Goal: Task Accomplishment & Management: Use online tool/utility

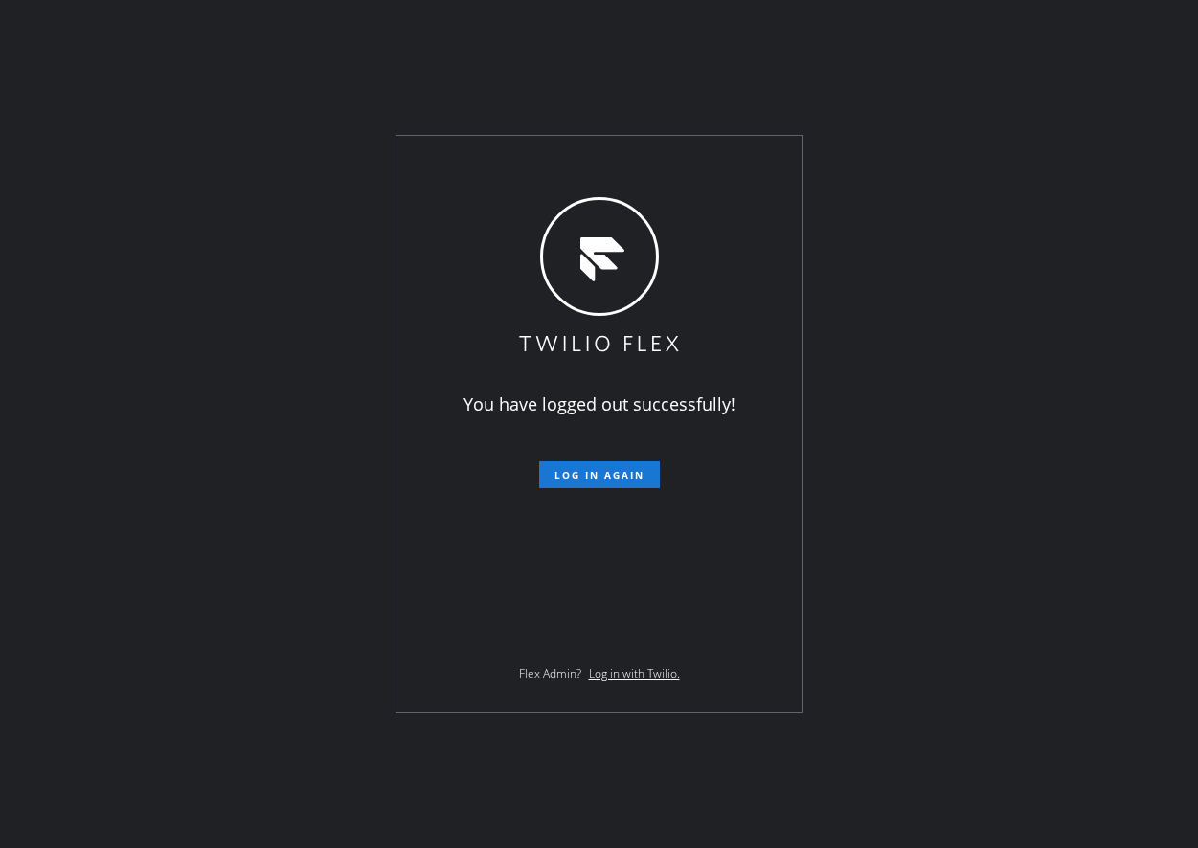
click at [1085, 487] on div "You have logged out successfully! Log in again Flex Admin? Log in with Twilio." at bounding box center [599, 424] width 1198 height 848
click at [611, 460] on form "Log in again" at bounding box center [599, 467] width 333 height 42
click at [611, 467] on button "Log in again" at bounding box center [599, 475] width 121 height 27
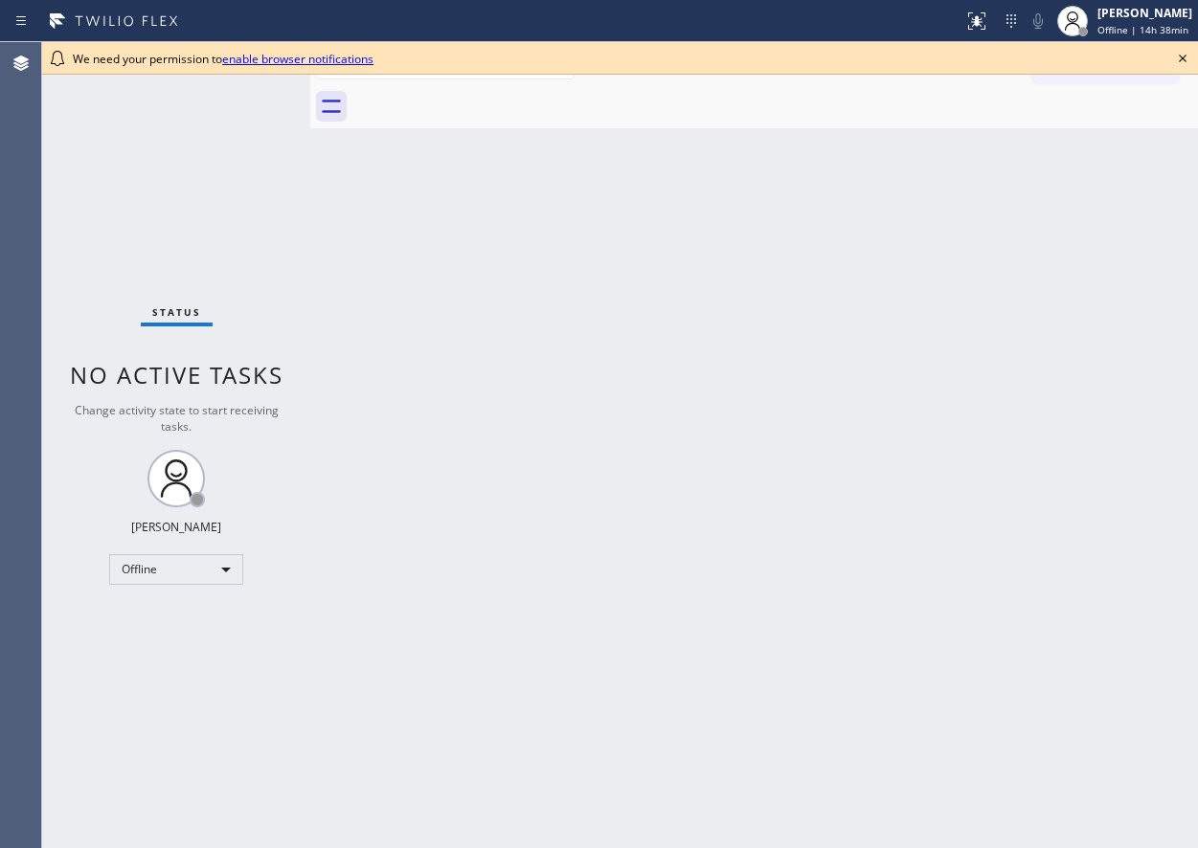
click at [1181, 59] on icon at bounding box center [1182, 58] width 23 height 23
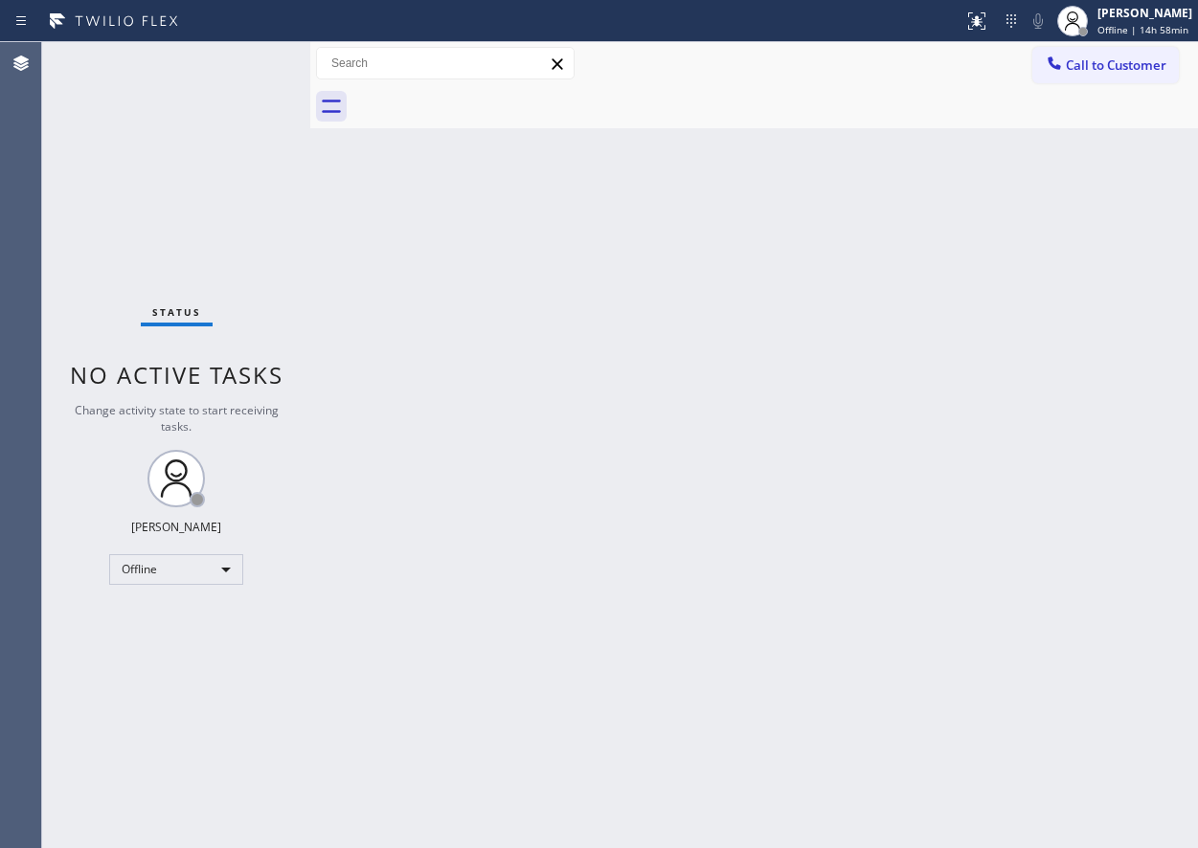
click at [1179, 156] on div "Back to Dashboard Change Sender ID Customers Technicians Select a contact Outbo…" at bounding box center [754, 445] width 888 height 806
click at [1116, 28] on span "Offline | 14h 59min" at bounding box center [1142, 29] width 91 height 13
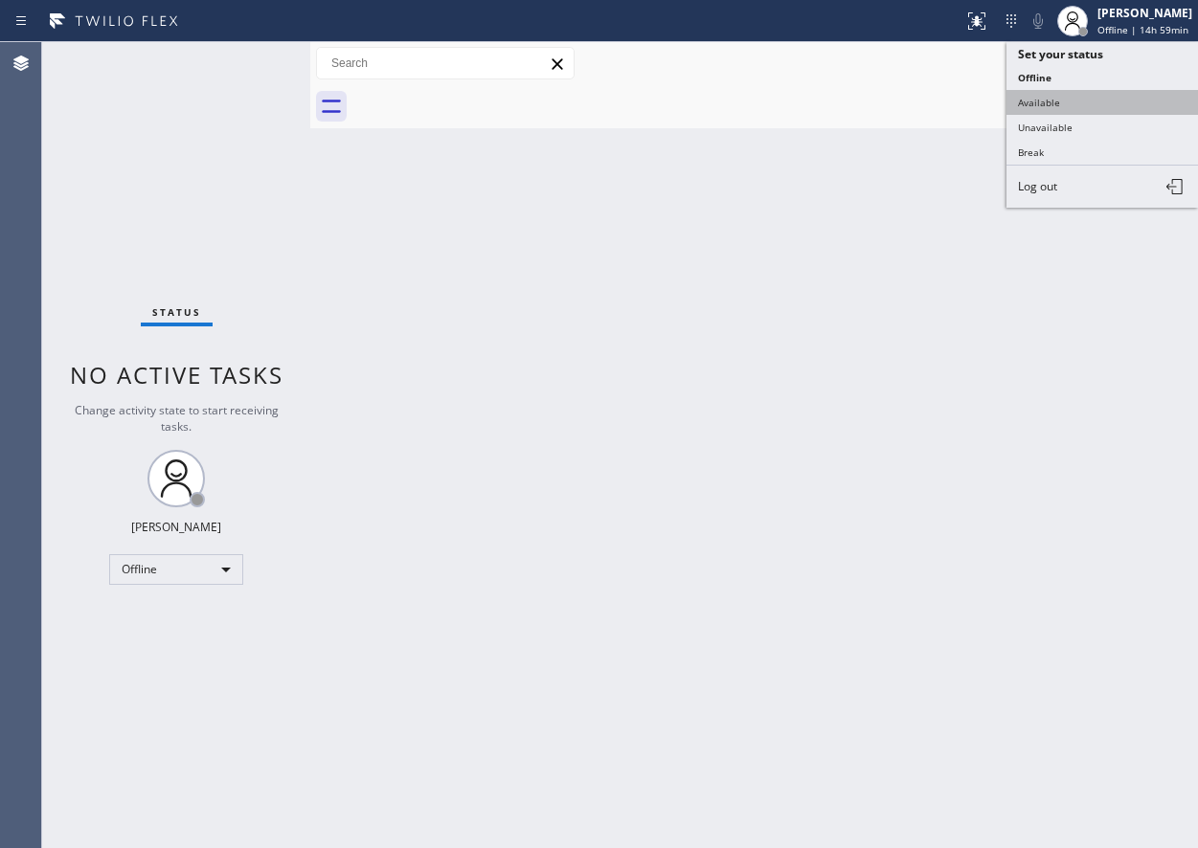
click at [1102, 94] on button "Available" at bounding box center [1103, 102] width 192 height 25
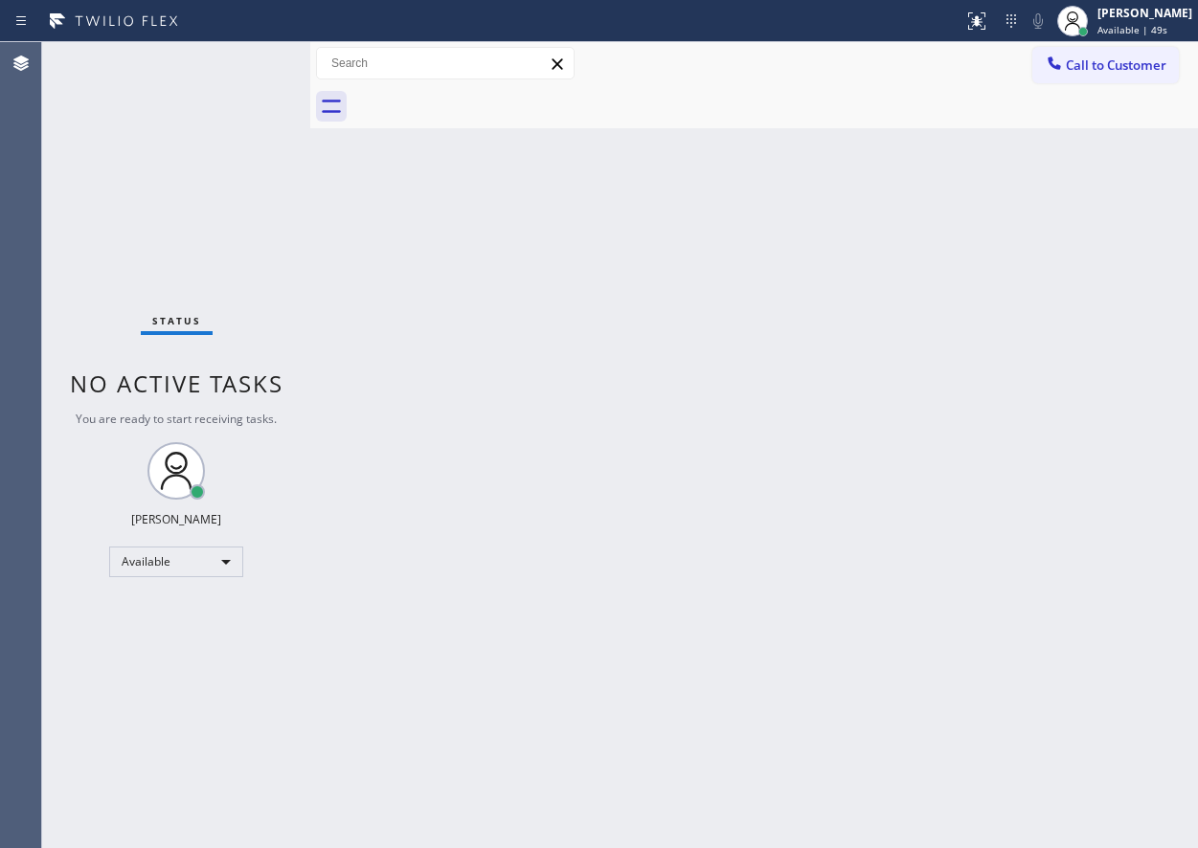
click at [366, 298] on div "Back to Dashboard Change Sender ID Customers Technicians Select a contact Outbo…" at bounding box center [754, 445] width 888 height 806
click at [838, 405] on div "Back to Dashboard Change Sender ID Customers Technicians Select a contact Outbo…" at bounding box center [754, 445] width 888 height 806
click at [1135, 679] on div "Back to Dashboard Change Sender ID Customers Technicians Select a contact Outbo…" at bounding box center [754, 445] width 888 height 806
click at [1094, 589] on div "Back to Dashboard Change Sender ID Customers Technicians Select a contact Outbo…" at bounding box center [754, 445] width 888 height 806
click at [718, 372] on div "Back to Dashboard Change Sender ID Customers Technicians Select a contact Outbo…" at bounding box center [754, 445] width 888 height 806
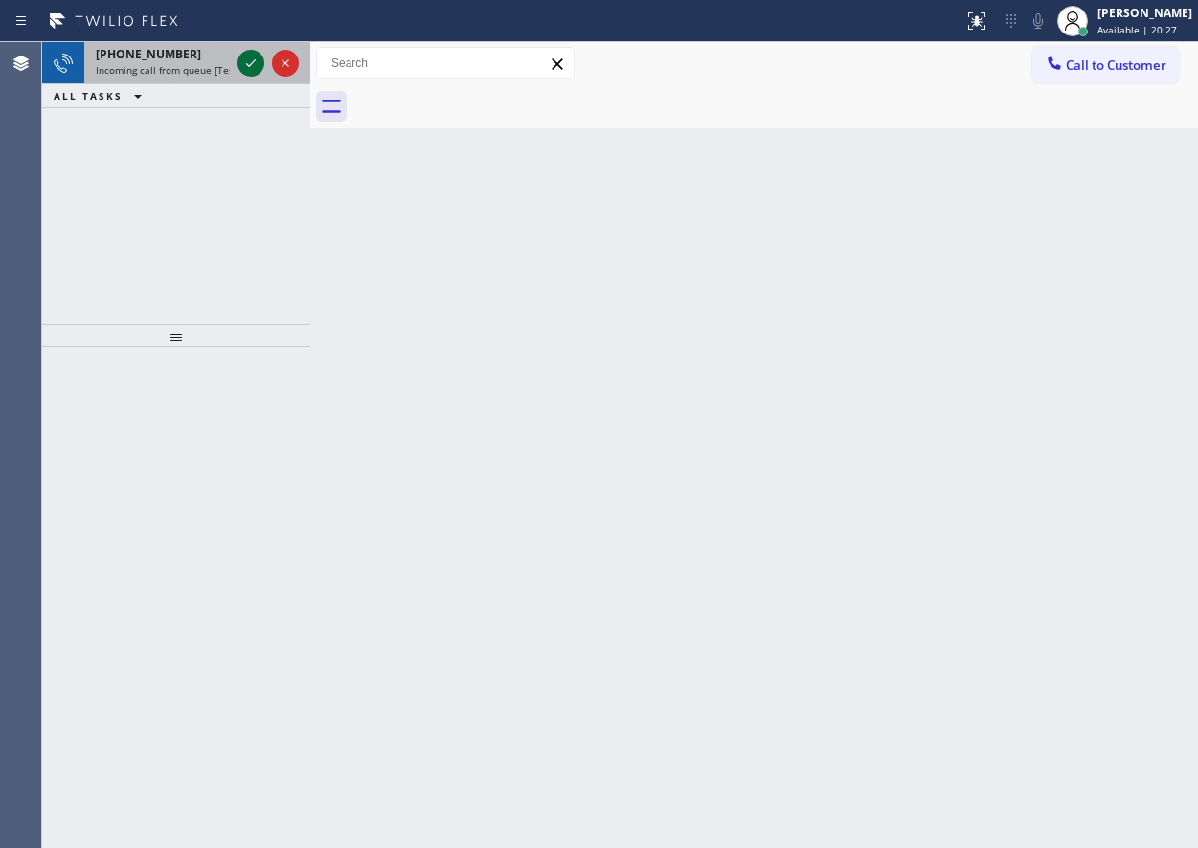
click at [252, 69] on icon at bounding box center [250, 63] width 23 height 23
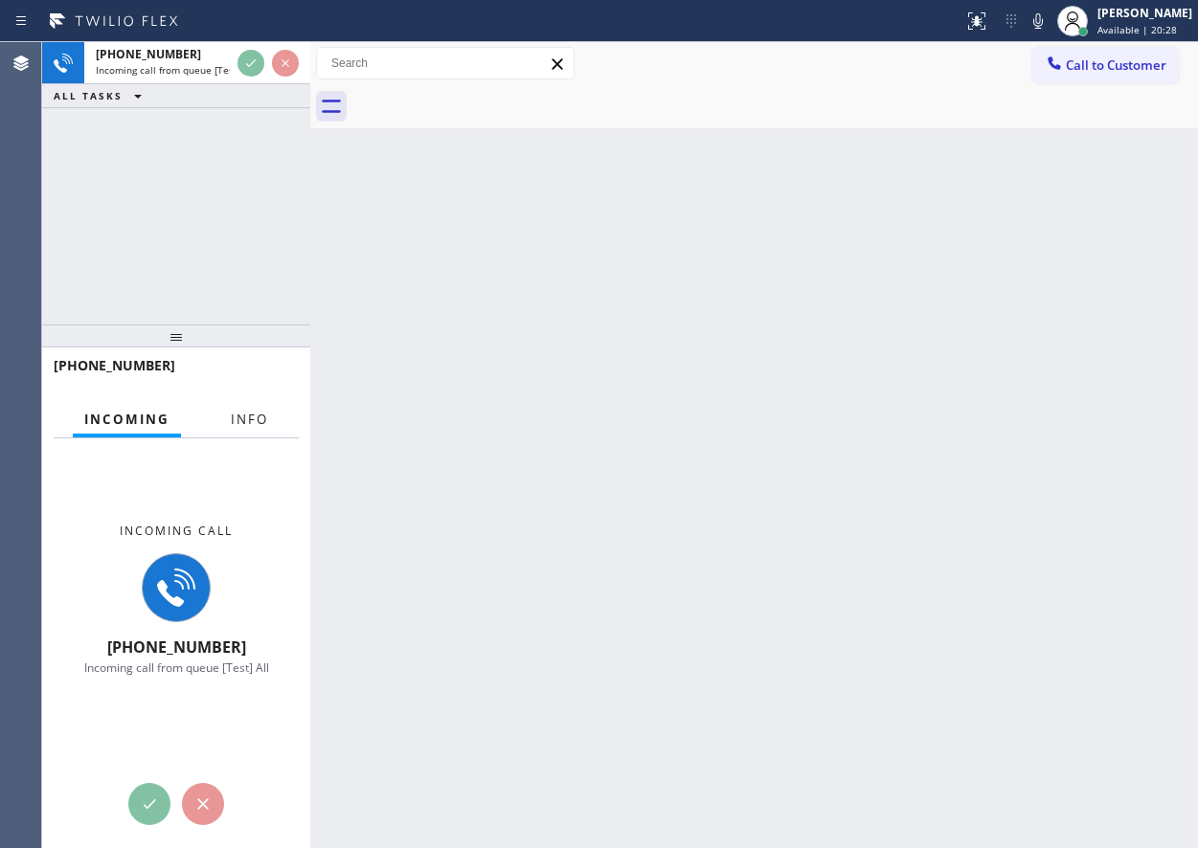
click at [260, 425] on span "Info" at bounding box center [249, 419] width 37 height 17
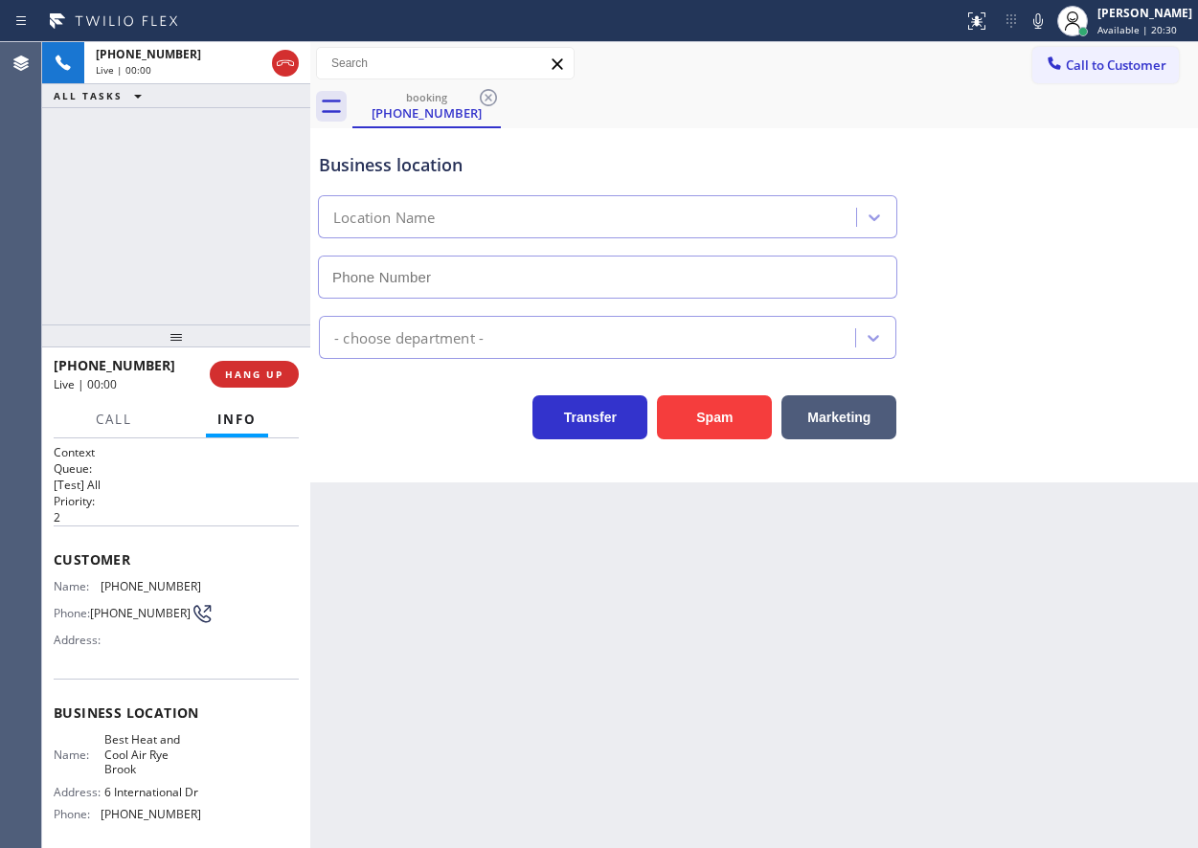
type input "(914) 996-4410"
click at [267, 382] on button "HANG UP" at bounding box center [254, 374] width 89 height 27
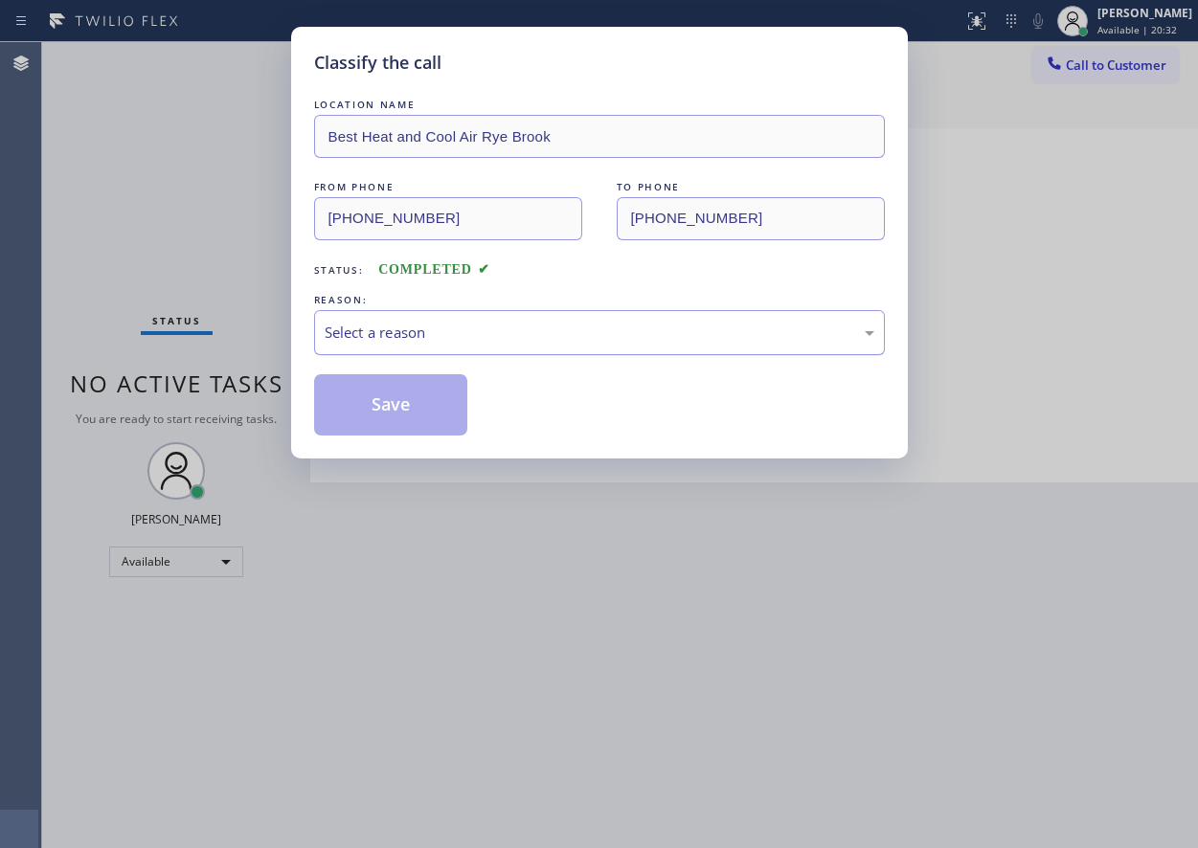
click at [472, 331] on div "Select a reason" at bounding box center [600, 333] width 550 height 22
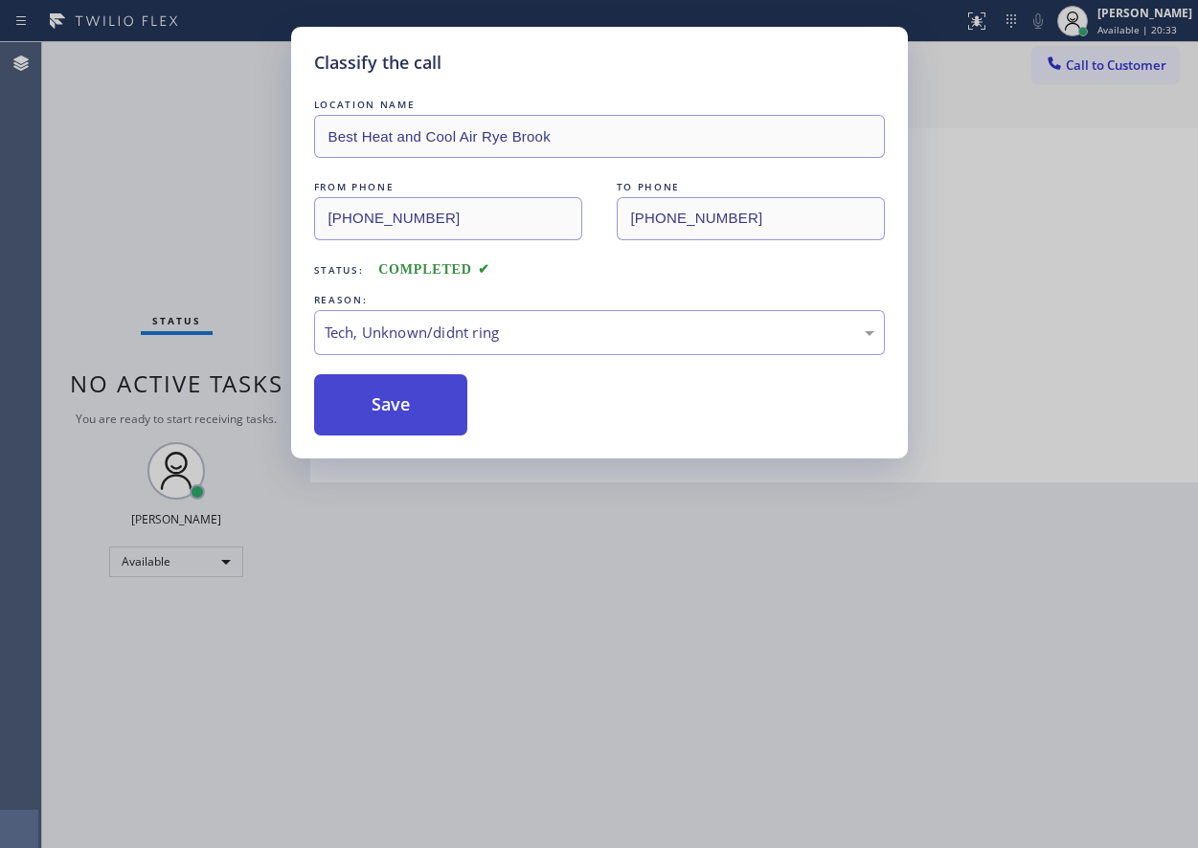
click at [402, 427] on button "Save" at bounding box center [391, 404] width 154 height 61
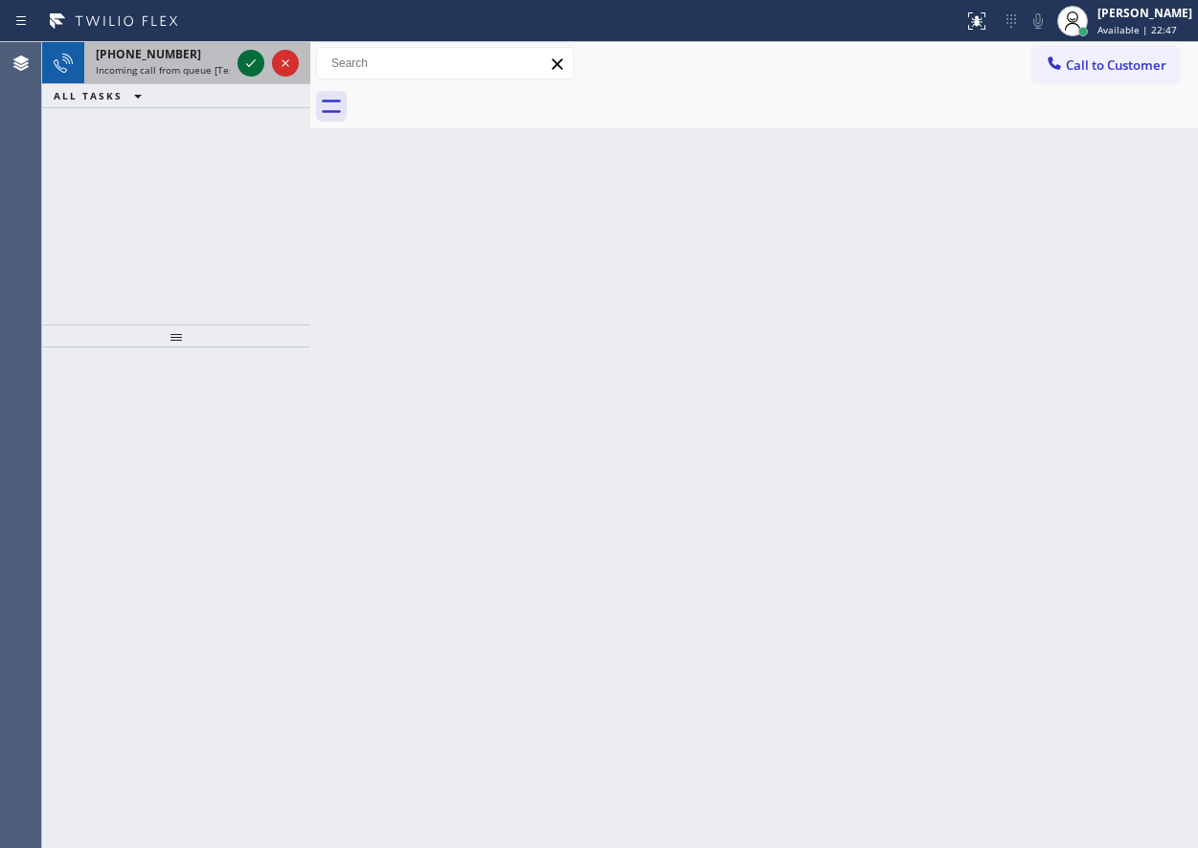
click at [256, 56] on icon at bounding box center [250, 63] width 23 height 23
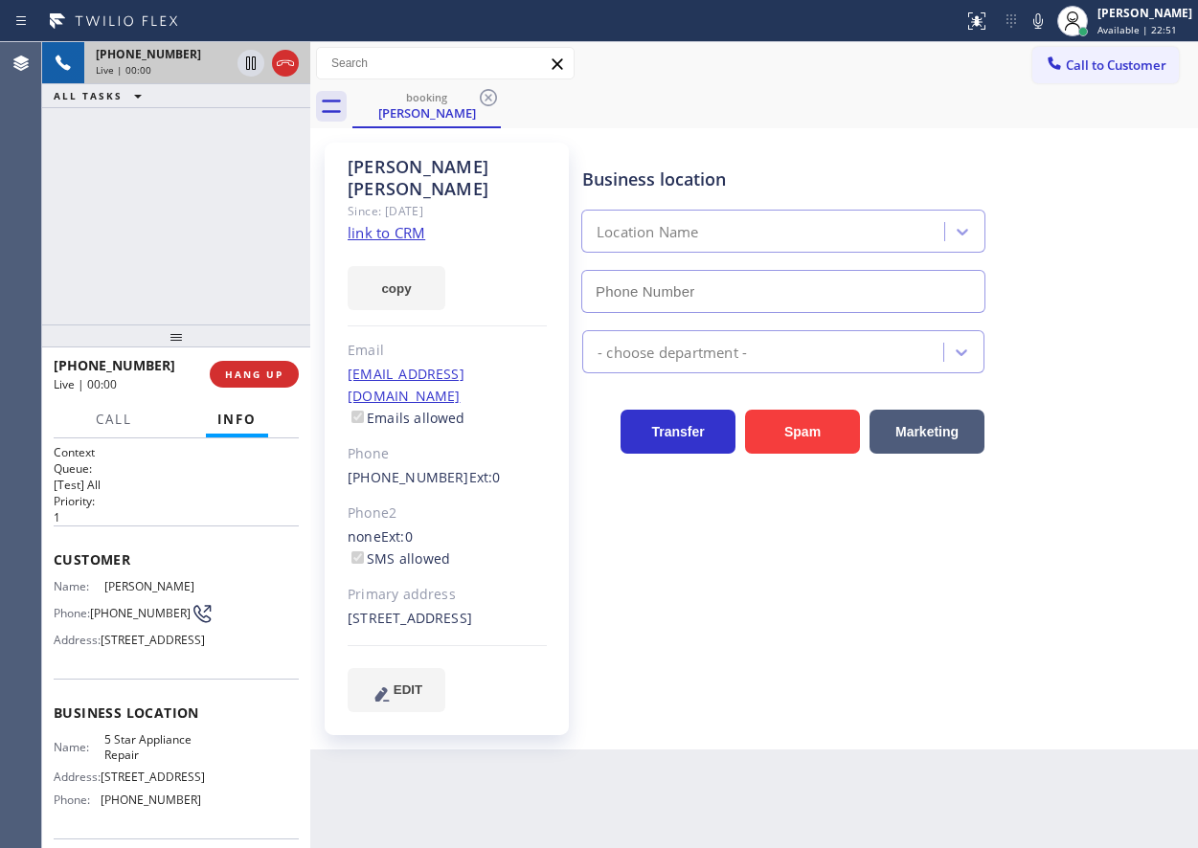
type input "[PHONE_NUMBER]"
click at [153, 762] on span "5 Star Appliance Repair" at bounding box center [152, 748] width 96 height 30
copy span "5 Star Appliance Repair"
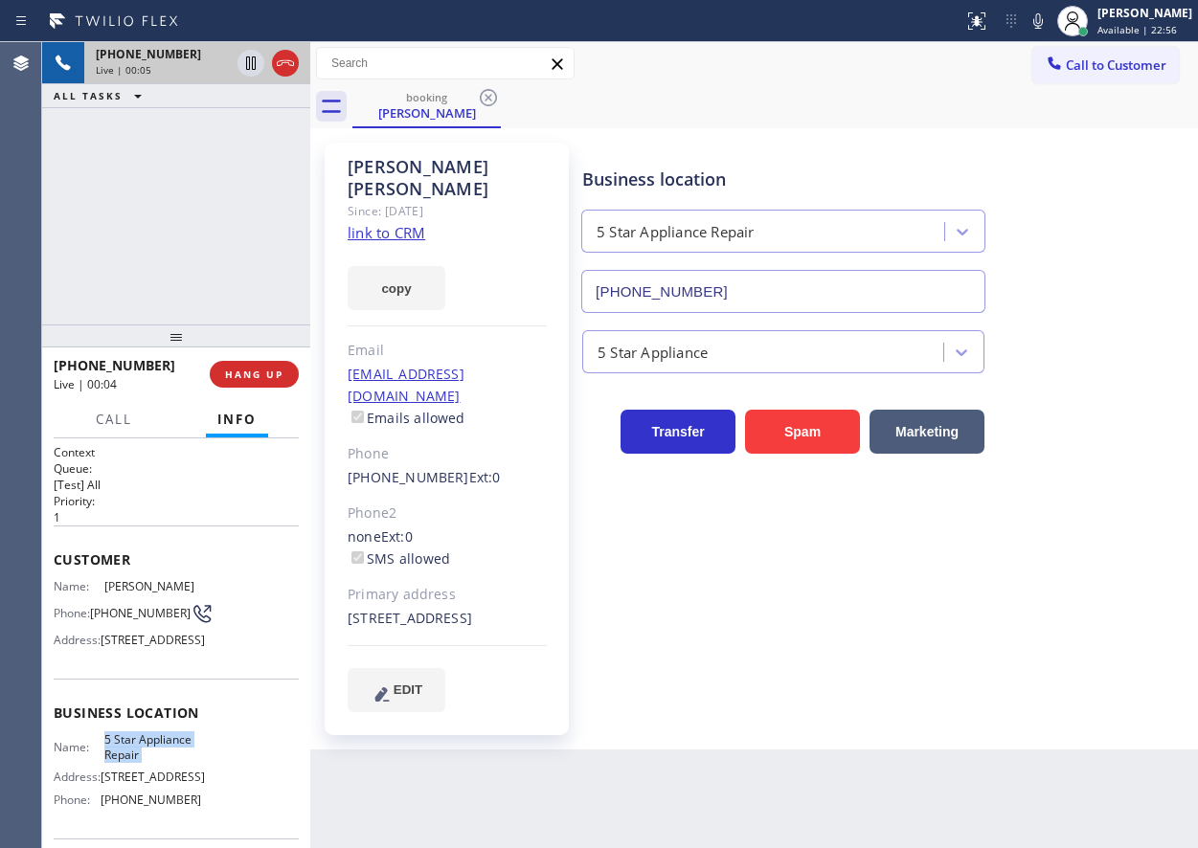
click at [768, 303] on input "[PHONE_NUMBER]" at bounding box center [783, 291] width 404 height 43
click at [362, 223] on link "link to CRM" at bounding box center [387, 232] width 78 height 19
click at [410, 223] on link "link to CRM" at bounding box center [387, 232] width 78 height 19
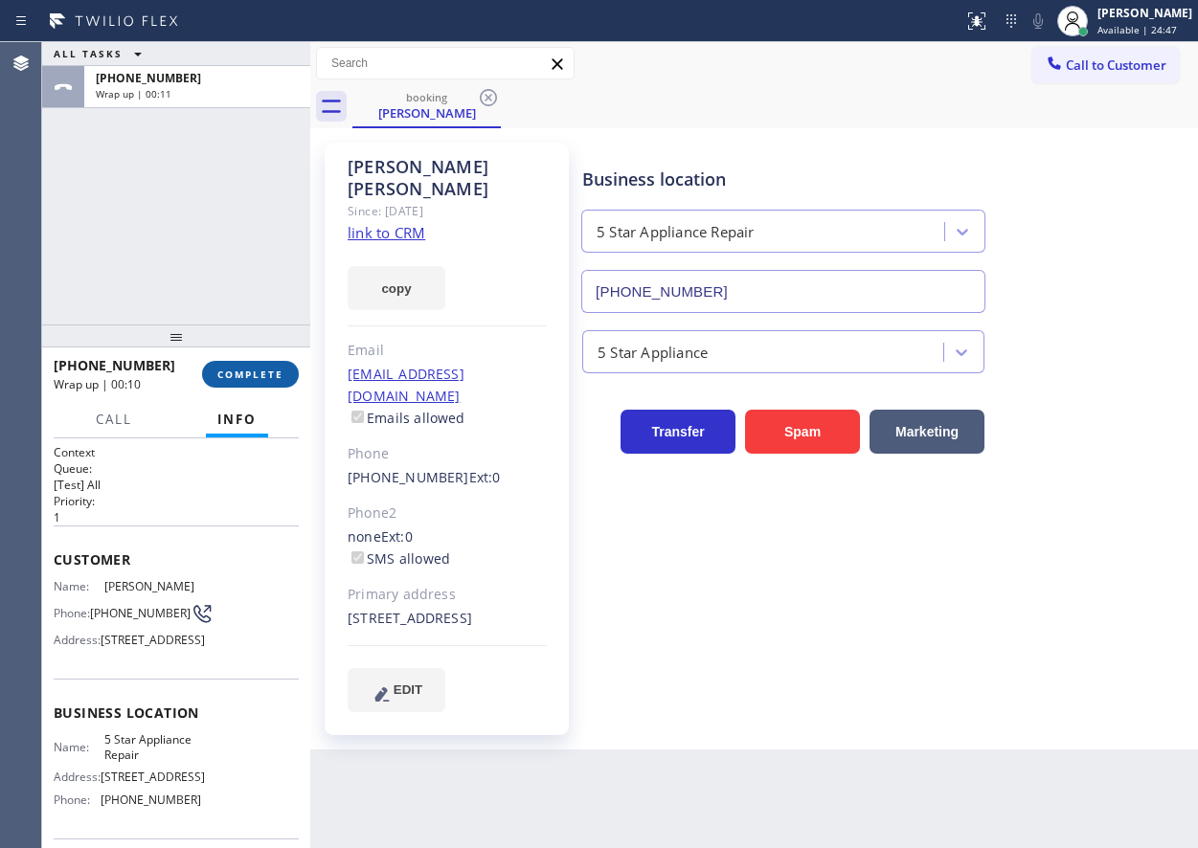
click at [272, 385] on button "COMPLETE" at bounding box center [250, 374] width 97 height 27
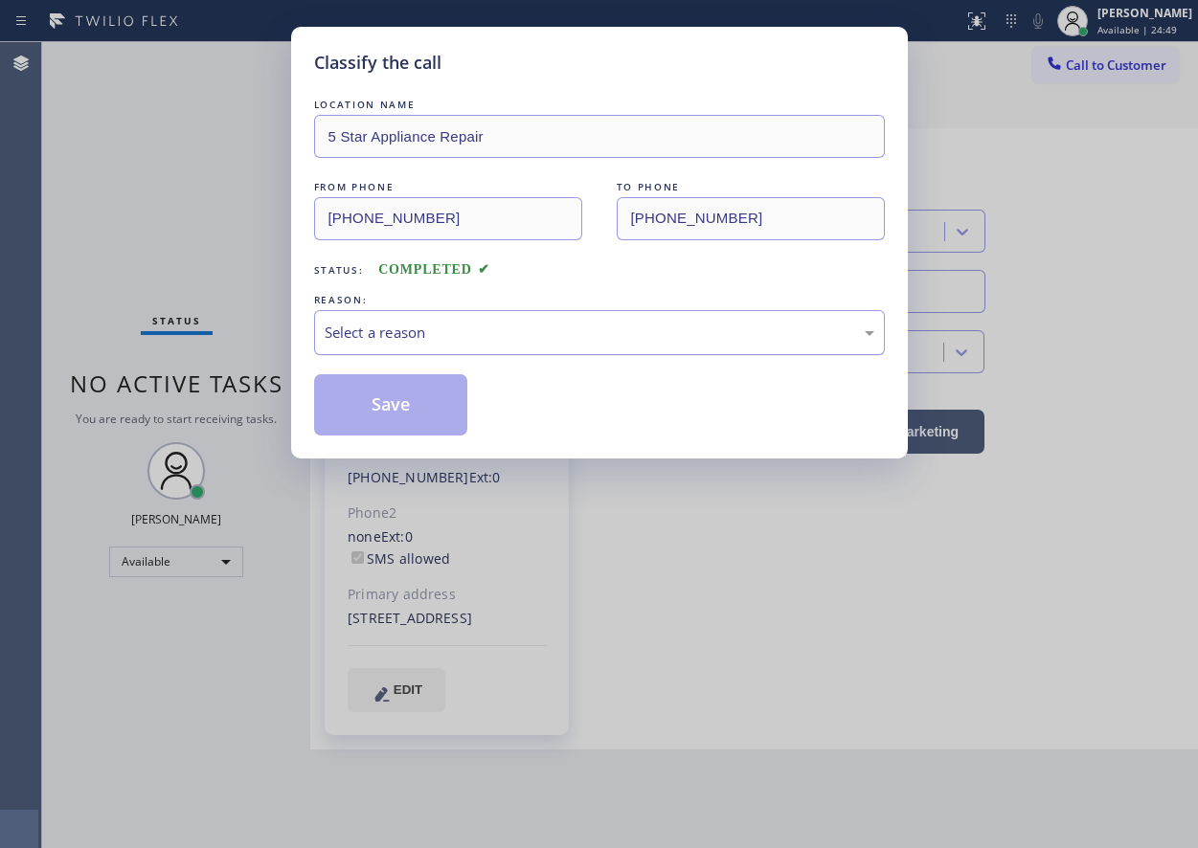
click at [404, 320] on div "Select a reason" at bounding box center [599, 332] width 571 height 45
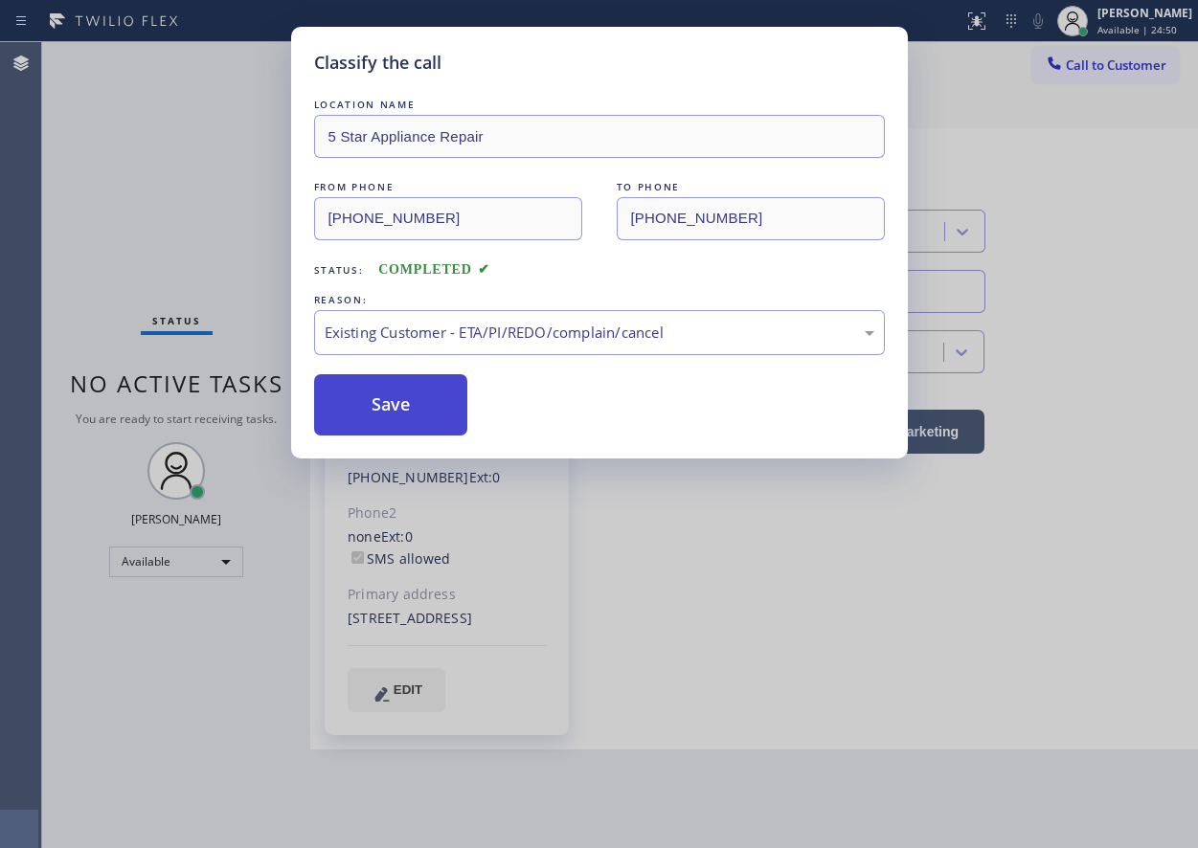
click at [396, 403] on button "Save" at bounding box center [391, 404] width 154 height 61
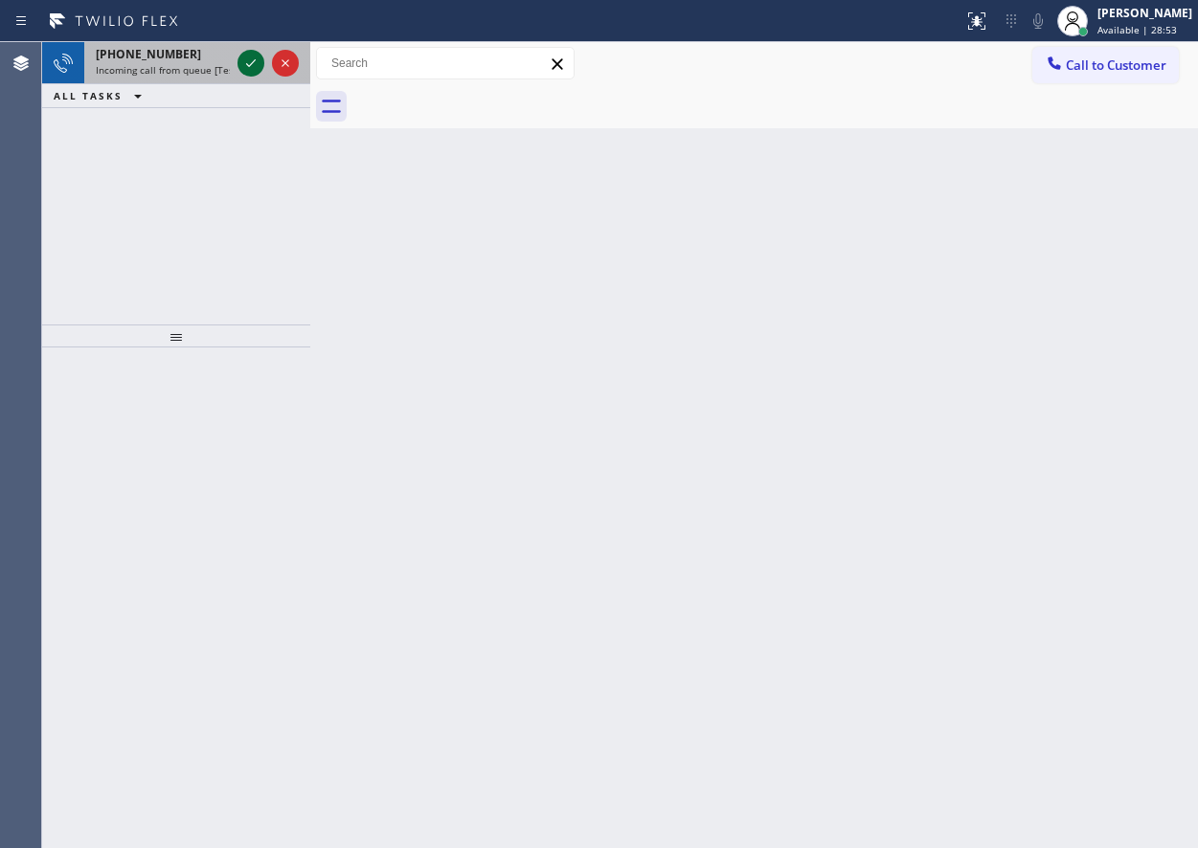
click at [249, 61] on icon at bounding box center [250, 63] width 23 height 23
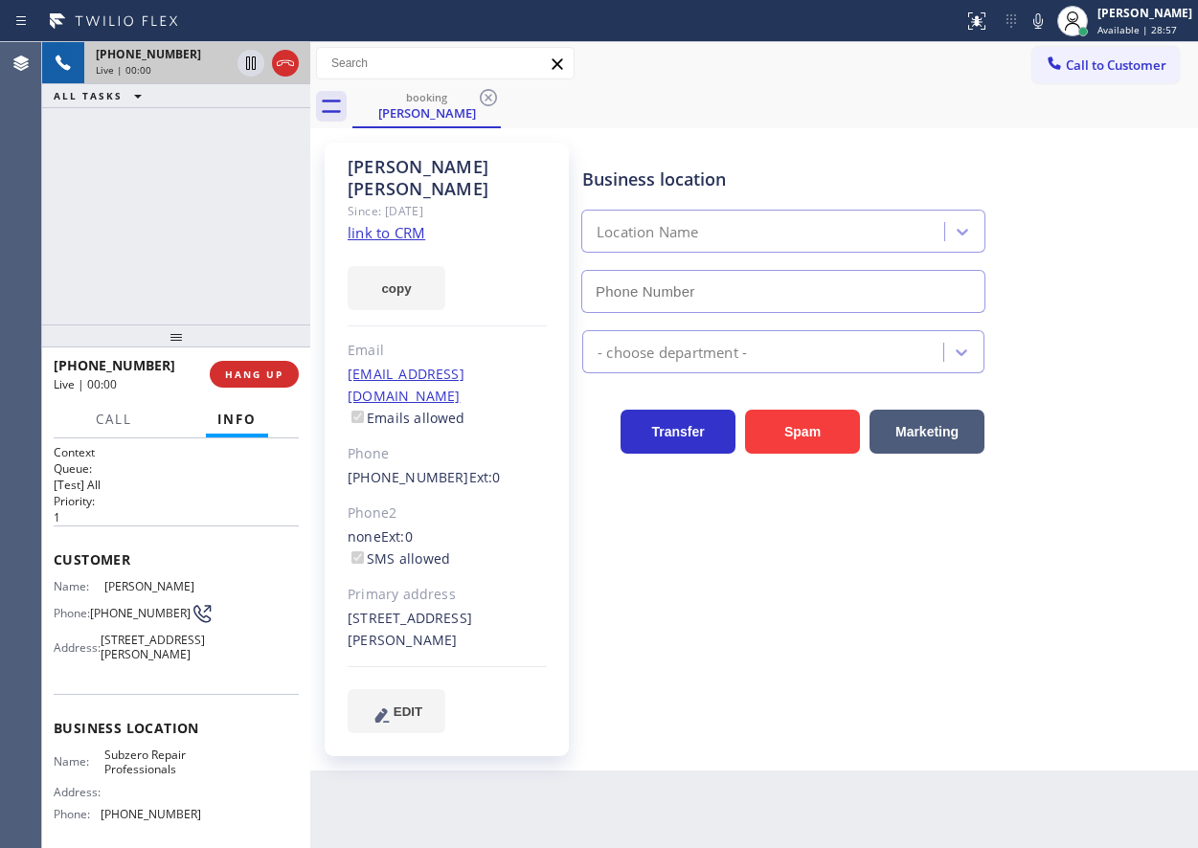
type input "(877) 414-7264"
click at [394, 223] on link "link to CRM" at bounding box center [387, 232] width 78 height 19
click at [185, 778] on span "Subzero Repair Professionals" at bounding box center [152, 763] width 96 height 30
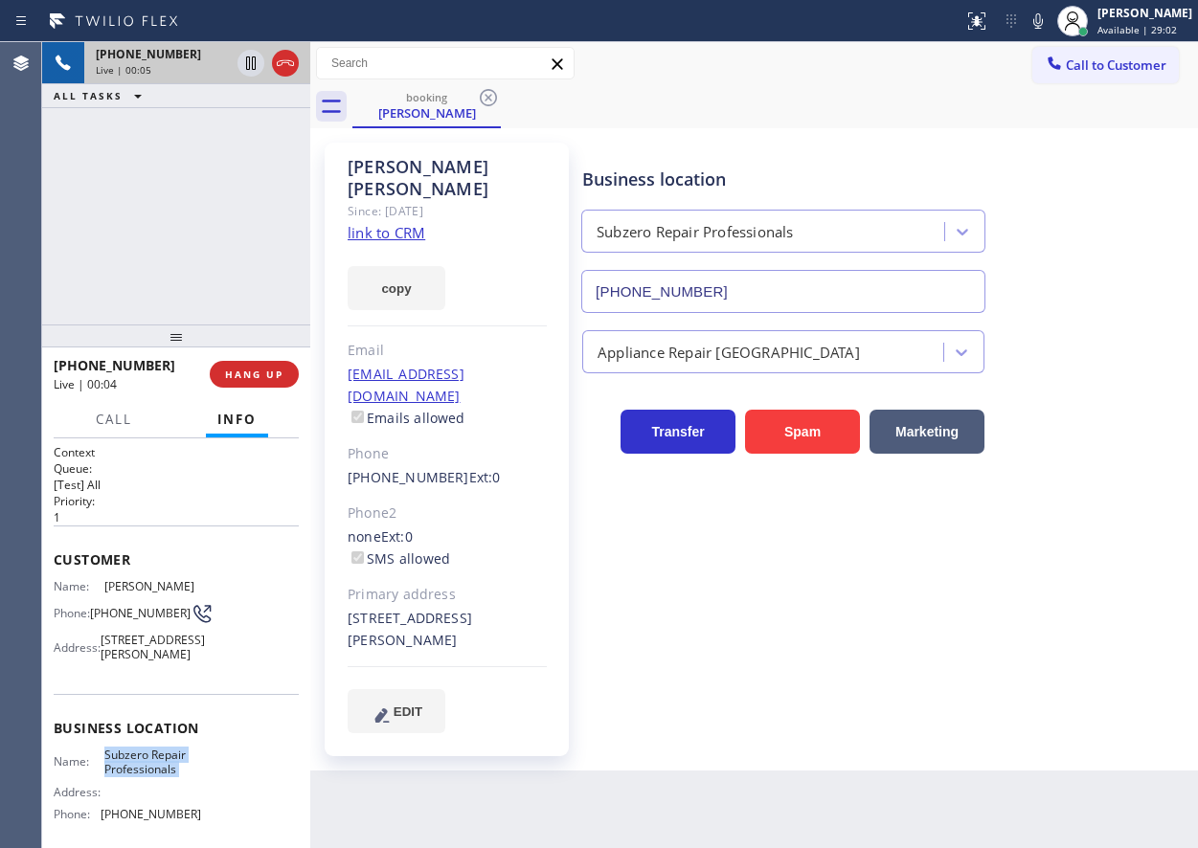
copy span "Subzero Repair Professionals"
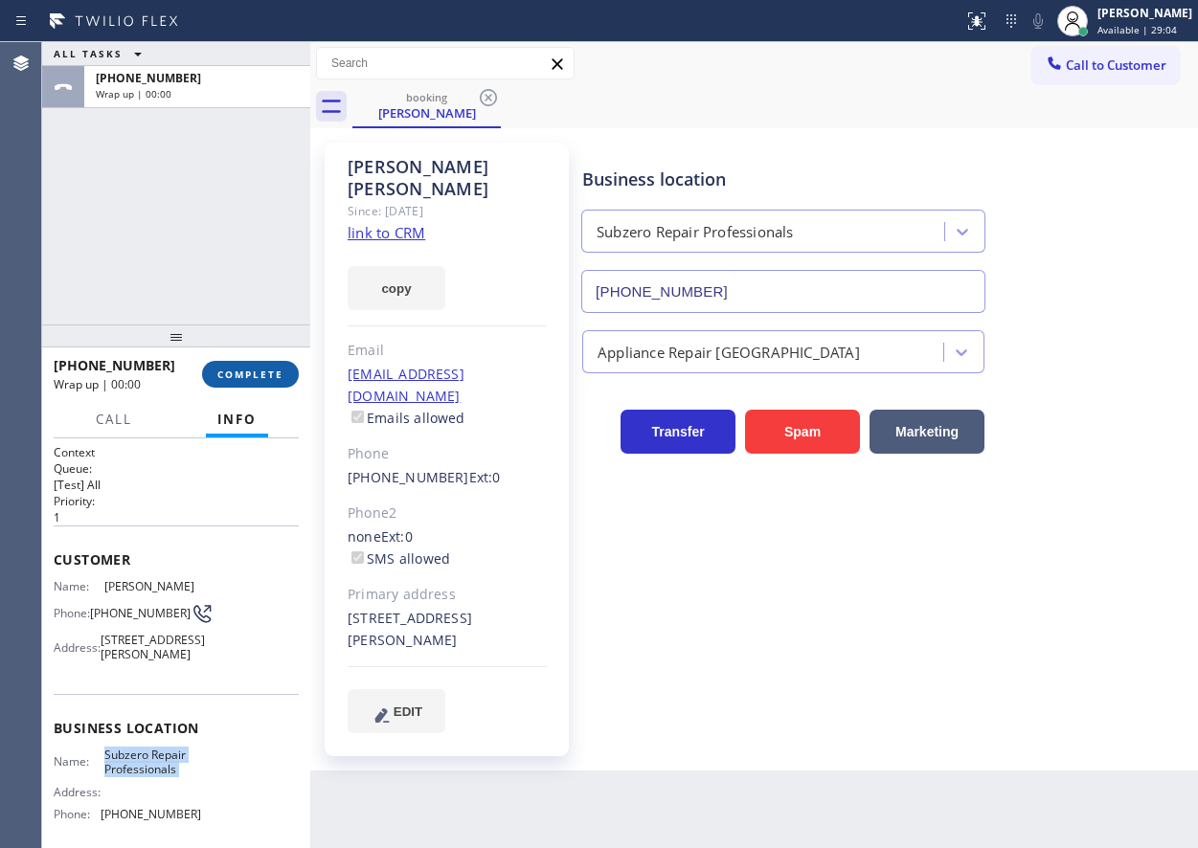
click at [267, 380] on span "COMPLETE" at bounding box center [250, 374] width 66 height 13
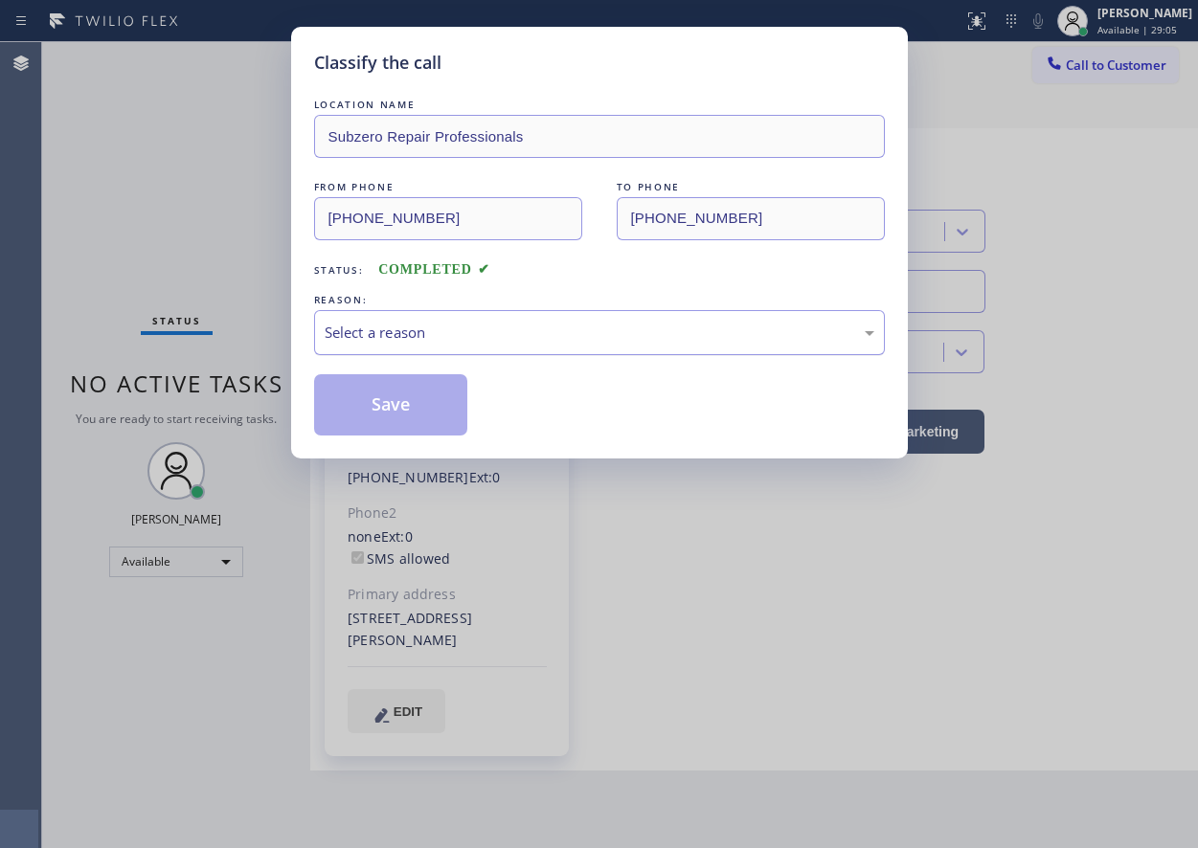
click at [467, 342] on div "Select a reason" at bounding box center [600, 333] width 550 height 22
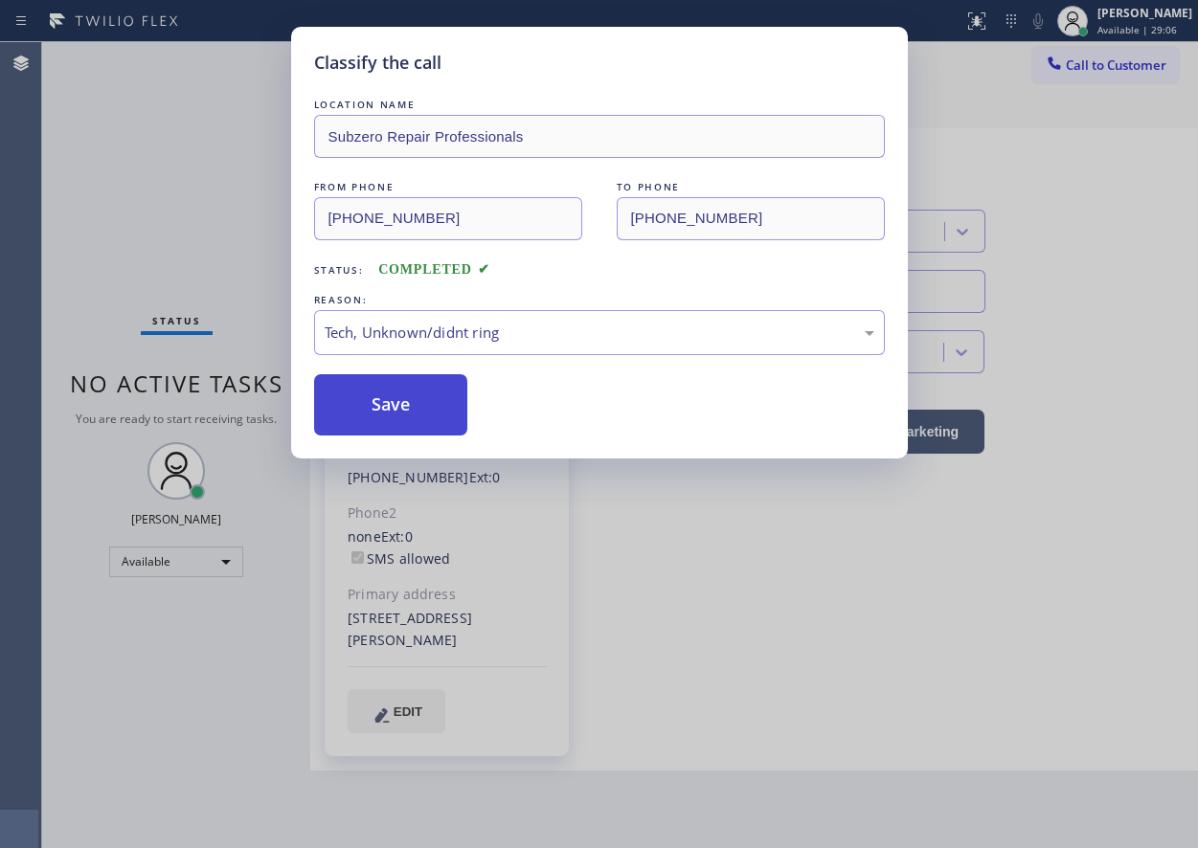
click at [428, 394] on button "Save" at bounding box center [391, 404] width 154 height 61
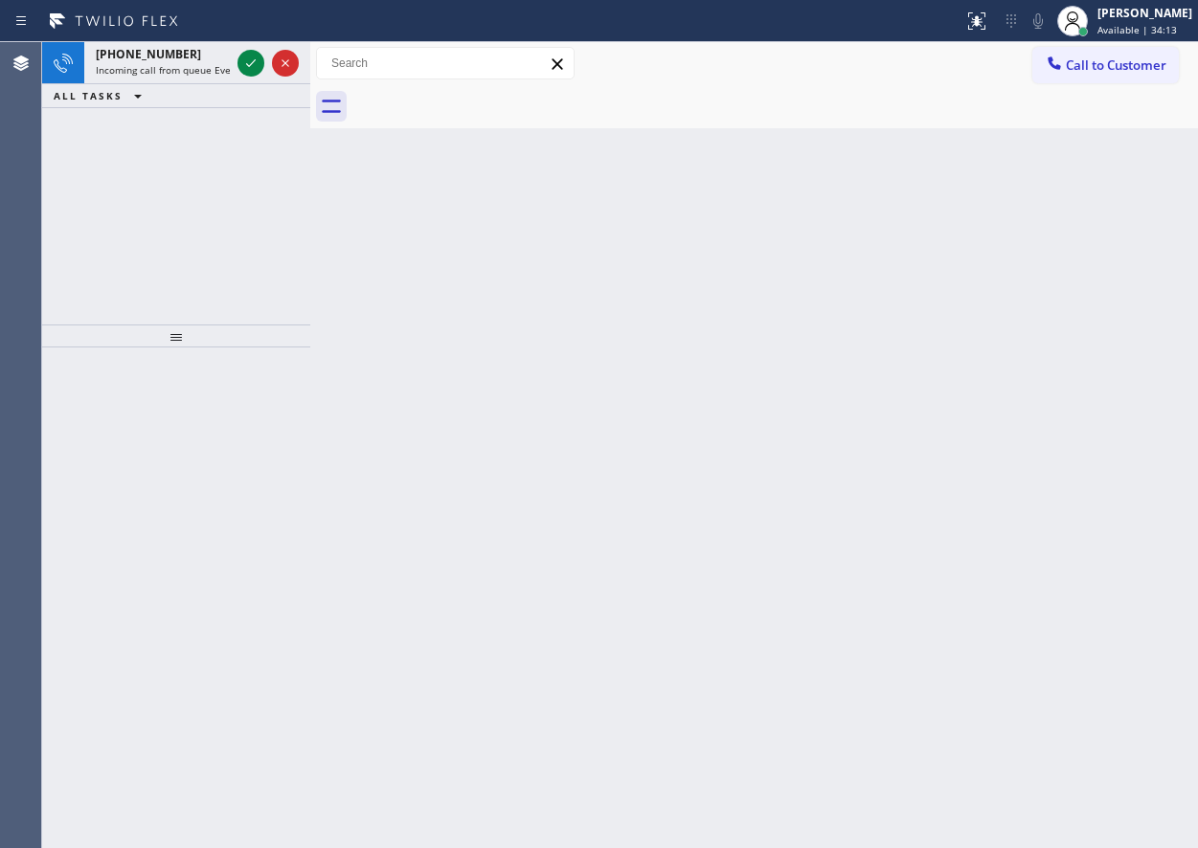
drag, startPoint x: 252, startPoint y: 65, endPoint x: 270, endPoint y: 99, distance: 38.1
click at [252, 65] on icon at bounding box center [250, 63] width 23 height 23
click at [254, 67] on icon at bounding box center [250, 63] width 23 height 23
click at [248, 64] on icon at bounding box center [250, 63] width 23 height 23
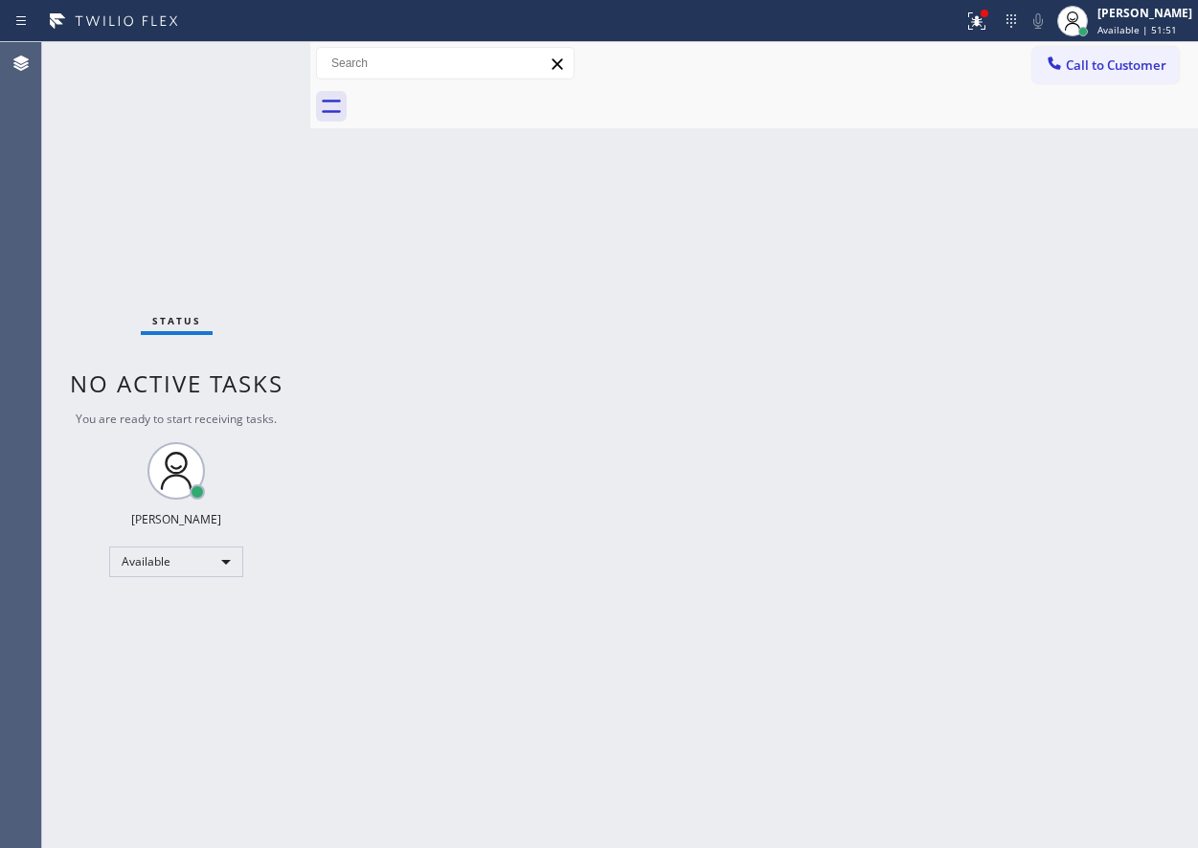
click at [1191, 452] on div "Back to Dashboard Change Sender ID Customers Technicians Select a contact Outbo…" at bounding box center [754, 445] width 888 height 806
click at [988, 13] on div at bounding box center [985, 14] width 8 height 8
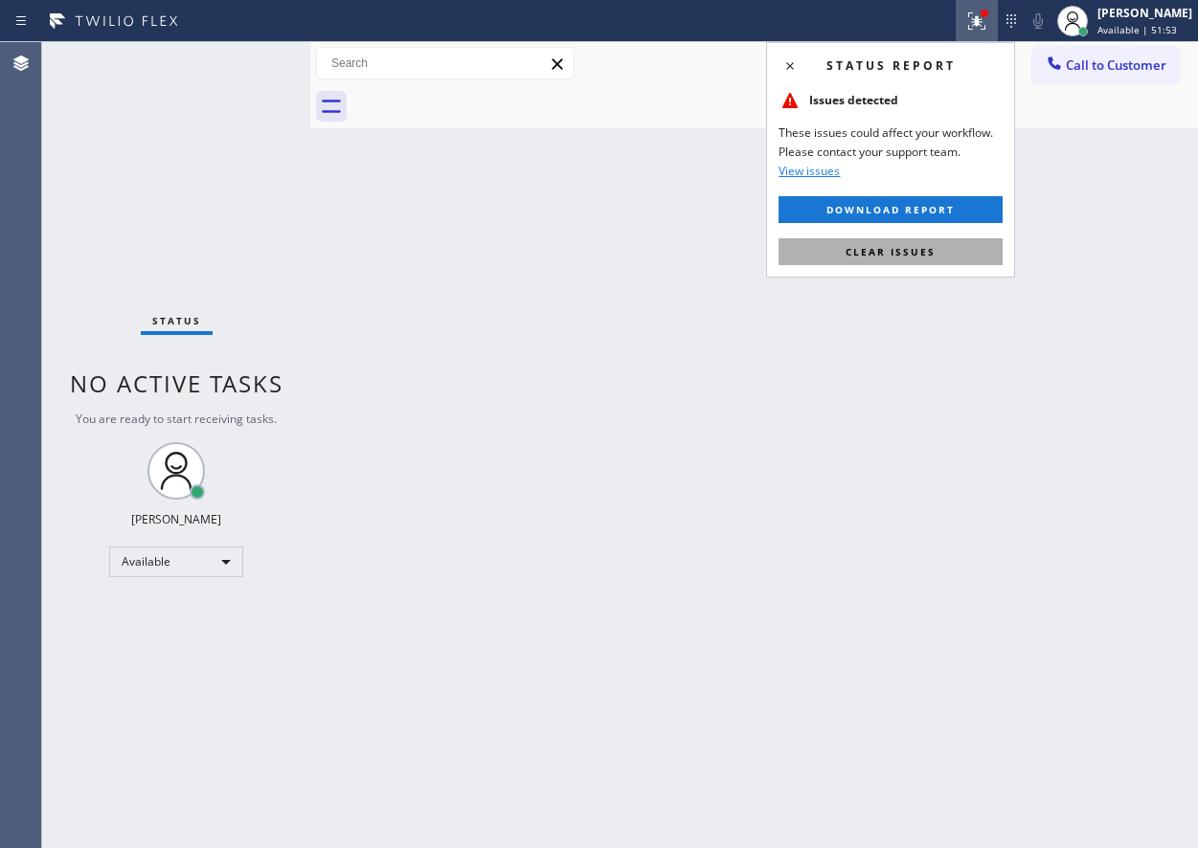
click at [898, 255] on span "Clear issues" at bounding box center [891, 251] width 90 height 13
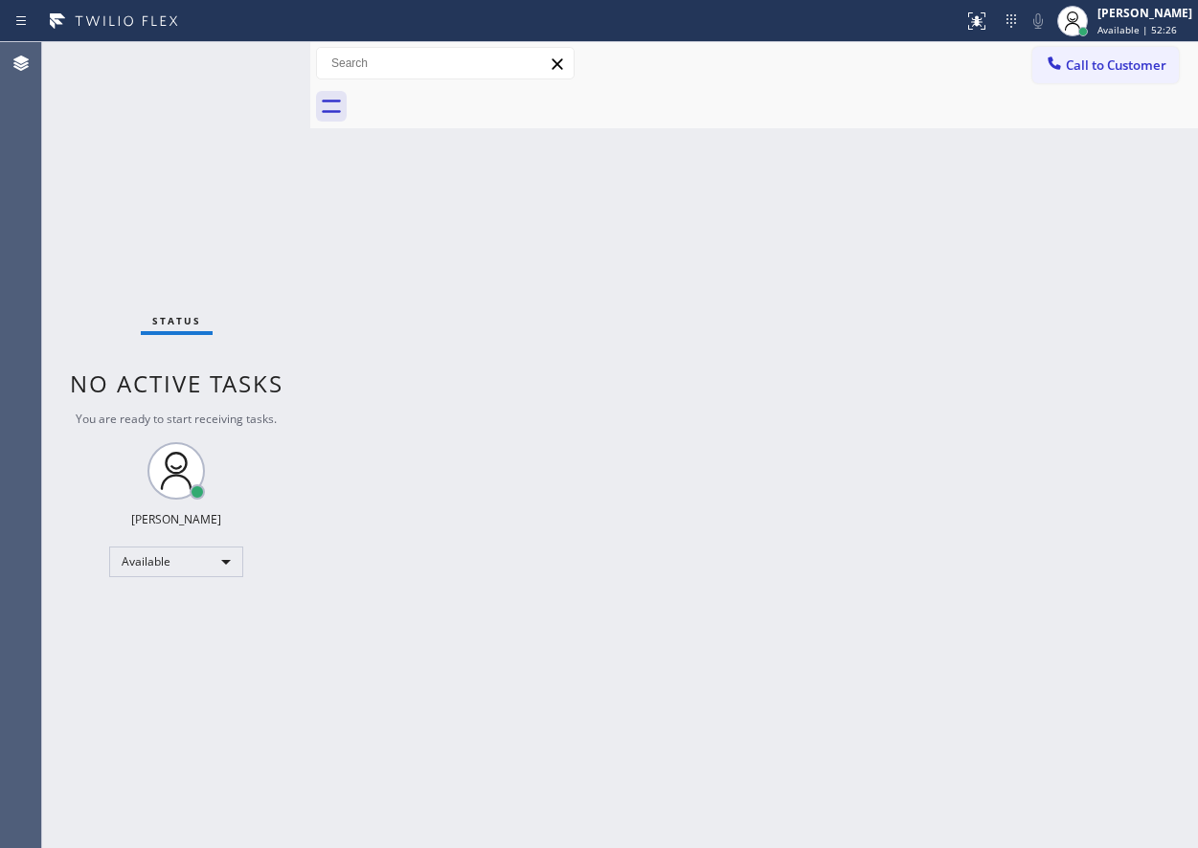
drag, startPoint x: 1137, startPoint y: 274, endPoint x: 874, endPoint y: 234, distance: 265.5
click at [1137, 274] on div "Back to Dashboard Change Sender ID Customers Technicians Select a contact Outbo…" at bounding box center [754, 445] width 888 height 806
click at [1061, 506] on div "Back to Dashboard Change Sender ID Customers Technicians Select a contact Outbo…" at bounding box center [754, 445] width 888 height 806
click at [1068, 535] on div "Back to Dashboard Change Sender ID Customers Technicians Select a contact Outbo…" at bounding box center [754, 445] width 888 height 806
click at [970, 426] on div "Back to Dashboard Change Sender ID Customers Technicians Select a contact Outbo…" at bounding box center [754, 445] width 888 height 806
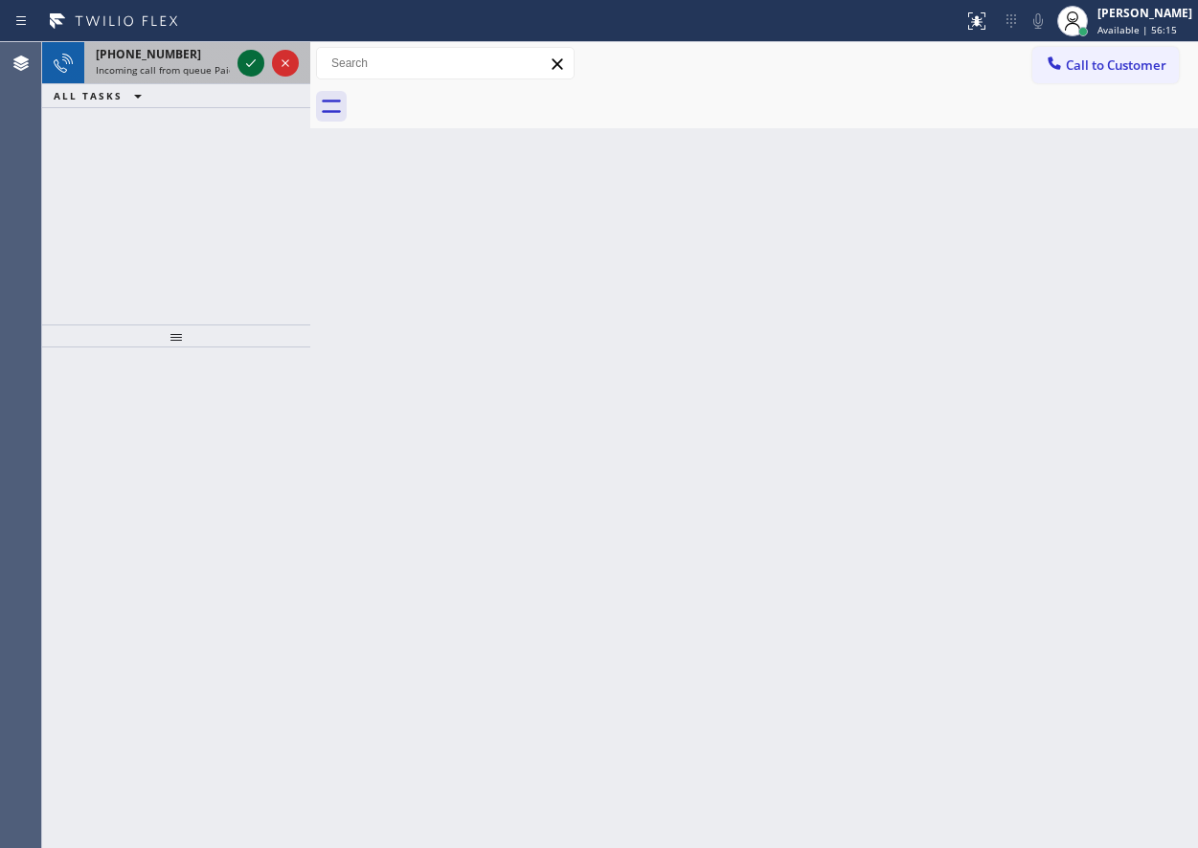
click at [248, 57] on icon at bounding box center [250, 63] width 23 height 23
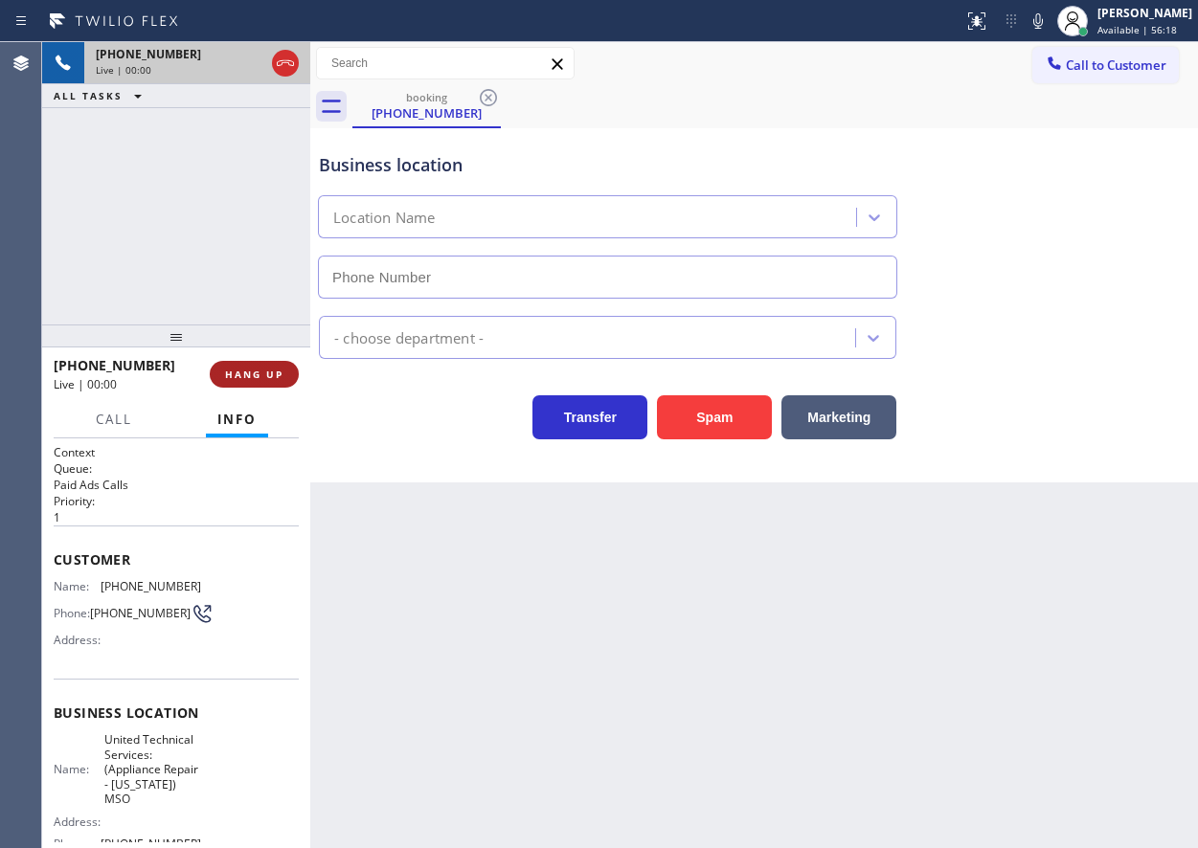
type input "[PHONE_NUMBER]"
click at [261, 380] on span "HANG UP" at bounding box center [254, 374] width 58 height 13
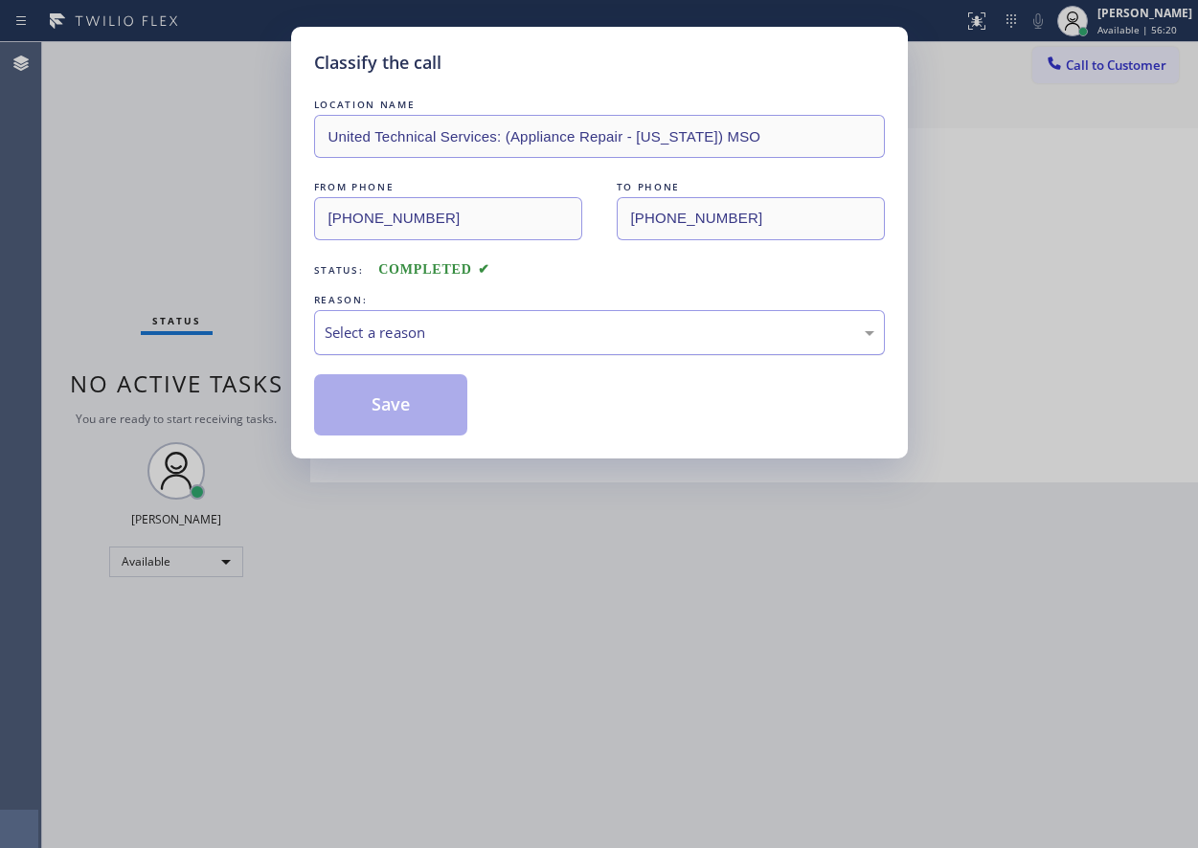
click at [470, 316] on div "Select a reason" at bounding box center [599, 332] width 571 height 45
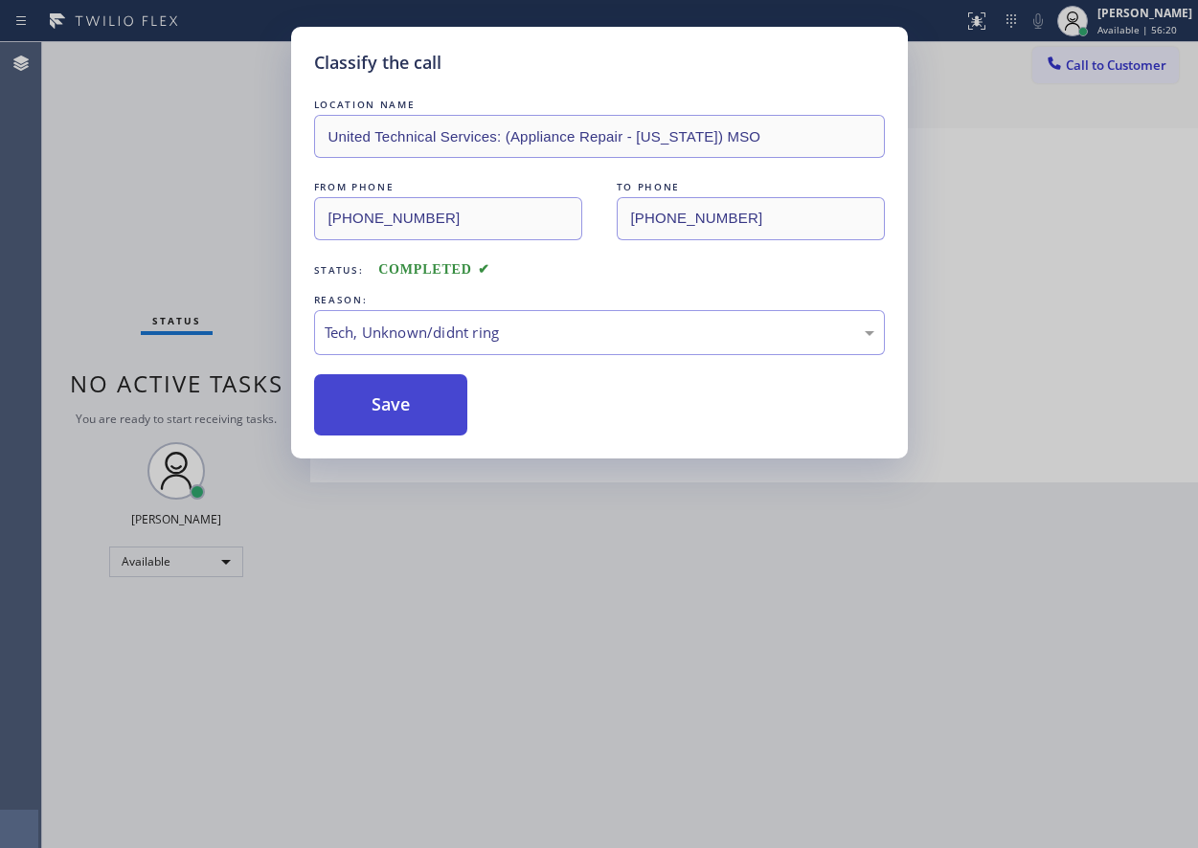
click at [432, 415] on button "Save" at bounding box center [391, 404] width 154 height 61
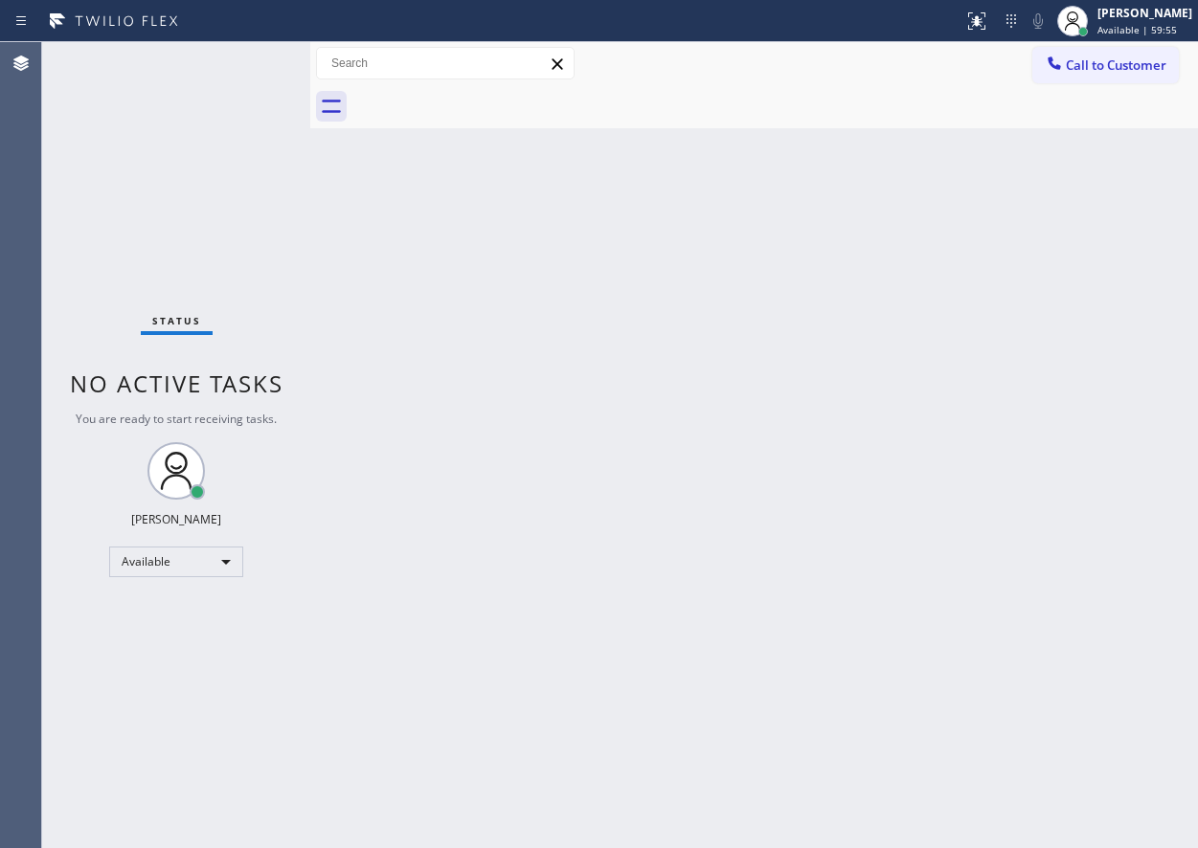
click at [1152, 405] on div "Back to Dashboard Change Sender ID Customers Technicians Select a contact Outbo…" at bounding box center [754, 445] width 888 height 806
click at [1133, 263] on div "Back to Dashboard Change Sender ID Customers Technicians Select a contact Outbo…" at bounding box center [754, 445] width 888 height 806
click at [1093, 506] on div "Back to Dashboard Change Sender ID Customers Technicians Select a contact Outbo…" at bounding box center [754, 445] width 888 height 806
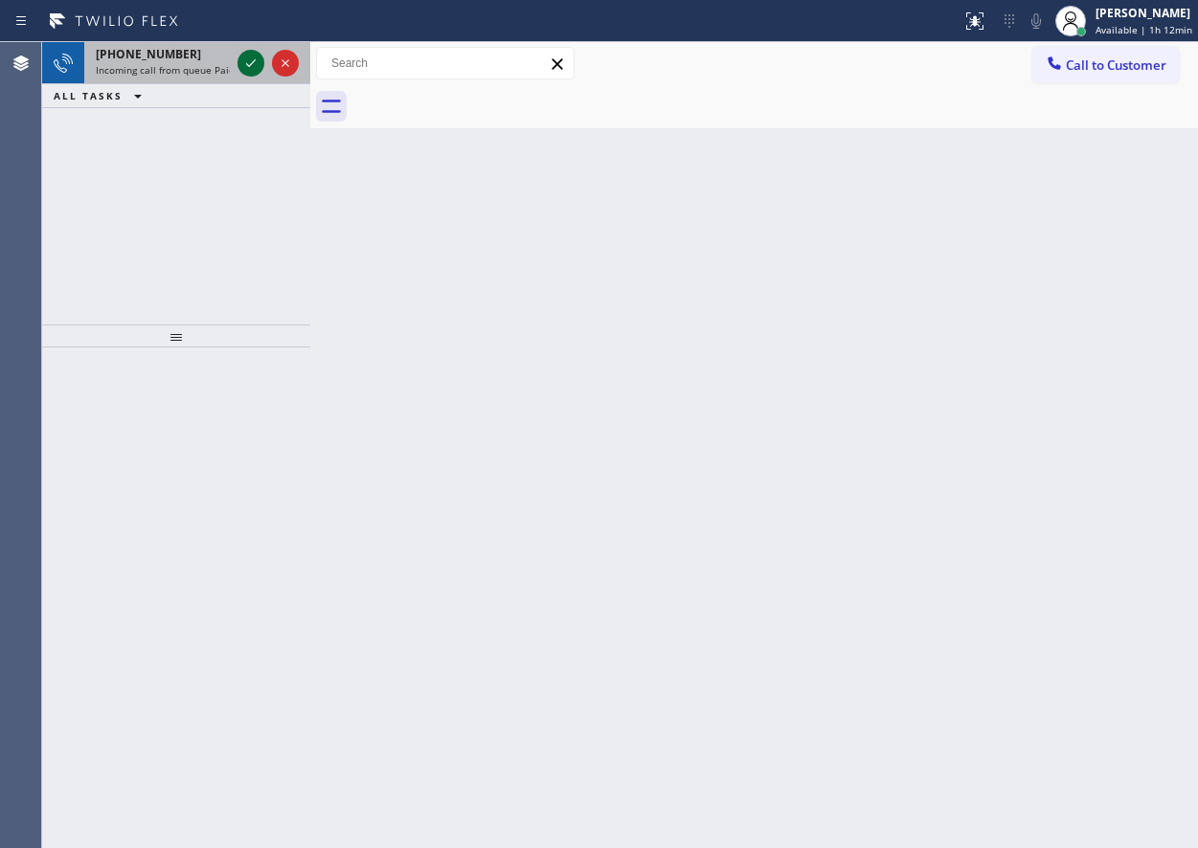
click at [251, 62] on icon at bounding box center [250, 63] width 23 height 23
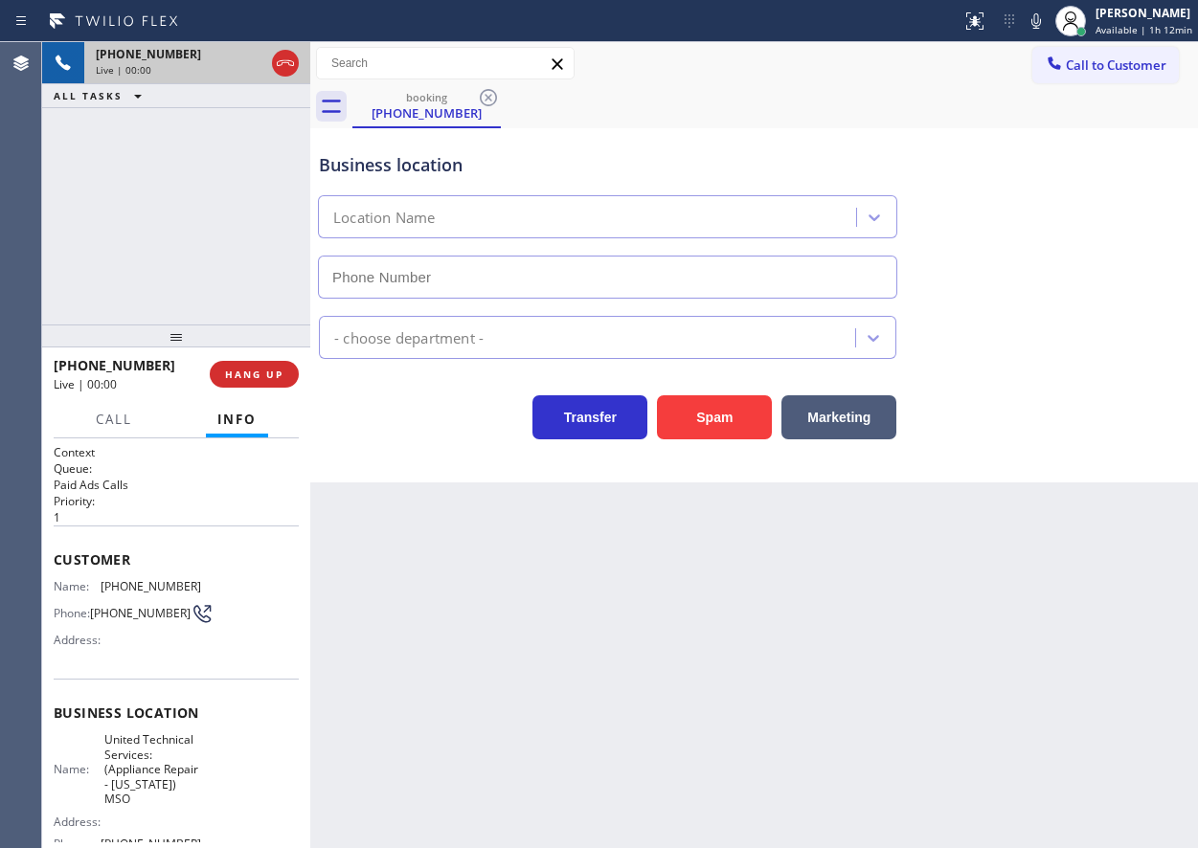
type input "[PHONE_NUMBER]"
click at [239, 366] on button "HANG UP" at bounding box center [254, 374] width 89 height 27
click at [240, 366] on button "HANG UP" at bounding box center [254, 374] width 89 height 27
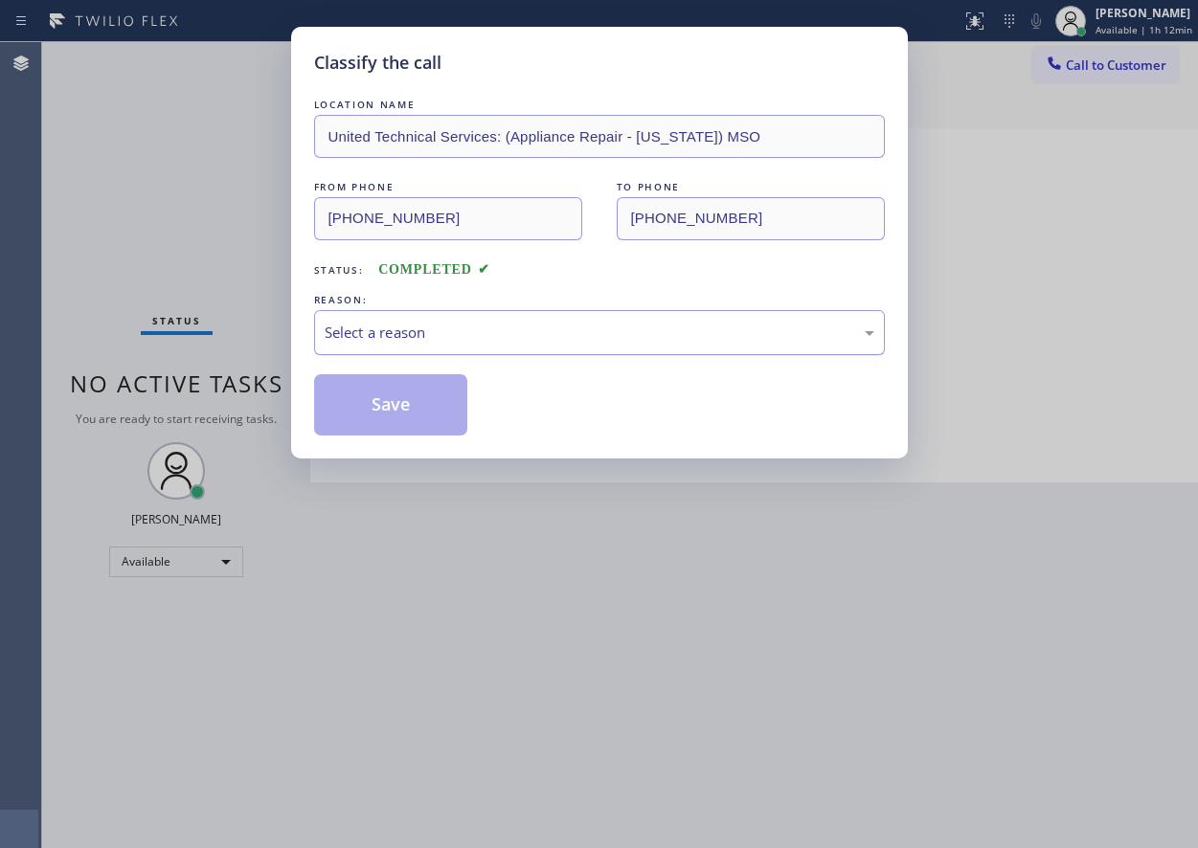
click at [419, 329] on div "Select a reason" at bounding box center [600, 333] width 550 height 22
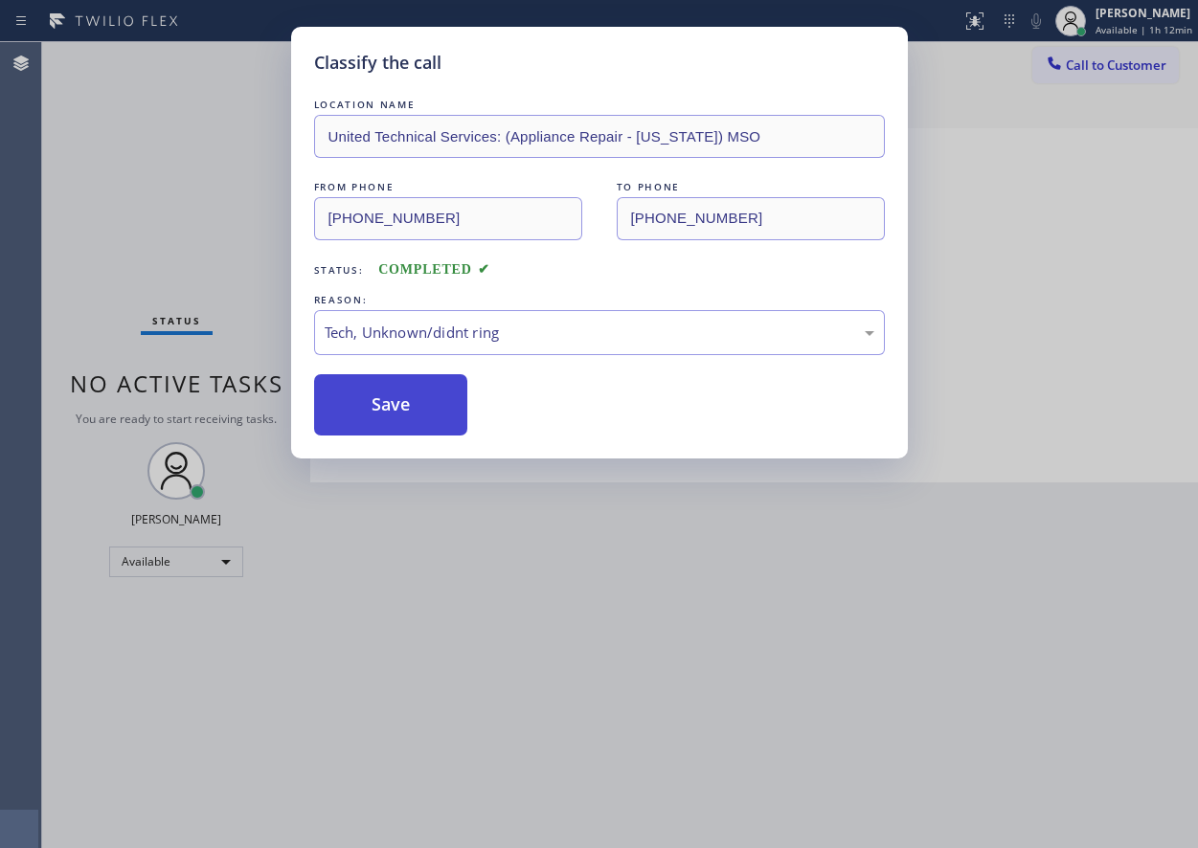
click at [414, 414] on button "Save" at bounding box center [391, 404] width 154 height 61
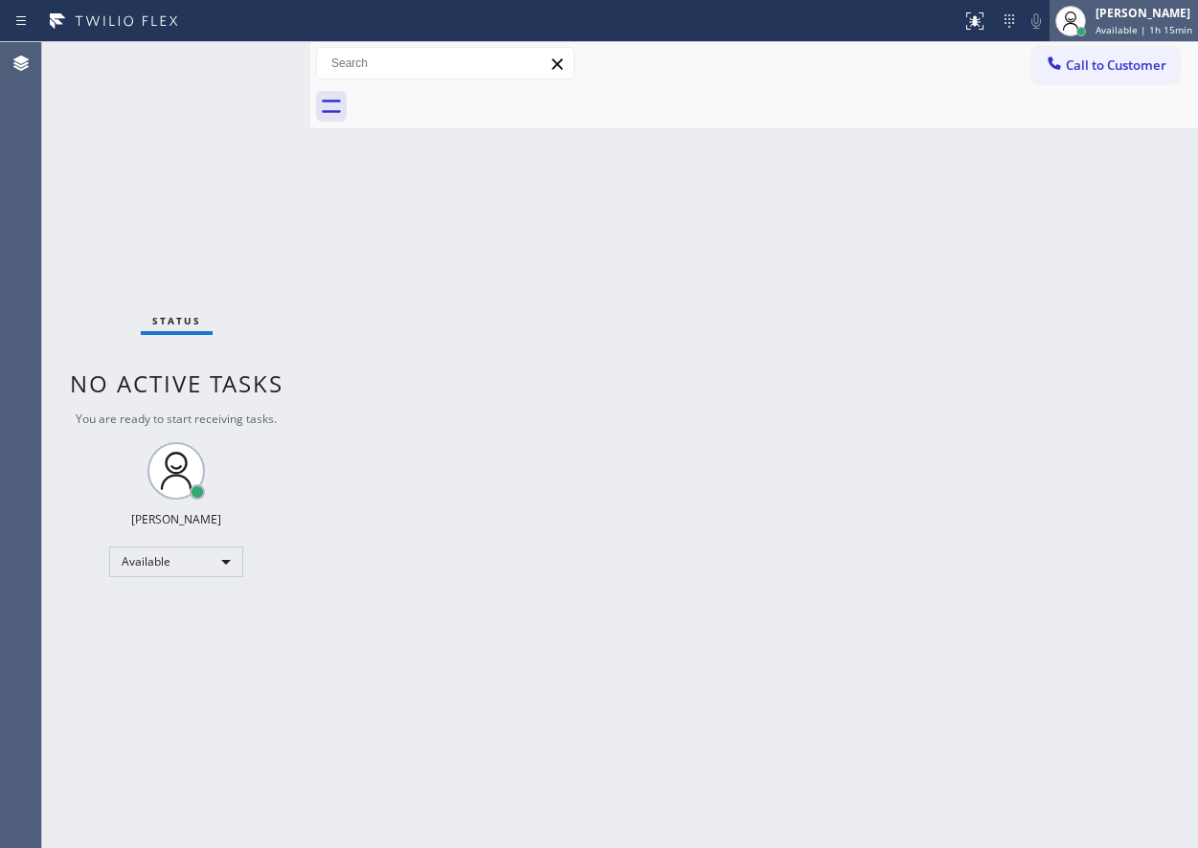
click at [1152, 29] on span "Available | 1h 15min" at bounding box center [1144, 29] width 97 height 13
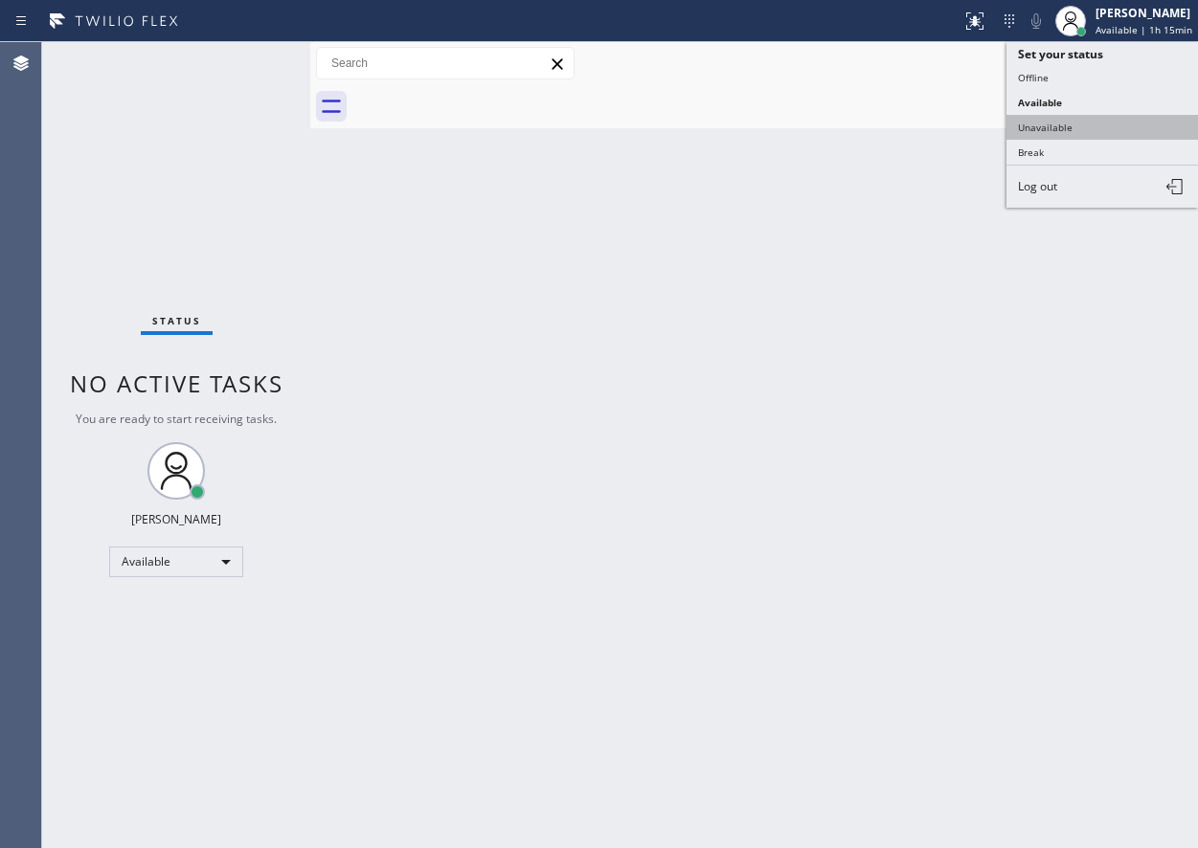
click at [1108, 124] on button "Unavailable" at bounding box center [1103, 127] width 192 height 25
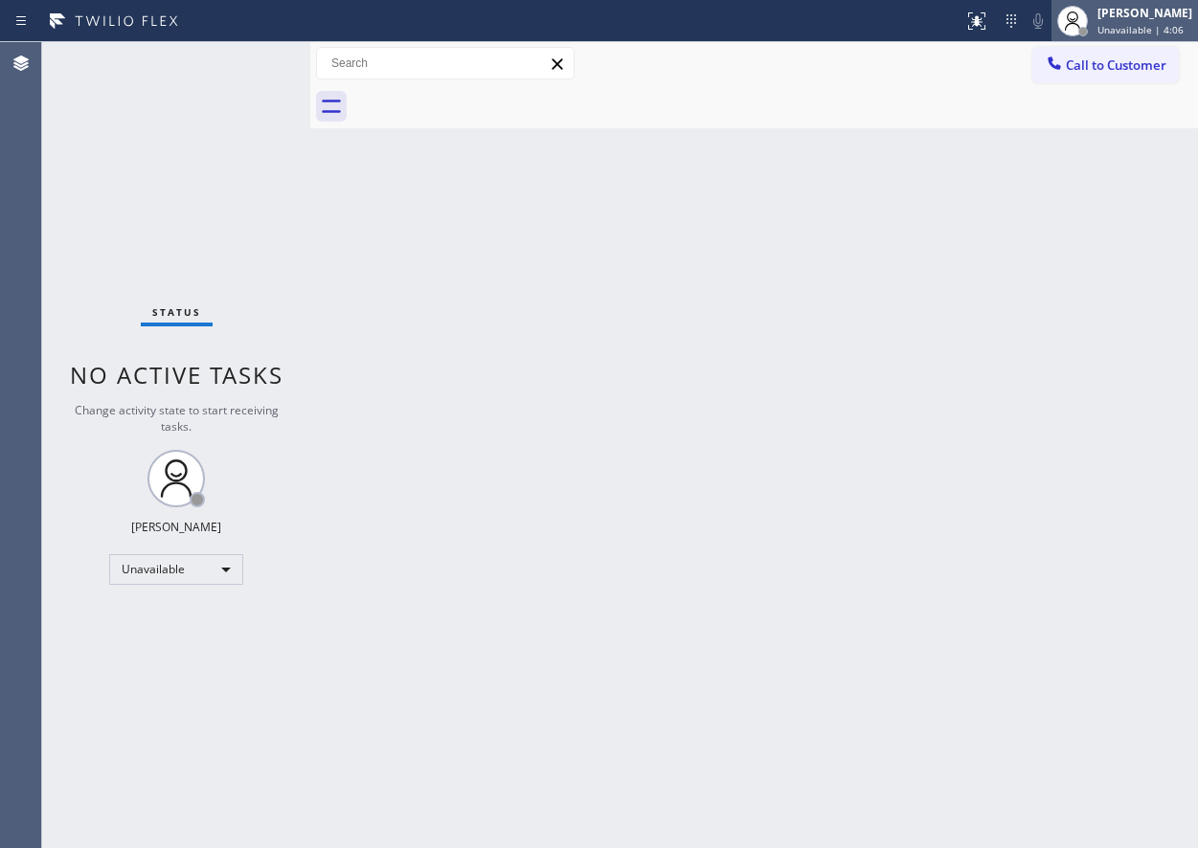
click at [1158, 27] on span "Unavailable | 4:06" at bounding box center [1140, 29] width 86 height 13
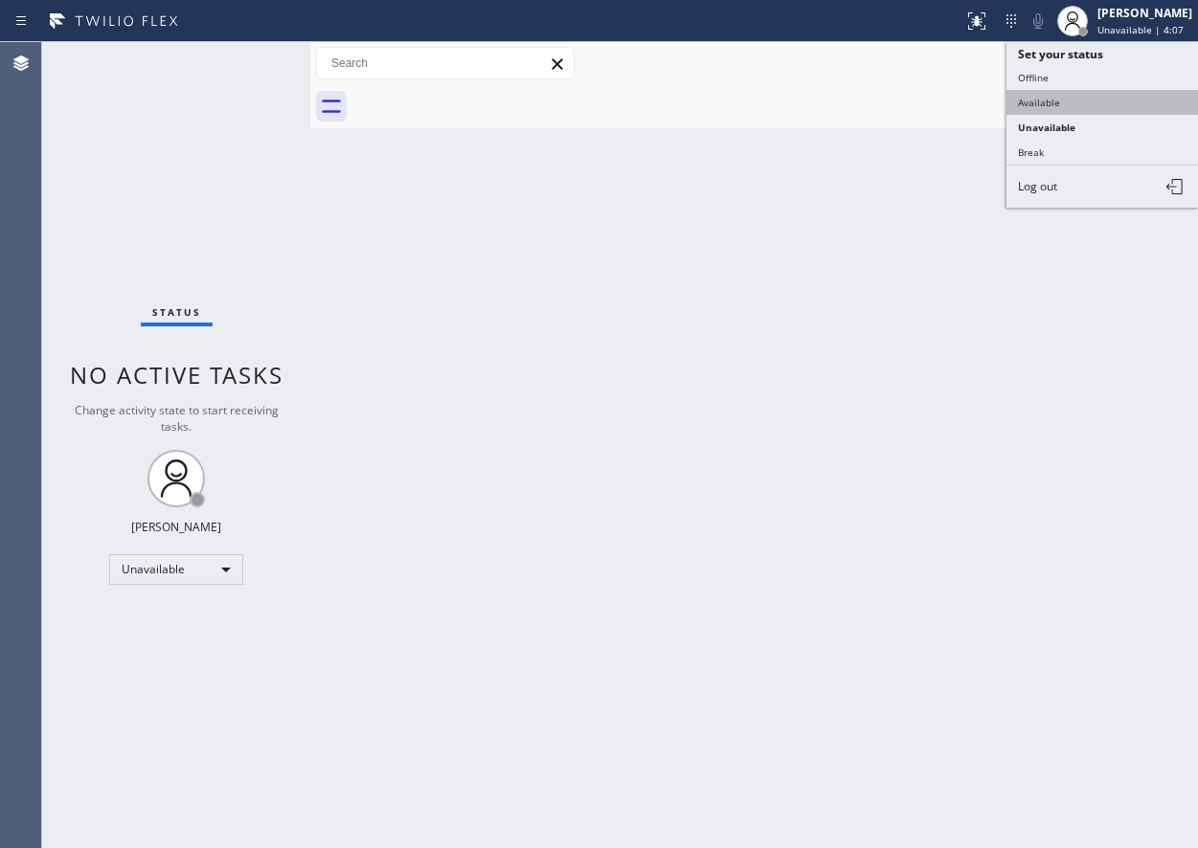
click at [1090, 106] on button "Available" at bounding box center [1103, 102] width 192 height 25
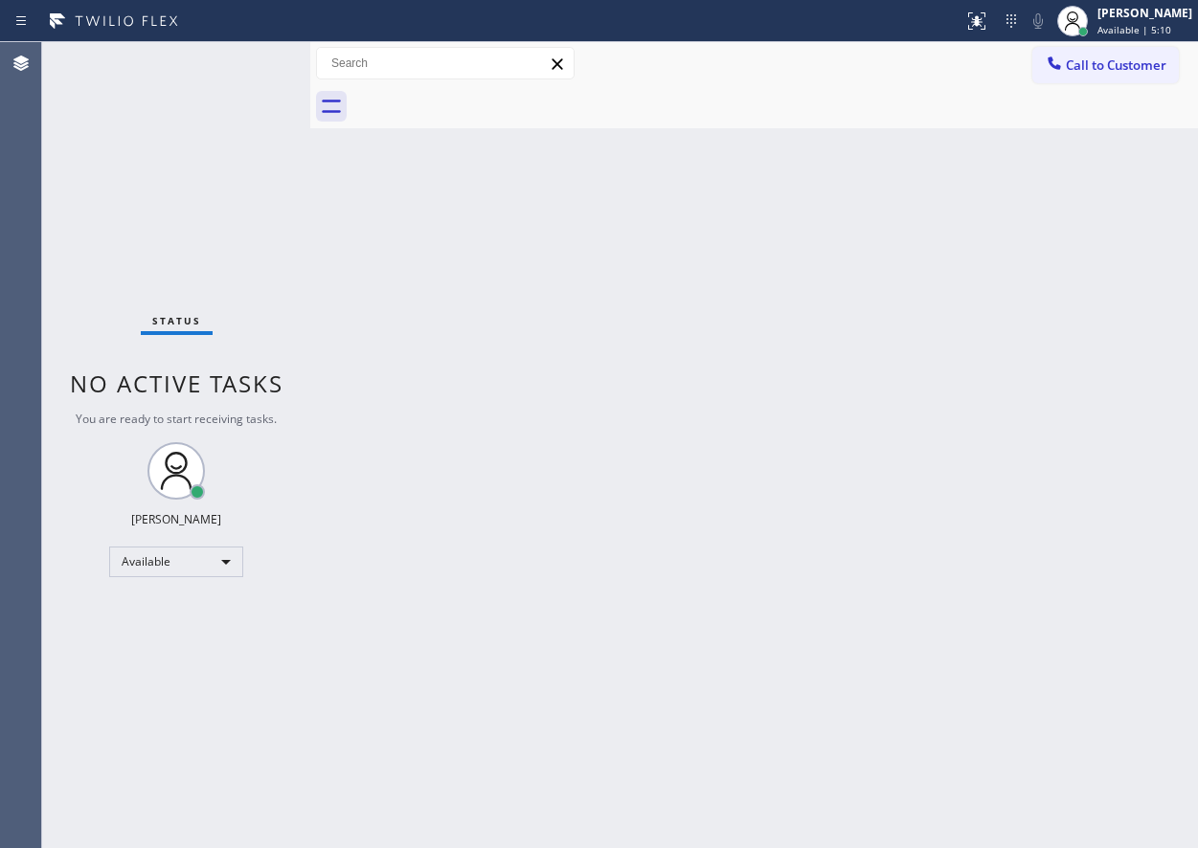
click at [1144, 753] on div "Back to Dashboard Change Sender ID Customers Technicians Select a contact Outbo…" at bounding box center [754, 445] width 888 height 806
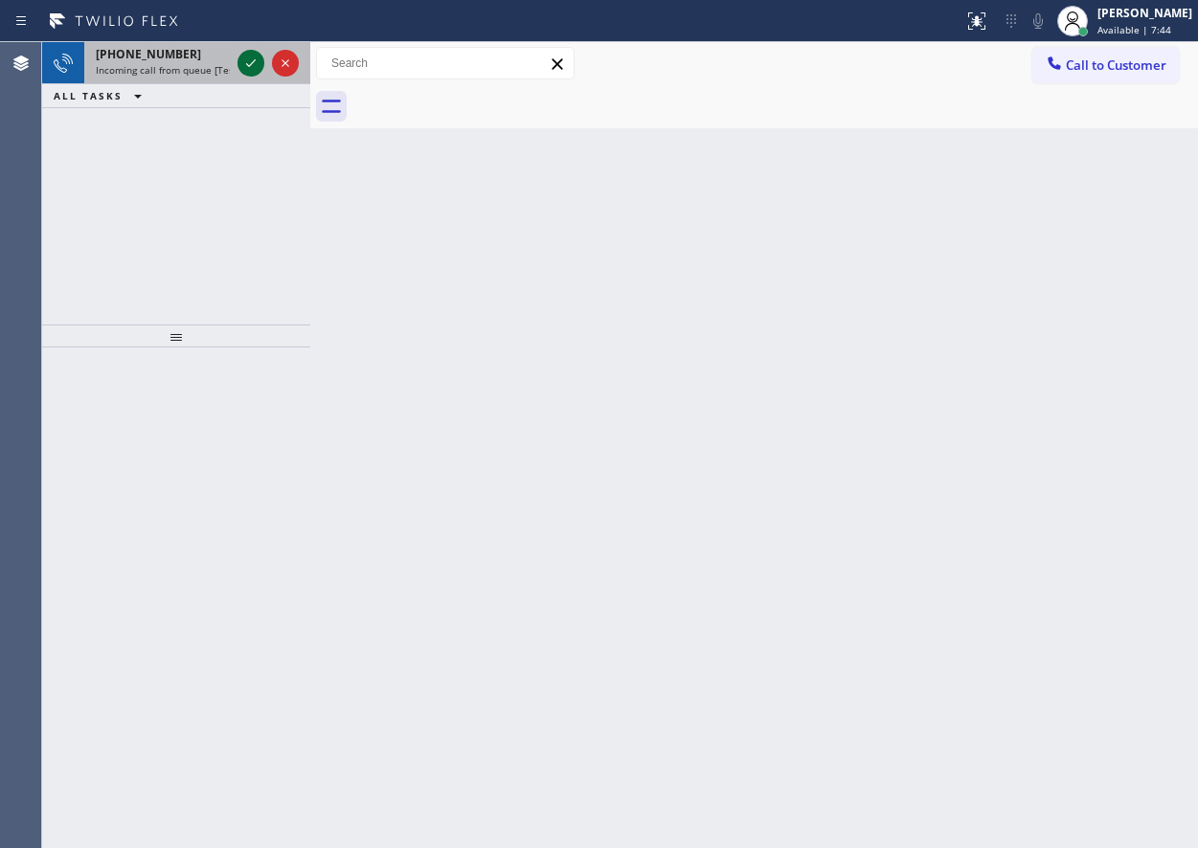
click at [248, 64] on icon at bounding box center [250, 63] width 23 height 23
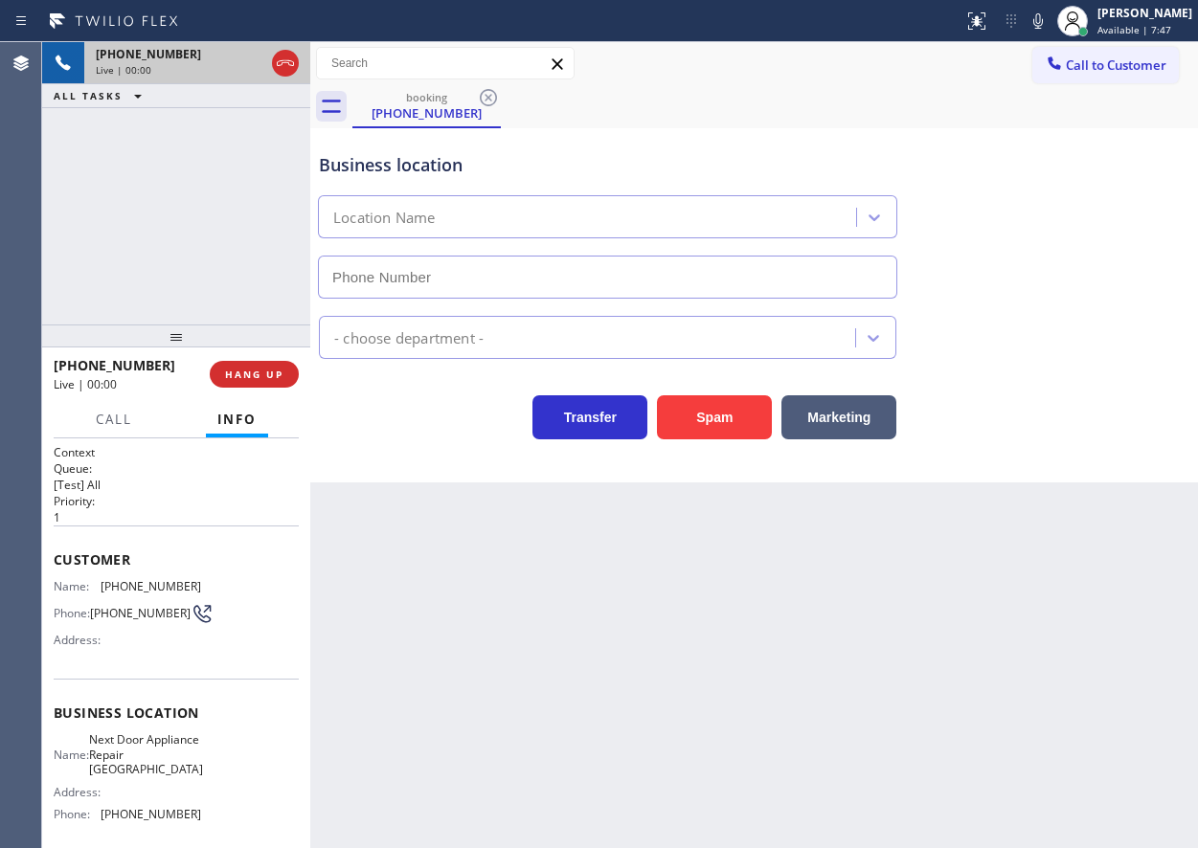
type input "(631) 203-1974"
click at [268, 379] on span "HANG UP" at bounding box center [254, 374] width 58 height 13
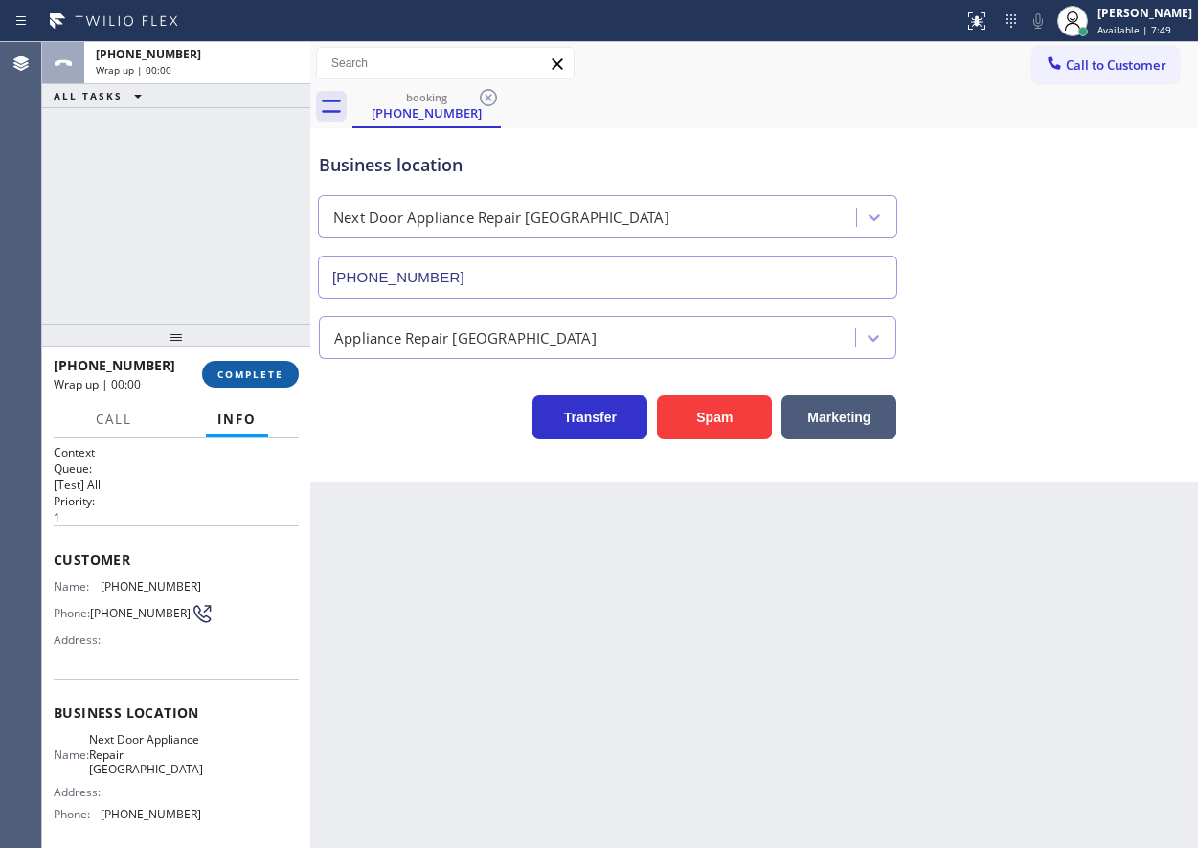
click at [268, 377] on span "COMPLETE" at bounding box center [250, 374] width 66 height 13
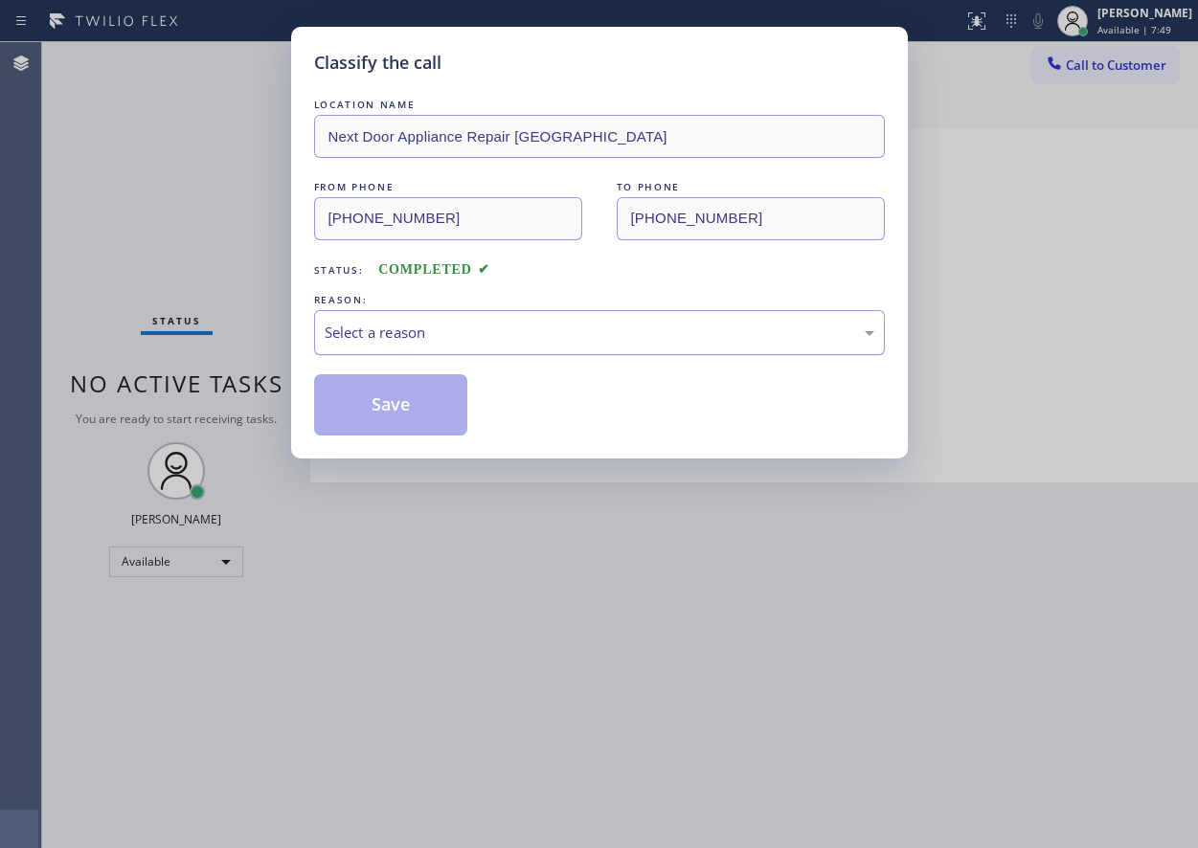
click at [510, 321] on div "Select a reason" at bounding box center [599, 332] width 571 height 45
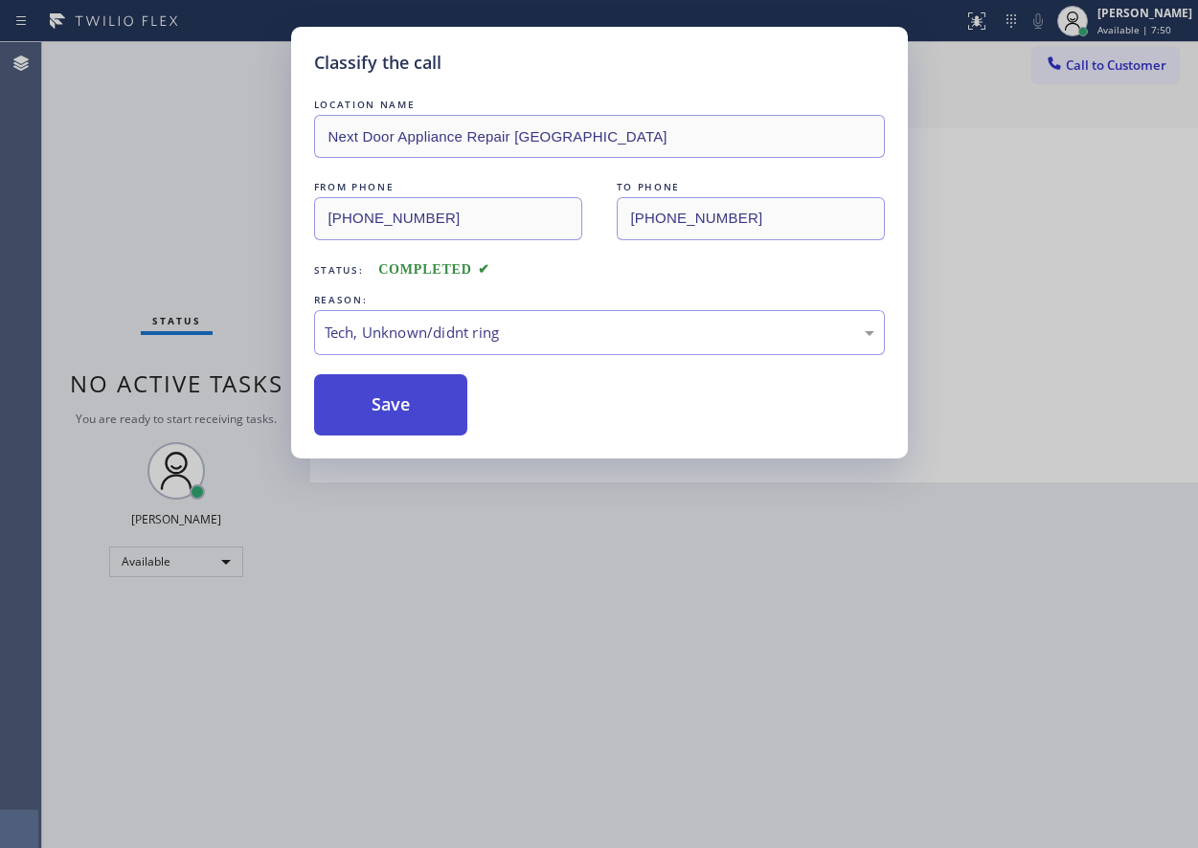
click at [430, 419] on button "Save" at bounding box center [391, 404] width 154 height 61
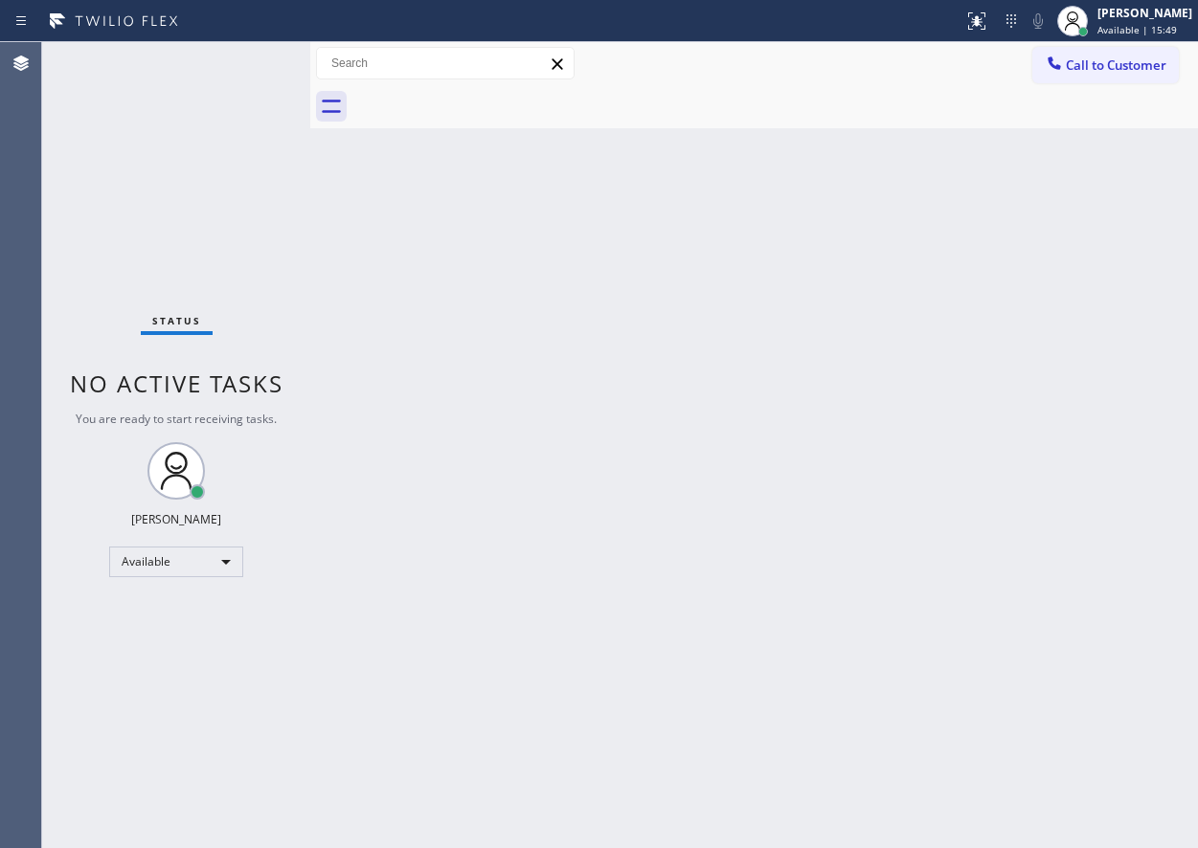
click at [648, 438] on div "Back to Dashboard Change Sender ID Customers Technicians Select a contact Outbo…" at bounding box center [754, 445] width 888 height 806
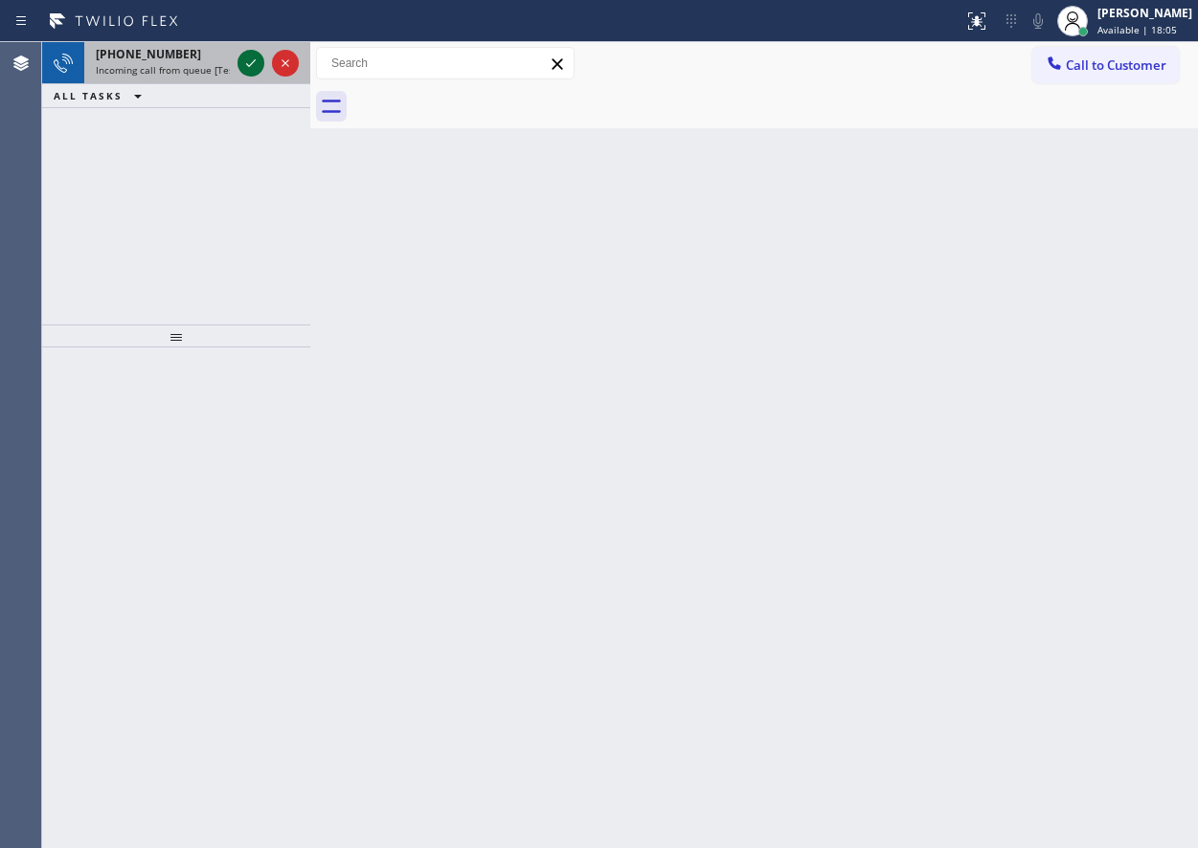
click at [245, 60] on icon at bounding box center [250, 63] width 23 height 23
click at [188, 68] on span "Incoming call from queue [Test] All" at bounding box center [175, 69] width 159 height 13
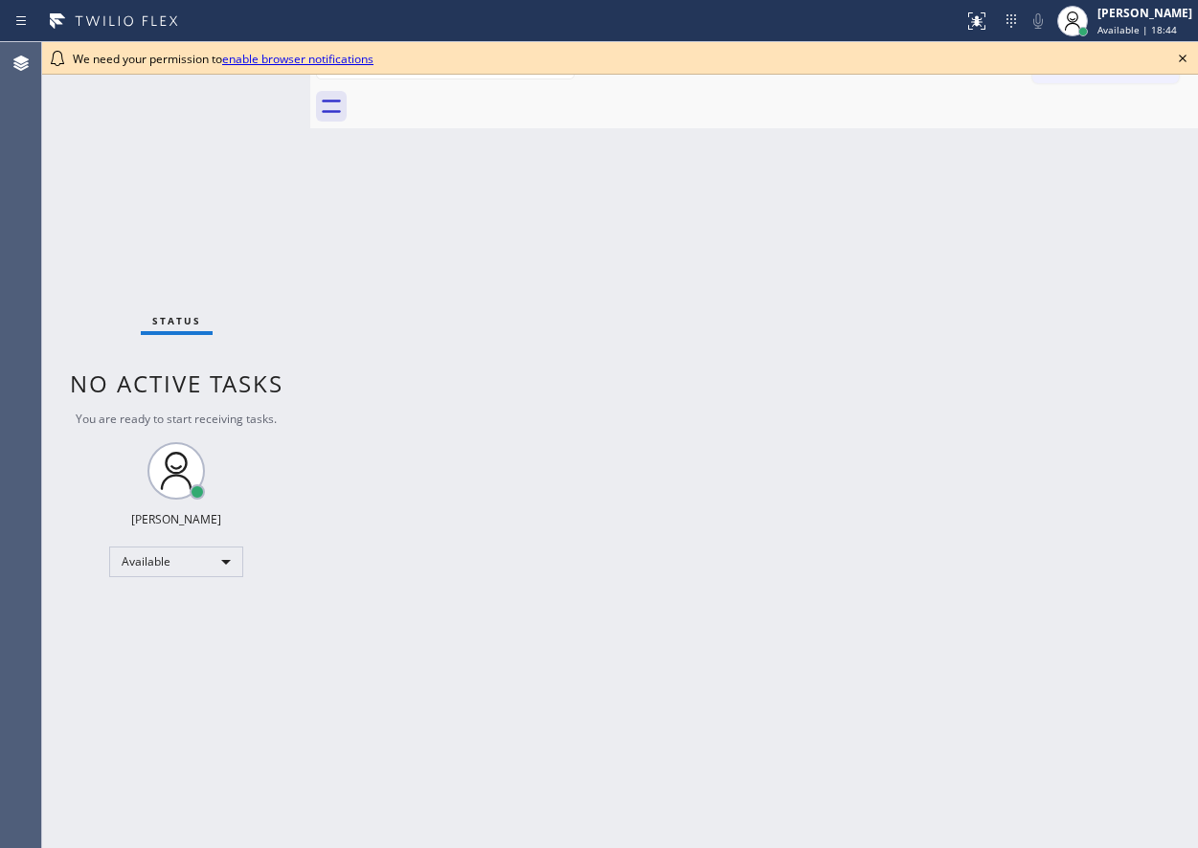
click at [1078, 584] on div "Back to Dashboard Change Sender ID Customers Technicians Select a contact Outbo…" at bounding box center [754, 445] width 888 height 806
click at [1183, 61] on icon at bounding box center [1182, 58] width 23 height 23
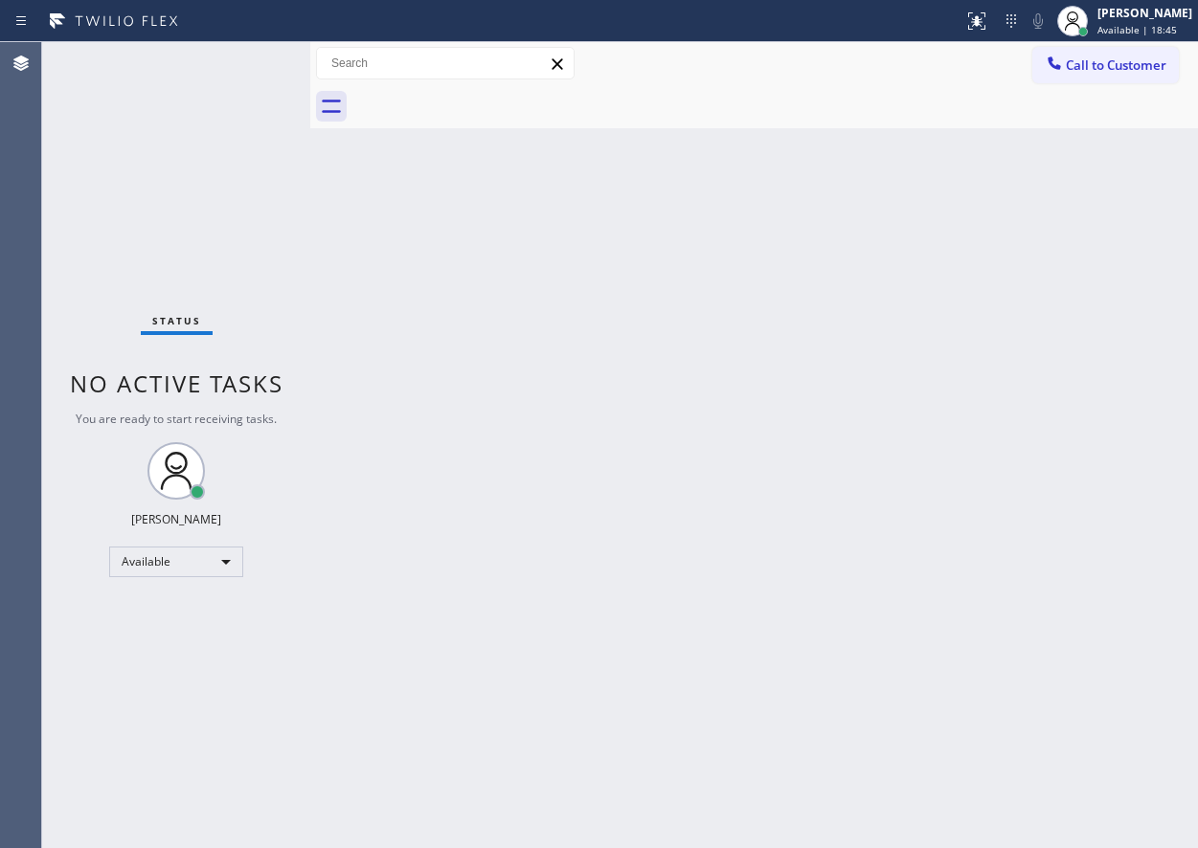
click at [1115, 250] on div "Back to Dashboard Change Sender ID Customers Technicians Select a contact Outbo…" at bounding box center [754, 445] width 888 height 806
click at [255, 72] on div "Status No active tasks You are ready to start receiving tasks. [PERSON_NAME] Av…" at bounding box center [176, 445] width 268 height 806
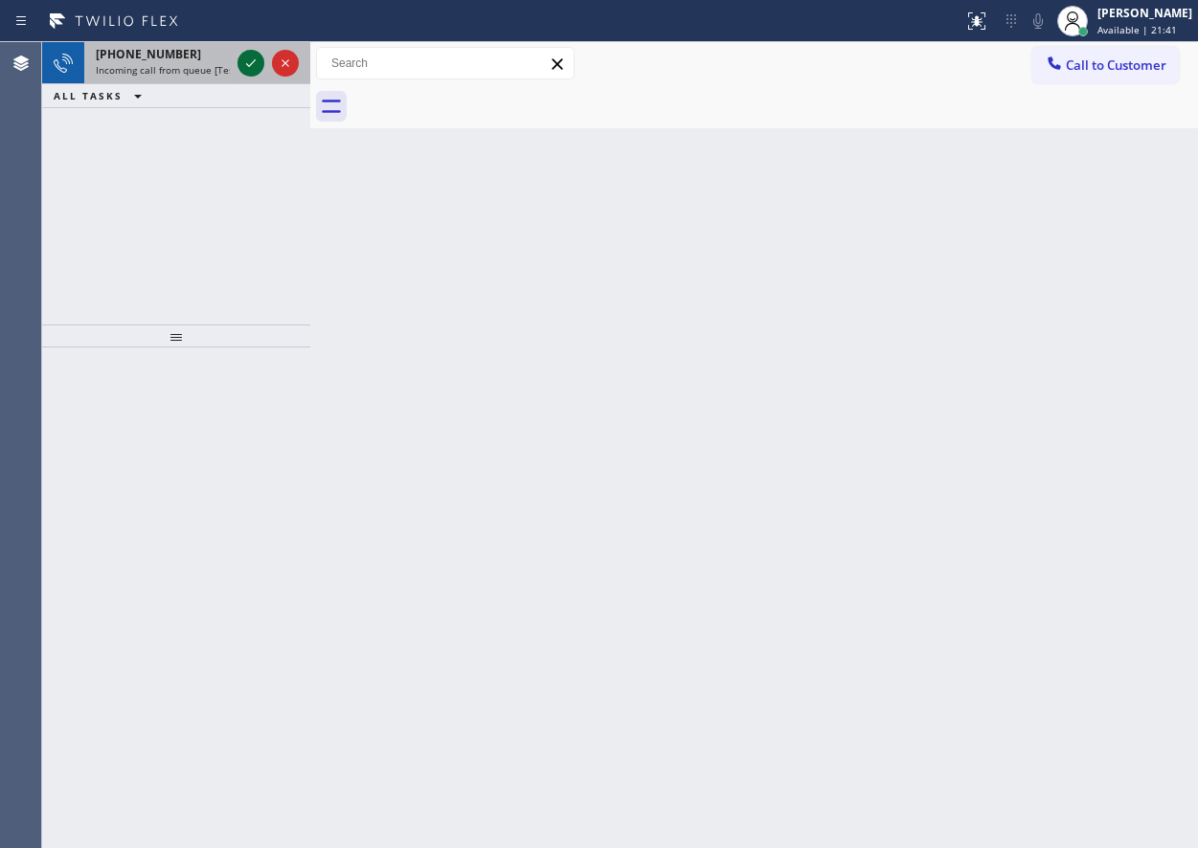
click at [252, 70] on icon at bounding box center [250, 63] width 23 height 23
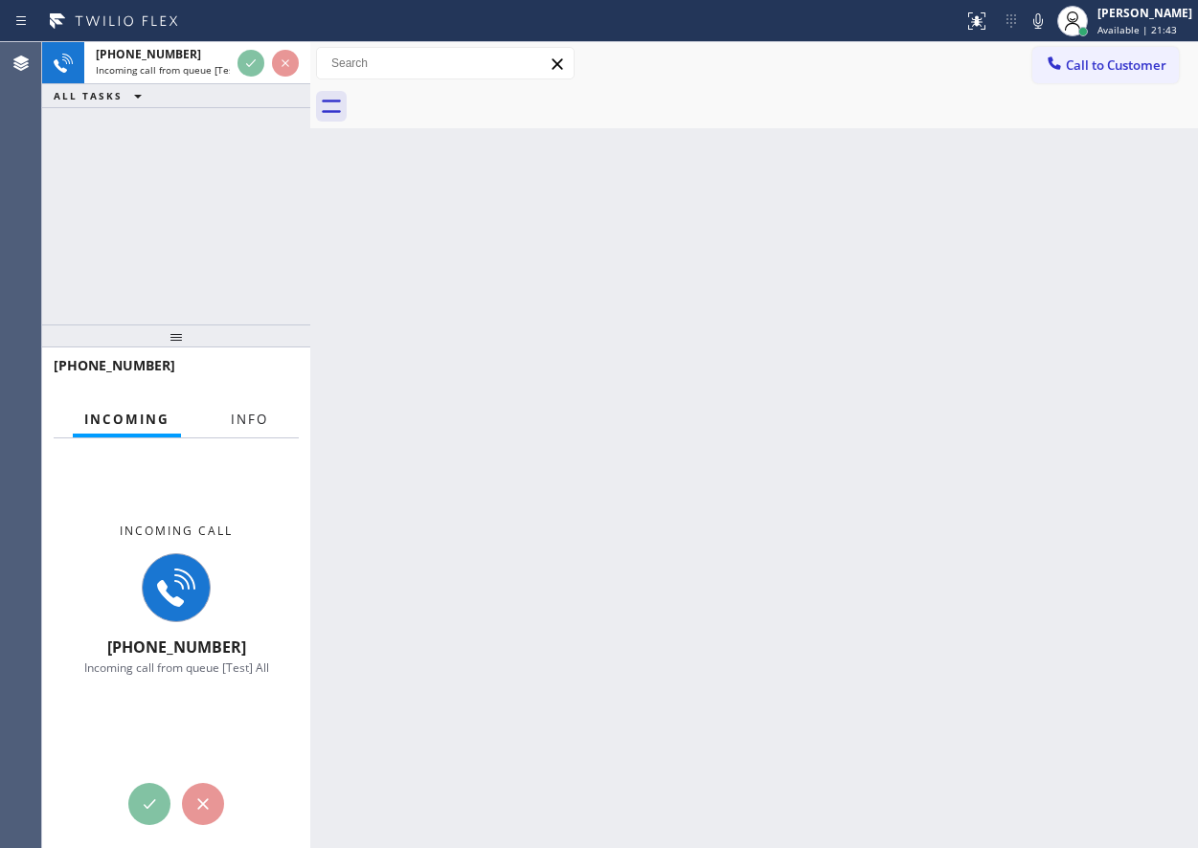
click at [241, 428] on button "Info" at bounding box center [249, 419] width 60 height 37
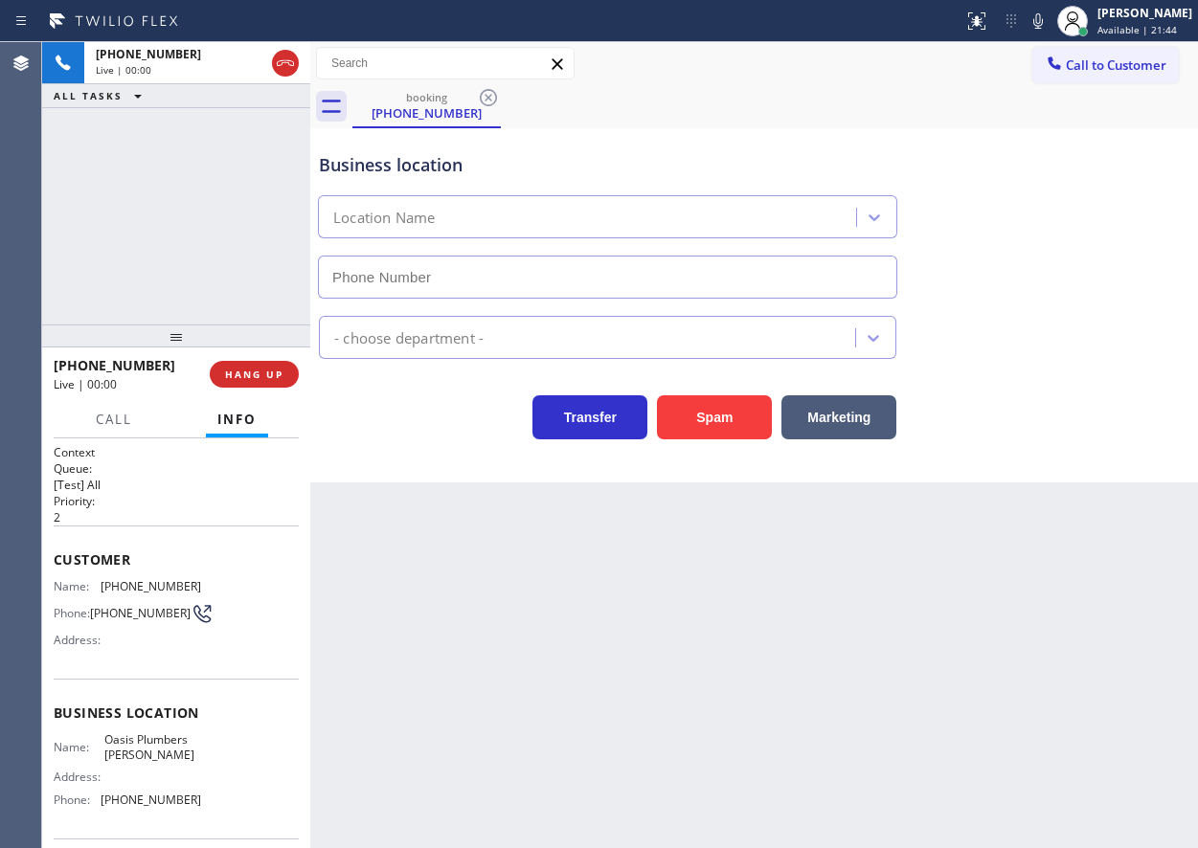
type input "[PHONE_NUMBER]"
click at [244, 366] on button "HANG UP" at bounding box center [254, 374] width 89 height 27
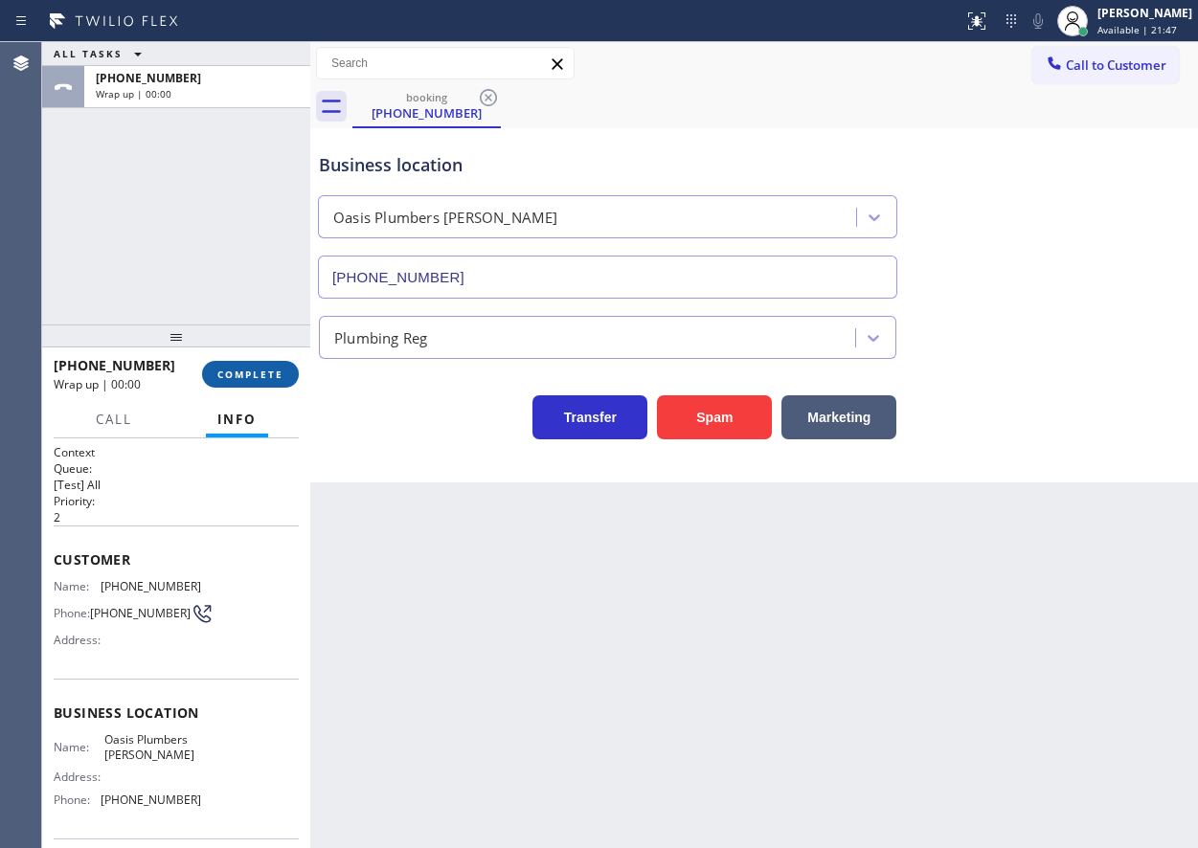
click at [244, 366] on button "COMPLETE" at bounding box center [250, 374] width 97 height 27
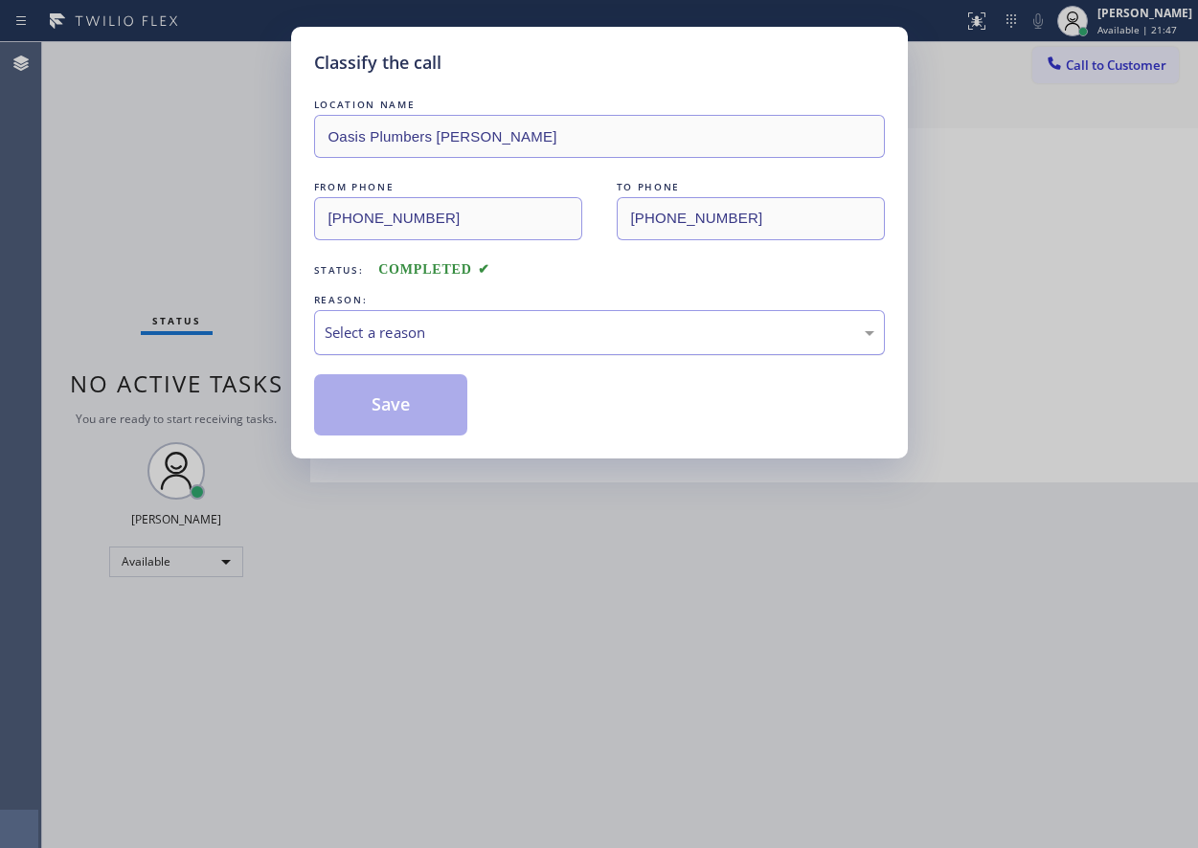
click at [460, 340] on div "Select a reason" at bounding box center [600, 333] width 550 height 22
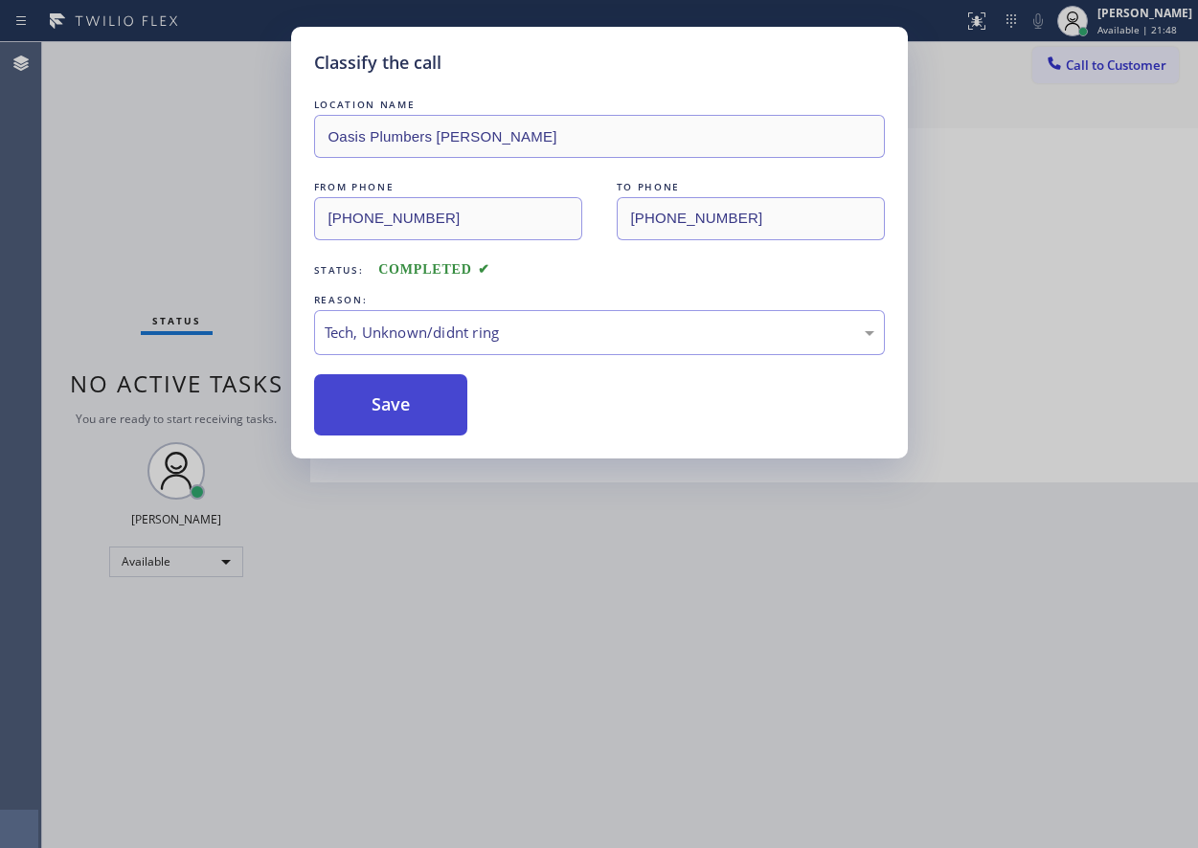
click at [379, 401] on button "Save" at bounding box center [391, 404] width 154 height 61
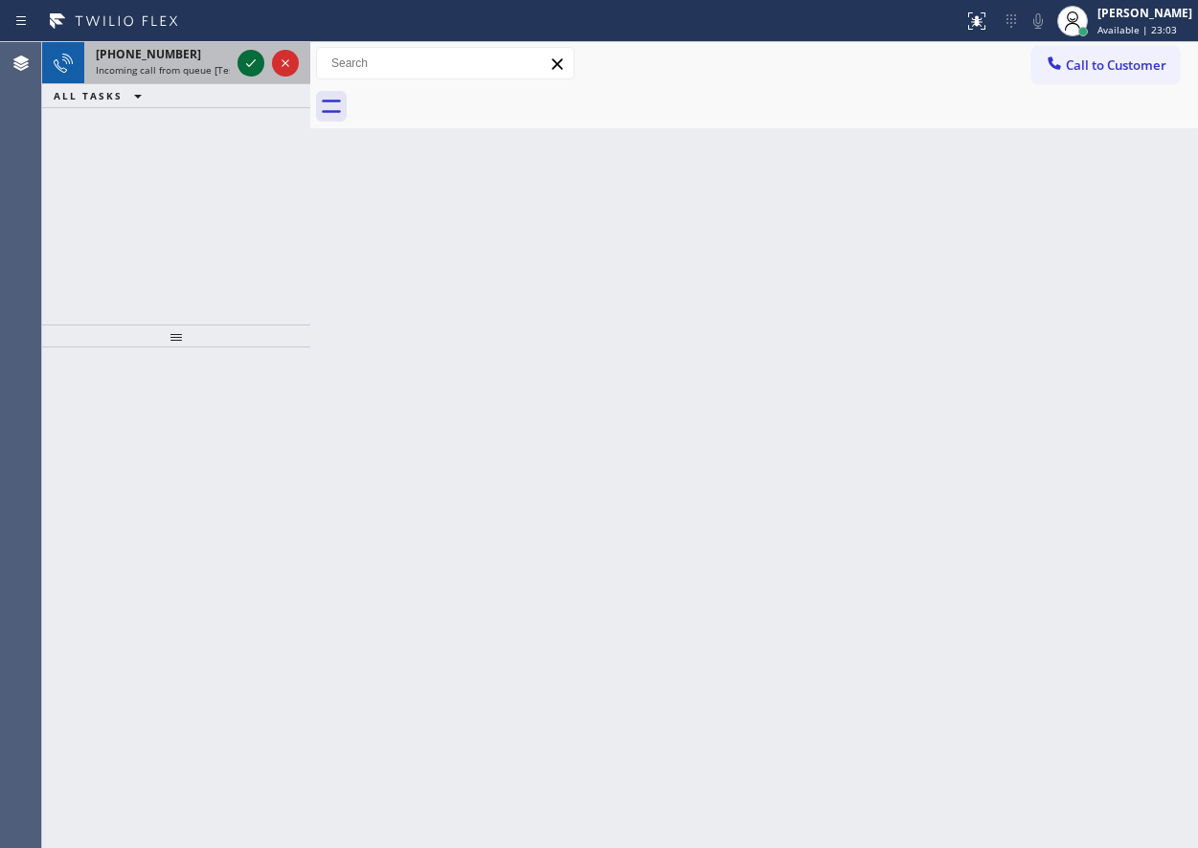
click at [250, 57] on icon at bounding box center [250, 63] width 23 height 23
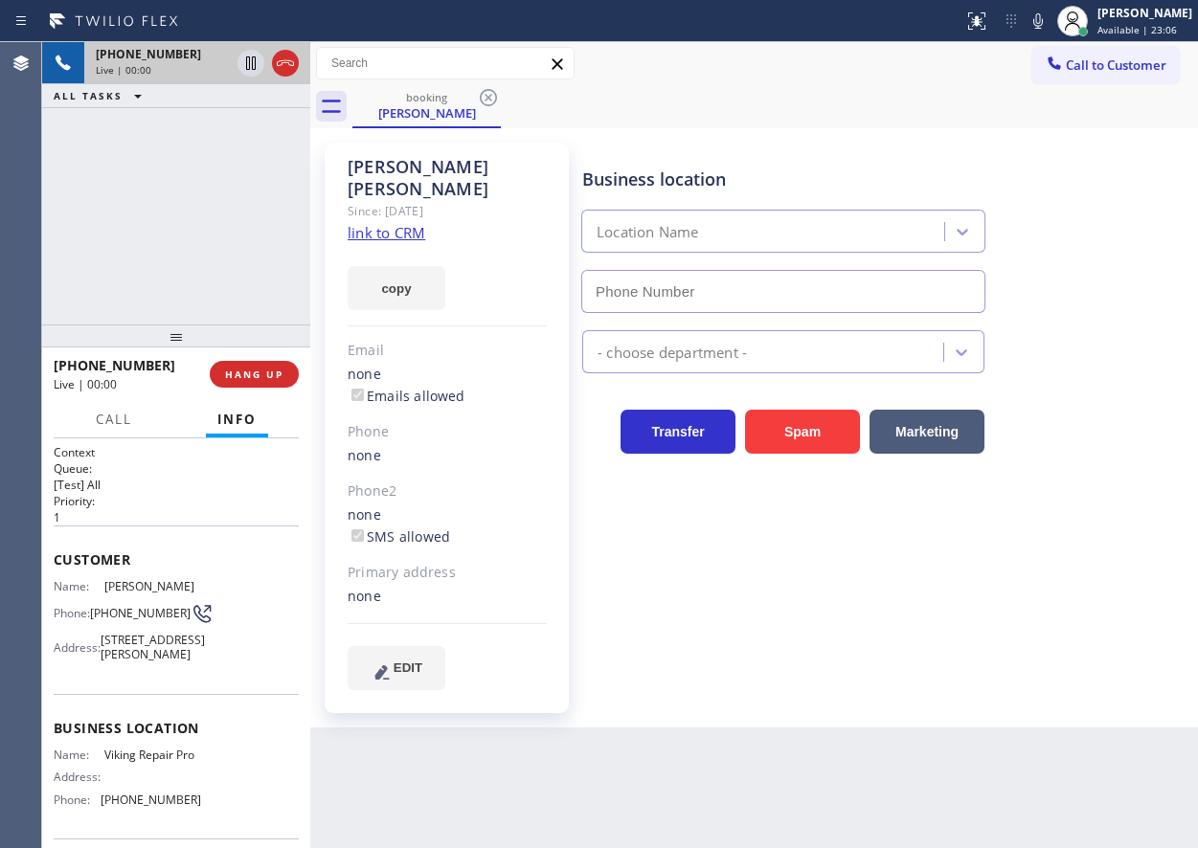
type input "[PHONE_NUMBER]"
click at [377, 223] on link "link to CRM" at bounding box center [387, 232] width 78 height 19
click at [188, 762] on span "Viking Repair Pro" at bounding box center [152, 755] width 96 height 14
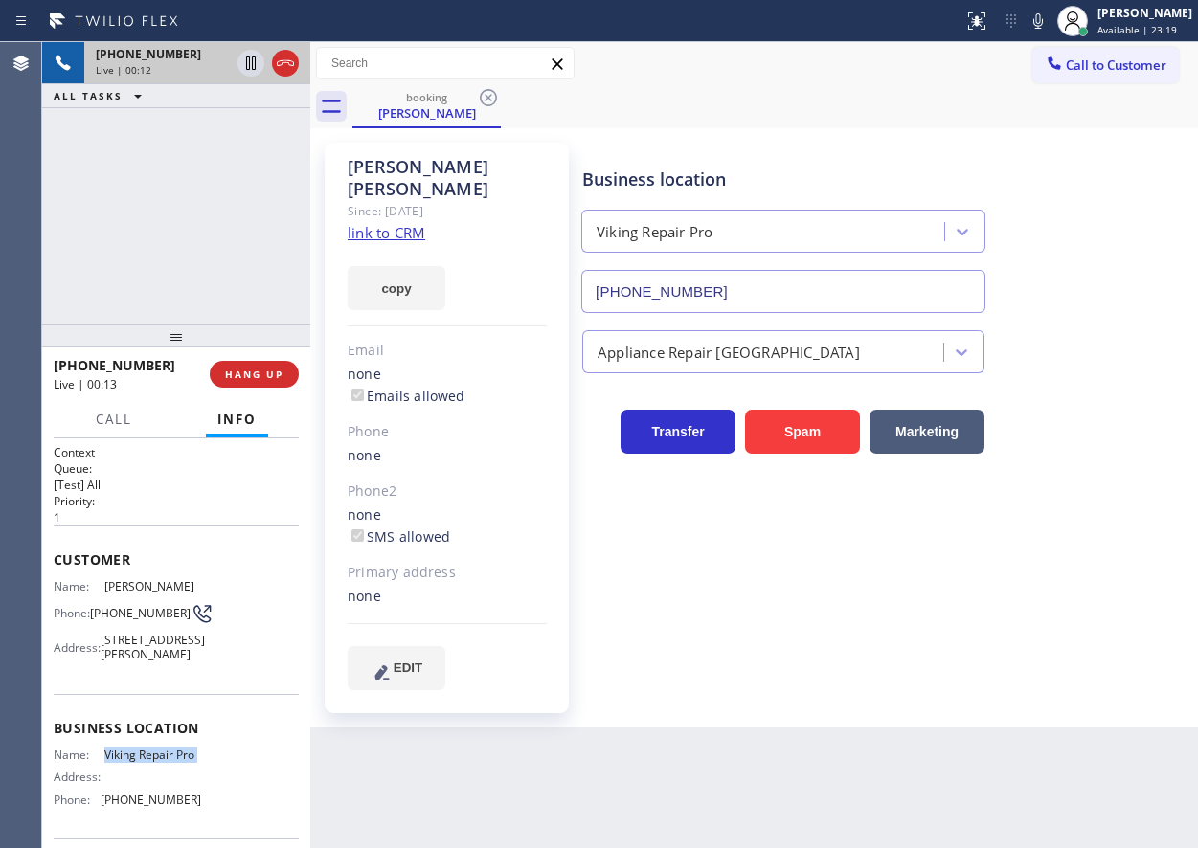
copy span "Viking Repair Pro"
click at [675, 298] on input "[PHONE_NUMBER]" at bounding box center [783, 291] width 404 height 43
click at [272, 375] on span "HANG UP" at bounding box center [254, 374] width 58 height 13
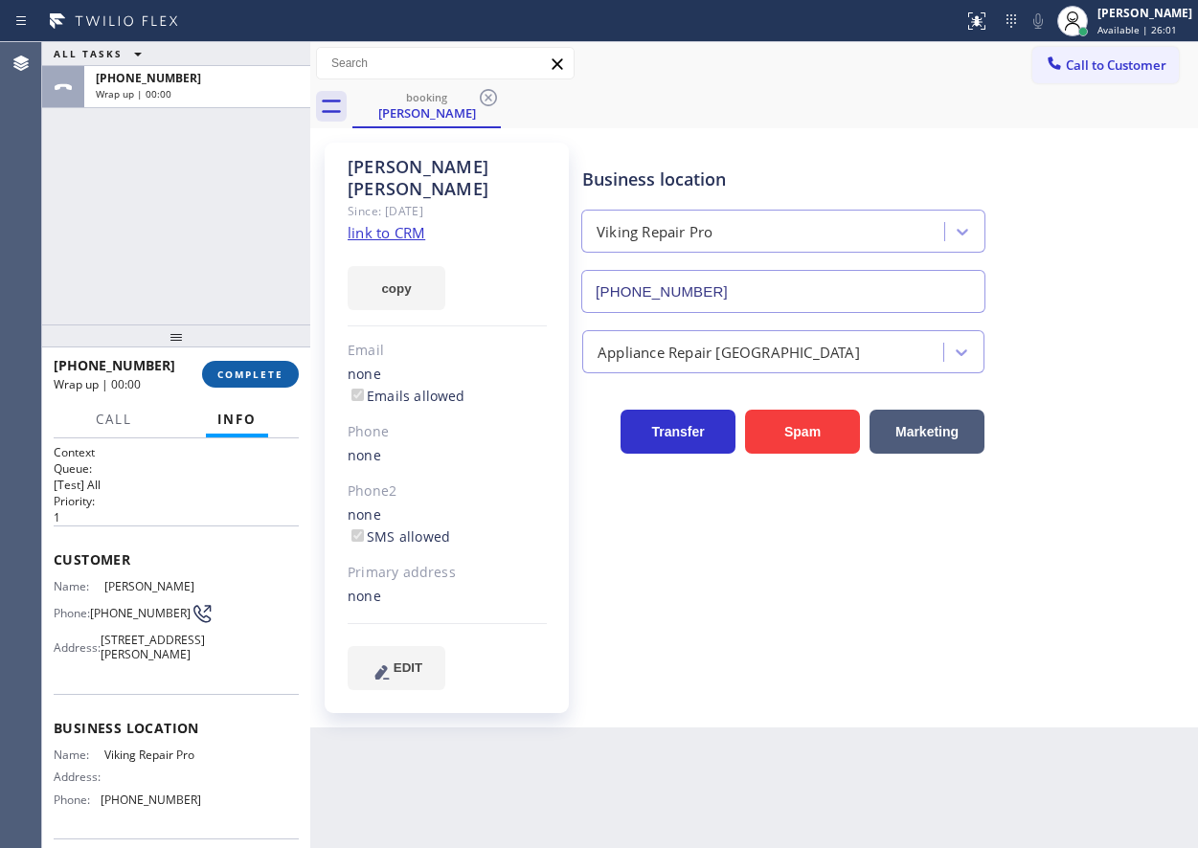
click at [272, 373] on span "COMPLETE" at bounding box center [250, 374] width 66 height 13
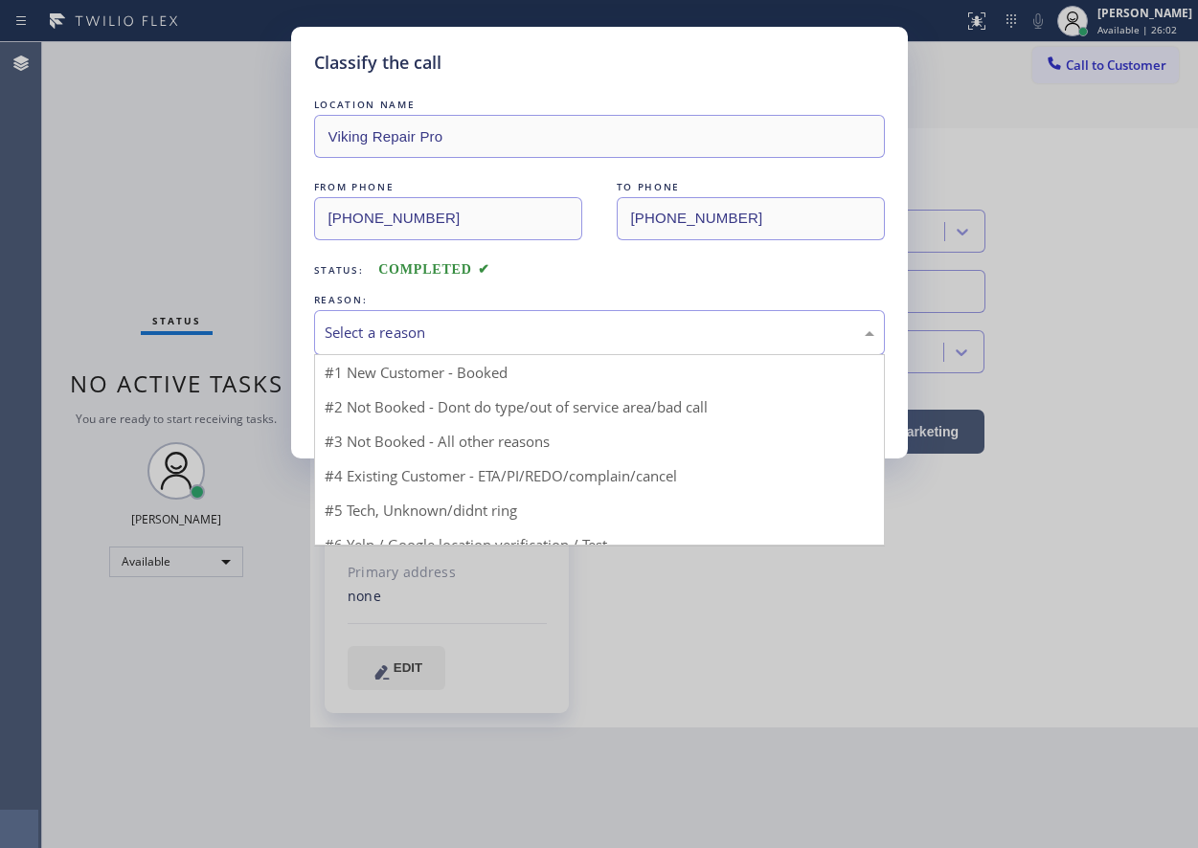
click at [456, 328] on div "Select a reason" at bounding box center [600, 333] width 550 height 22
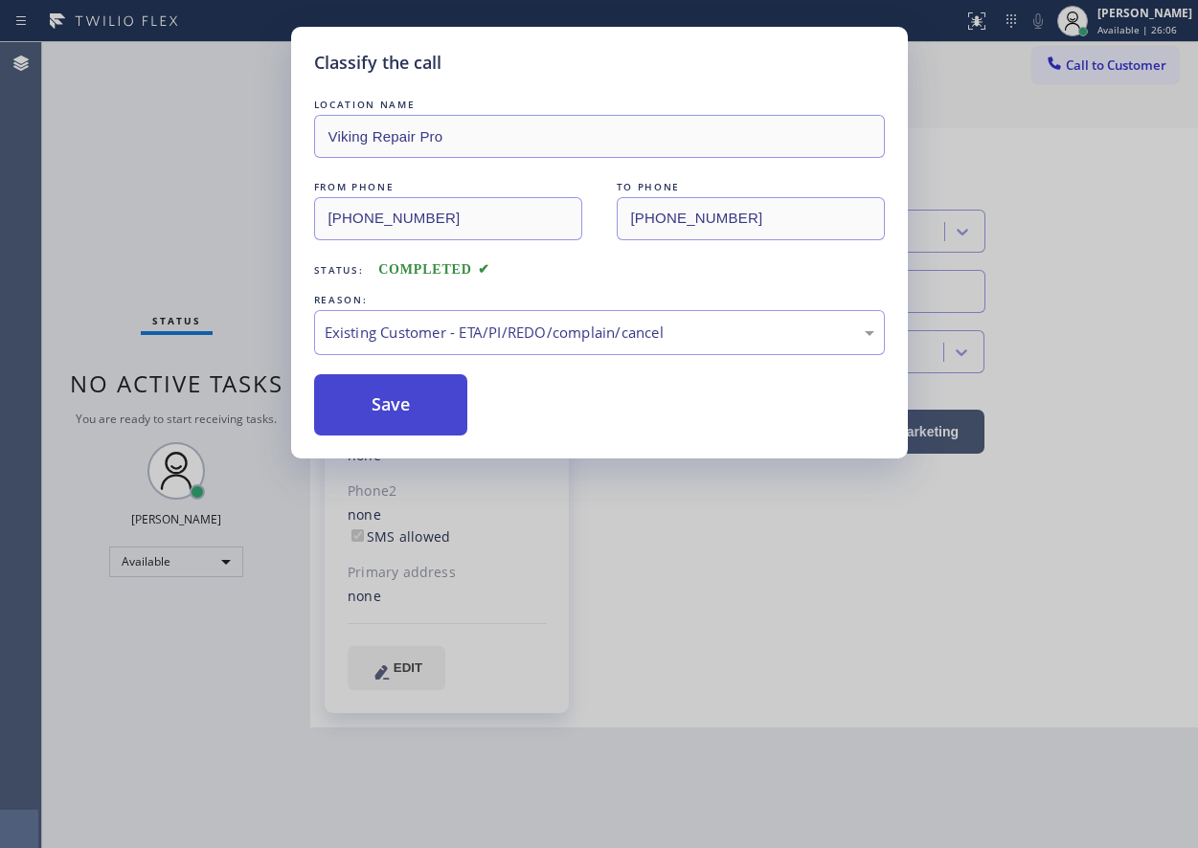
click at [395, 408] on button "Save" at bounding box center [391, 404] width 154 height 61
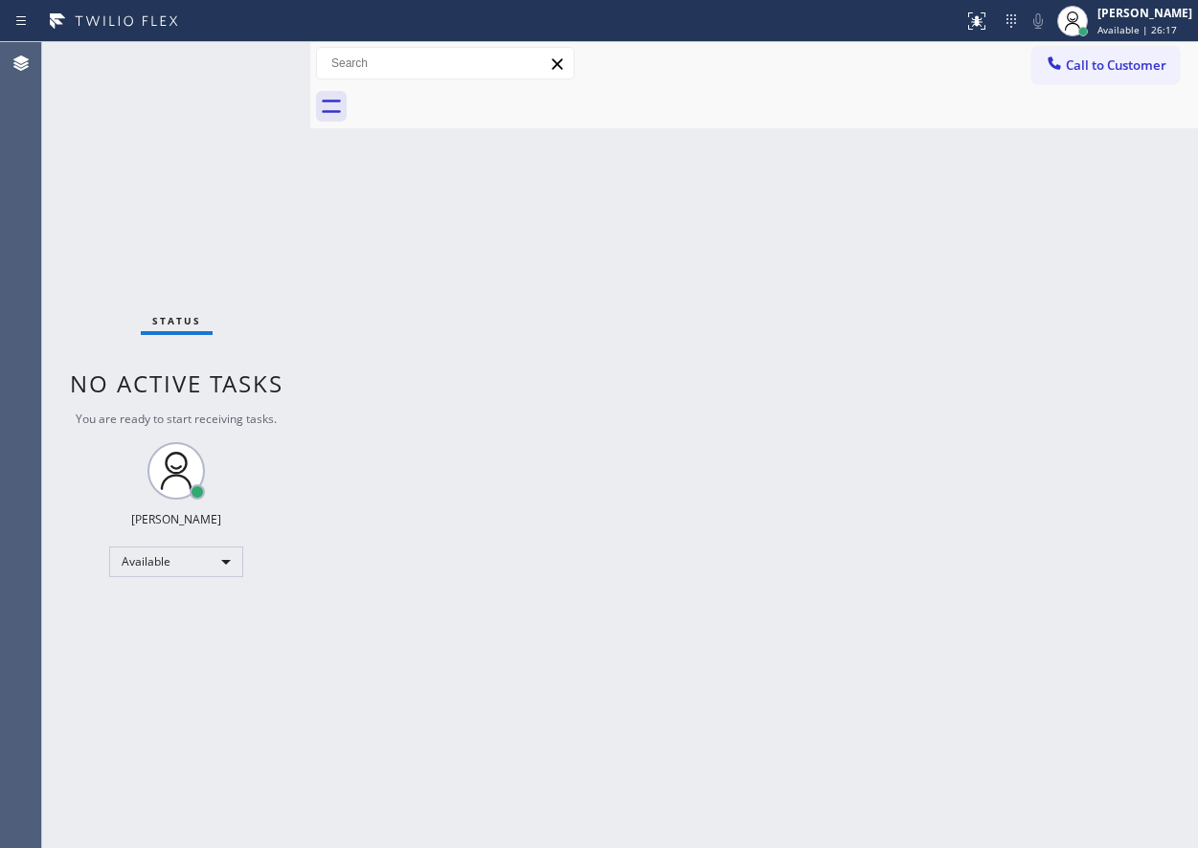
click at [1078, 586] on div "Back to Dashboard Change Sender ID Customers Technicians Select a contact Outbo…" at bounding box center [754, 445] width 888 height 806
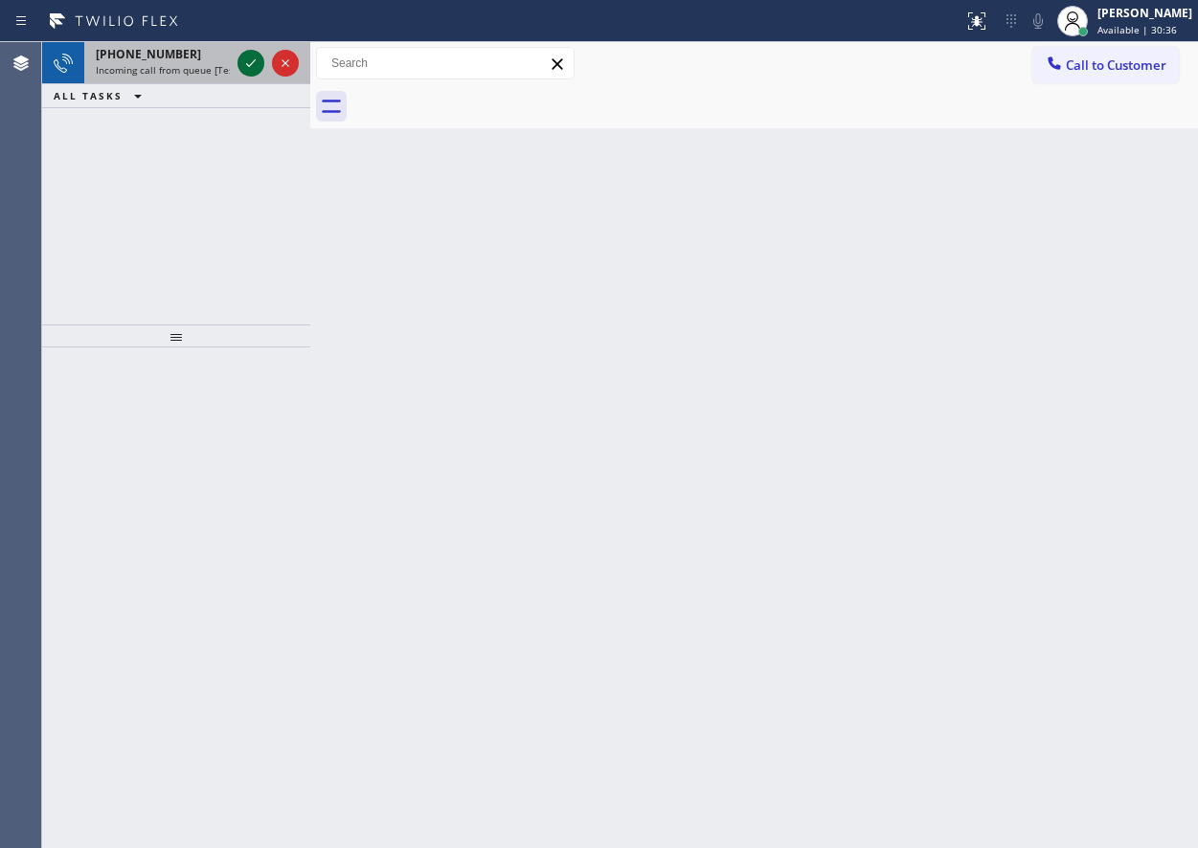
click at [252, 58] on icon at bounding box center [250, 63] width 23 height 23
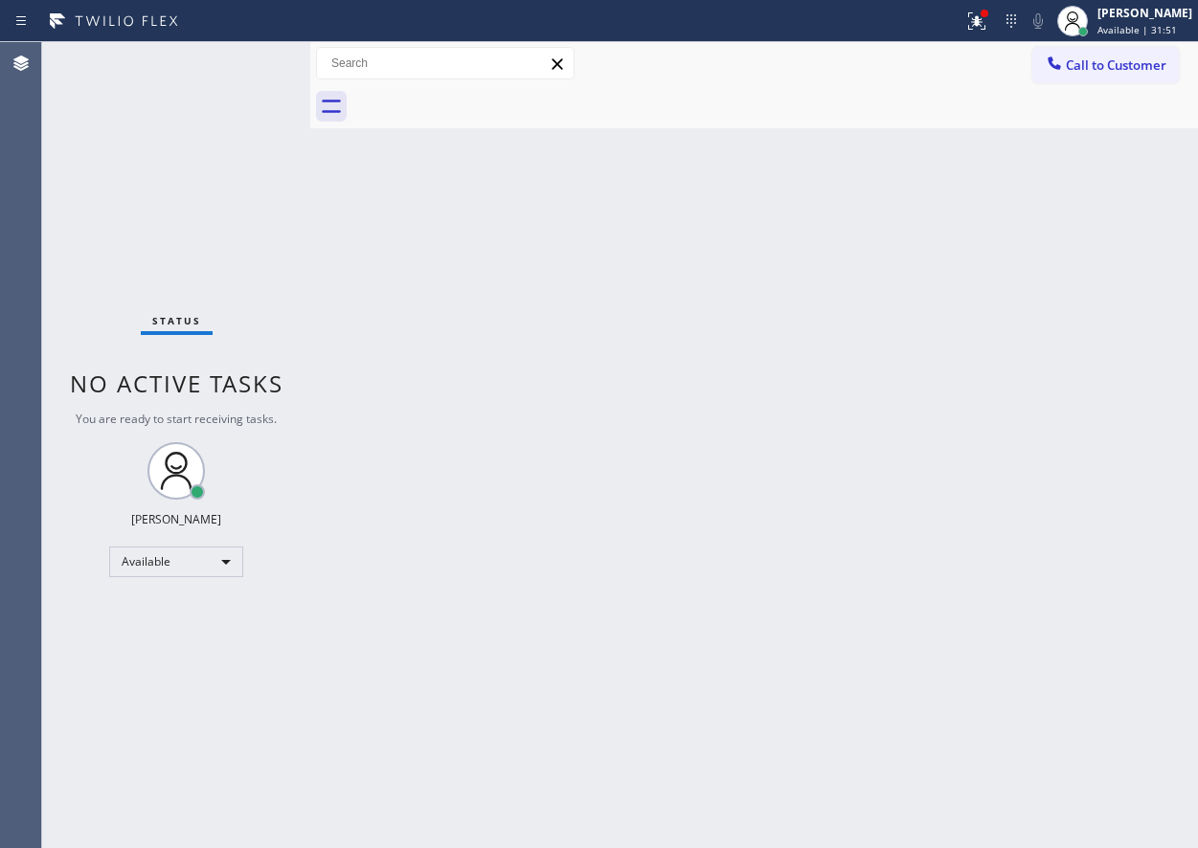
click at [252, 58] on div "Status No active tasks You are ready to start receiving tasks. [PERSON_NAME] Av…" at bounding box center [176, 445] width 268 height 806
click at [310, 601] on div at bounding box center [310, 445] width 0 height 806
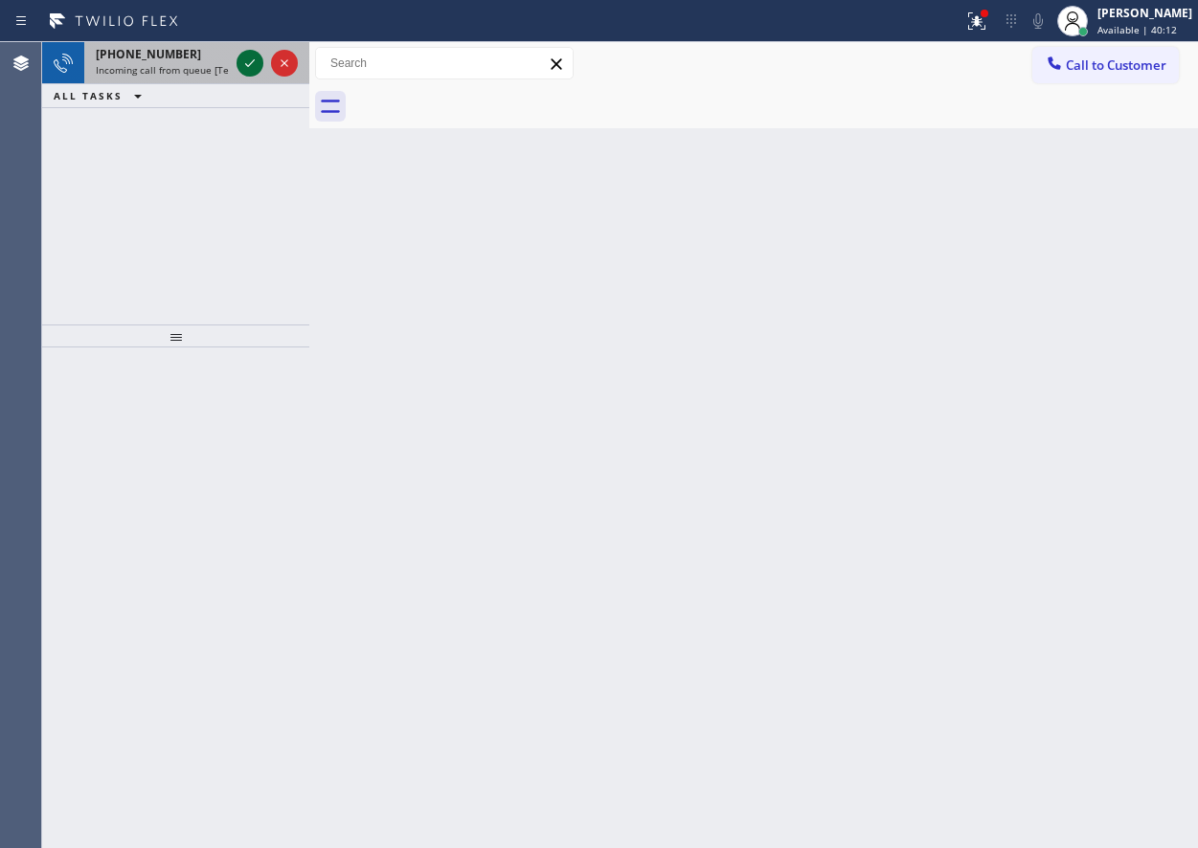
click at [252, 59] on icon at bounding box center [249, 63] width 23 height 23
click at [243, 69] on icon at bounding box center [249, 63] width 23 height 23
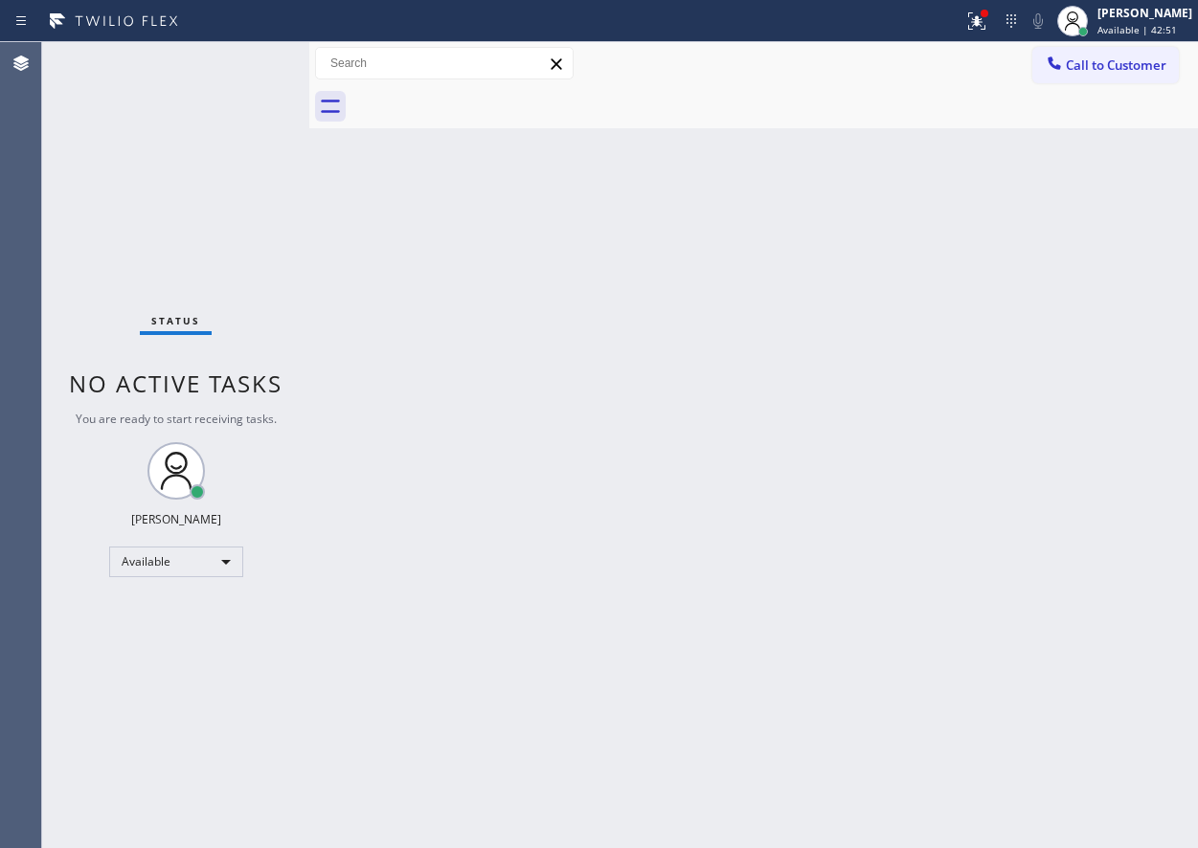
click at [260, 65] on div "Status No active tasks You are ready to start receiving tasks. [PERSON_NAME] Av…" at bounding box center [175, 445] width 267 height 806
drag, startPoint x: 260, startPoint y: 65, endPoint x: 273, endPoint y: 94, distance: 31.3
click at [273, 94] on div "Status No active tasks You are ready to start receiving tasks. [PERSON_NAME] Av…" at bounding box center [175, 445] width 267 height 806
click at [222, 45] on div "Status No active tasks You are ready to start receiving tasks. [PERSON_NAME] Av…" at bounding box center [175, 445] width 267 height 806
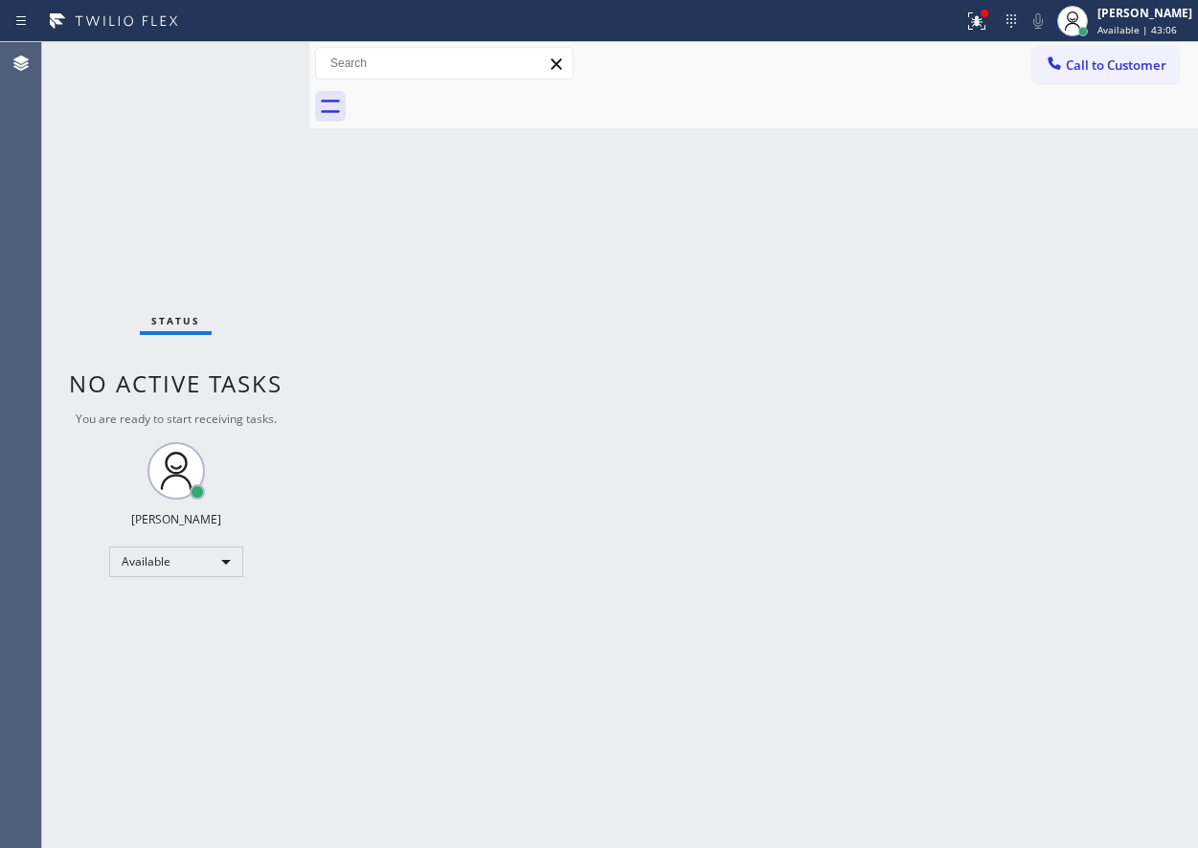
click at [253, 69] on div "Status No active tasks You are ready to start receiving tasks. [PERSON_NAME] Av…" at bounding box center [175, 445] width 267 height 806
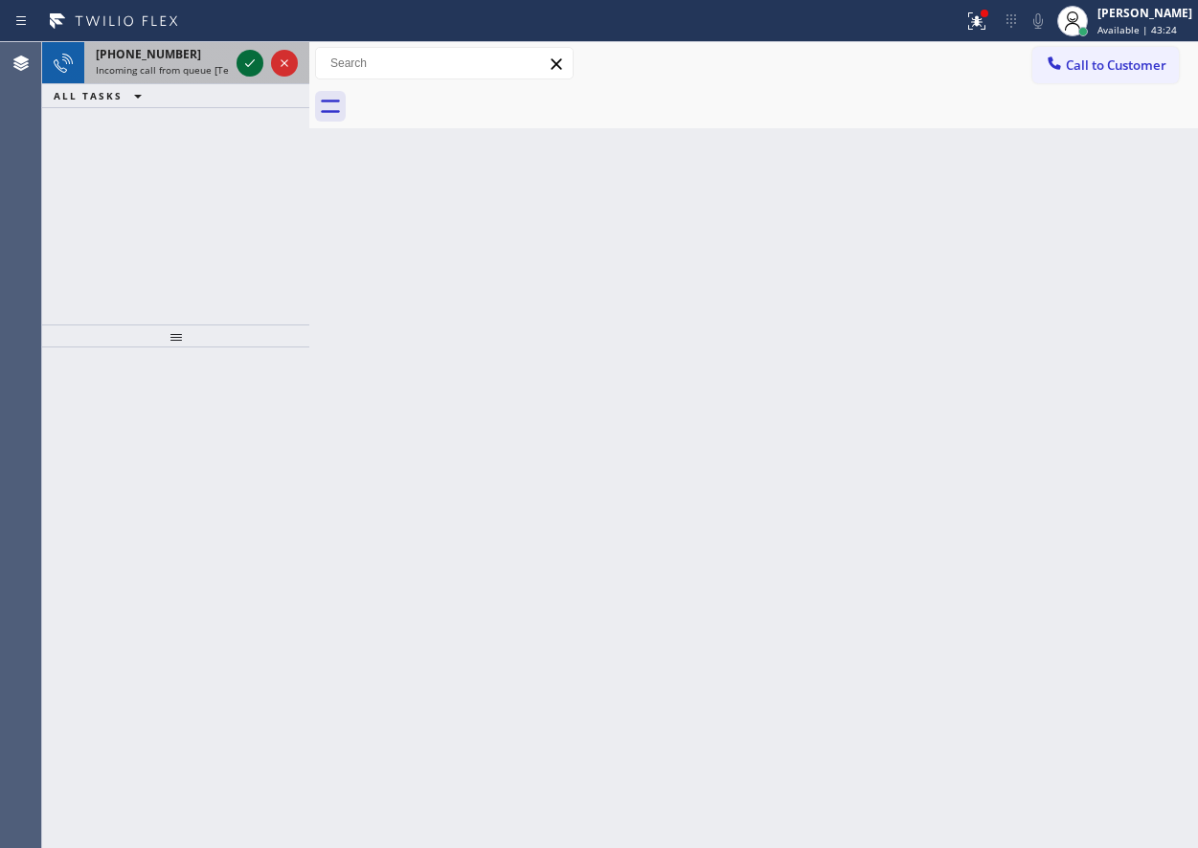
click at [249, 68] on icon at bounding box center [249, 63] width 23 height 23
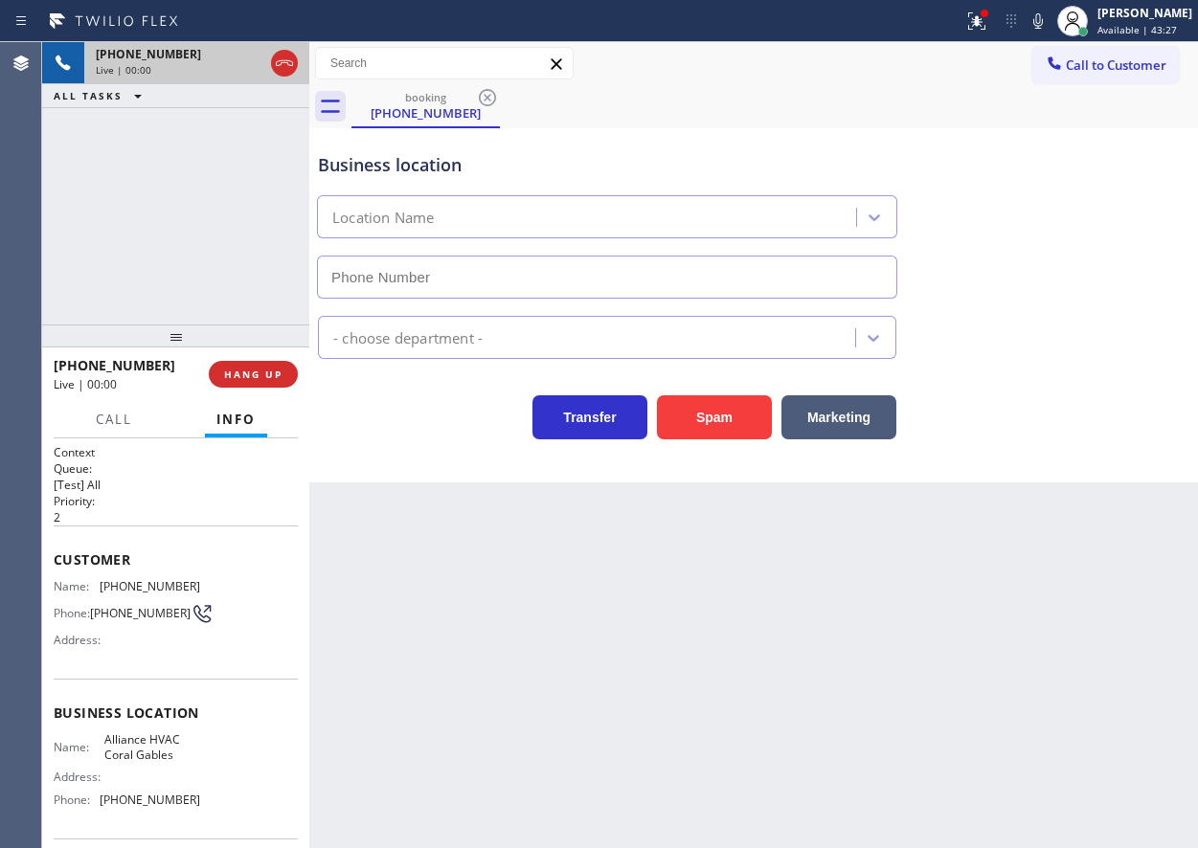
type input "[PHONE_NUMBER]"
click at [677, 417] on button "Spam" at bounding box center [714, 418] width 115 height 44
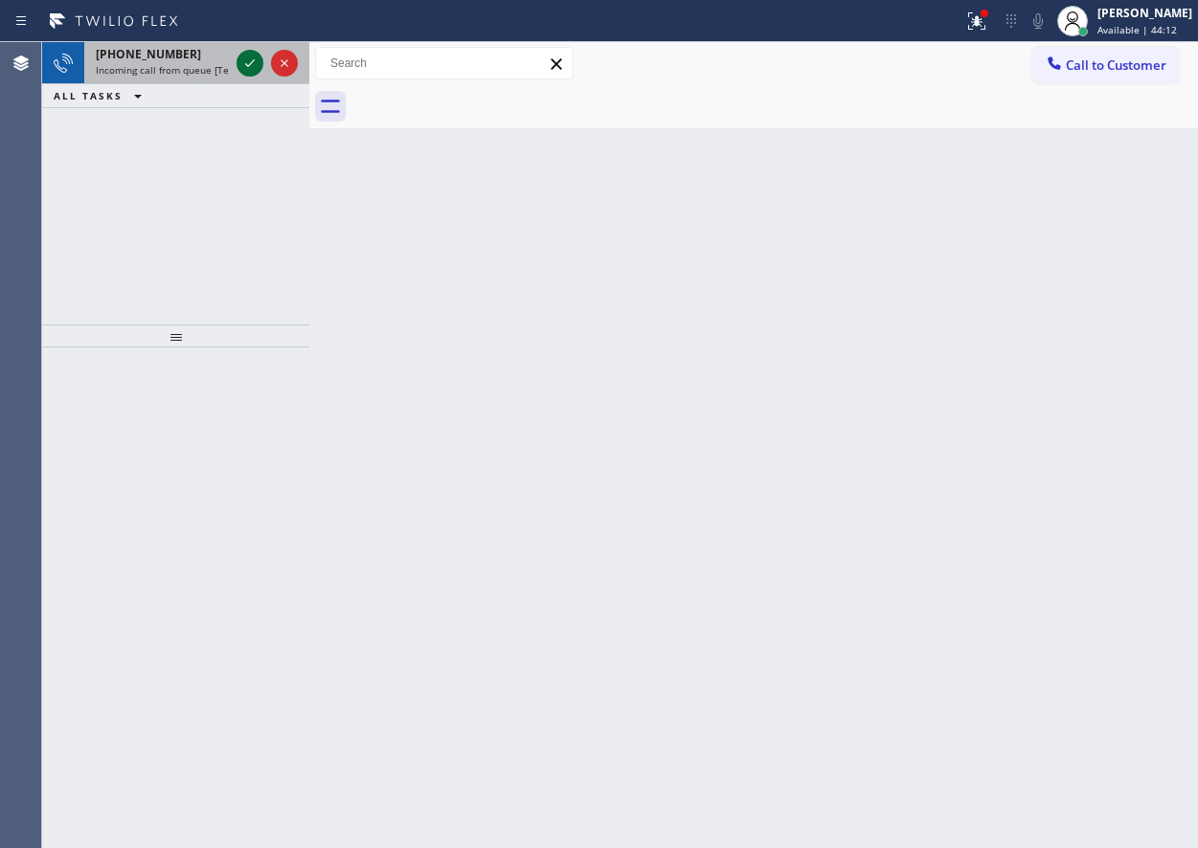
click at [249, 67] on icon at bounding box center [249, 63] width 23 height 23
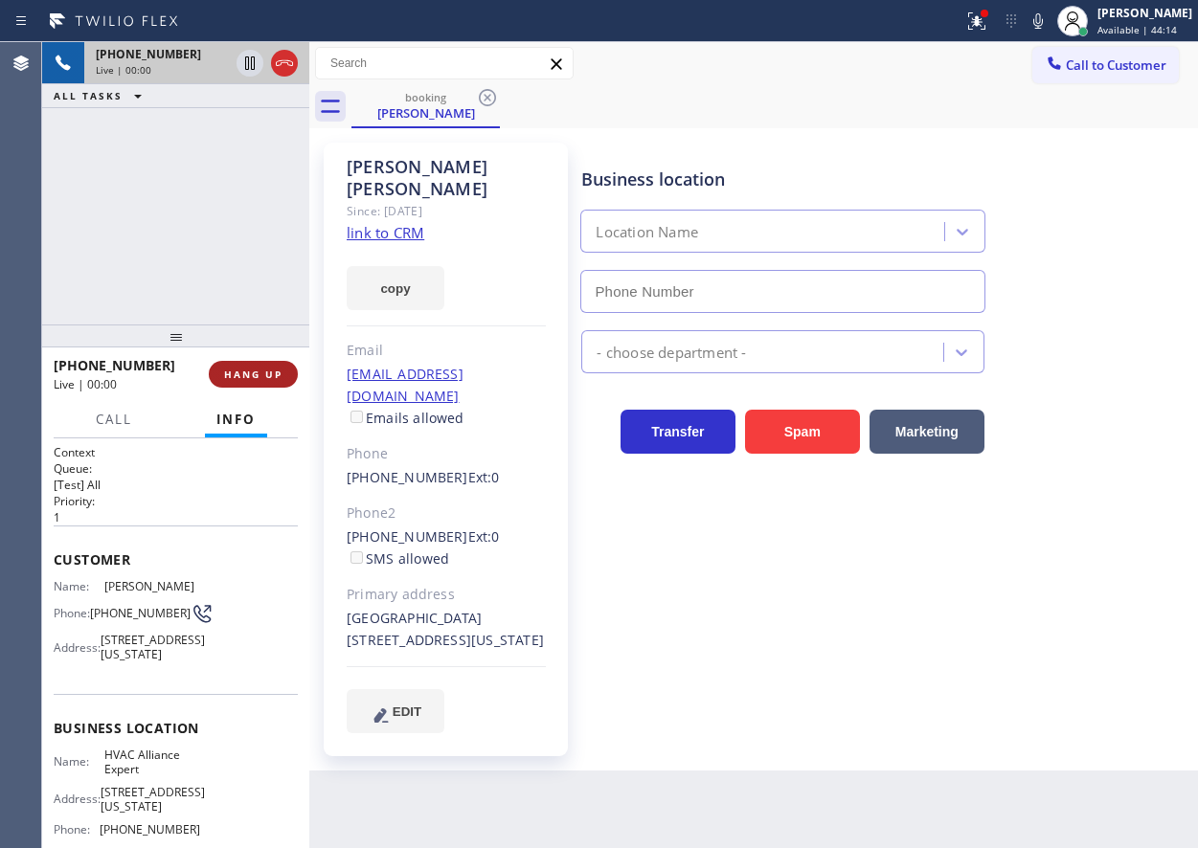
click at [259, 369] on span "HANG UP" at bounding box center [253, 374] width 58 height 13
type input "[PHONE_NUMBER]"
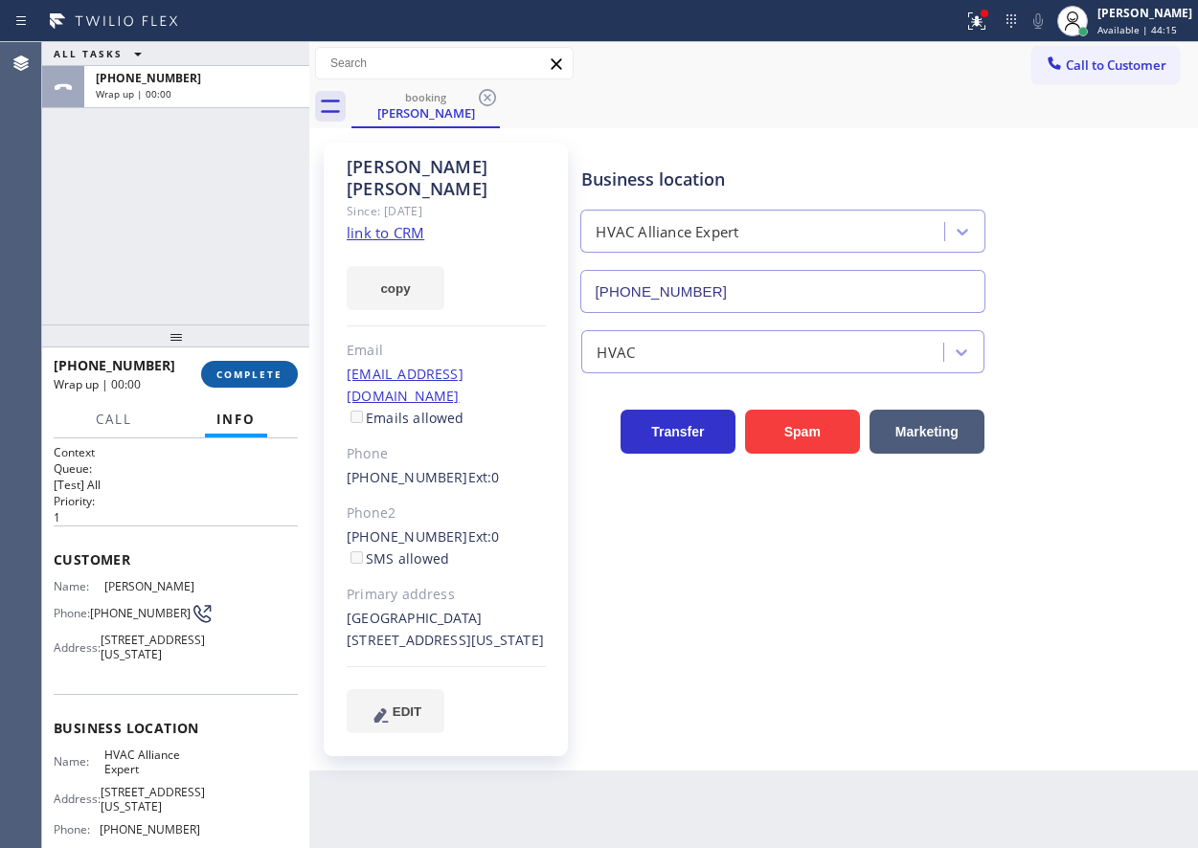
click at [260, 371] on span "COMPLETE" at bounding box center [249, 374] width 66 height 13
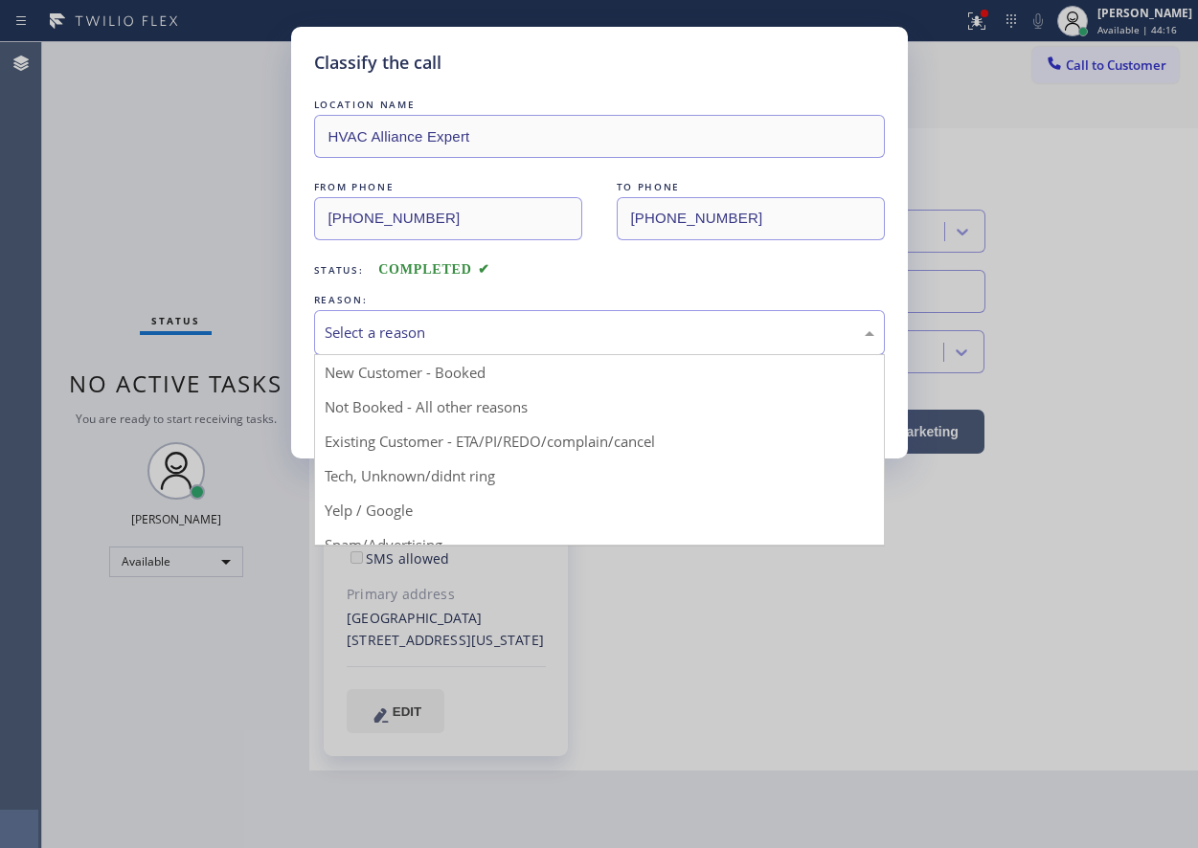
drag, startPoint x: 586, startPoint y: 319, endPoint x: 532, endPoint y: 396, distance: 94.9
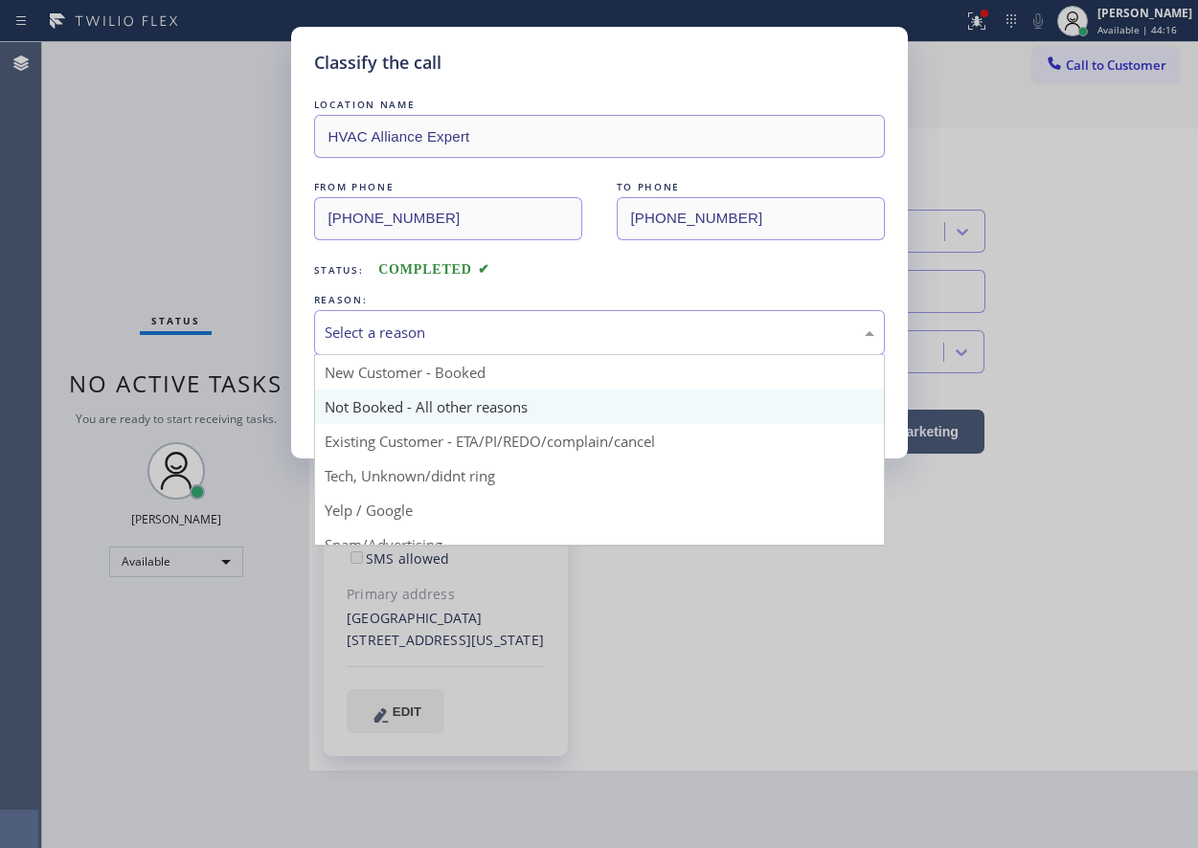
click at [585, 319] on div "Select a reason" at bounding box center [599, 332] width 571 height 45
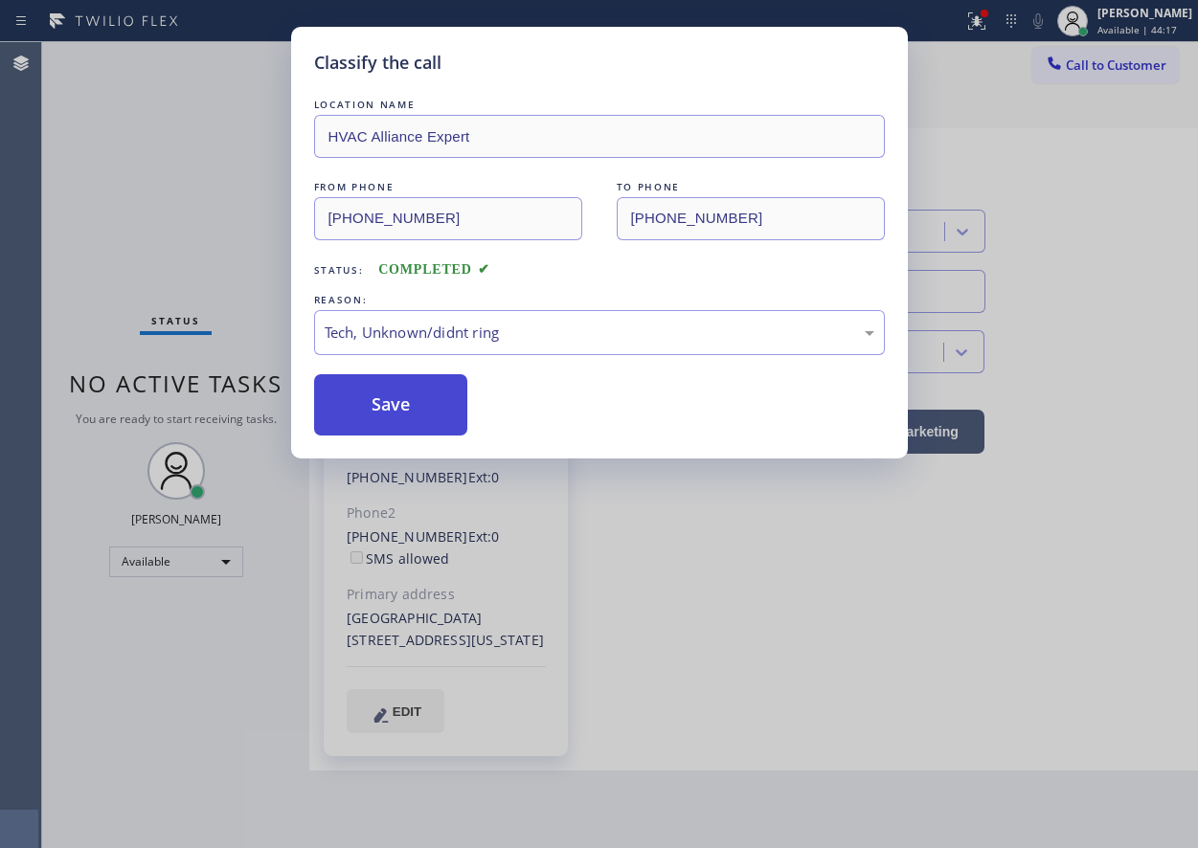
click at [445, 387] on button "Save" at bounding box center [391, 404] width 154 height 61
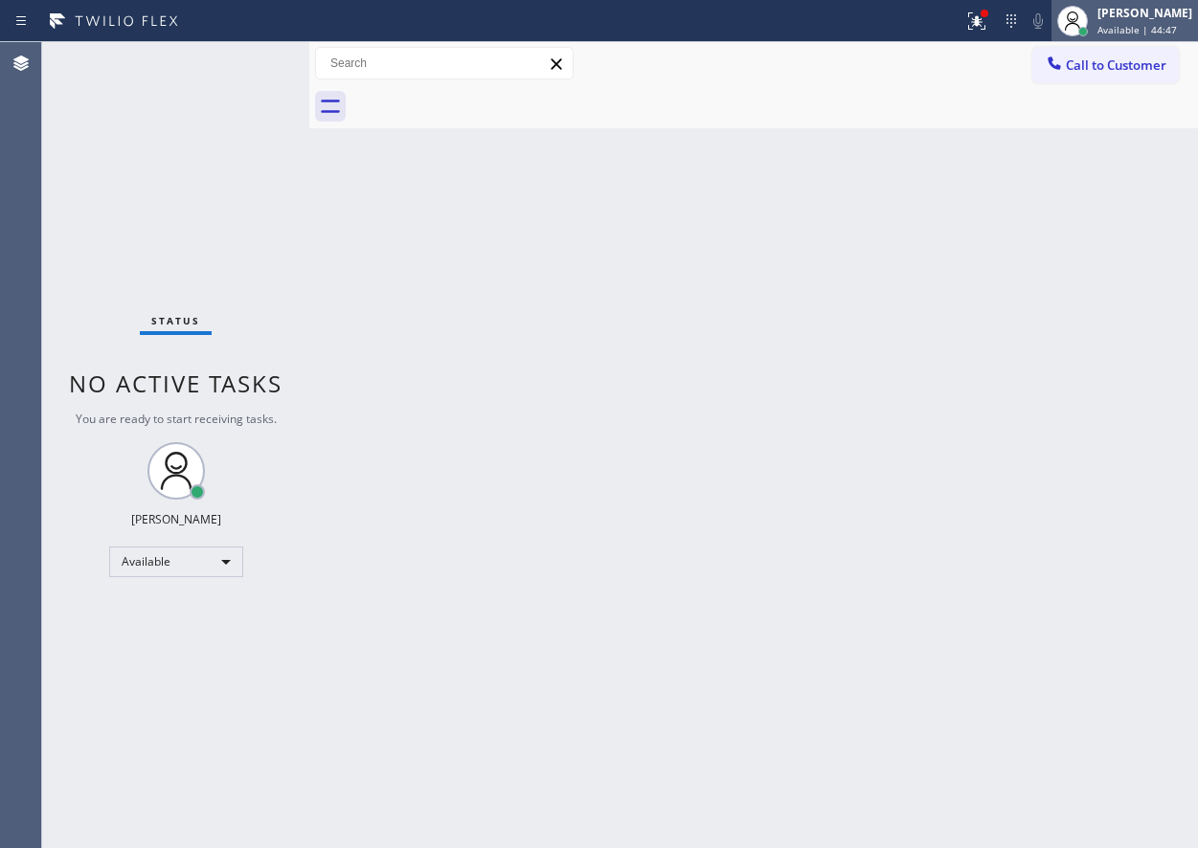
click at [1167, 36] on div "[PERSON_NAME] Available | 44:47" at bounding box center [1146, 21] width 104 height 34
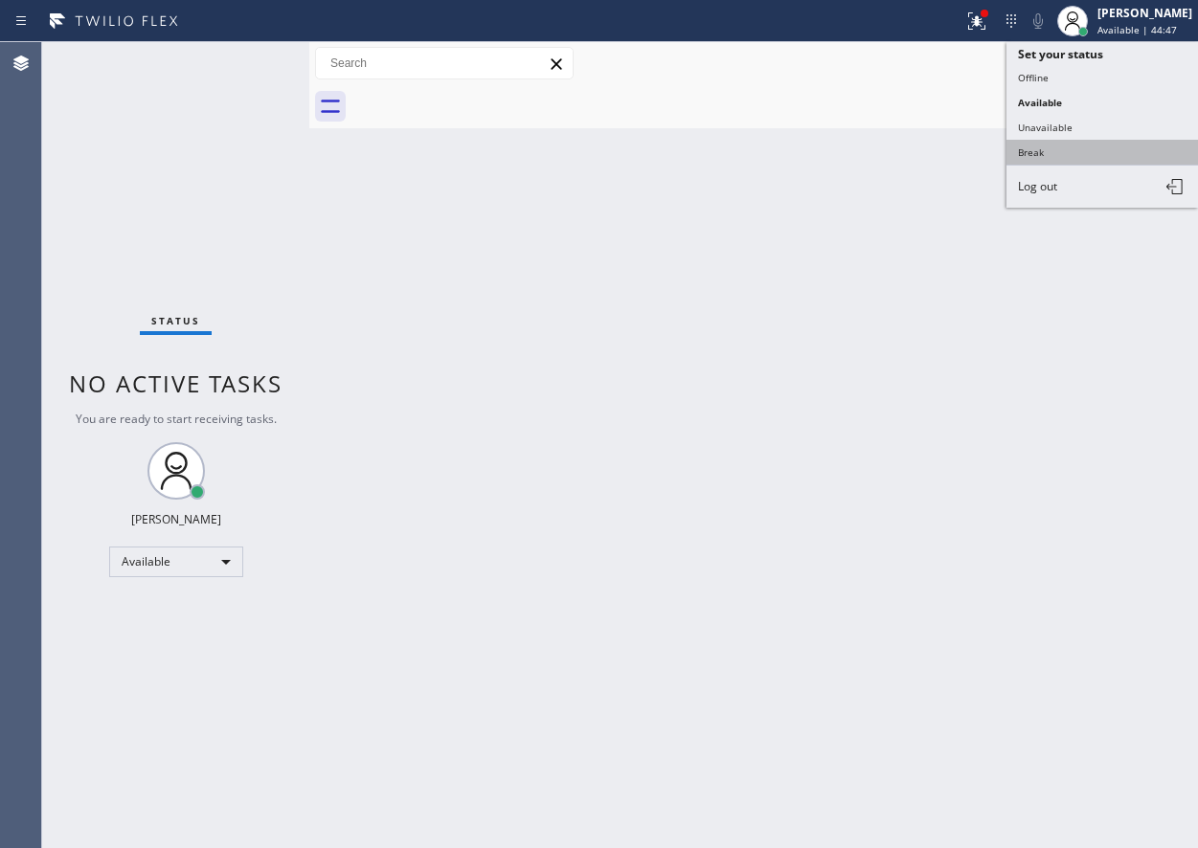
click at [1012, 150] on button "Break" at bounding box center [1103, 152] width 192 height 25
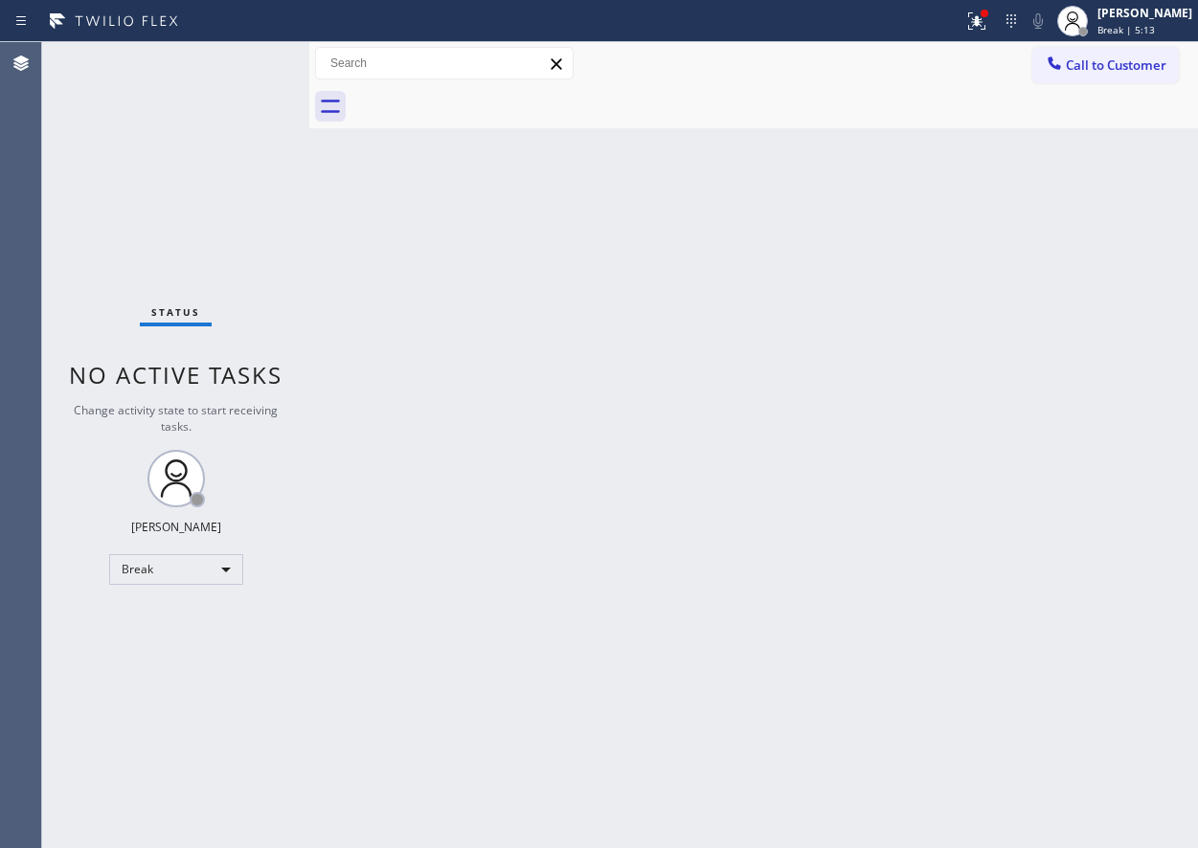
click at [1107, 748] on div "Back to Dashboard Change Sender ID Customers Technicians Select a contact Outbo…" at bounding box center [753, 445] width 889 height 806
click at [864, 777] on div "Back to Dashboard Change Sender ID Customers Technicians Select a contact Outbo…" at bounding box center [753, 445] width 889 height 806
click at [1161, 32] on span "Break | 16:55" at bounding box center [1128, 29] width 63 height 13
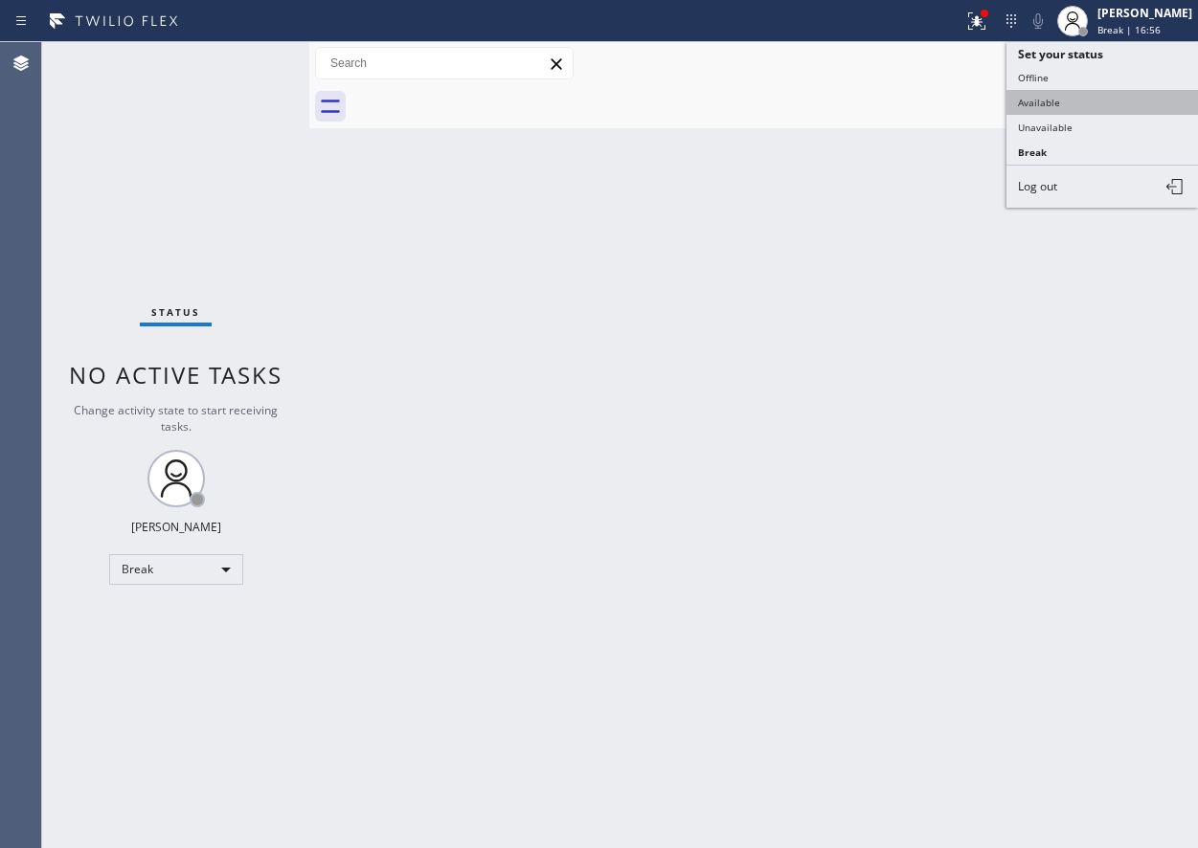
click at [1097, 105] on button "Available" at bounding box center [1103, 102] width 192 height 25
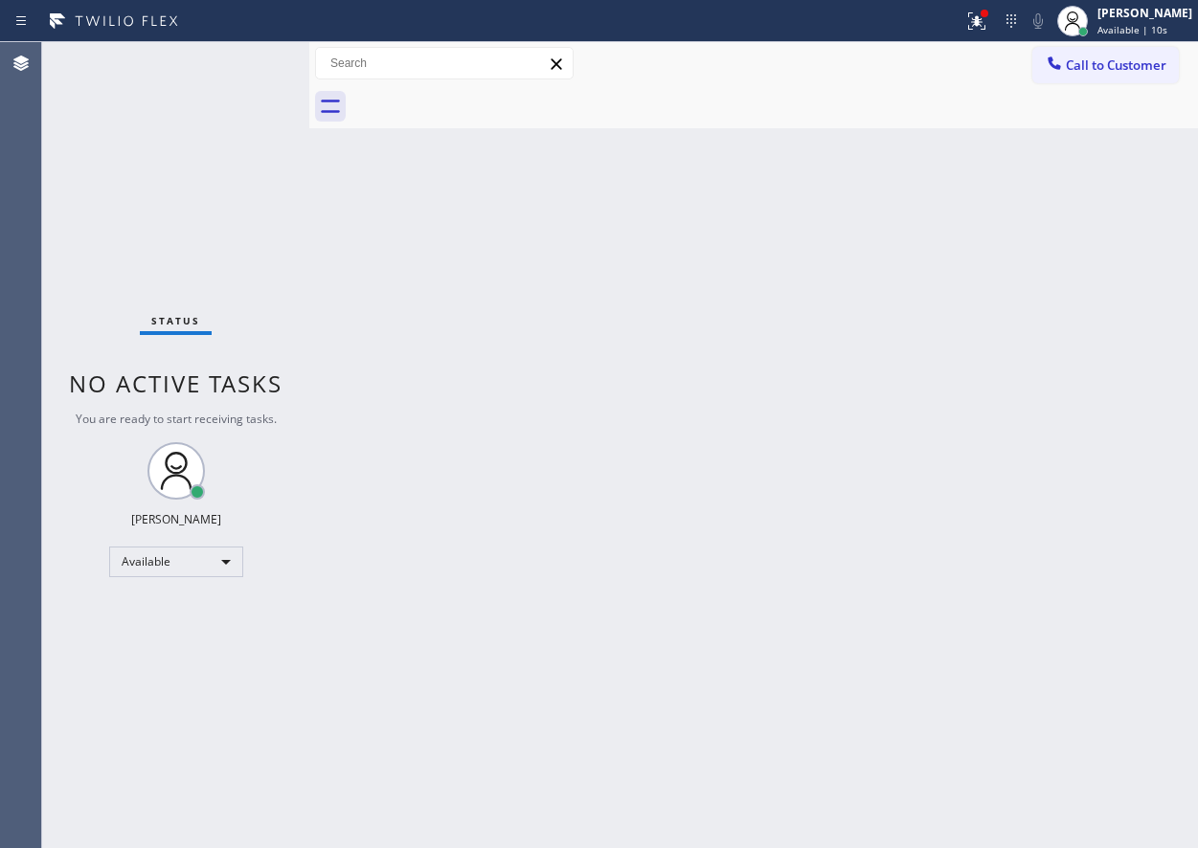
click at [1099, 303] on div "Back to Dashboard Change Sender ID Customers Technicians Select a contact Outbo…" at bounding box center [753, 445] width 889 height 806
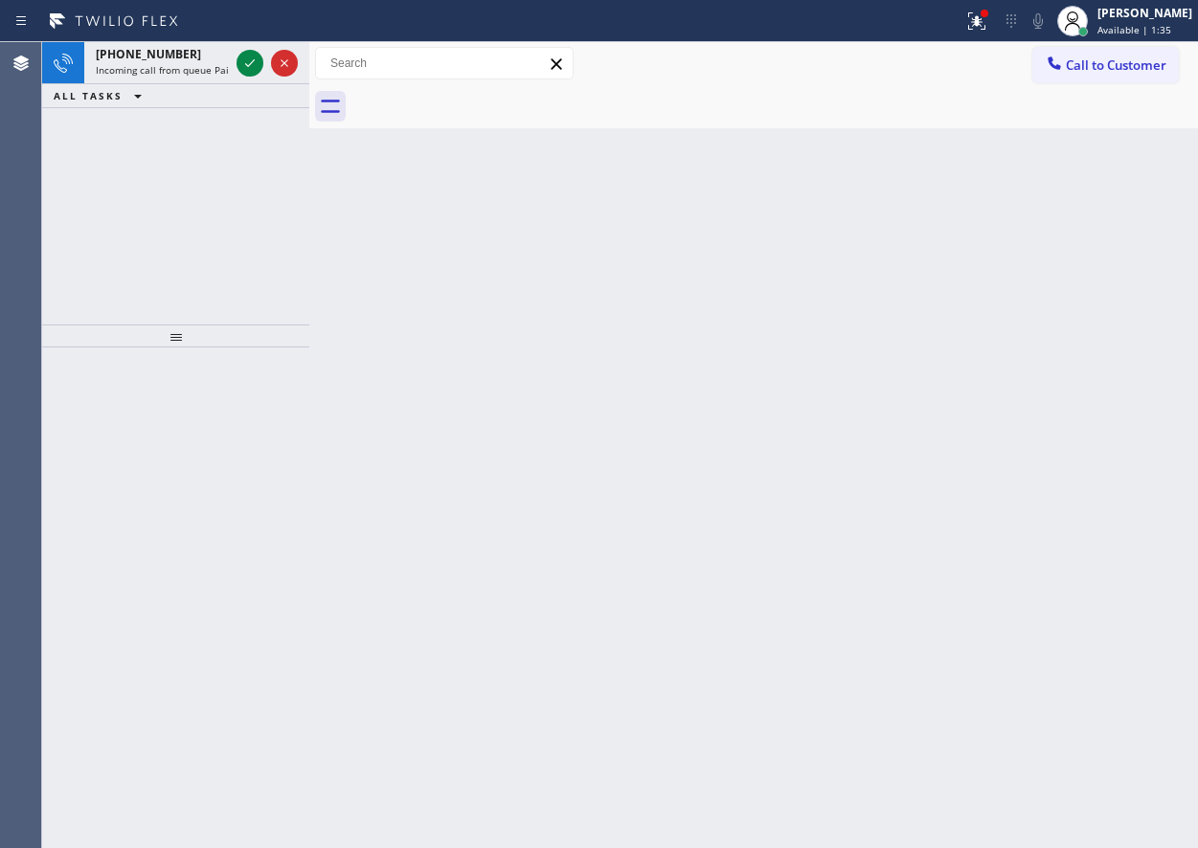
click at [1082, 360] on div "Back to Dashboard Change Sender ID Customers Technicians Select a contact Outbo…" at bounding box center [753, 445] width 889 height 806
click at [240, 67] on icon at bounding box center [249, 63] width 23 height 23
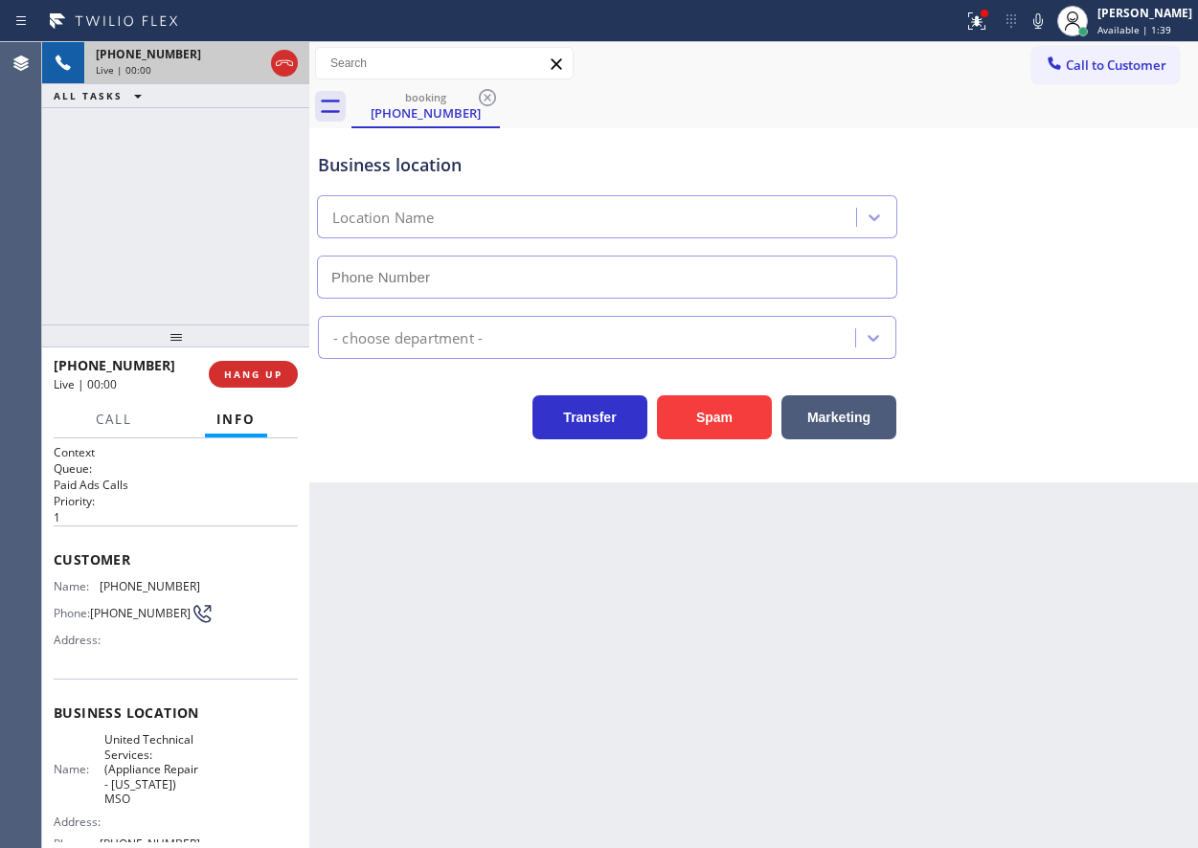
type input "[PHONE_NUMBER]"
click at [244, 378] on span "HANG UP" at bounding box center [253, 374] width 58 height 13
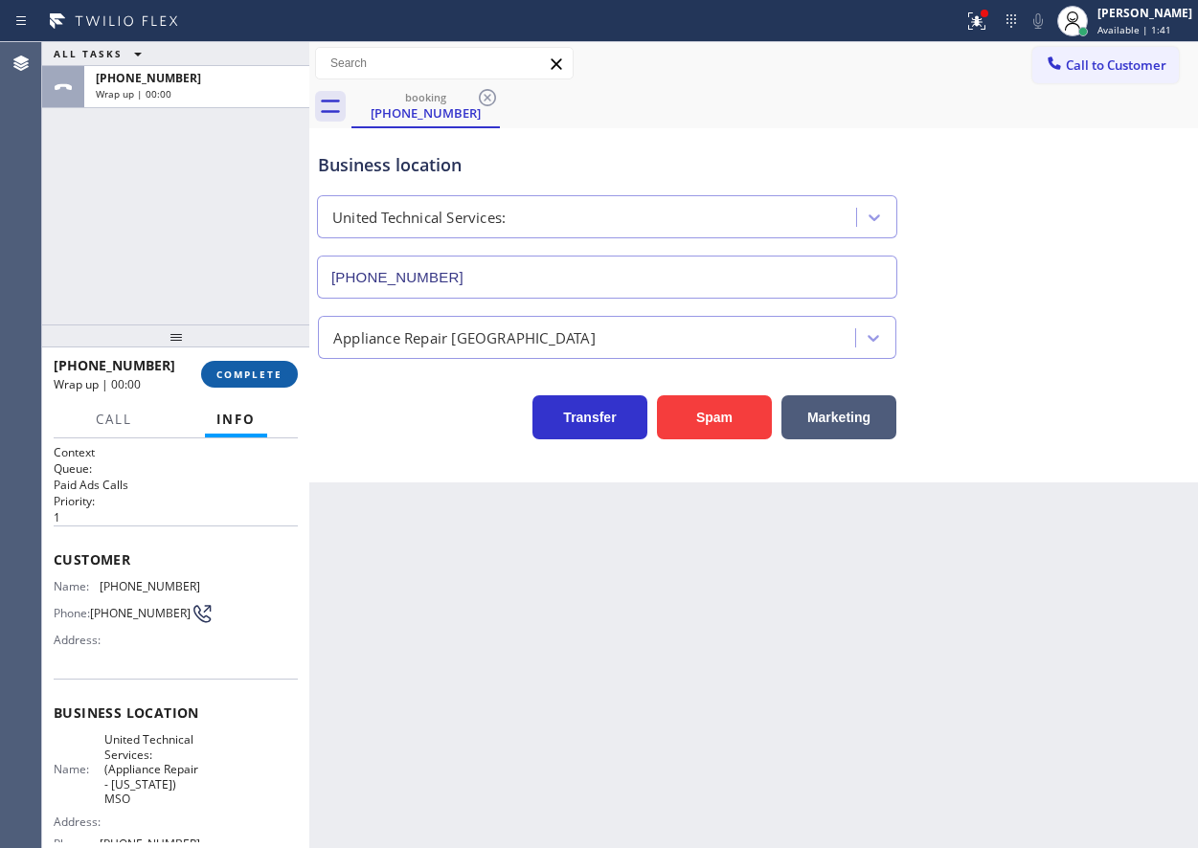
click at [244, 377] on span "COMPLETE" at bounding box center [249, 374] width 66 height 13
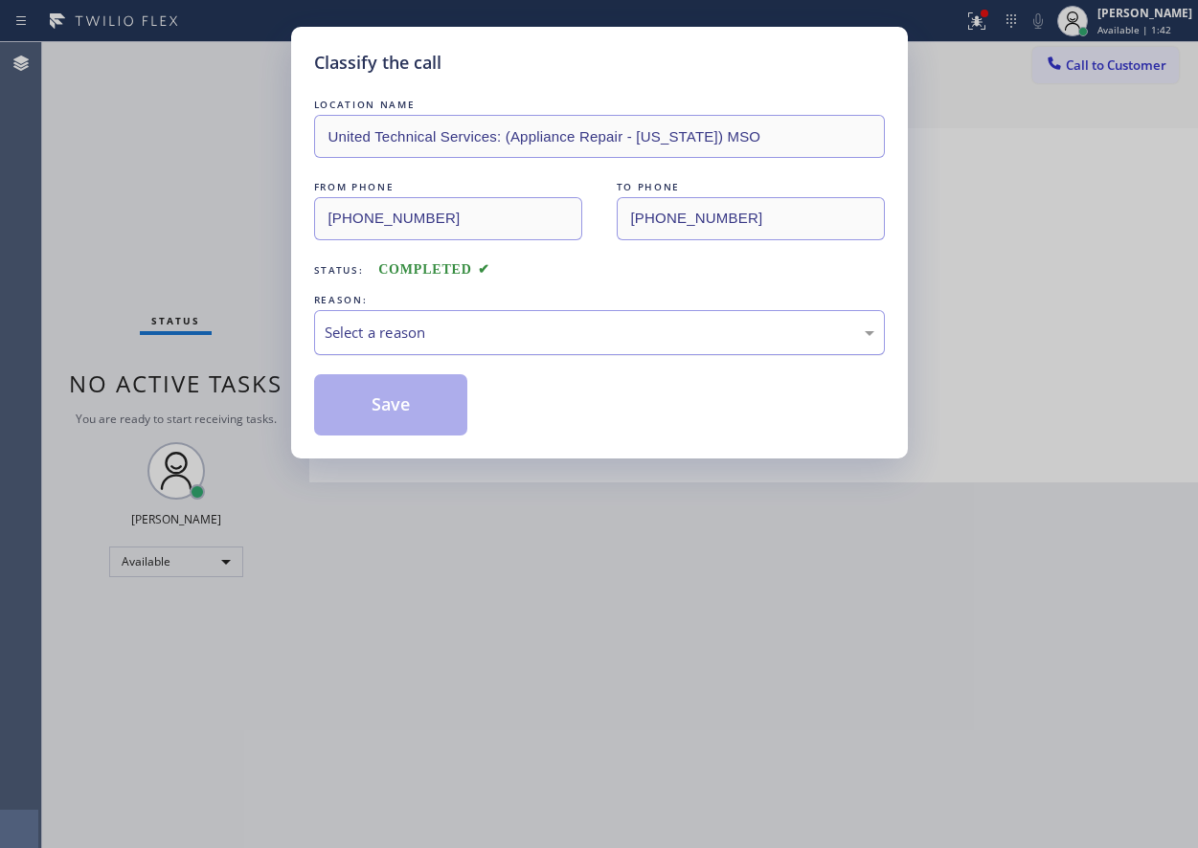
click at [516, 311] on div "Select a reason" at bounding box center [599, 332] width 571 height 45
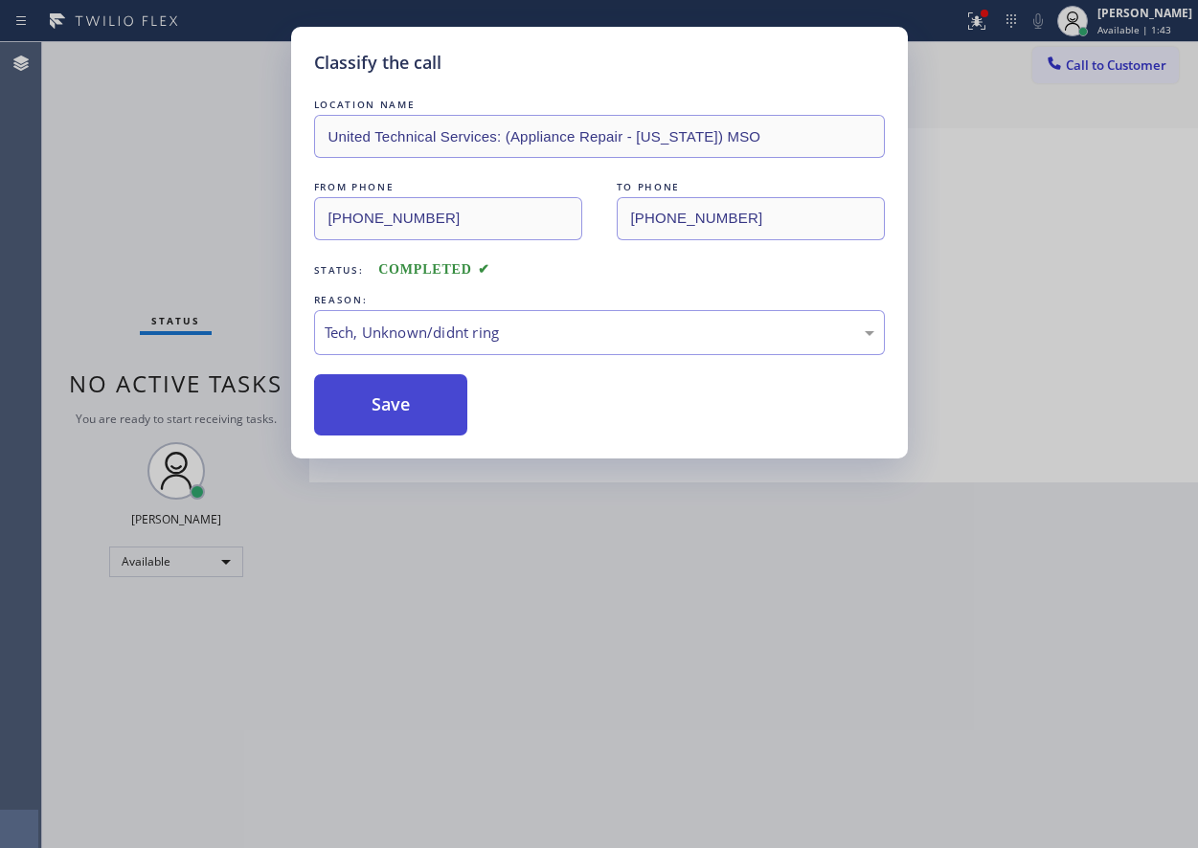
click at [417, 412] on button "Save" at bounding box center [391, 404] width 154 height 61
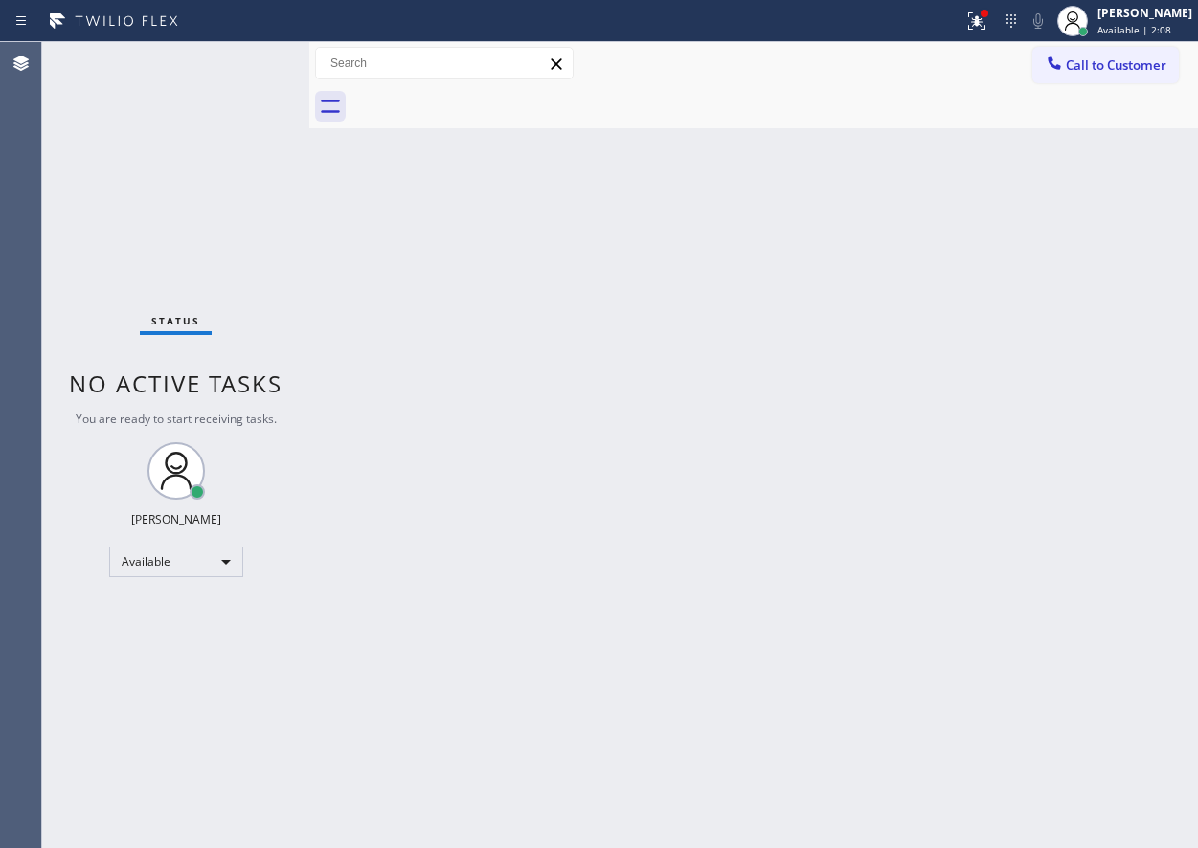
click at [1076, 606] on div "Back to Dashboard Change Sender ID Customers Technicians Select a contact Outbo…" at bounding box center [753, 445] width 889 height 806
click at [985, 24] on icon at bounding box center [976, 20] width 17 height 17
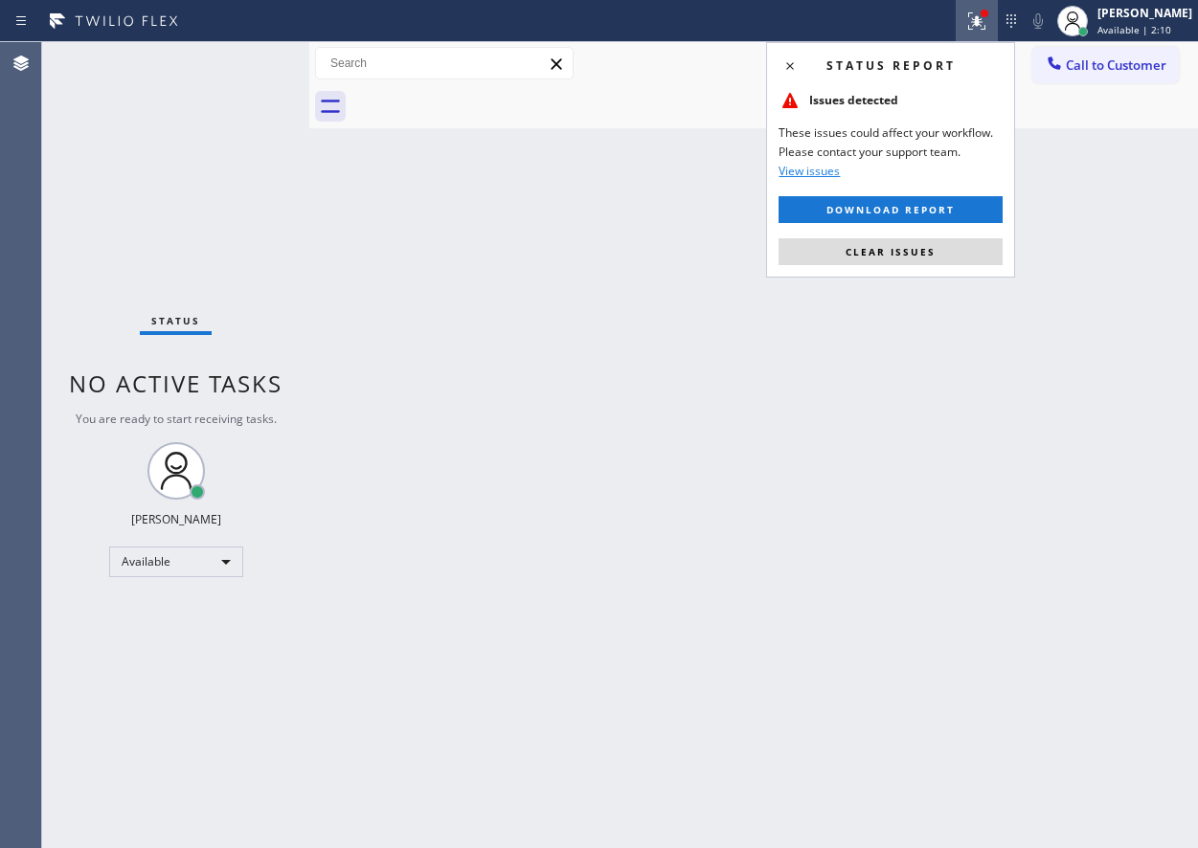
click at [878, 237] on div "Status report Issues detected These issues could affect your workflow. Please c…" at bounding box center [890, 160] width 249 height 236
click at [876, 243] on button "Clear issues" at bounding box center [891, 251] width 224 height 27
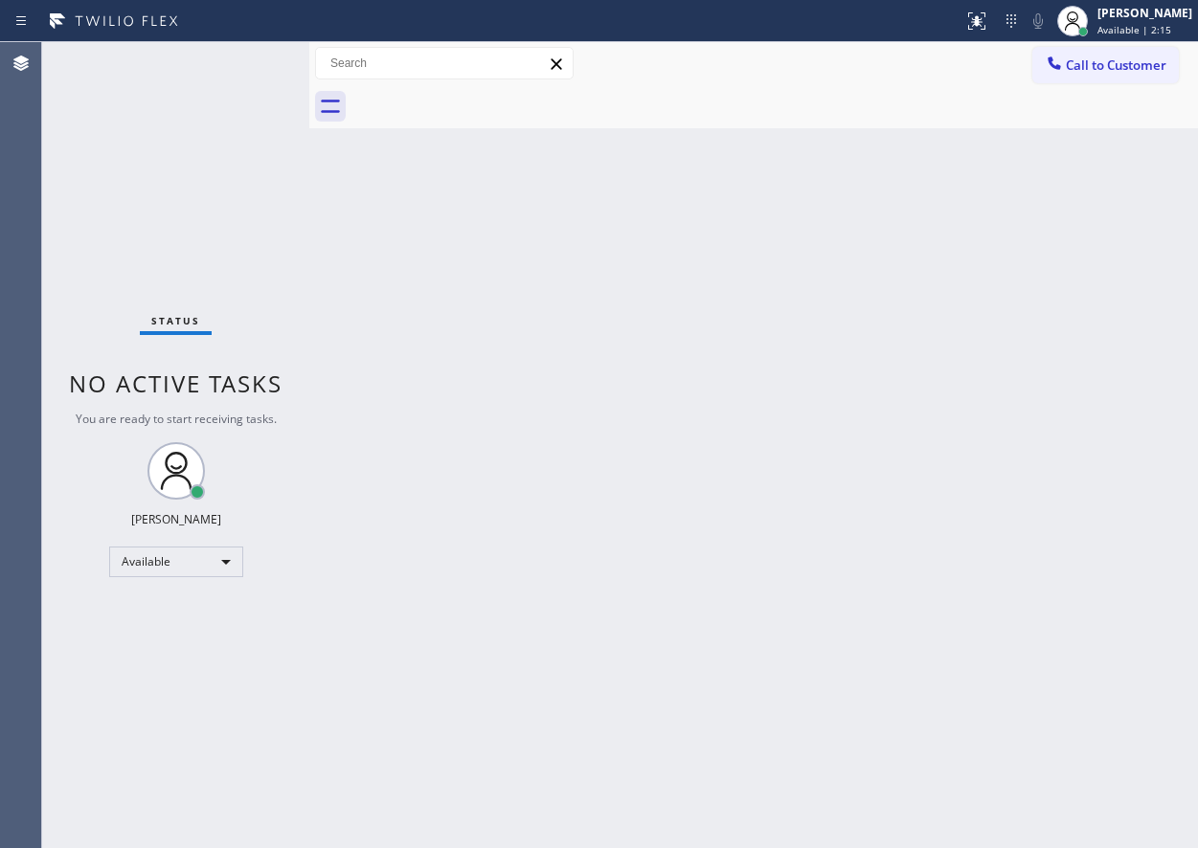
click at [663, 568] on div "Back to Dashboard Change Sender ID Customers Technicians Select a contact Outbo…" at bounding box center [753, 445] width 889 height 806
click at [1057, 272] on div "Back to Dashboard Change Sender ID Customers Technicians Select a contact Outbo…" at bounding box center [753, 445] width 889 height 806
drag, startPoint x: 1073, startPoint y: 446, endPoint x: 966, endPoint y: 429, distance: 107.7
click at [1073, 446] on div "Back to Dashboard Change Sender ID Customers Technicians Select a contact Outbo…" at bounding box center [753, 445] width 889 height 806
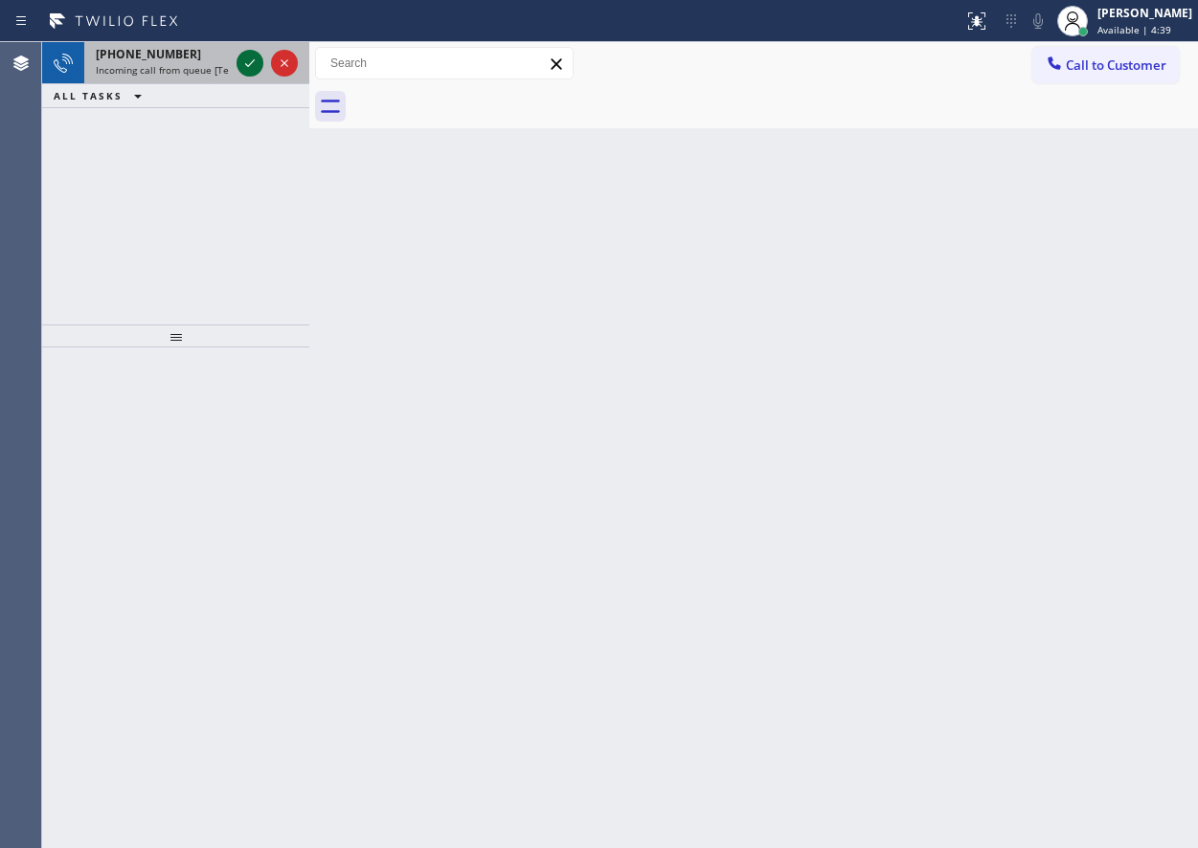
click at [247, 62] on icon at bounding box center [249, 63] width 23 height 23
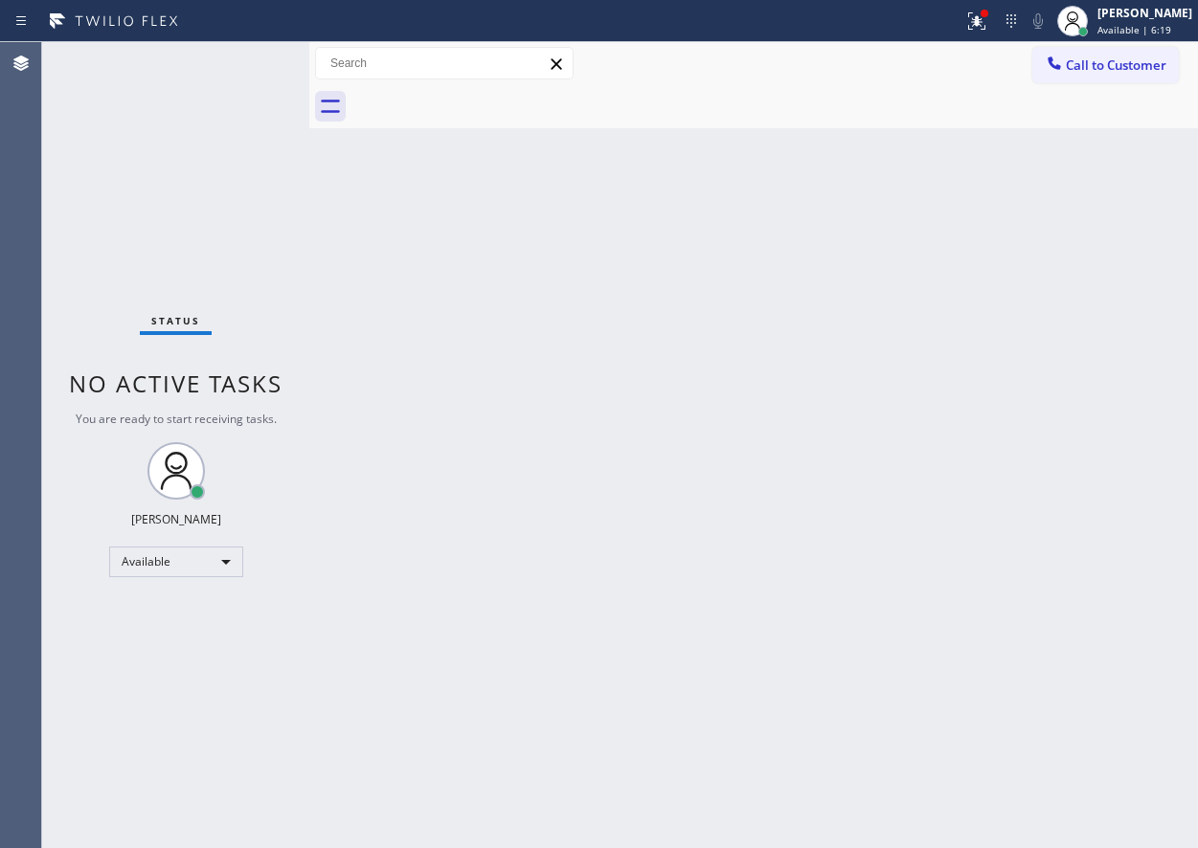
drag, startPoint x: 990, startPoint y: 520, endPoint x: 982, endPoint y: 609, distance: 89.5
click at [990, 520] on div "Back to Dashboard Change Sender ID Customers Technicians Select a contact Outbo…" at bounding box center [753, 445] width 889 height 806
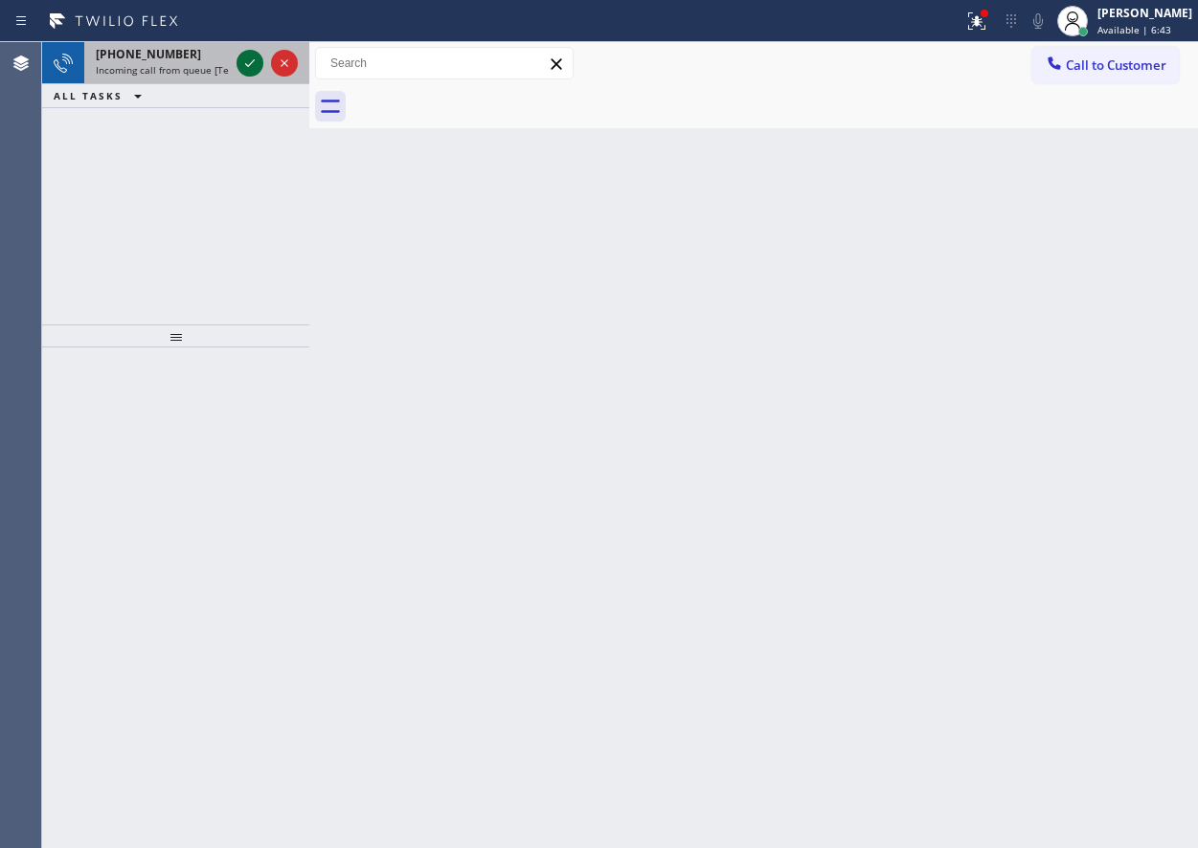
click at [243, 57] on icon at bounding box center [249, 63] width 23 height 23
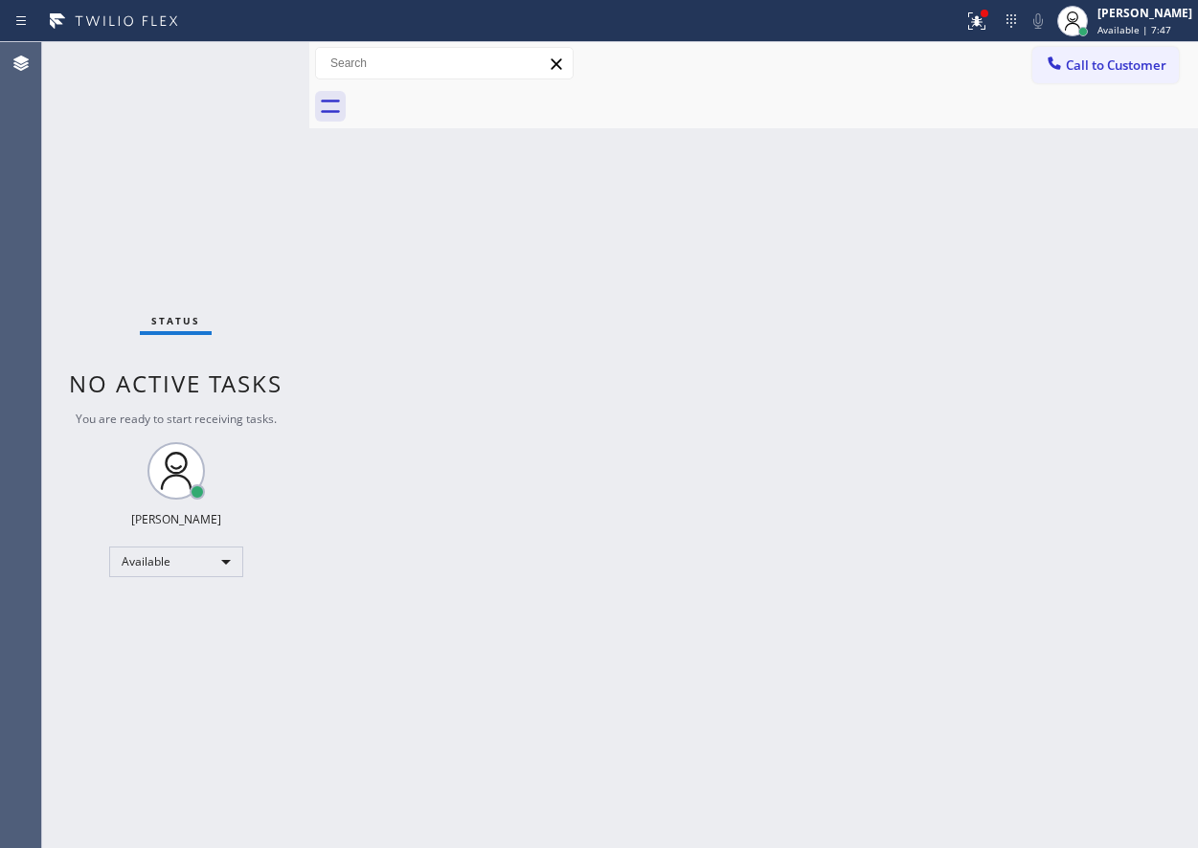
drag, startPoint x: 1120, startPoint y: 337, endPoint x: 1107, endPoint y: 336, distance: 12.5
click at [1120, 337] on div "Back to Dashboard Change Sender ID Customers Technicians Select a contact Outbo…" at bounding box center [753, 445] width 889 height 806
click at [1076, 463] on div "Back to Dashboard Change Sender ID Customers Technicians Select a contact Outbo…" at bounding box center [753, 445] width 889 height 806
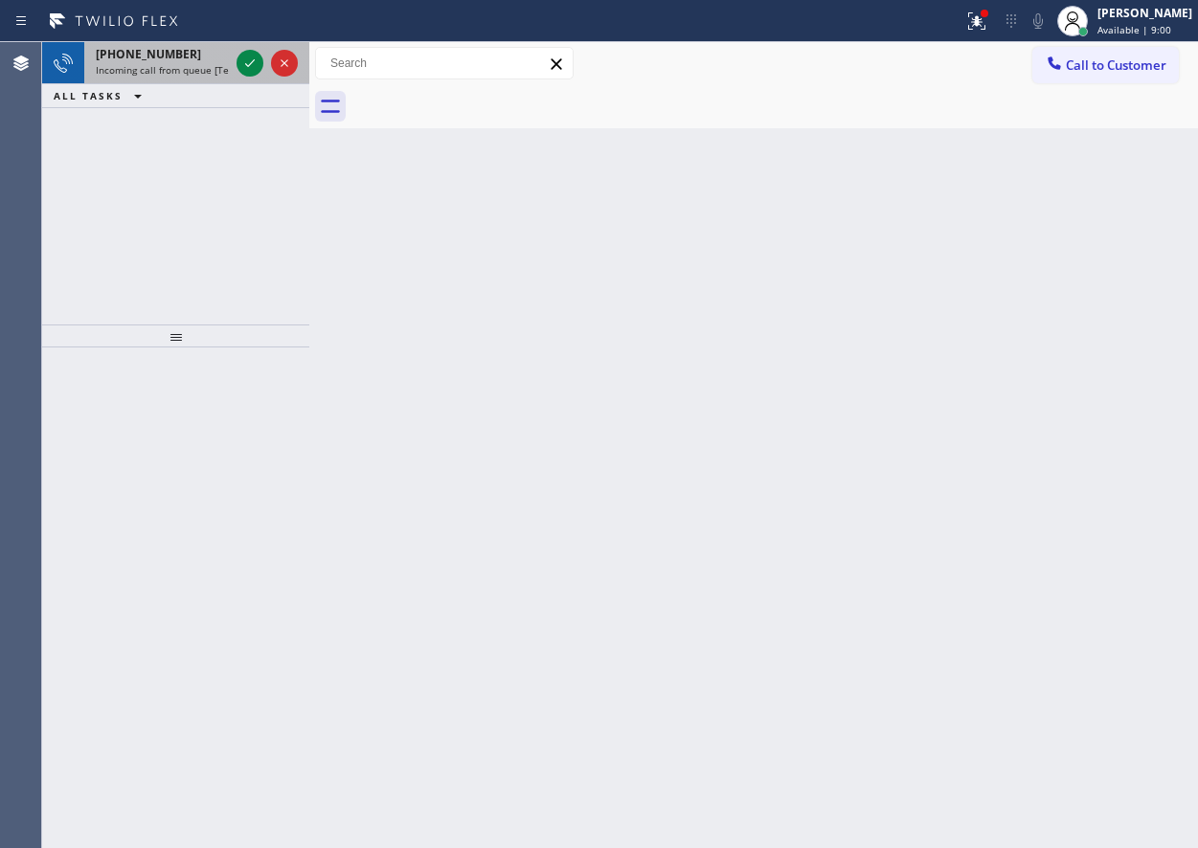
click at [257, 50] on div at bounding box center [267, 63] width 69 height 42
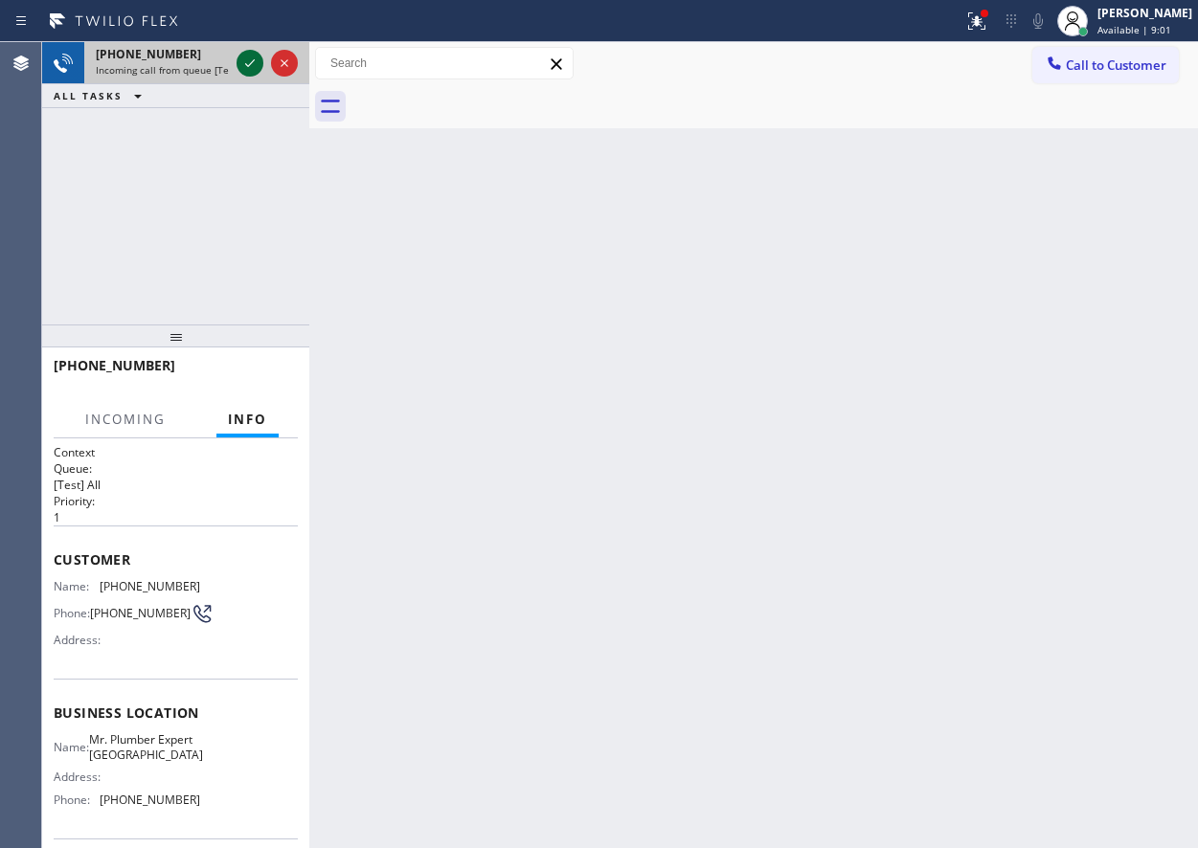
click at [251, 57] on icon at bounding box center [249, 63] width 23 height 23
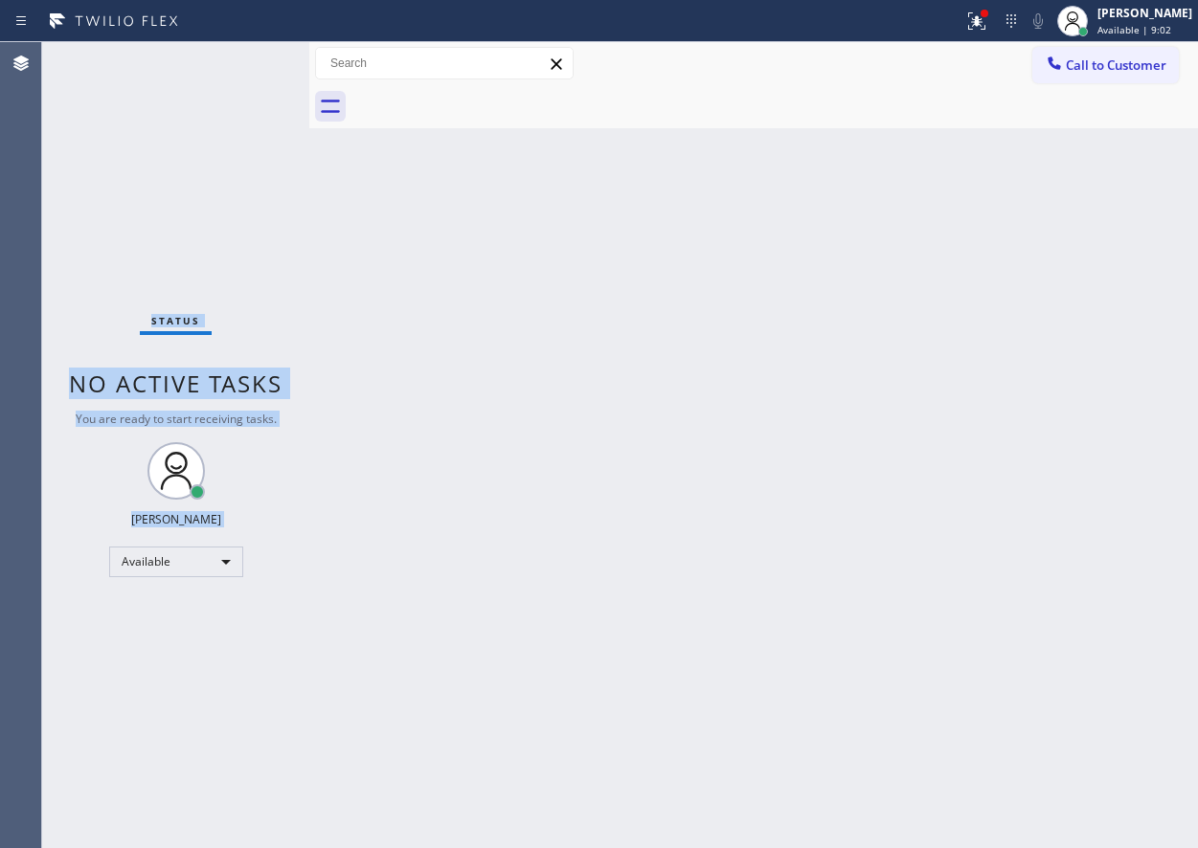
click at [251, 57] on div "Status No active tasks You are ready to start receiving tasks. [PERSON_NAME] Av…" at bounding box center [175, 445] width 267 height 806
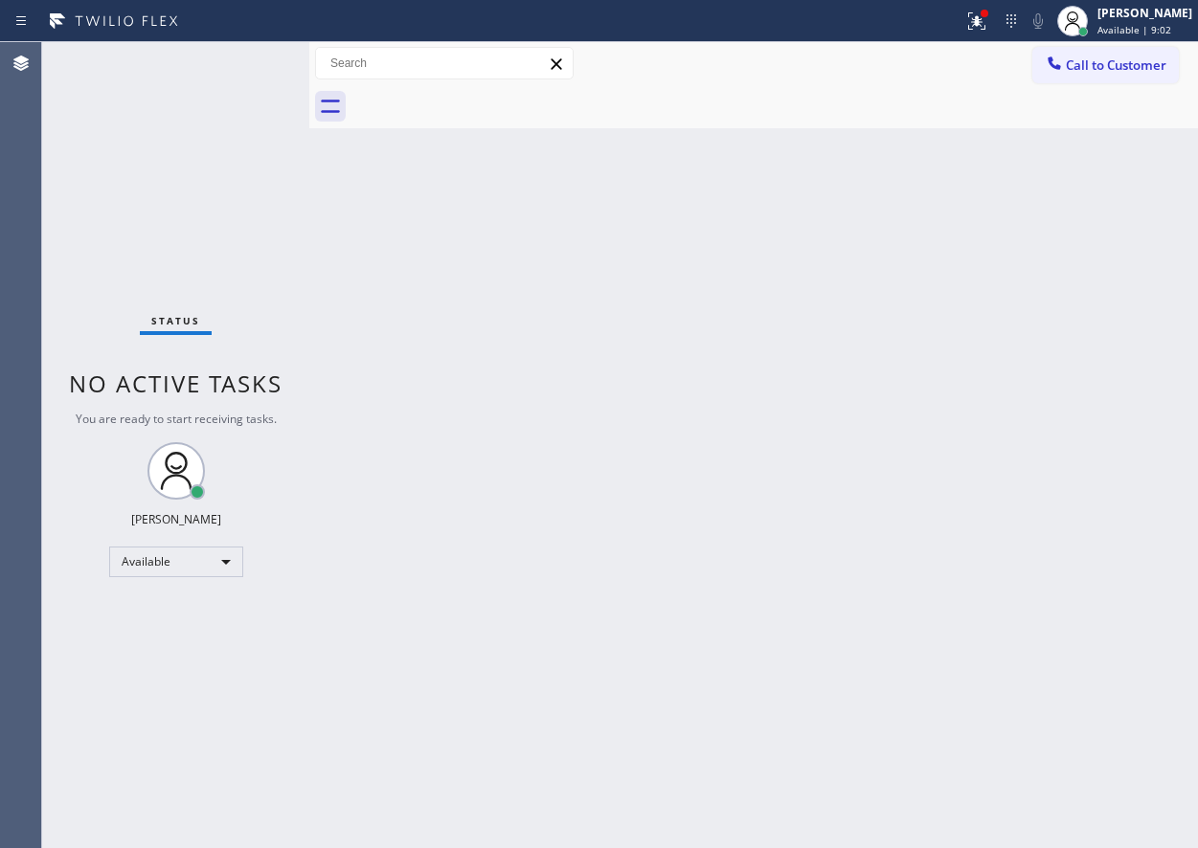
click at [251, 57] on div "Status No active tasks You are ready to start receiving tasks. [PERSON_NAME] Av…" at bounding box center [175, 445] width 267 height 806
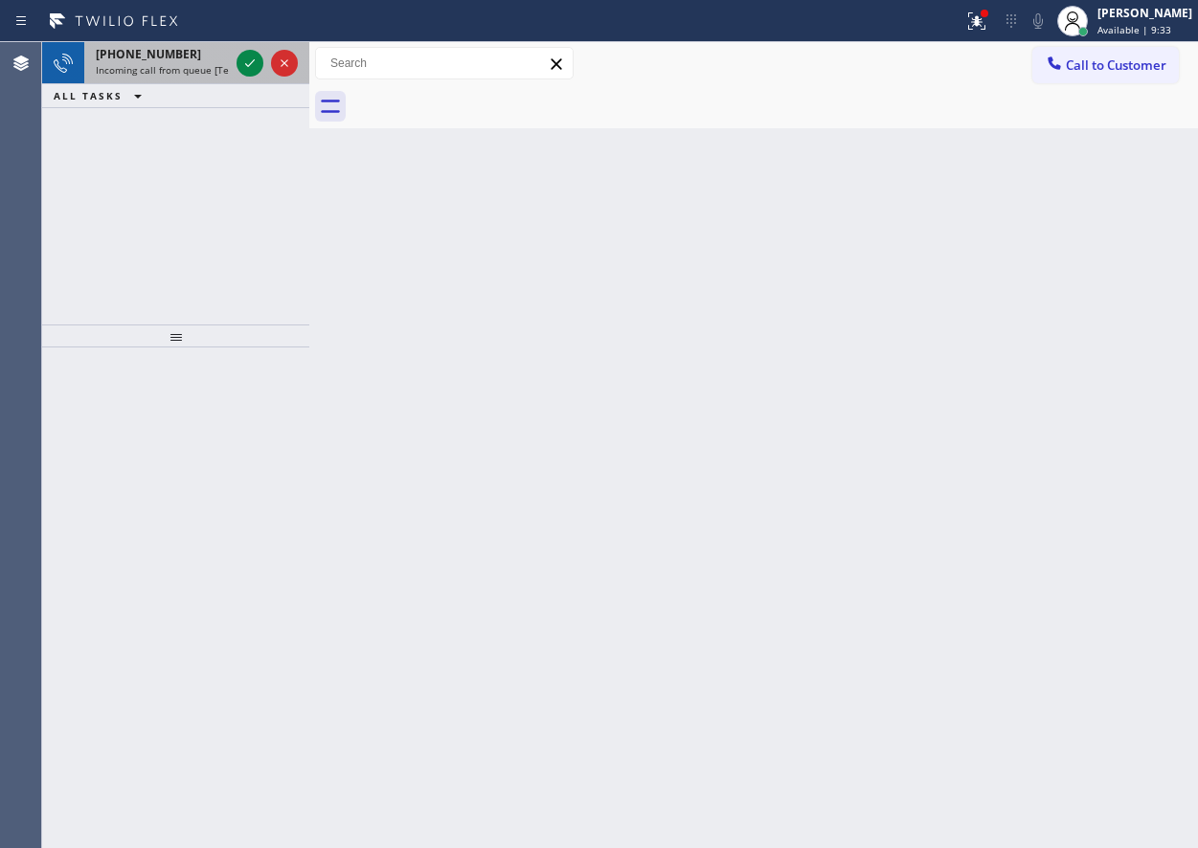
click at [234, 55] on div at bounding box center [267, 63] width 69 height 42
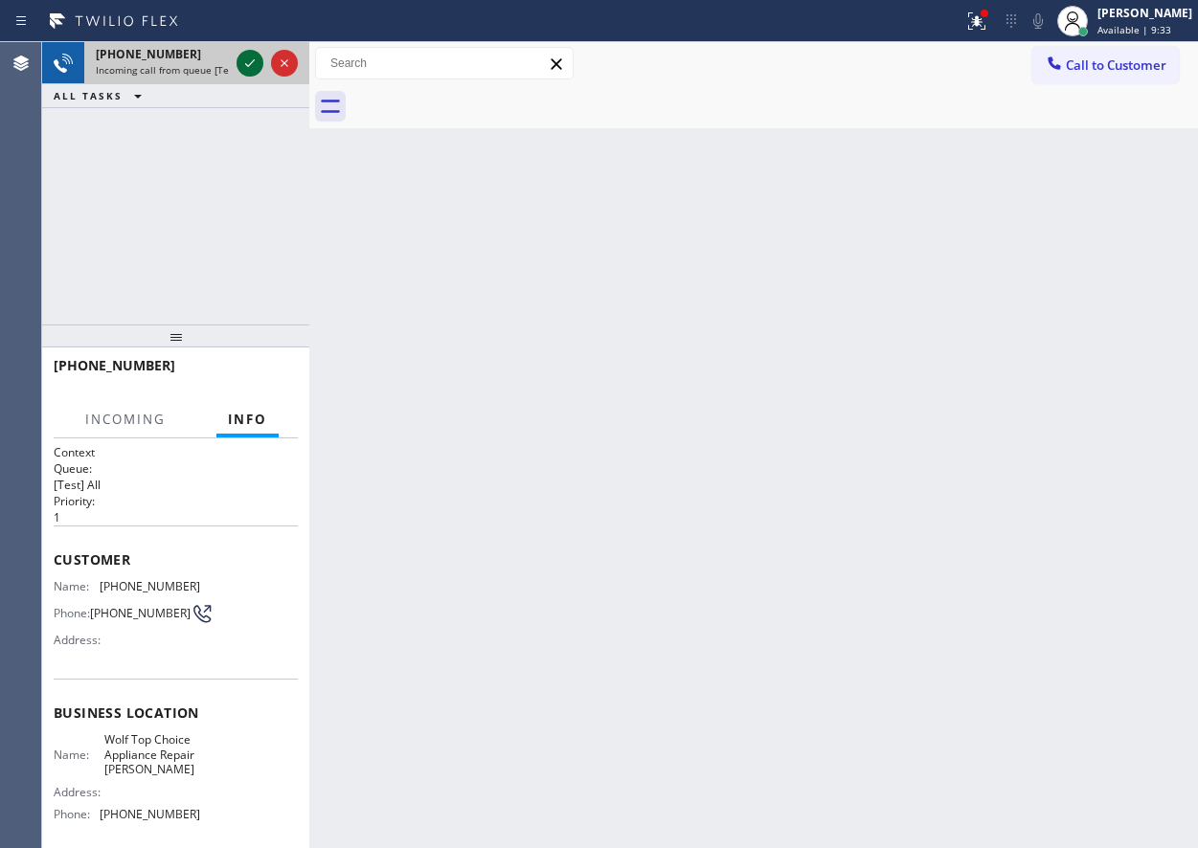
click at [245, 58] on icon at bounding box center [249, 63] width 23 height 23
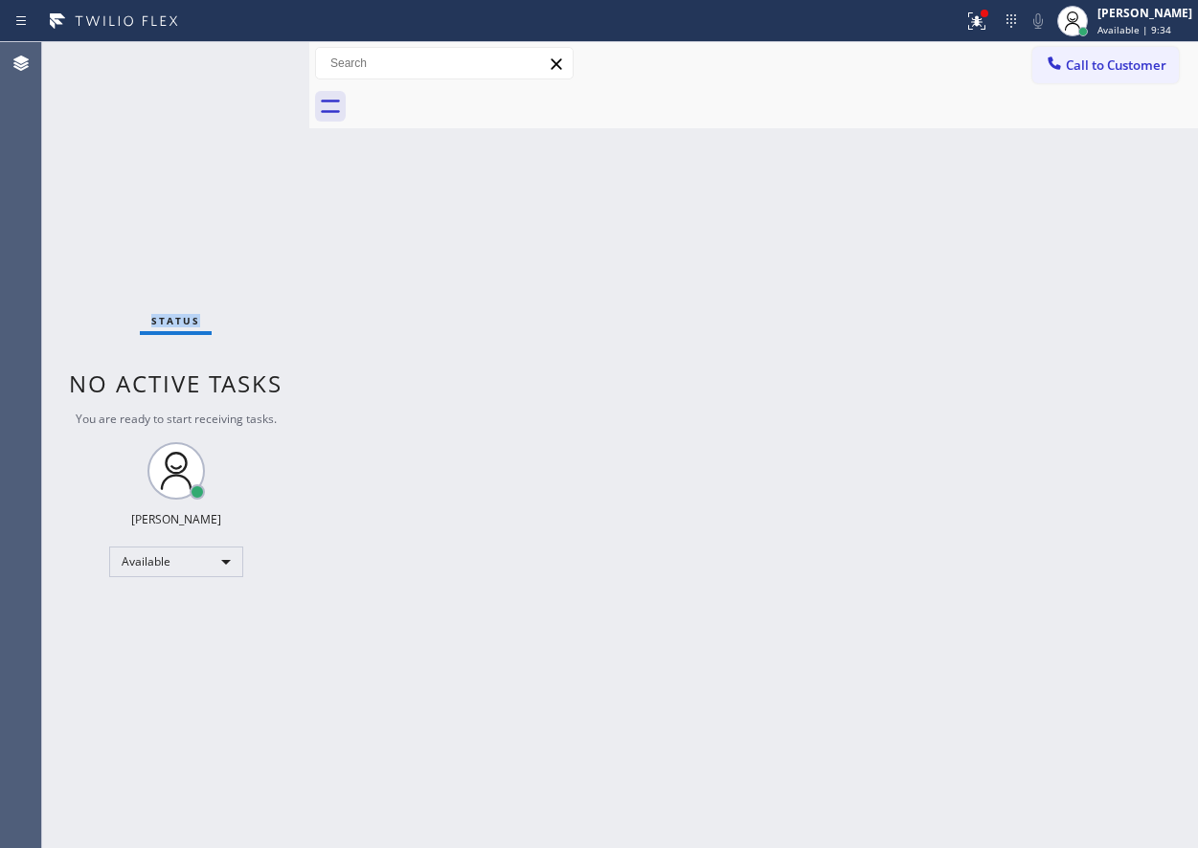
click at [245, 58] on div "Status No active tasks You are ready to start receiving tasks. [PERSON_NAME] Av…" at bounding box center [175, 445] width 267 height 806
click at [256, 65] on div "Status No active tasks You are ready to start receiving tasks. [PERSON_NAME] Av…" at bounding box center [175, 445] width 267 height 806
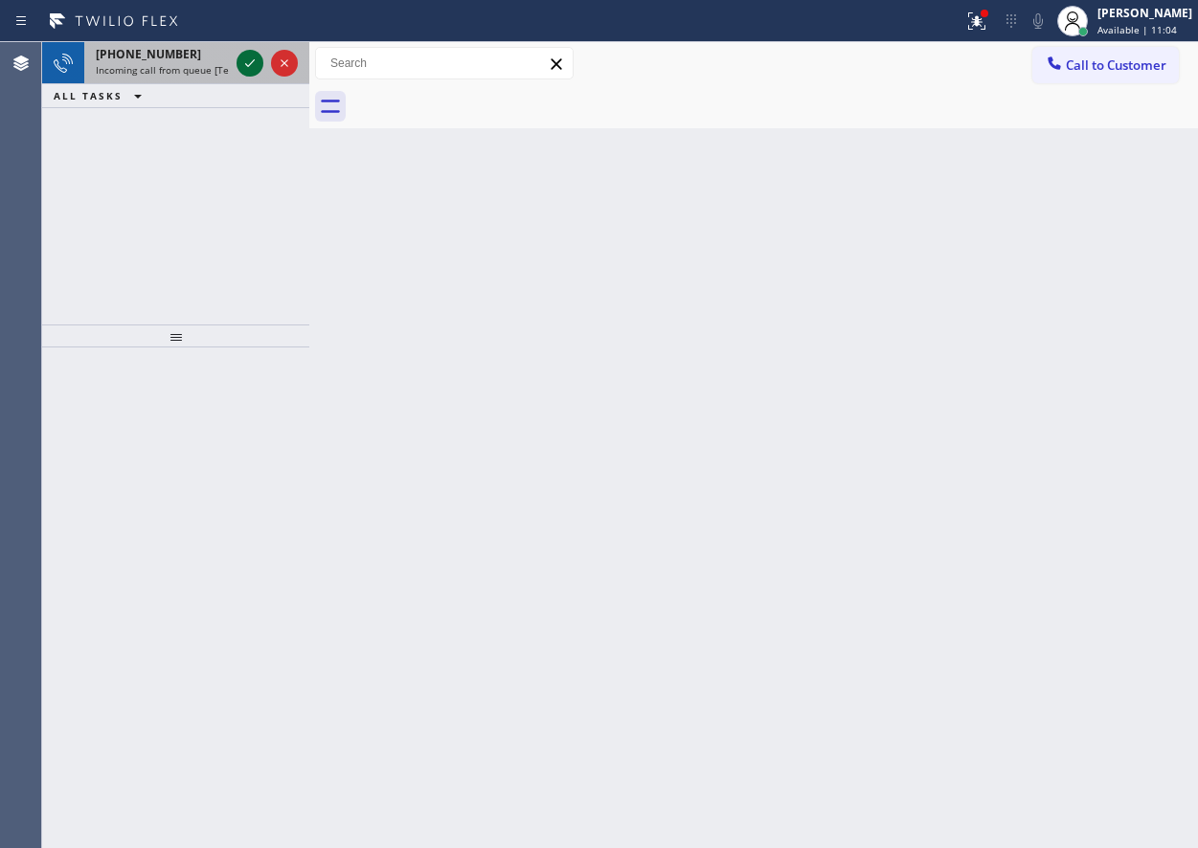
click at [253, 60] on icon at bounding box center [249, 63] width 23 height 23
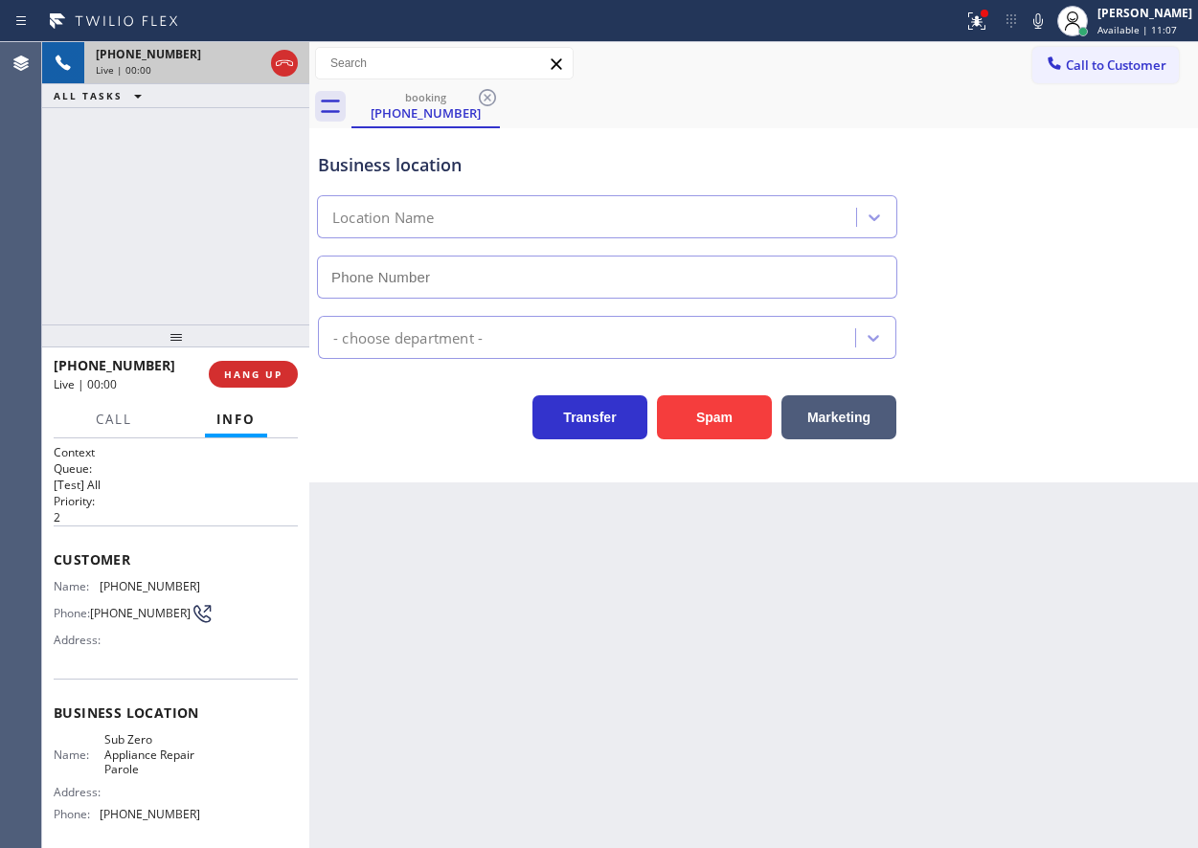
type input "[PHONE_NUMBER]"
click at [132, 762] on span "Sub Zero Appliance Repair Parole" at bounding box center [152, 755] width 96 height 44
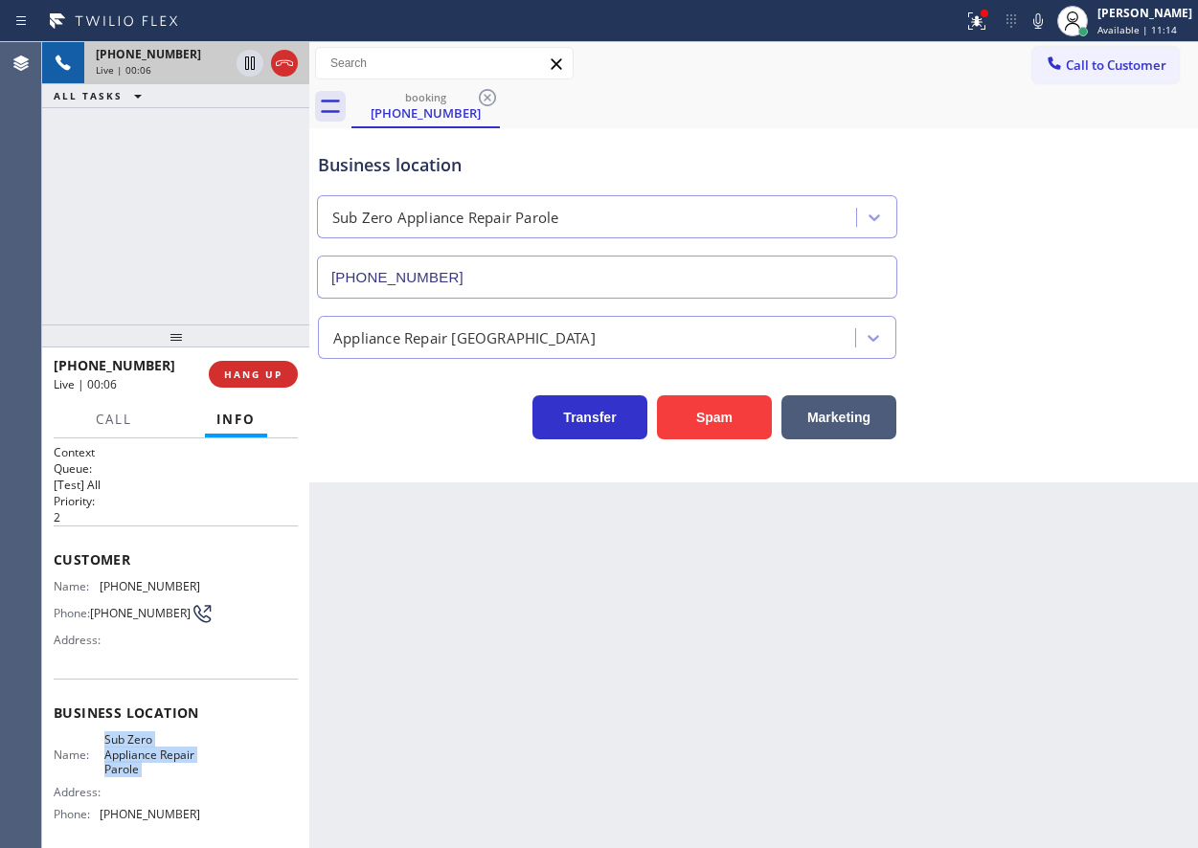
click at [132, 762] on span "Sub Zero Appliance Repair Parole" at bounding box center [152, 755] width 96 height 44
copy span "Sub Zero Appliance Repair Parole"
click at [528, 260] on input "[PHONE_NUMBER]" at bounding box center [607, 277] width 580 height 43
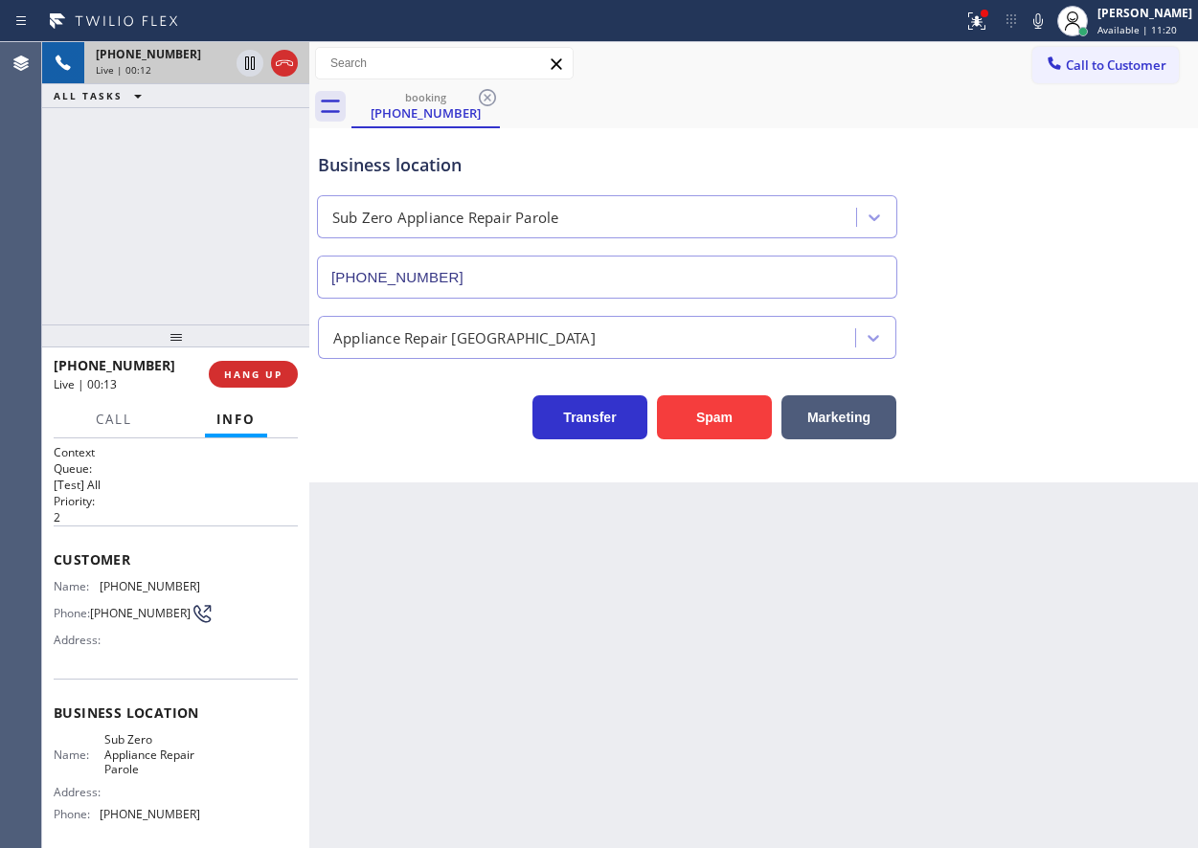
click at [137, 584] on span "[PHONE_NUMBER]" at bounding box center [150, 586] width 101 height 14
copy span "[PHONE_NUMBER]"
click at [1057, 383] on div "Transfer Spam Marketing" at bounding box center [753, 408] width 879 height 61
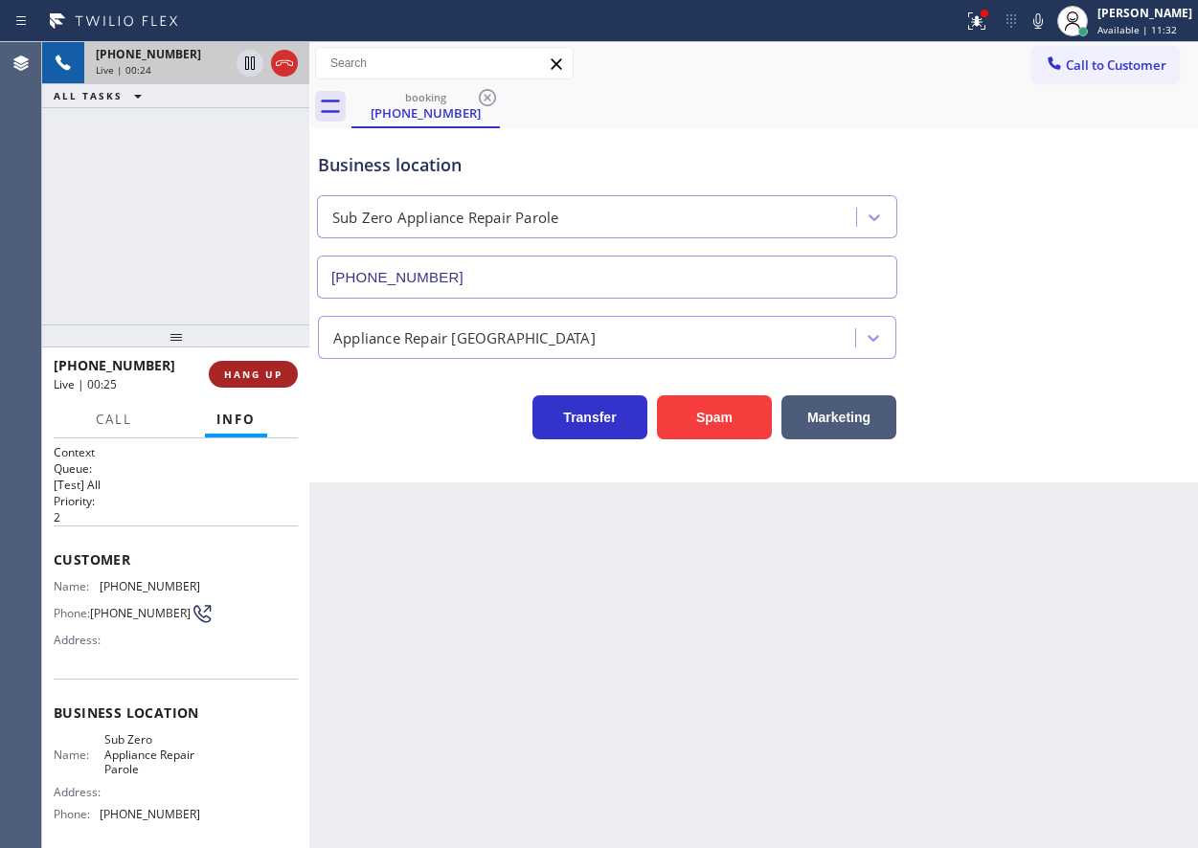
click at [250, 373] on span "HANG UP" at bounding box center [253, 374] width 58 height 13
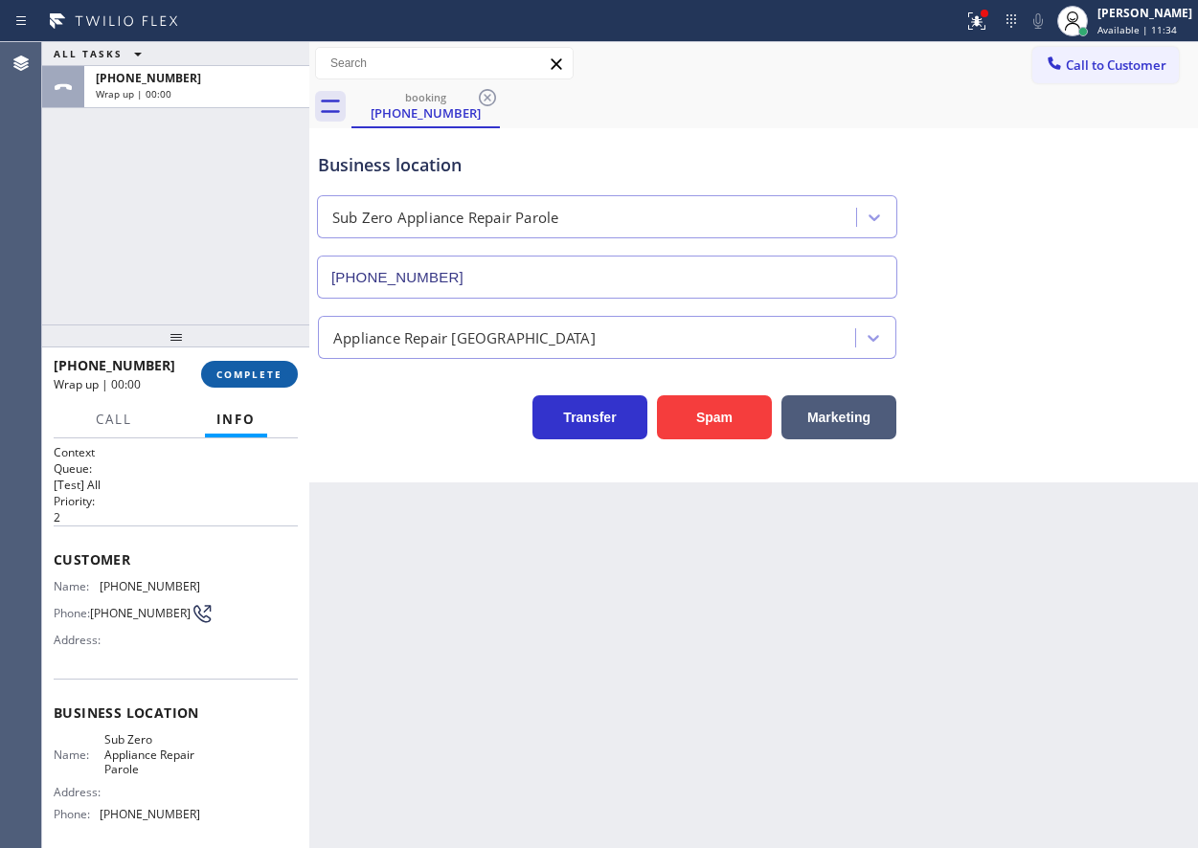
click at [266, 371] on span "COMPLETE" at bounding box center [249, 374] width 66 height 13
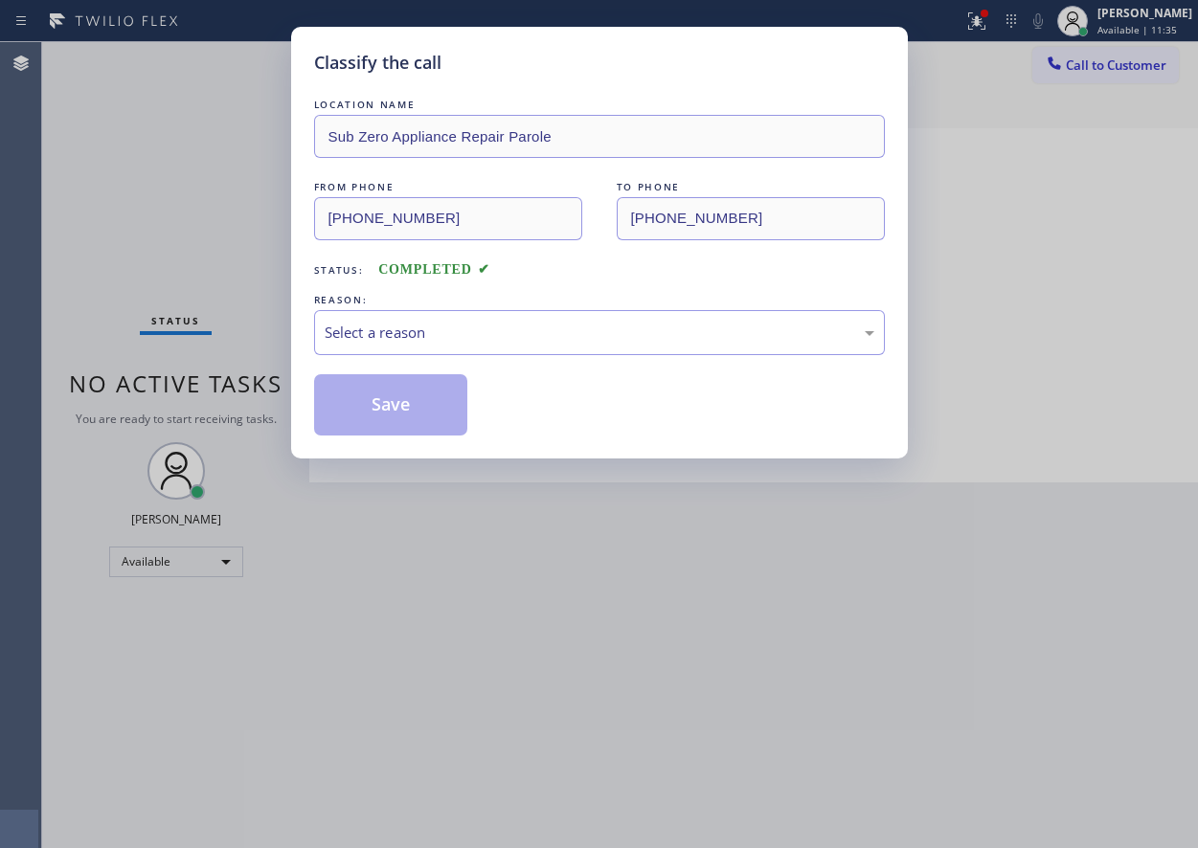
click at [470, 364] on div "LOCATION NAME Sub Zero Appliance Repair Parole FROM PHONE [PHONE_NUMBER] TO PHO…" at bounding box center [599, 265] width 571 height 341
click at [487, 340] on div "Select a reason" at bounding box center [600, 333] width 550 height 22
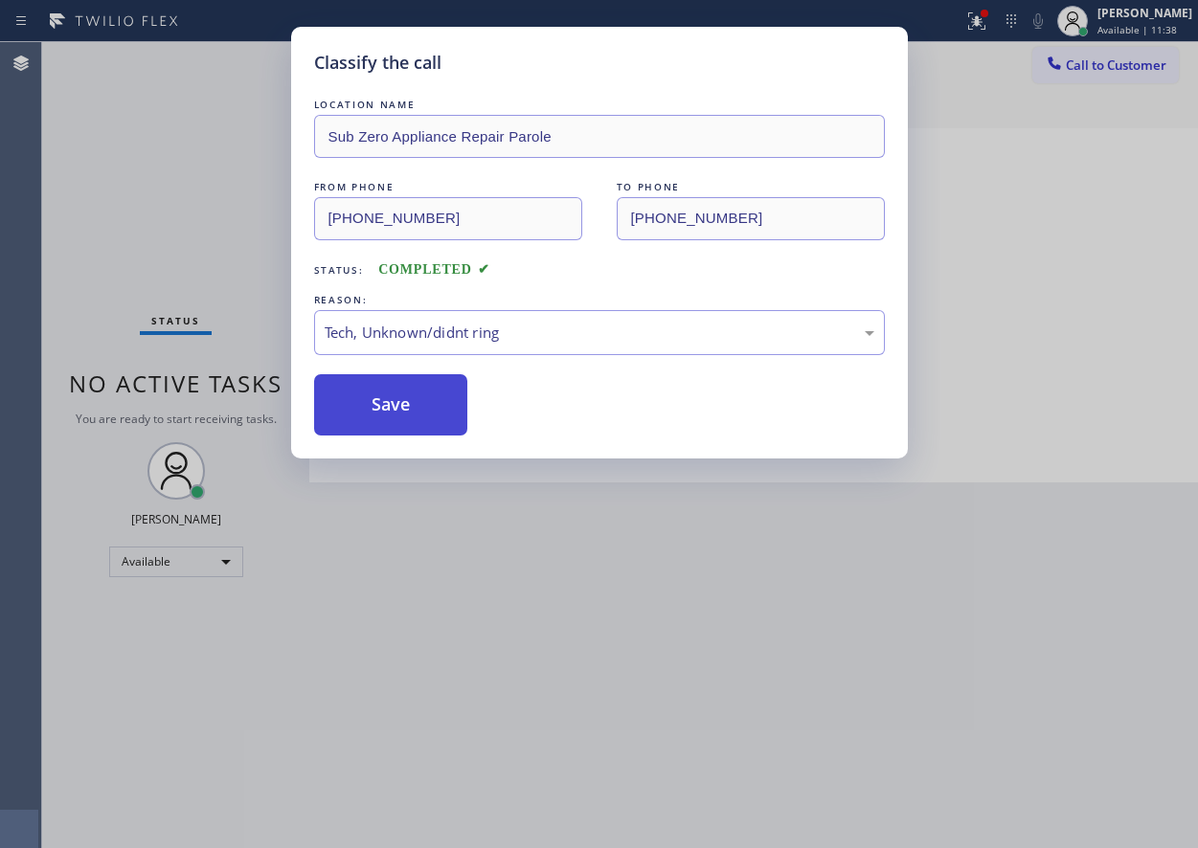
click at [374, 397] on button "Save" at bounding box center [391, 404] width 154 height 61
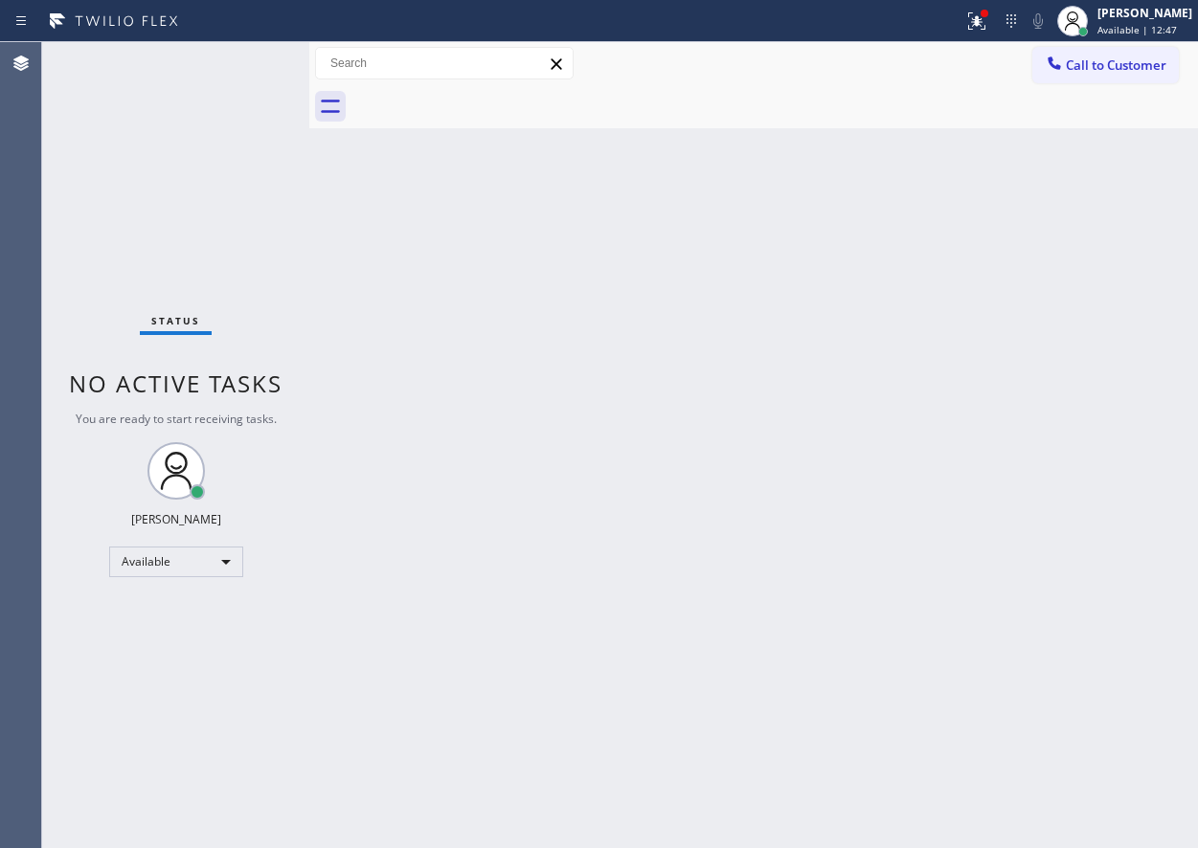
click at [1042, 246] on div "Back to Dashboard Change Sender ID Customers Technicians Select a contact Outbo…" at bounding box center [753, 445] width 889 height 806
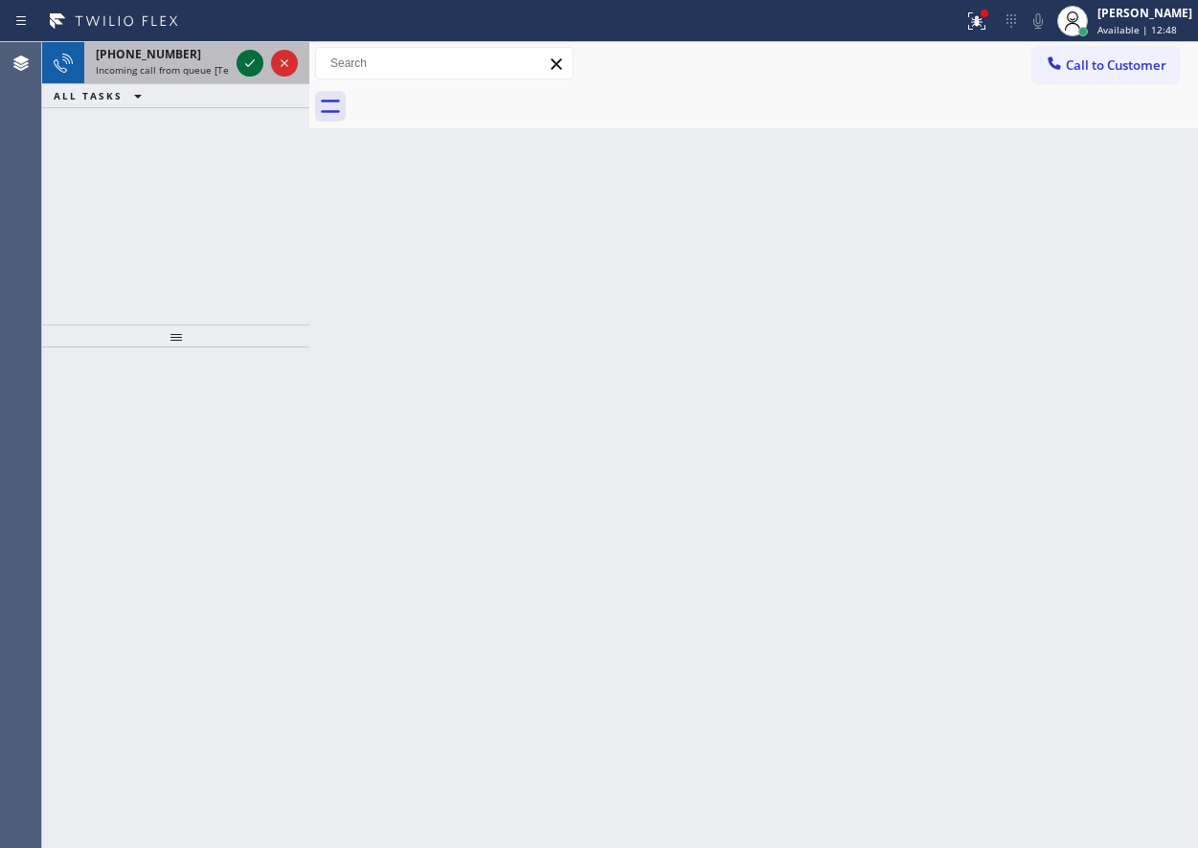
click at [241, 57] on icon at bounding box center [249, 63] width 23 height 23
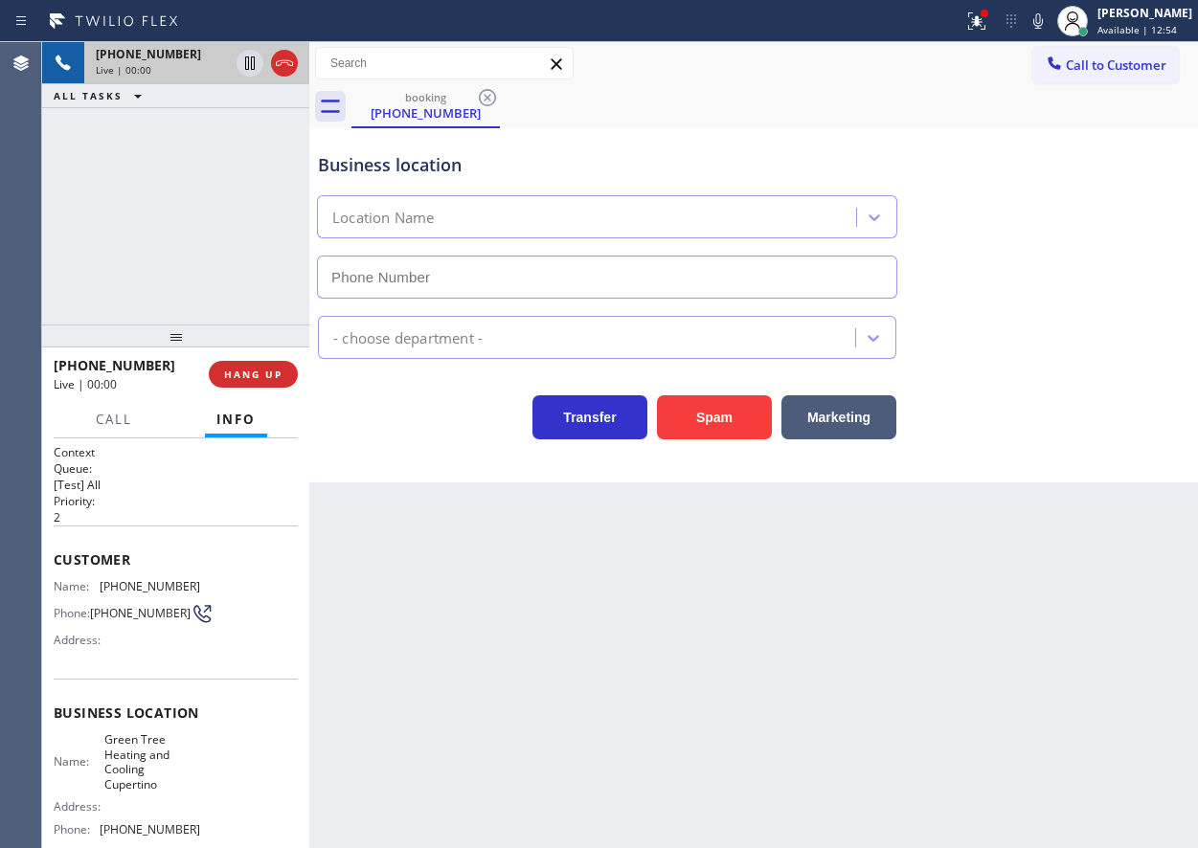
type input "[PHONE_NUMBER]"
click at [252, 362] on button "HANG UP" at bounding box center [253, 374] width 89 height 27
click at [252, 365] on button "HANG UP" at bounding box center [253, 374] width 89 height 27
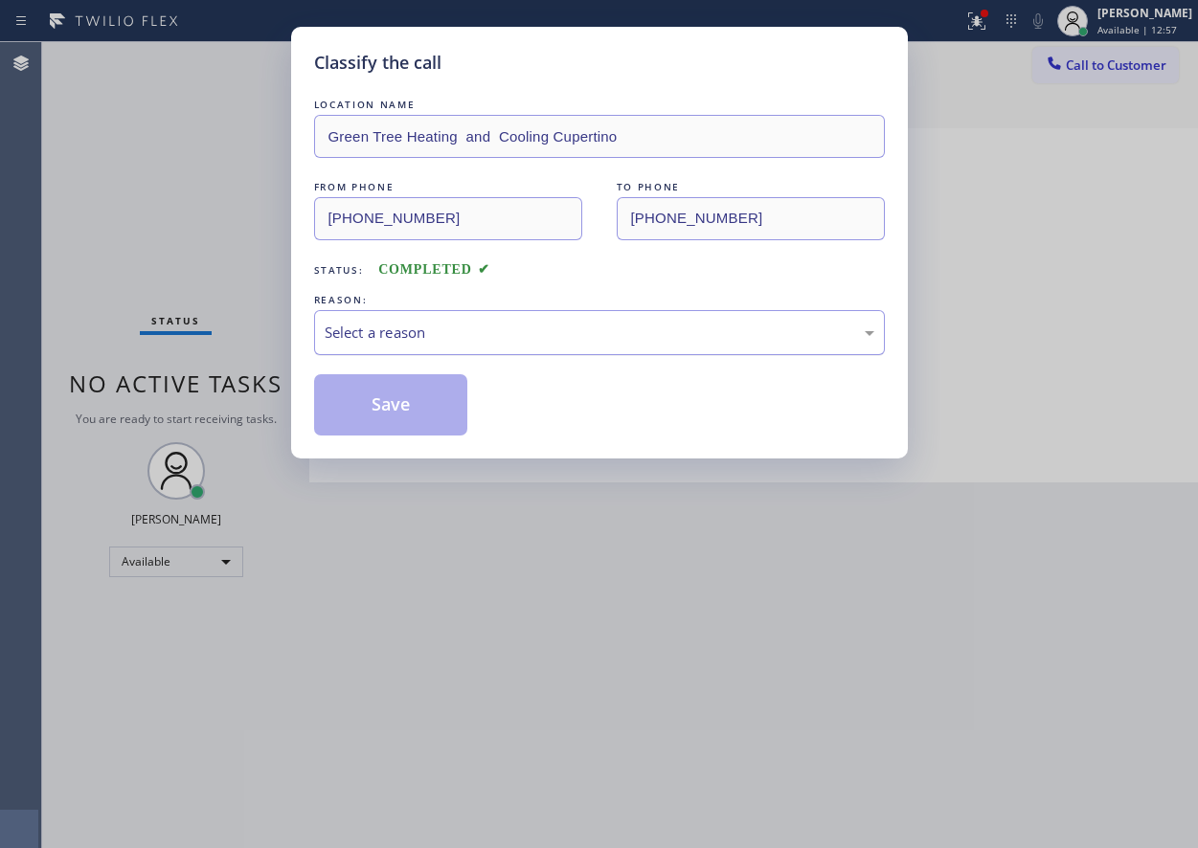
click at [465, 325] on div "Select a reason" at bounding box center [599, 332] width 571 height 45
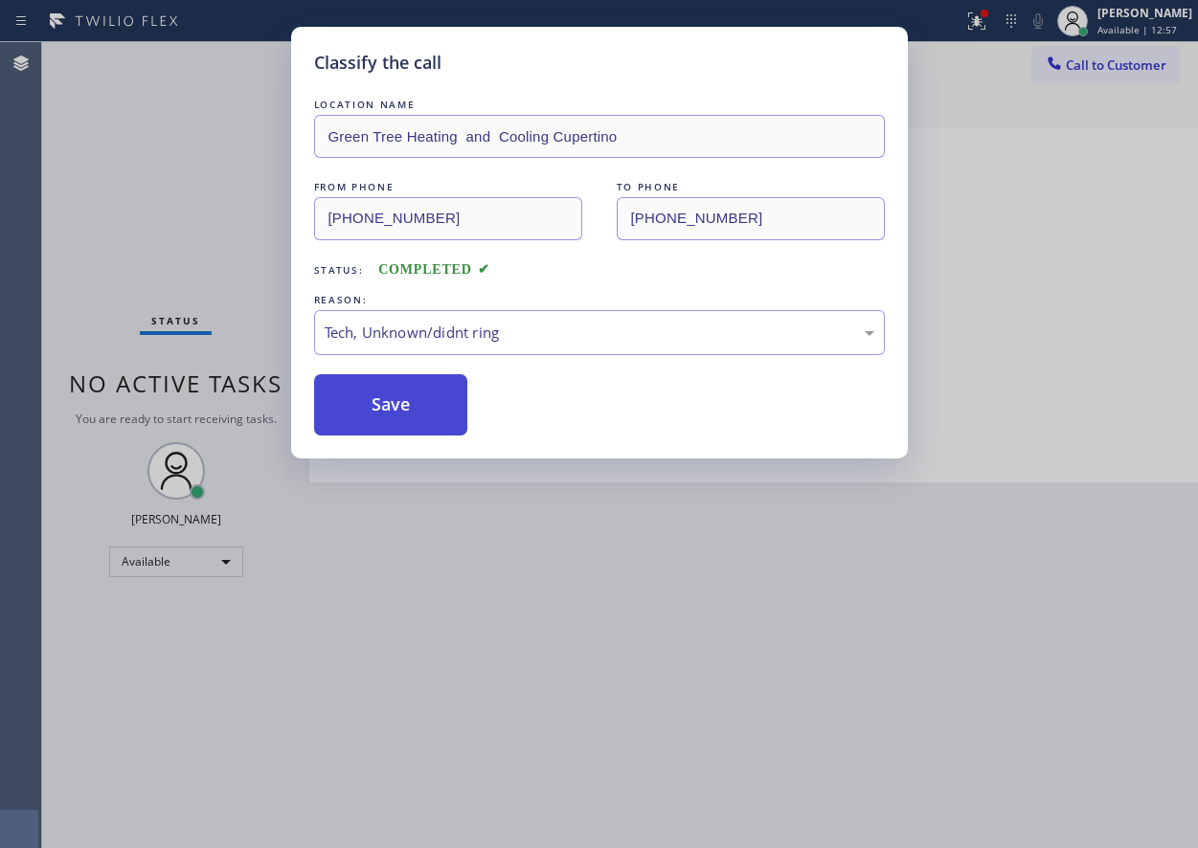
click at [422, 414] on button "Save" at bounding box center [391, 404] width 154 height 61
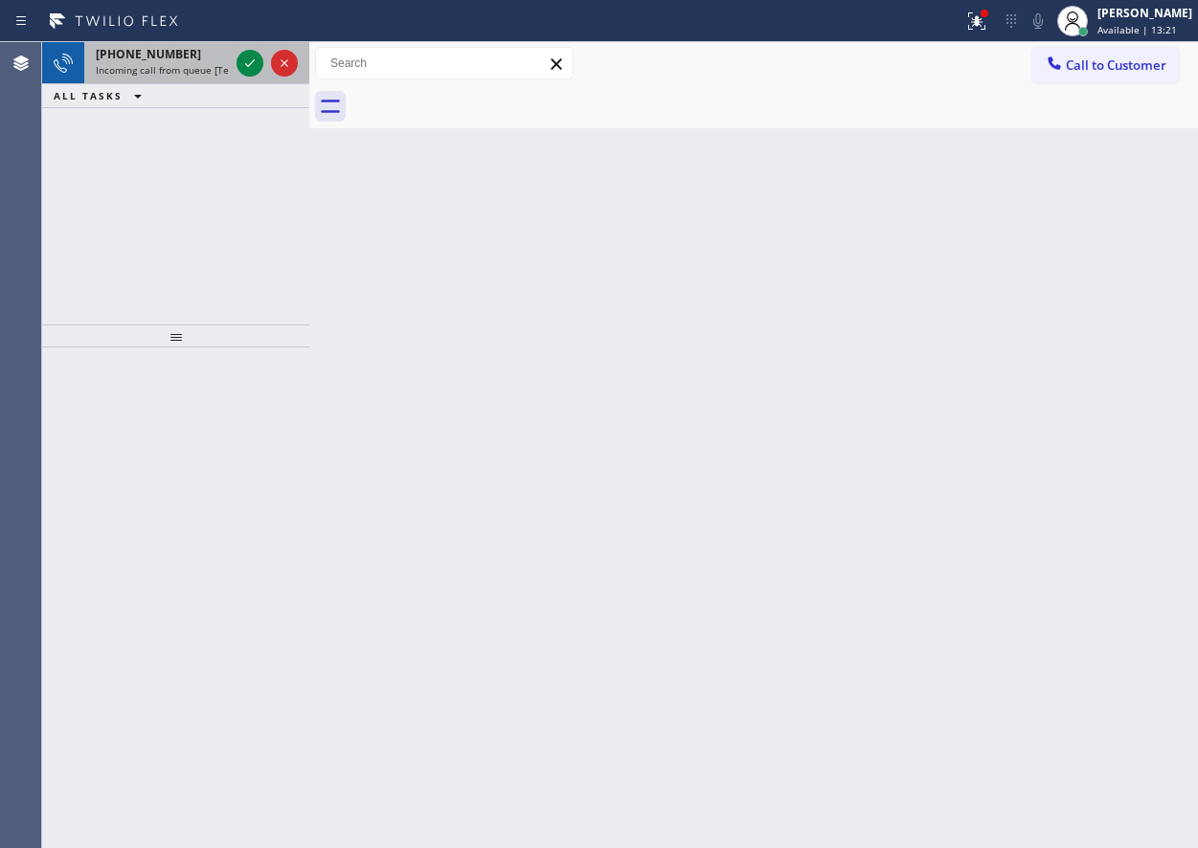
click at [177, 61] on div "[PHONE_NUMBER]" at bounding box center [162, 54] width 133 height 16
drag, startPoint x: 1093, startPoint y: 315, endPoint x: 410, endPoint y: 204, distance: 691.8
click at [1087, 315] on div "Back to Dashboard Change Sender ID Customers Technicians Select a contact Outbo…" at bounding box center [753, 445] width 889 height 806
click at [248, 64] on icon at bounding box center [249, 63] width 23 height 23
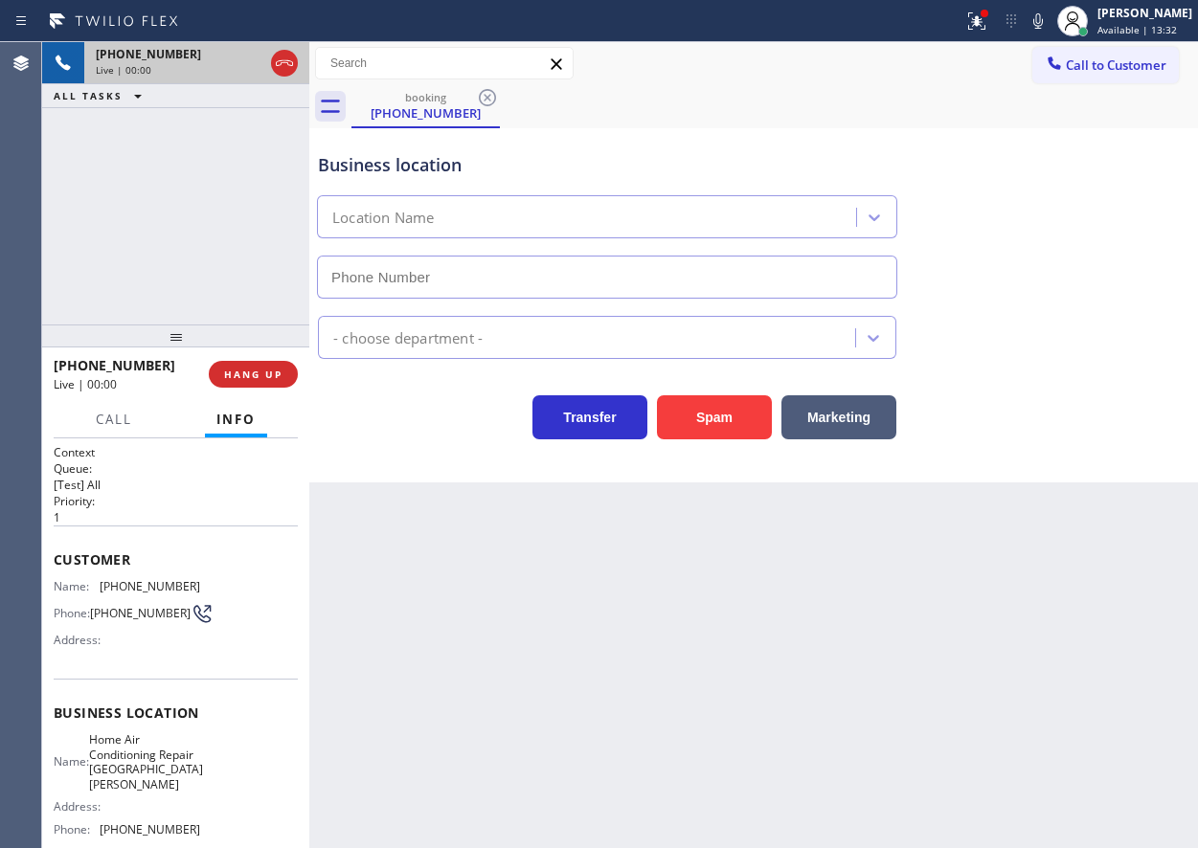
type input "[PHONE_NUMBER]"
click at [266, 366] on button "HANG UP" at bounding box center [253, 374] width 89 height 27
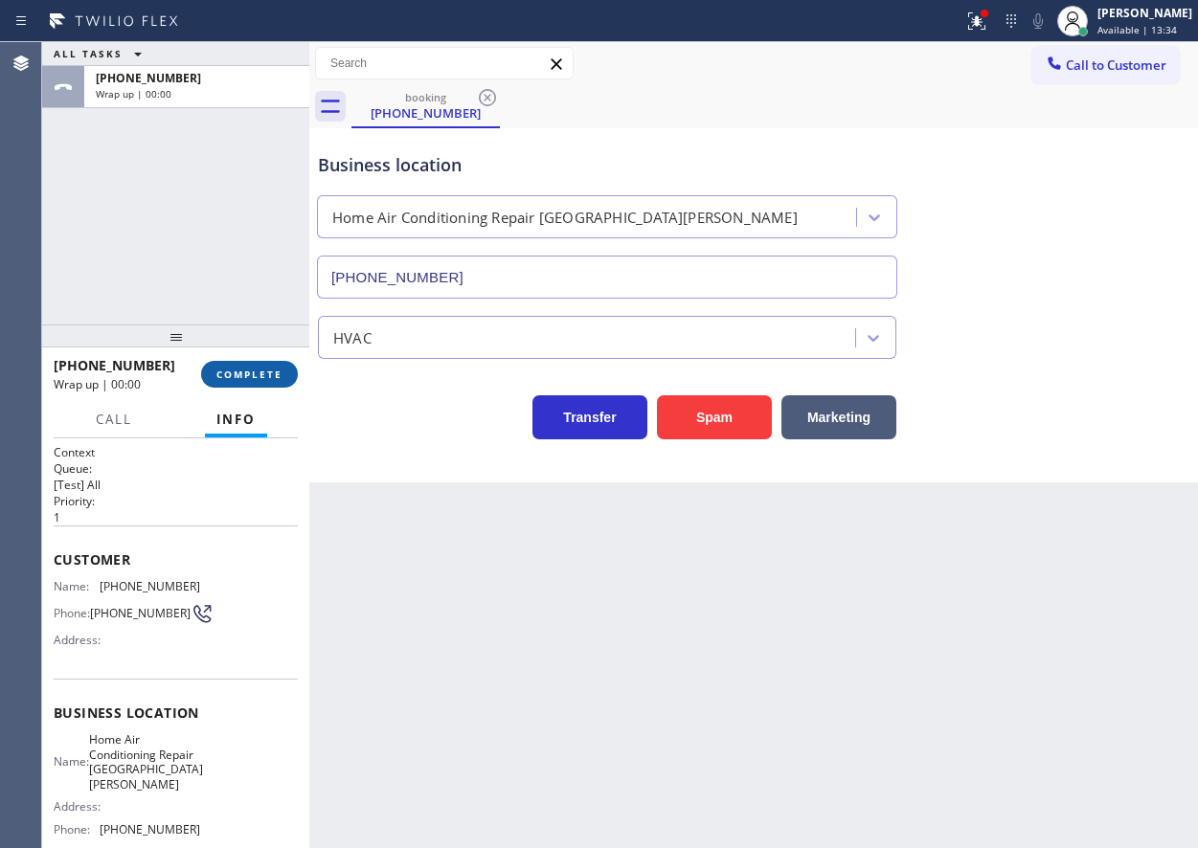
click at [266, 369] on span "COMPLETE" at bounding box center [249, 374] width 66 height 13
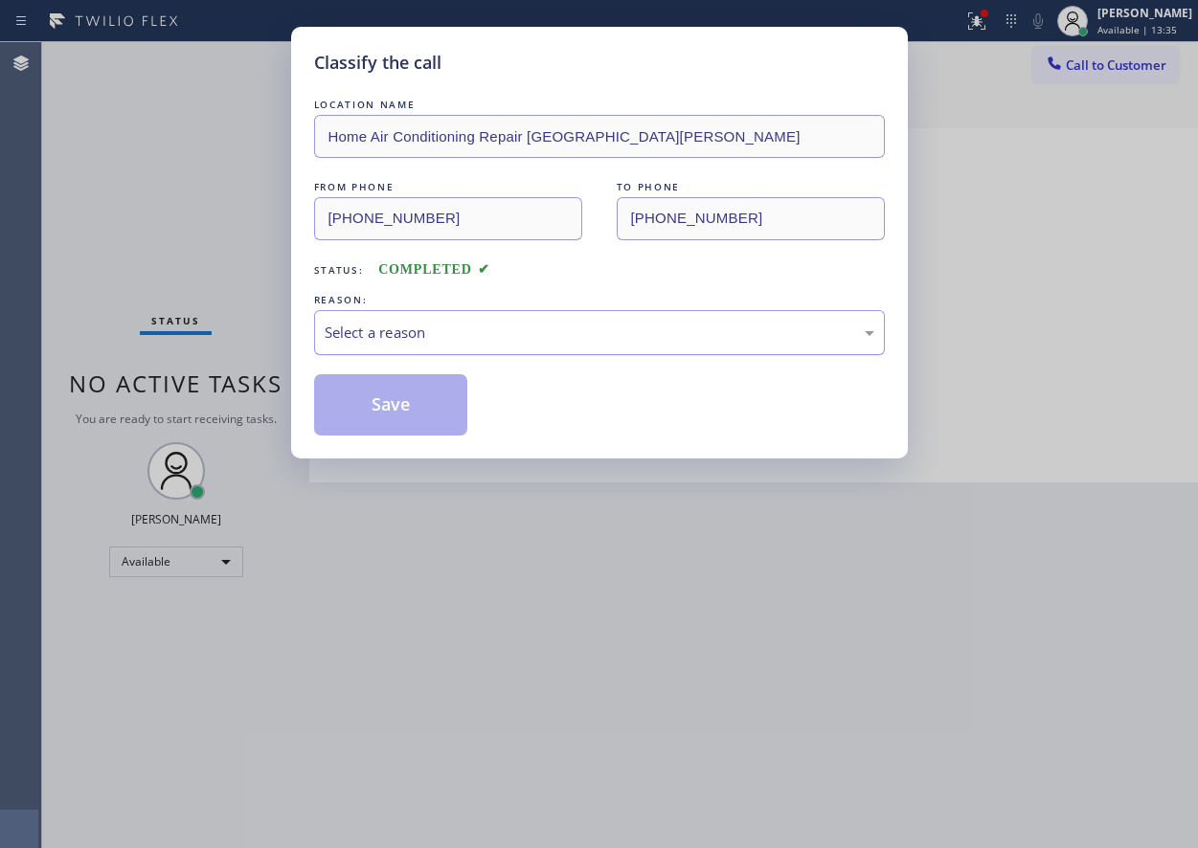
click at [423, 339] on div "Select a reason" at bounding box center [600, 333] width 550 height 22
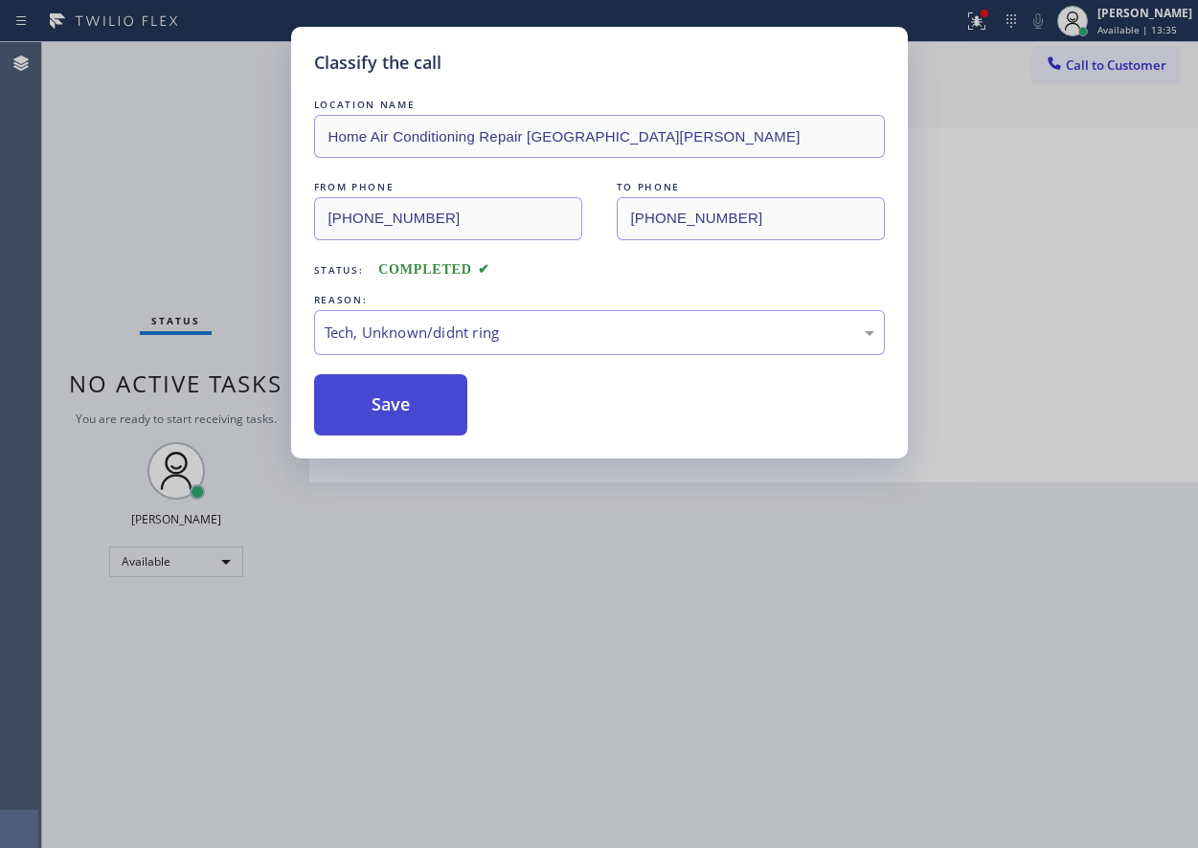
click at [403, 409] on button "Save" at bounding box center [391, 404] width 154 height 61
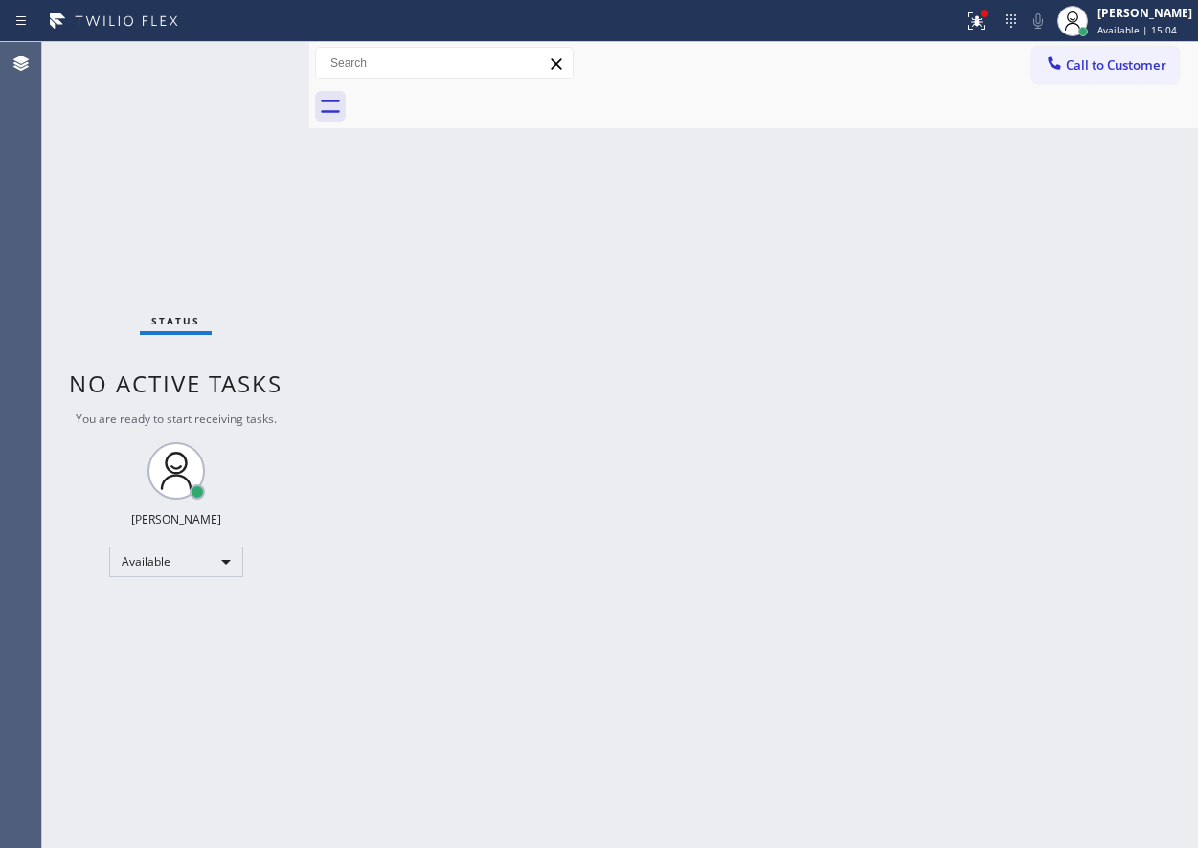
click at [1028, 271] on div "Back to Dashboard Change Sender ID Customers Technicians Select a contact Outbo…" at bounding box center [753, 445] width 889 height 806
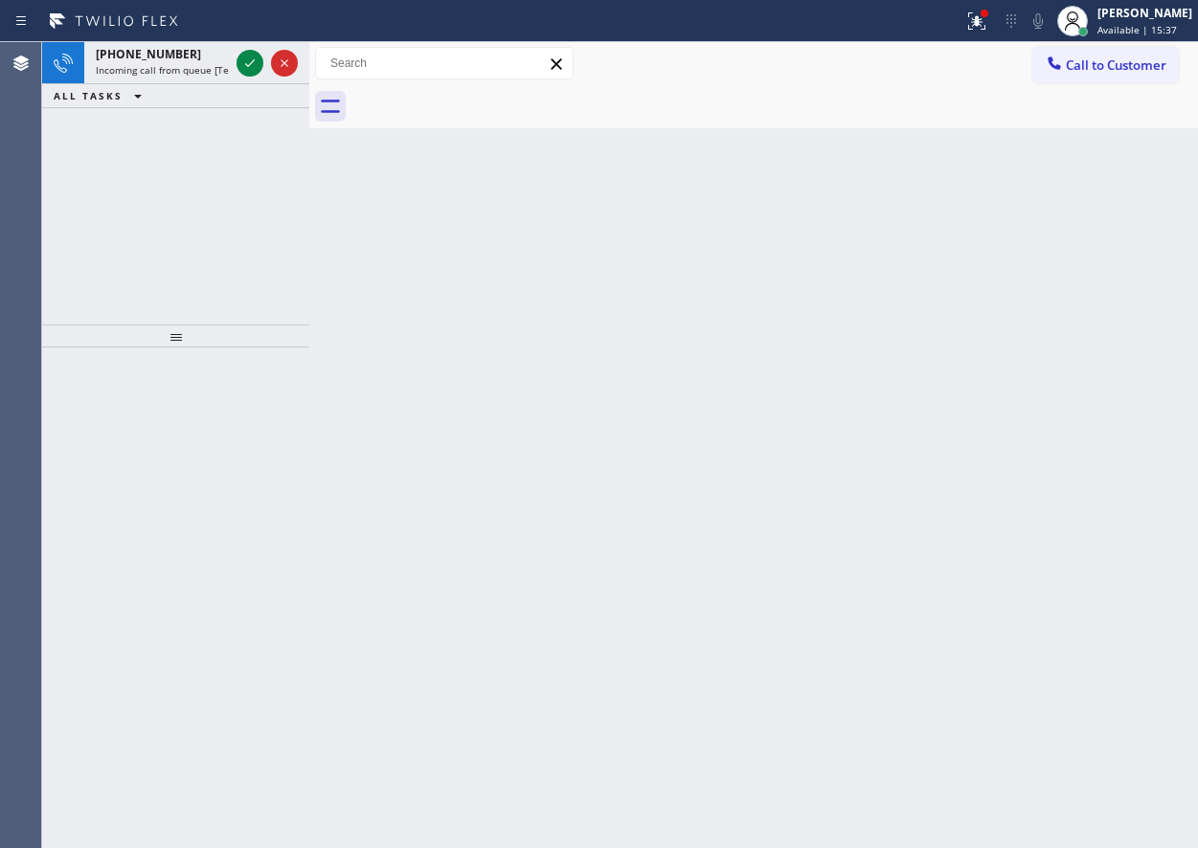
click at [1132, 418] on div "Back to Dashboard Change Sender ID Customers Technicians Select a contact Outbo…" at bounding box center [753, 445] width 889 height 806
click at [239, 63] on icon at bounding box center [249, 63] width 23 height 23
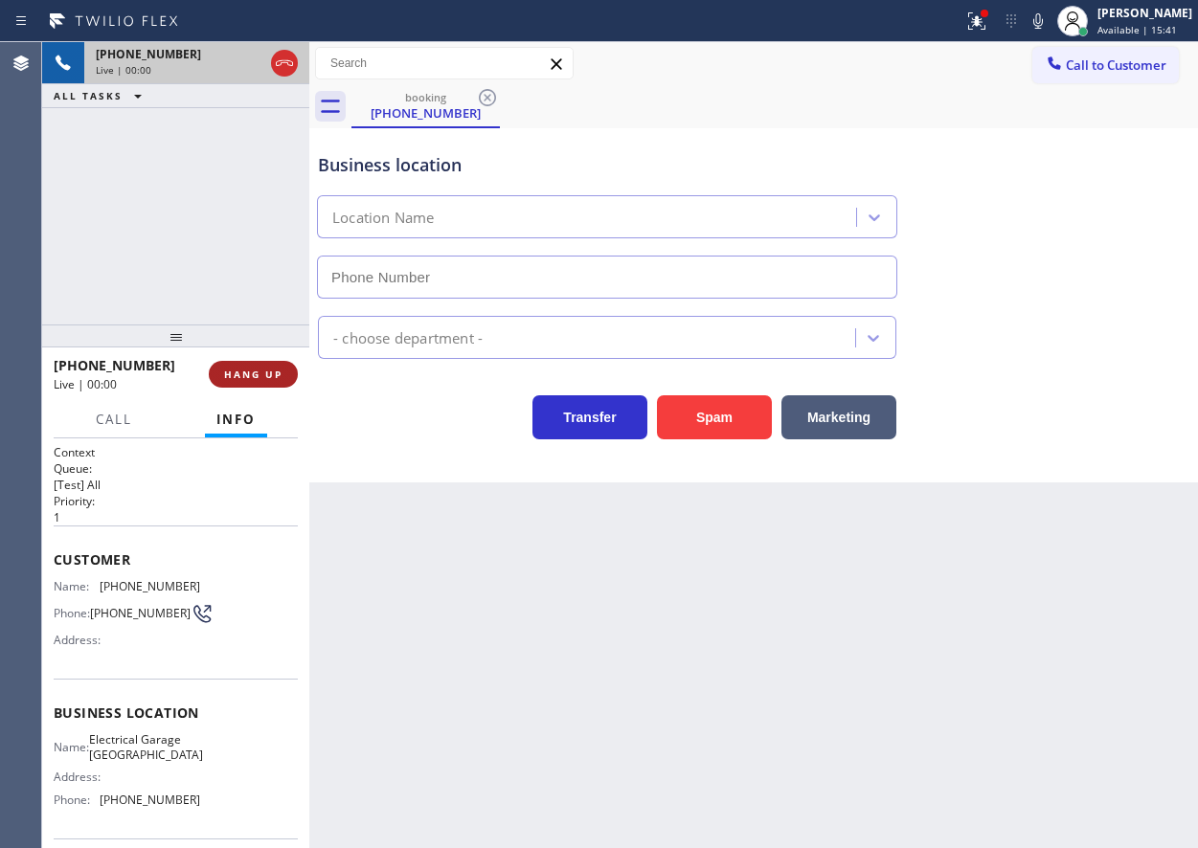
type input "[PHONE_NUMBER]"
click at [284, 380] on button "HANG UP" at bounding box center [253, 374] width 89 height 27
click at [244, 366] on button "HANG UP" at bounding box center [253, 374] width 89 height 27
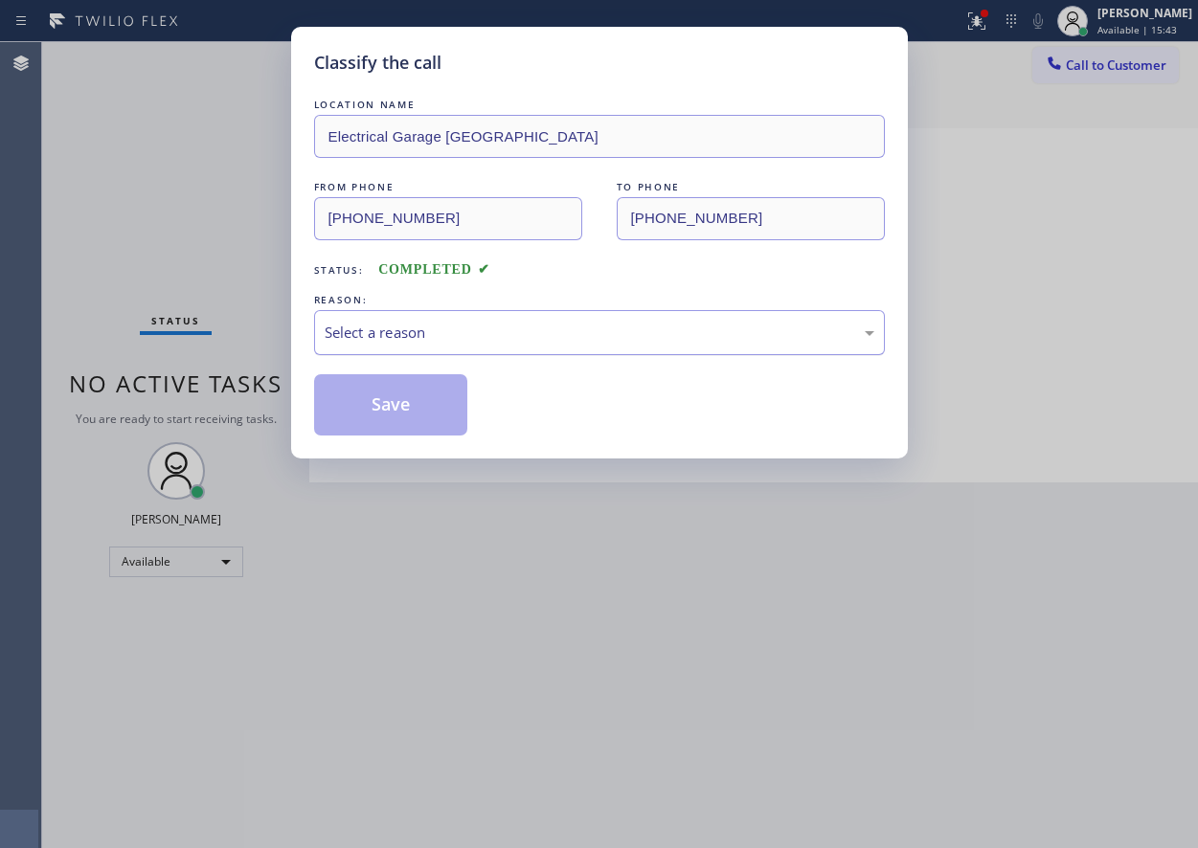
click at [459, 333] on div "Select a reason" at bounding box center [600, 333] width 550 height 22
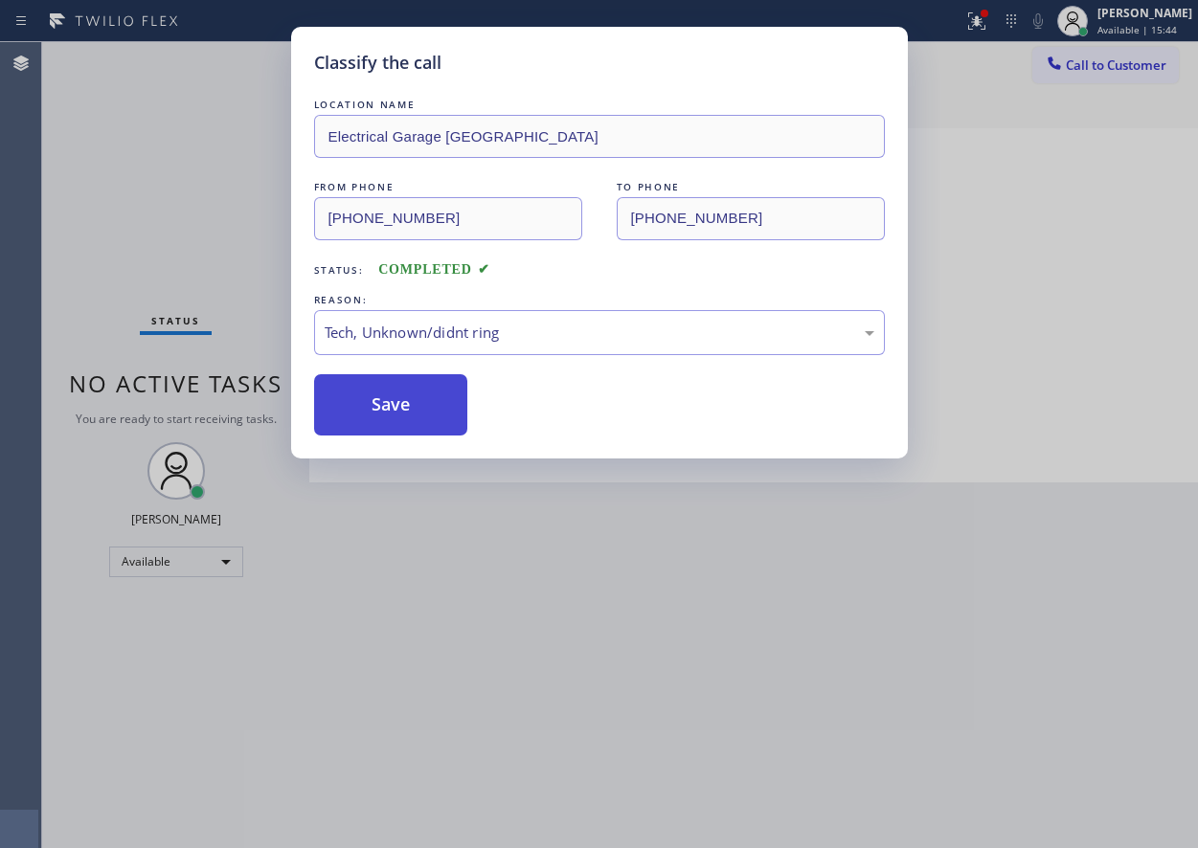
click at [425, 422] on button "Save" at bounding box center [391, 404] width 154 height 61
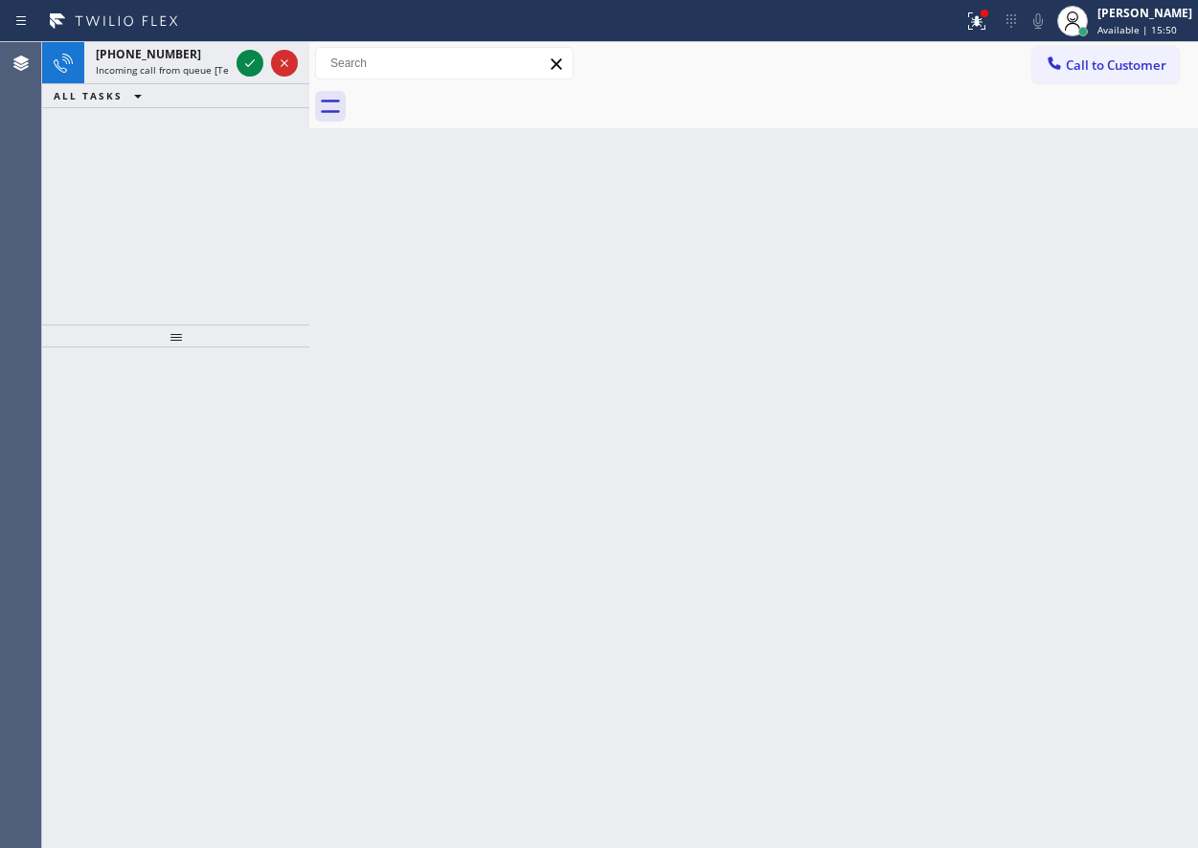
drag, startPoint x: 1082, startPoint y: 321, endPoint x: 1069, endPoint y: 320, distance: 13.4
click at [1082, 321] on div "Back to Dashboard Change Sender ID Customers Technicians Select a contact Outbo…" at bounding box center [753, 445] width 889 height 806
click at [243, 64] on icon at bounding box center [249, 63] width 23 height 23
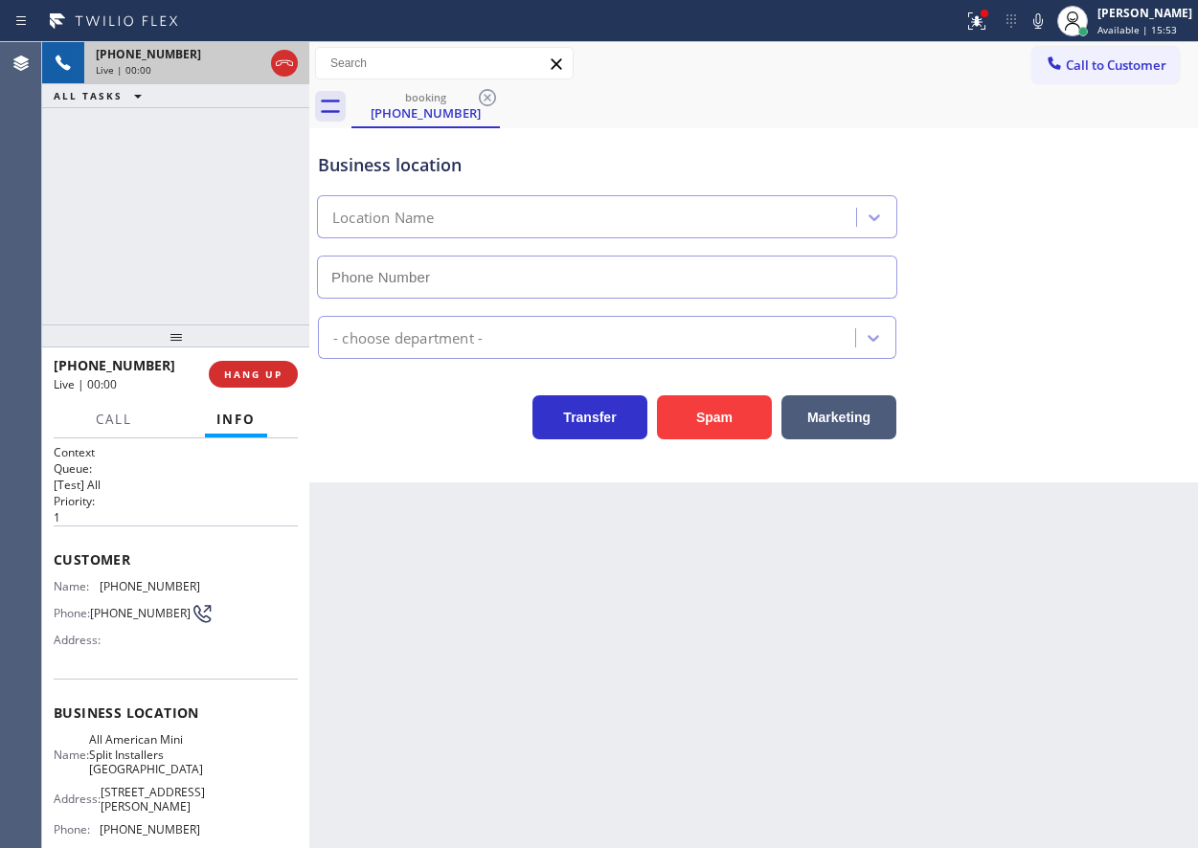
type input "[PHONE_NUMBER]"
click at [707, 416] on button "Spam" at bounding box center [714, 418] width 115 height 44
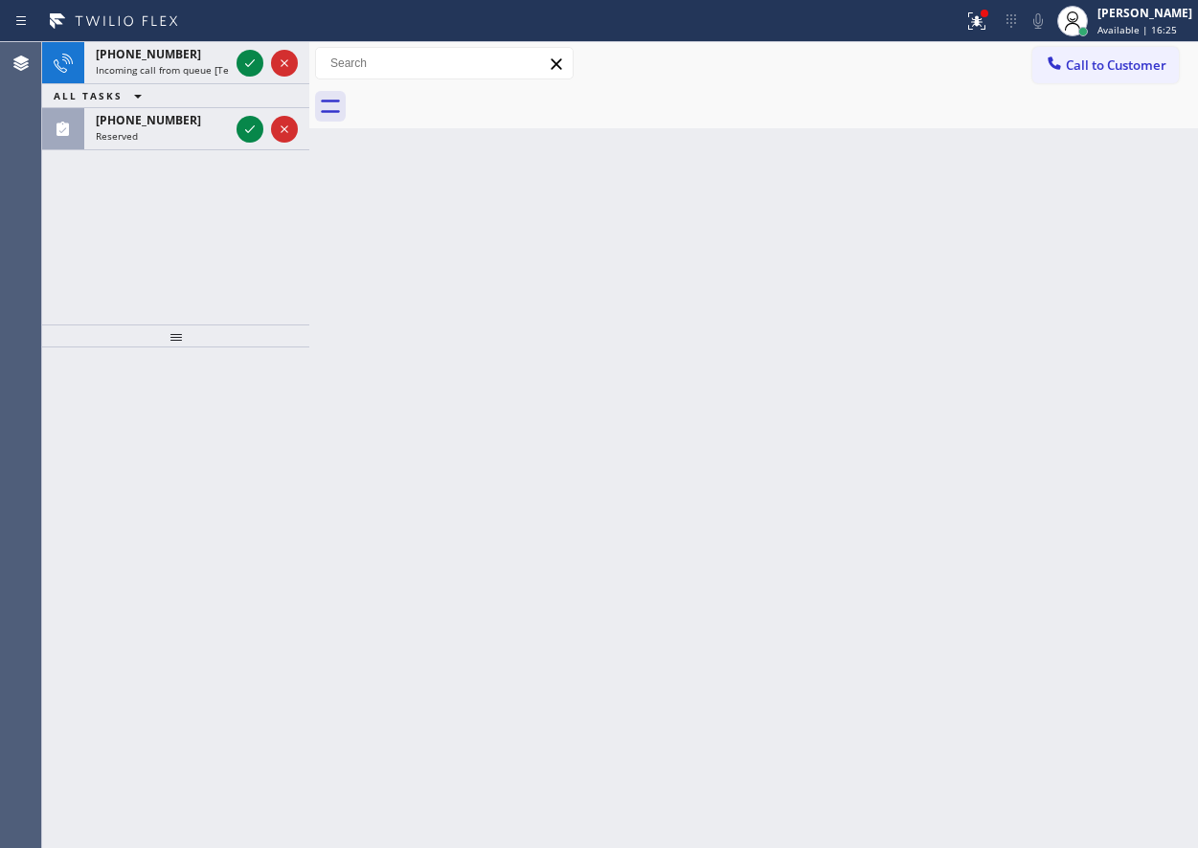
drag, startPoint x: 1098, startPoint y: 510, endPoint x: 419, endPoint y: 250, distance: 728.1
click at [1070, 504] on div "Back to Dashboard Change Sender ID Customers Technicians Select a contact Outbo…" at bounding box center [753, 445] width 889 height 806
click at [241, 49] on div at bounding box center [267, 63] width 69 height 42
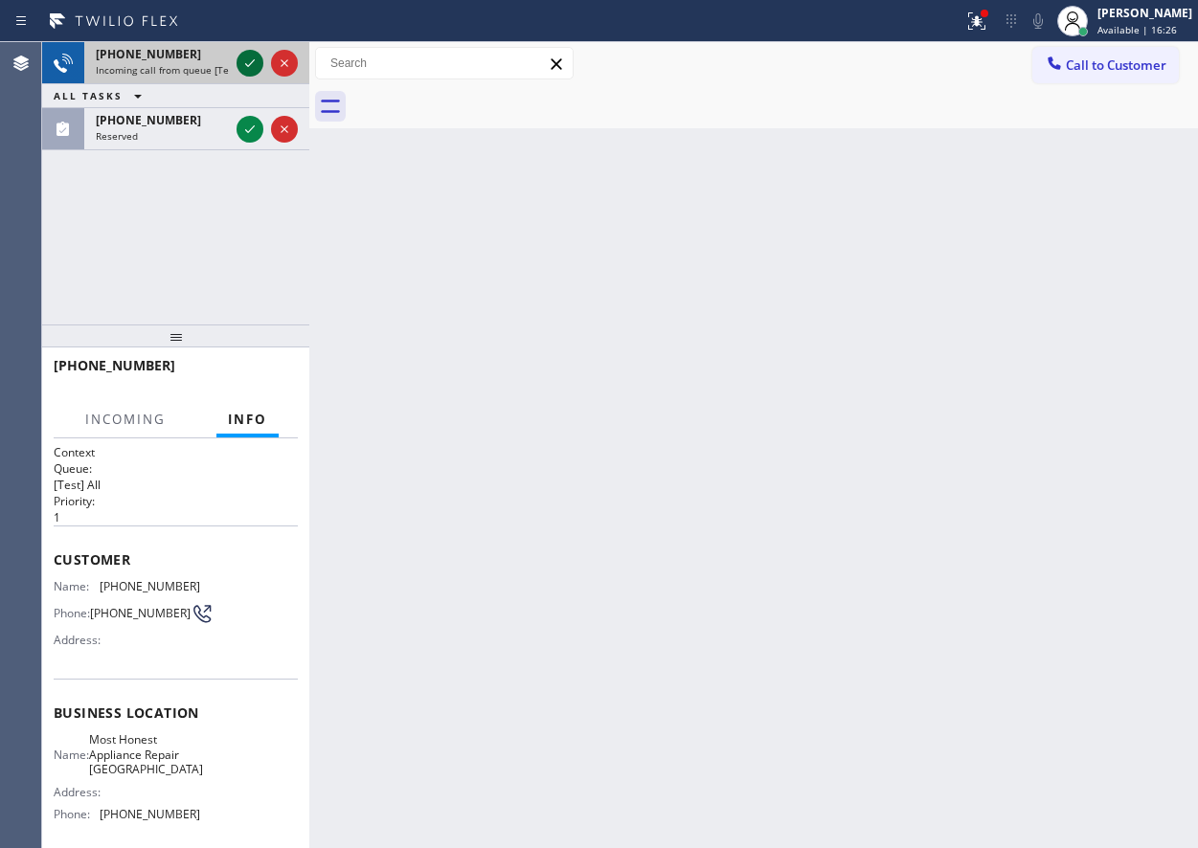
click at [245, 57] on icon at bounding box center [249, 63] width 23 height 23
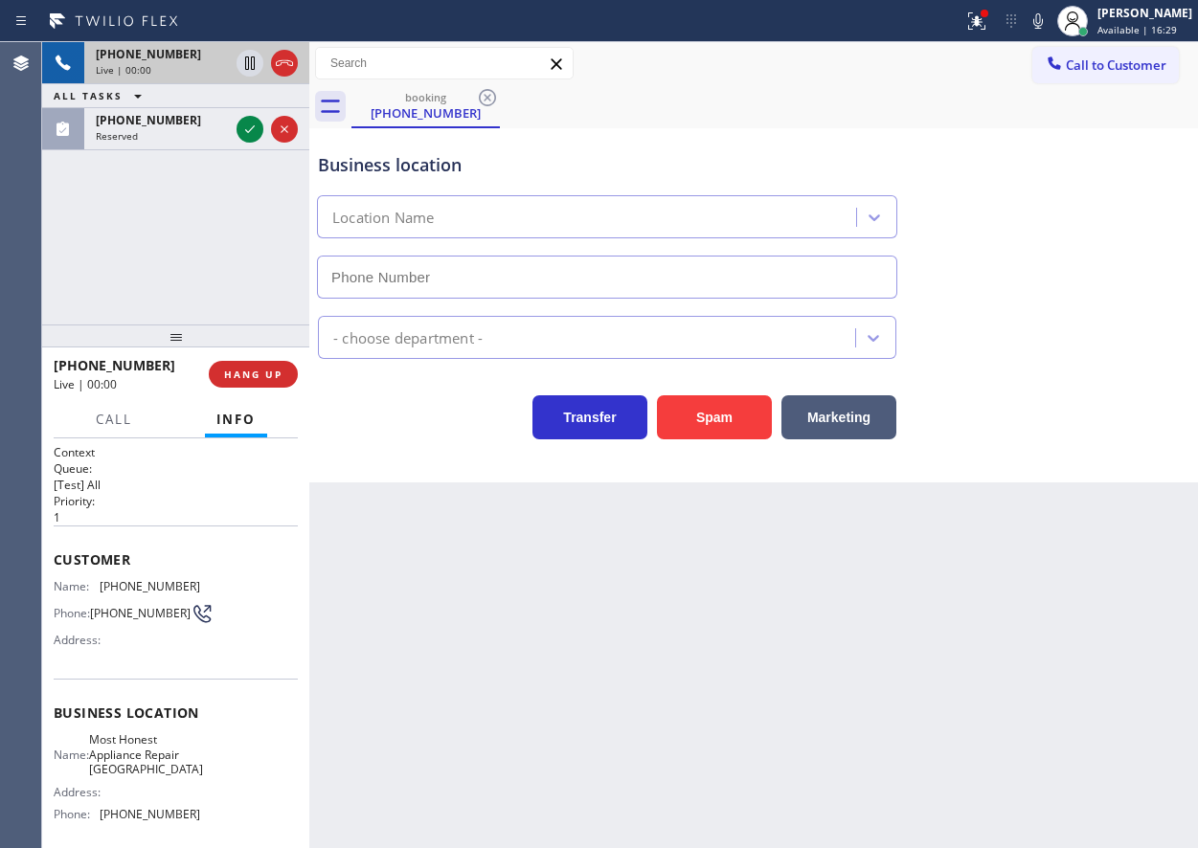
type input "[PHONE_NUMBER]"
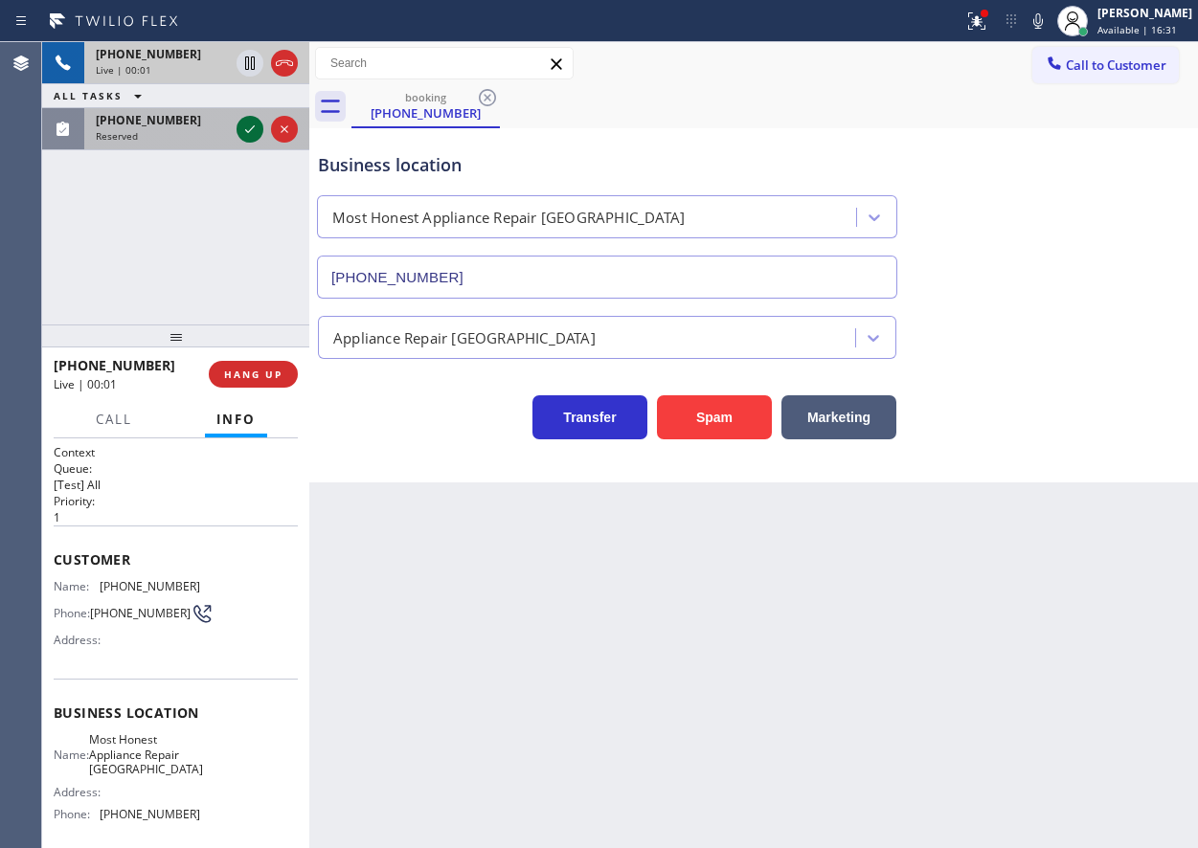
click at [248, 121] on icon at bounding box center [249, 129] width 23 height 23
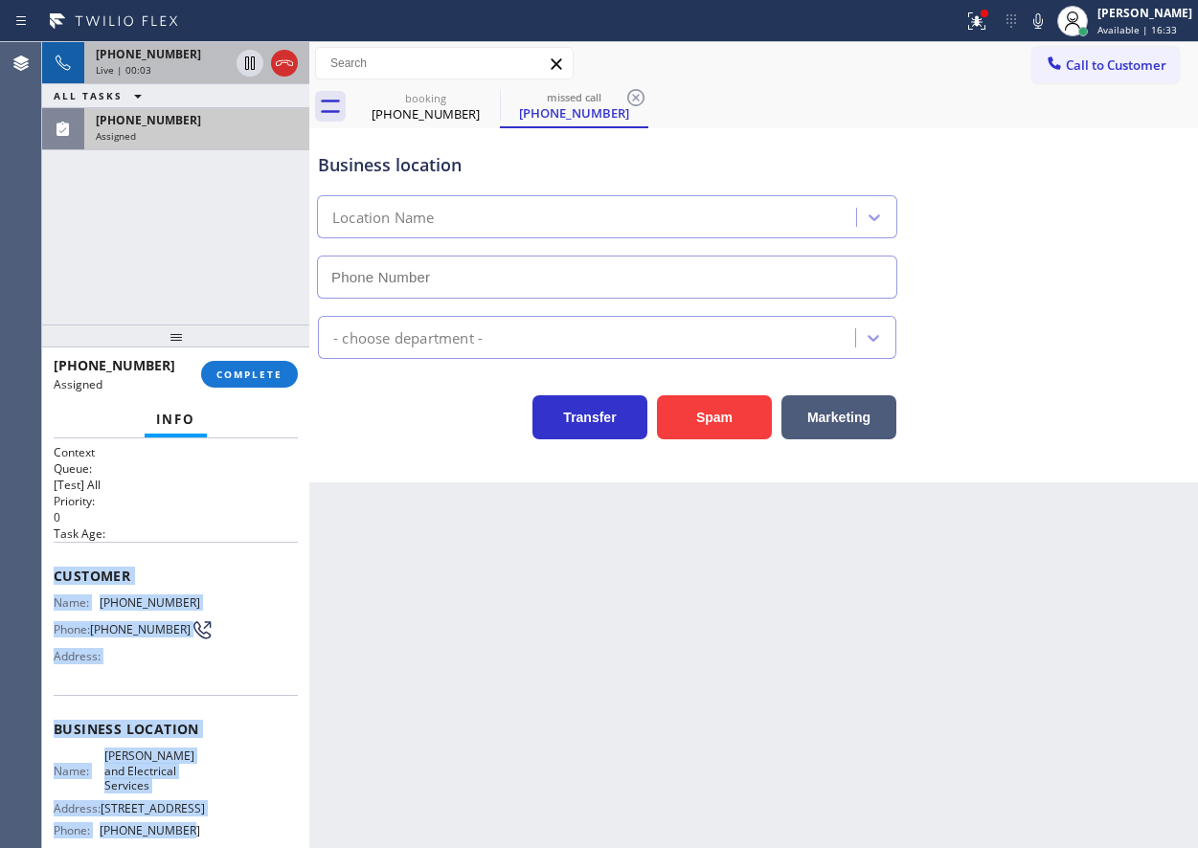
scroll to position [209, 0]
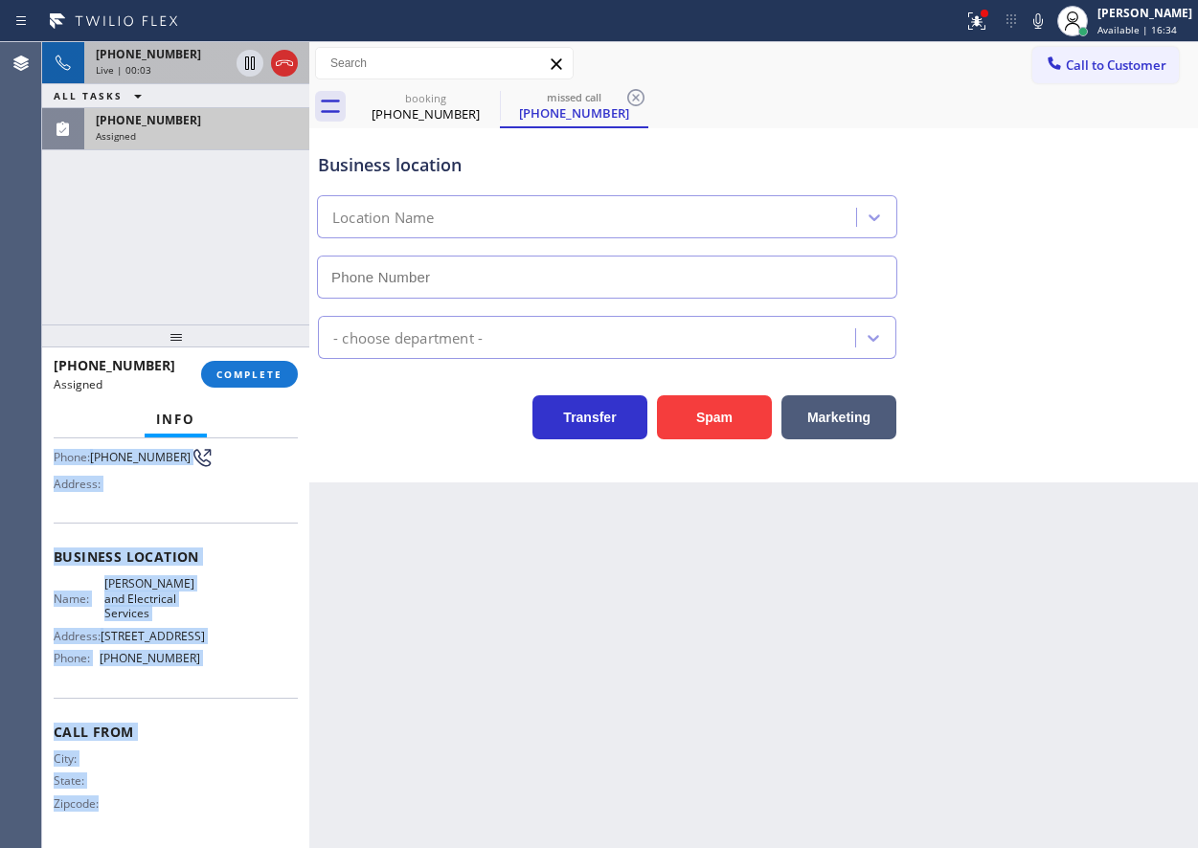
type input "[PHONE_NUMBER]"
drag, startPoint x: 73, startPoint y: 595, endPoint x: 275, endPoint y: 675, distance: 217.5
click at [275, 675] on div "Context Queue: [Test] All Priority: 0 Task Age: Customer Name: [PHONE_NUMBER] P…" at bounding box center [176, 557] width 244 height 571
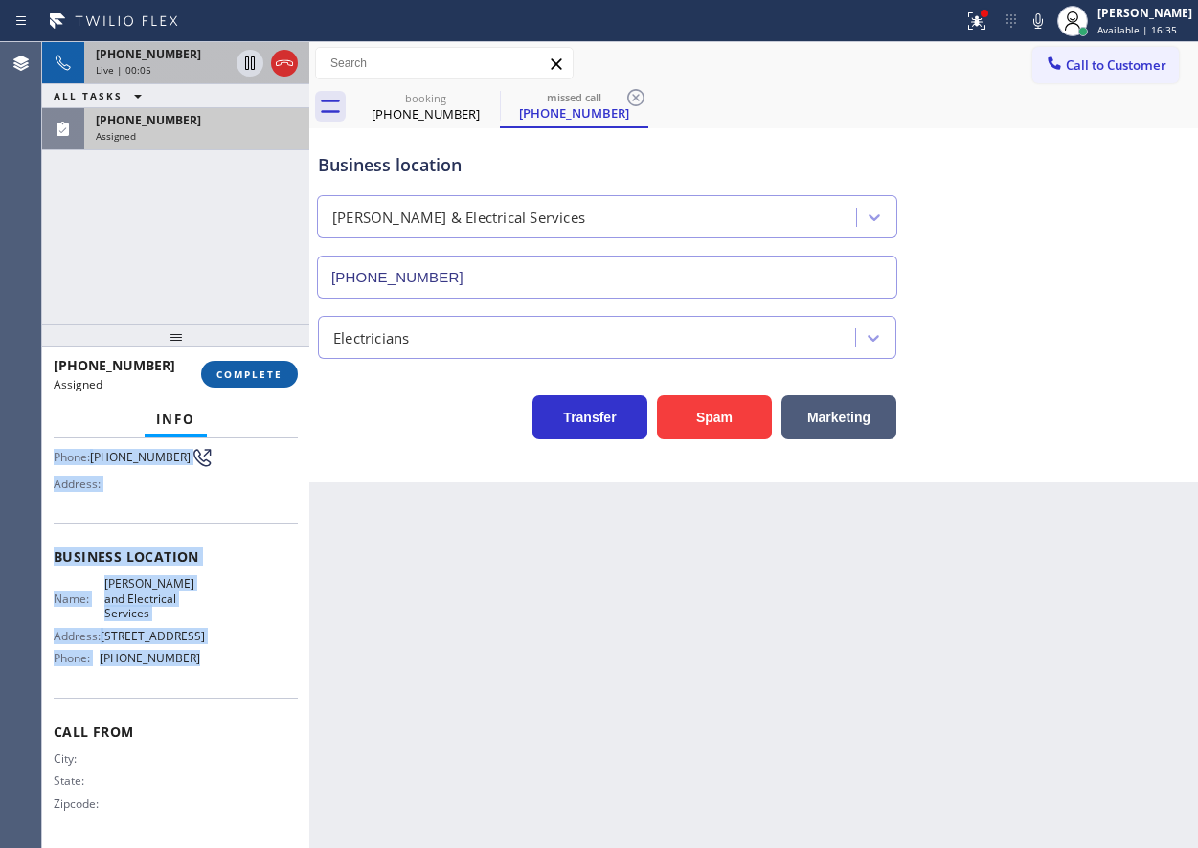
click at [238, 378] on span "COMPLETE" at bounding box center [249, 374] width 66 height 13
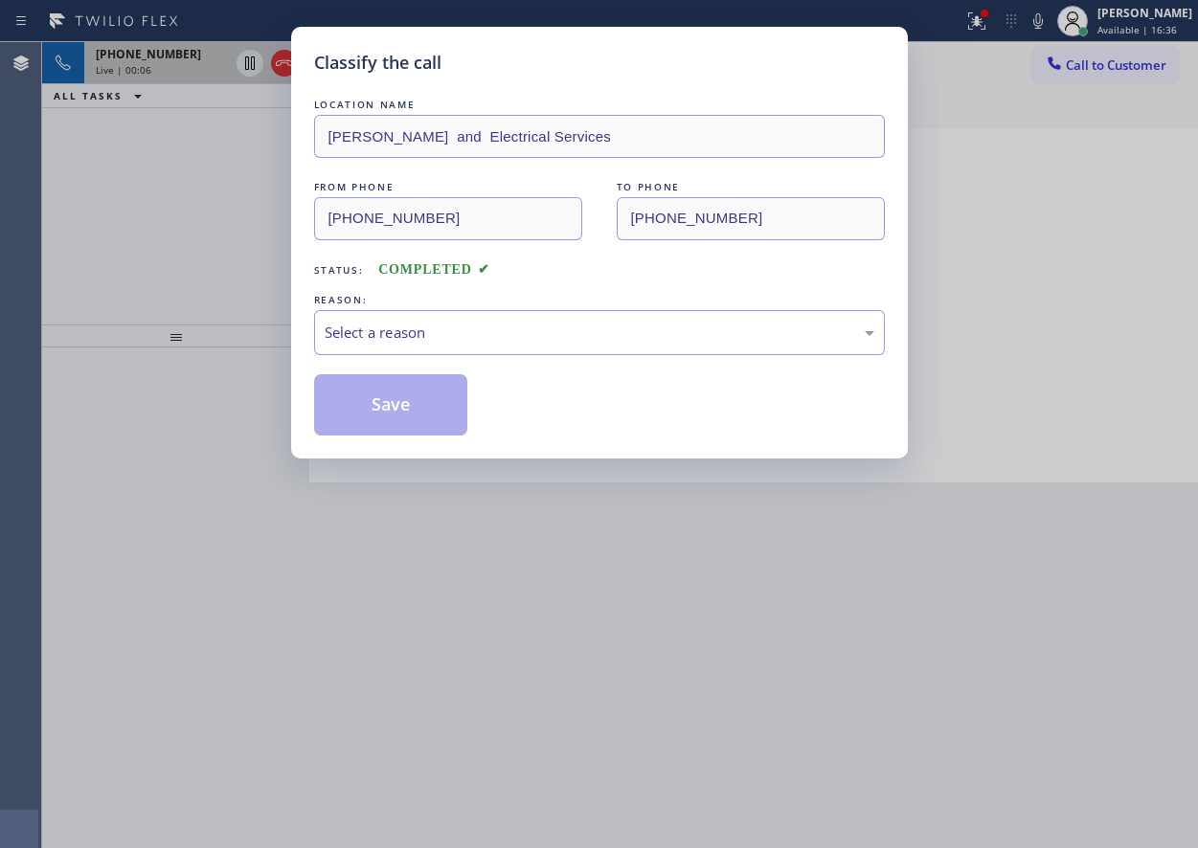
click at [578, 320] on div "Select a reason" at bounding box center [599, 332] width 571 height 45
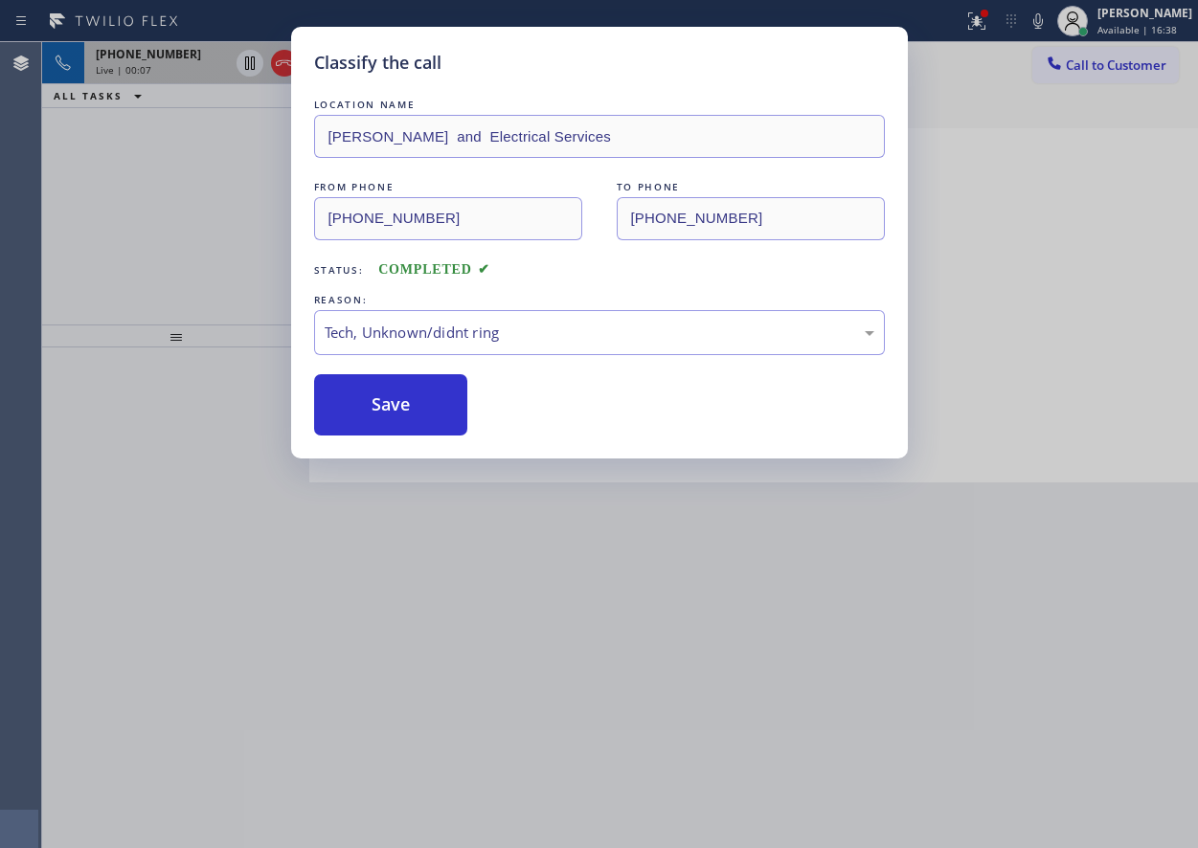
click at [411, 415] on button "Save" at bounding box center [391, 404] width 154 height 61
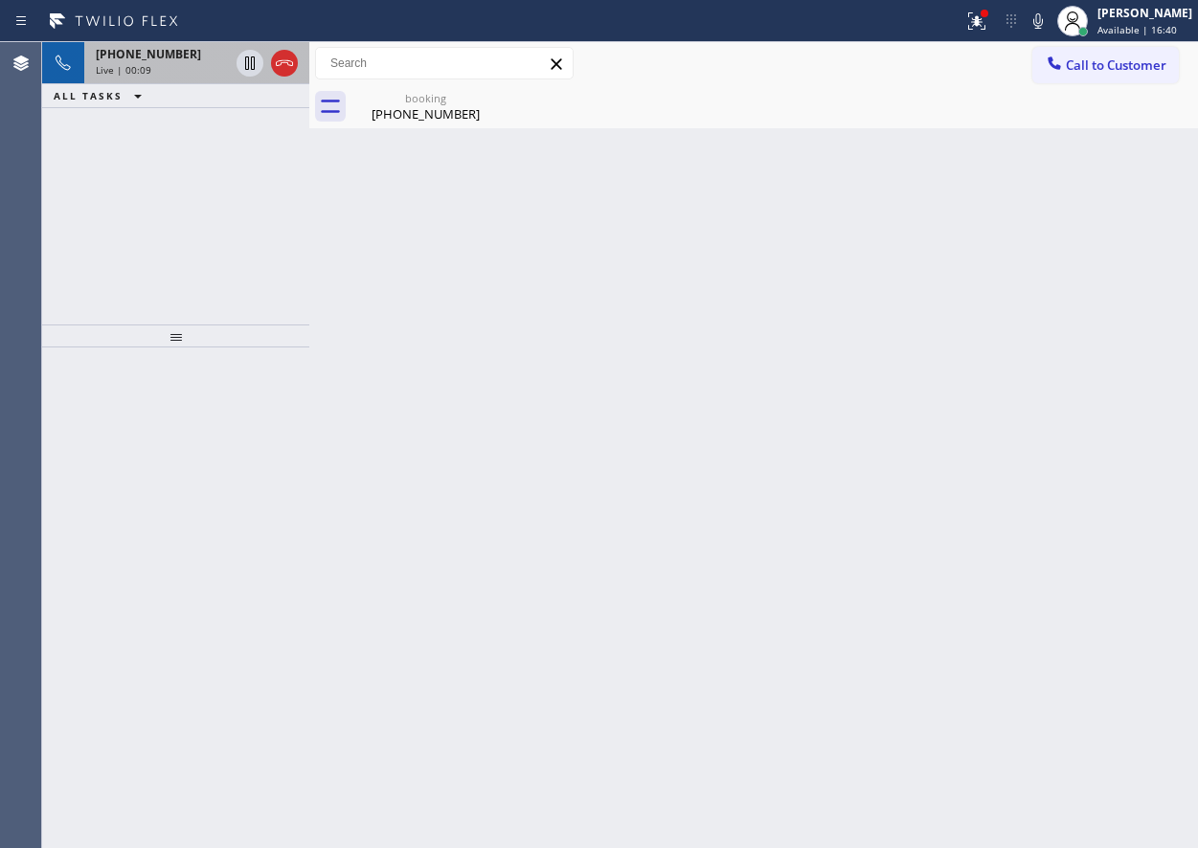
click at [1079, 294] on div "Back to Dashboard Change Sender ID Customers Technicians Select a contact Outbo…" at bounding box center [753, 445] width 889 height 806
drag, startPoint x: 192, startPoint y: 51, endPoint x: 729, endPoint y: 450, distance: 669.4
click at [192, 52] on div "[PHONE_NUMBER]" at bounding box center [162, 54] width 133 height 16
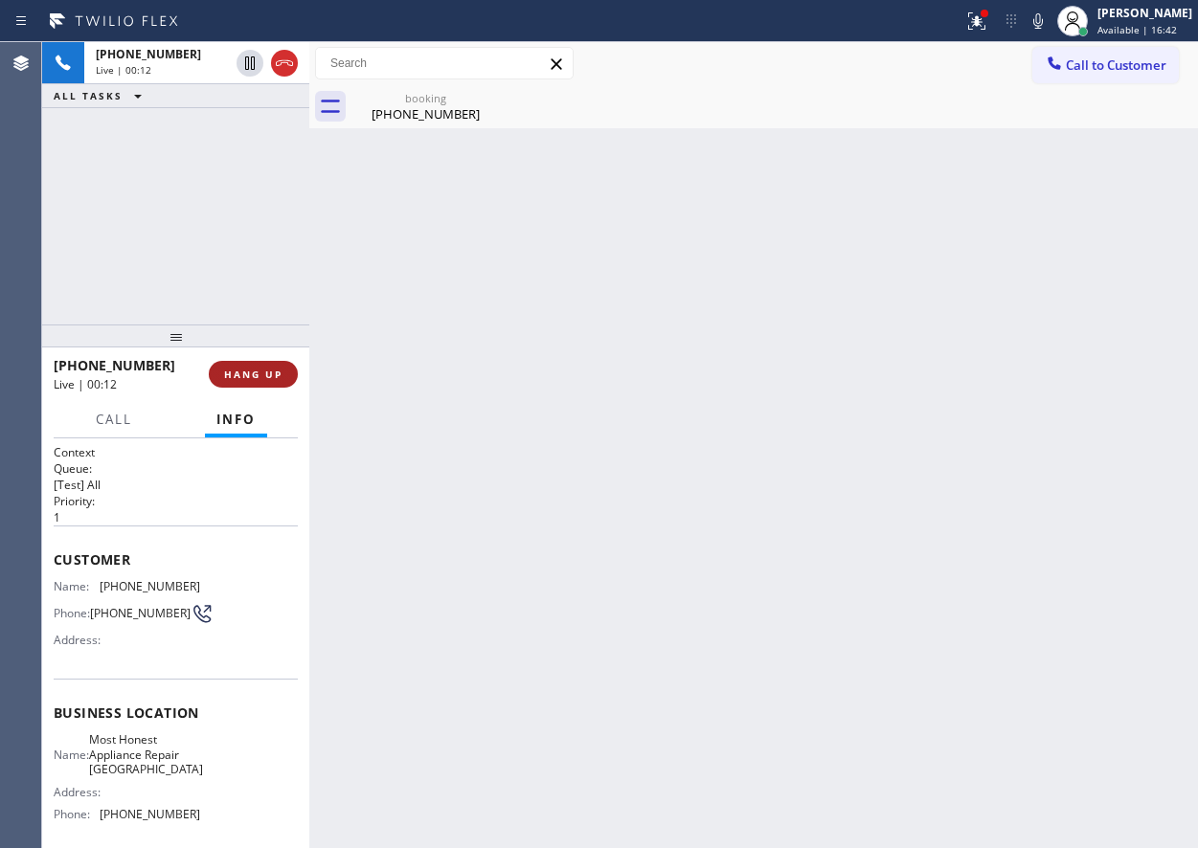
click at [260, 379] on span "HANG UP" at bounding box center [253, 374] width 58 height 13
click at [261, 377] on span "HANG UP" at bounding box center [253, 374] width 58 height 13
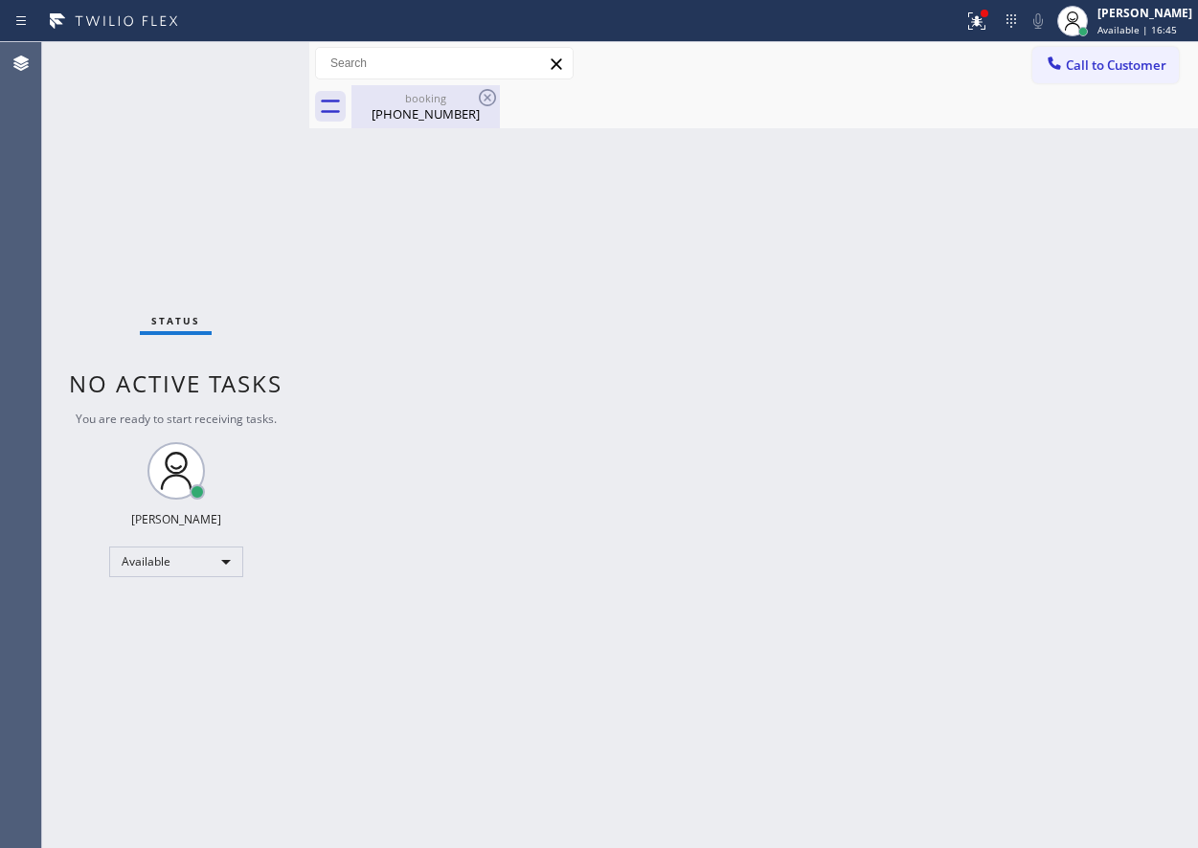
click at [411, 109] on div "[PHONE_NUMBER]" at bounding box center [425, 113] width 145 height 17
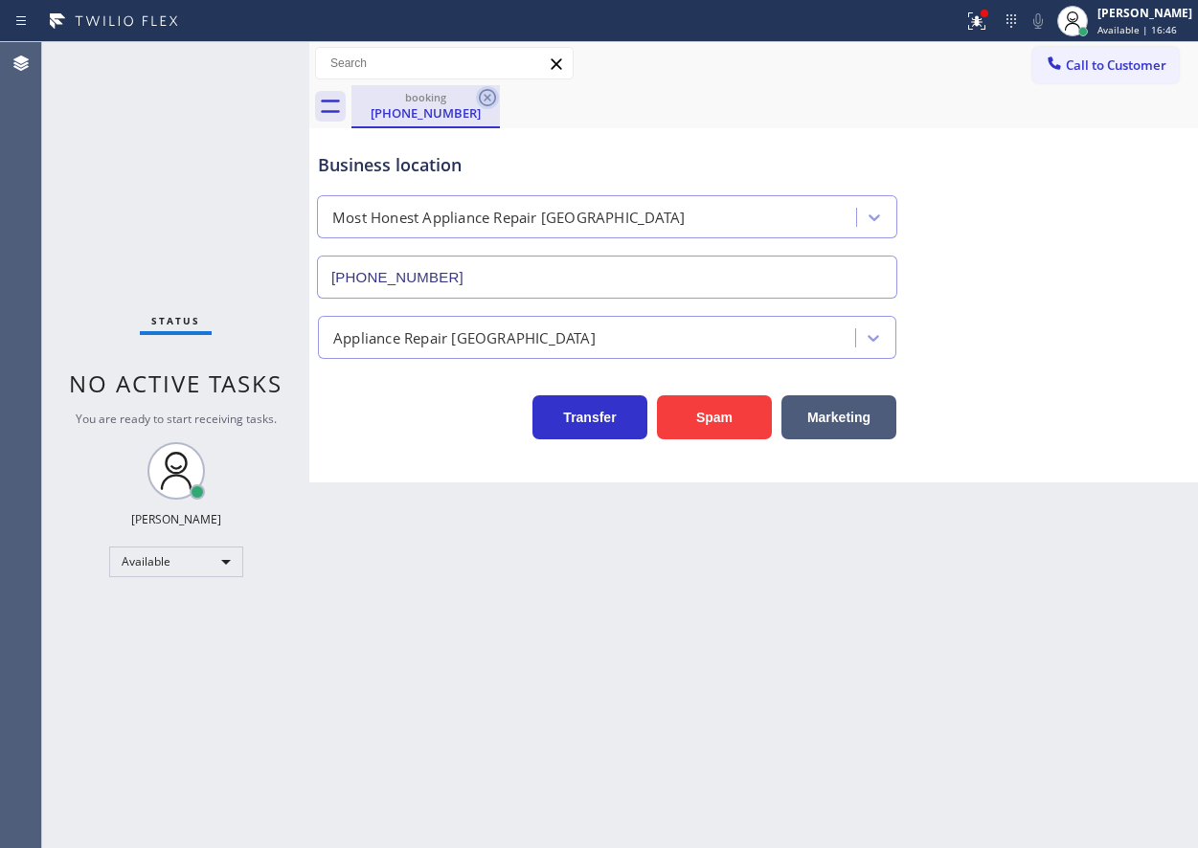
click at [491, 102] on icon at bounding box center [487, 97] width 23 height 23
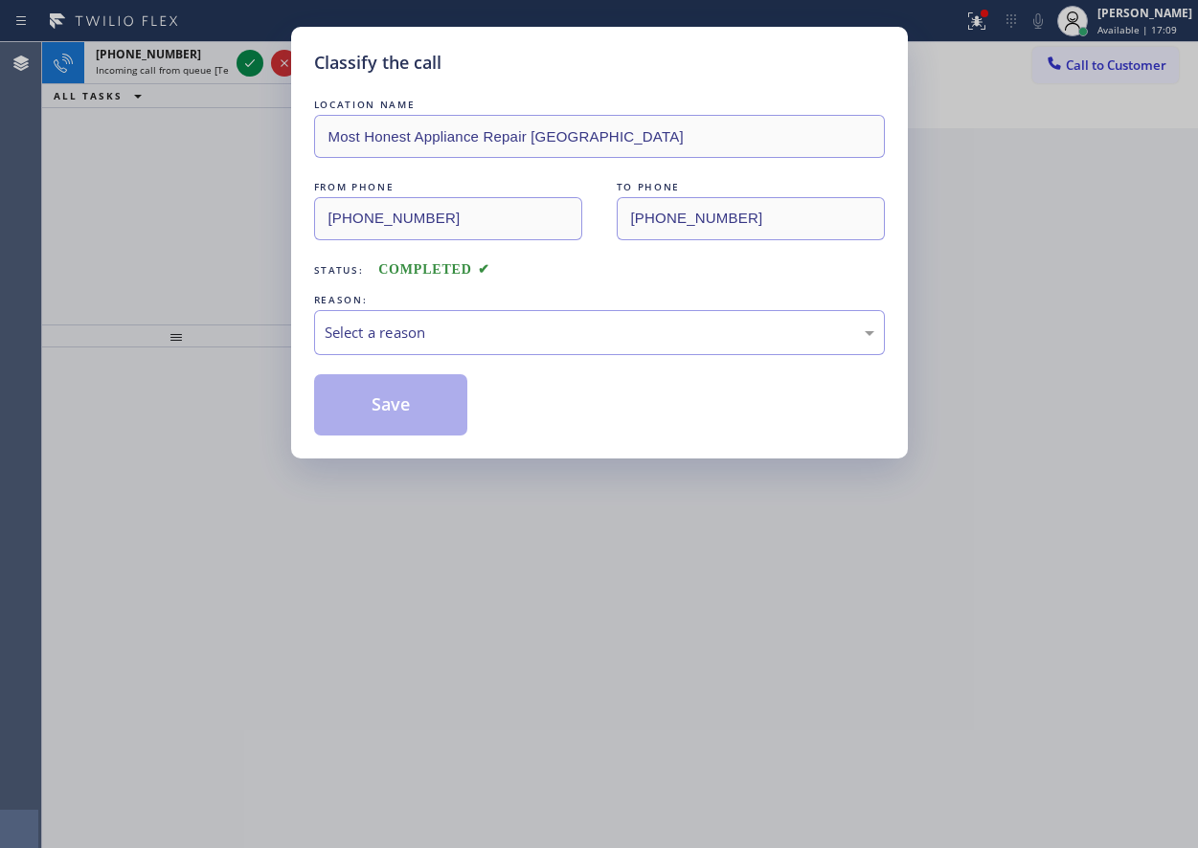
drag, startPoint x: 1064, startPoint y: 340, endPoint x: 1046, endPoint y: 340, distance: 18.2
click at [1064, 340] on div "Classify the call LOCATION NAME Most Honest Appliance Repair Phoenix FROM PHONE…" at bounding box center [599, 424] width 1198 height 848
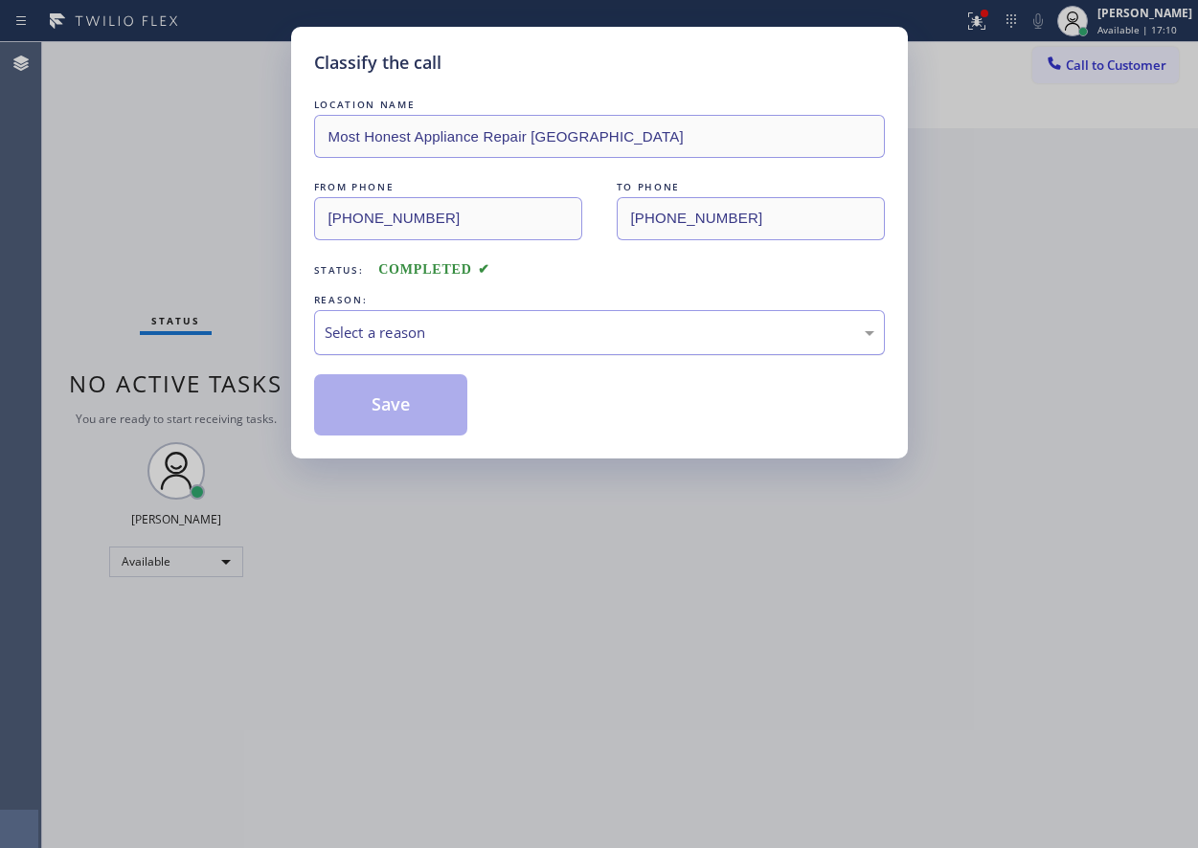
click at [528, 317] on div "Select a reason" at bounding box center [599, 332] width 571 height 45
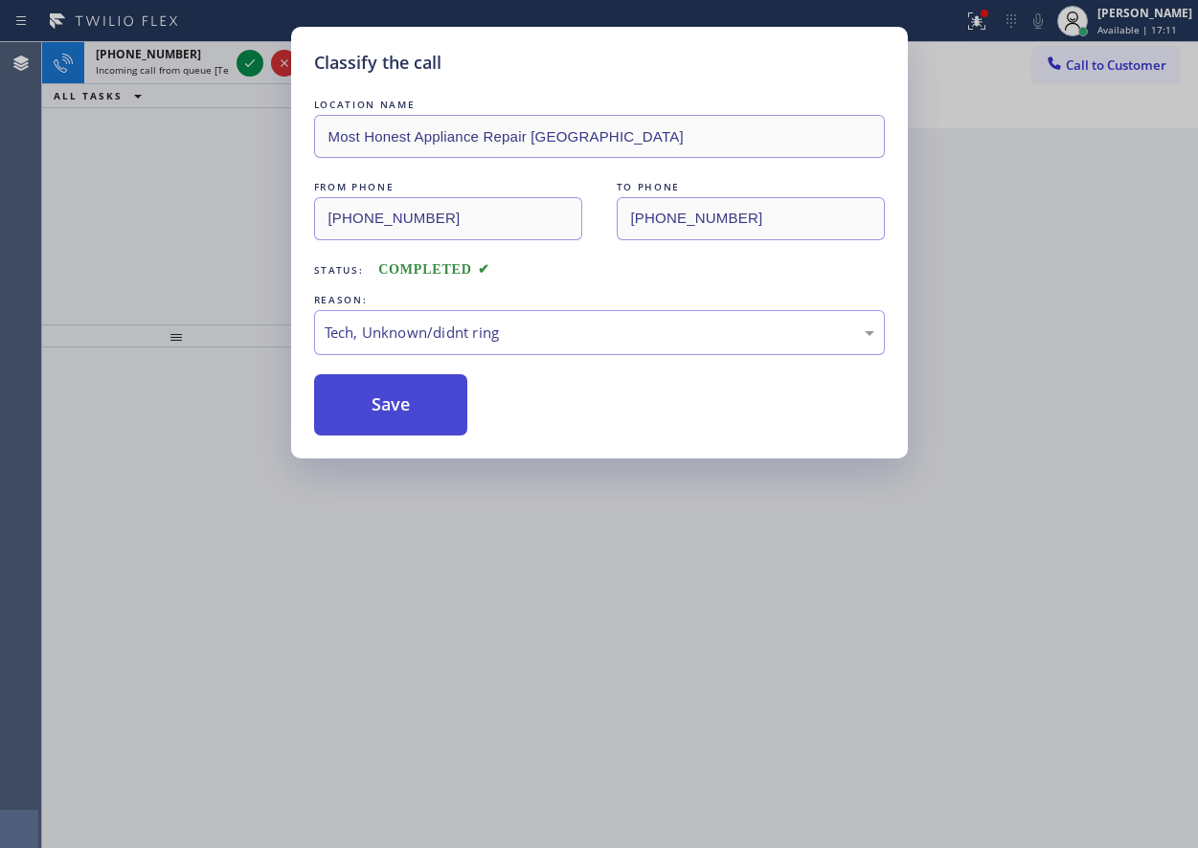
click at [386, 421] on button "Save" at bounding box center [391, 404] width 154 height 61
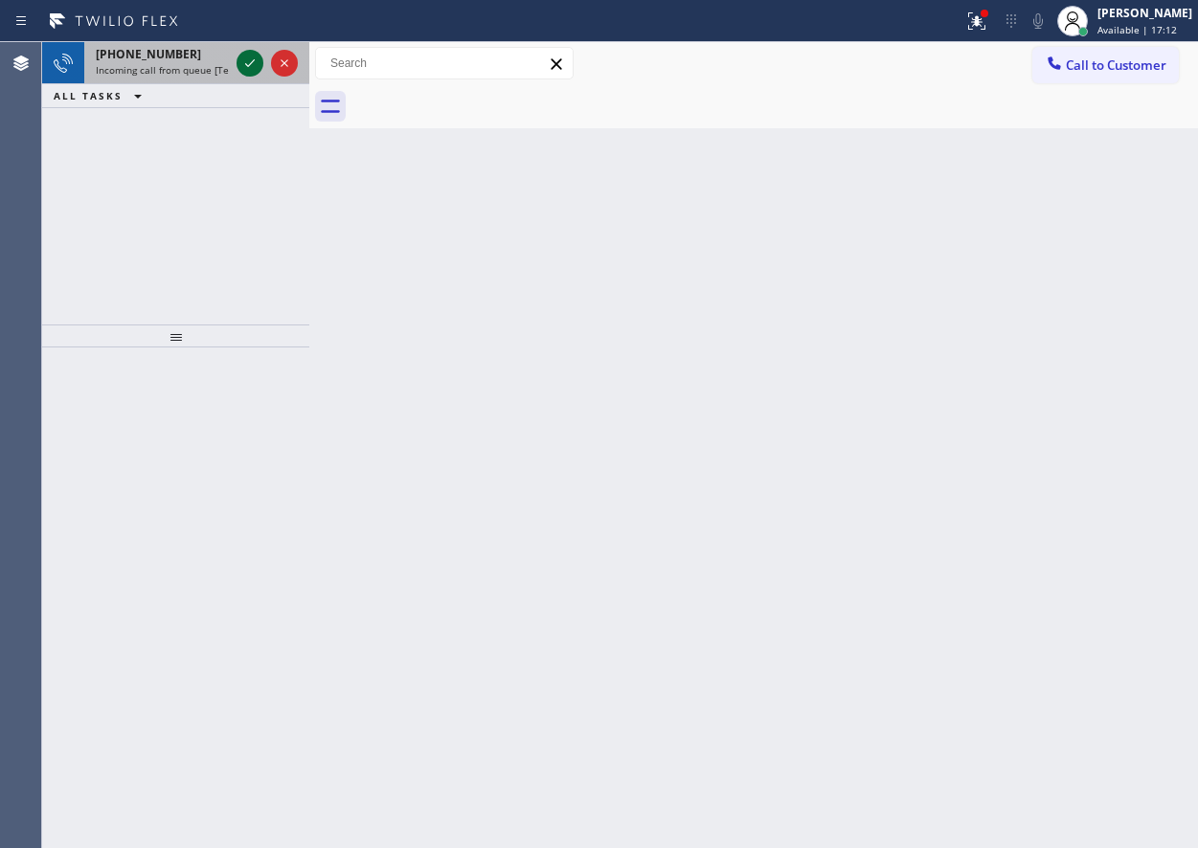
click at [239, 74] on icon at bounding box center [249, 63] width 23 height 23
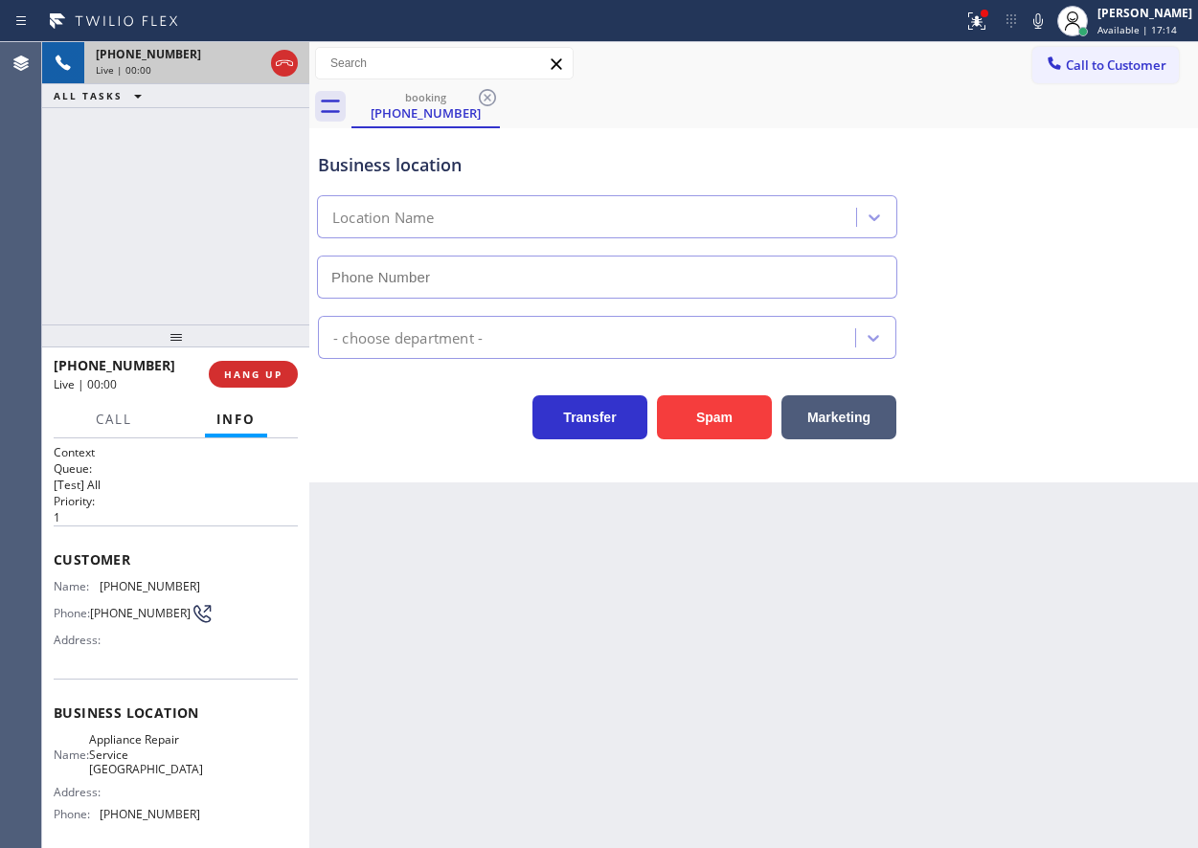
type input "[PHONE_NUMBER]"
click at [1006, 607] on div "Back to Dashboard Change Sender ID Customers Technicians Select a contact Outbo…" at bounding box center [753, 445] width 889 height 806
click at [148, 758] on span "Appliance Repair Service [GEOGRAPHIC_DATA]" at bounding box center [146, 755] width 114 height 44
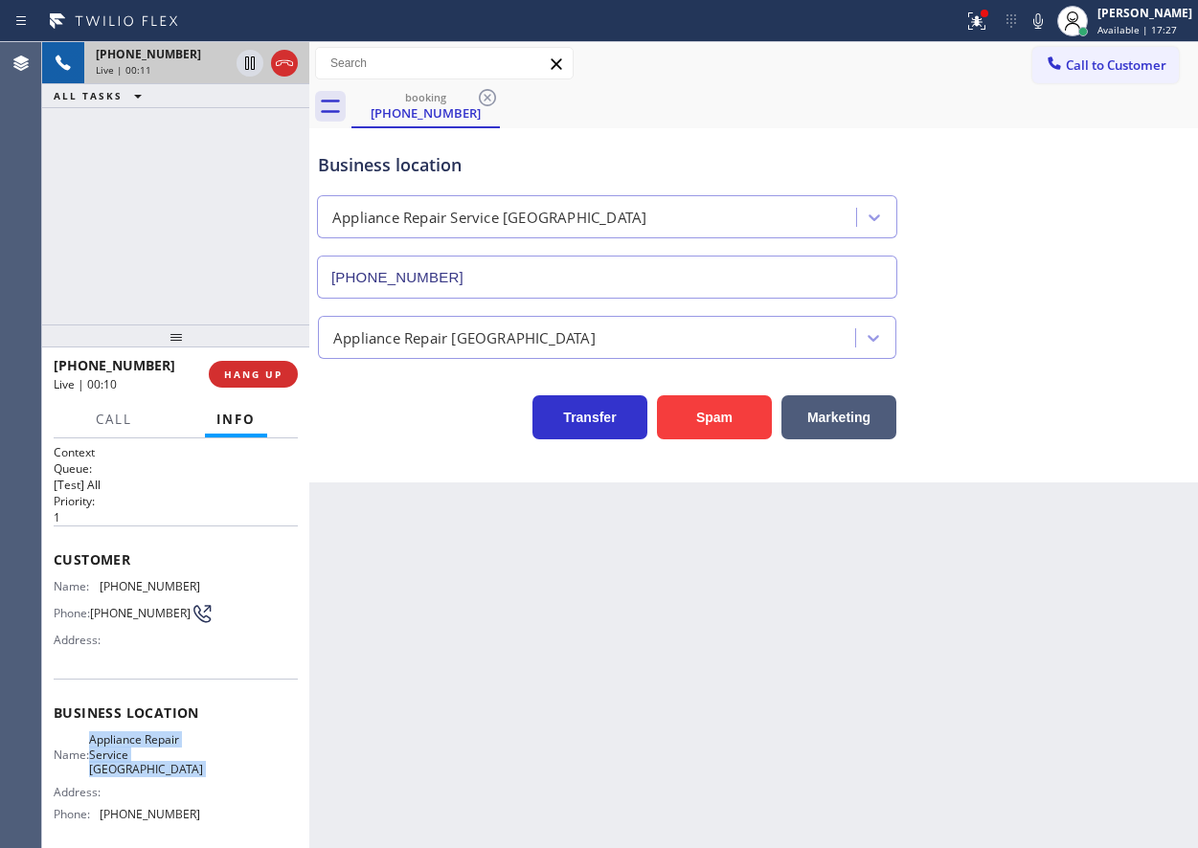
click at [148, 758] on span "Appliance Repair Service [GEOGRAPHIC_DATA]" at bounding box center [146, 755] width 114 height 44
copy span "Appliance Repair Service [GEOGRAPHIC_DATA]"
click at [604, 270] on input "[PHONE_NUMBER]" at bounding box center [607, 277] width 580 height 43
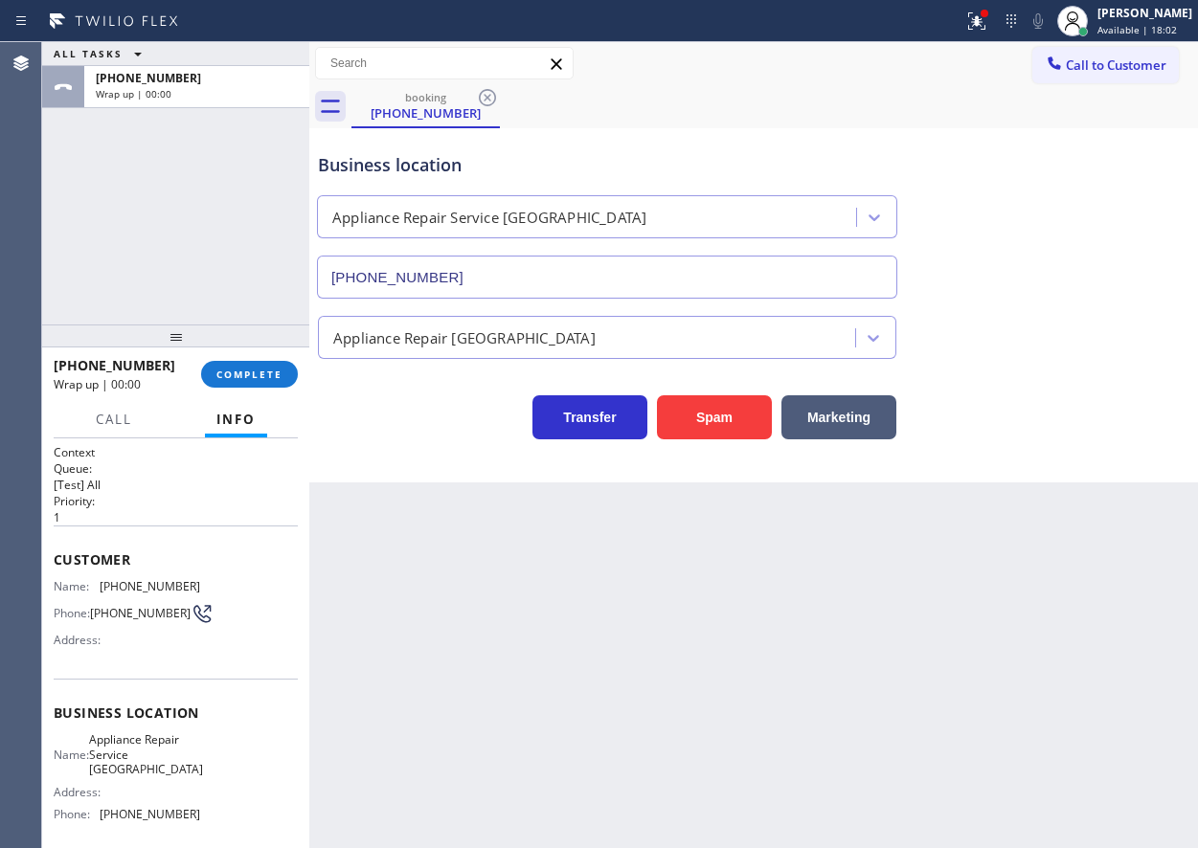
click at [1129, 315] on div "Appliance Repair [GEOGRAPHIC_DATA]" at bounding box center [753, 333] width 879 height 51
drag, startPoint x: 256, startPoint y: 373, endPoint x: 333, endPoint y: 369, distance: 77.7
click at [255, 373] on span "COMPLETE" at bounding box center [249, 374] width 66 height 13
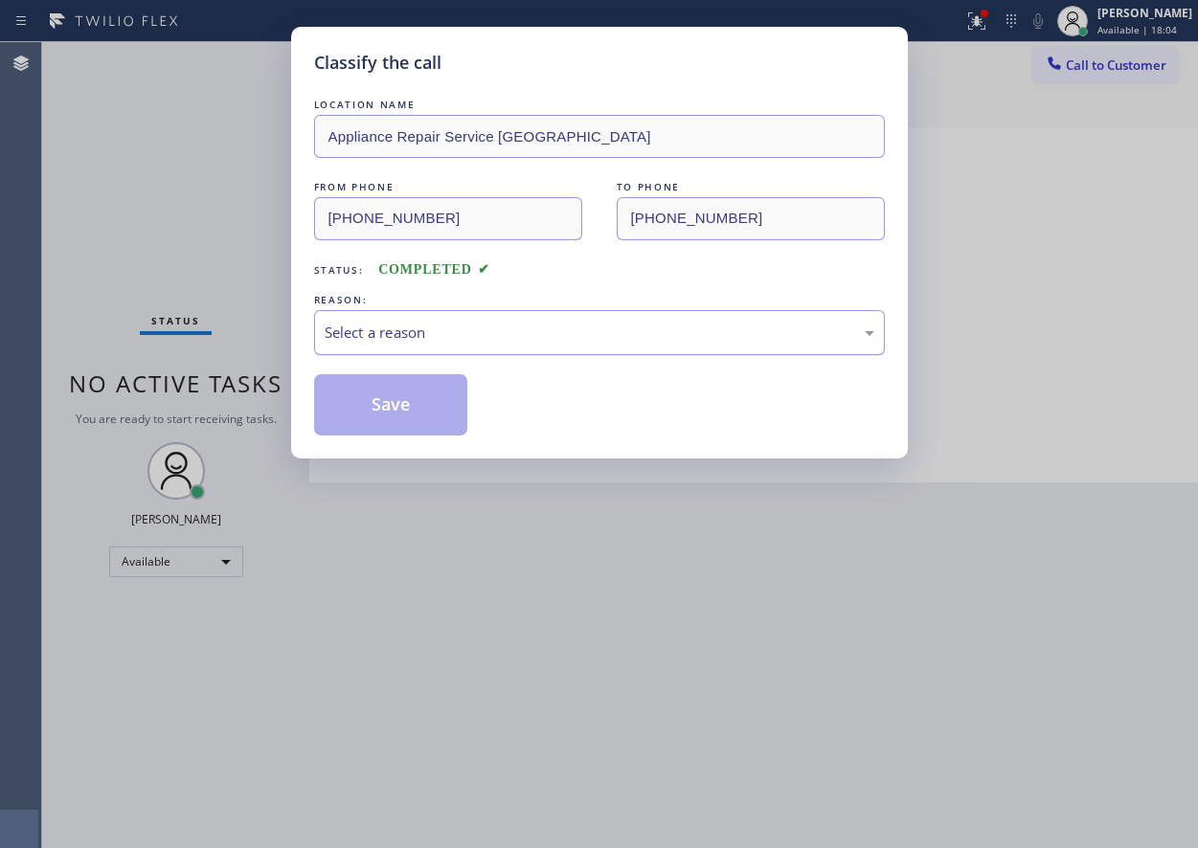
drag, startPoint x: 340, startPoint y: 369, endPoint x: 596, endPoint y: 350, distance: 256.4
click at [606, 325] on div "Select a reason" at bounding box center [600, 333] width 550 height 22
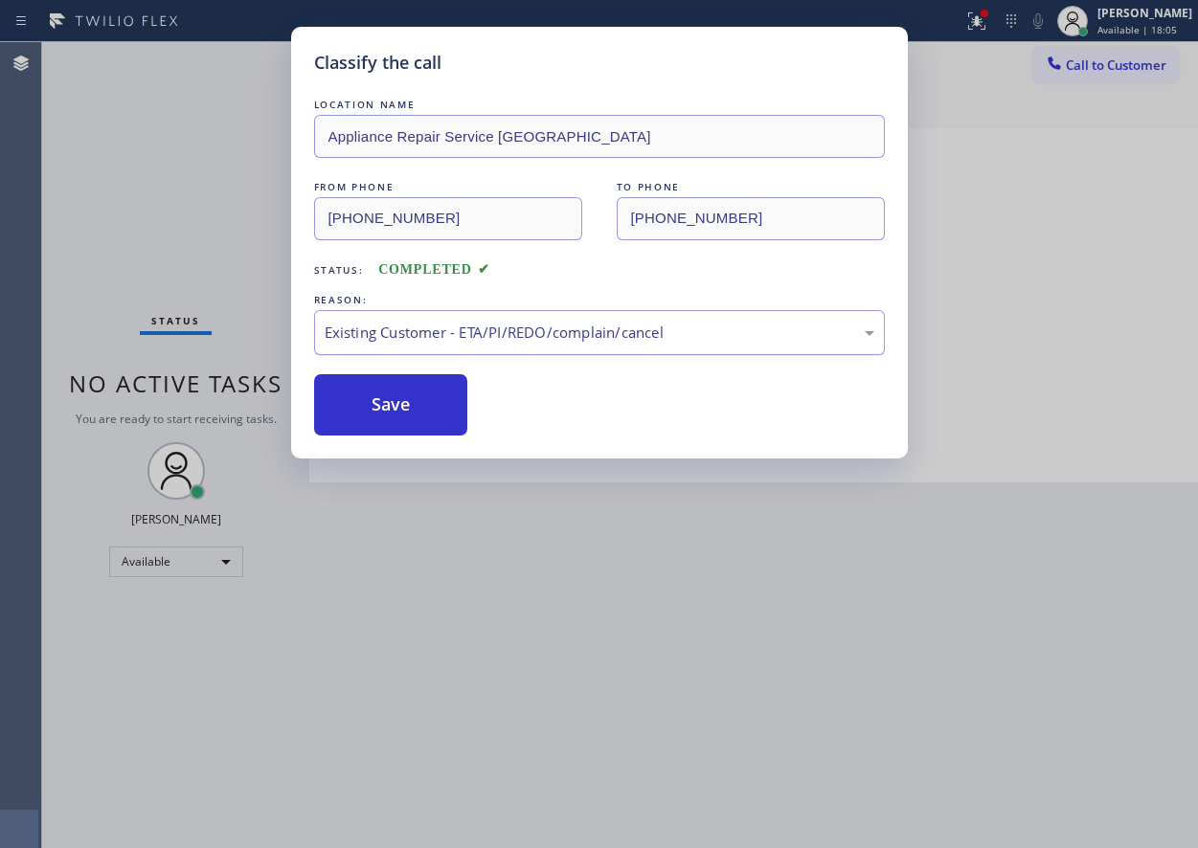
click at [408, 330] on div "Existing Customer - ETA/PI/REDO/complain/cancel" at bounding box center [600, 333] width 550 height 22
click at [399, 401] on button "Save" at bounding box center [391, 404] width 154 height 61
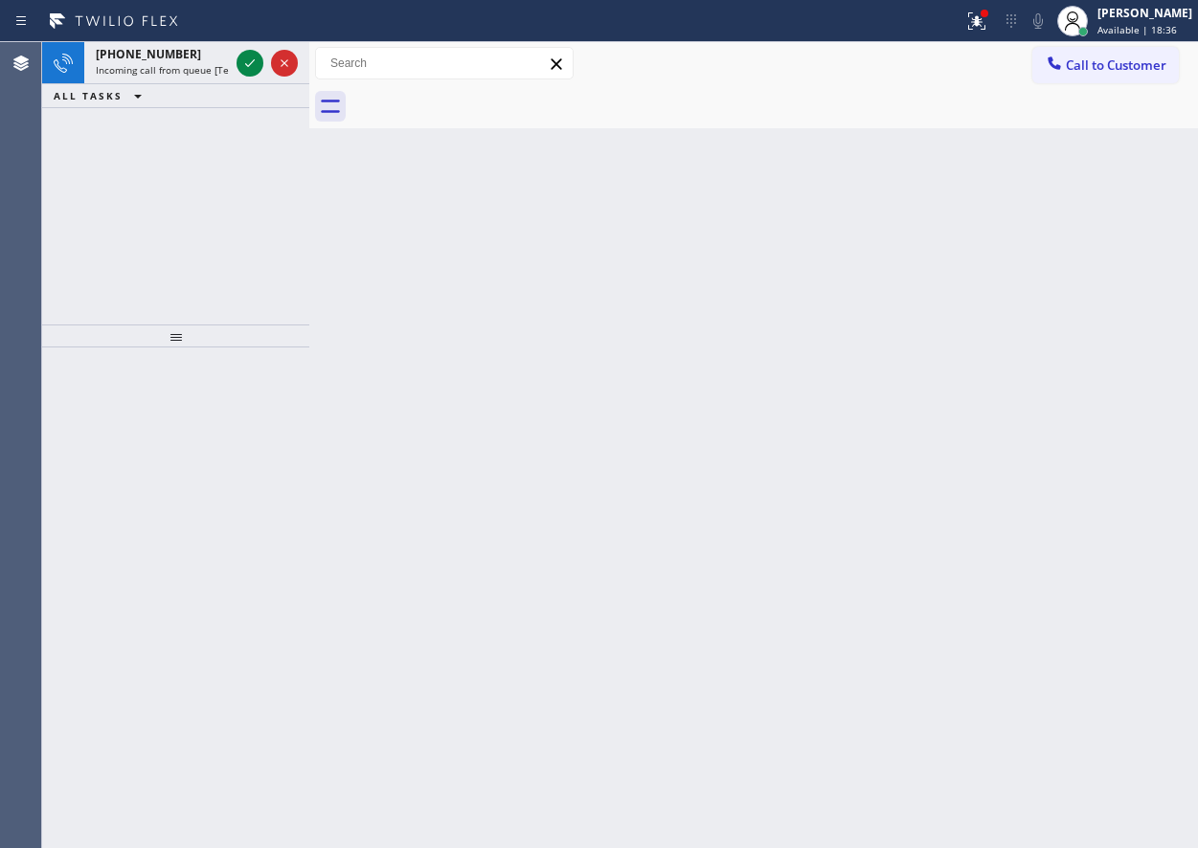
drag, startPoint x: 1021, startPoint y: 441, endPoint x: 385, endPoint y: 113, distance: 715.3
click at [1020, 440] on div "Back to Dashboard Change Sender ID Customers Technicians Select a contact Outbo…" at bounding box center [753, 445] width 889 height 806
drag, startPoint x: 1024, startPoint y: 252, endPoint x: 841, endPoint y: 205, distance: 188.8
click at [1024, 252] on div "Back to Dashboard Change Sender ID Customers Technicians Select a contact Outbo…" at bounding box center [753, 445] width 889 height 806
click at [251, 68] on icon at bounding box center [249, 63] width 23 height 23
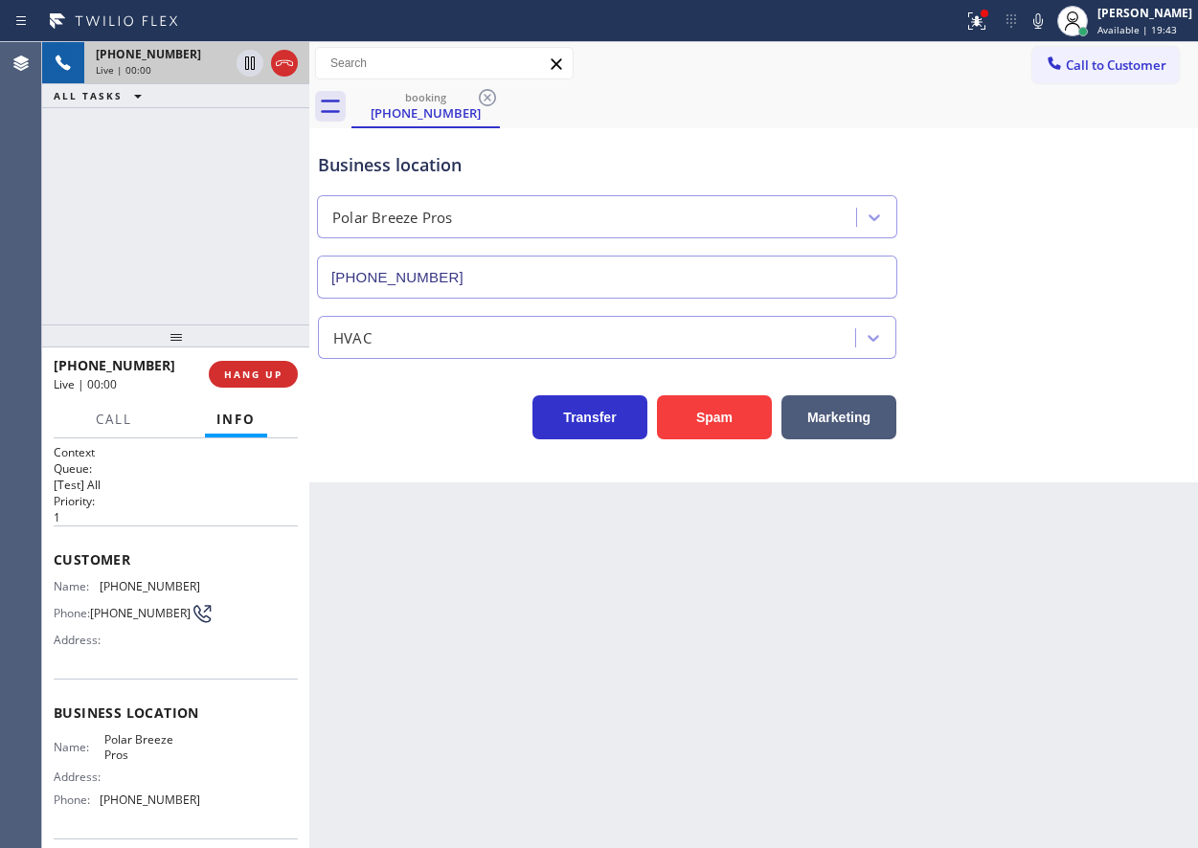
type input "[PHONE_NUMBER]"
click at [745, 416] on button "Spam" at bounding box center [714, 418] width 115 height 44
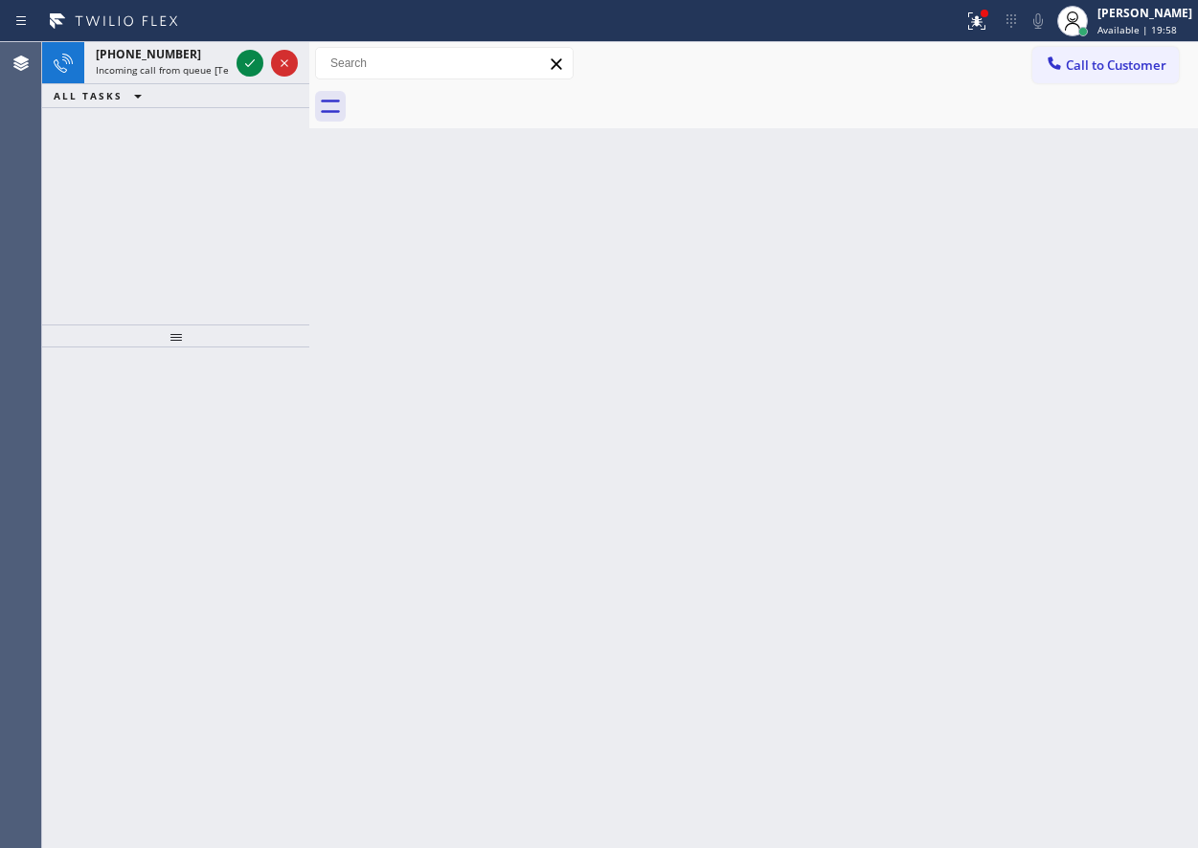
click at [1070, 466] on div "Back to Dashboard Change Sender ID Customers Technicians Select a contact Outbo…" at bounding box center [753, 445] width 889 height 806
click at [244, 63] on icon at bounding box center [249, 63] width 23 height 23
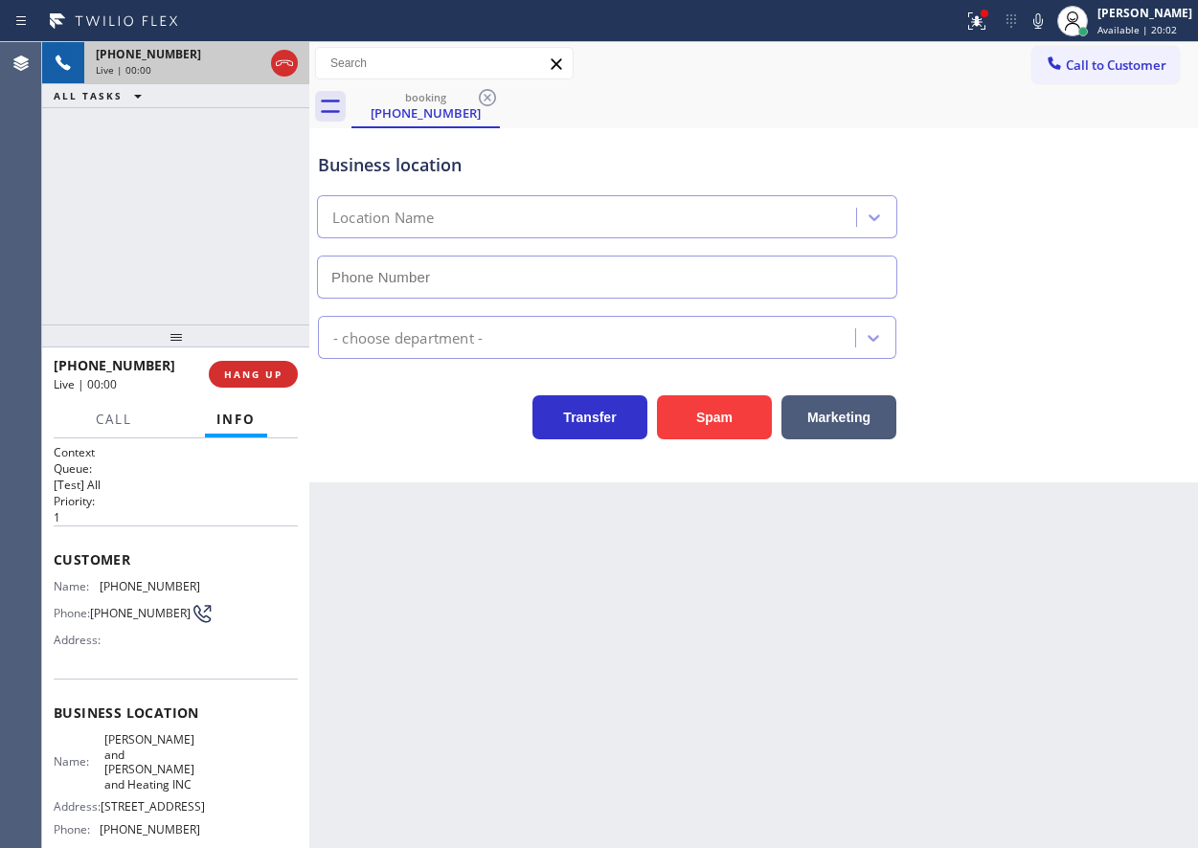
type input "[PHONE_NUMBER]"
click at [728, 408] on button "Spam" at bounding box center [714, 418] width 115 height 44
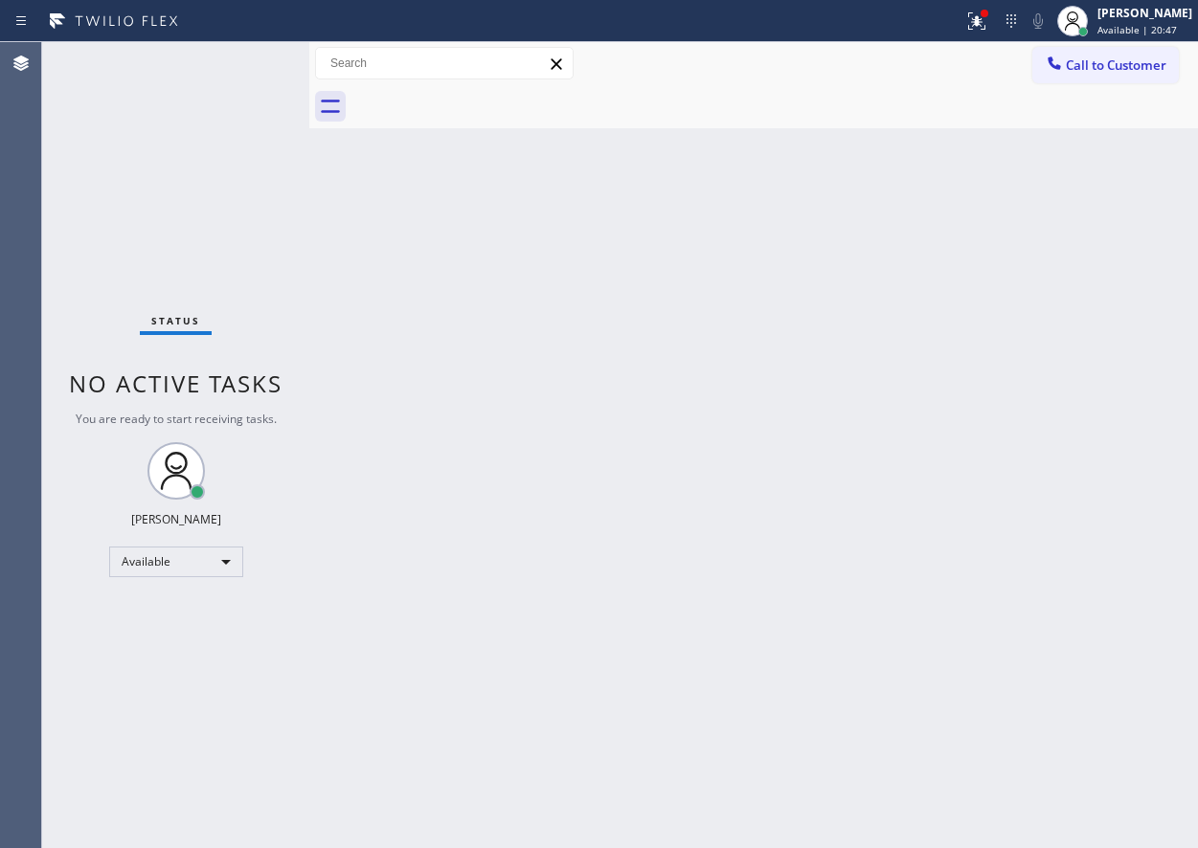
click at [1120, 306] on div "Back to Dashboard Change Sender ID Customers Technicians Select a contact Outbo…" at bounding box center [753, 445] width 889 height 806
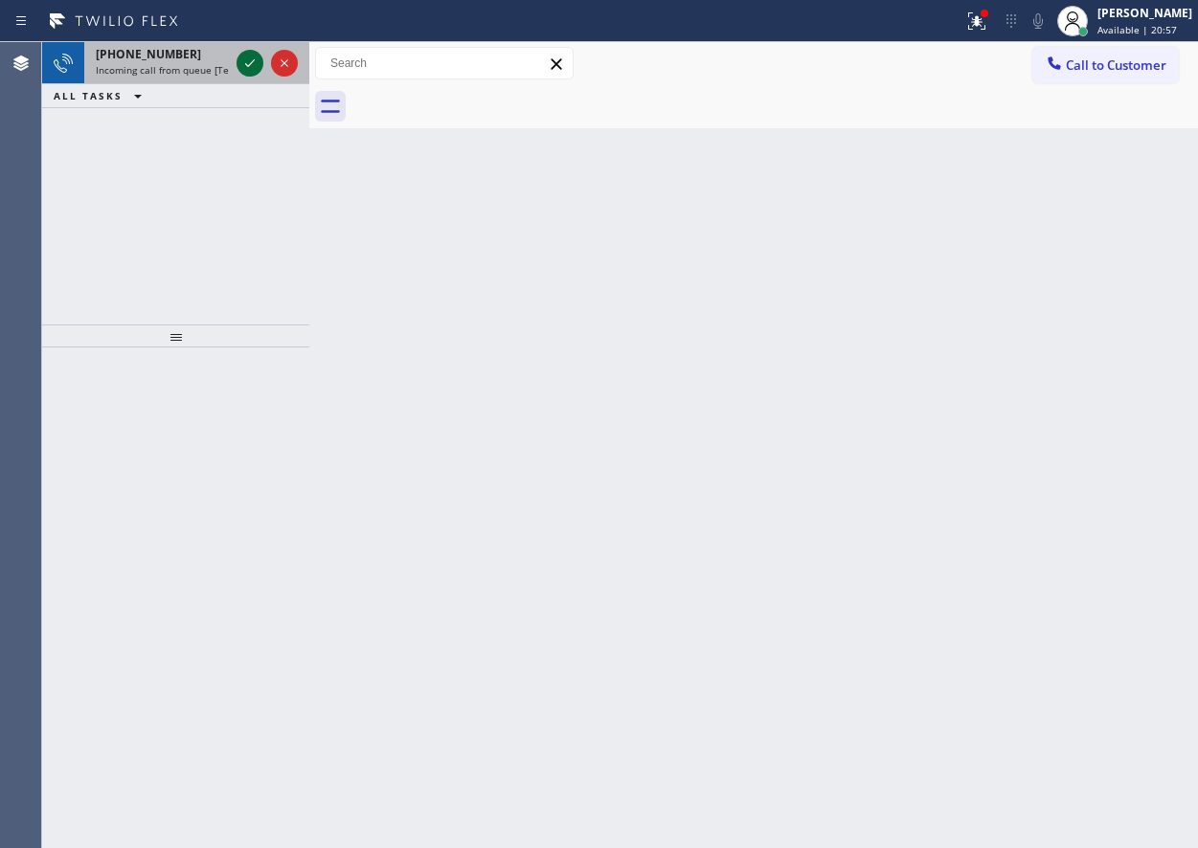
click at [247, 61] on icon at bounding box center [249, 63] width 23 height 23
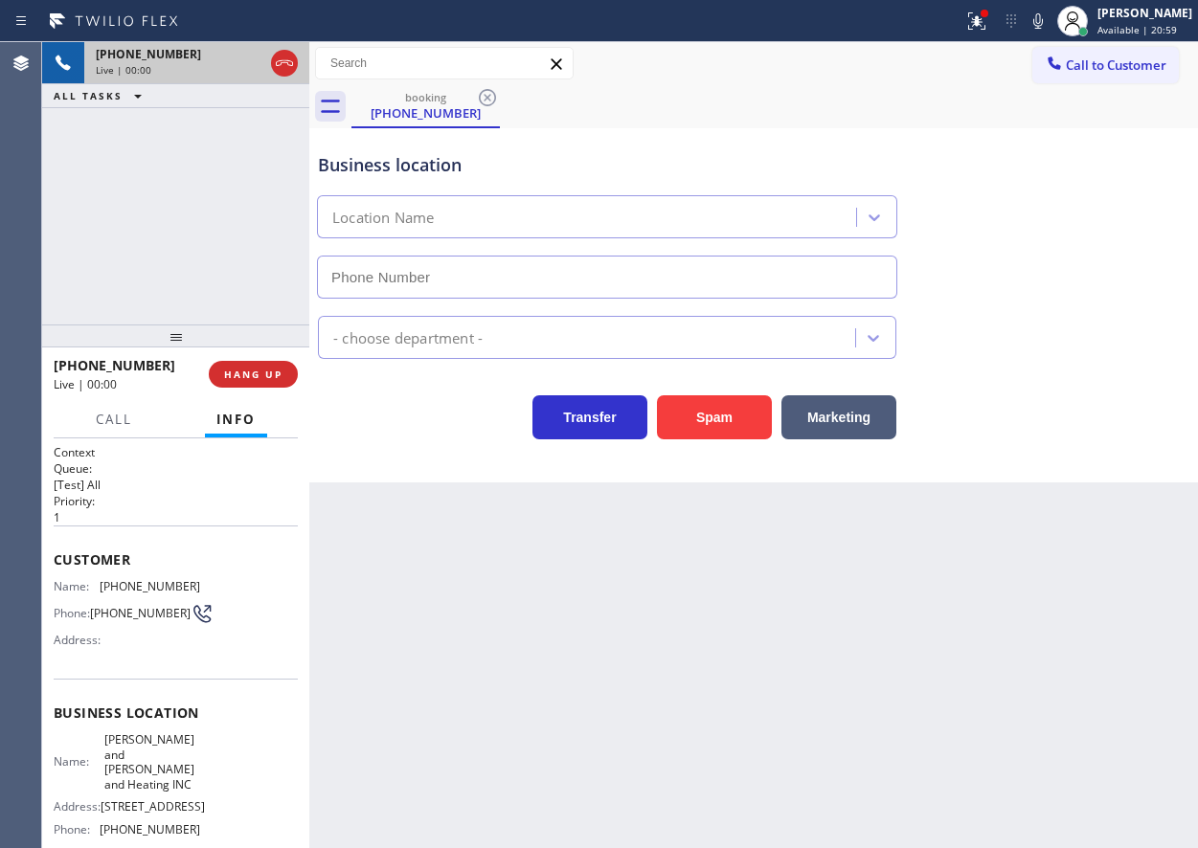
type input "[PHONE_NUMBER]"
click at [276, 380] on span "HANG UP" at bounding box center [253, 374] width 58 height 13
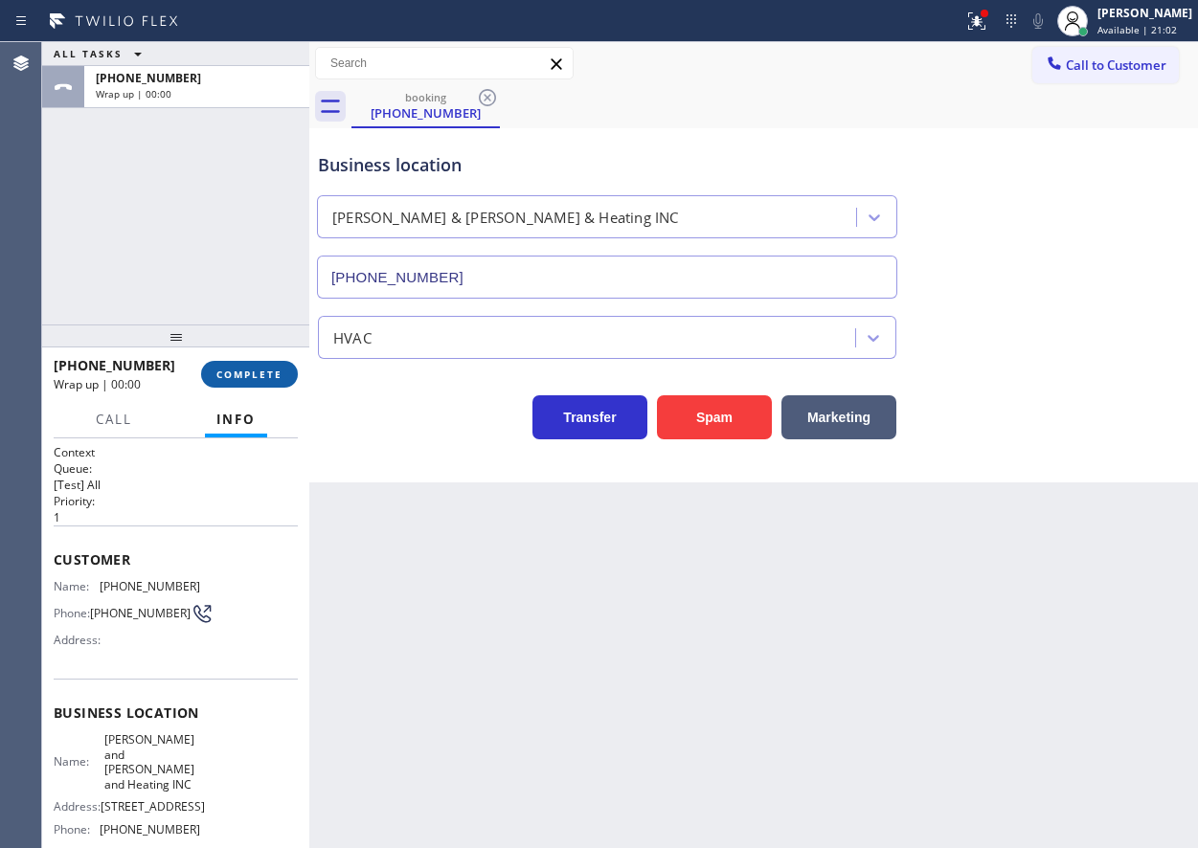
click at [276, 380] on span "COMPLETE" at bounding box center [249, 374] width 66 height 13
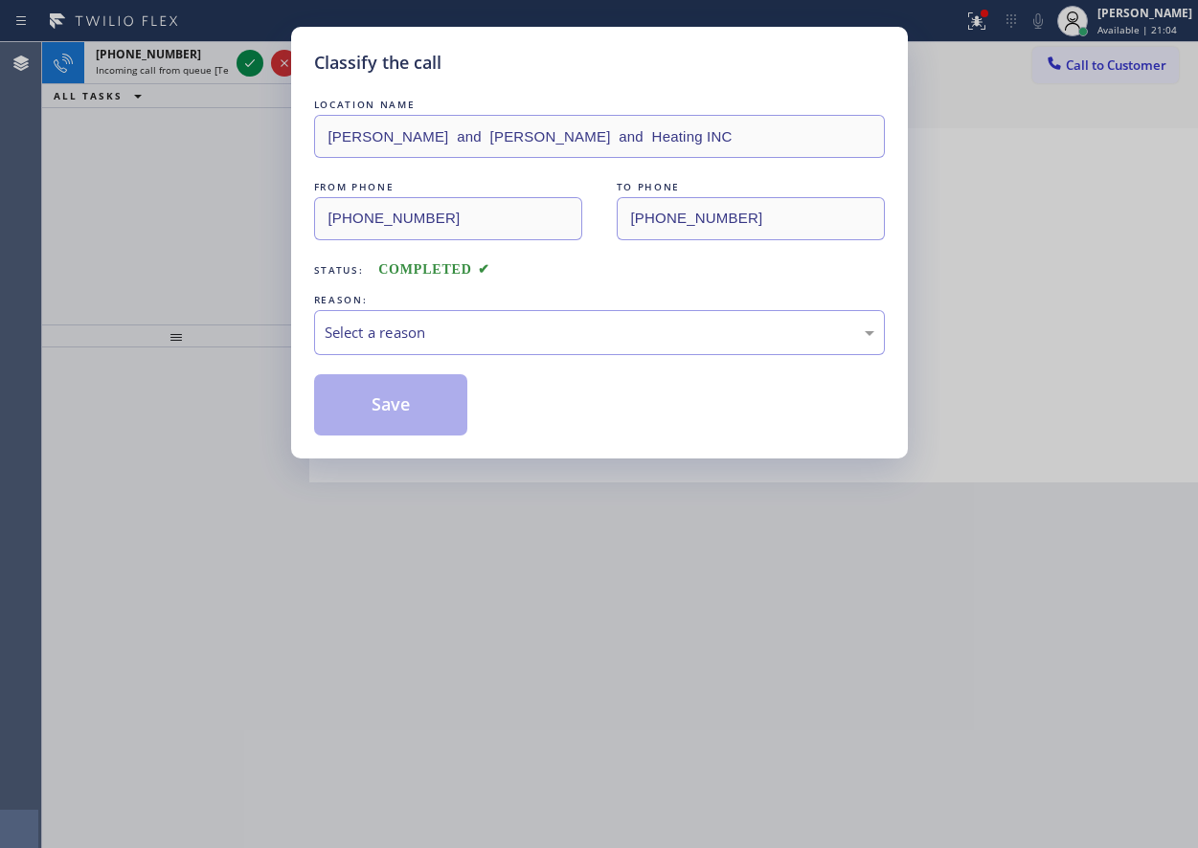
click at [413, 325] on div "Select a reason" at bounding box center [600, 333] width 550 height 22
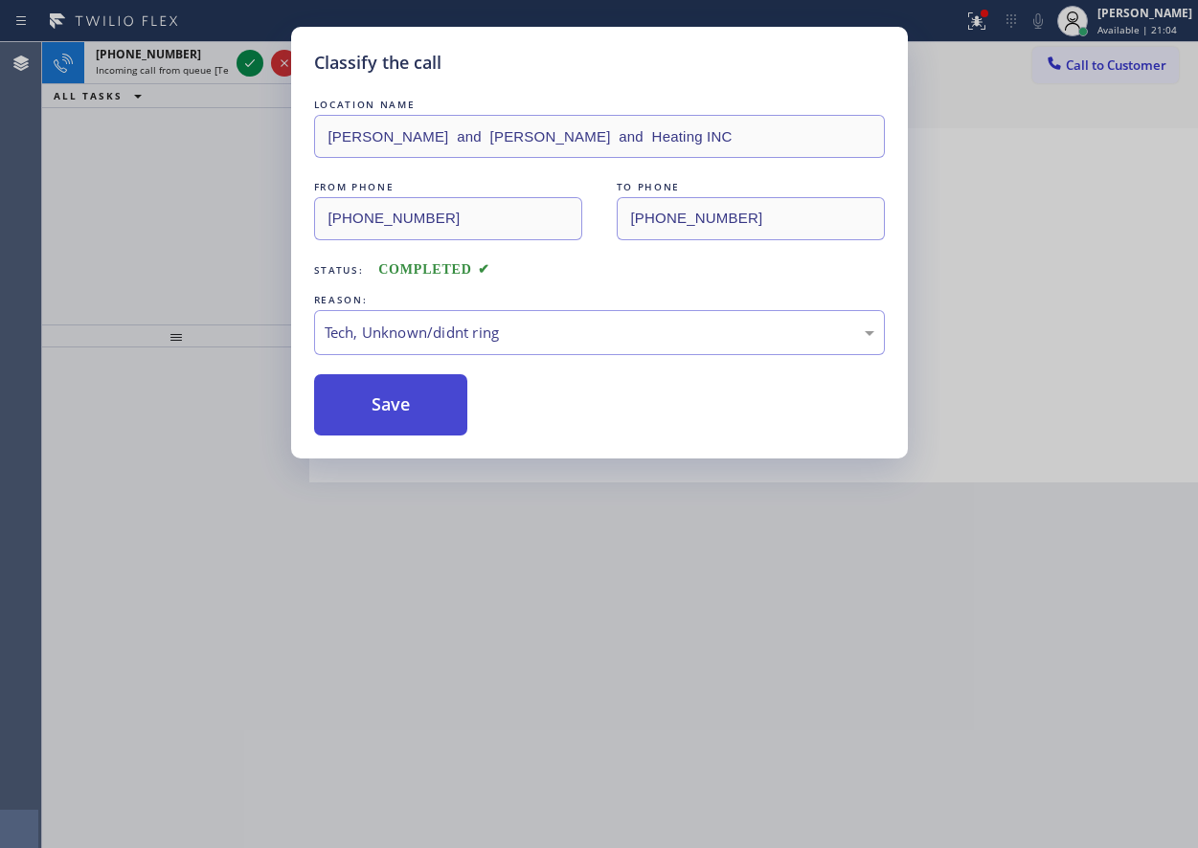
click at [408, 408] on button "Save" at bounding box center [391, 404] width 154 height 61
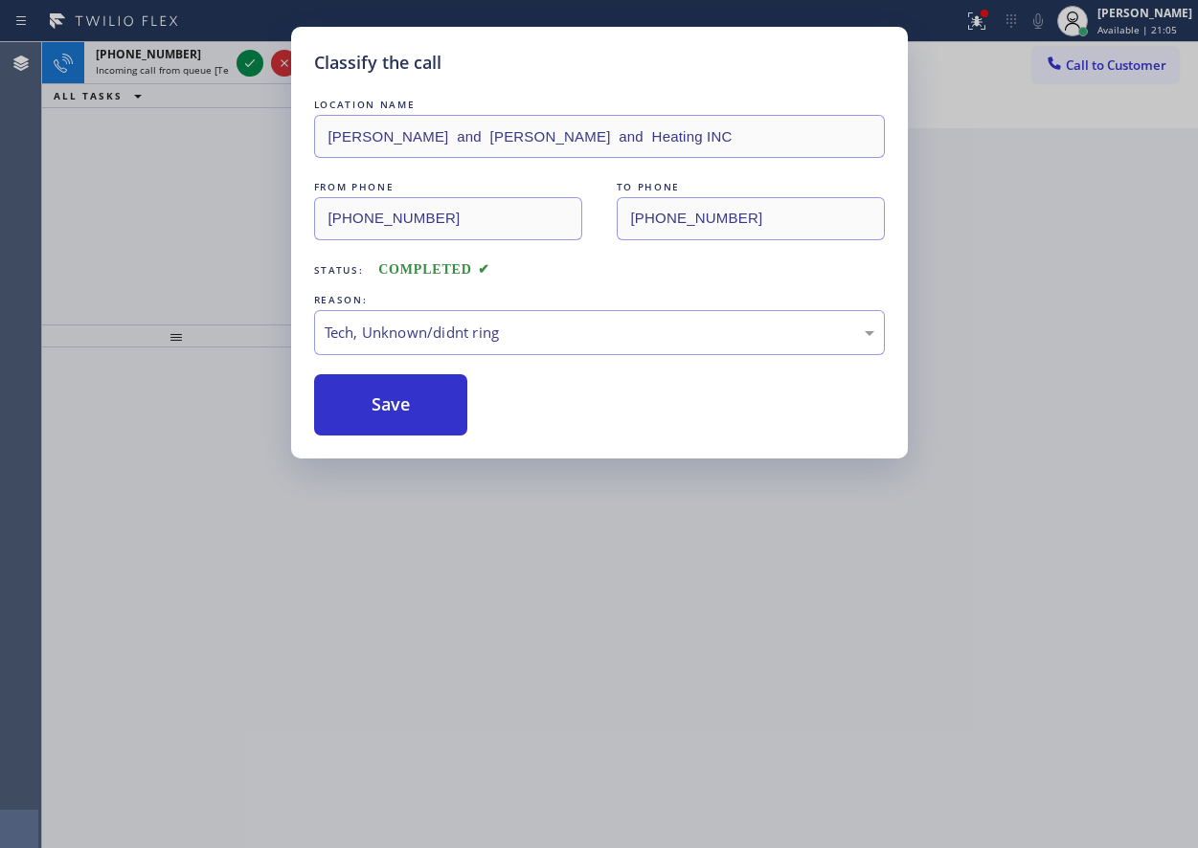
click at [244, 58] on div "Classify the call LOCATION NAME Oasis Plumbers [PERSON_NAME] FROM PHONE [PHONE_…" at bounding box center [620, 445] width 1156 height 806
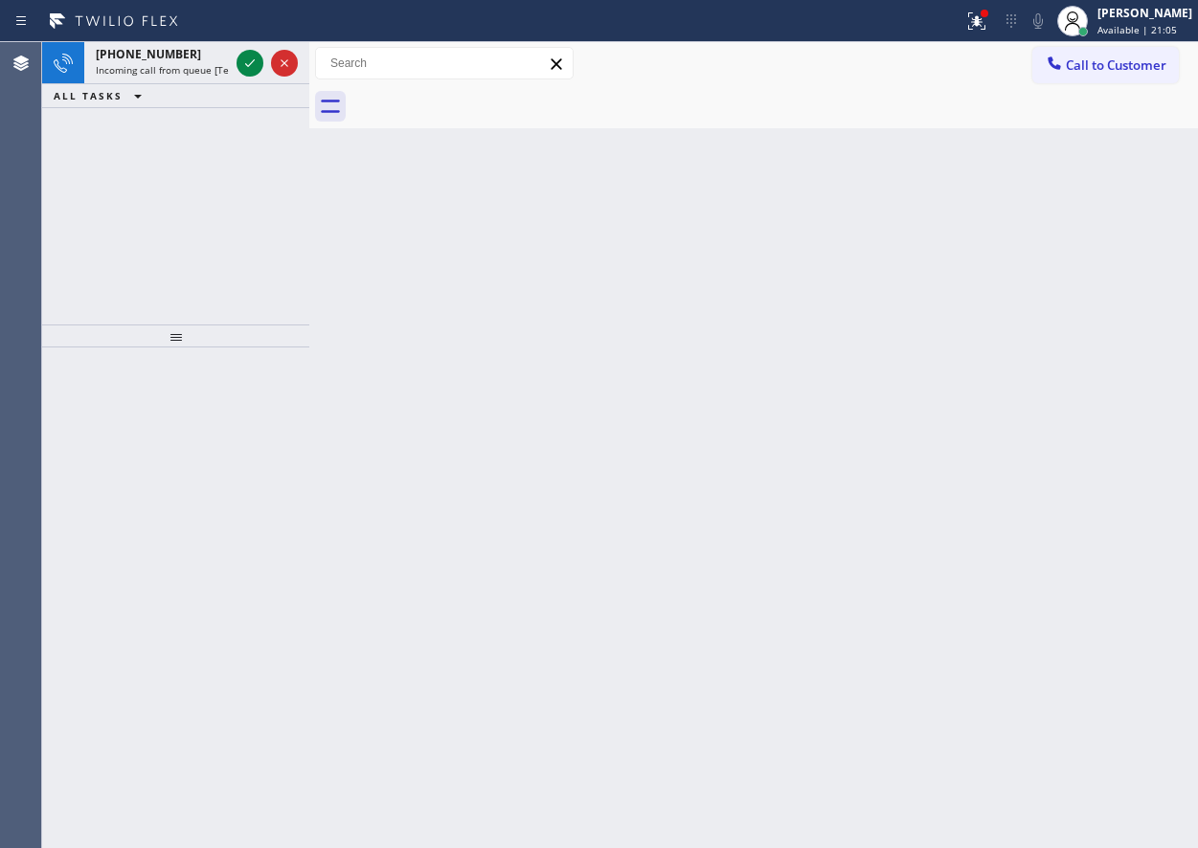
click at [244, 58] on icon at bounding box center [249, 63] width 23 height 23
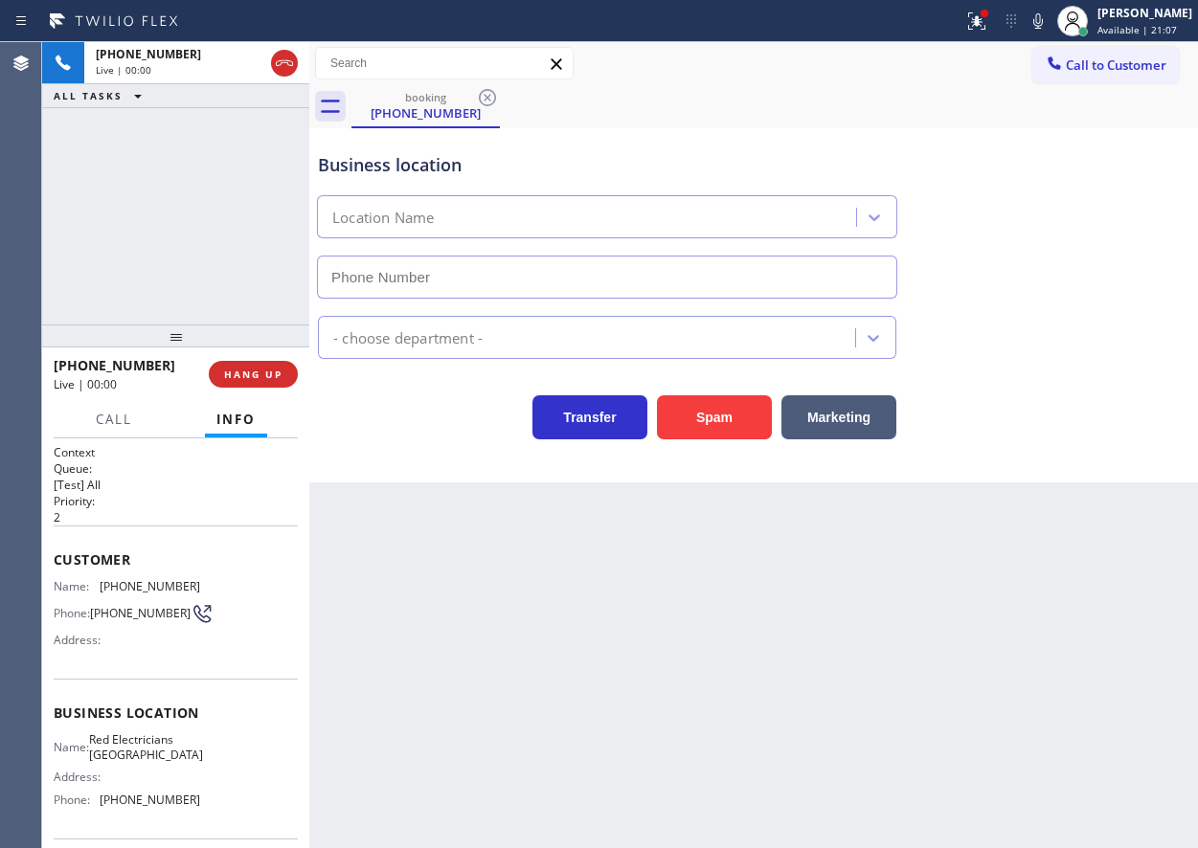
type input "[PHONE_NUMBER]"
click at [686, 414] on button "Spam" at bounding box center [714, 418] width 115 height 44
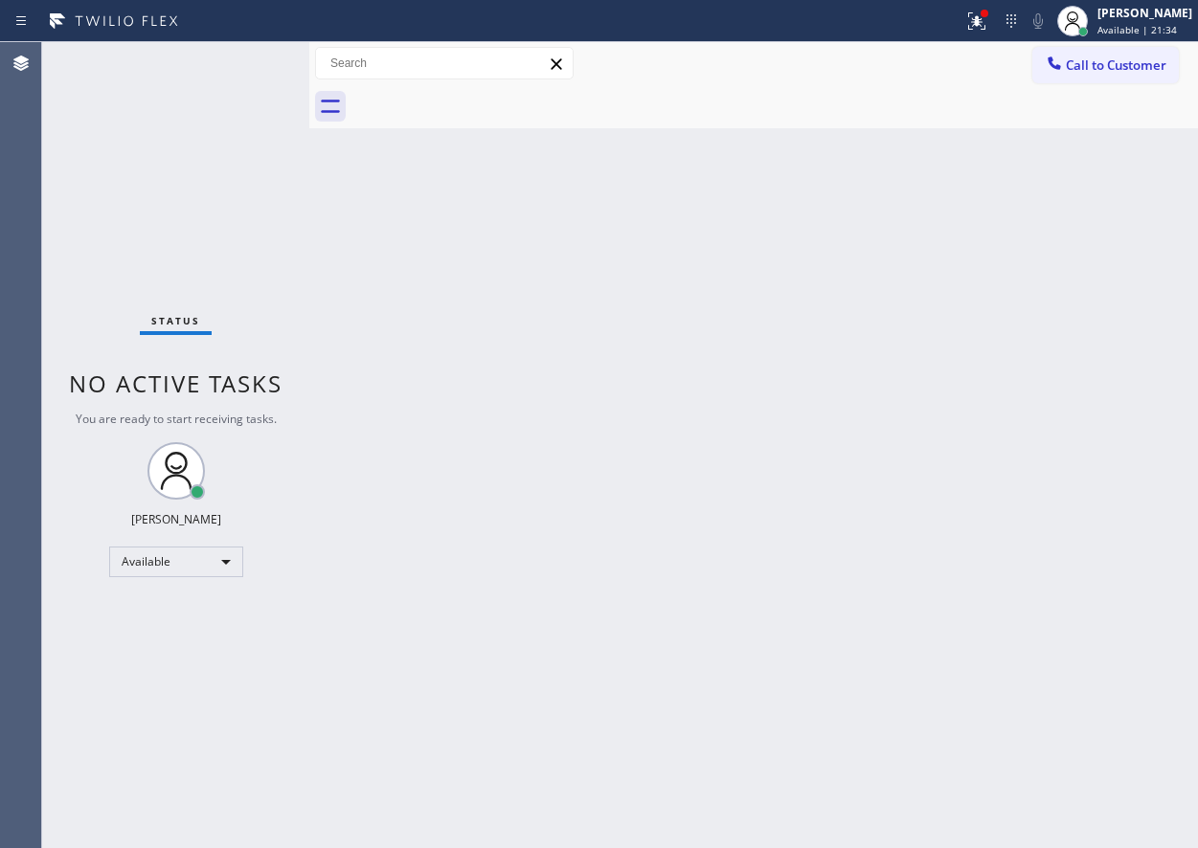
click at [1126, 496] on div "Back to Dashboard Change Sender ID Customers Technicians Select a contact Outbo…" at bounding box center [753, 445] width 889 height 806
click at [356, 628] on div "Back to Dashboard Change Sender ID Customers Technicians Select a contact Outbo…" at bounding box center [753, 445] width 889 height 806
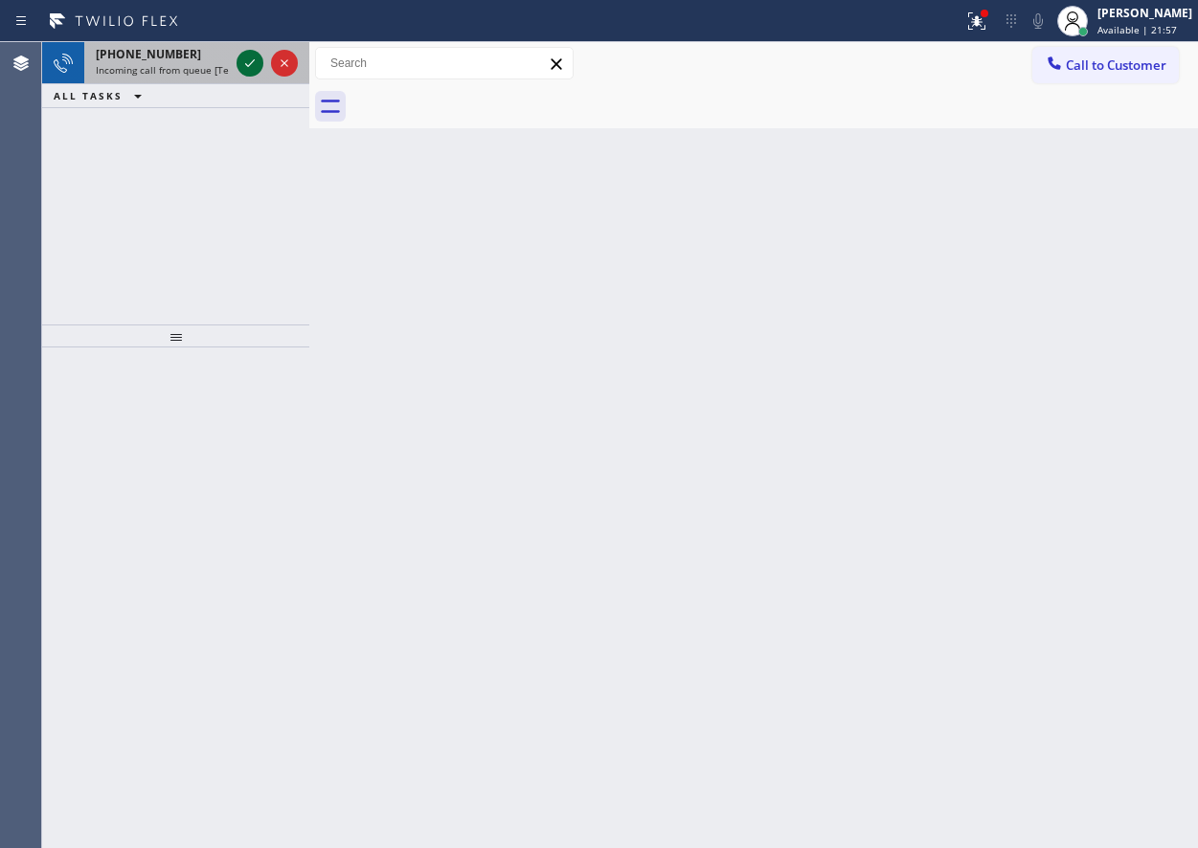
click at [246, 56] on icon at bounding box center [249, 63] width 23 height 23
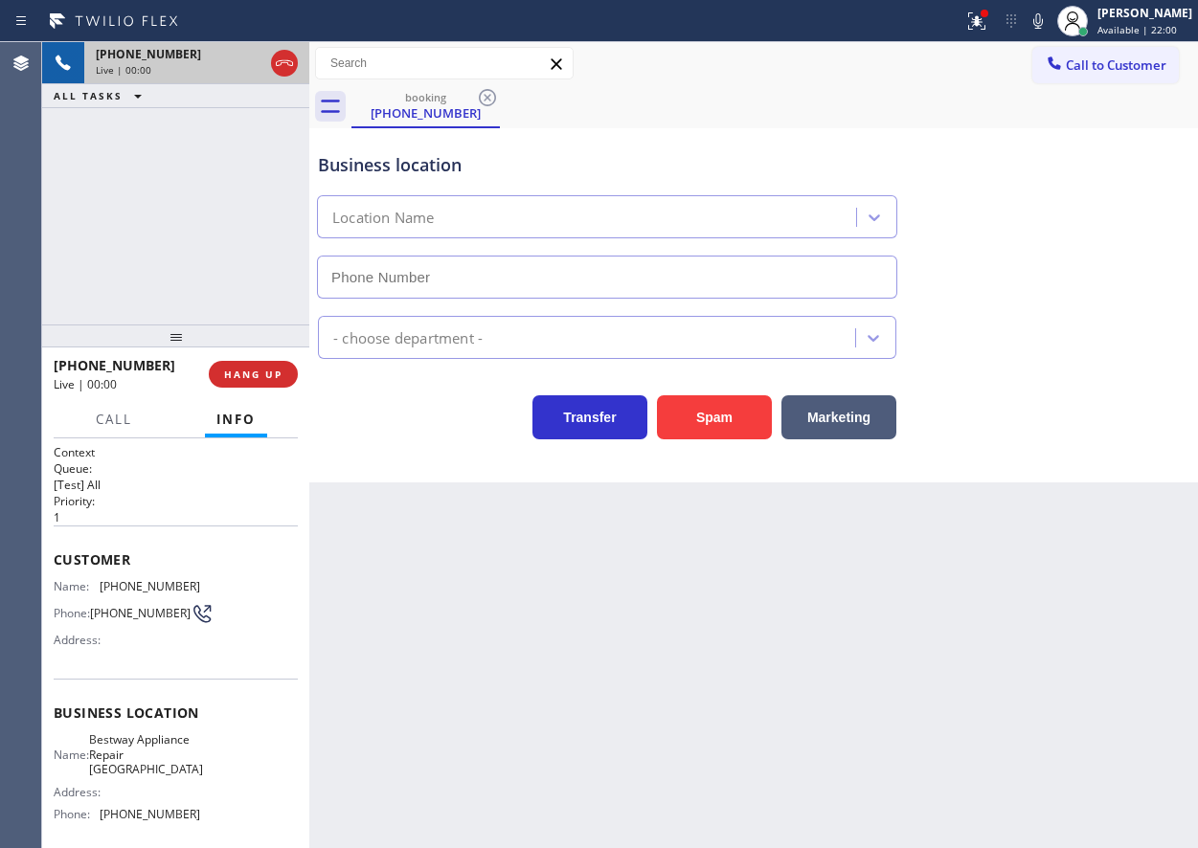
type input "[PHONE_NUMBER]"
click at [128, 772] on span "Bestway Appliance Repair [GEOGRAPHIC_DATA]" at bounding box center [146, 755] width 114 height 44
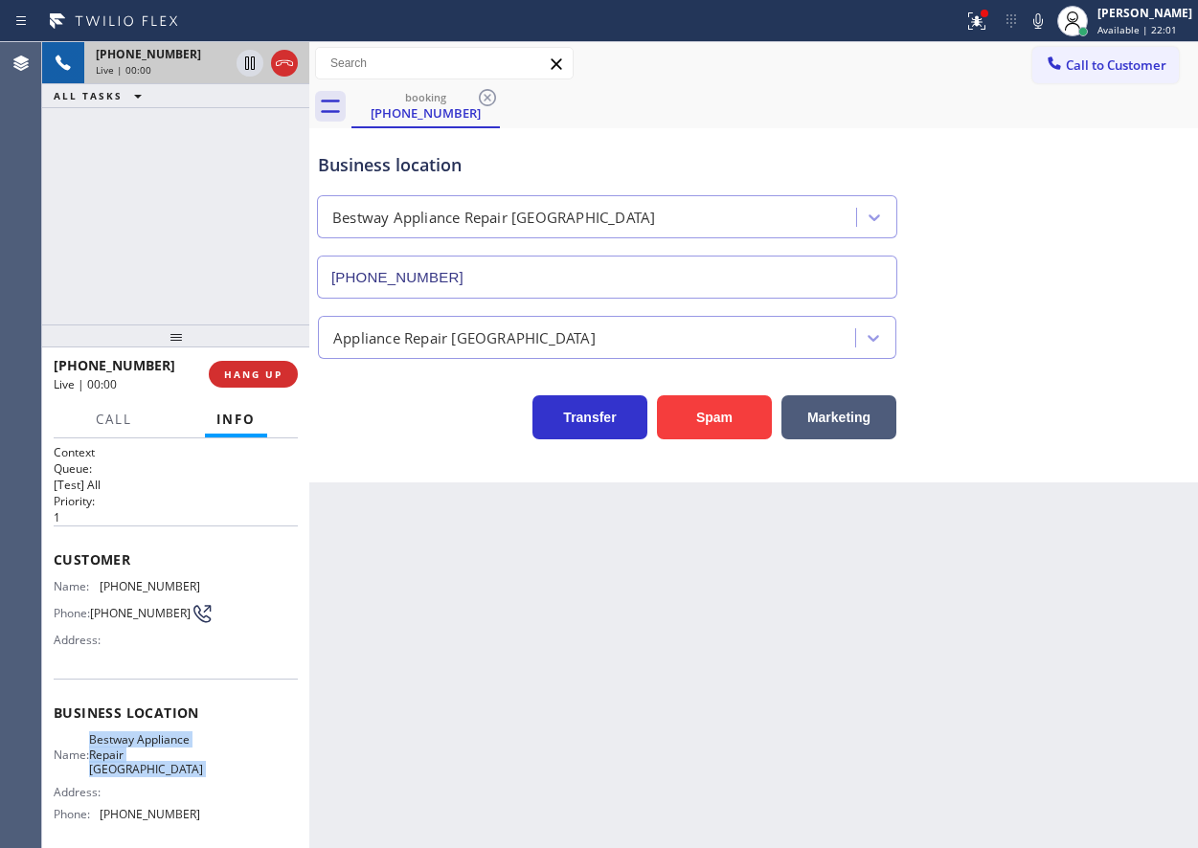
click at [128, 772] on span "Bestway Appliance Repair [GEOGRAPHIC_DATA]" at bounding box center [146, 755] width 114 height 44
copy span "Bestway Appliance Repair [GEOGRAPHIC_DATA]"
click at [492, 291] on input "[PHONE_NUMBER]" at bounding box center [607, 277] width 580 height 43
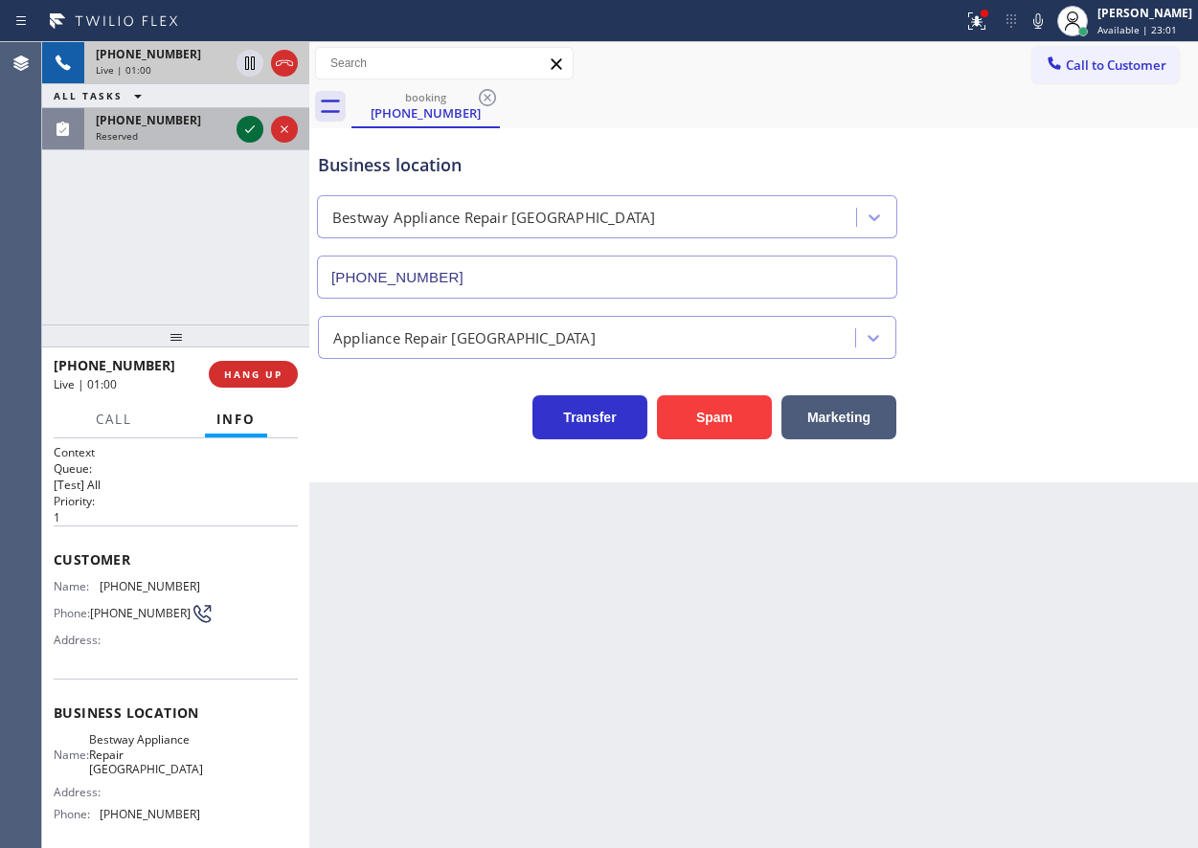
click at [239, 120] on icon at bounding box center [249, 129] width 23 height 23
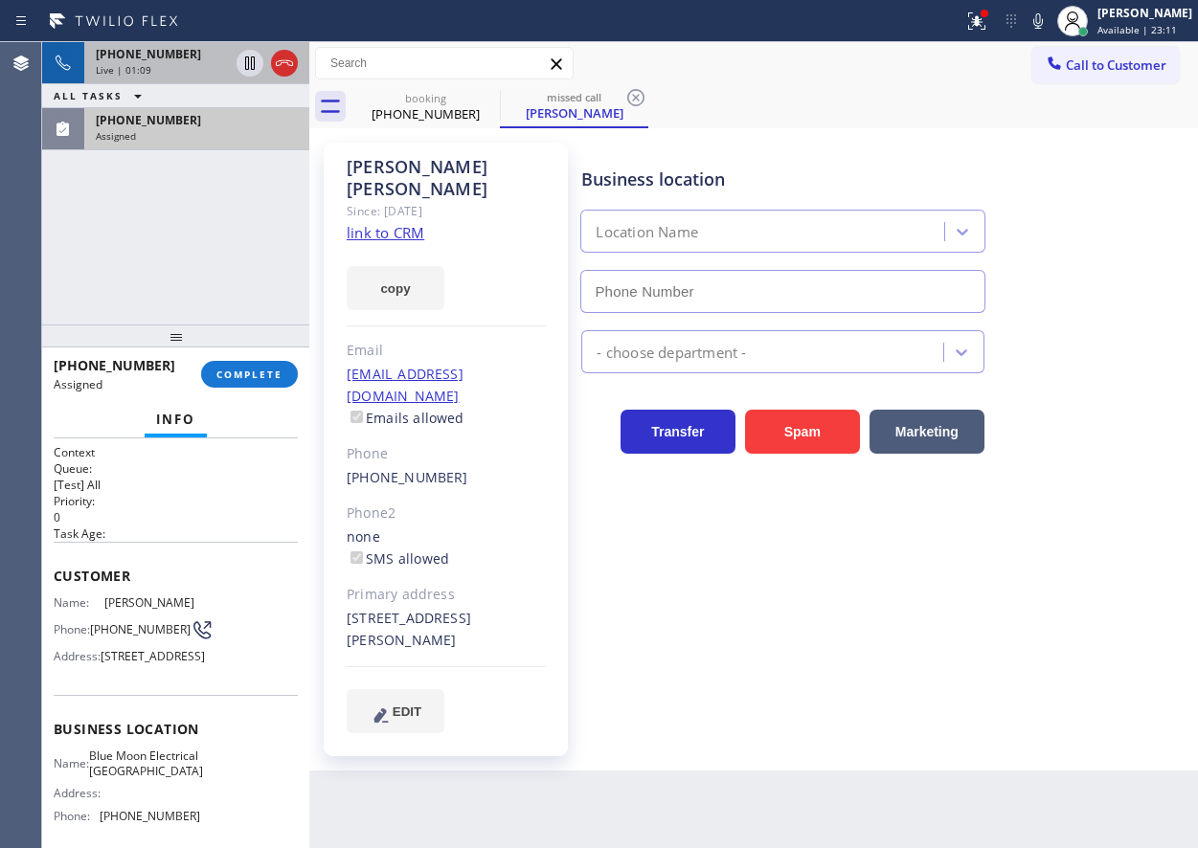
type input "[PHONE_NUMBER]"
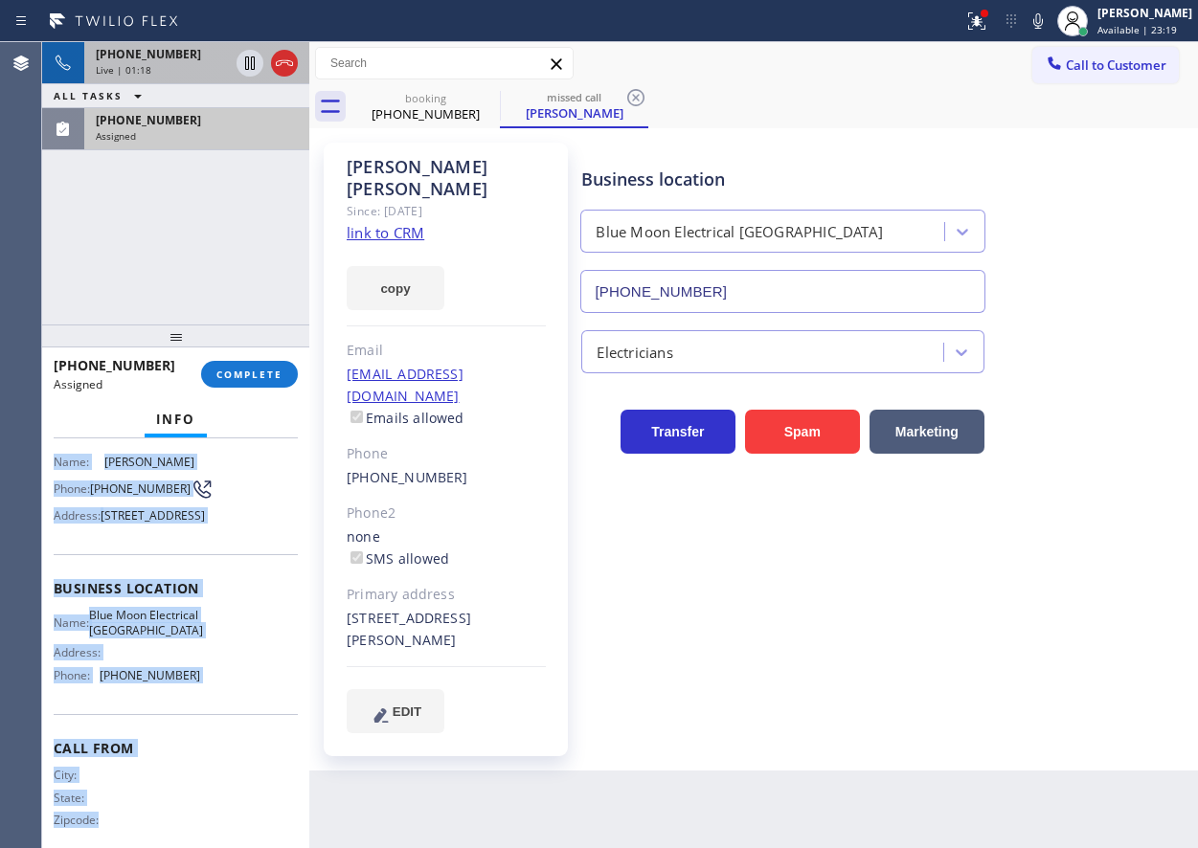
scroll to position [209, 0]
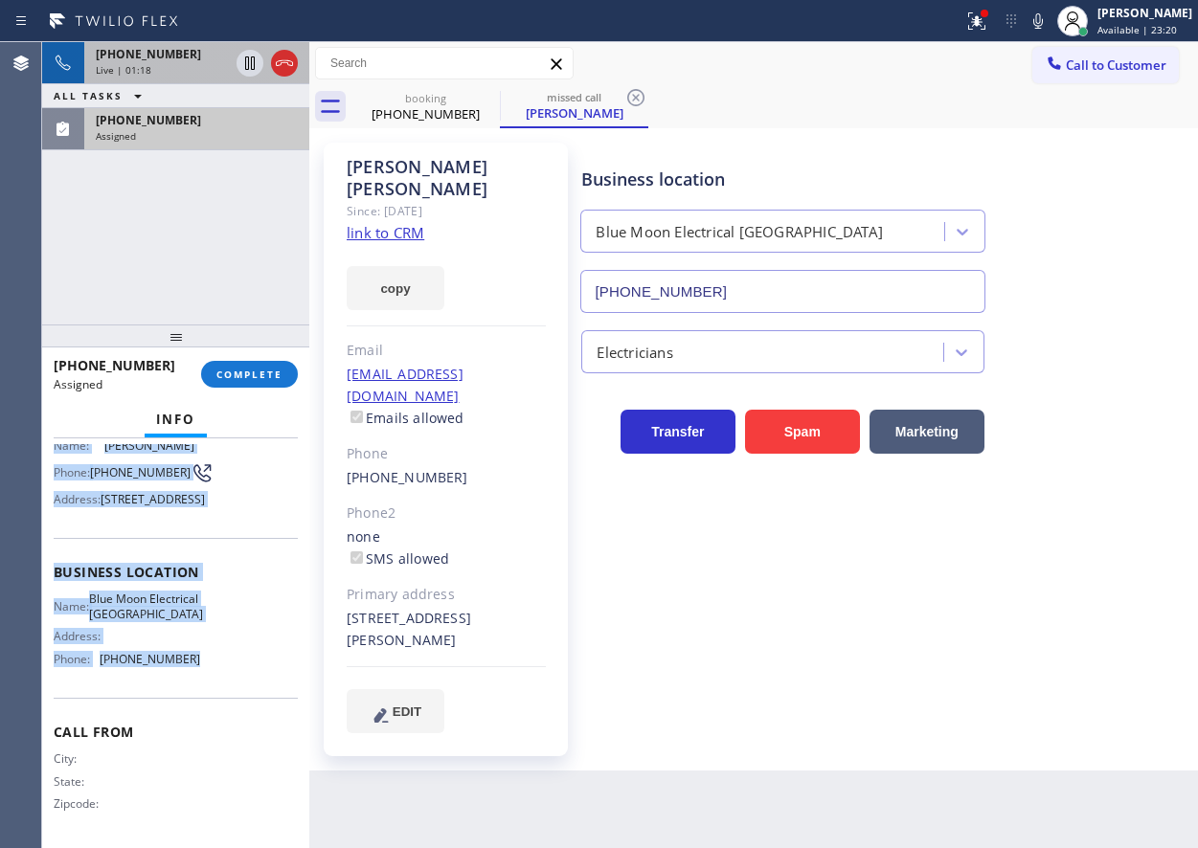
drag, startPoint x: 50, startPoint y: 575, endPoint x: 207, endPoint y: 678, distance: 188.1
click at [207, 678] on div "Context Queue: [Test] All Priority: 0 Task Age: Customer Name: [PERSON_NAME] Ph…" at bounding box center [175, 644] width 267 height 410
copy div "Customer Name: [PERSON_NAME] Phone: [PHONE_NUMBER] Address: [STREET_ADDRESS] Bu…"
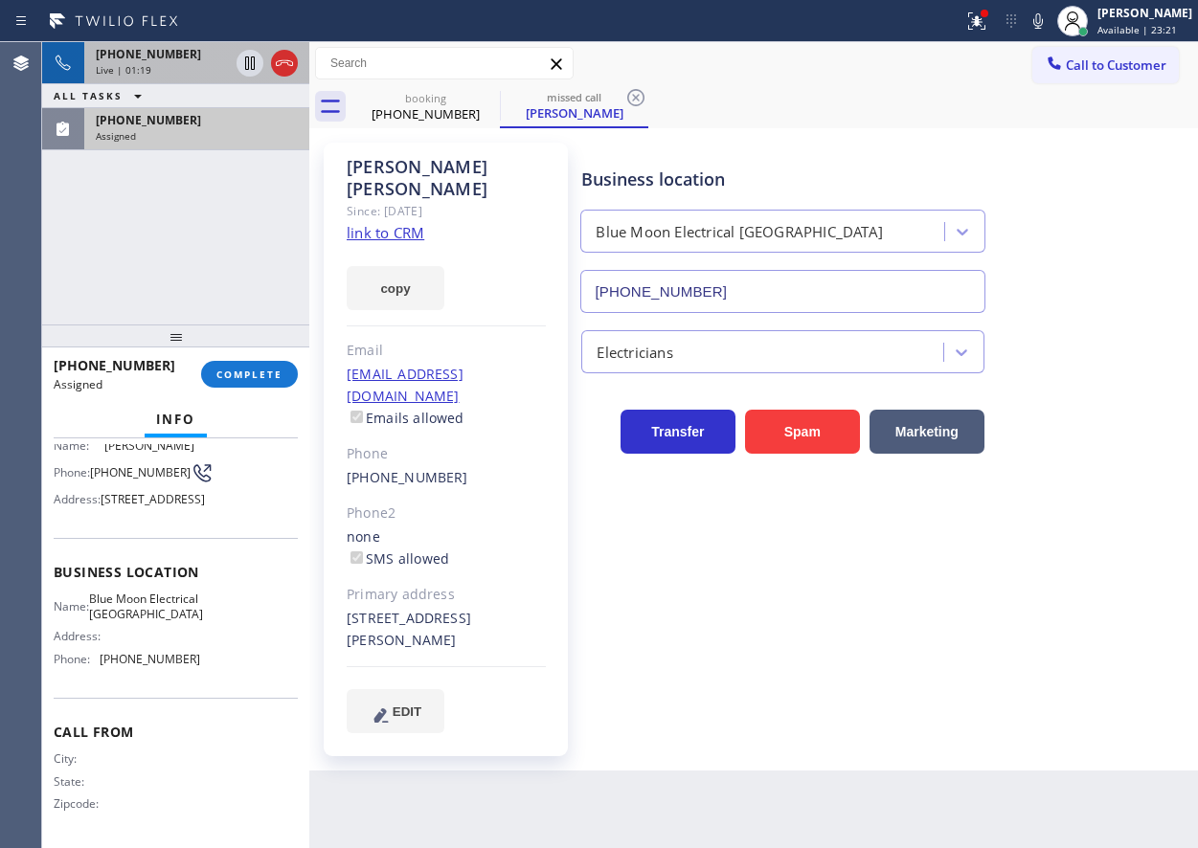
click at [261, 352] on div "[PHONE_NUMBER] Assigned COMPLETE" at bounding box center [176, 375] width 244 height 50
click at [215, 378] on button "COMPLETE" at bounding box center [249, 374] width 97 height 27
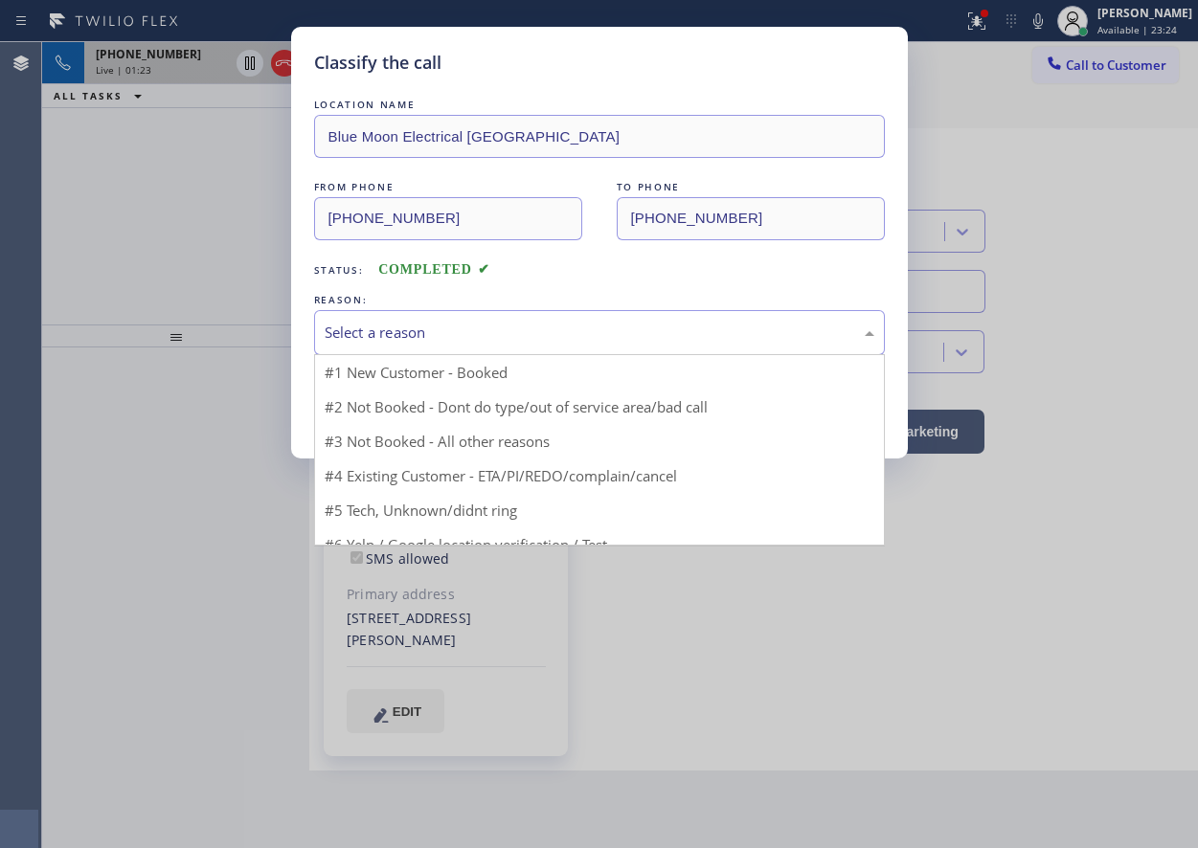
click at [470, 333] on div "Select a reason" at bounding box center [600, 333] width 550 height 22
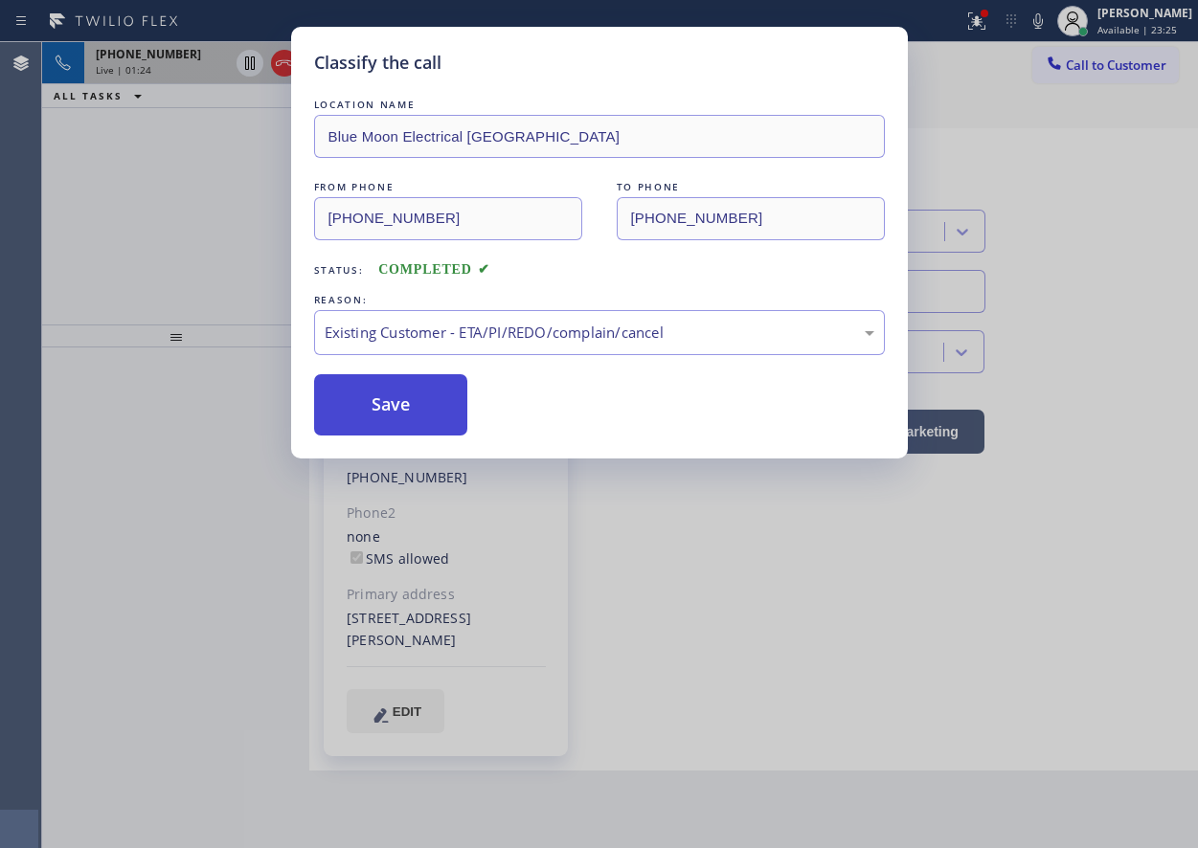
click at [403, 396] on button "Save" at bounding box center [391, 404] width 154 height 61
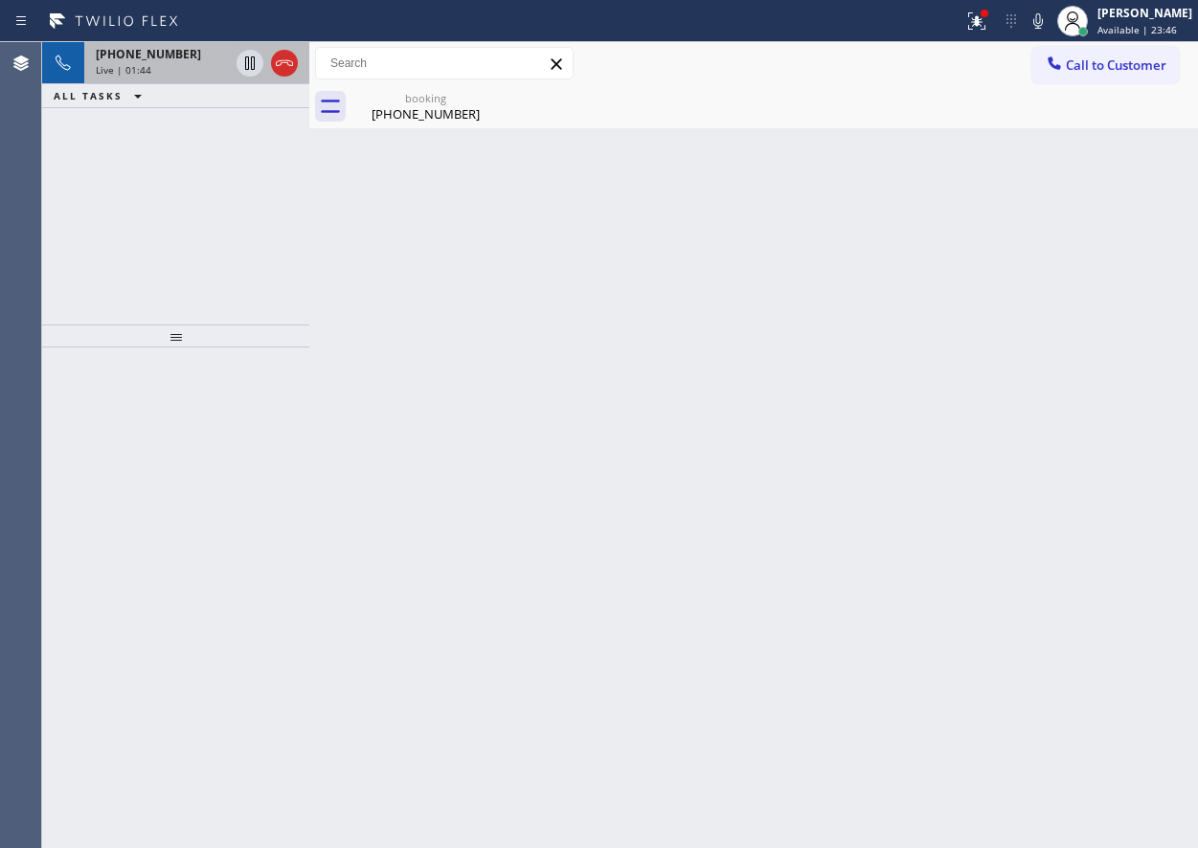
click at [1056, 321] on div "Back to Dashboard Change Sender ID Customers Technicians Select a contact Outbo…" at bounding box center [753, 445] width 889 height 806
click at [159, 78] on div "[PHONE_NUMBER] Live | 01:46" at bounding box center [158, 63] width 148 height 42
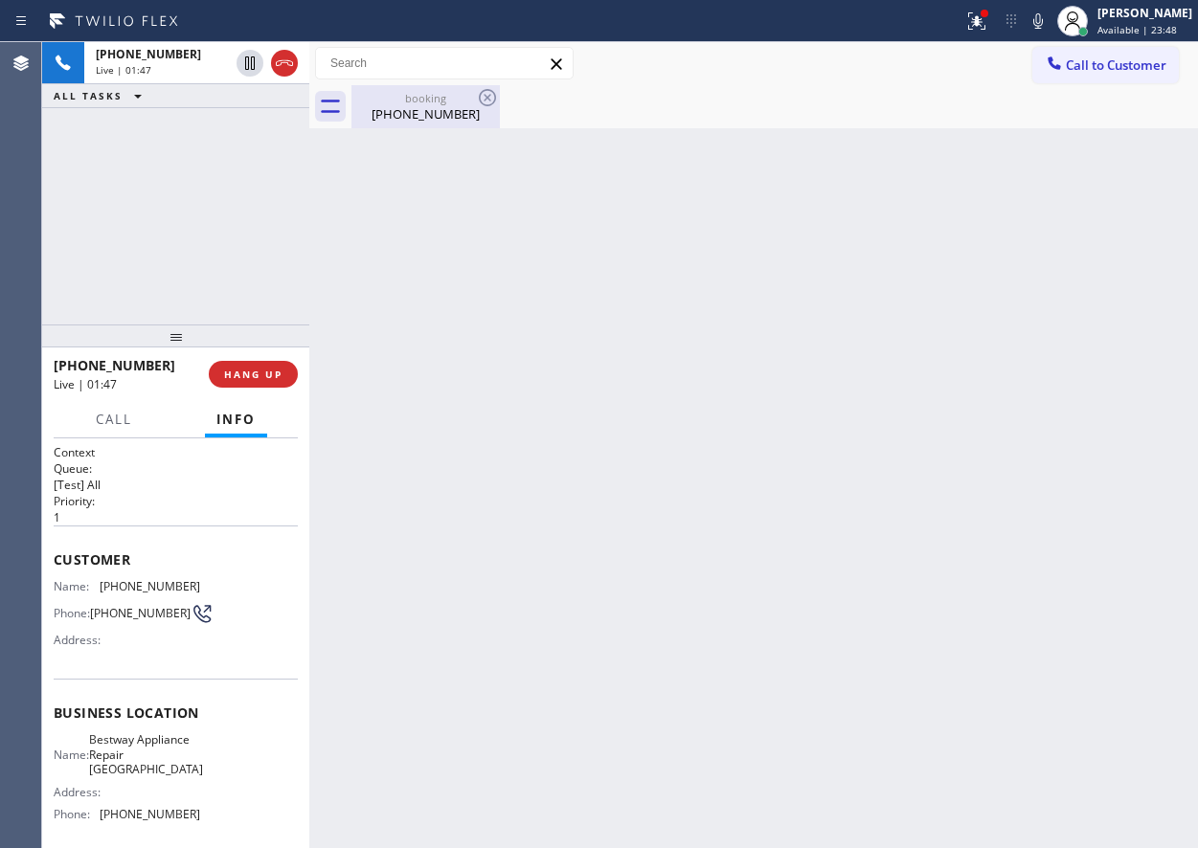
click at [409, 100] on div "booking" at bounding box center [425, 98] width 145 height 14
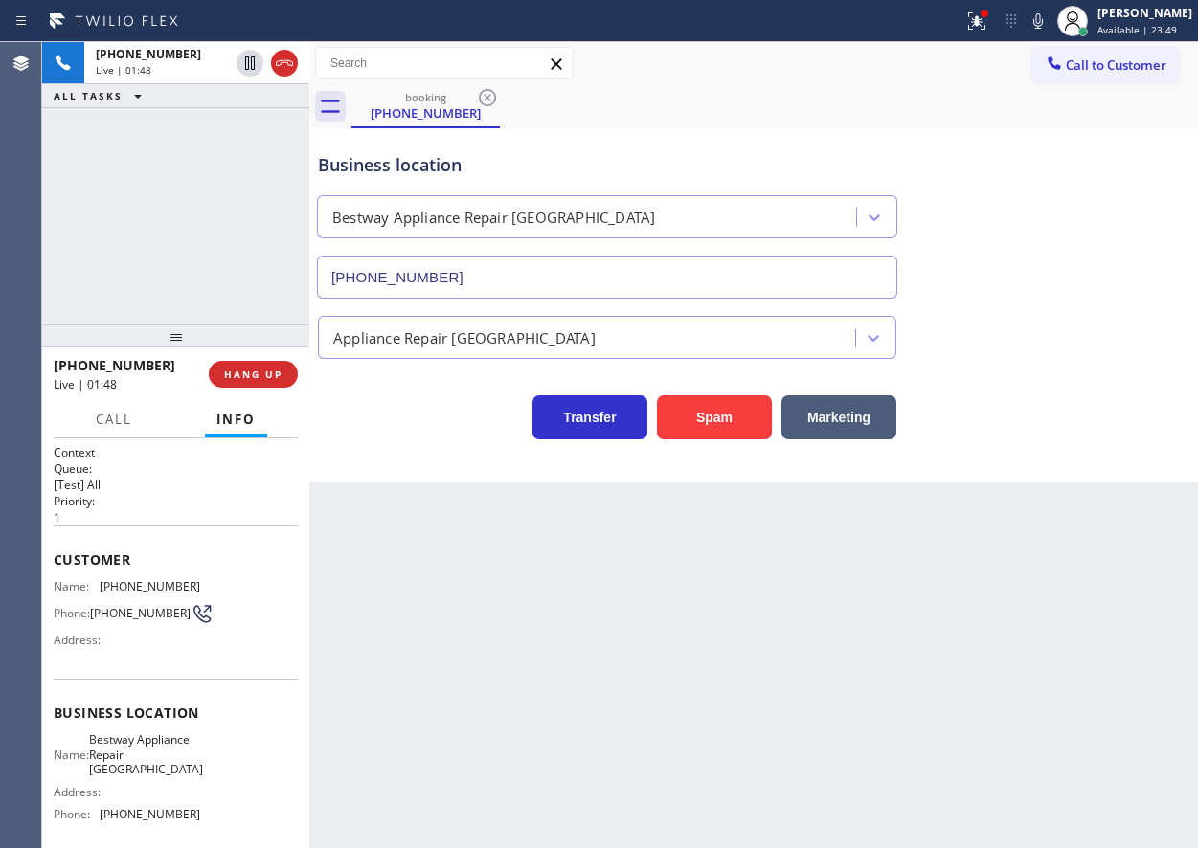
click at [129, 589] on span "[PHONE_NUMBER]" at bounding box center [150, 586] width 101 height 14
copy span "[PHONE_NUMBER]"
click at [992, 396] on div "Transfer Spam Marketing" at bounding box center [753, 408] width 879 height 61
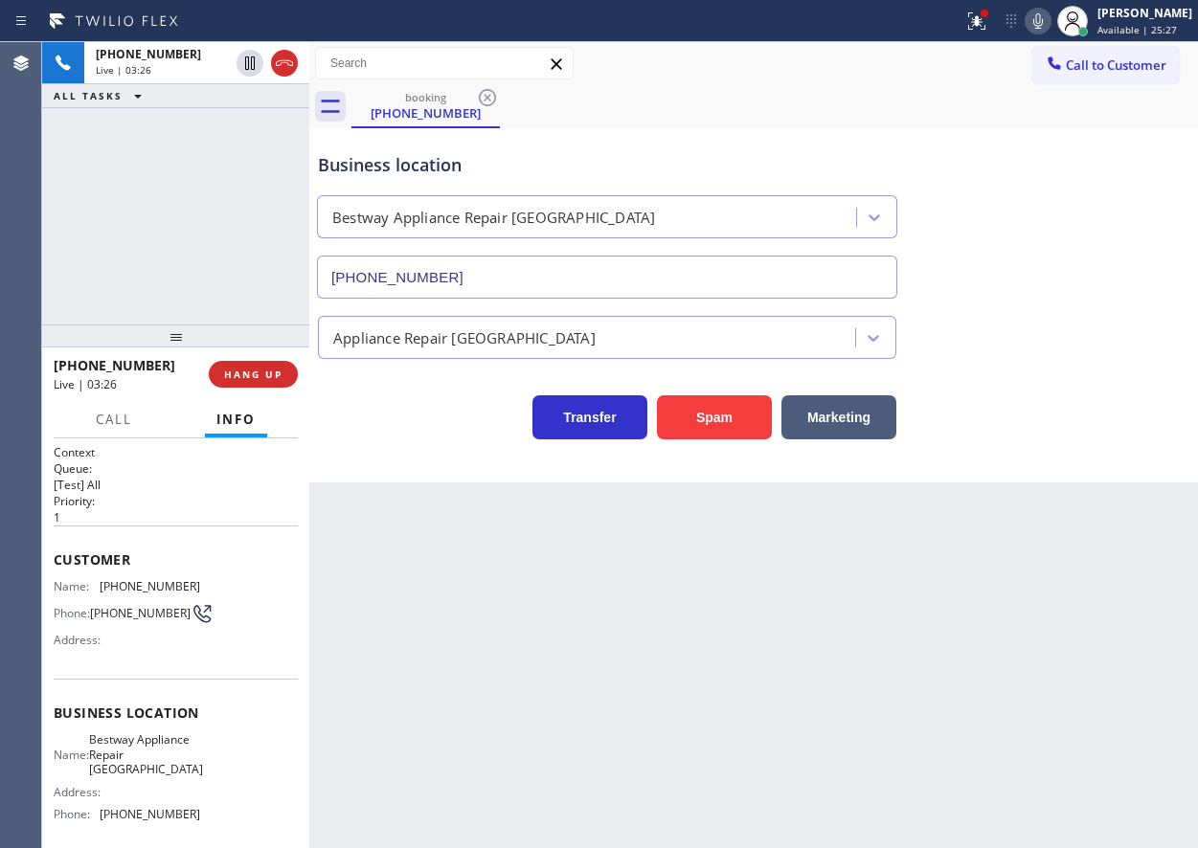
click at [1050, 31] on icon at bounding box center [1038, 21] width 23 height 23
click at [242, 64] on icon at bounding box center [249, 63] width 23 height 23
click at [249, 56] on icon at bounding box center [249, 63] width 23 height 23
click at [1050, 27] on icon at bounding box center [1038, 21] width 23 height 23
click at [248, 363] on button "HANG UP" at bounding box center [253, 374] width 89 height 27
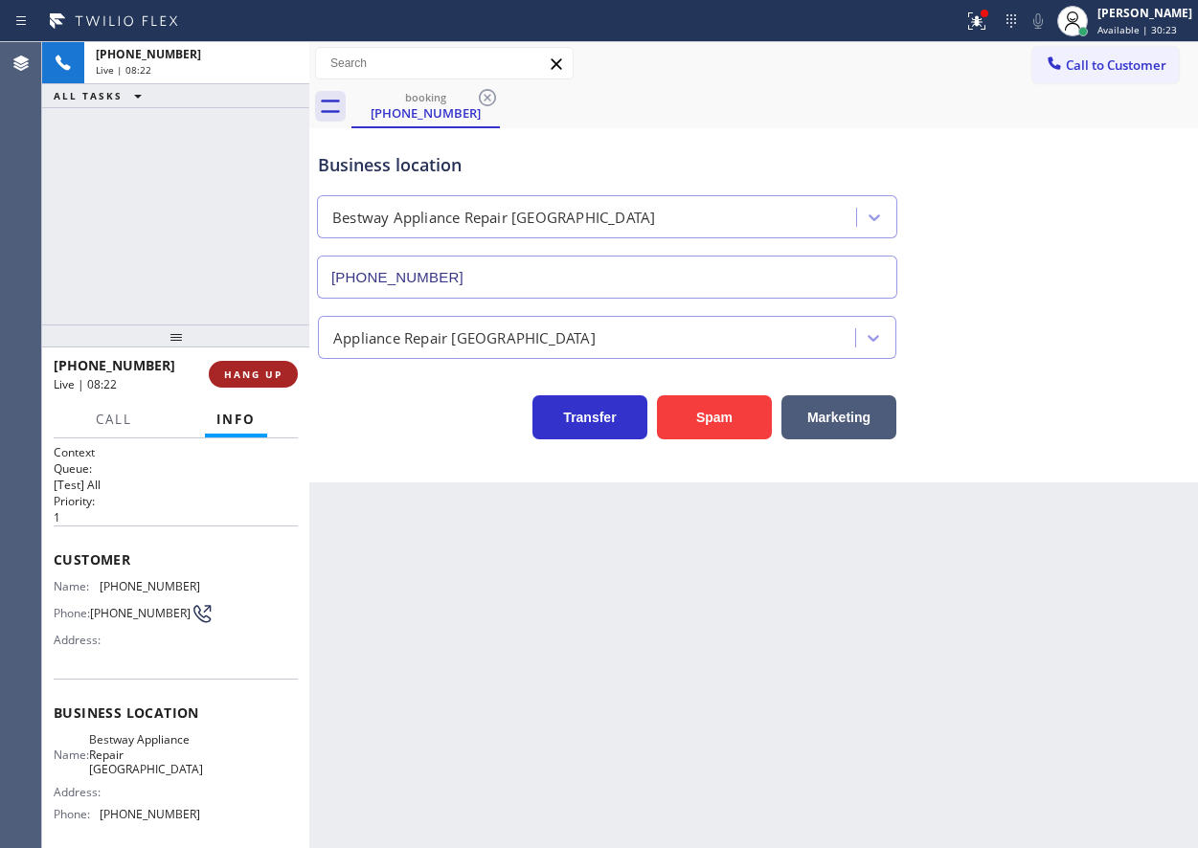
click at [248, 368] on span "HANG UP" at bounding box center [253, 374] width 58 height 13
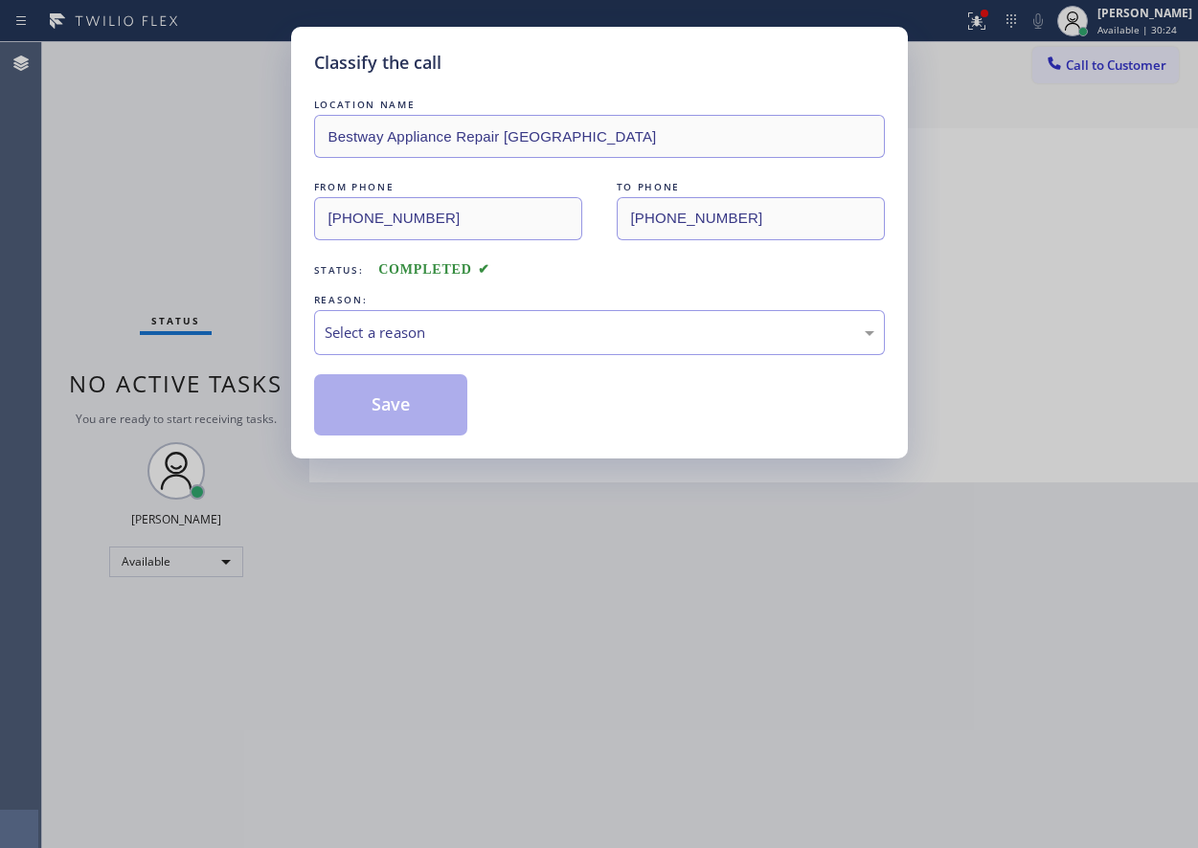
click at [279, 365] on div "Classify the call LOCATION NAME Bestway Appliance Repair Phoenix FROM PHONE [PH…" at bounding box center [599, 424] width 1198 height 848
click at [370, 335] on div "Select a reason" at bounding box center [600, 333] width 550 height 22
click at [373, 383] on button "Save" at bounding box center [391, 404] width 154 height 61
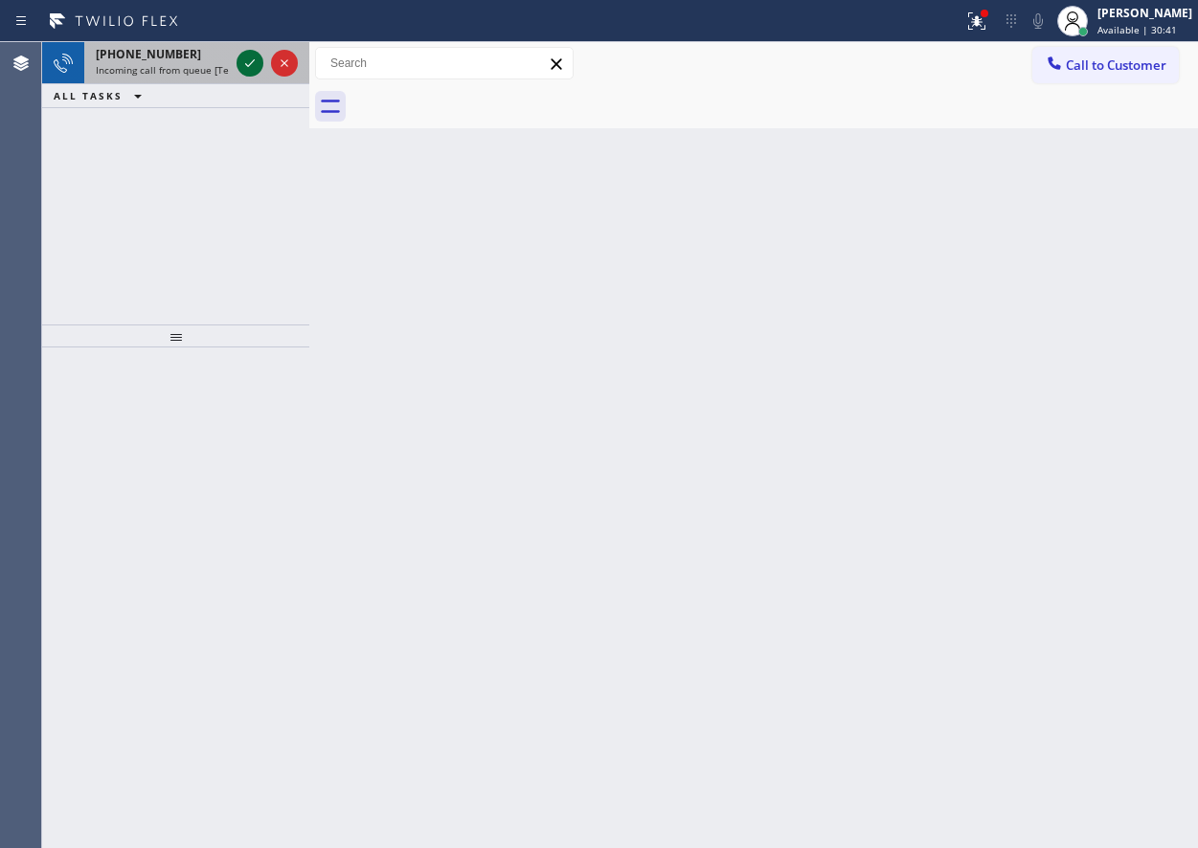
click at [248, 68] on icon at bounding box center [249, 63] width 23 height 23
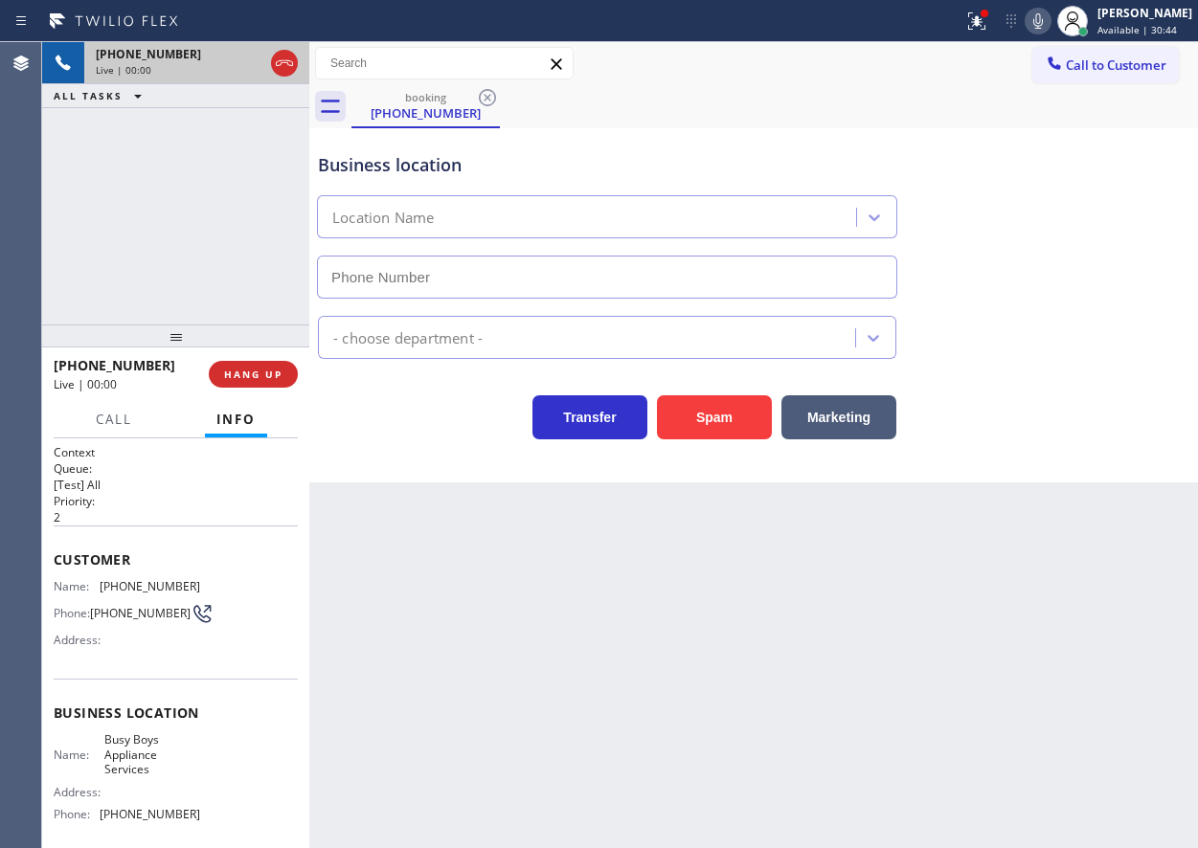
type input "[PHONE_NUMBER]"
drag, startPoint x: 699, startPoint y: 415, endPoint x: 883, endPoint y: 36, distance: 420.6
click at [699, 414] on button "Spam" at bounding box center [714, 418] width 115 height 44
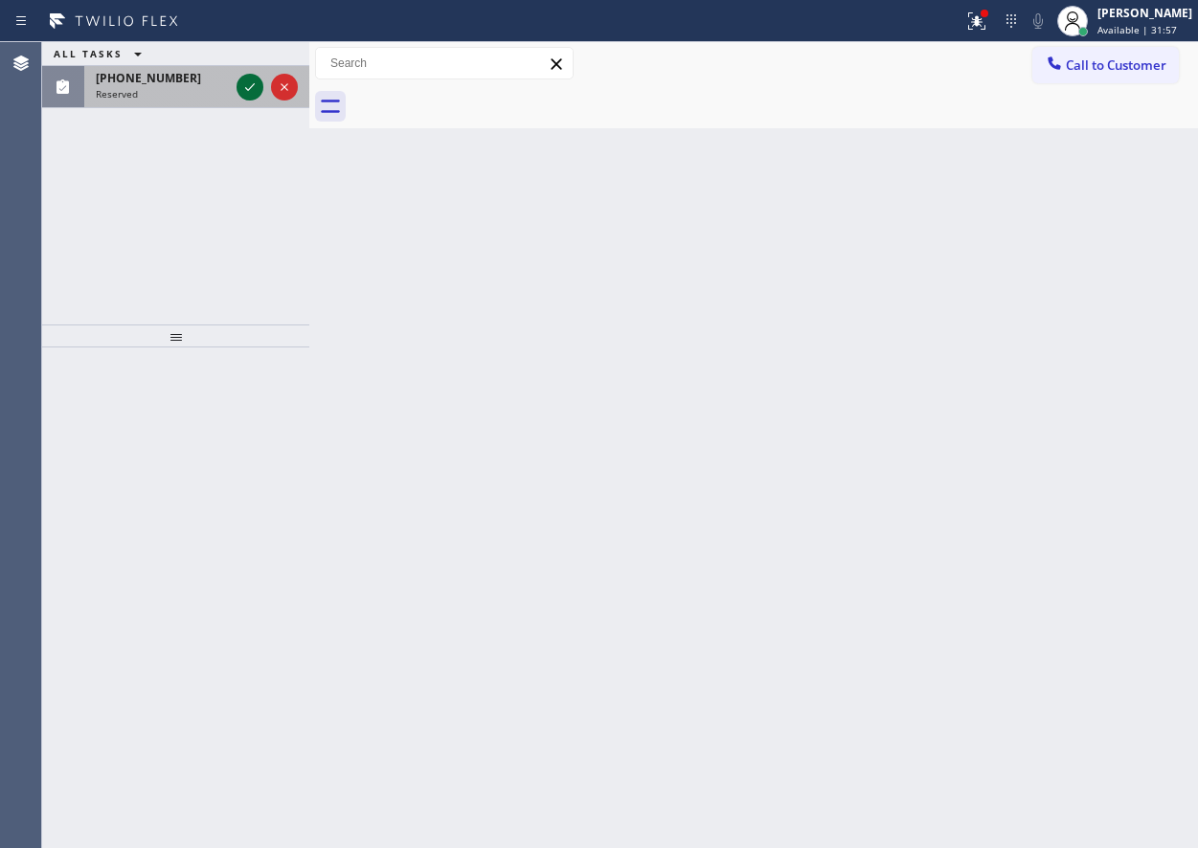
click at [243, 91] on icon at bounding box center [249, 87] width 23 height 23
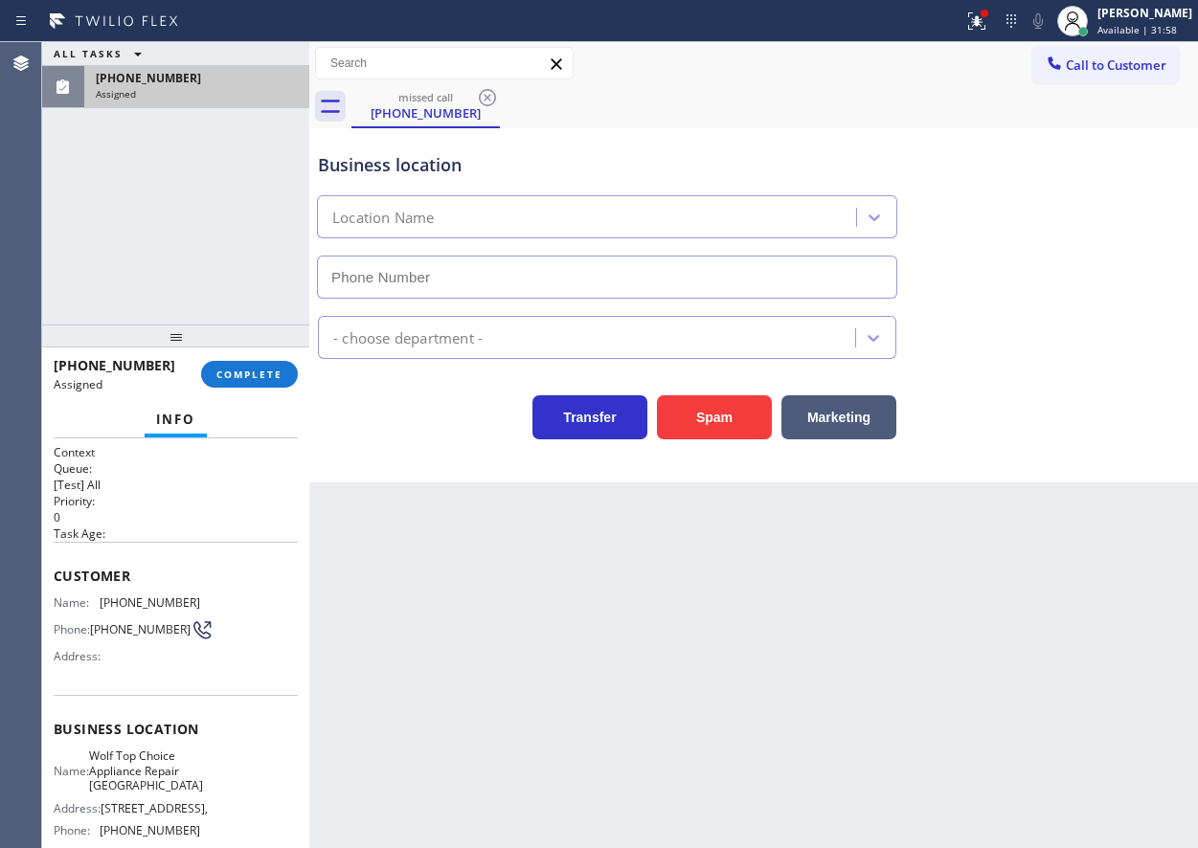
type input "[PHONE_NUMBER]"
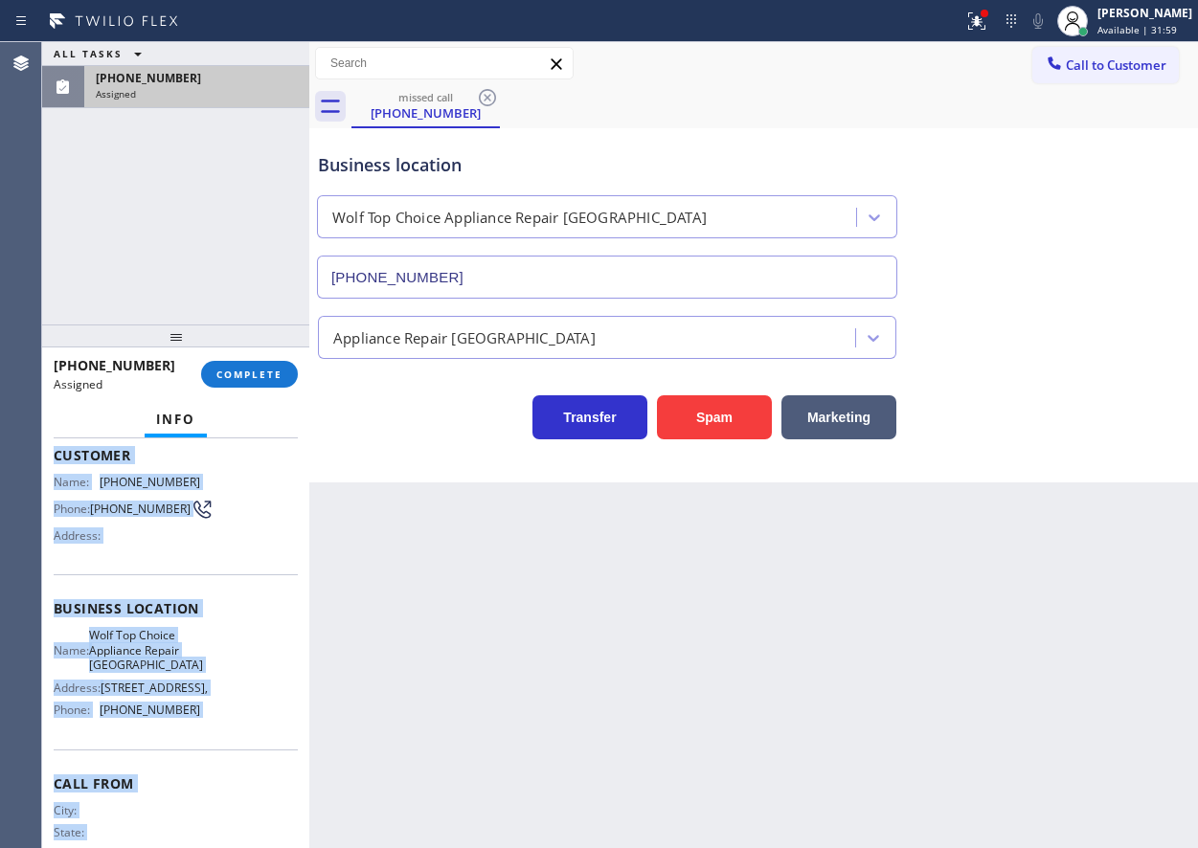
scroll to position [209, 0]
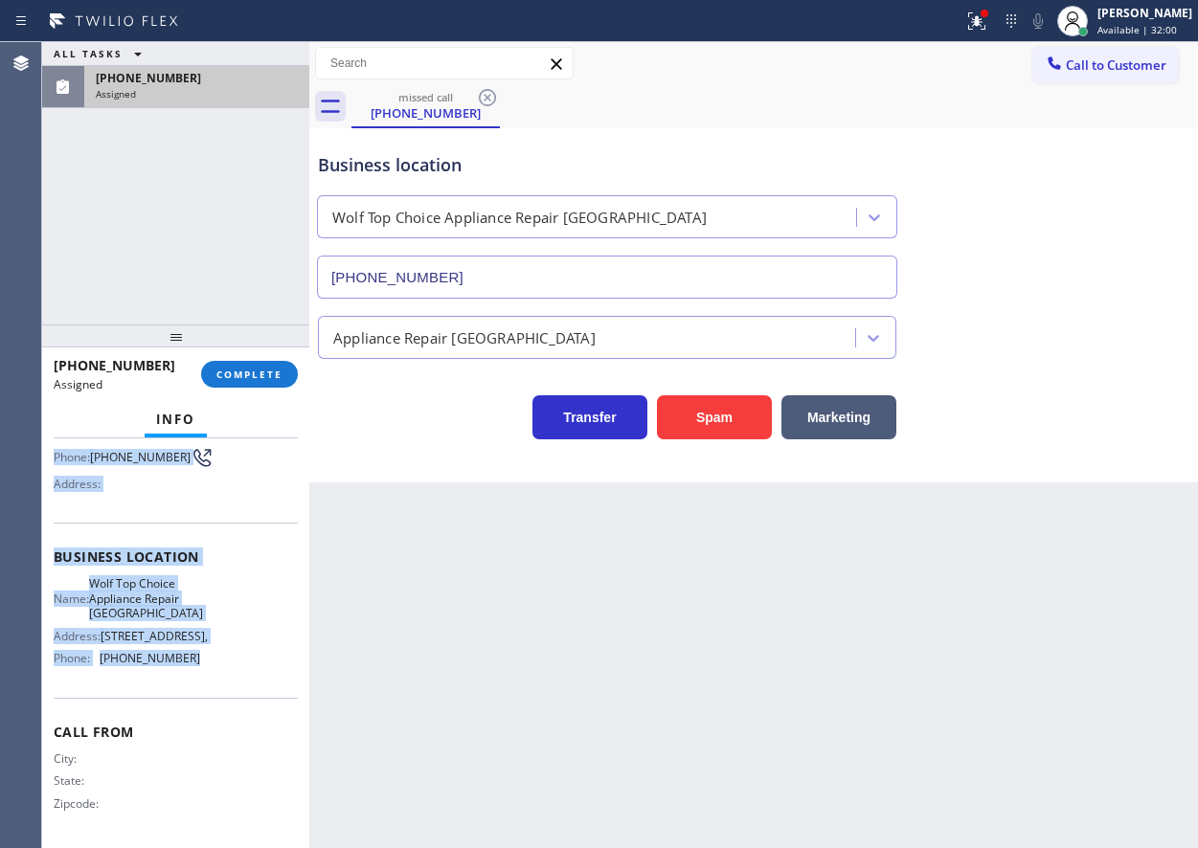
drag, startPoint x: 87, startPoint y: 597, endPoint x: 200, endPoint y: 682, distance: 141.5
click at [200, 682] on div "Context Queue: [Test] All Priority: 0 Task Age: Customer Name: [PHONE_NUMBER] P…" at bounding box center [176, 557] width 244 height 571
copy div "Customer Name: [PHONE_NUMBER] Phone: [PHONE_NUMBER] Address: Business location …"
click at [233, 366] on button "COMPLETE" at bounding box center [249, 374] width 97 height 27
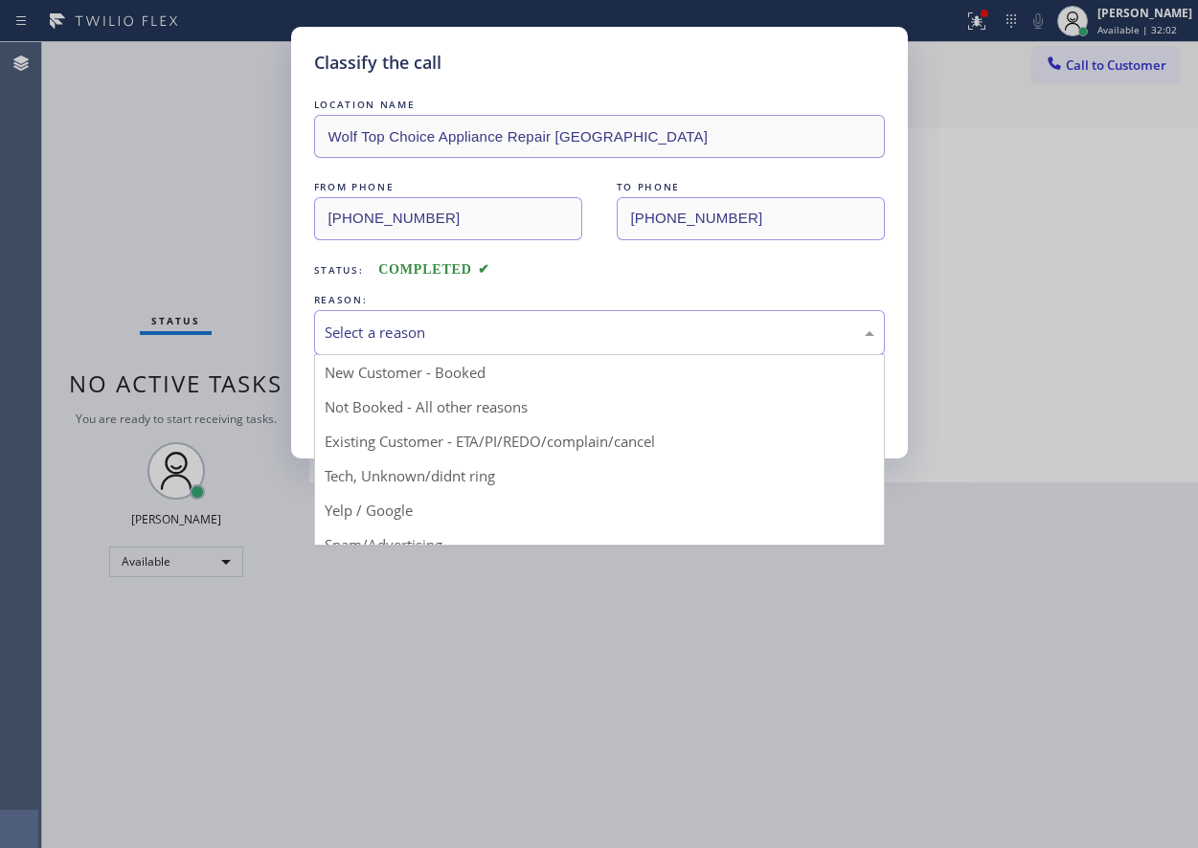
click at [410, 322] on div "Select a reason" at bounding box center [600, 333] width 550 height 22
drag, startPoint x: 389, startPoint y: 472, endPoint x: 397, endPoint y: 413, distance: 60.0
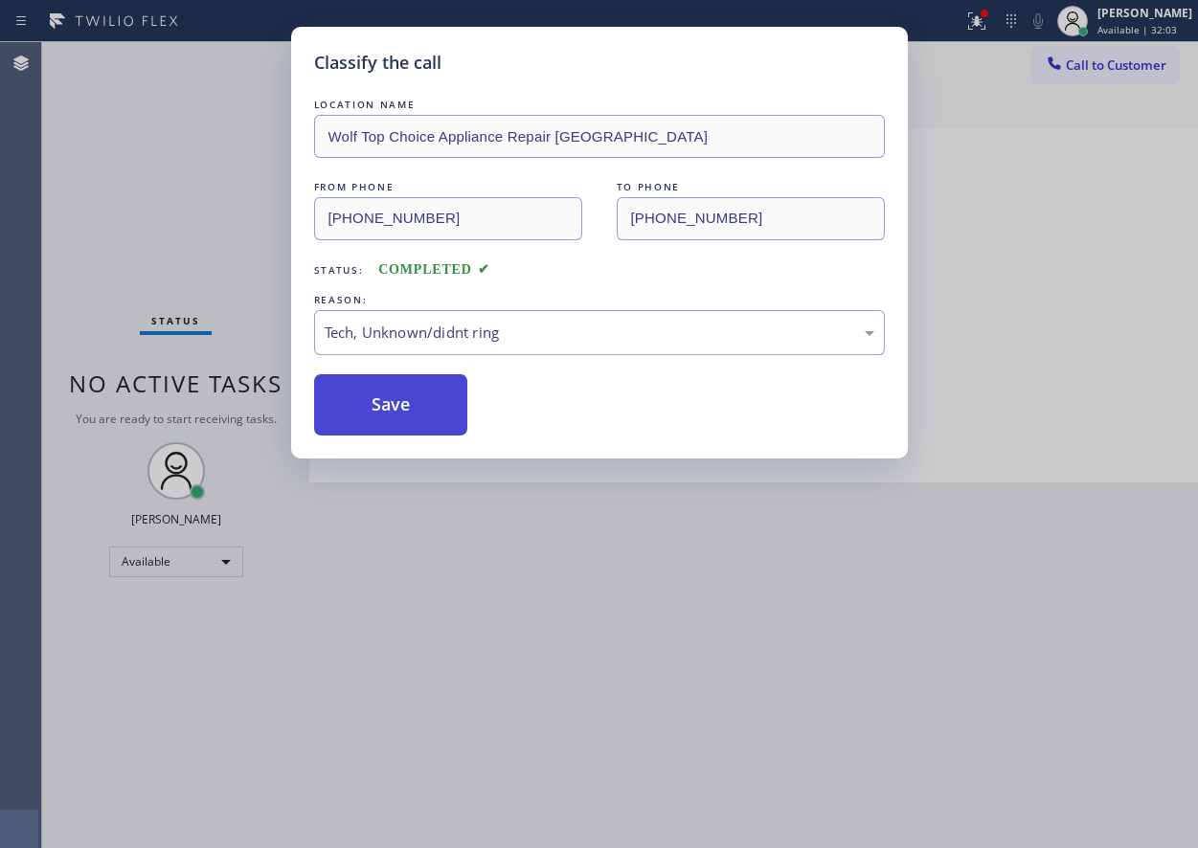
click at [389, 387] on button "Save" at bounding box center [391, 404] width 154 height 61
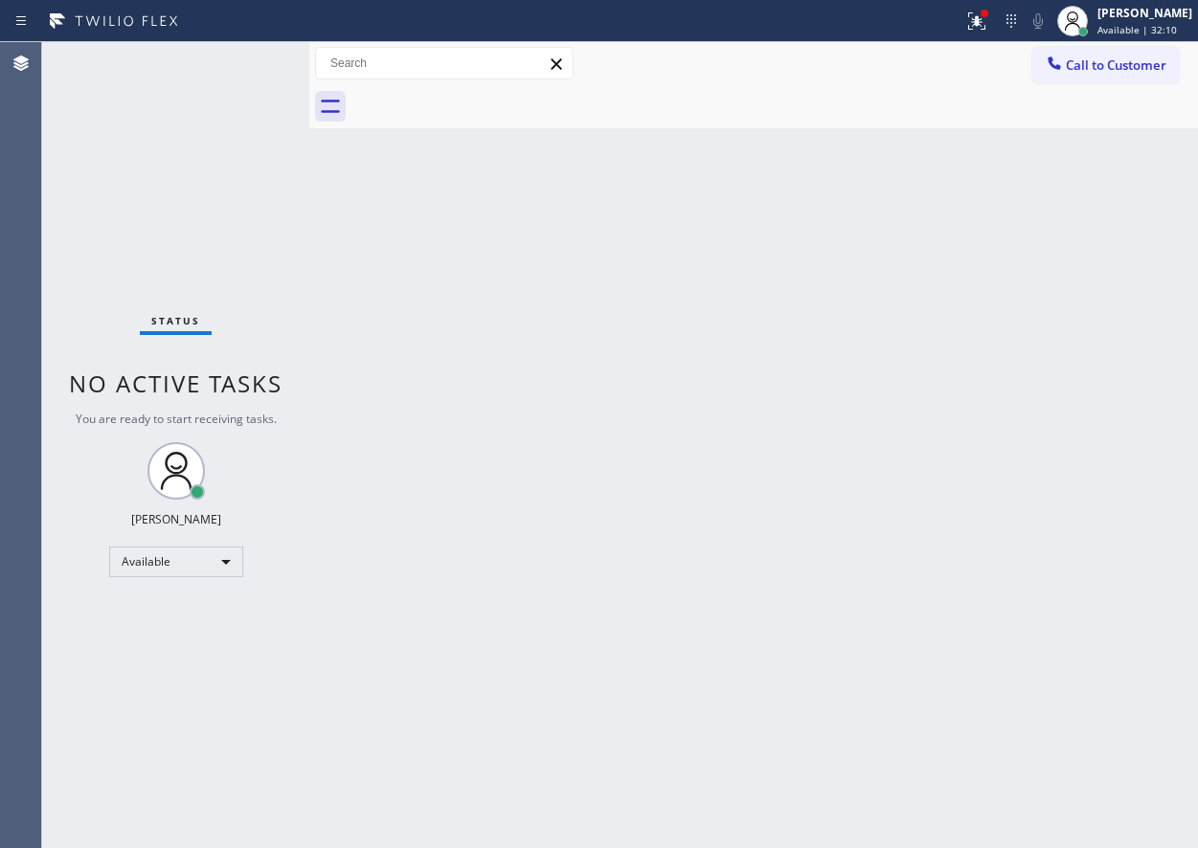
click at [1009, 407] on div "Back to Dashboard Change Sender ID Customers Technicians Select a contact Outbo…" at bounding box center [753, 445] width 889 height 806
drag, startPoint x: 986, startPoint y: 25, endPoint x: 985, endPoint y: 37, distance: 12.5
click at [985, 25] on icon at bounding box center [976, 20] width 17 height 17
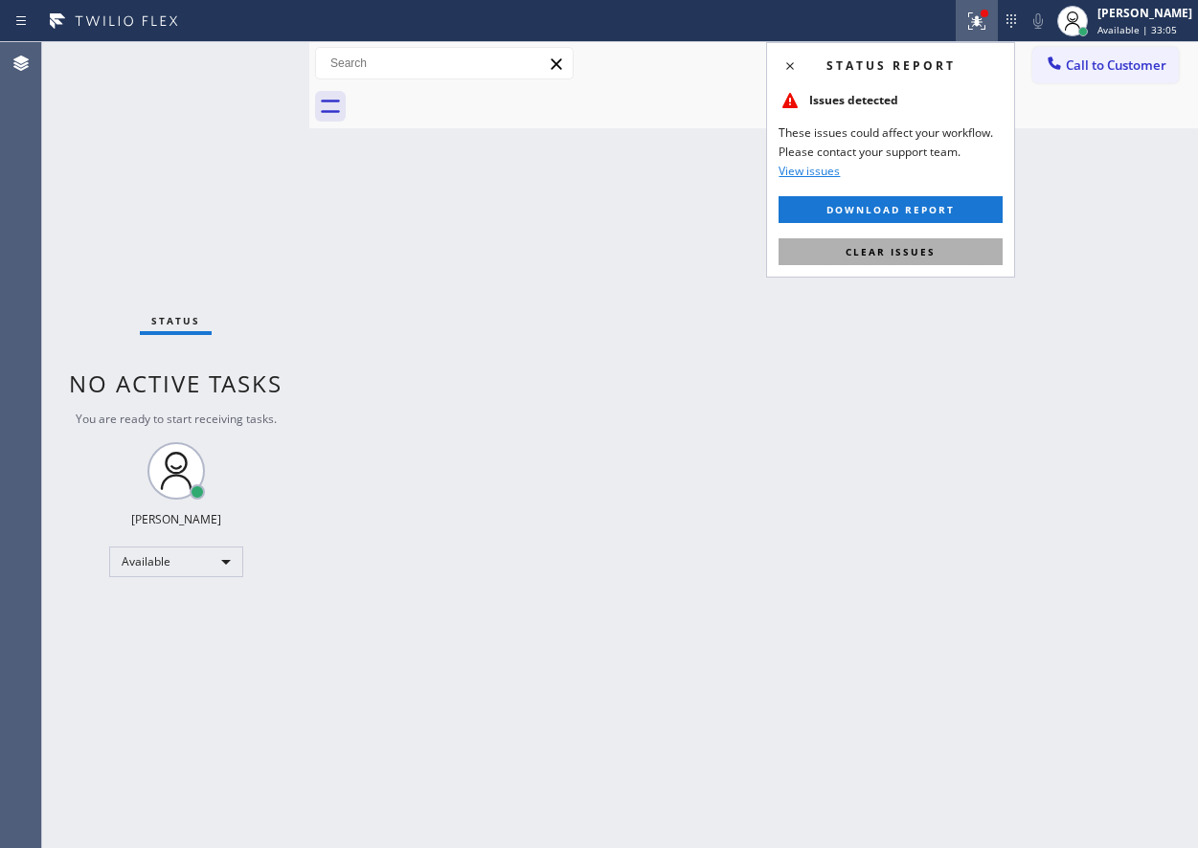
click at [932, 243] on button "Clear issues" at bounding box center [891, 251] width 224 height 27
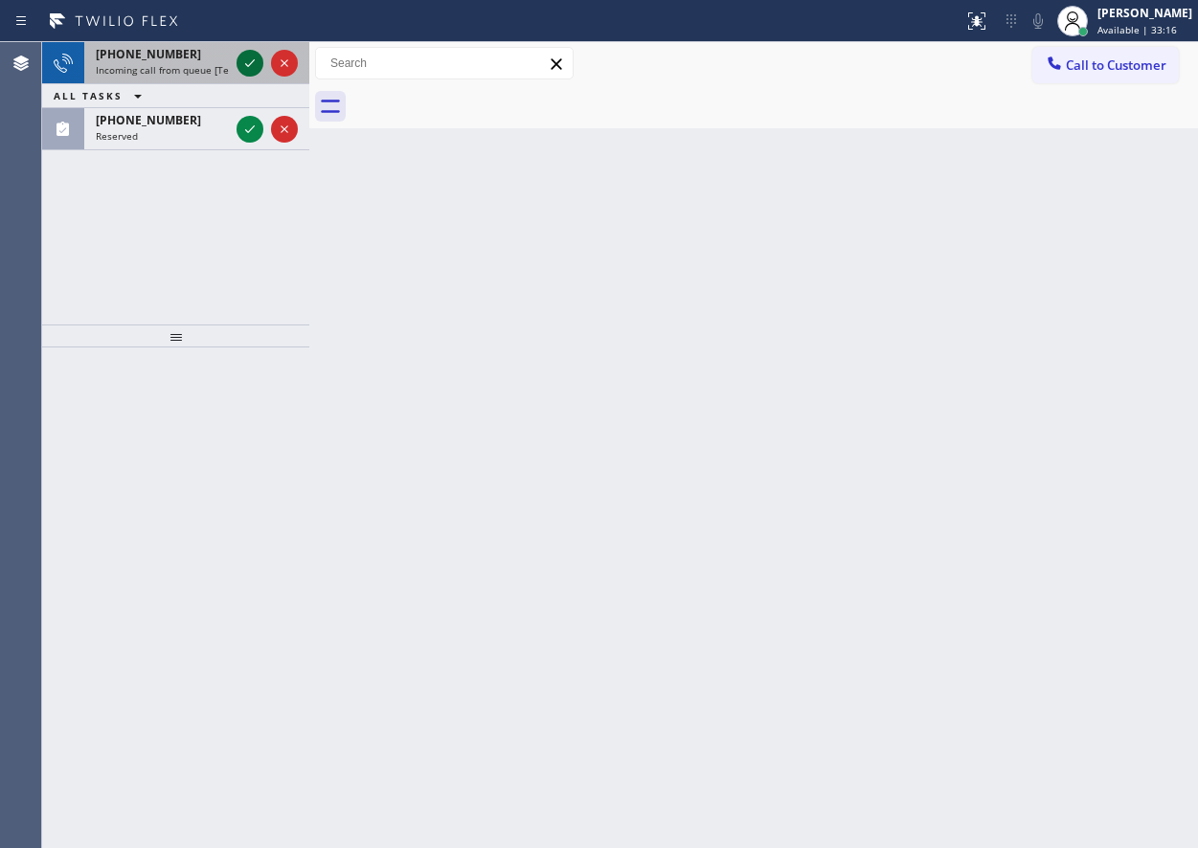
click at [248, 65] on icon at bounding box center [249, 63] width 23 height 23
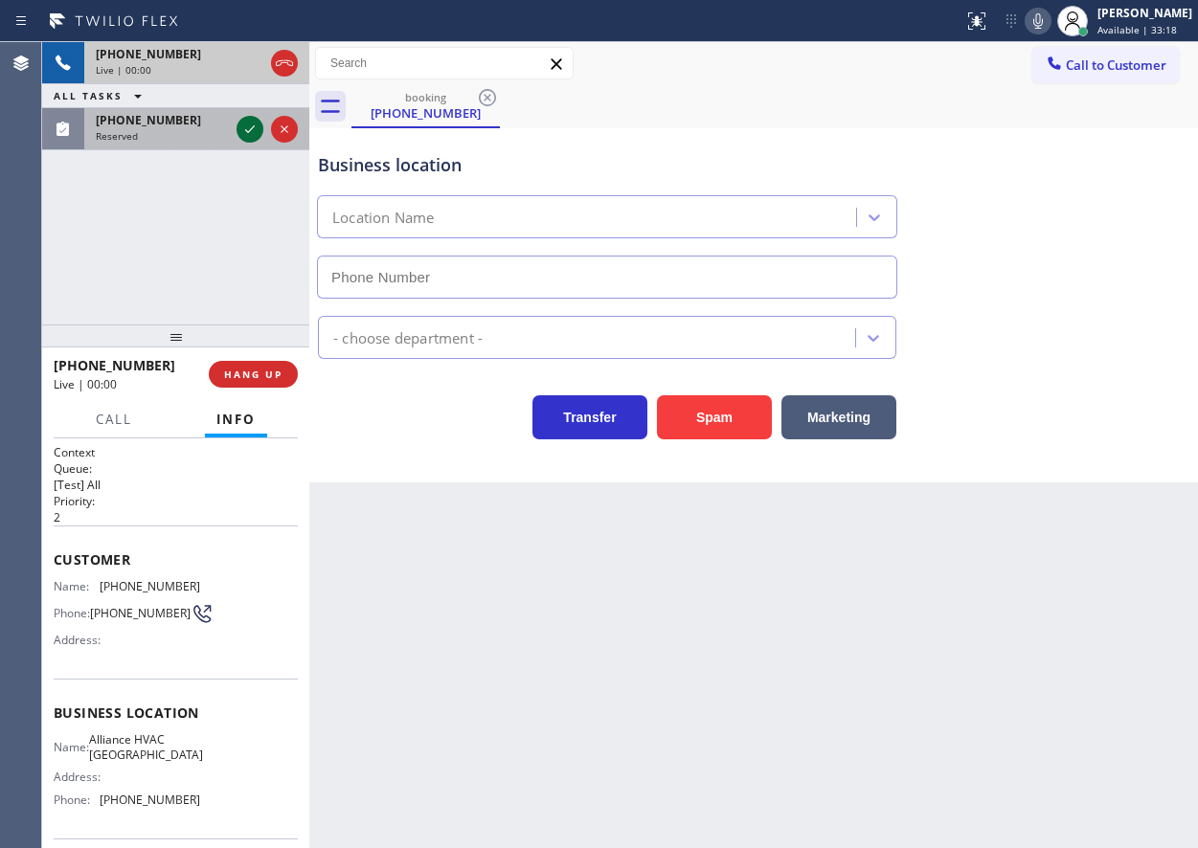
type input "[PHONE_NUMBER]"
click at [248, 125] on icon at bounding box center [249, 129] width 23 height 23
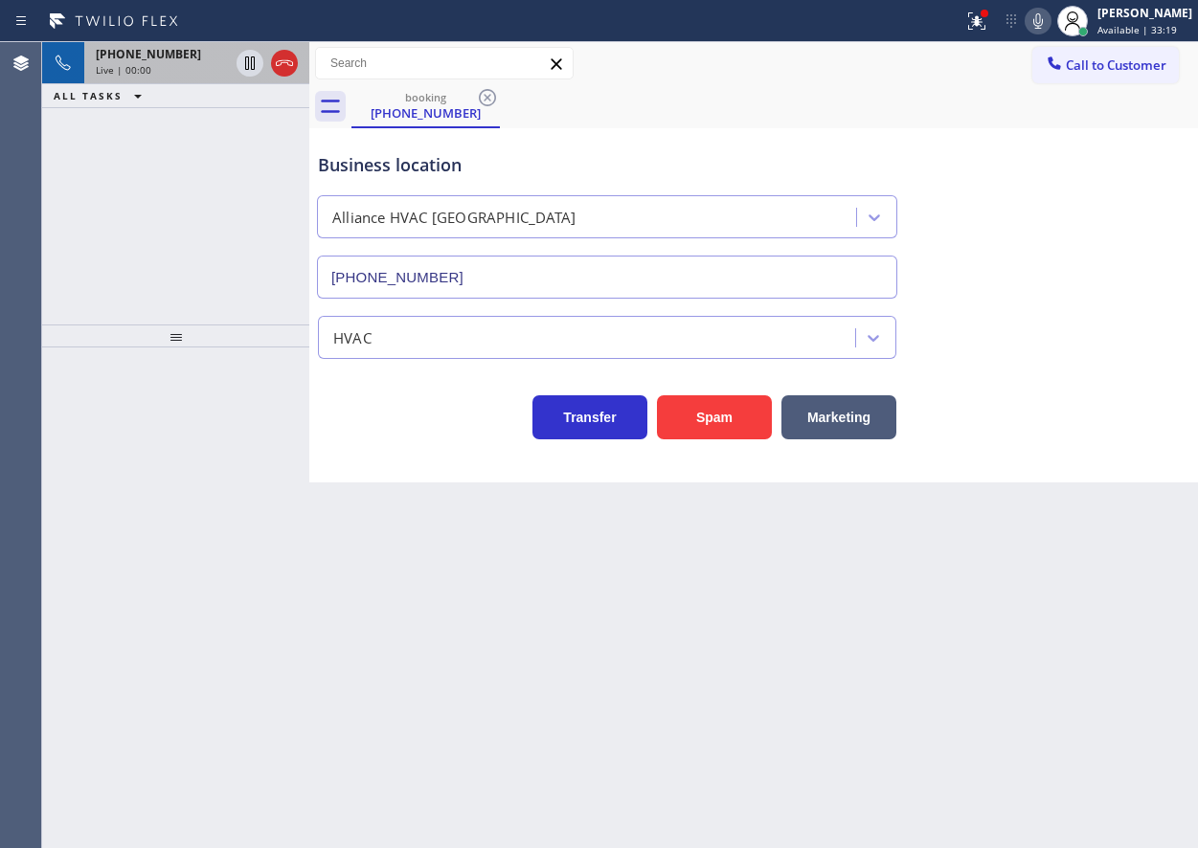
click at [179, 67] on div "Live | 00:00" at bounding box center [162, 69] width 133 height 13
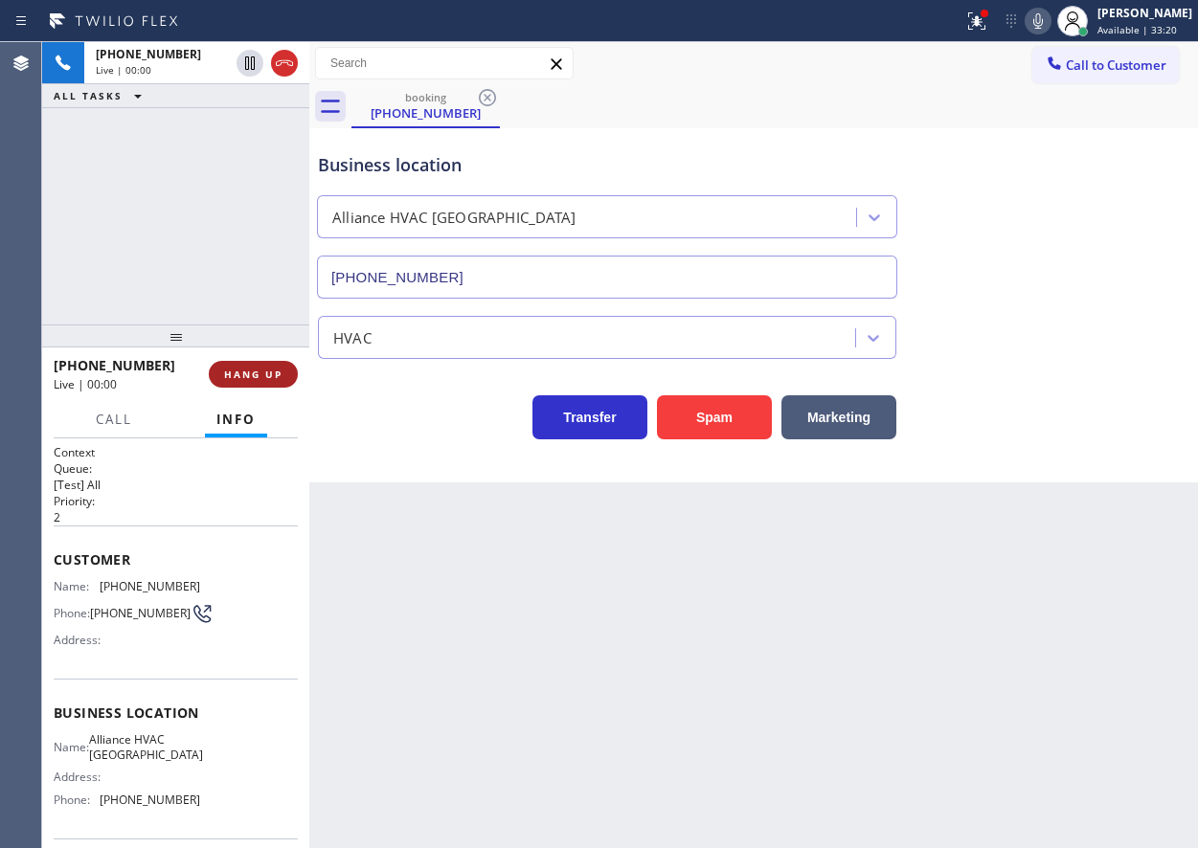
click at [238, 384] on button "HANG UP" at bounding box center [253, 374] width 89 height 27
click at [253, 375] on span "HANG UP" at bounding box center [253, 374] width 58 height 13
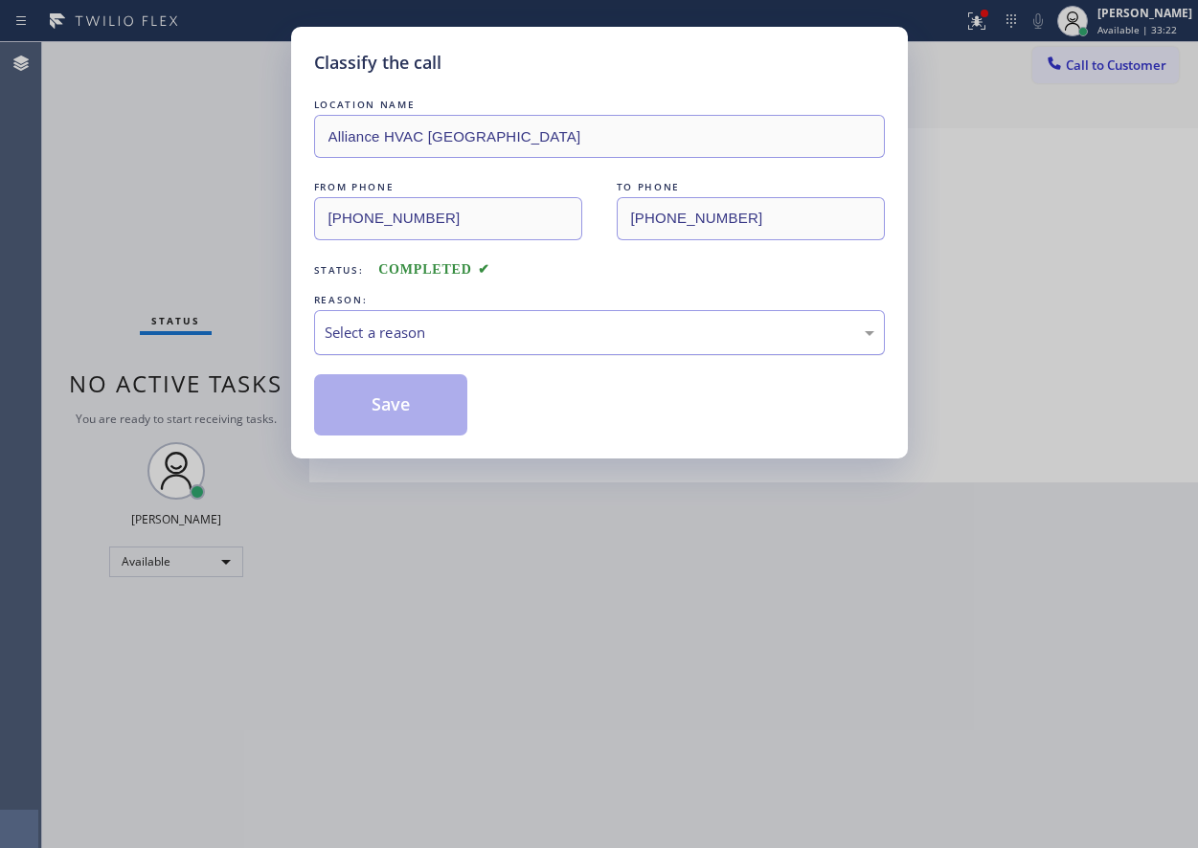
click at [471, 340] on div "Select a reason" at bounding box center [600, 333] width 550 height 22
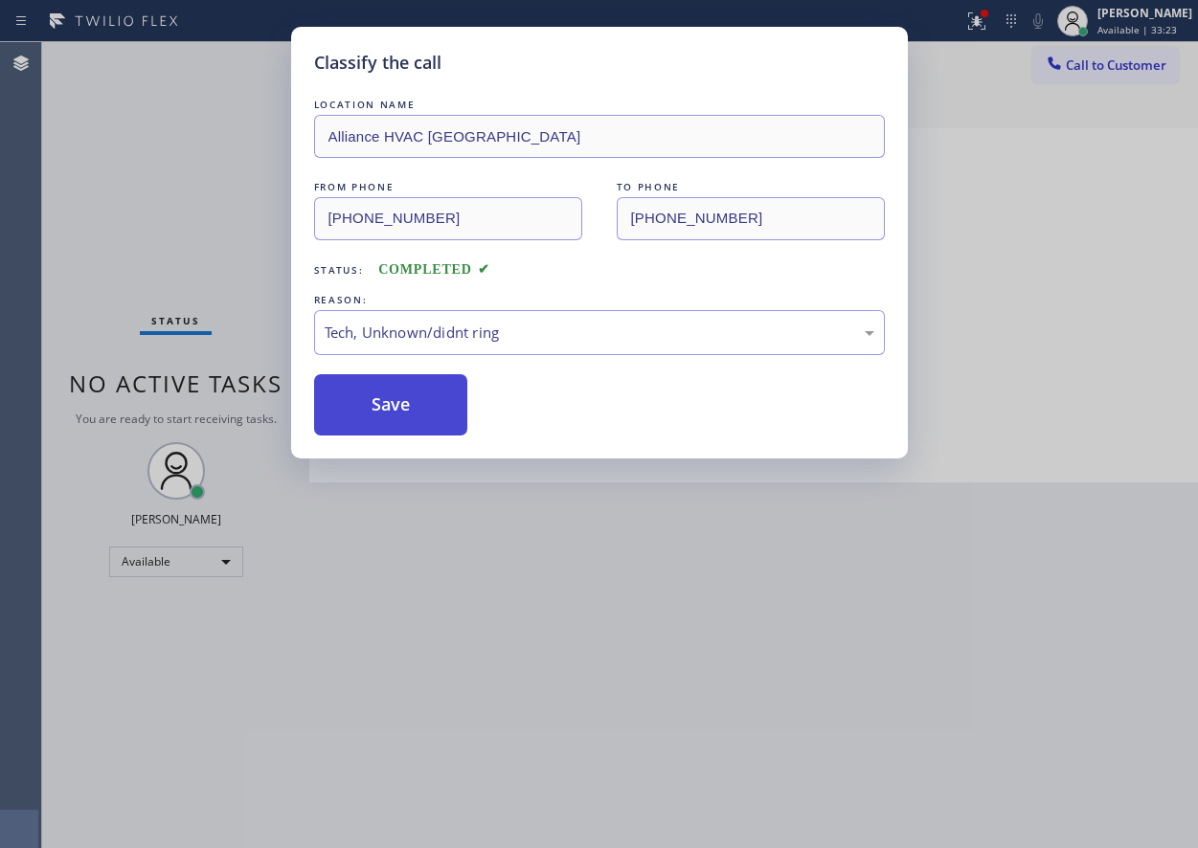
click at [394, 401] on button "Save" at bounding box center [391, 404] width 154 height 61
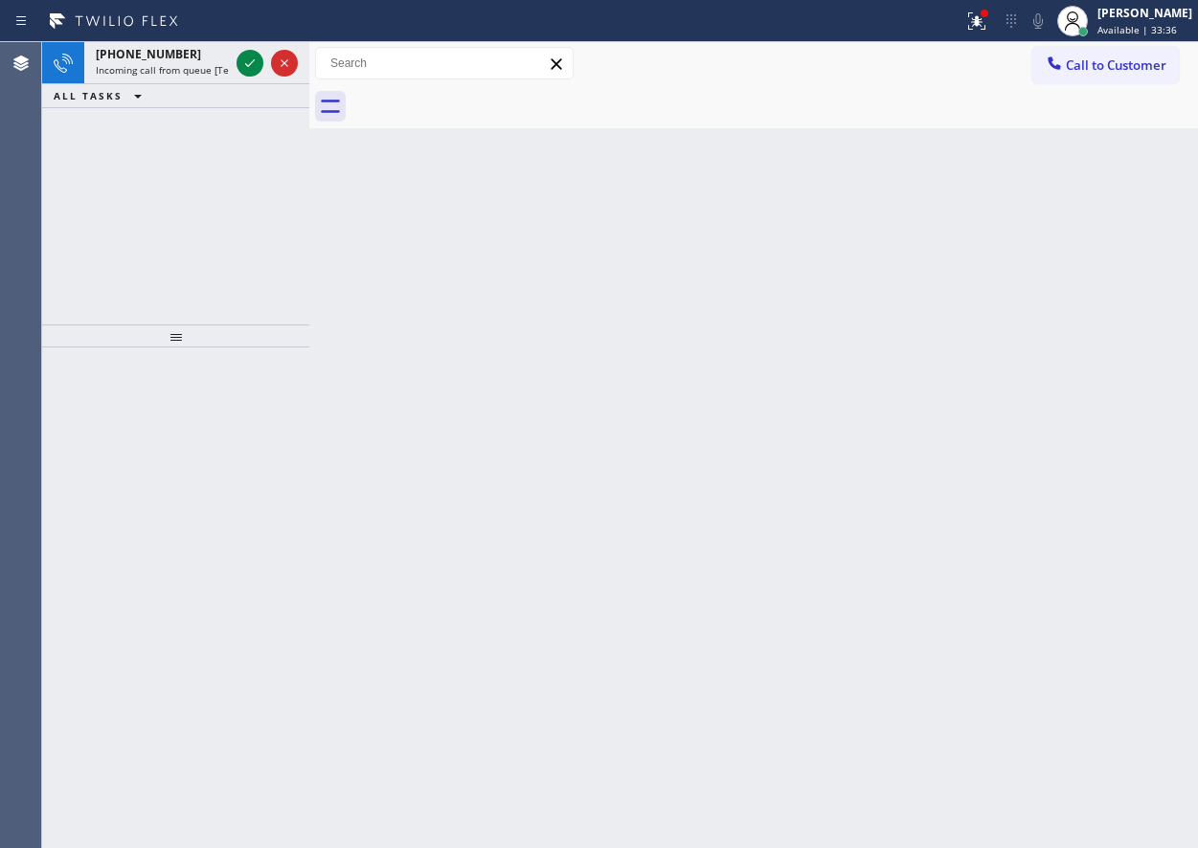
click at [1016, 429] on div "Back to Dashboard Change Sender ID Customers Technicians Select a contact Outbo…" at bounding box center [753, 445] width 889 height 806
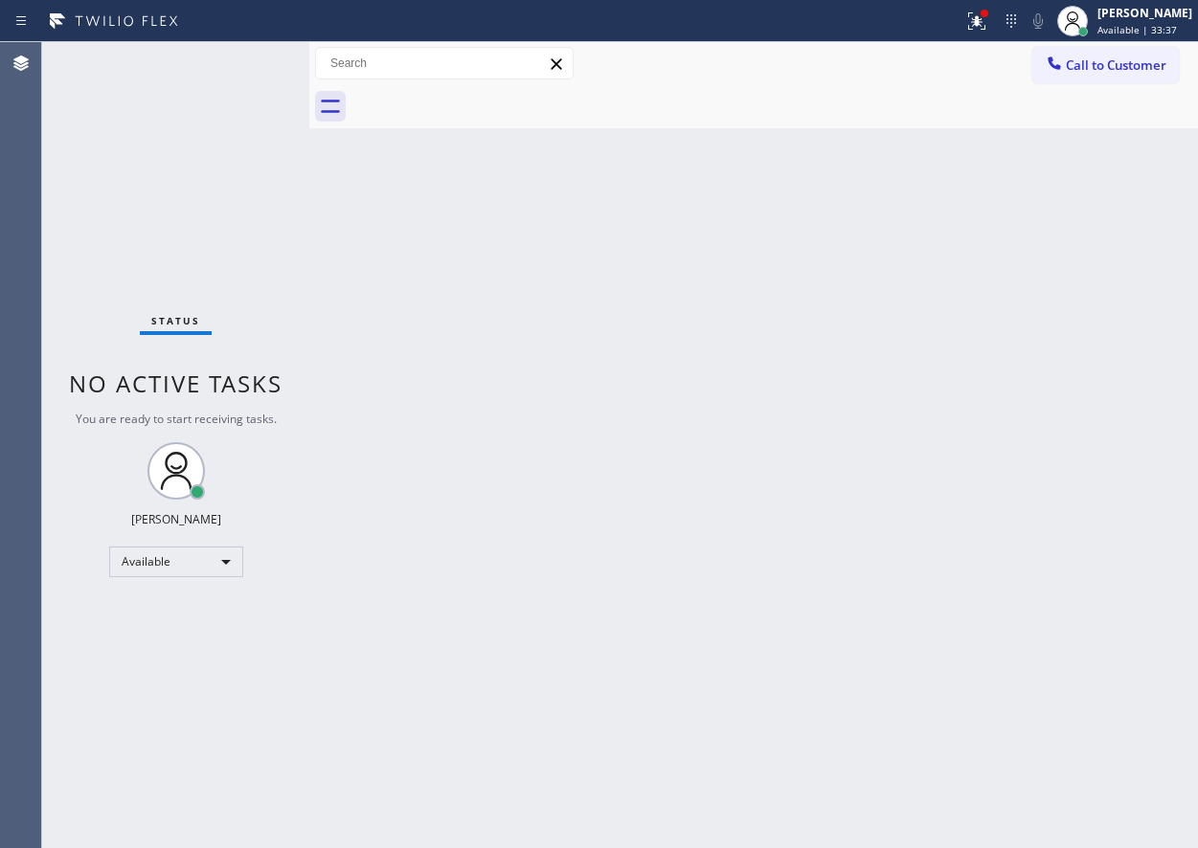
click at [244, 56] on div "Status No active tasks You are ready to start receiving tasks. [PERSON_NAME] Av…" at bounding box center [175, 445] width 267 height 806
click at [984, 178] on div "Back to Dashboard Change Sender ID Customers Technicians Select a contact Outbo…" at bounding box center [753, 445] width 889 height 806
click at [992, 2] on button at bounding box center [977, 21] width 42 height 42
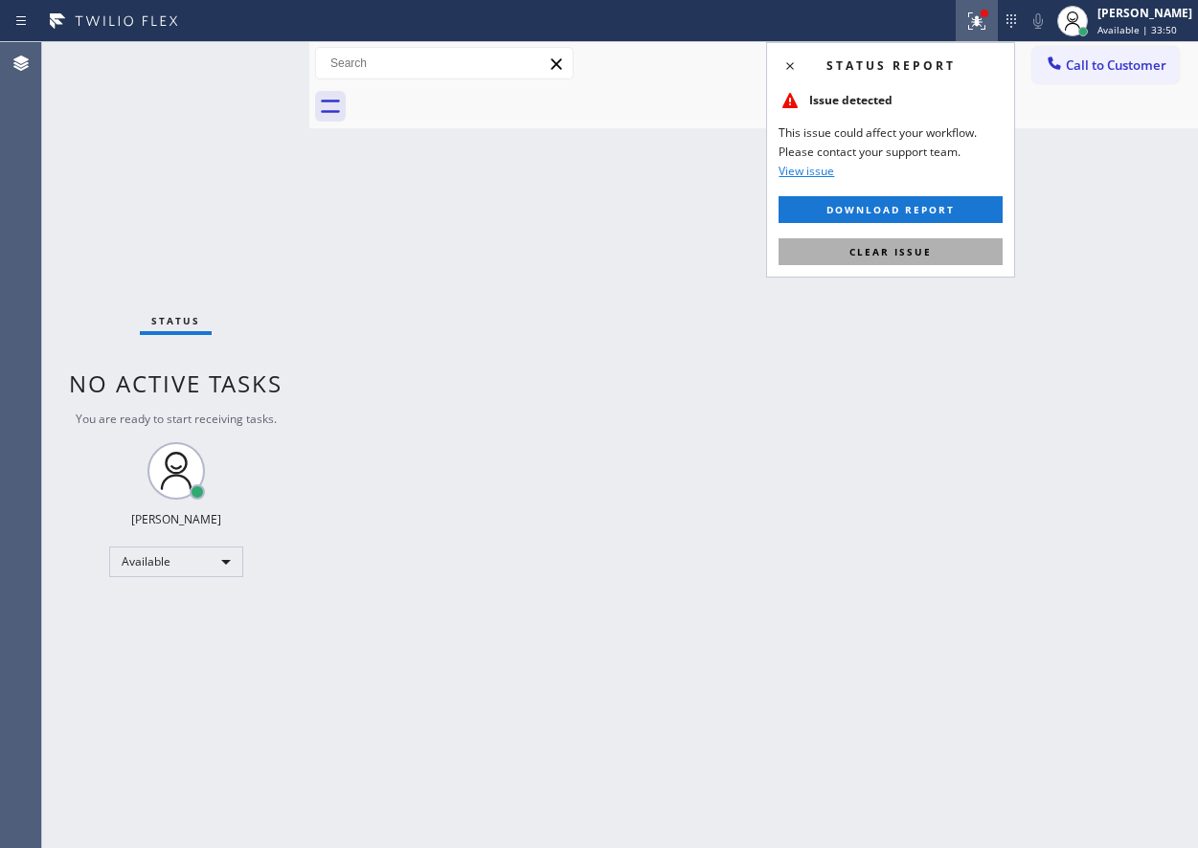
click at [951, 243] on button "Clear issue" at bounding box center [891, 251] width 224 height 27
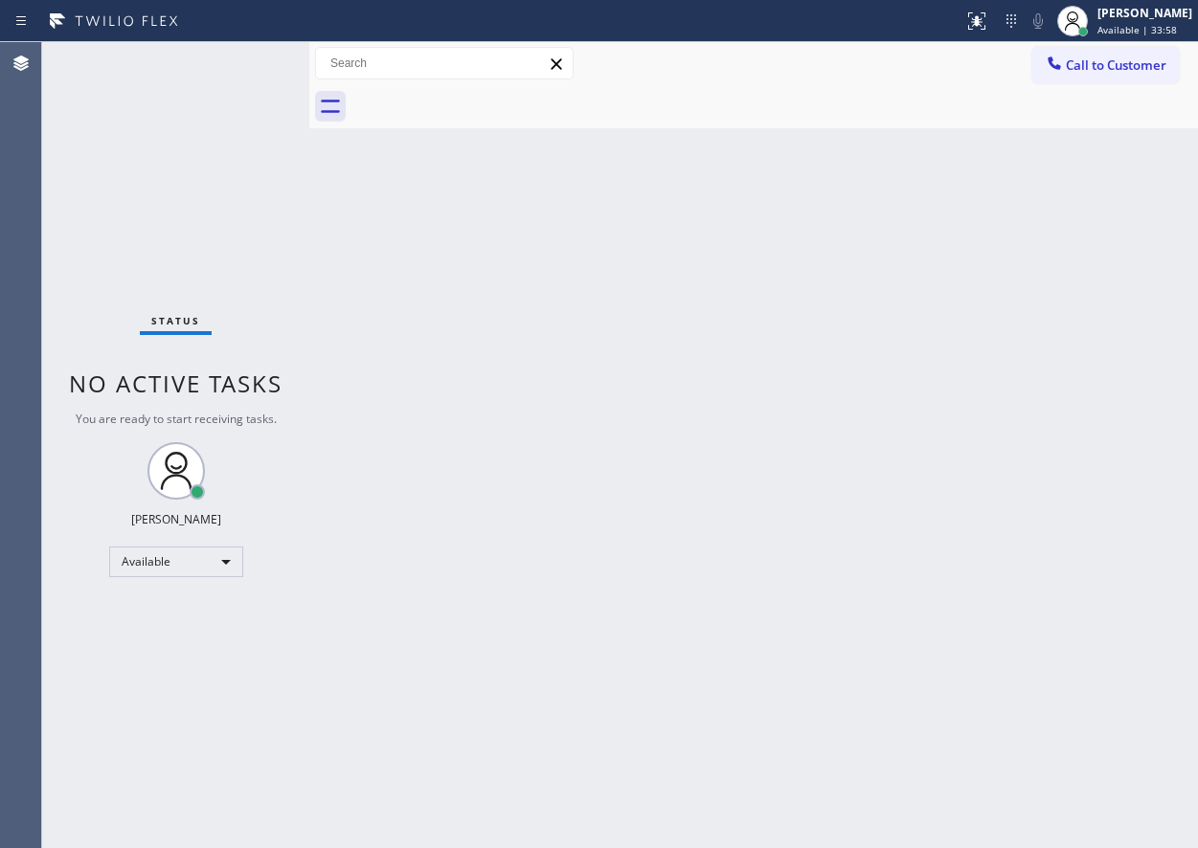
click at [1076, 599] on div "Back to Dashboard Change Sender ID Customers Technicians Select a contact Outbo…" at bounding box center [753, 445] width 889 height 806
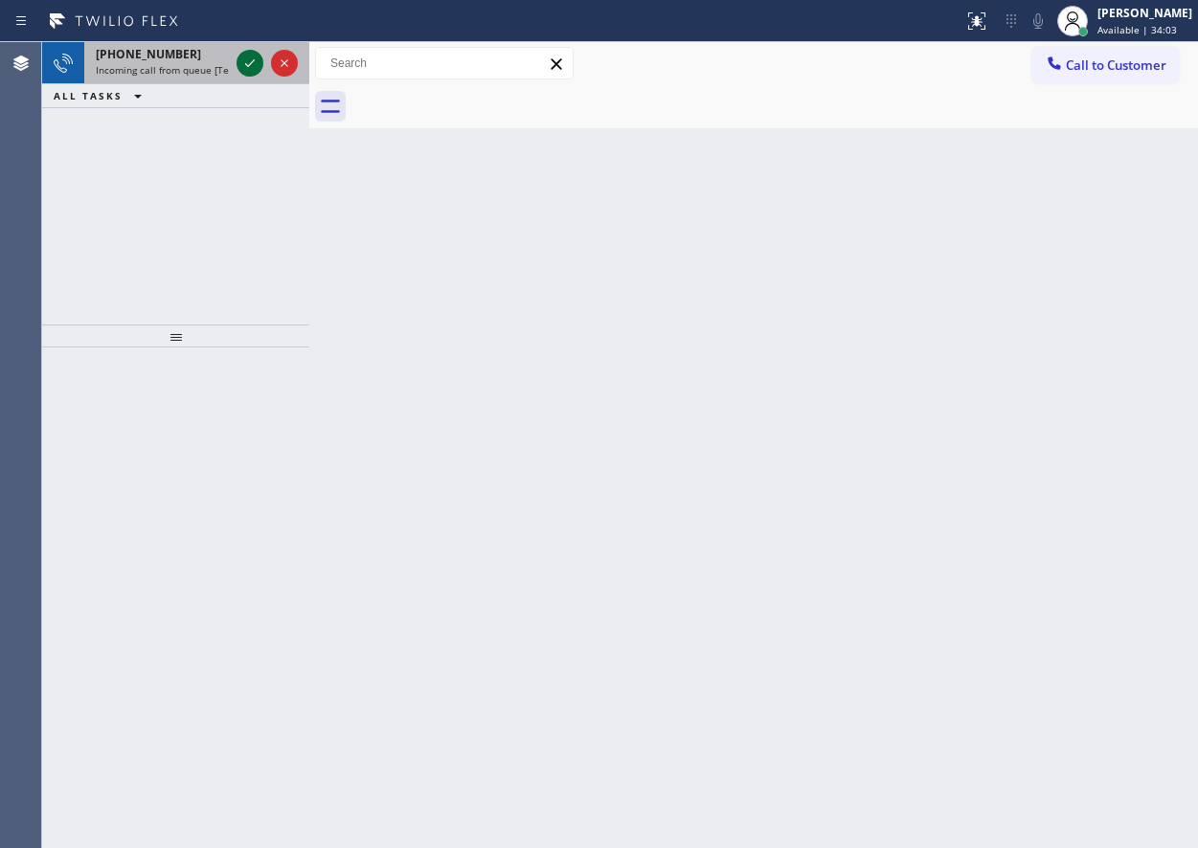
click at [245, 66] on icon at bounding box center [249, 63] width 23 height 23
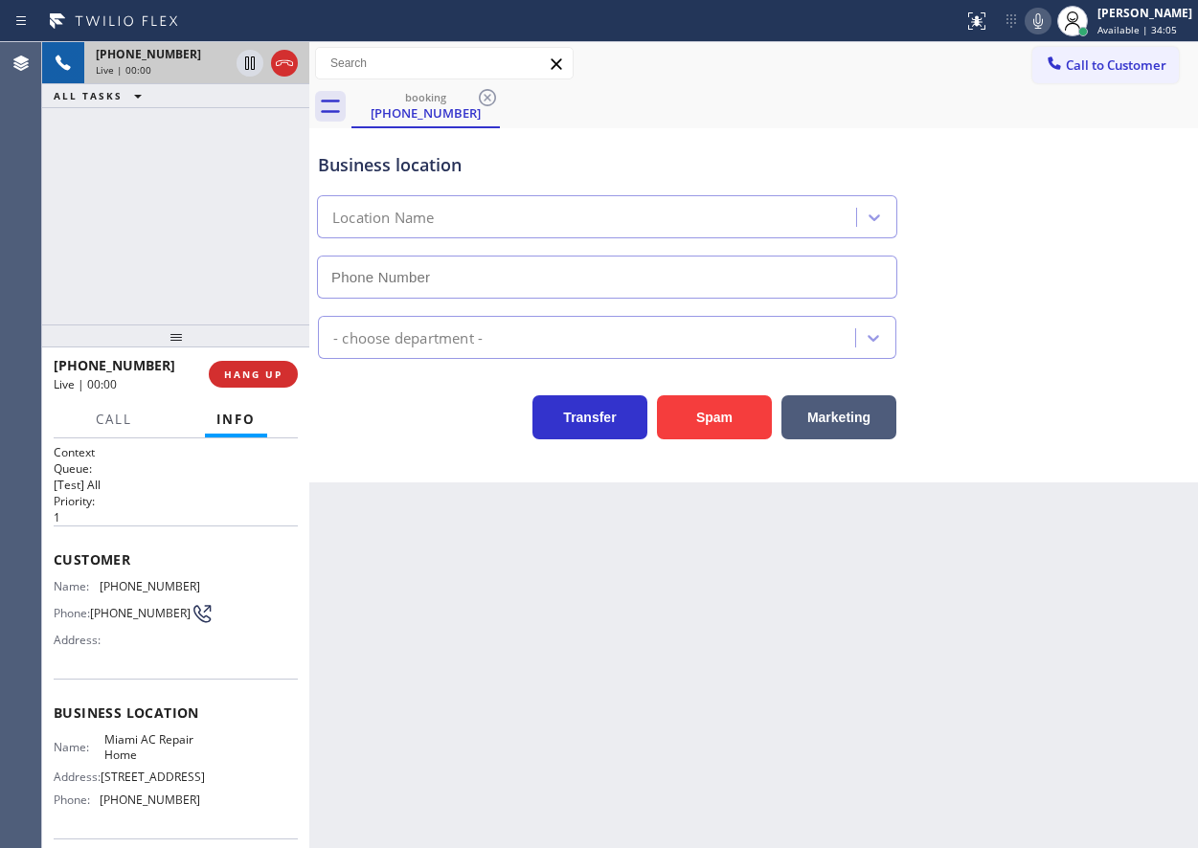
type input "[PHONE_NUMBER]"
click at [709, 419] on button "Spam" at bounding box center [714, 418] width 115 height 44
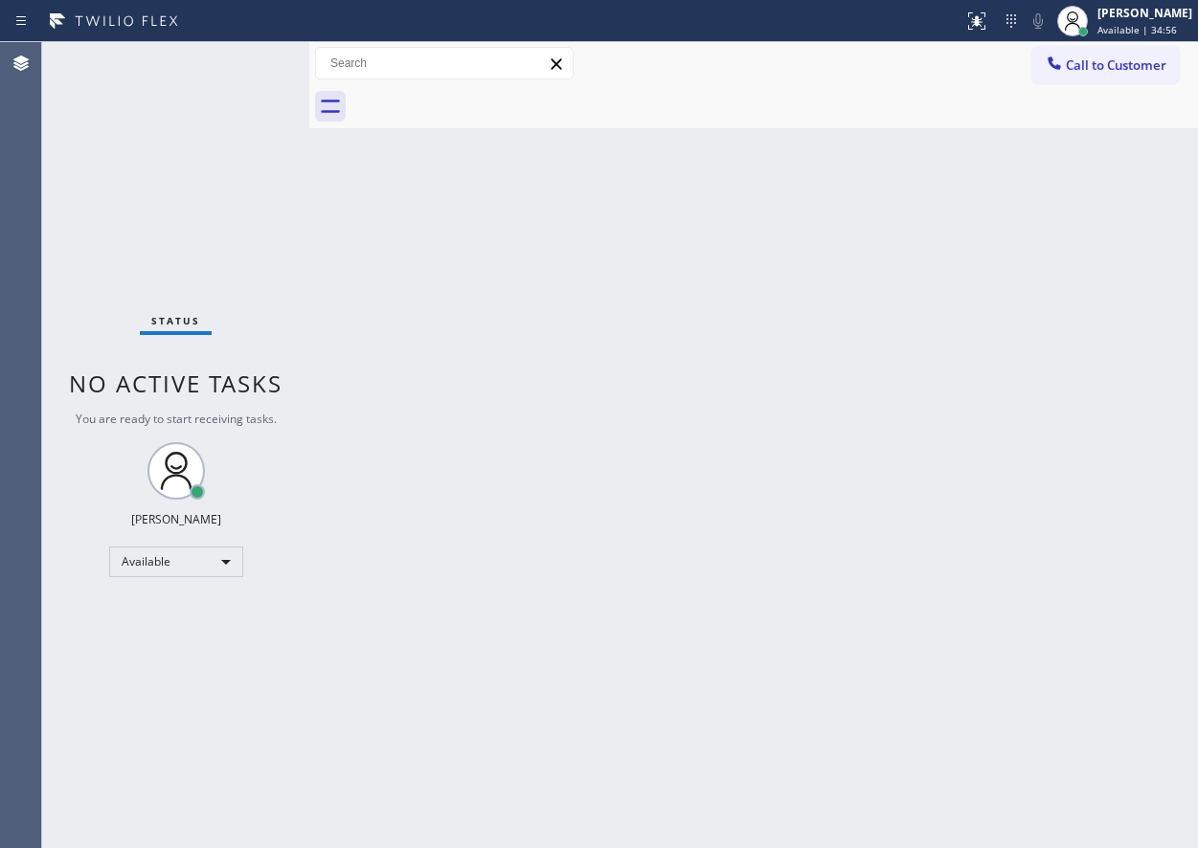
click at [1095, 579] on div "Back to Dashboard Change Sender ID Customers Technicians Select a contact Outbo…" at bounding box center [753, 445] width 889 height 806
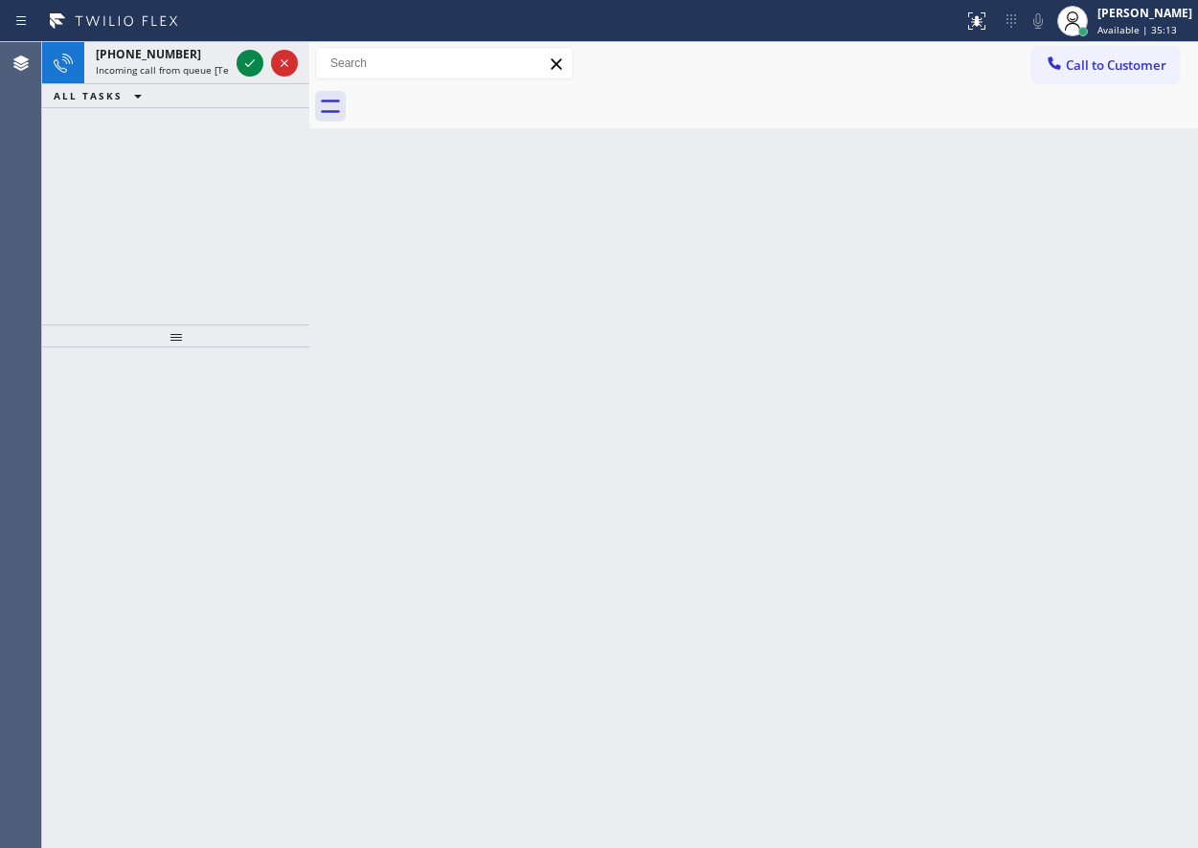
click at [1092, 598] on div "Back to Dashboard Change Sender ID Customers Technicians Select a contact Outbo…" at bounding box center [753, 445] width 889 height 806
drag, startPoint x: 243, startPoint y: 67, endPoint x: 253, endPoint y: 63, distance: 10.3
click at [248, 67] on icon at bounding box center [249, 63] width 23 height 23
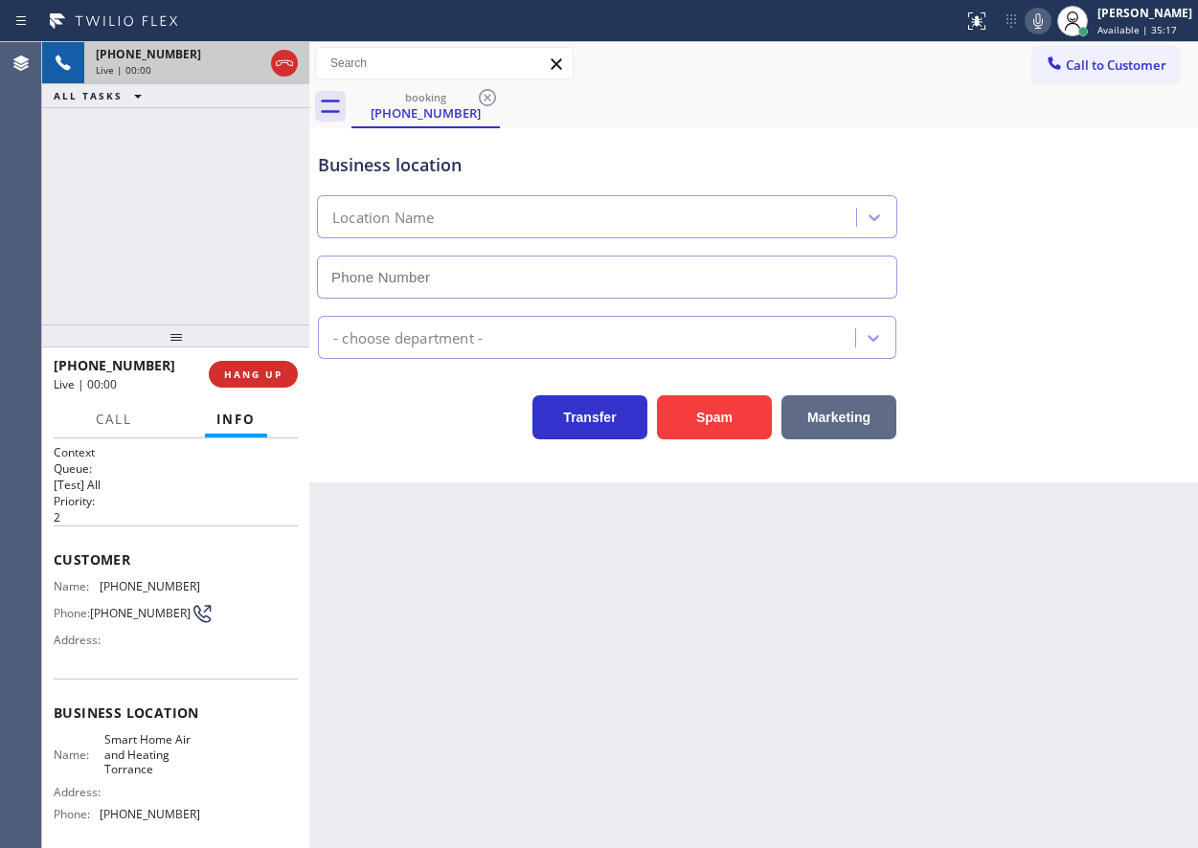
type input "[PHONE_NUMBER]"
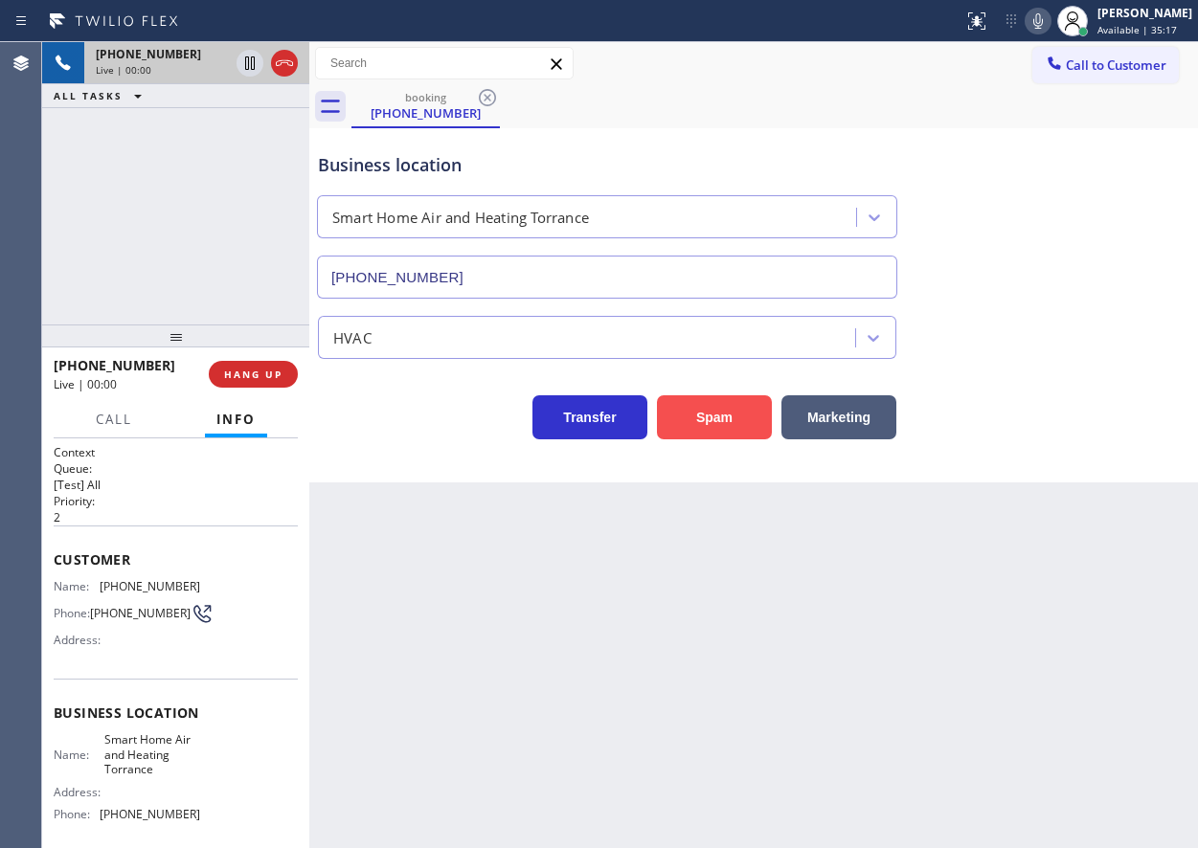
click at [717, 412] on button "Spam" at bounding box center [714, 418] width 115 height 44
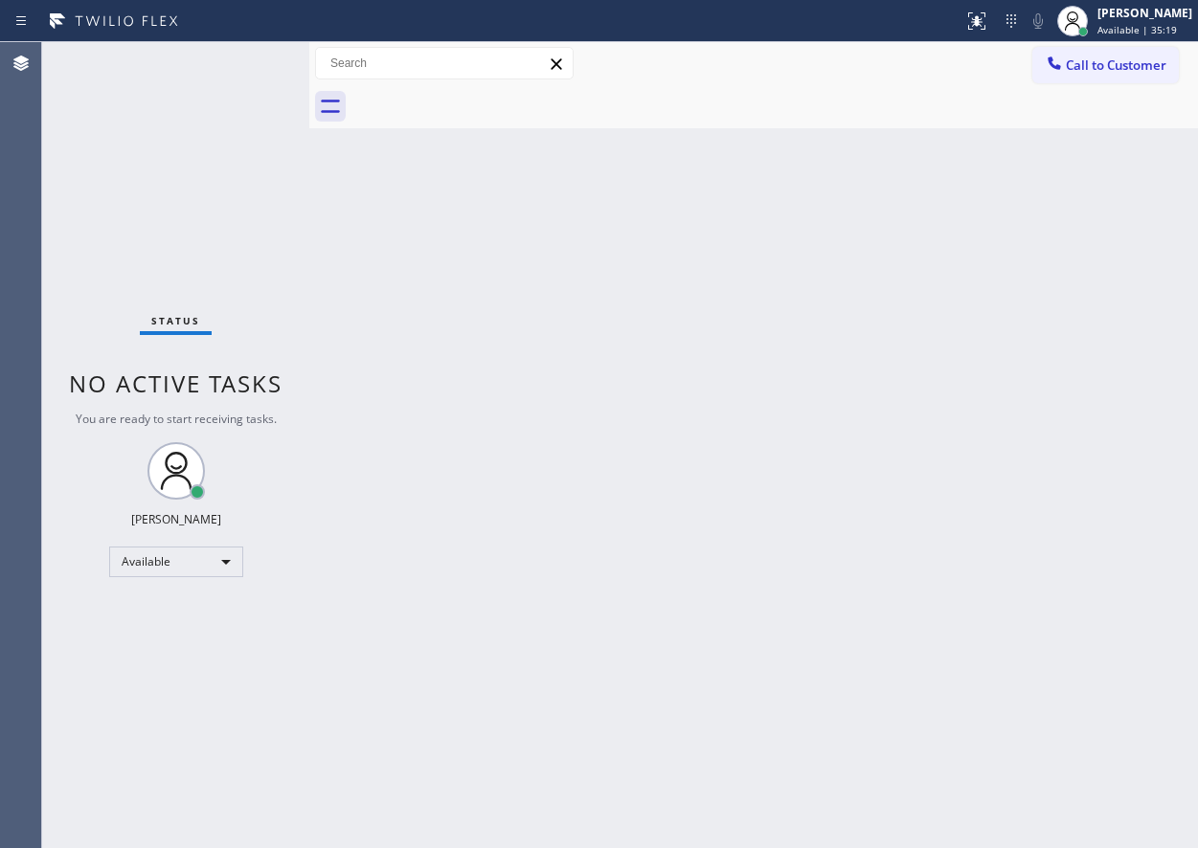
click at [972, 509] on div "Back to Dashboard Change Sender ID Customers Technicians Select a contact Outbo…" at bounding box center [753, 445] width 889 height 806
click at [1024, 561] on div "Back to Dashboard Change Sender ID Customers Technicians Select a contact Outbo…" at bounding box center [753, 445] width 889 height 806
drag, startPoint x: 1029, startPoint y: 352, endPoint x: 1050, endPoint y: 28, distance: 325.3
click at [1031, 351] on div "Back to Dashboard Change Sender ID Customers Technicians Select a contact Outbo…" at bounding box center [753, 445] width 889 height 806
click at [1173, 424] on div "Back to Dashboard Change Sender ID Customers Technicians Select a contact Outbo…" at bounding box center [753, 445] width 889 height 806
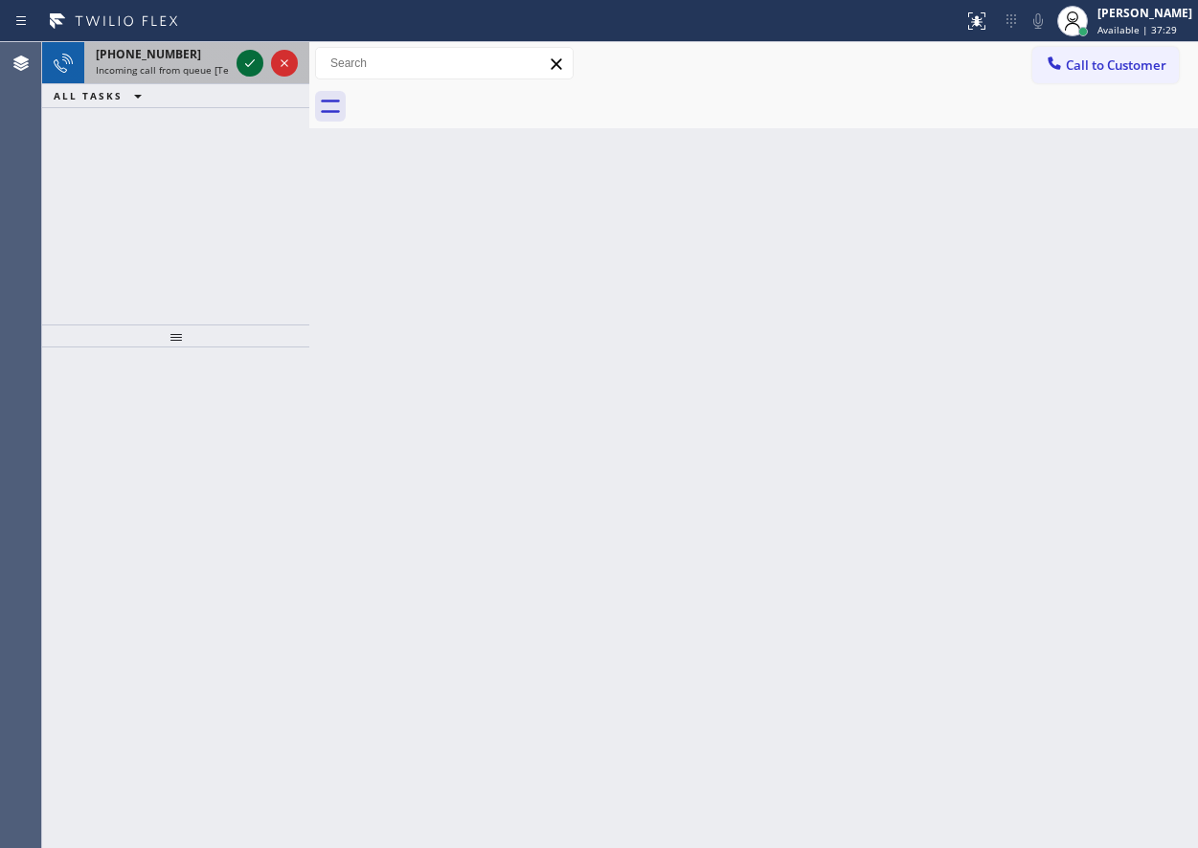
click at [251, 64] on icon at bounding box center [250, 63] width 10 height 8
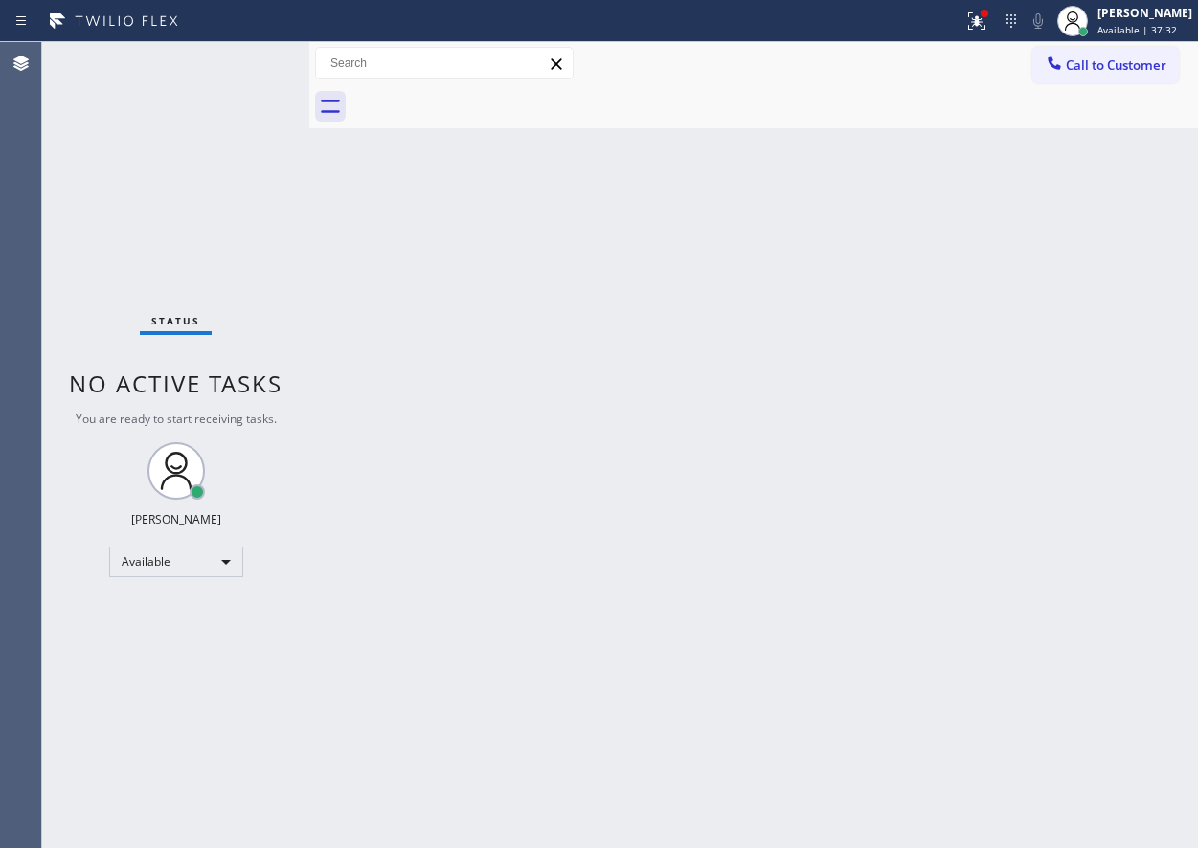
click at [247, 72] on div "Status No active tasks You are ready to start receiving tasks. [PERSON_NAME] Av…" at bounding box center [175, 445] width 267 height 806
click at [1117, 653] on div "Back to Dashboard Change Sender ID Customers Technicians Select a contact Outbo…" at bounding box center [753, 445] width 889 height 806
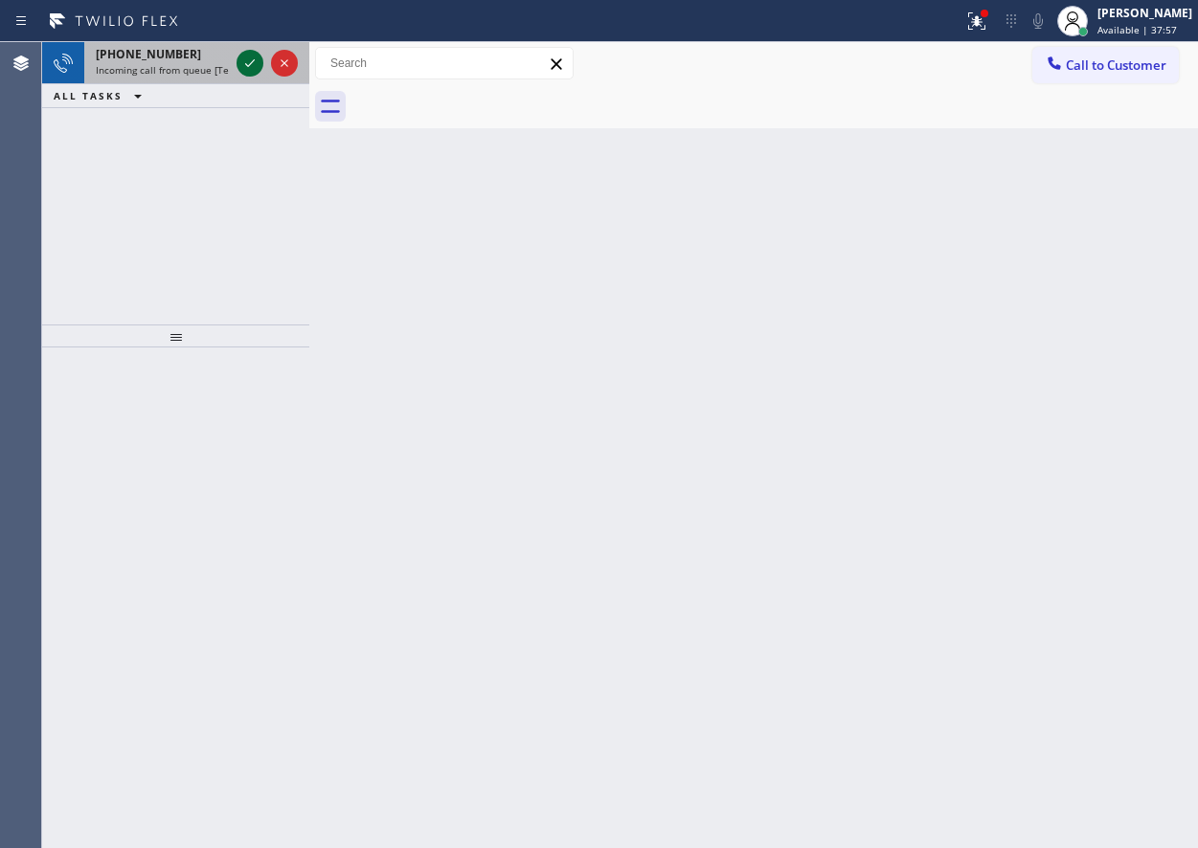
click at [247, 64] on icon at bounding box center [249, 63] width 23 height 23
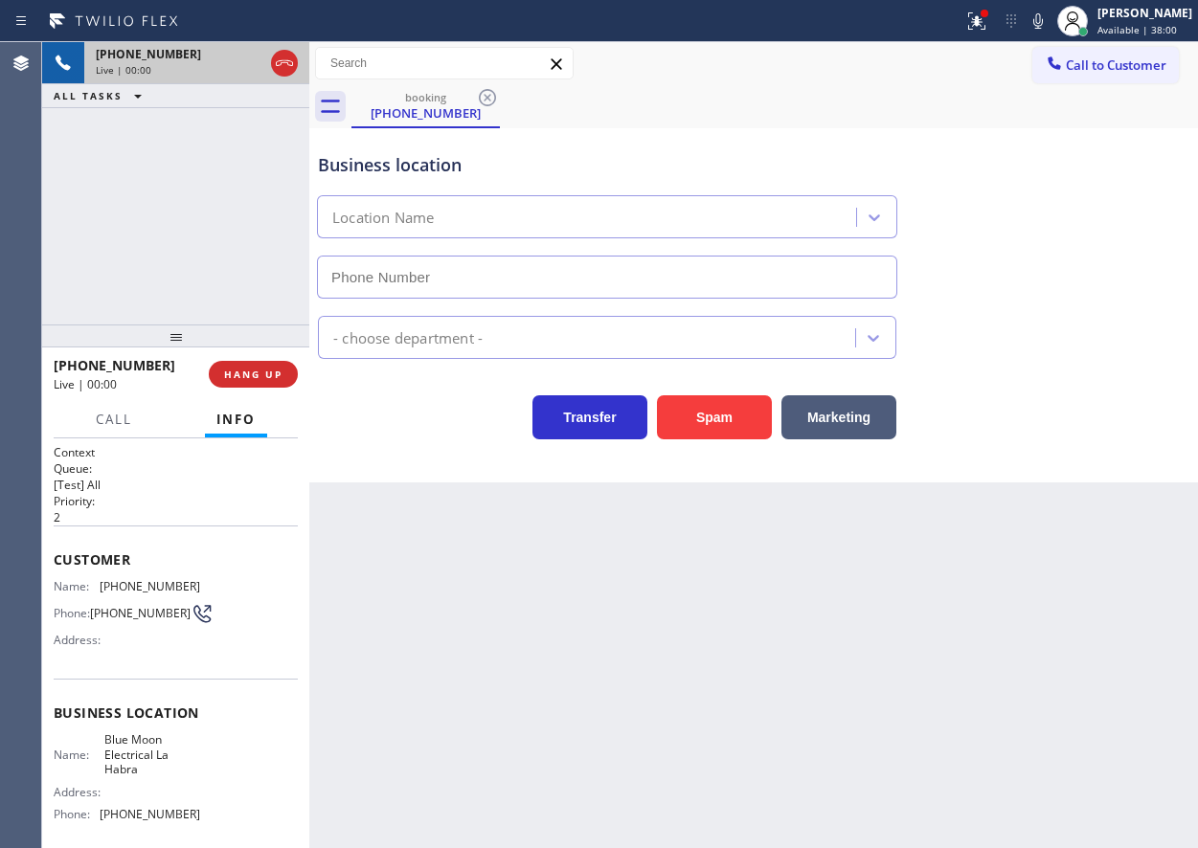
type input "[PHONE_NUMBER]"
click at [250, 368] on span "HANG UP" at bounding box center [253, 374] width 58 height 13
click at [254, 370] on span "HANG UP" at bounding box center [253, 374] width 58 height 13
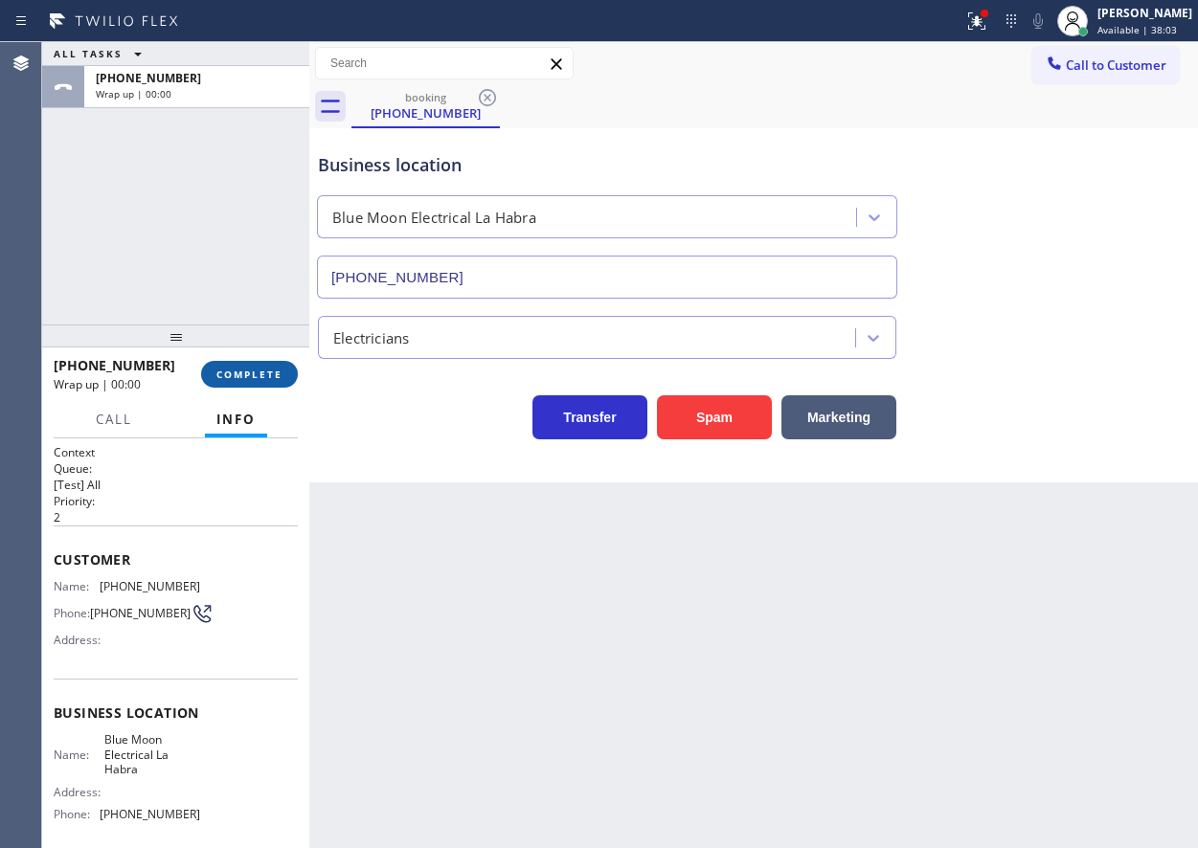
click at [260, 368] on span "COMPLETE" at bounding box center [249, 374] width 66 height 13
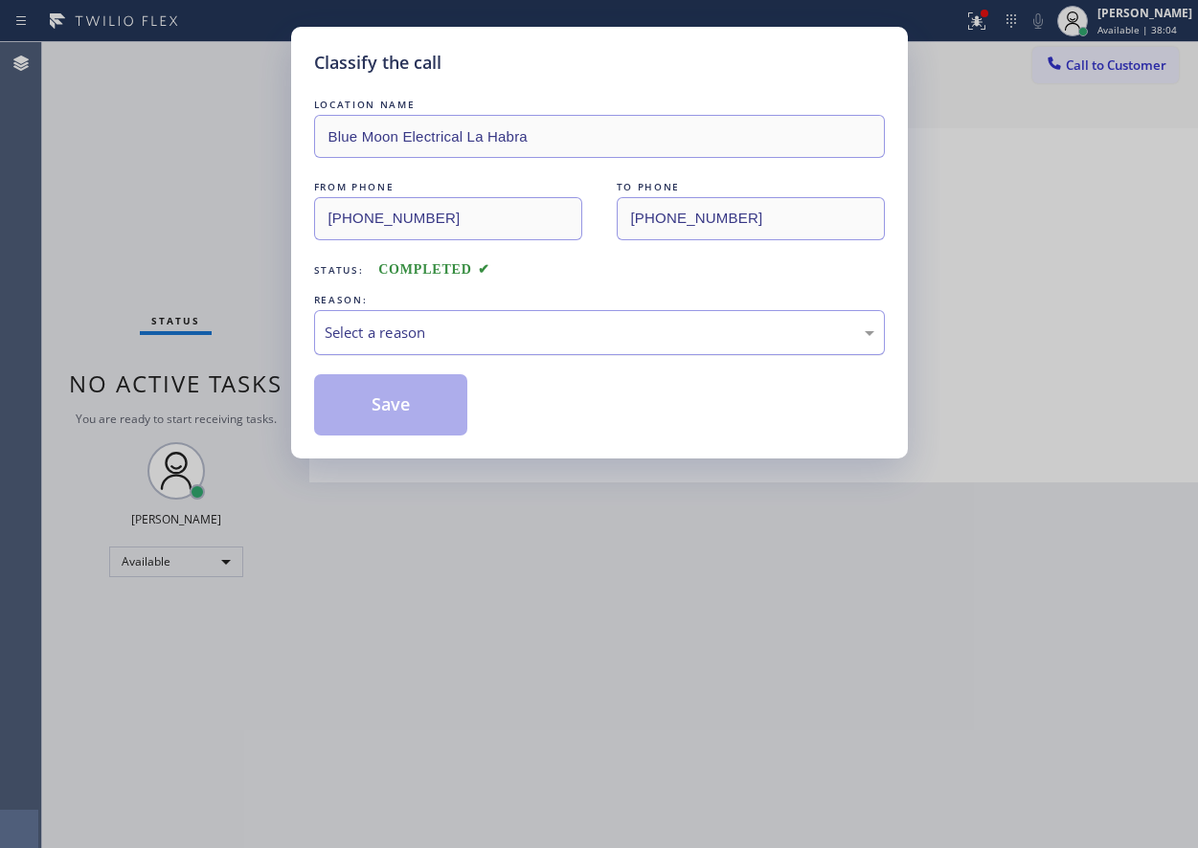
click at [465, 340] on div "Select a reason" at bounding box center [600, 333] width 550 height 22
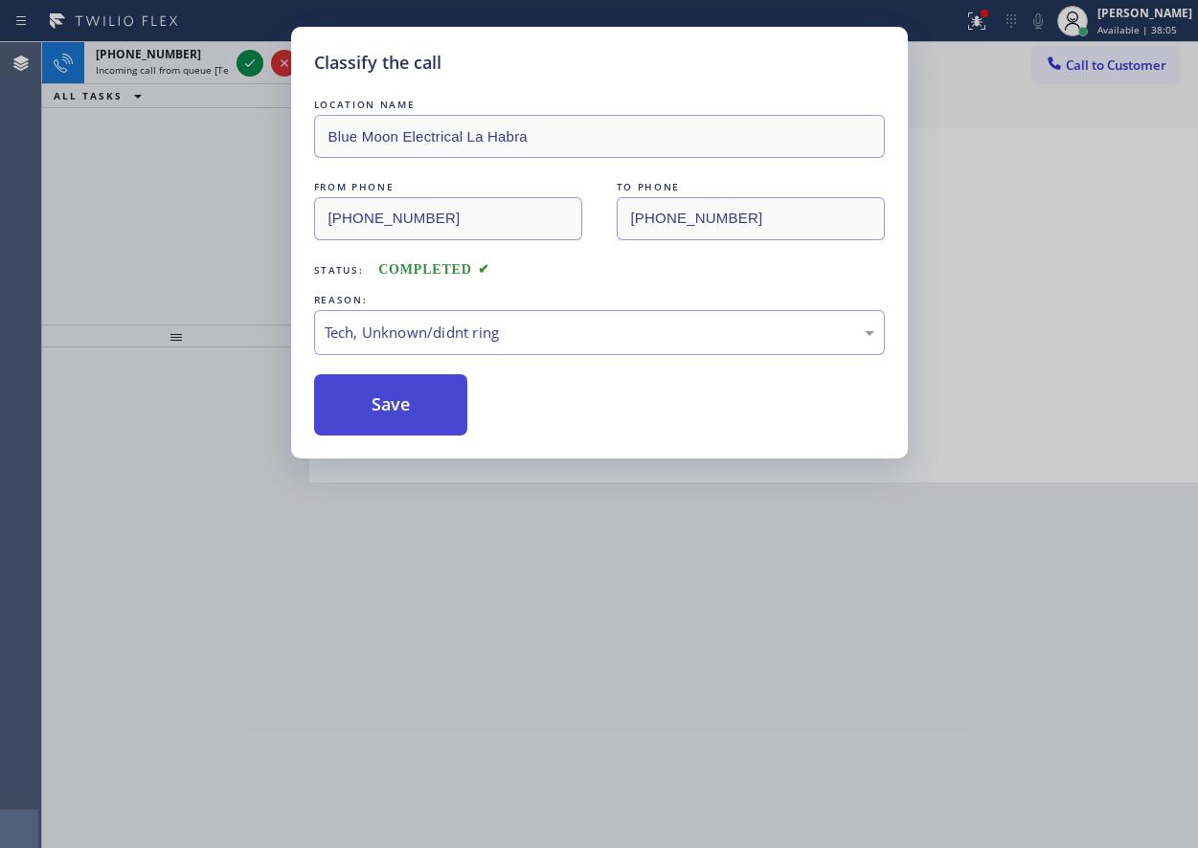
click at [407, 406] on button "Save" at bounding box center [391, 404] width 154 height 61
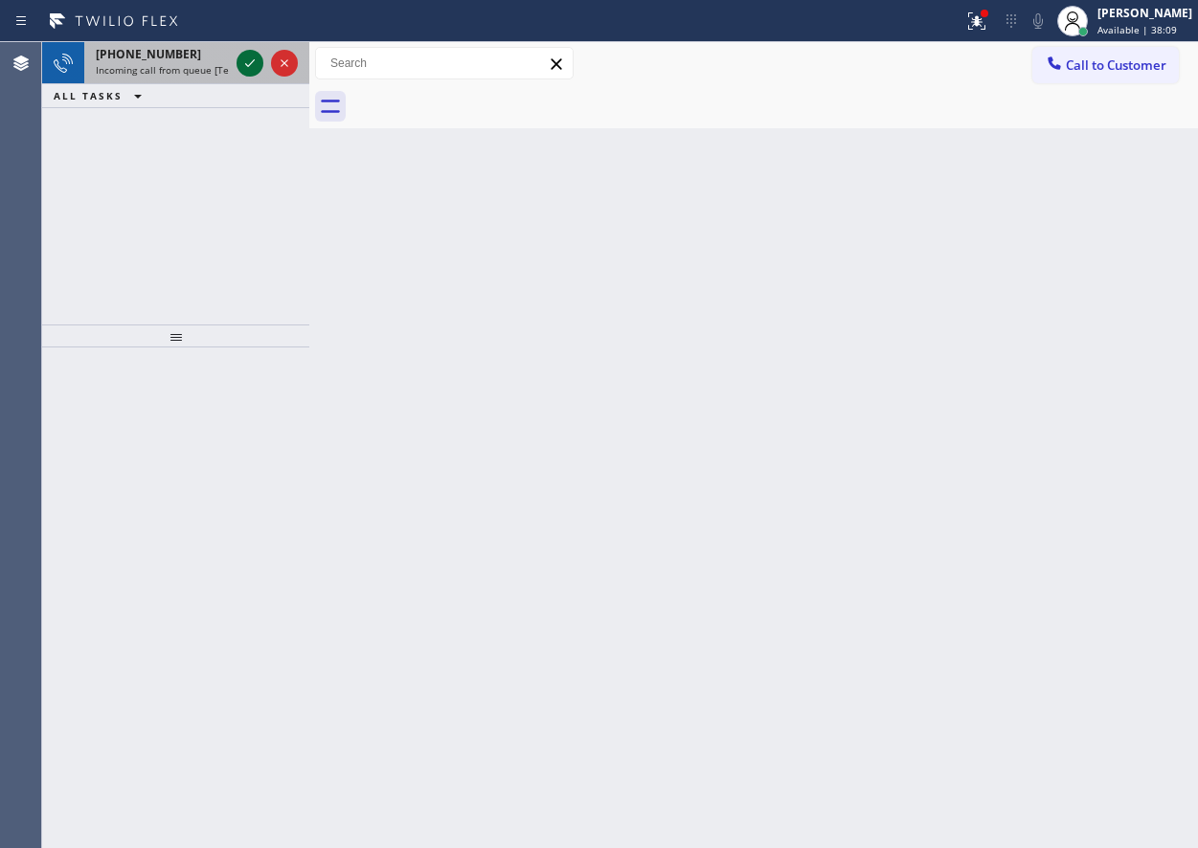
click at [250, 62] on icon at bounding box center [249, 63] width 23 height 23
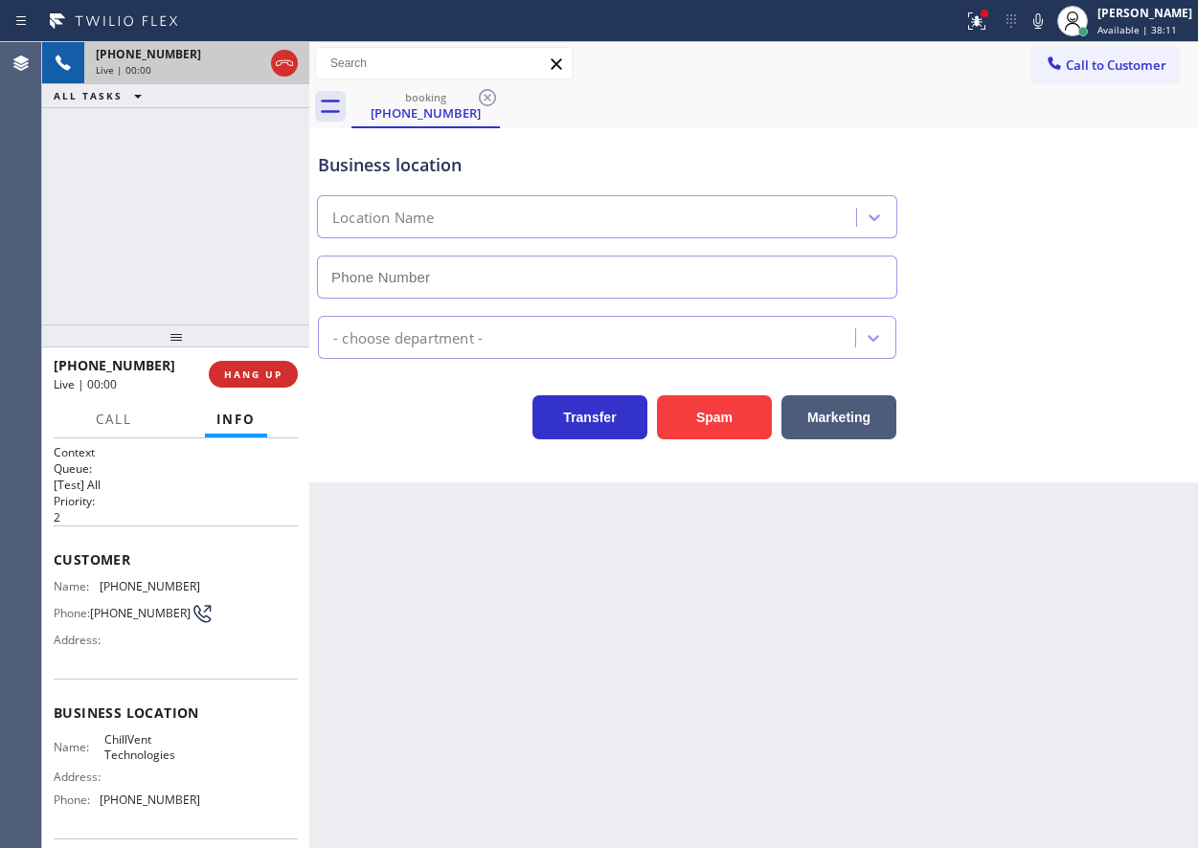
type input "[PHONE_NUMBER]"
click at [719, 419] on button "Spam" at bounding box center [714, 418] width 115 height 44
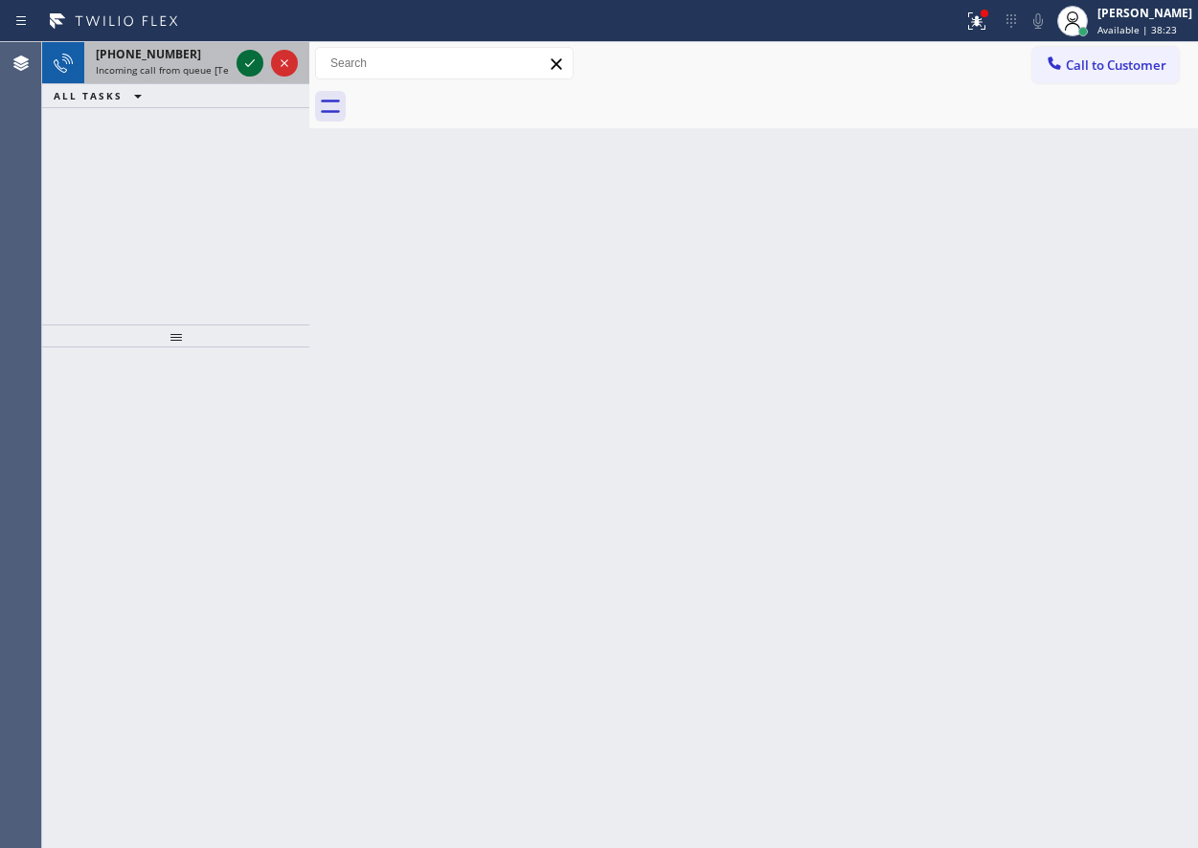
click at [244, 68] on icon at bounding box center [249, 63] width 23 height 23
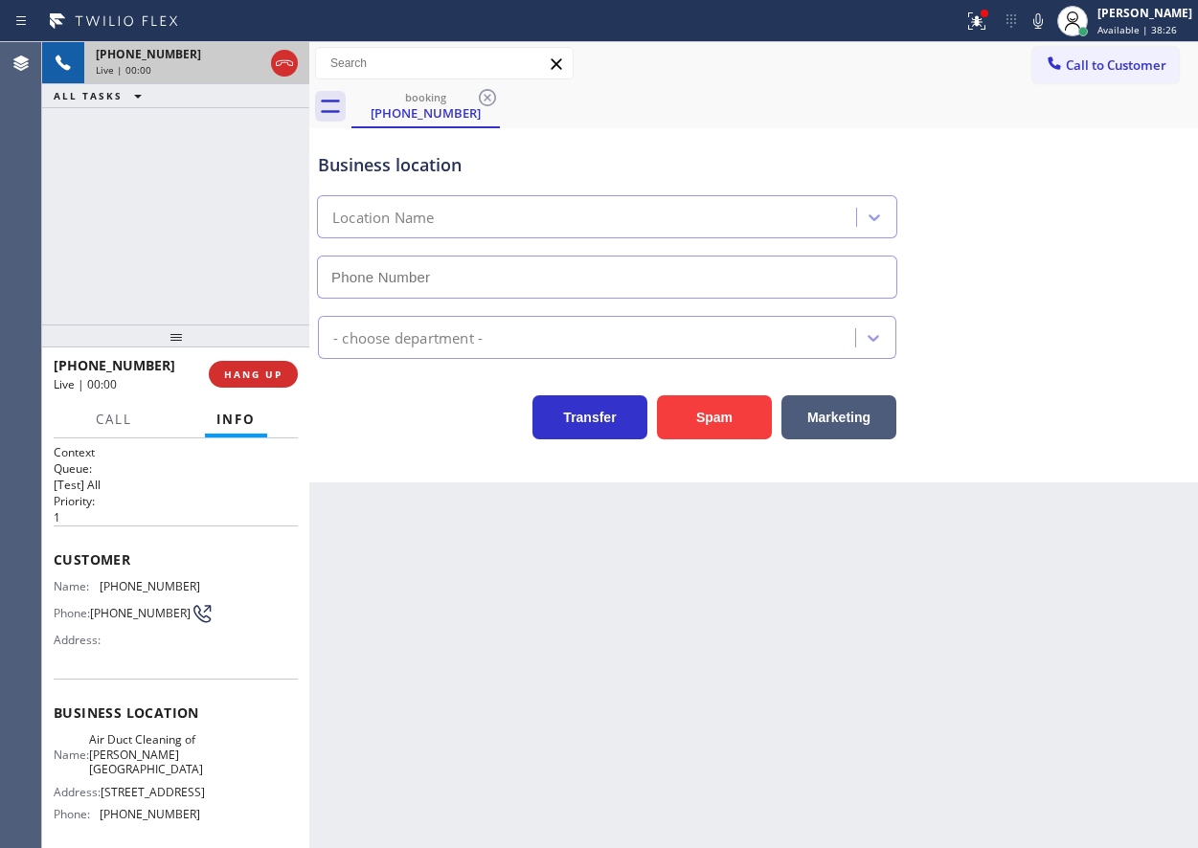
type input "[PHONE_NUMBER]"
click at [713, 414] on button "Spam" at bounding box center [714, 418] width 115 height 44
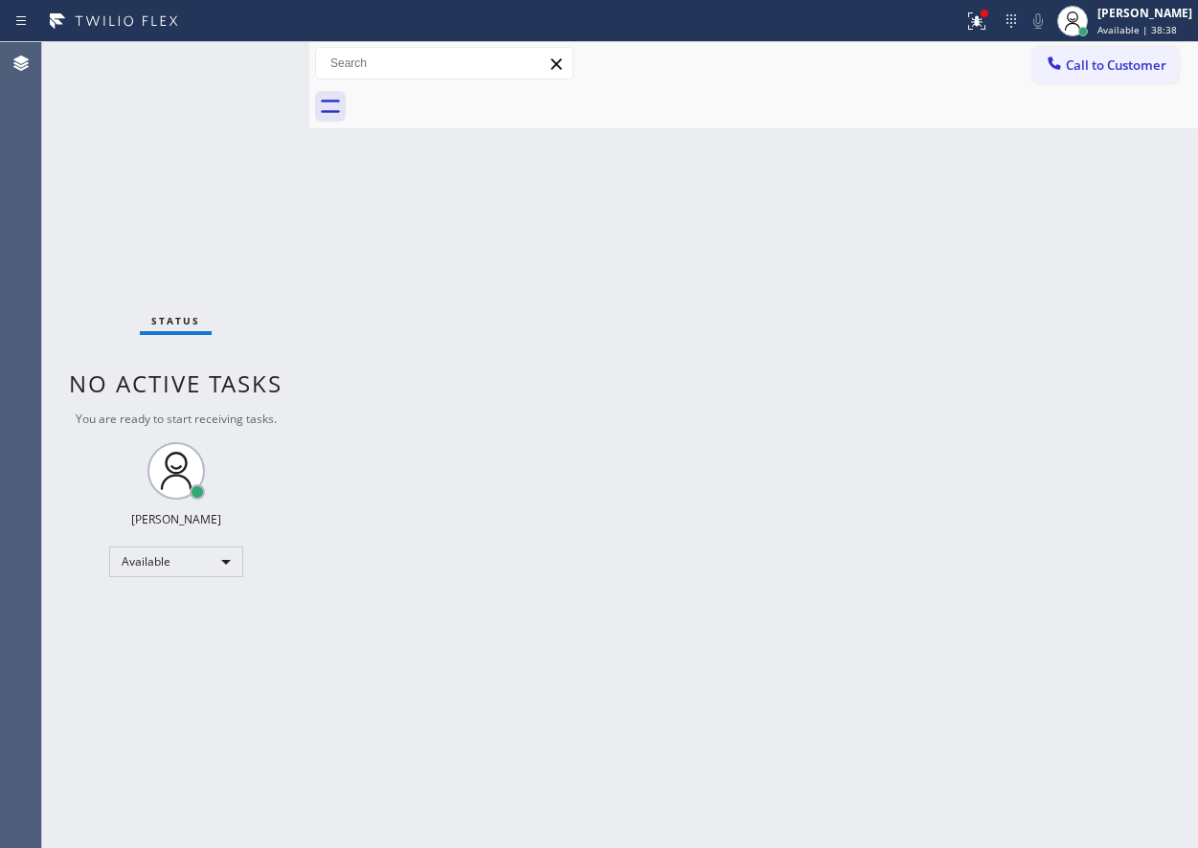
drag, startPoint x: 1092, startPoint y: 285, endPoint x: 293, endPoint y: 118, distance: 816.1
click at [1091, 285] on div "Back to Dashboard Change Sender ID Customers Technicians Select a contact Outbo…" at bounding box center [753, 445] width 889 height 806
drag, startPoint x: 1101, startPoint y: 294, endPoint x: 265, endPoint y: 144, distance: 849.5
click at [1099, 294] on div "Back to Dashboard Change Sender ID Customers Technicians Select a contact Outbo…" at bounding box center [753, 445] width 889 height 806
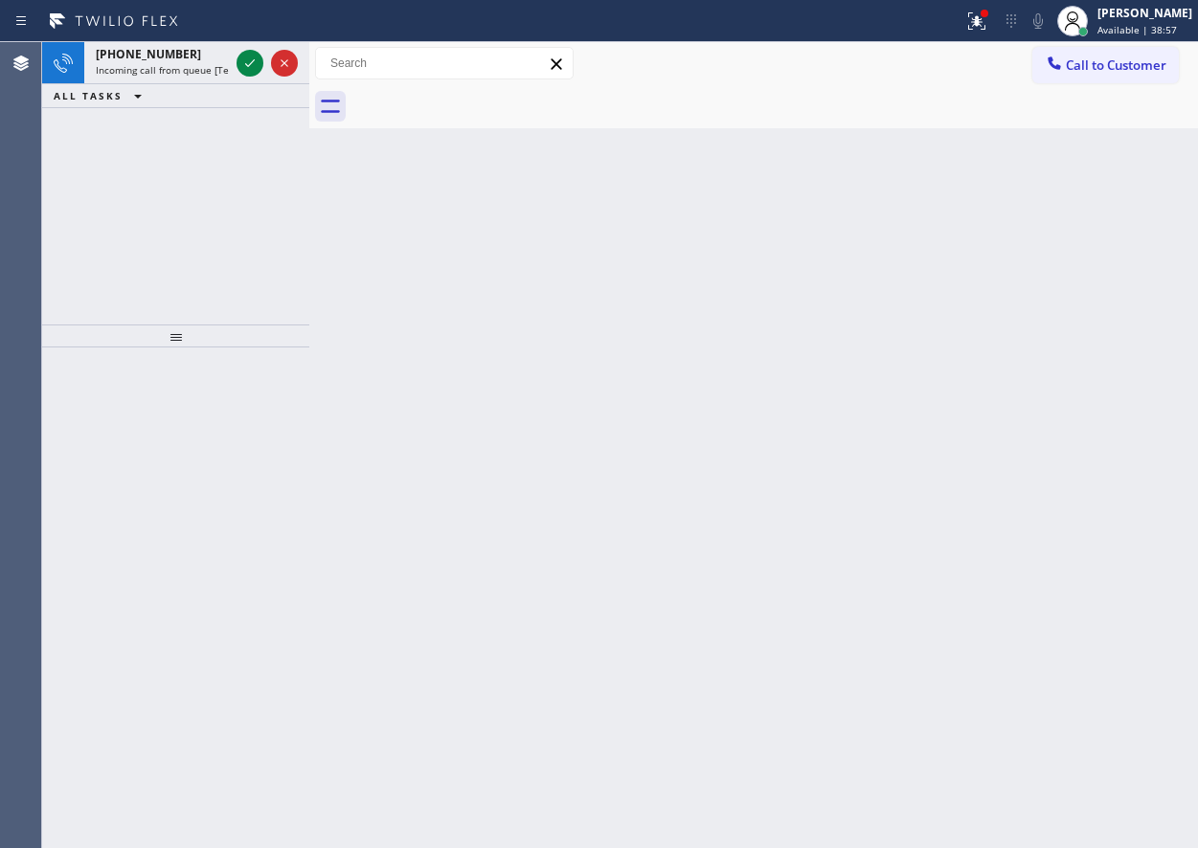
drag, startPoint x: 994, startPoint y: 242, endPoint x: 493, endPoint y: 217, distance: 501.5
click at [994, 242] on div "Back to Dashboard Change Sender ID Customers Technicians Select a contact Outbo…" at bounding box center [753, 445] width 889 height 806
click at [246, 65] on icon at bounding box center [250, 63] width 10 height 8
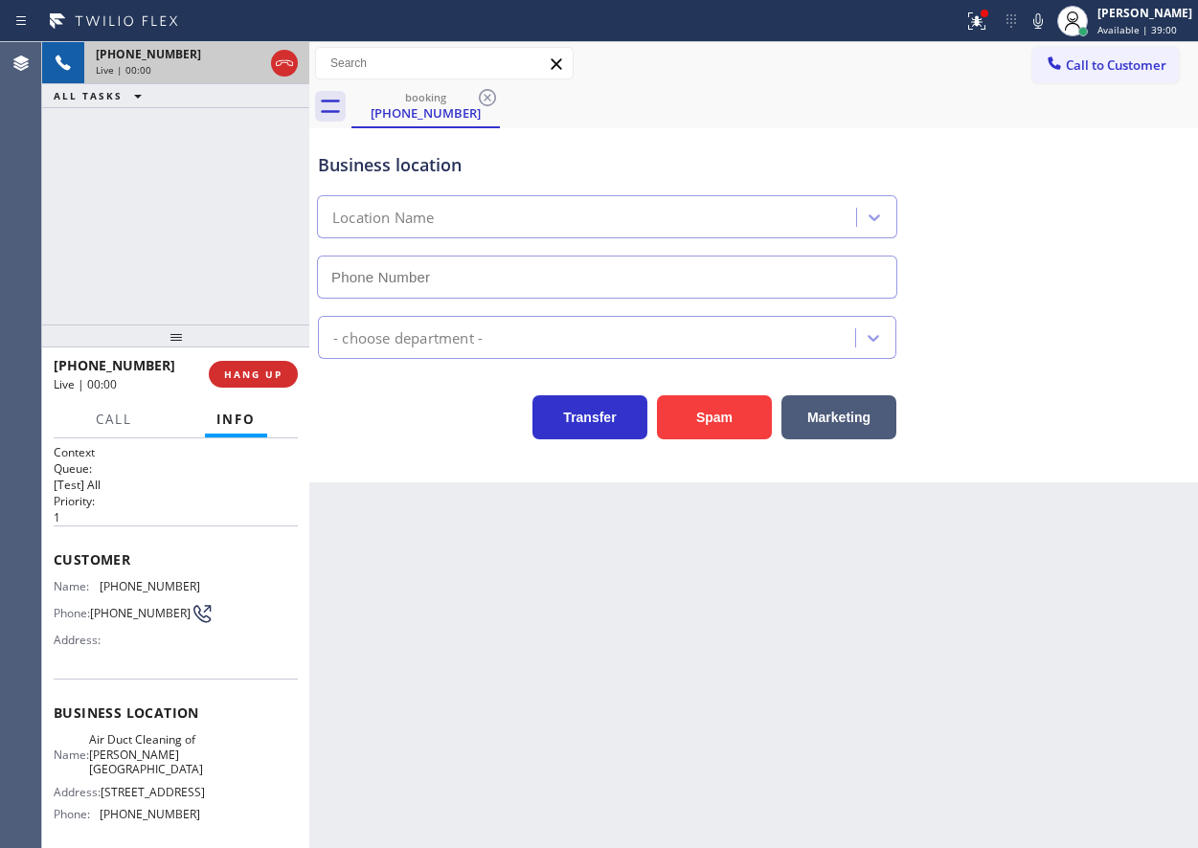
type input "[PHONE_NUMBER]"
click at [273, 363] on button "HANG UP" at bounding box center [253, 374] width 89 height 27
click at [273, 368] on span "HANG UP" at bounding box center [253, 374] width 58 height 13
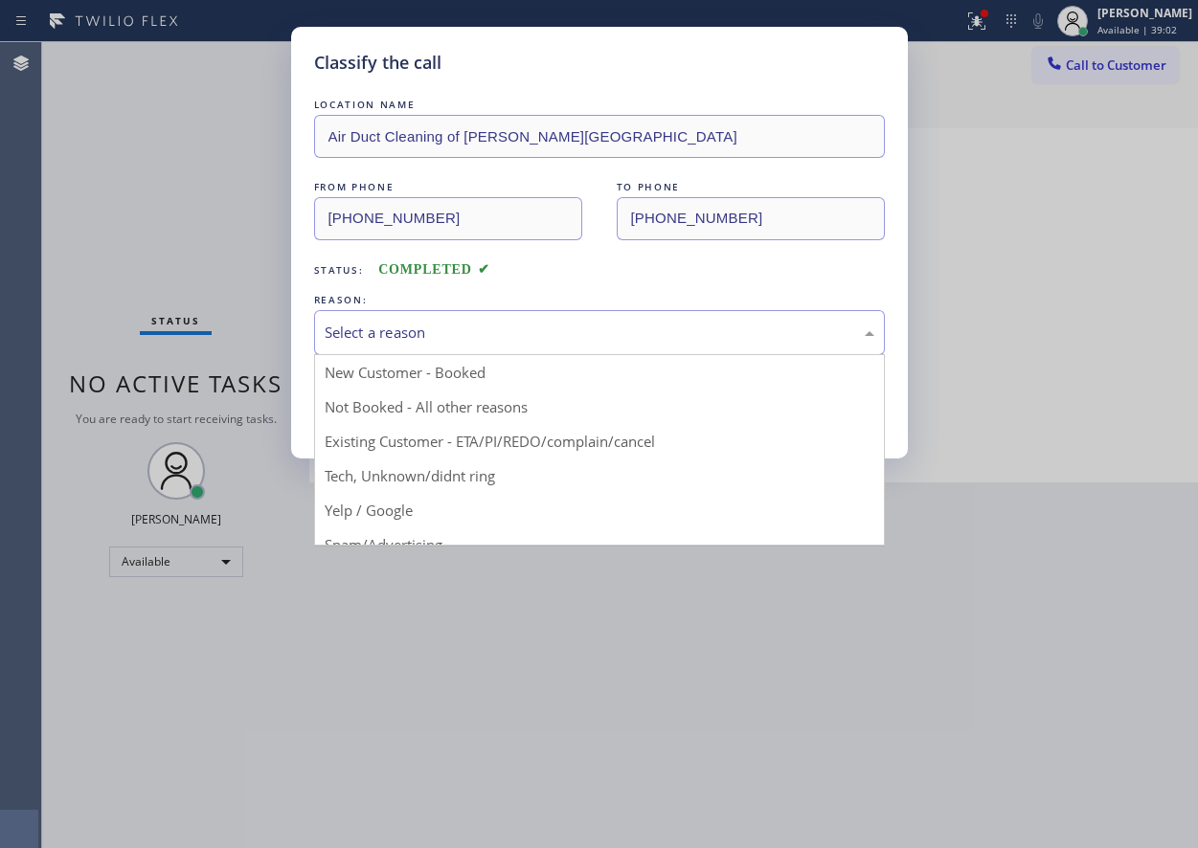
click at [464, 337] on div "Select a reason" at bounding box center [600, 333] width 550 height 22
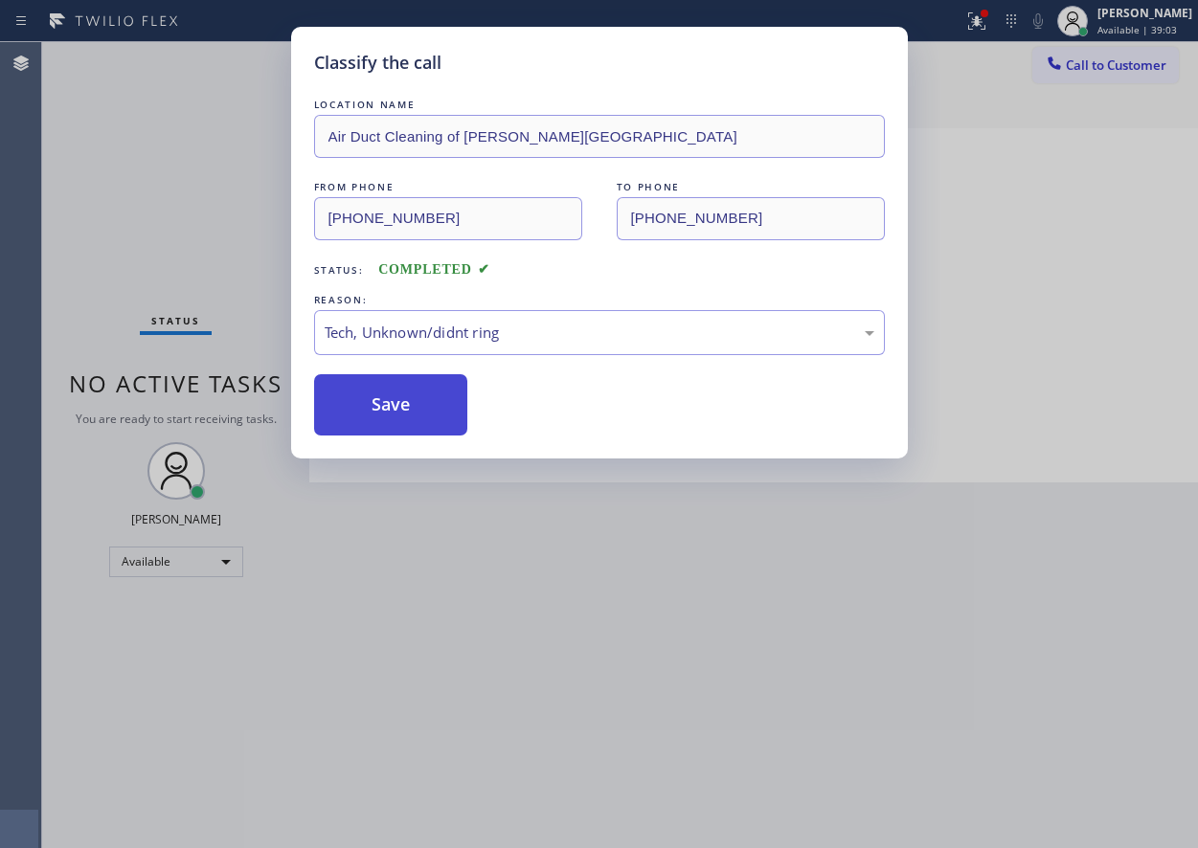
click at [396, 422] on button "Save" at bounding box center [391, 404] width 154 height 61
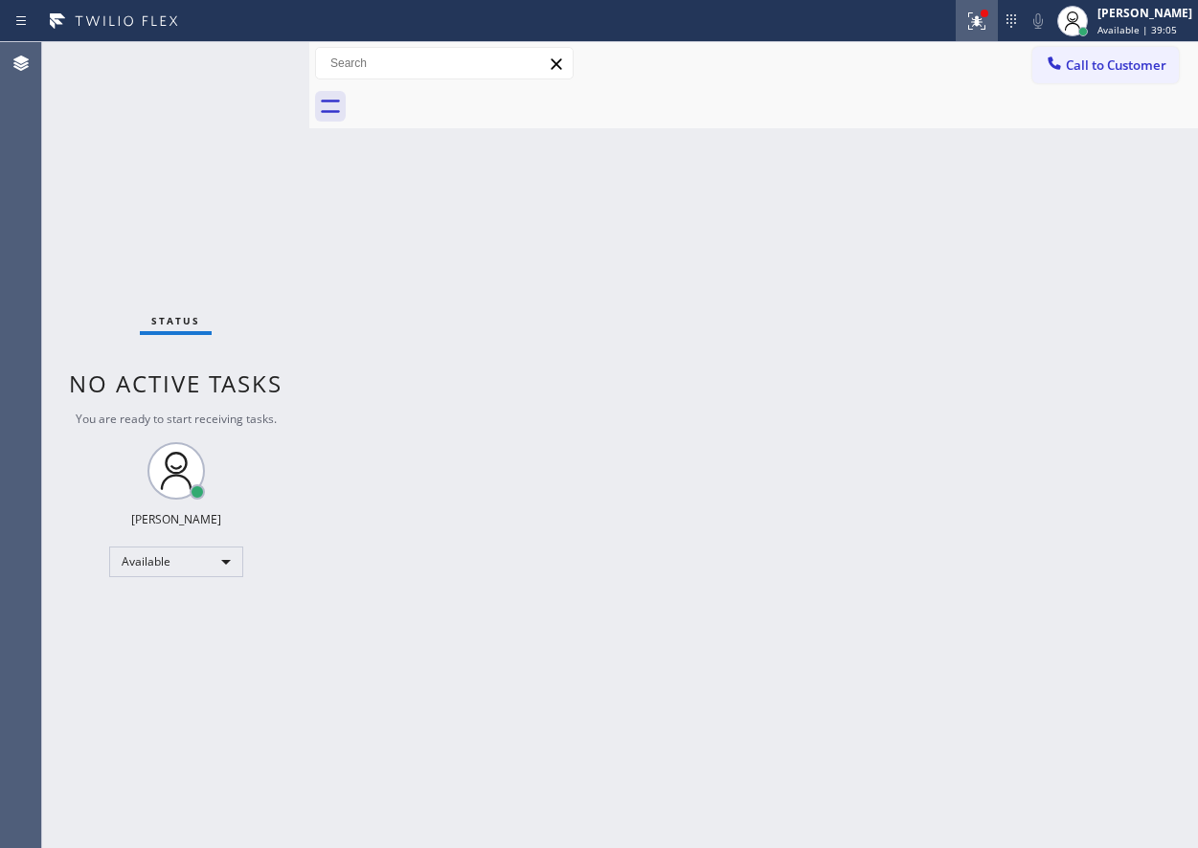
click at [980, 12] on icon at bounding box center [973, 18] width 11 height 13
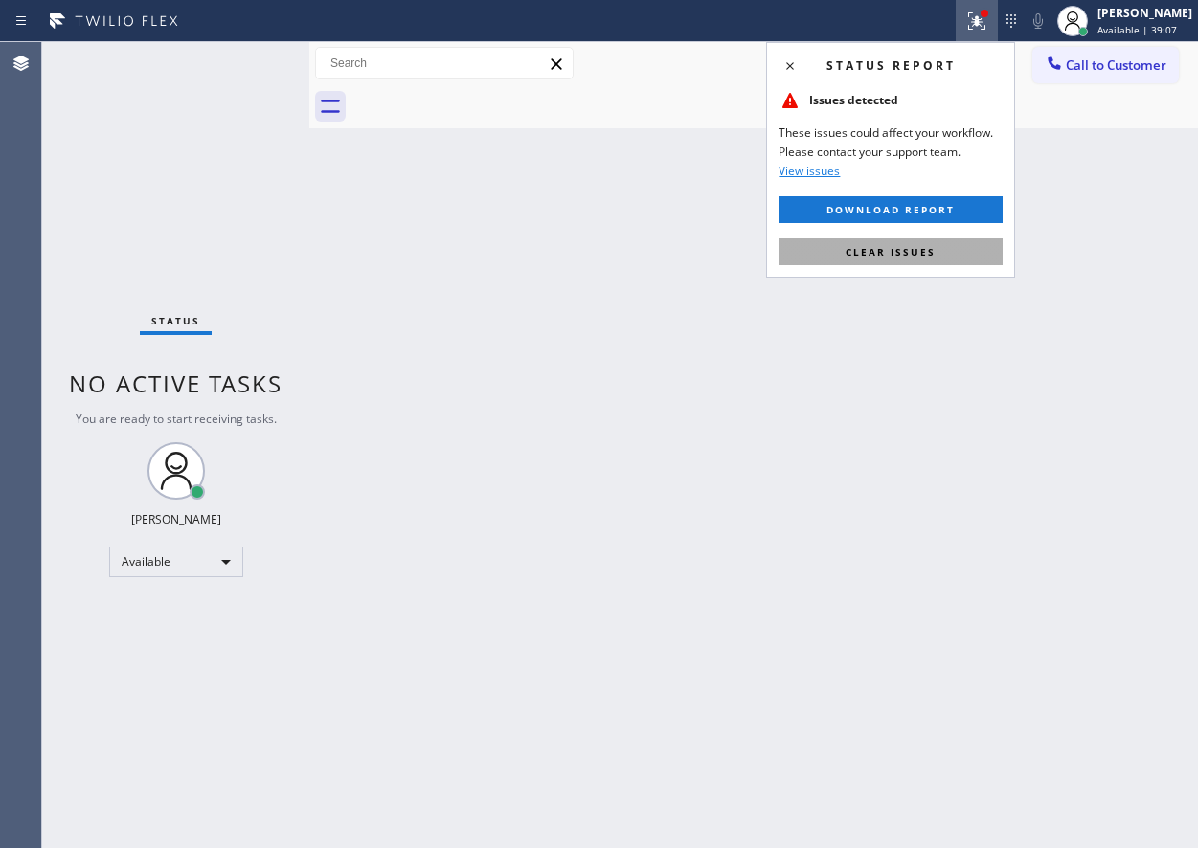
click at [939, 254] on button "Clear issues" at bounding box center [891, 251] width 224 height 27
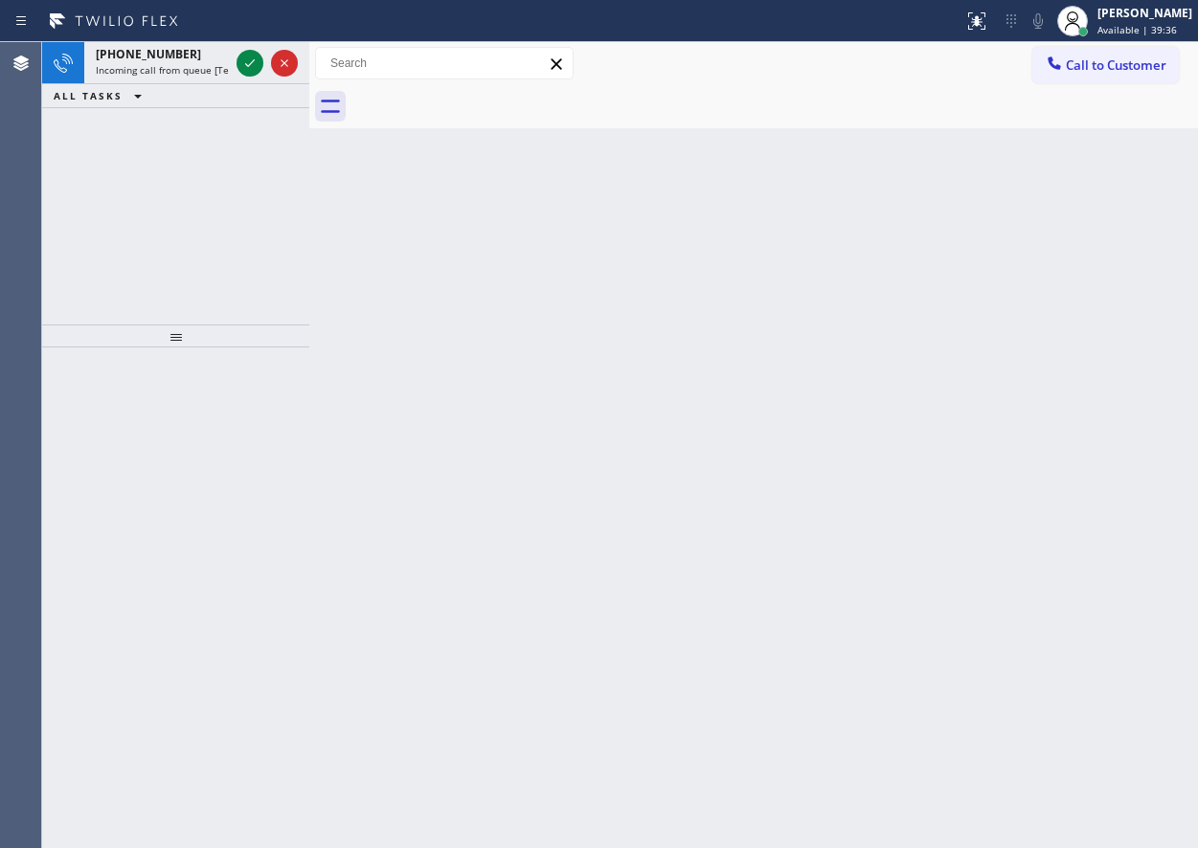
click at [1063, 434] on div "Back to Dashboard Change Sender ID Customers Technicians Select a contact Outbo…" at bounding box center [753, 445] width 889 height 806
click at [156, 70] on span "Incoming call from queue [Test] All" at bounding box center [175, 69] width 159 height 13
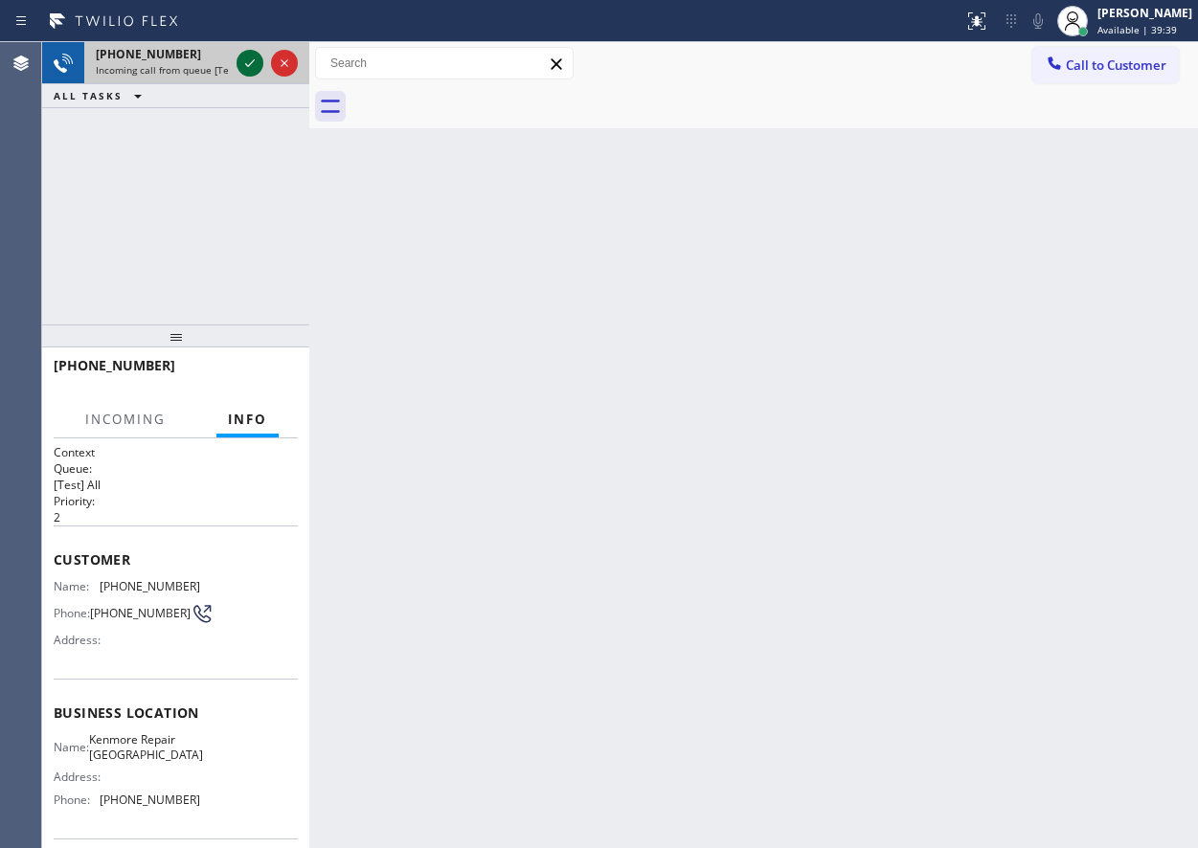
click at [250, 64] on icon at bounding box center [250, 63] width 10 height 8
click at [718, 556] on div "Back to Dashboard Change Sender ID Customers Technicians Select a contact Outbo…" at bounding box center [753, 445] width 889 height 806
click at [766, 697] on div "Back to Dashboard Change Sender ID Customers Technicians Select a contact Outbo…" at bounding box center [753, 445] width 889 height 806
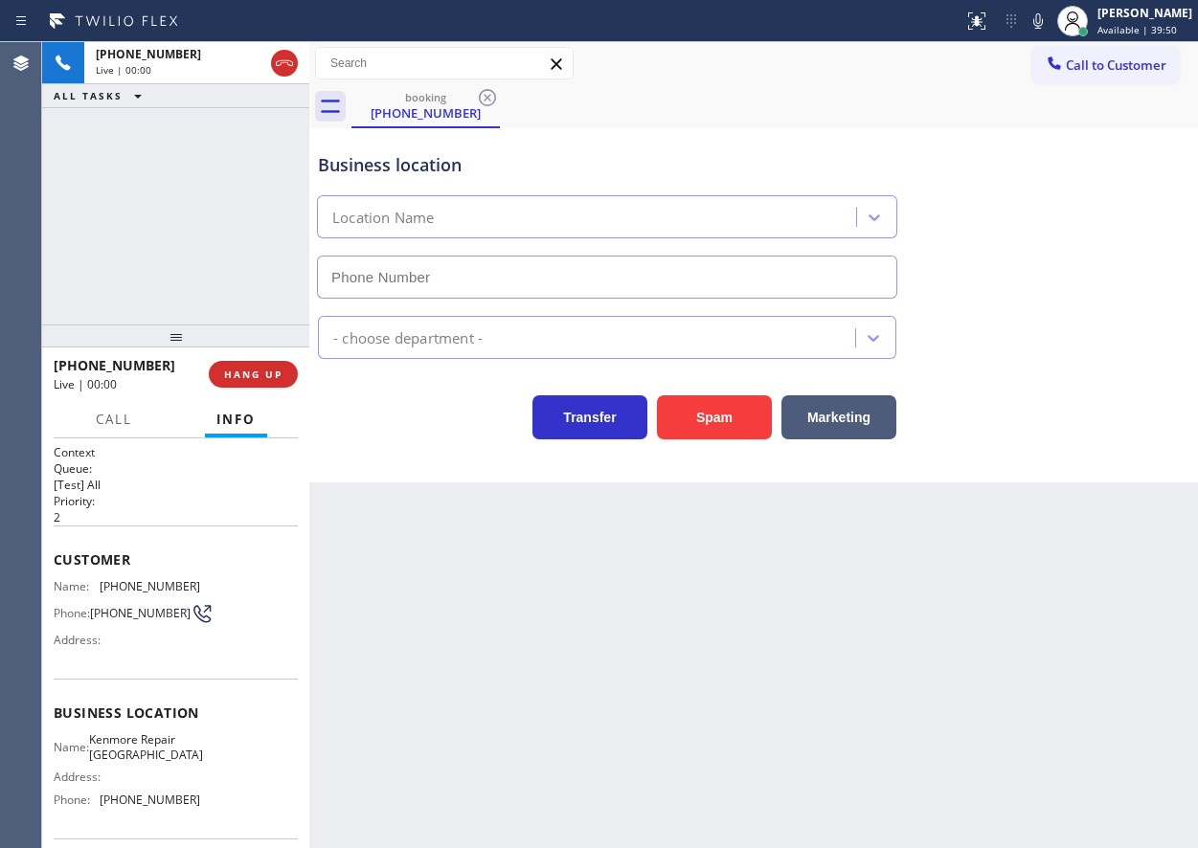
type input "[PHONE_NUMBER]"
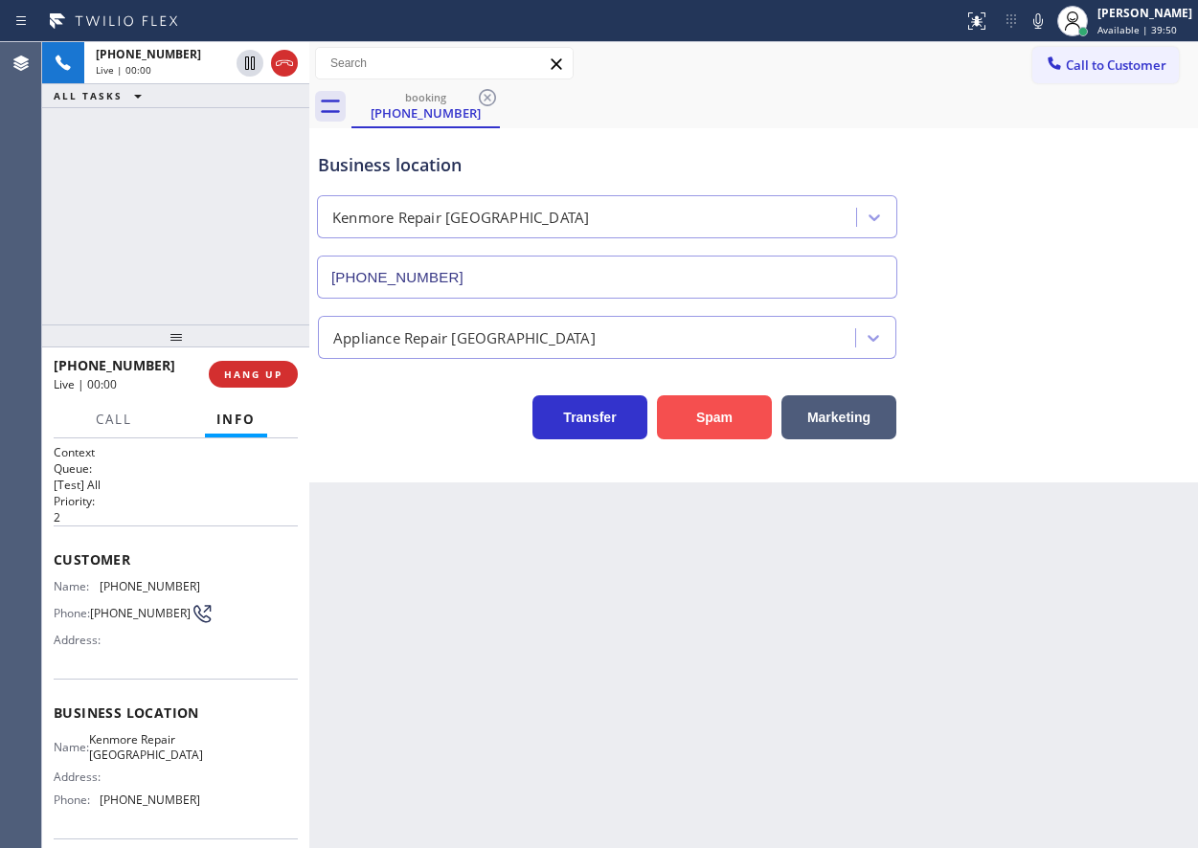
click at [681, 416] on button "Spam" at bounding box center [714, 418] width 115 height 44
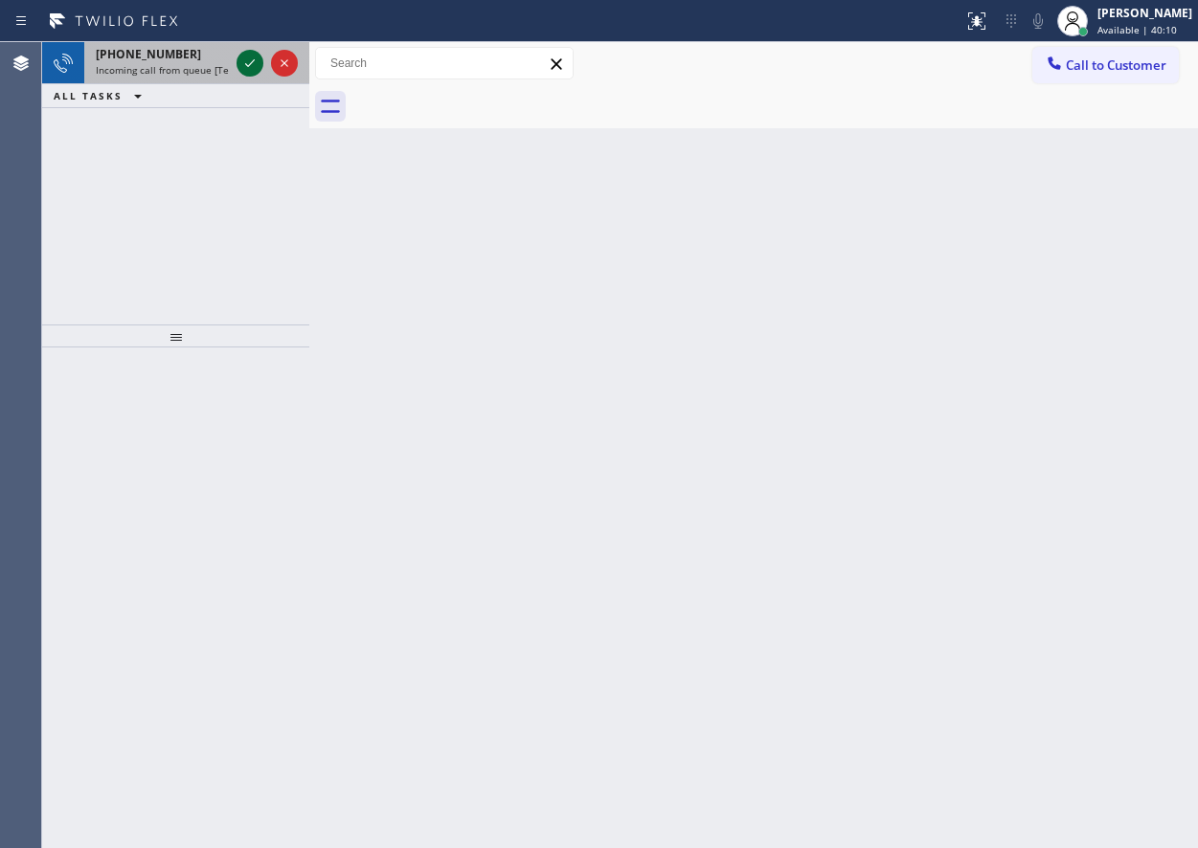
click at [247, 66] on icon at bounding box center [250, 63] width 10 height 8
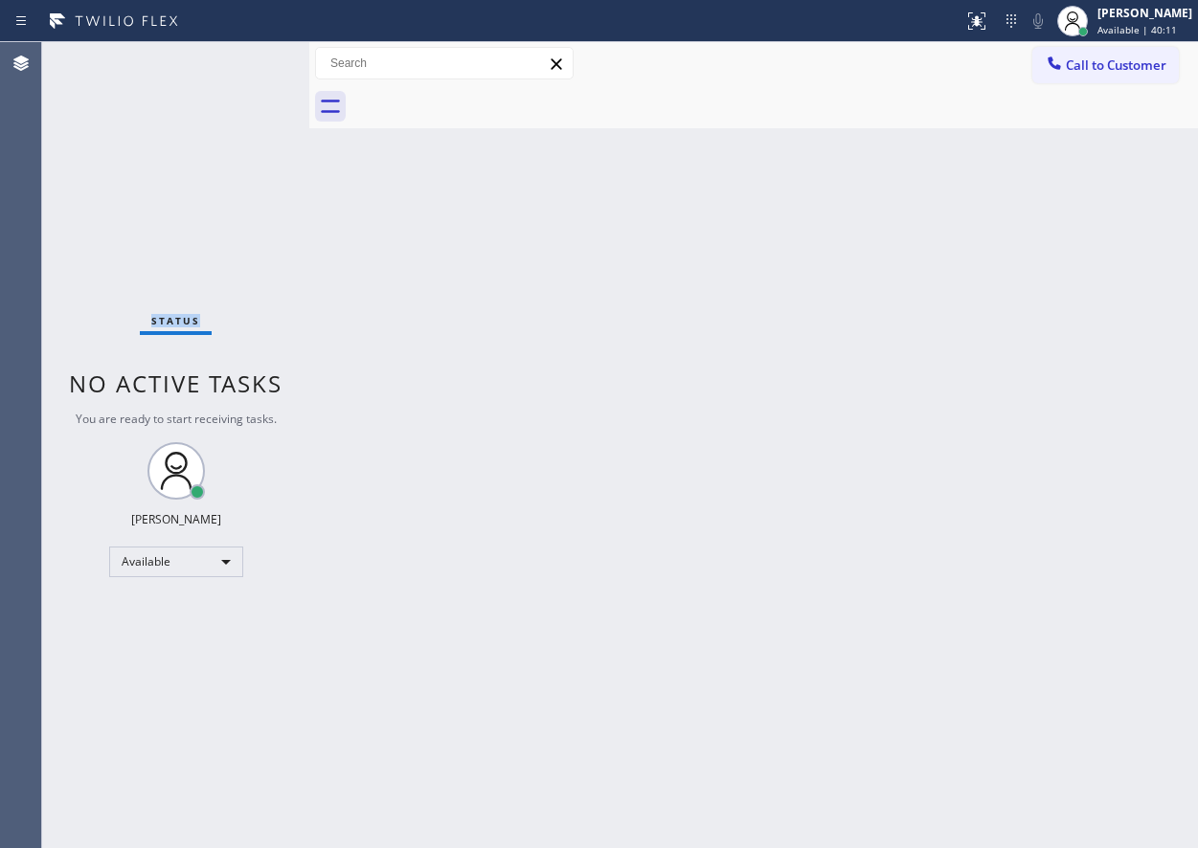
click at [247, 66] on div "Status No active tasks You are ready to start receiving tasks. [PERSON_NAME] Av…" at bounding box center [175, 445] width 267 height 806
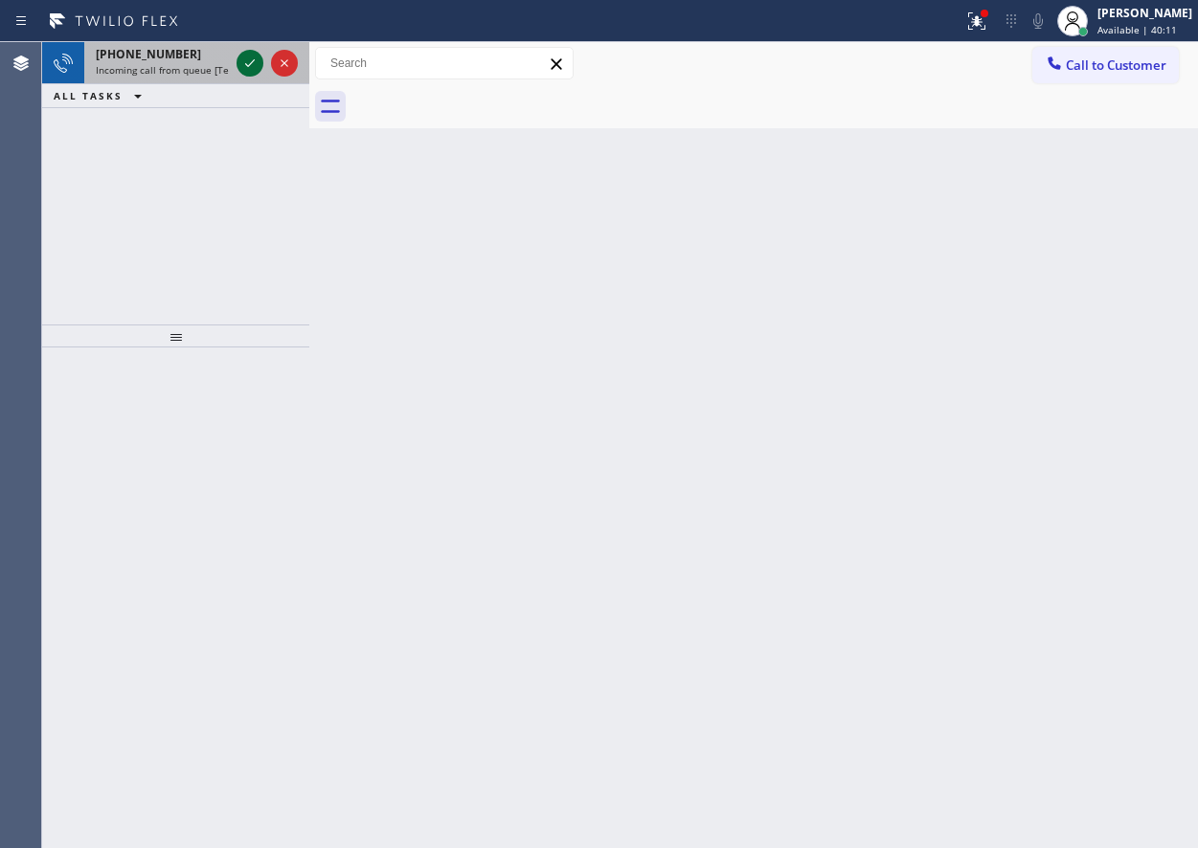
click at [247, 66] on icon at bounding box center [250, 63] width 10 height 8
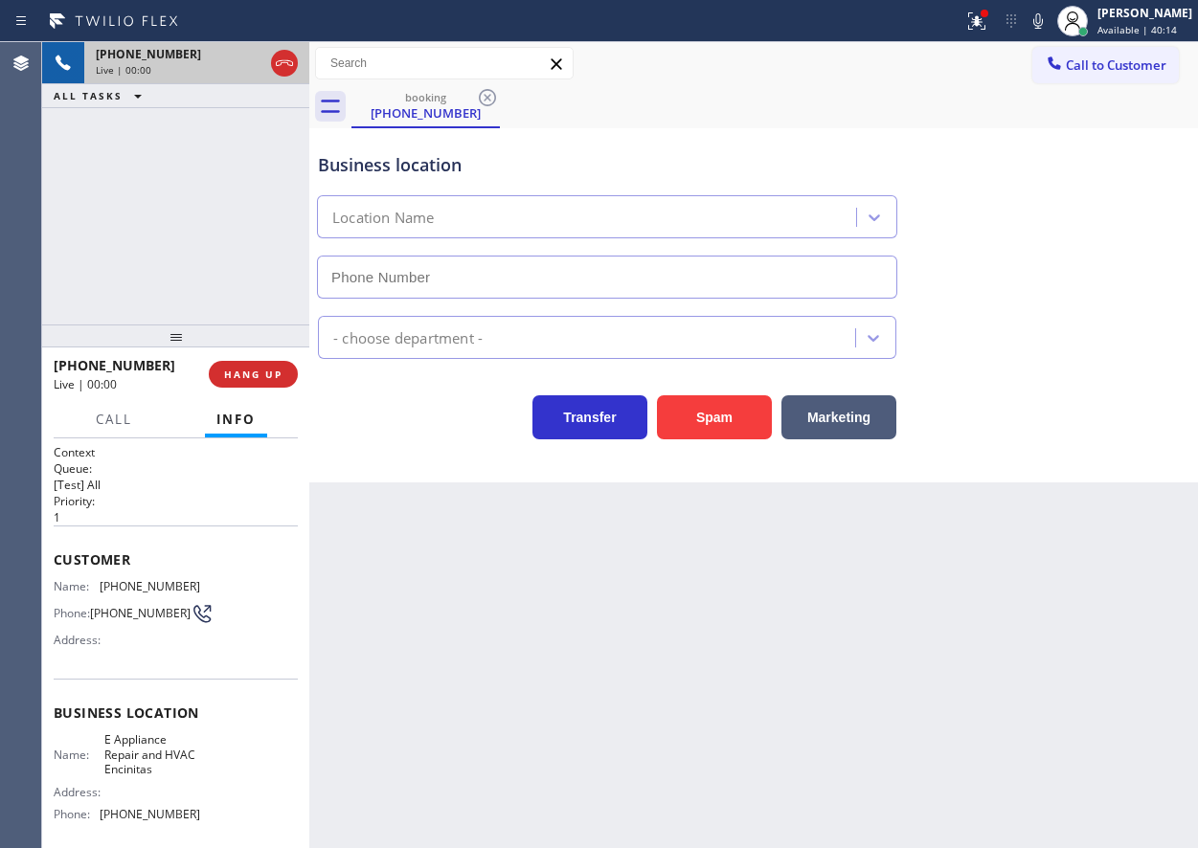
type input "[PHONE_NUMBER]"
click at [712, 433] on button "Spam" at bounding box center [714, 418] width 115 height 44
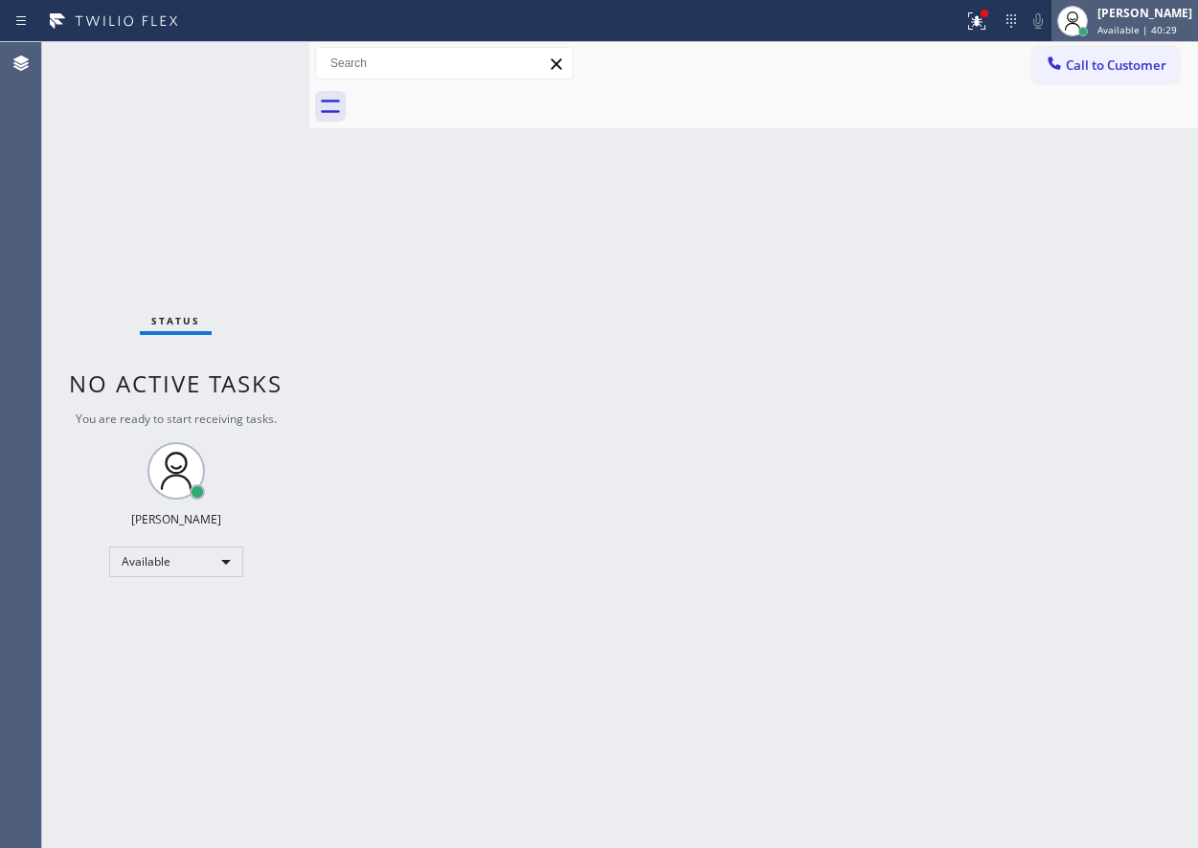
drag, startPoint x: 1127, startPoint y: 13, endPoint x: 1114, endPoint y: 31, distance: 21.8
click at [1127, 13] on div "[PERSON_NAME]" at bounding box center [1144, 13] width 95 height 16
click at [1029, 515] on div "Back to Dashboard Change Sender ID Customers Technicians Select a contact Outbo…" at bounding box center [753, 445] width 889 height 806
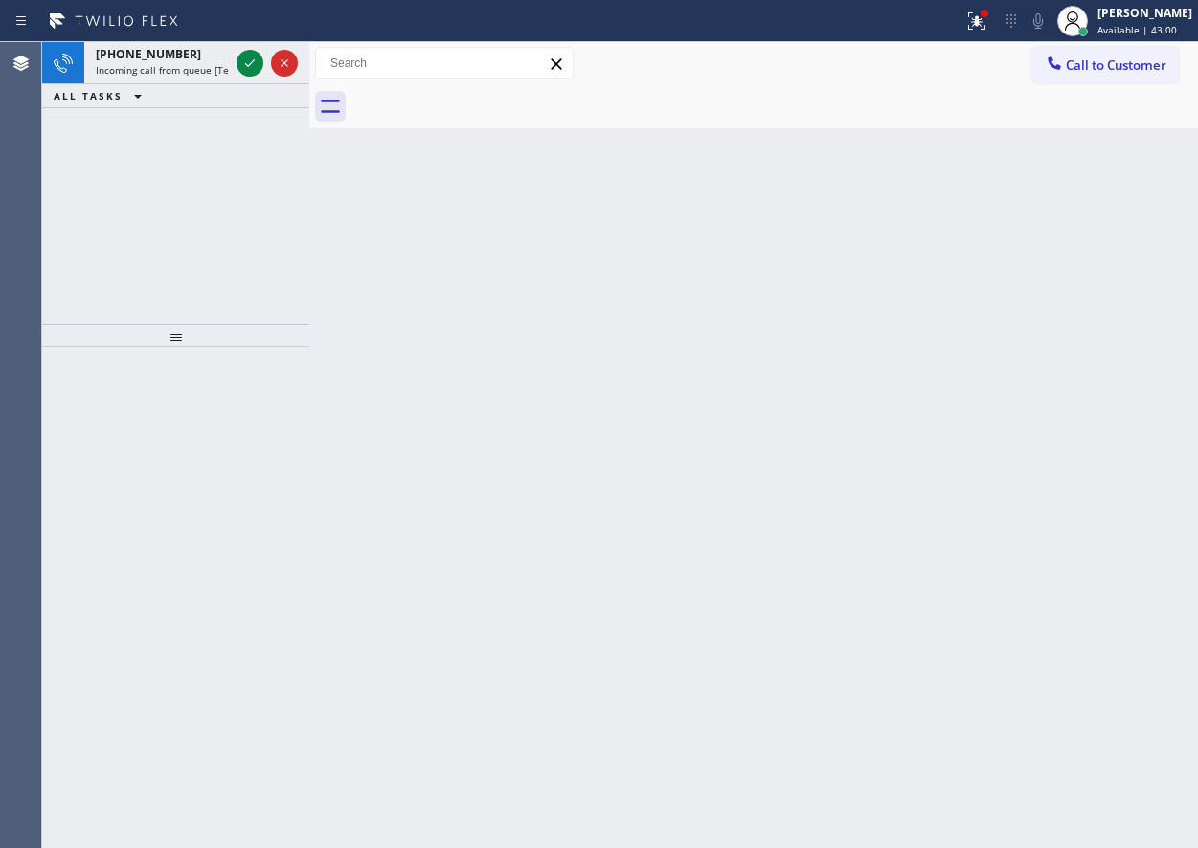
click at [1037, 613] on div "Back to Dashboard Change Sender ID Customers Technicians Select a contact Outbo…" at bounding box center [753, 445] width 889 height 806
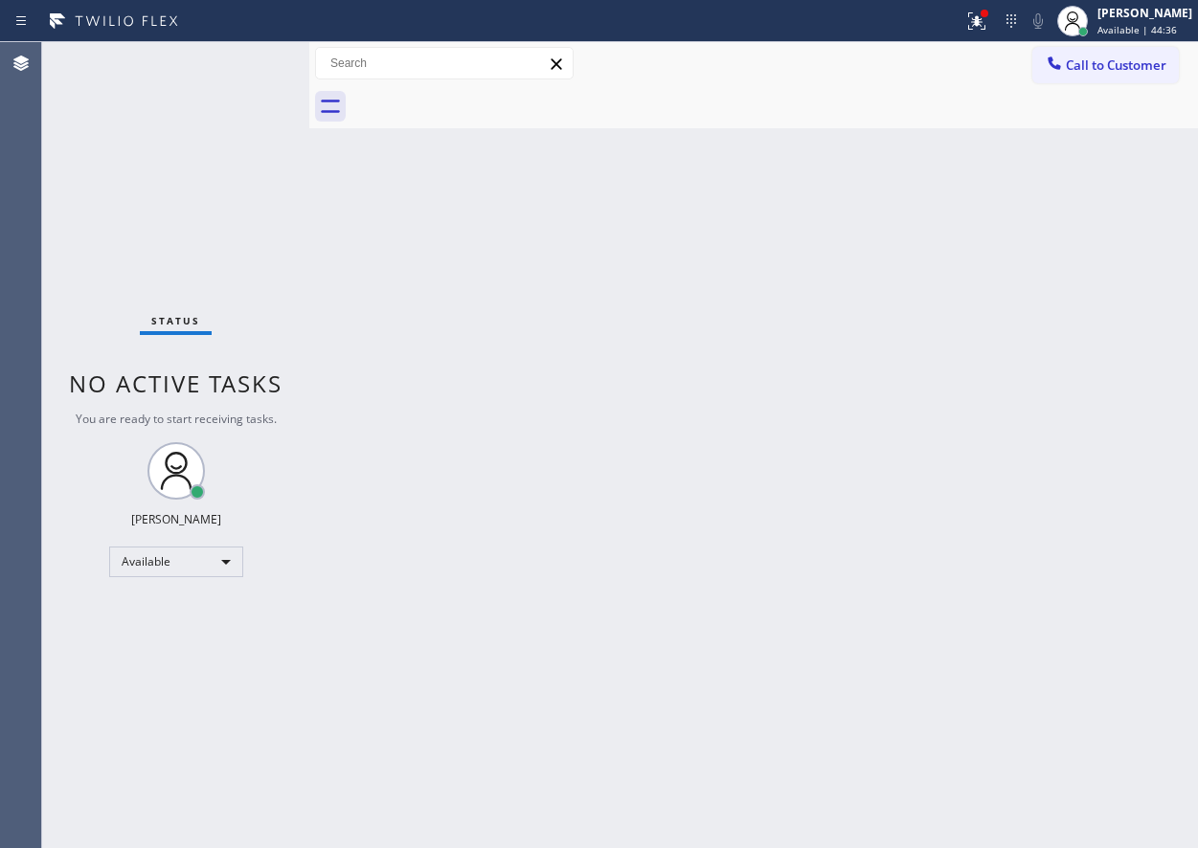
click at [991, 376] on div "Back to Dashboard Change Sender ID Customers Technicians Select a contact Outbo…" at bounding box center [753, 445] width 889 height 806
drag, startPoint x: 1150, startPoint y: 10, endPoint x: 1143, endPoint y: 71, distance: 61.7
click at [1149, 11] on div "[PERSON_NAME]" at bounding box center [1144, 13] width 95 height 16
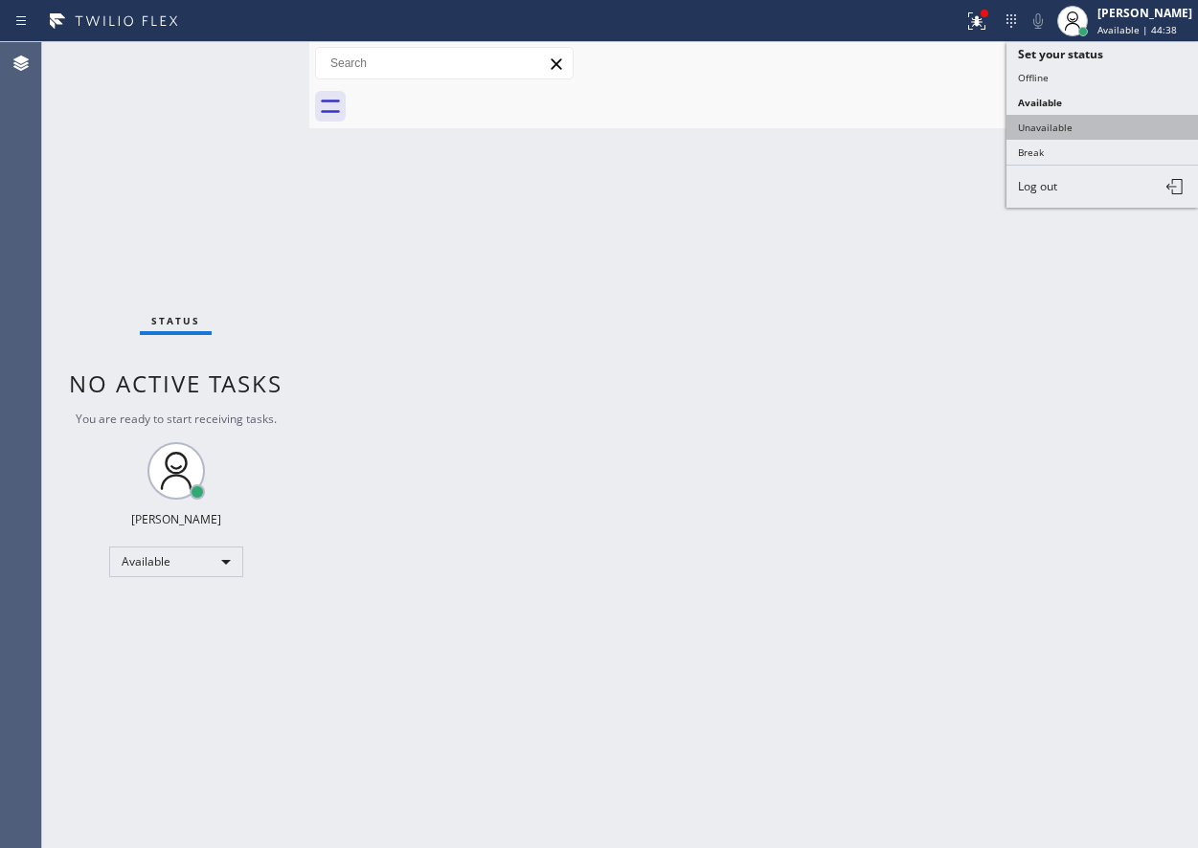
click at [1079, 124] on button "Unavailable" at bounding box center [1103, 127] width 192 height 25
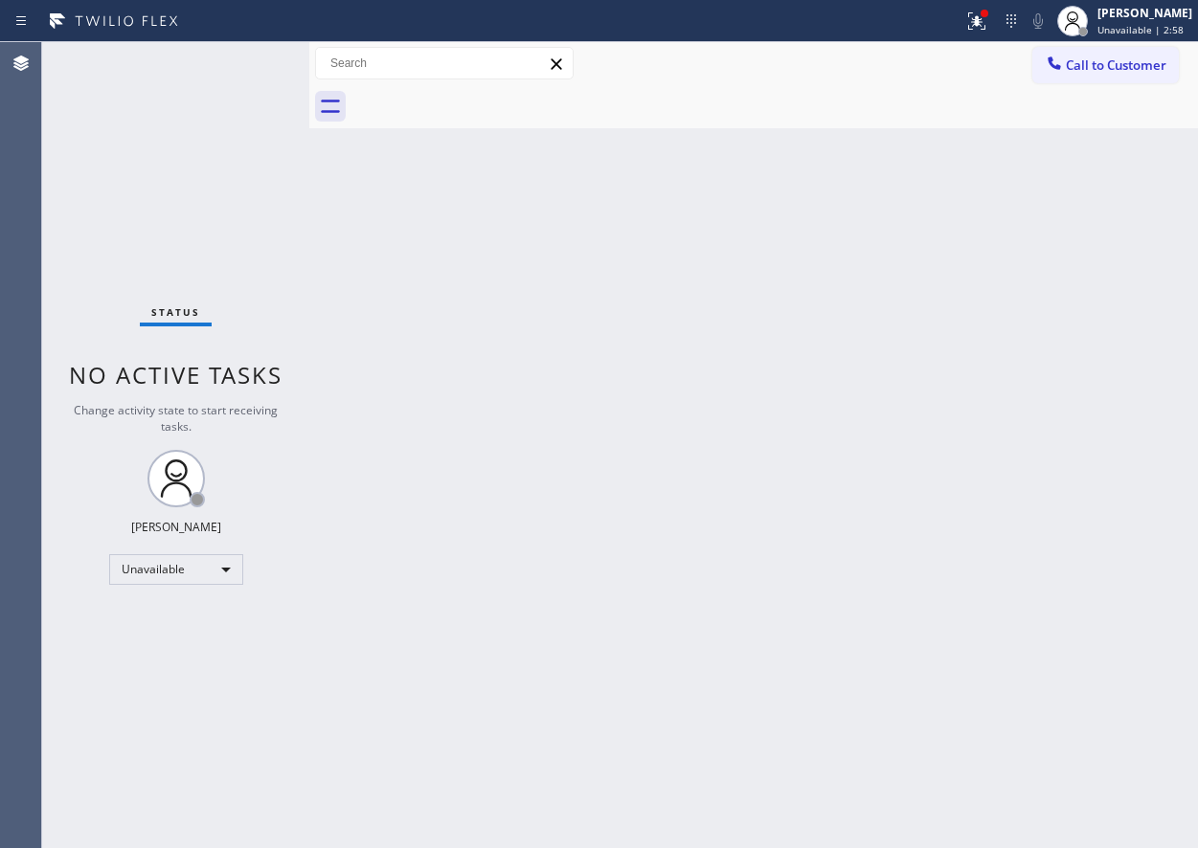
drag, startPoint x: 1131, startPoint y: 28, endPoint x: 1118, endPoint y: 90, distance: 63.7
click at [1131, 31] on span "Unavailable | 2:58" at bounding box center [1140, 29] width 86 height 13
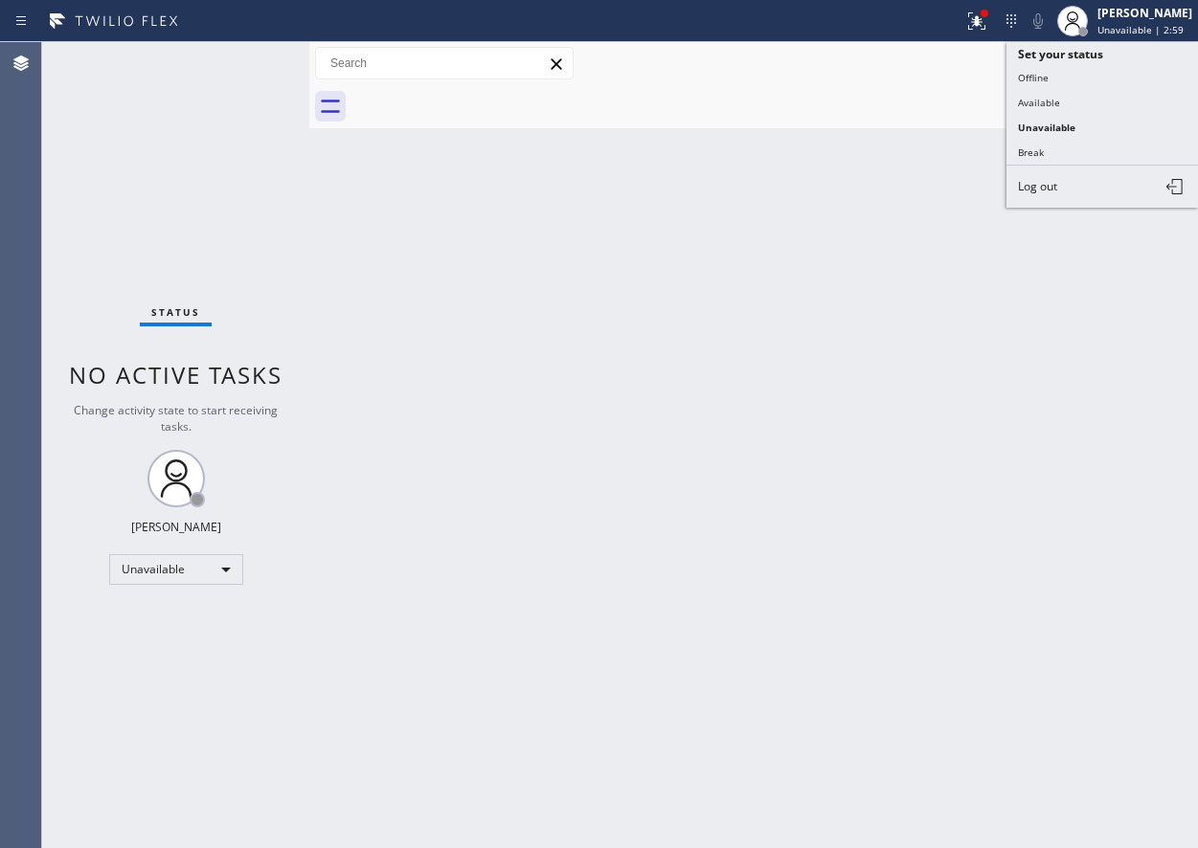
click at [1084, 105] on button "Available" at bounding box center [1103, 102] width 192 height 25
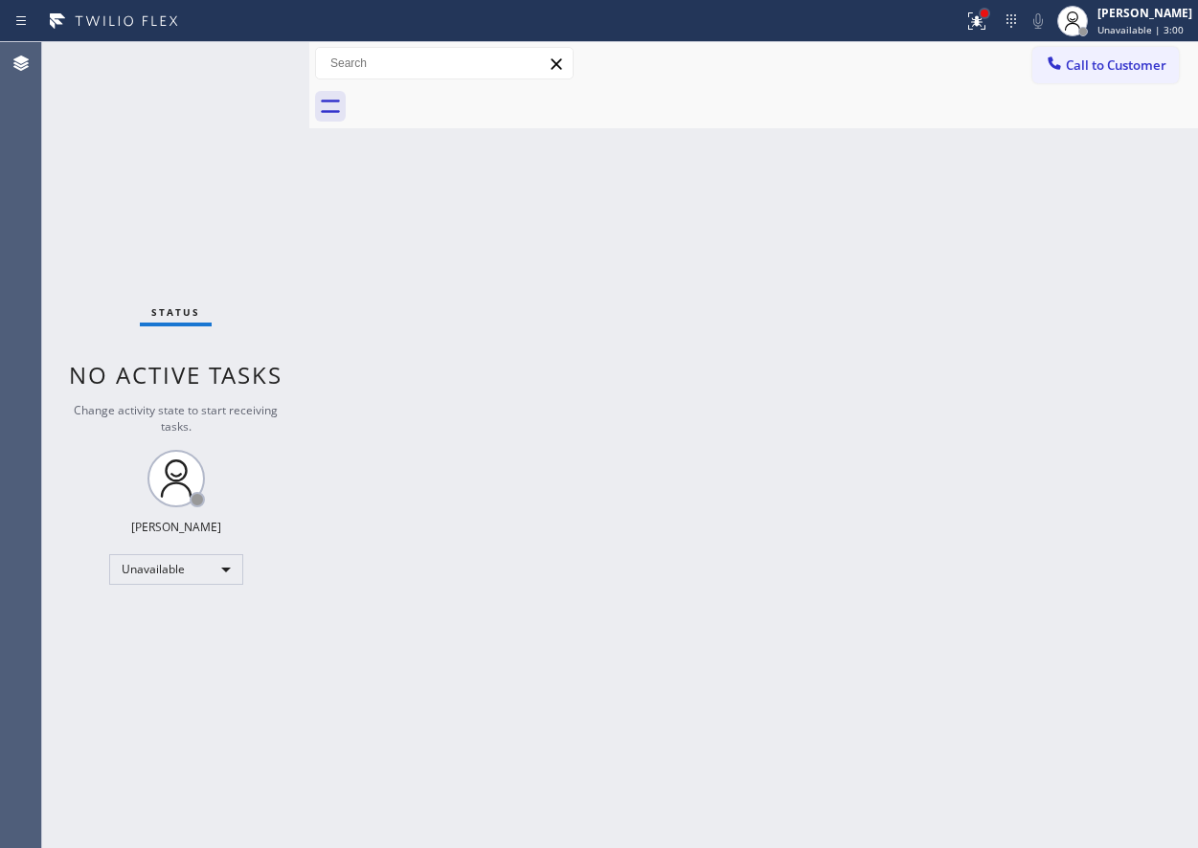
click at [988, 13] on div at bounding box center [985, 14] width 8 height 8
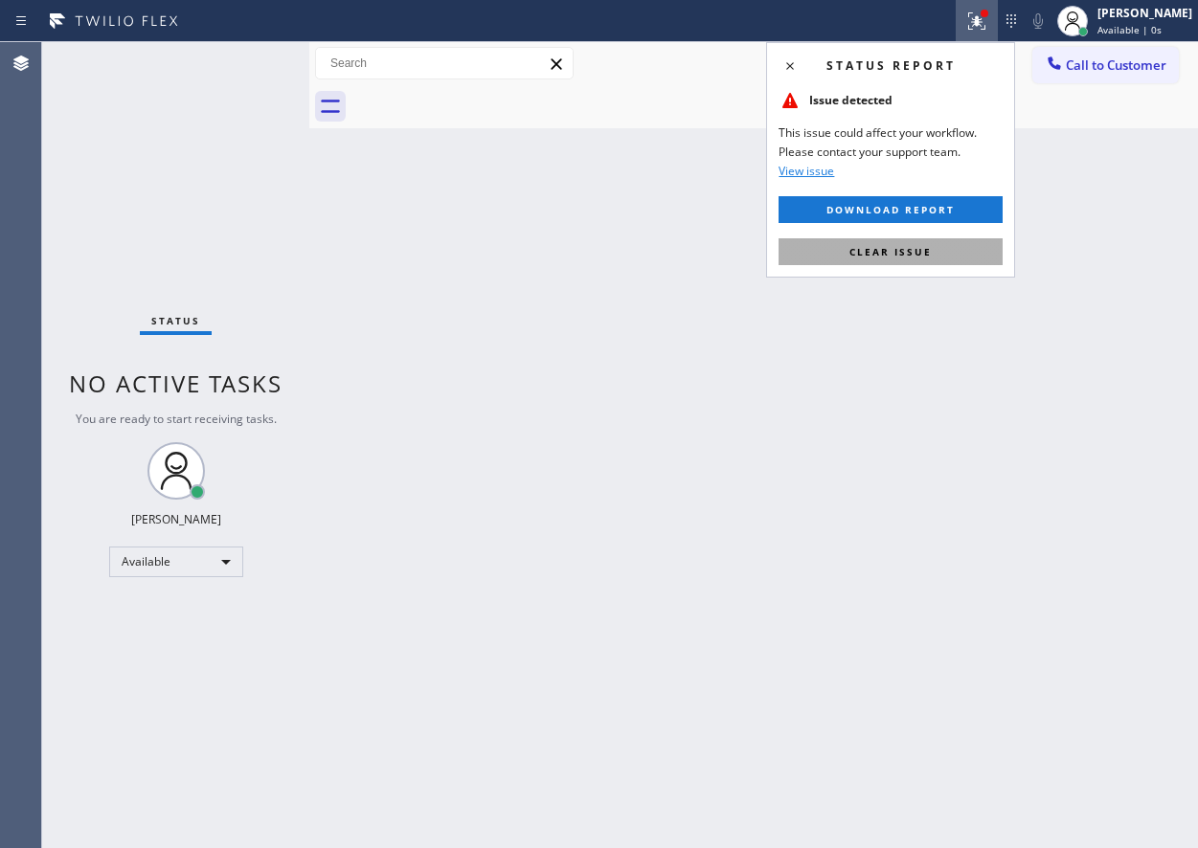
click at [910, 240] on button "Clear issue" at bounding box center [891, 251] width 224 height 27
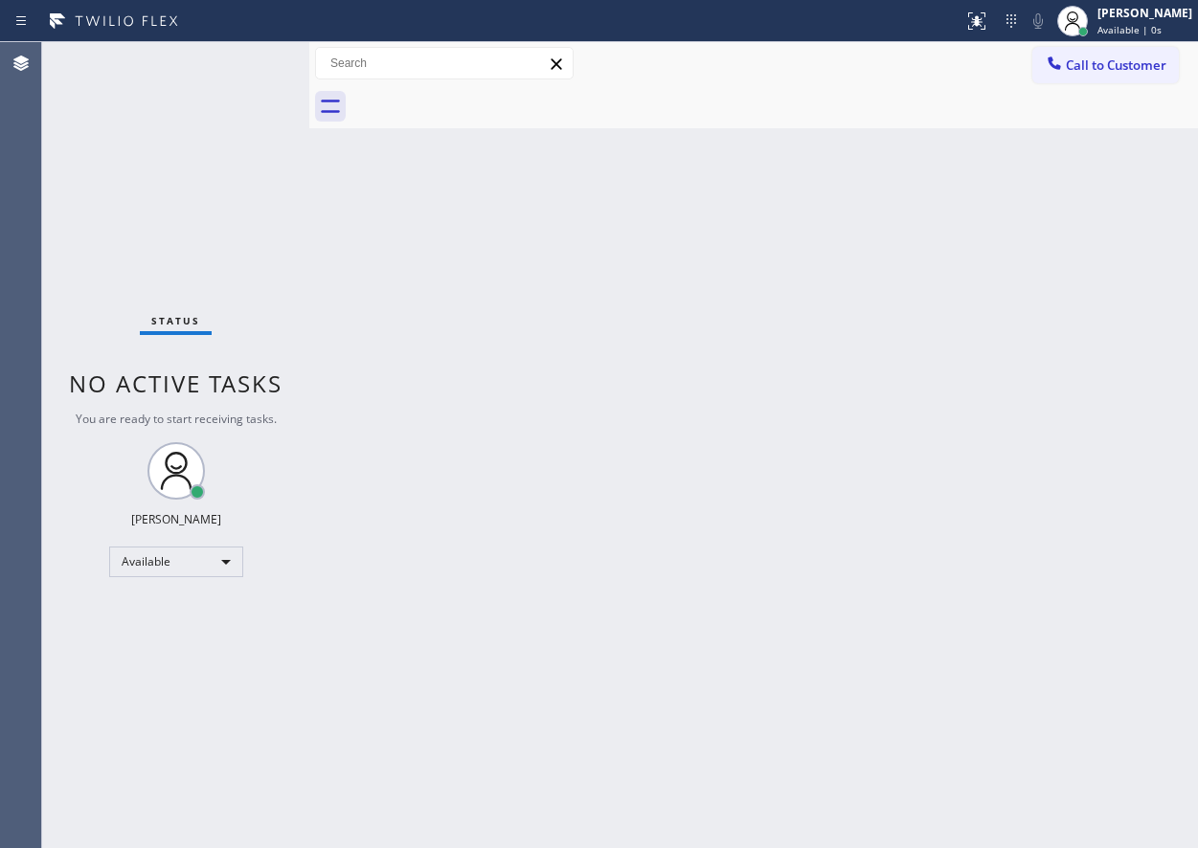
click at [947, 300] on div "Back to Dashboard Change Sender ID Customers Technicians Select a contact Outbo…" at bounding box center [753, 445] width 889 height 806
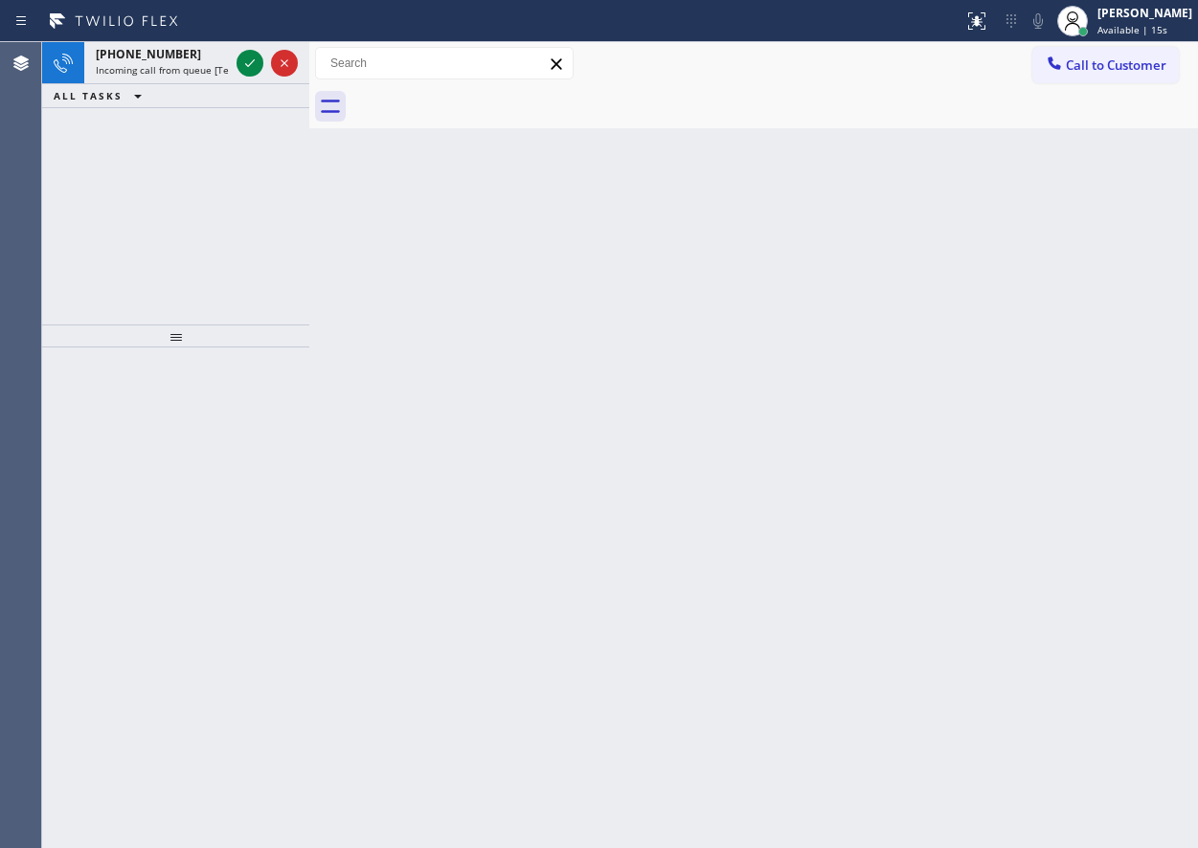
drag, startPoint x: 1050, startPoint y: 257, endPoint x: 549, endPoint y: 58, distance: 538.7
click at [1050, 257] on div "Back to Dashboard Change Sender ID Customers Technicians Select a contact Outbo…" at bounding box center [753, 445] width 889 height 806
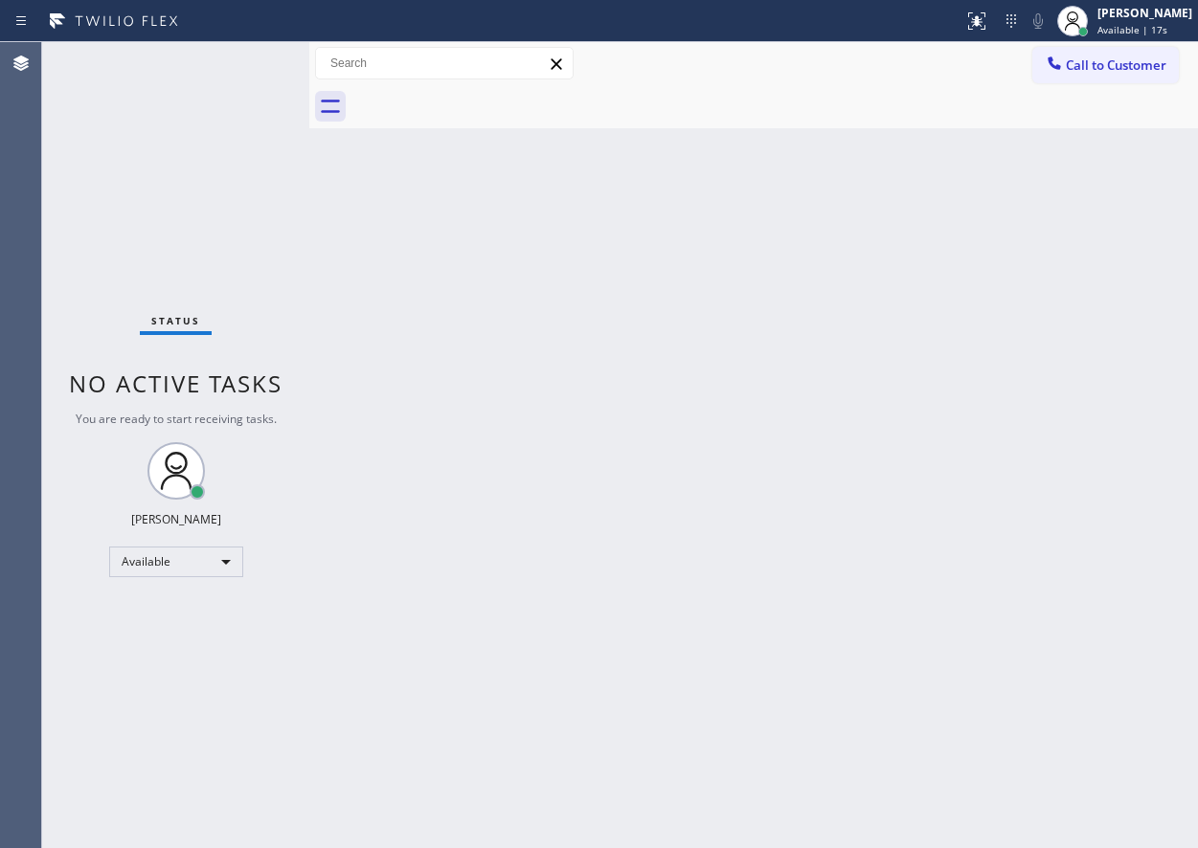
click at [242, 61] on div "Status No active tasks You are ready to start receiving tasks. [PERSON_NAME] Av…" at bounding box center [175, 445] width 267 height 806
click at [1019, 621] on div "Back to Dashboard Change Sender ID Customers Technicians Select a contact Outbo…" at bounding box center [753, 445] width 889 height 806
click at [1052, 481] on div "Back to Dashboard Change Sender ID Customers Technicians Select a contact Outbo…" at bounding box center [753, 445] width 889 height 806
click at [1116, 517] on div "Back to Dashboard Change Sender ID Customers Technicians Select a contact Outbo…" at bounding box center [753, 445] width 889 height 806
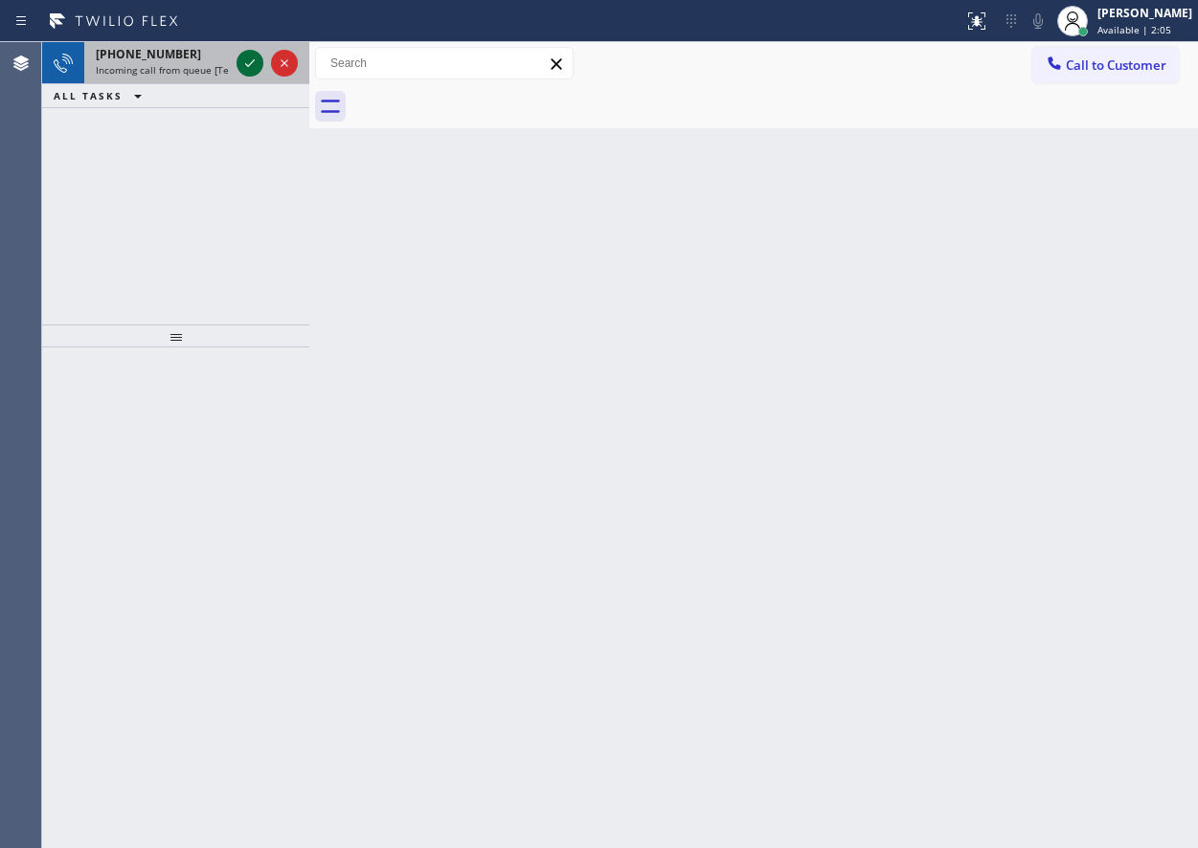
click at [251, 63] on icon at bounding box center [250, 63] width 10 height 8
click at [242, 63] on icon at bounding box center [249, 63] width 23 height 23
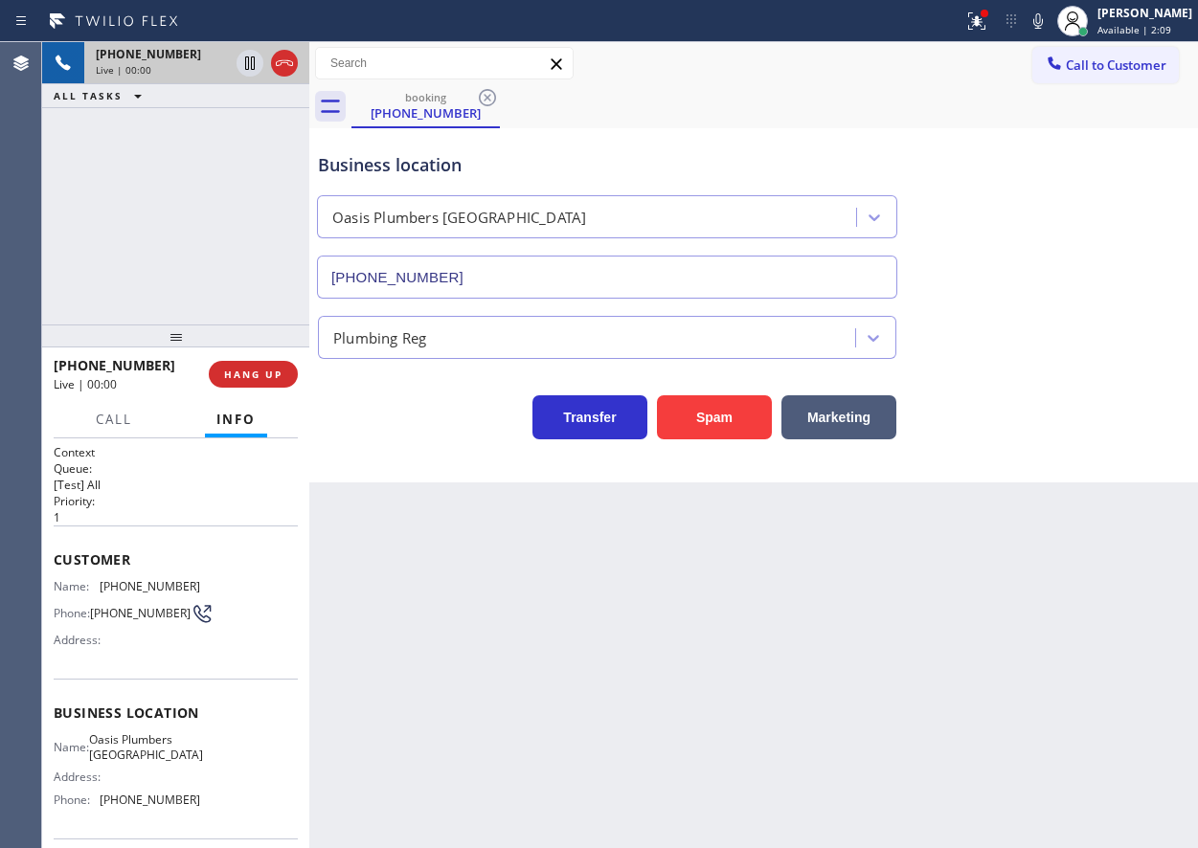
type input "[PHONE_NUMBER]"
click at [738, 407] on button "Spam" at bounding box center [714, 418] width 115 height 44
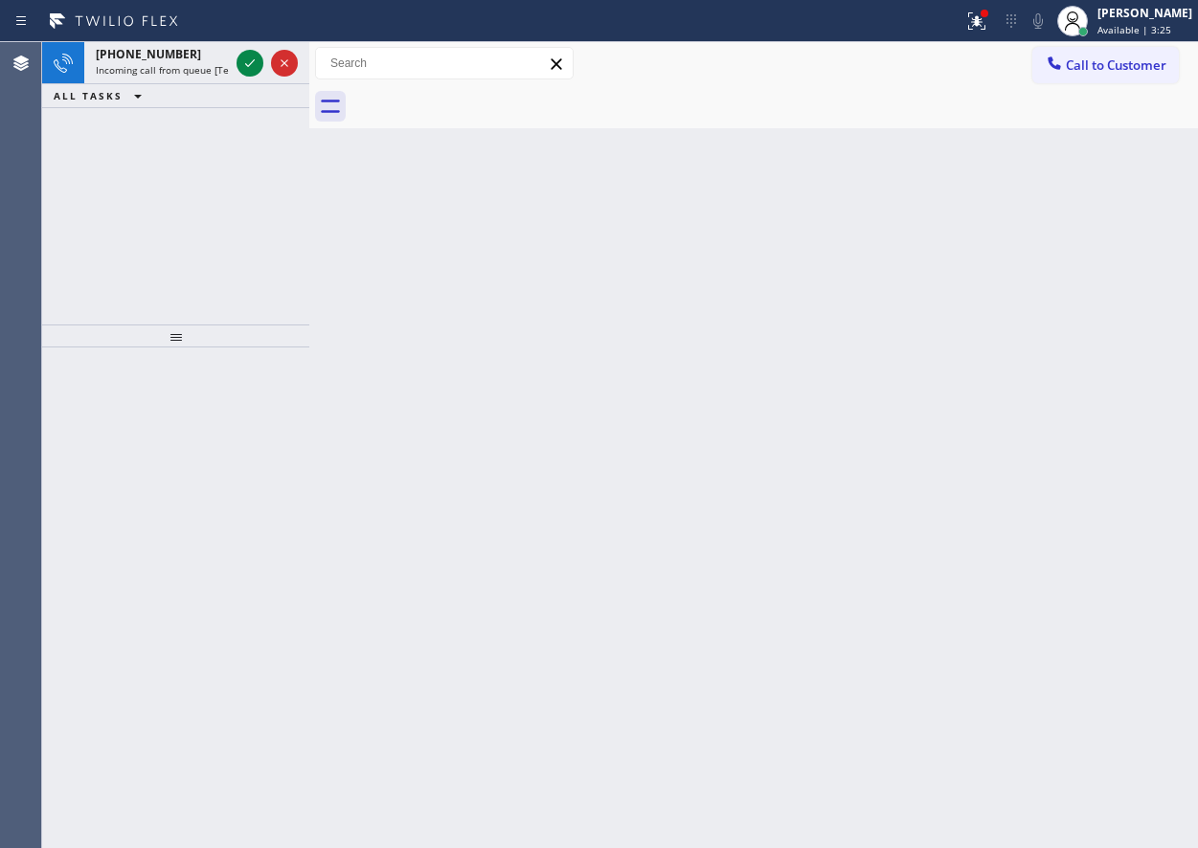
drag, startPoint x: 1040, startPoint y: 442, endPoint x: 1025, endPoint y: 437, distance: 16.4
click at [1040, 441] on div "Back to Dashboard Change Sender ID Customers Technicians Select a contact Outbo…" at bounding box center [753, 445] width 889 height 806
click at [224, 73] on span "Incoming call from queue [Test] All" at bounding box center [175, 69] width 159 height 13
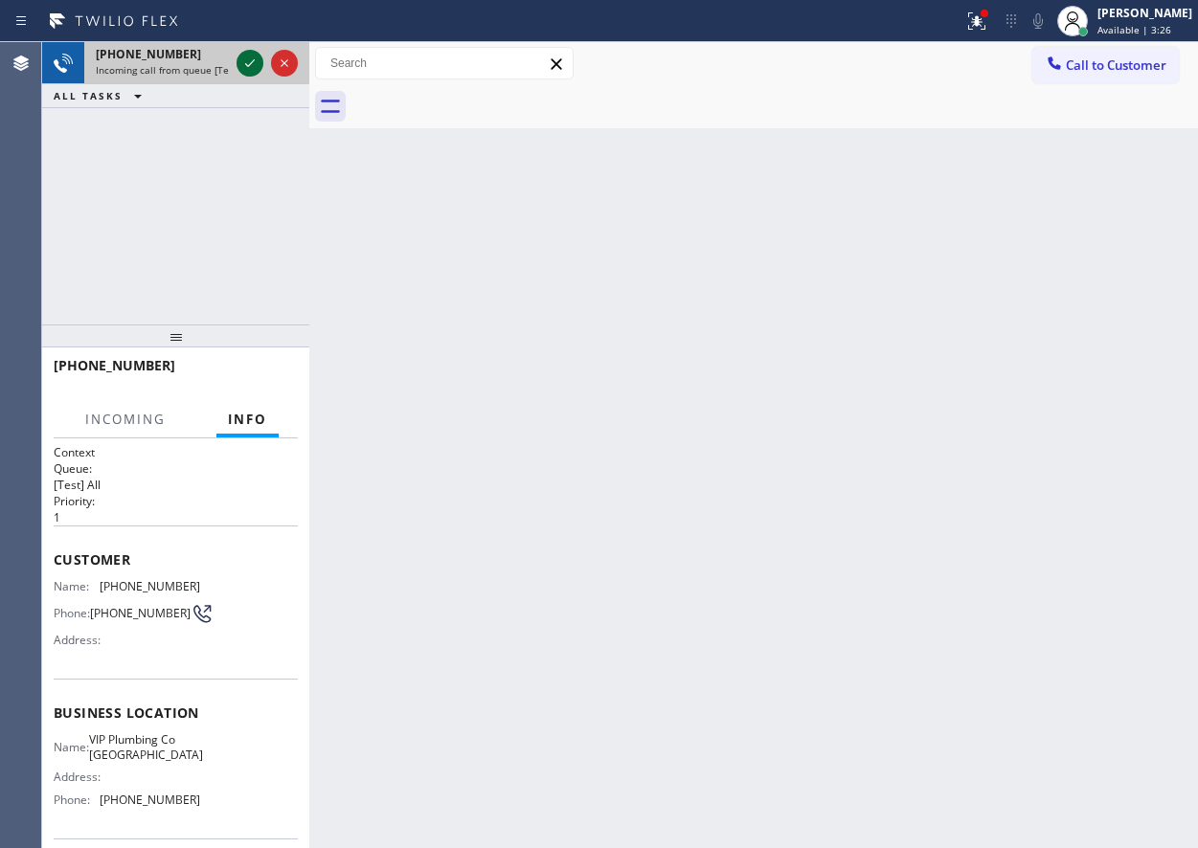
click at [246, 60] on icon at bounding box center [249, 63] width 23 height 23
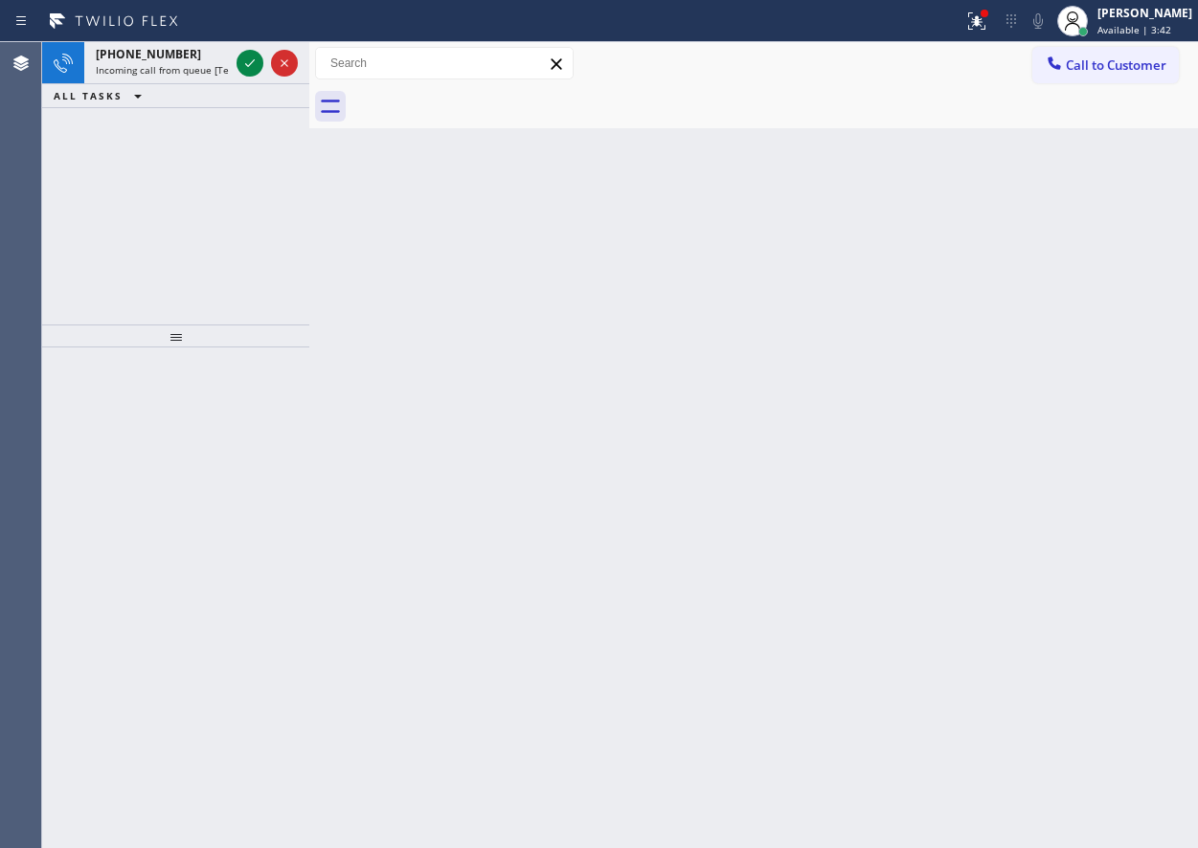
click at [987, 475] on div "Back to Dashboard Change Sender ID Customers Technicians Select a contact Outbo…" at bounding box center [753, 445] width 889 height 806
click at [246, 68] on icon at bounding box center [249, 63] width 23 height 23
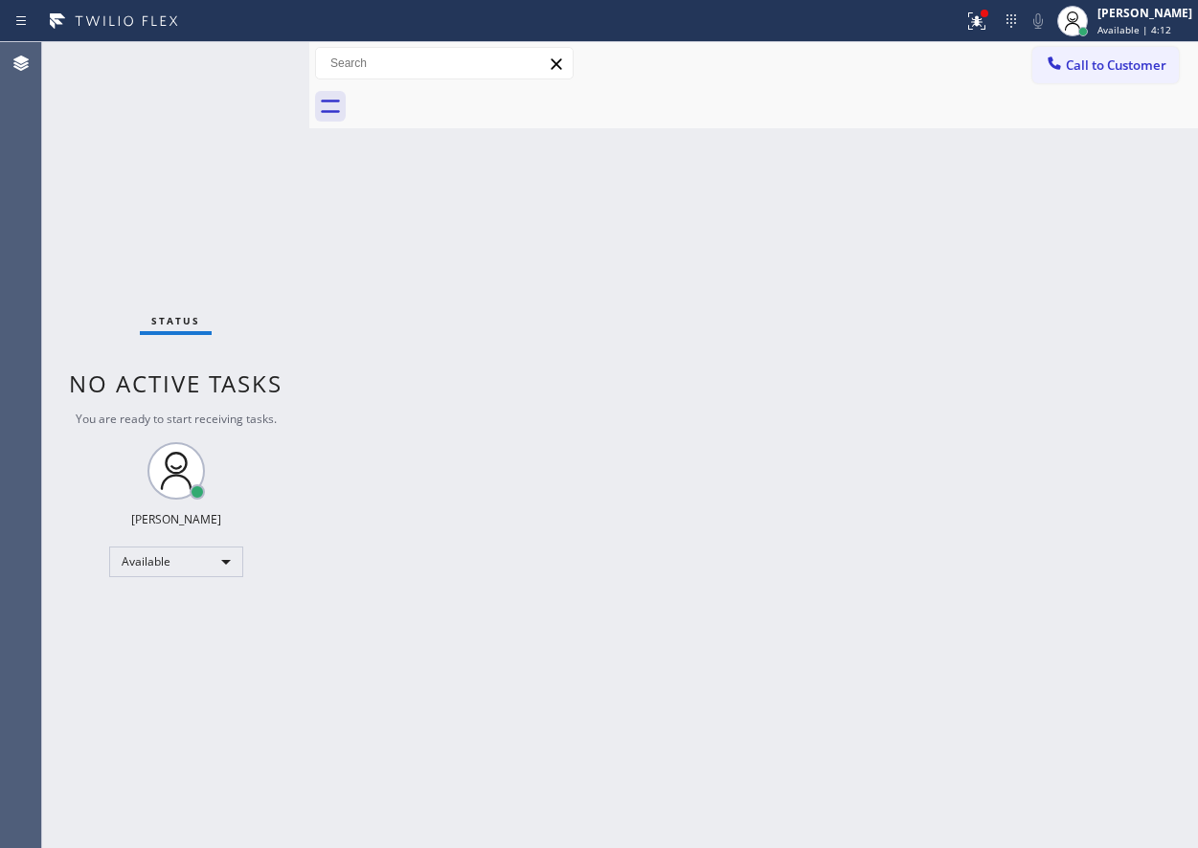
click at [1074, 608] on div "Back to Dashboard Change Sender ID Customers Technicians Select a contact Outbo…" at bounding box center [753, 445] width 889 height 806
click at [984, 29] on icon at bounding box center [976, 21] width 23 height 23
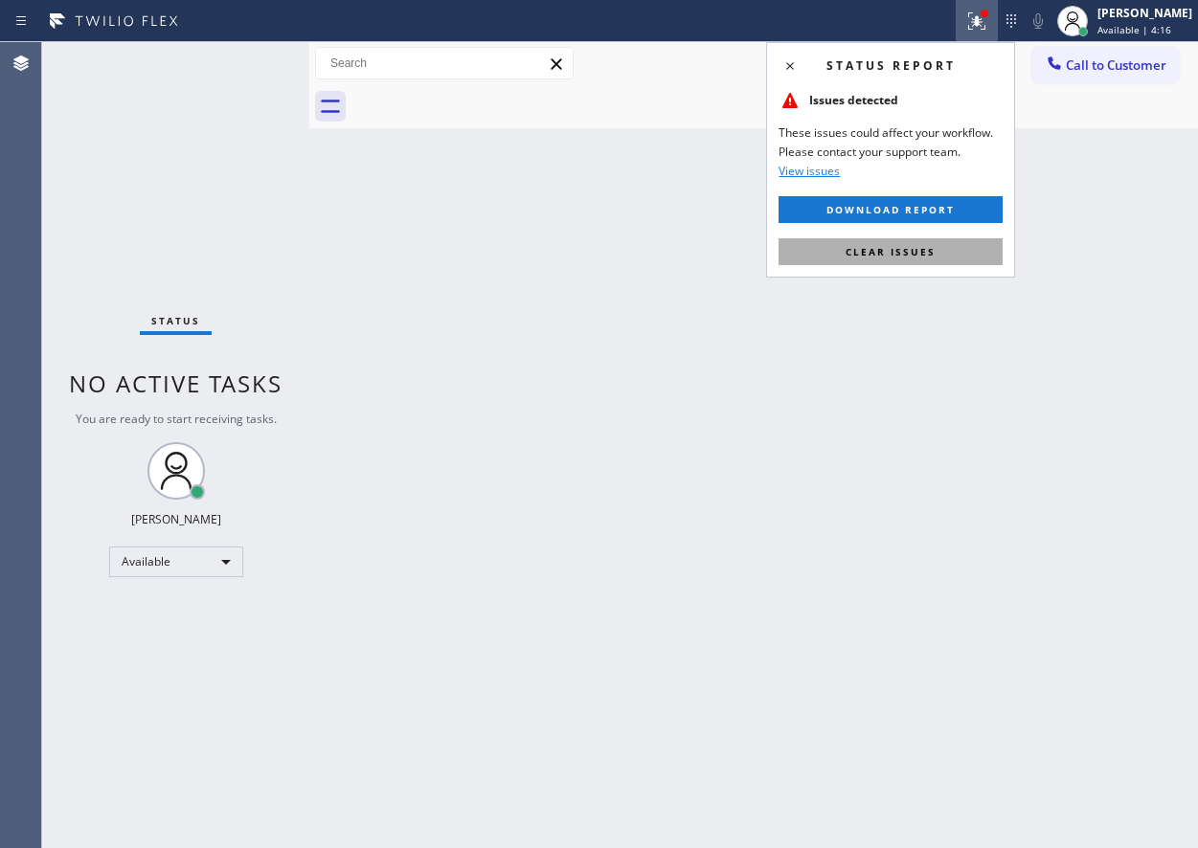
click at [921, 240] on button "Clear issues" at bounding box center [891, 251] width 224 height 27
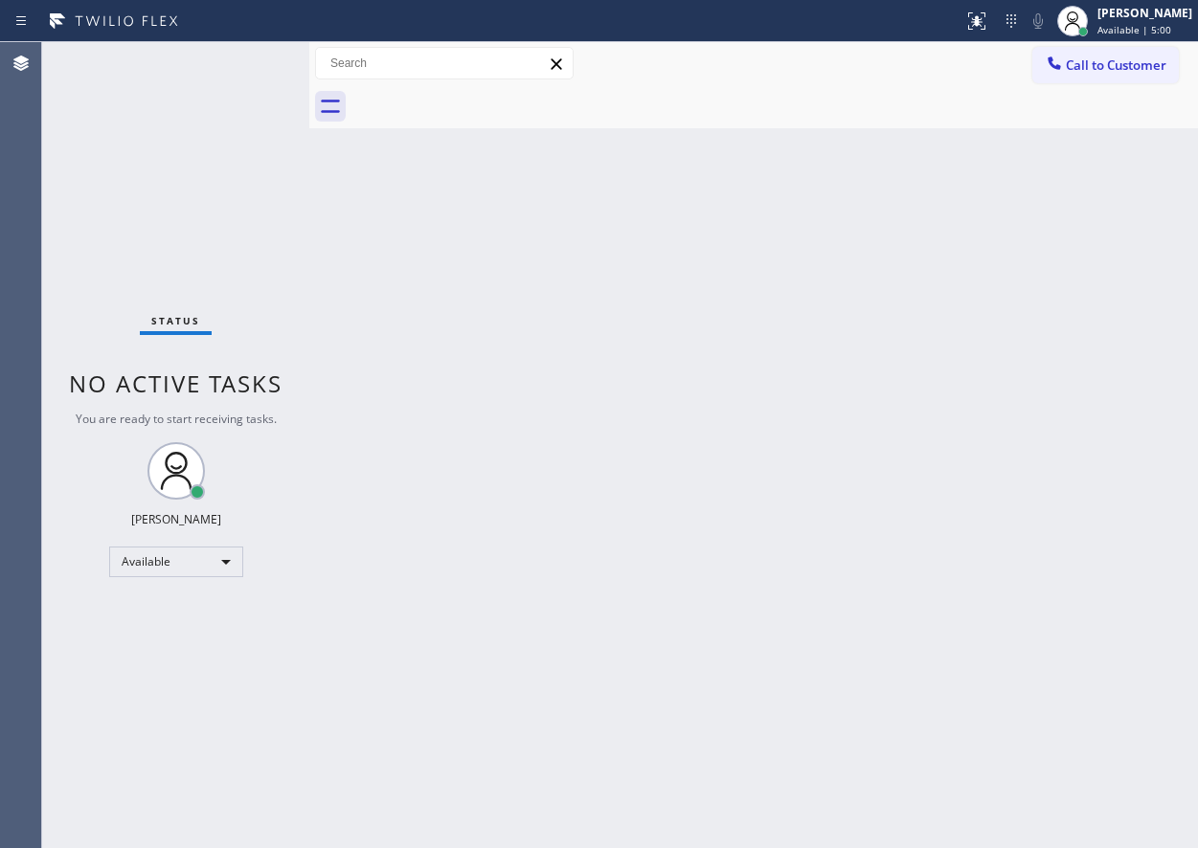
click at [1089, 554] on div "Back to Dashboard Change Sender ID Customers Technicians Select a contact Outbo…" at bounding box center [753, 445] width 889 height 806
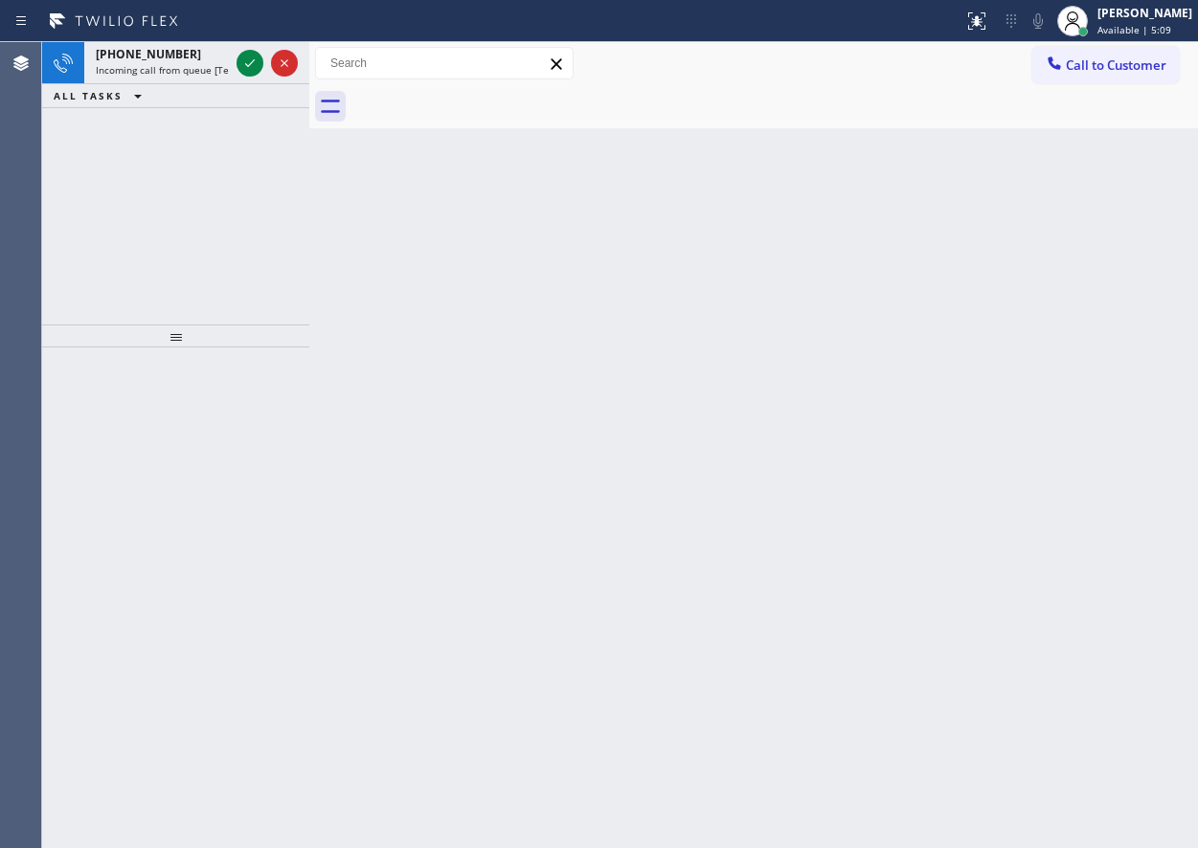
click at [981, 426] on div "Back to Dashboard Change Sender ID Customers Technicians Select a contact Outbo…" at bounding box center [753, 445] width 889 height 806
click at [250, 61] on icon at bounding box center [249, 63] width 23 height 23
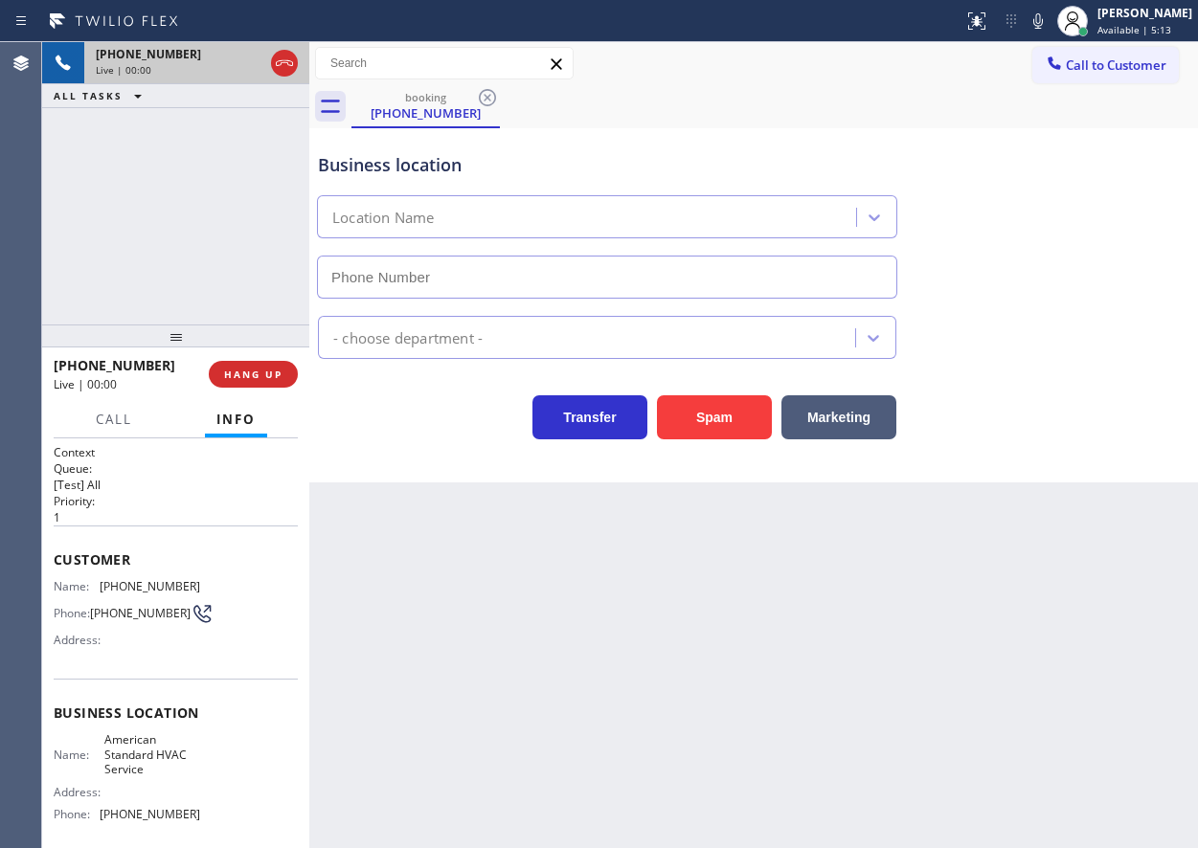
type input "[PHONE_NUMBER]"
click at [739, 428] on button "Spam" at bounding box center [714, 418] width 115 height 44
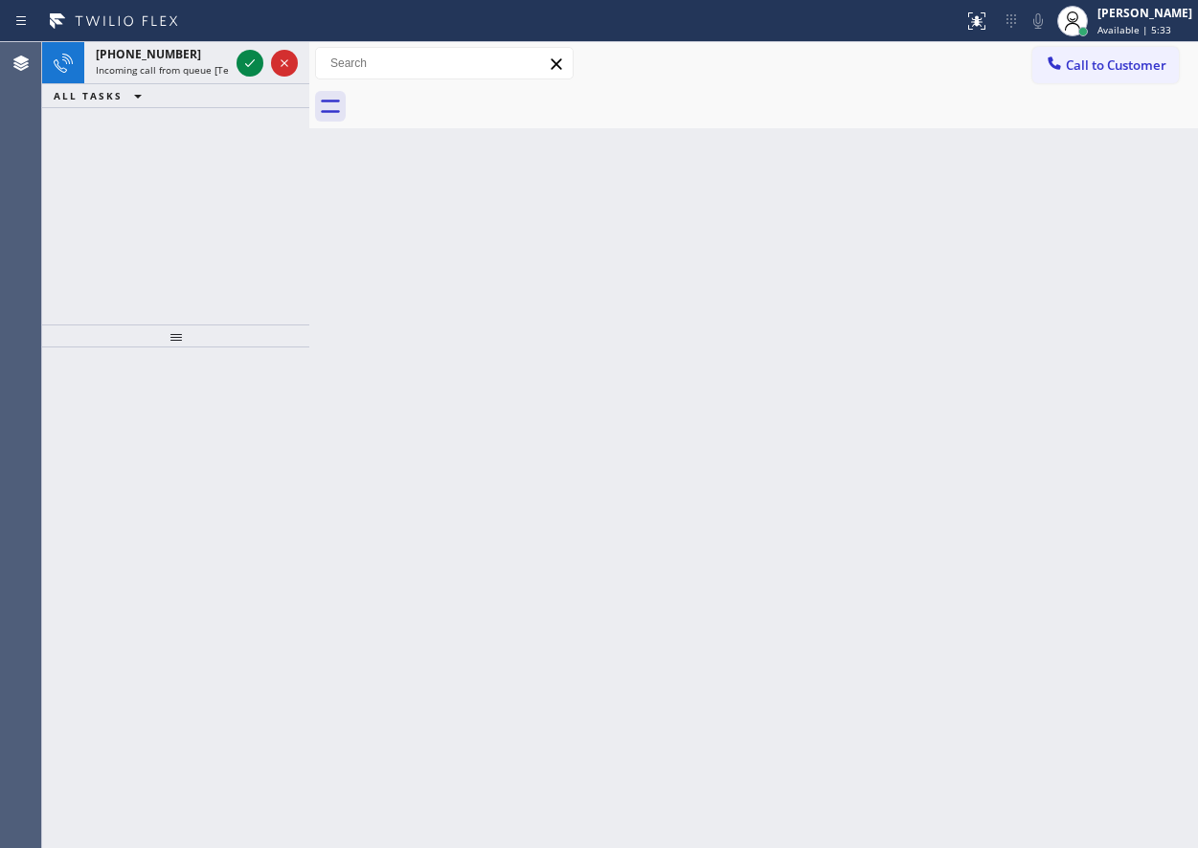
drag, startPoint x: 1061, startPoint y: 557, endPoint x: 581, endPoint y: 279, distance: 554.9
click at [1061, 556] on div "Back to Dashboard Change Sender ID Customers Technicians Select a contact Outbo…" at bounding box center [753, 445] width 889 height 806
click at [250, 64] on icon at bounding box center [250, 63] width 10 height 8
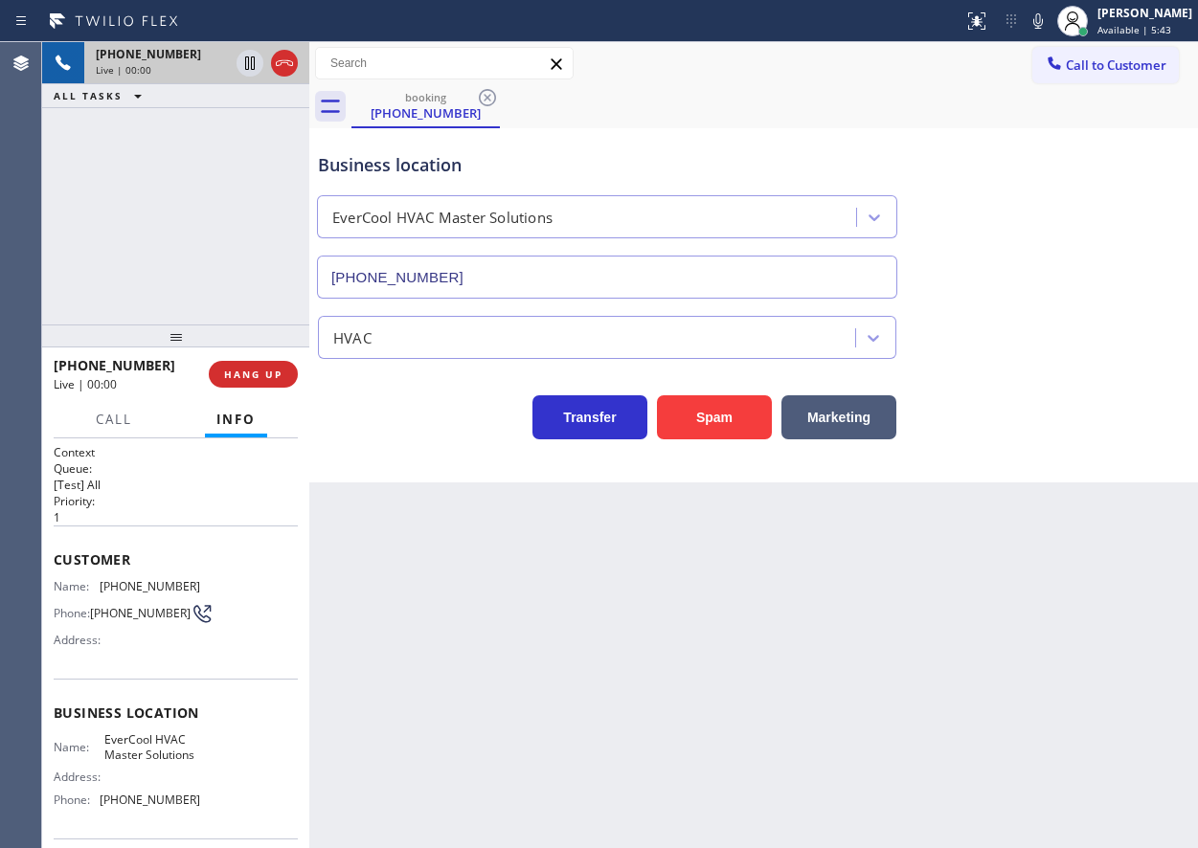
type input "[PHONE_NUMBER]"
click at [700, 430] on button "Spam" at bounding box center [714, 418] width 115 height 44
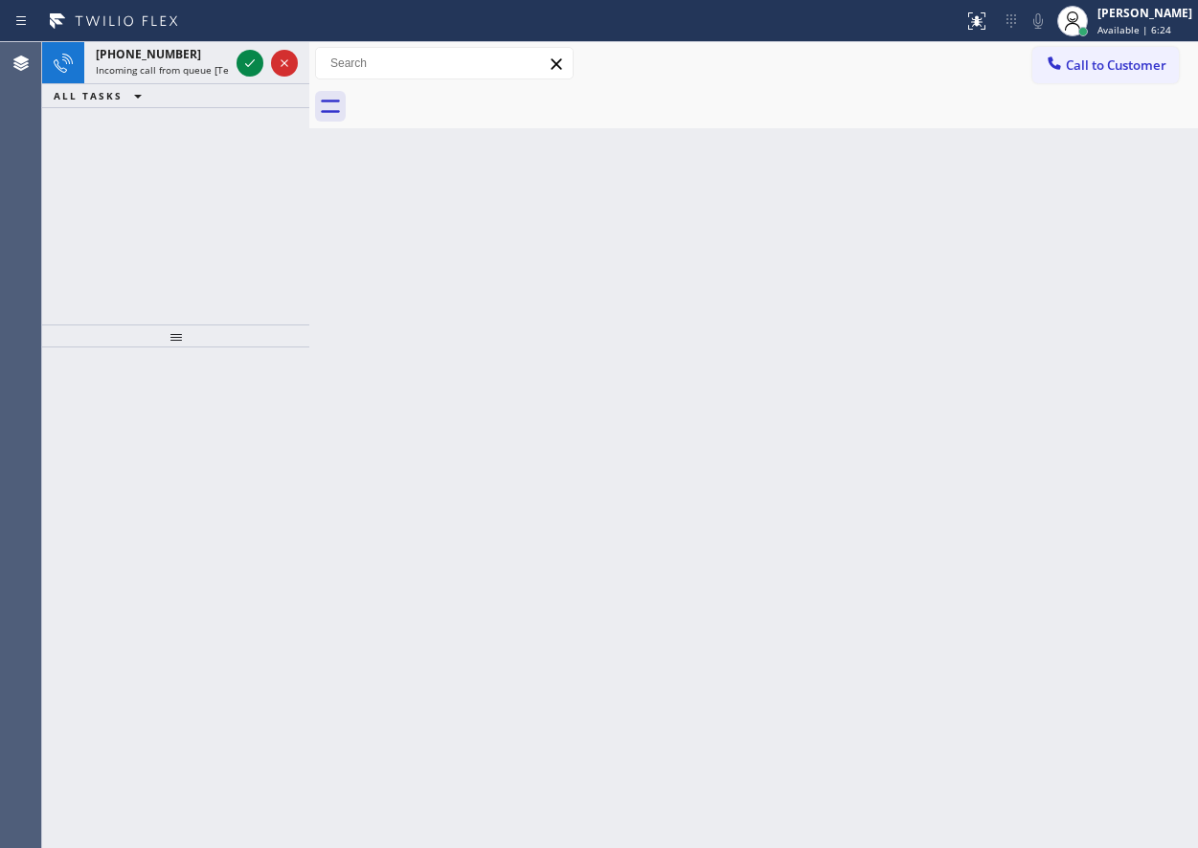
drag, startPoint x: 1053, startPoint y: 311, endPoint x: 723, endPoint y: 238, distance: 338.3
click at [1053, 311] on div "Back to Dashboard Change Sender ID Customers Technicians Select a contact Outbo…" at bounding box center [753, 445] width 889 height 806
click at [250, 59] on icon at bounding box center [249, 63] width 23 height 23
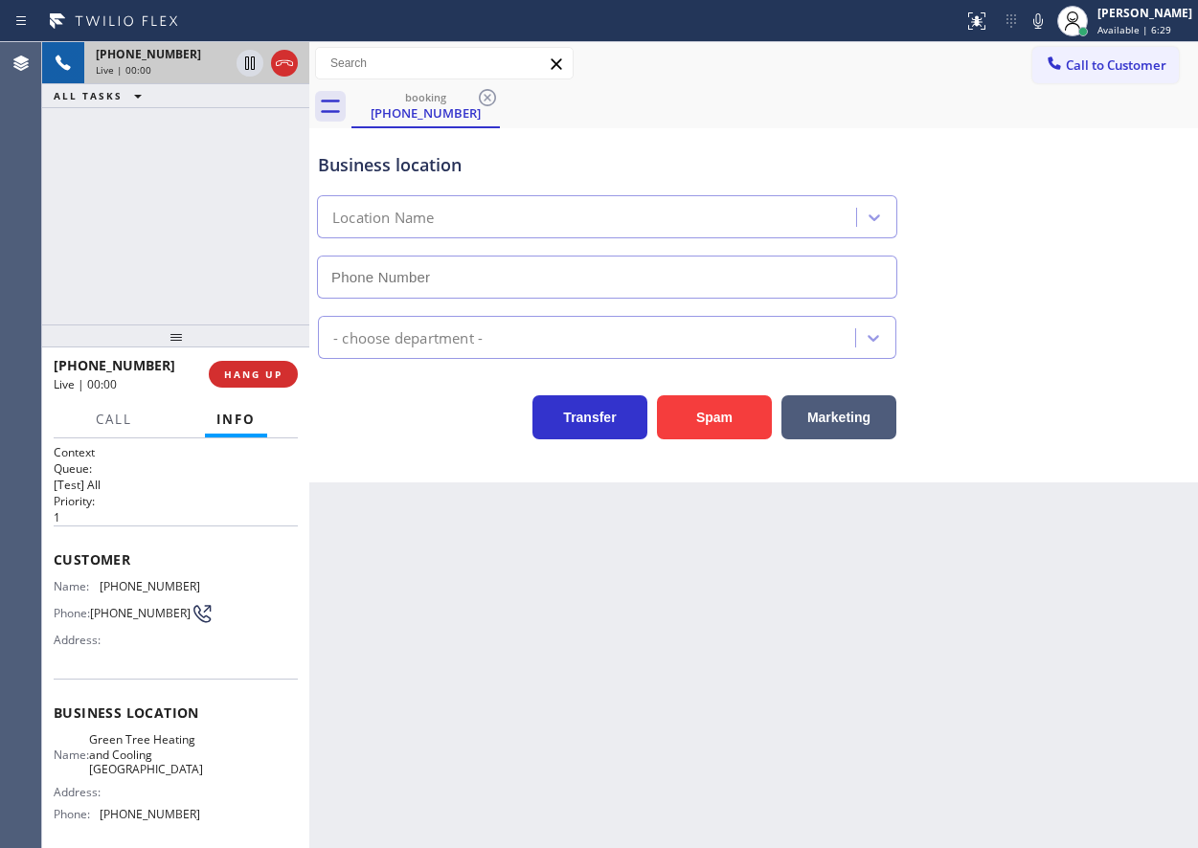
type input "[PHONE_NUMBER]"
click at [691, 408] on button "Spam" at bounding box center [714, 418] width 115 height 44
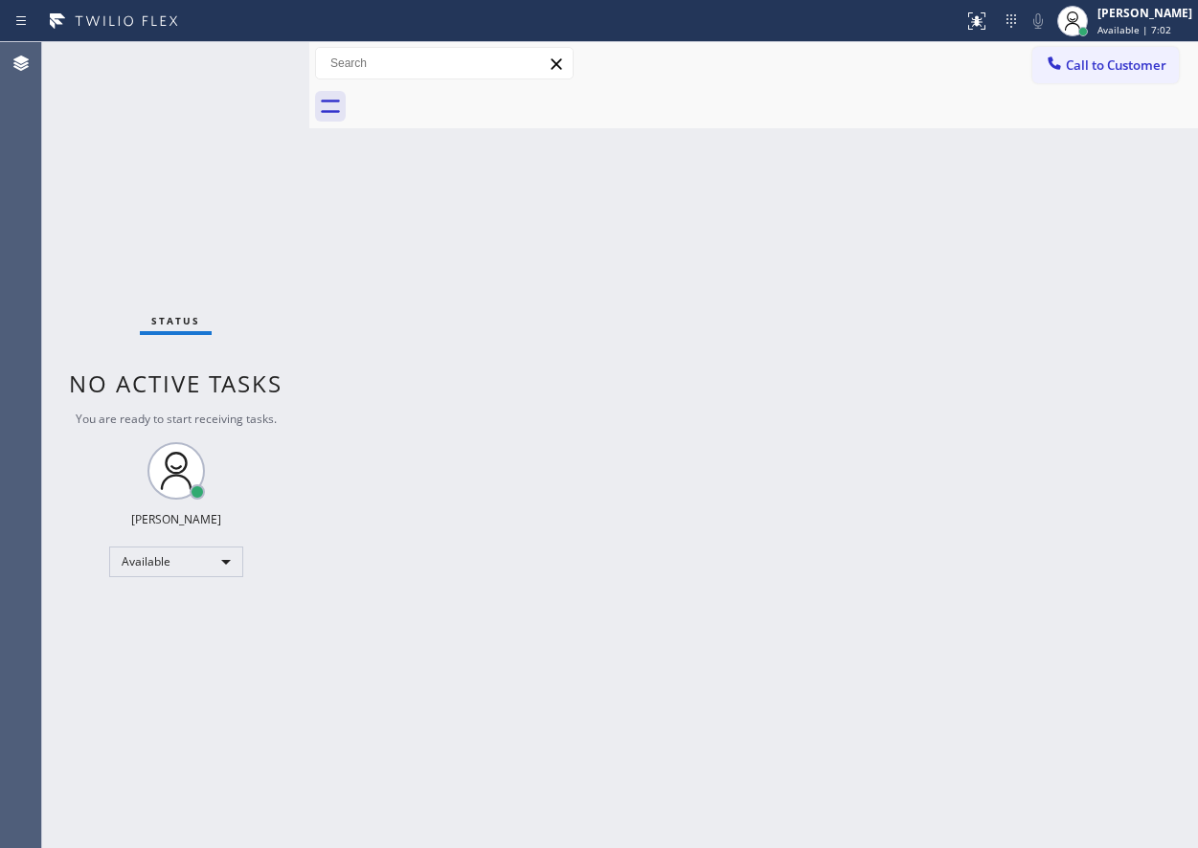
drag, startPoint x: 1136, startPoint y: 331, endPoint x: 367, endPoint y: 163, distance: 787.3
click at [1134, 331] on div "Back to Dashboard Change Sender ID Customers Technicians Select a contact Outbo…" at bounding box center [753, 445] width 889 height 806
click at [1104, 427] on div "Back to Dashboard Change Sender ID Customers Technicians Select a contact Outbo…" at bounding box center [753, 445] width 889 height 806
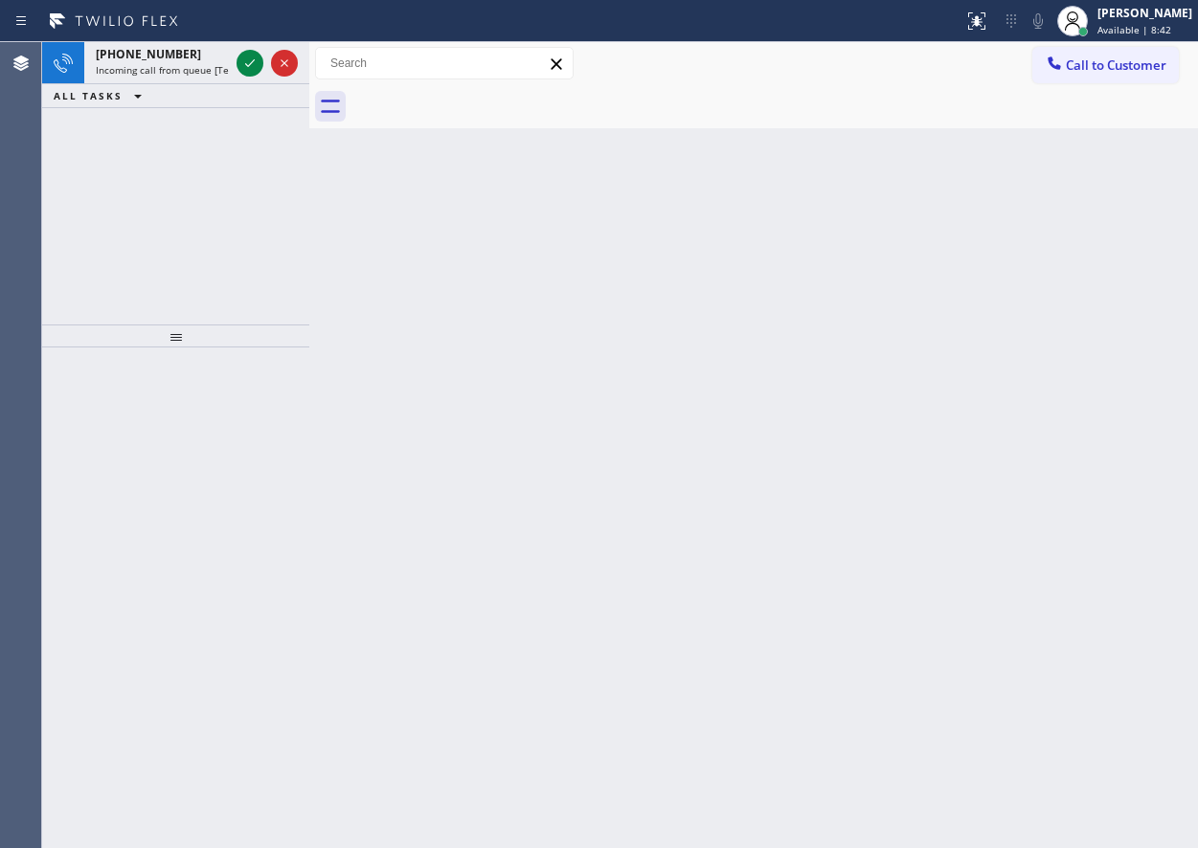
drag, startPoint x: 1038, startPoint y: 244, endPoint x: 285, endPoint y: 102, distance: 766.0
click at [1037, 244] on div "Back to Dashboard Change Sender ID Customers Technicians Select a contact Outbo…" at bounding box center [753, 445] width 889 height 806
click at [252, 67] on icon at bounding box center [249, 63] width 23 height 23
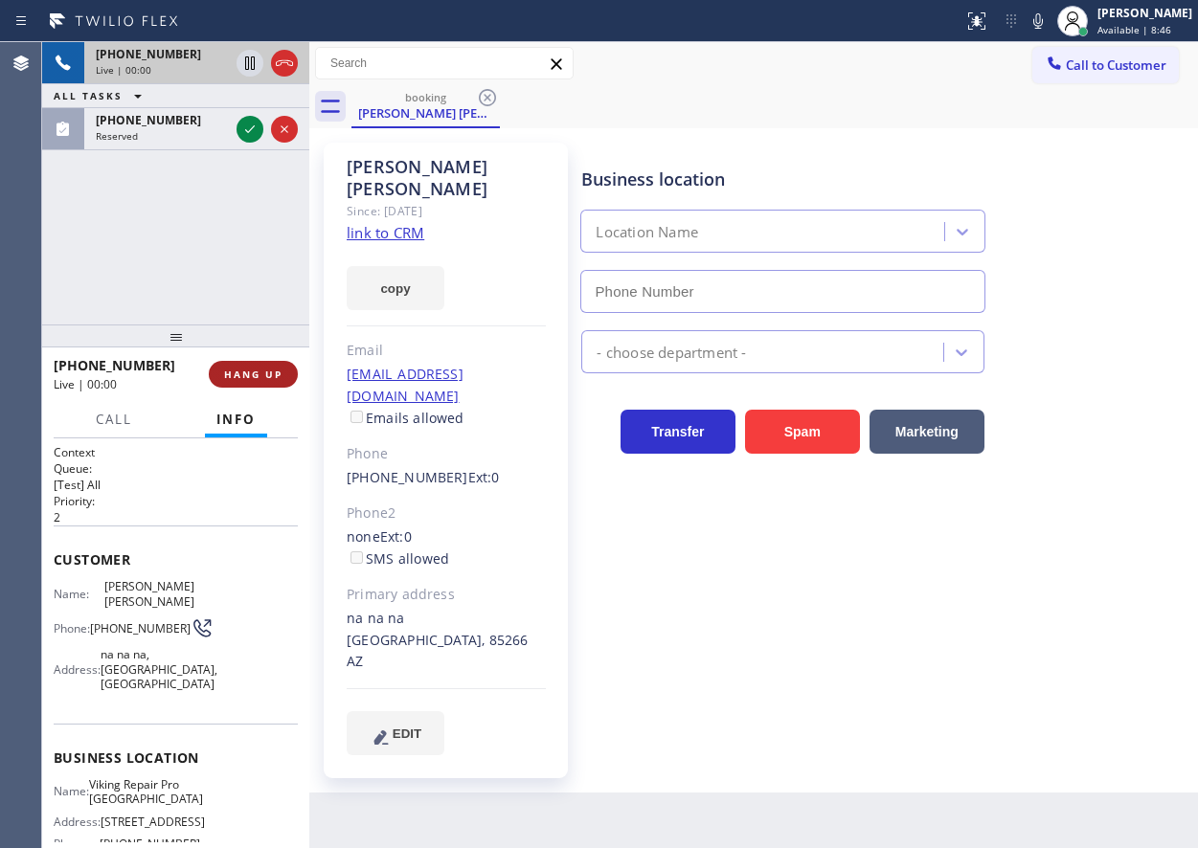
click at [269, 370] on span "HANG UP" at bounding box center [253, 374] width 58 height 13
type input "[PHONE_NUMBER]"
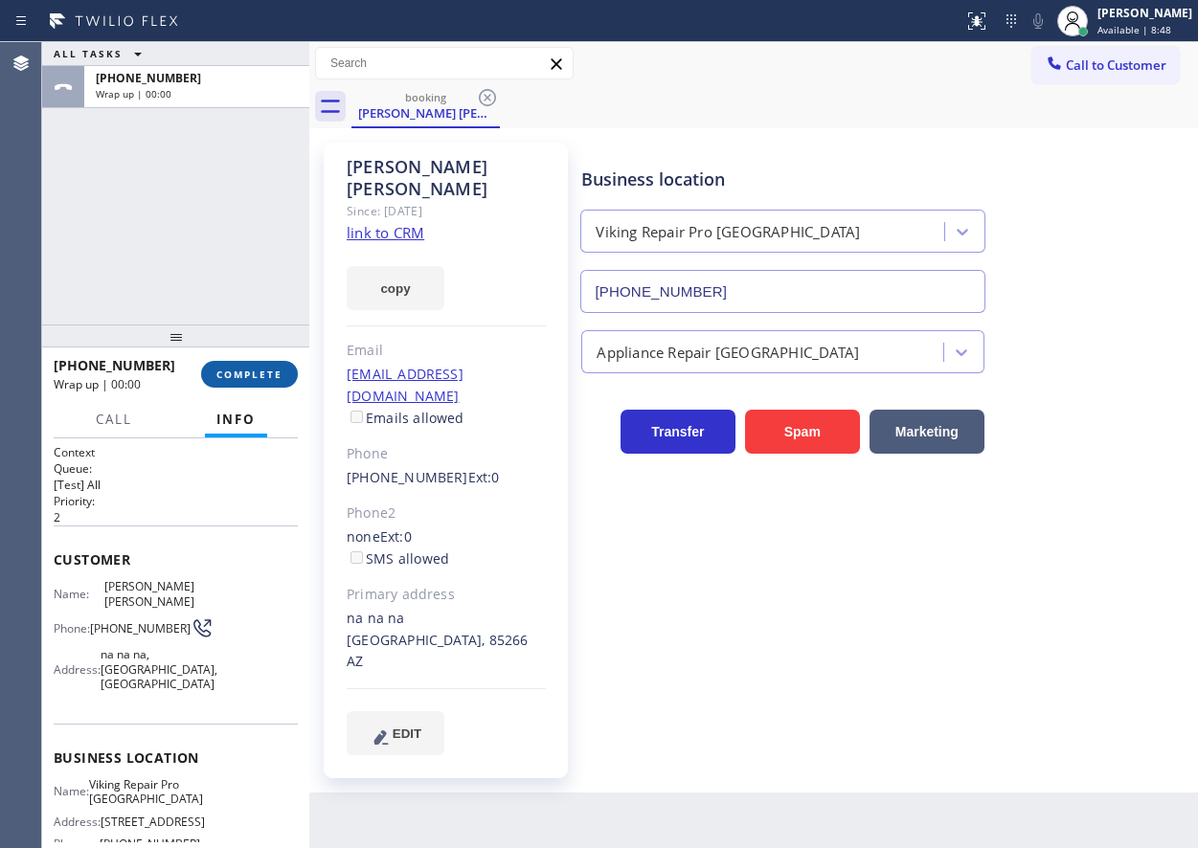
click at [257, 373] on span "COMPLETE" at bounding box center [249, 374] width 66 height 13
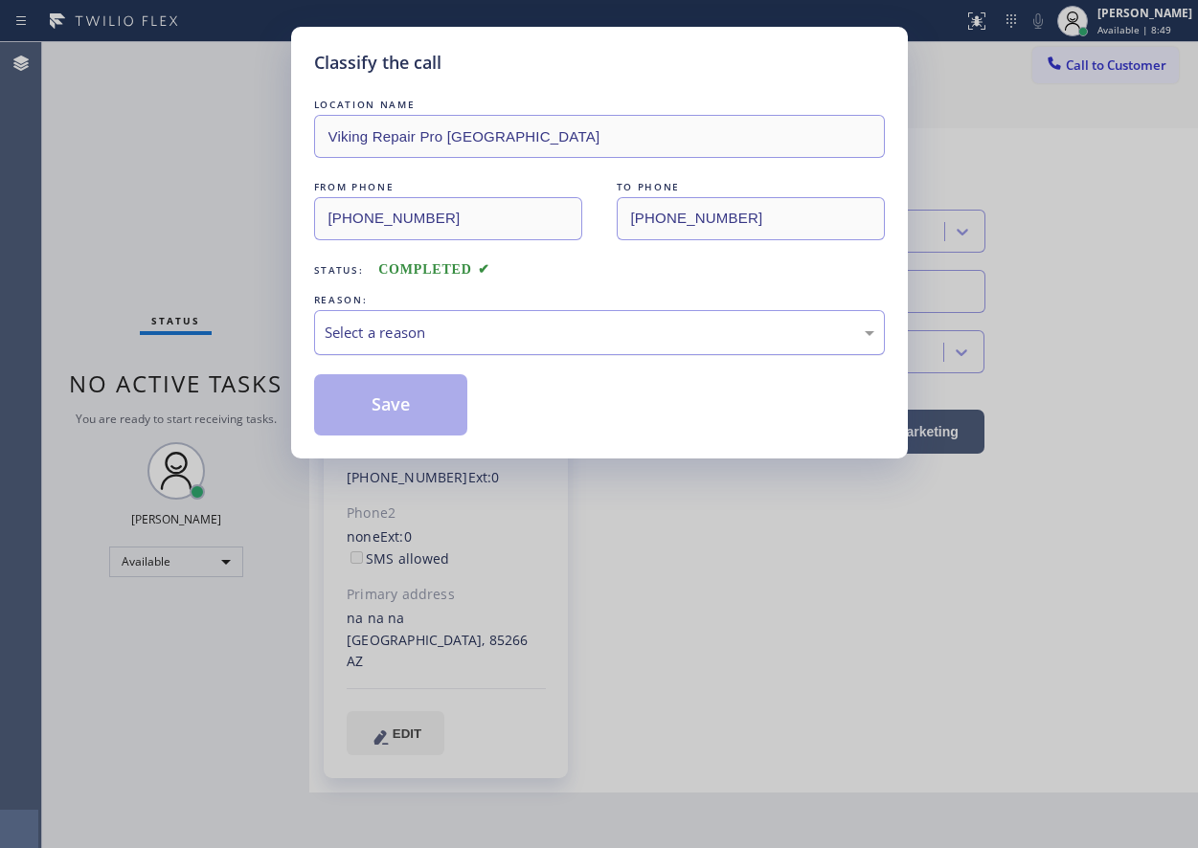
click at [577, 328] on div "Select a reason" at bounding box center [600, 333] width 550 height 22
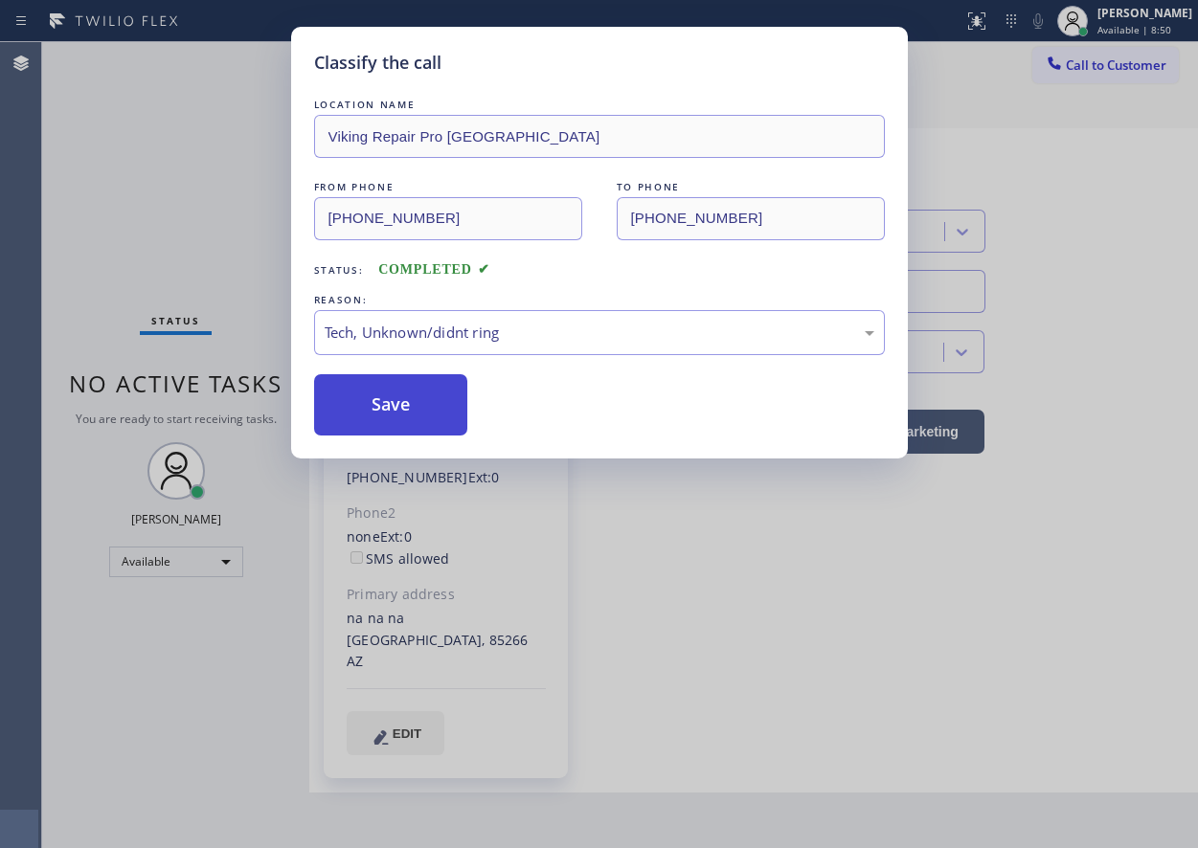
click at [419, 410] on button "Save" at bounding box center [391, 404] width 154 height 61
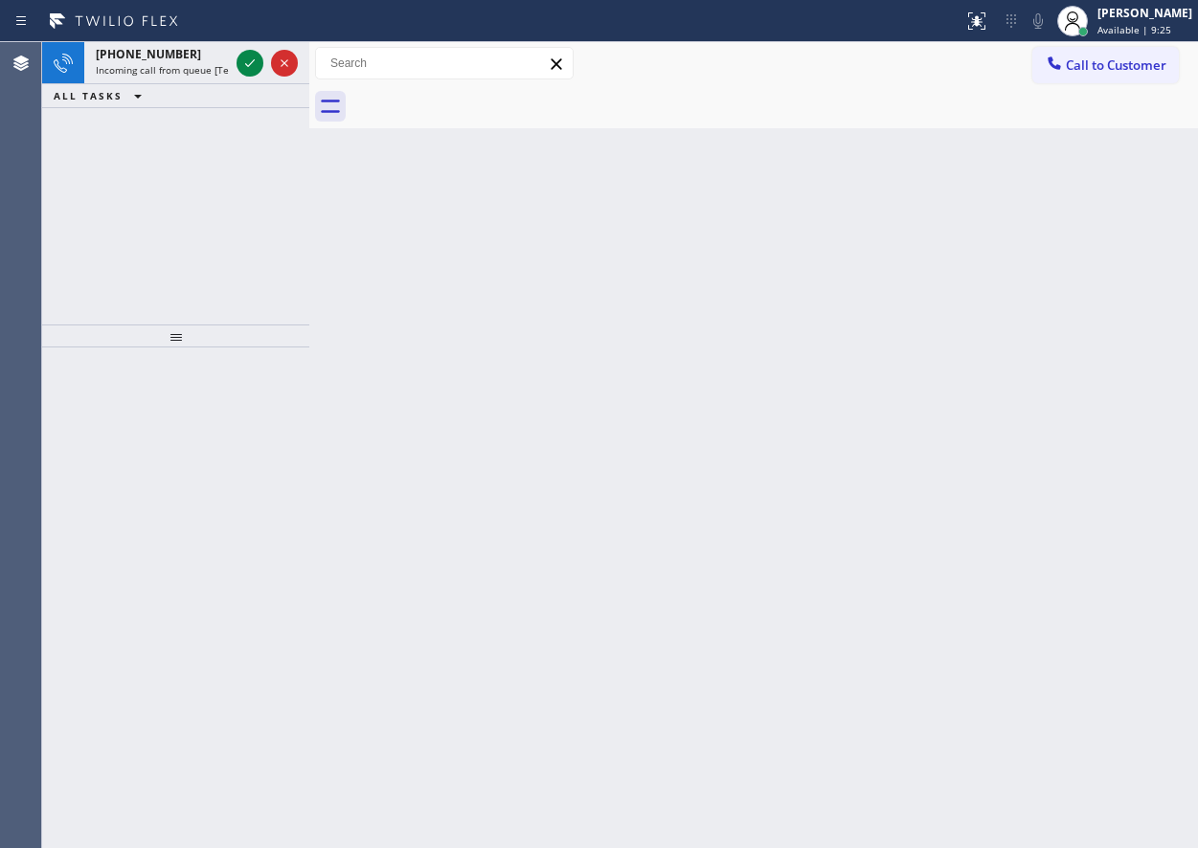
drag, startPoint x: 1084, startPoint y: 533, endPoint x: 535, endPoint y: 300, distance: 596.4
click at [1083, 533] on div "Back to Dashboard Change Sender ID Customers Technicians Select a contact Outbo…" at bounding box center [753, 445] width 889 height 806
click at [247, 66] on icon at bounding box center [250, 63] width 10 height 8
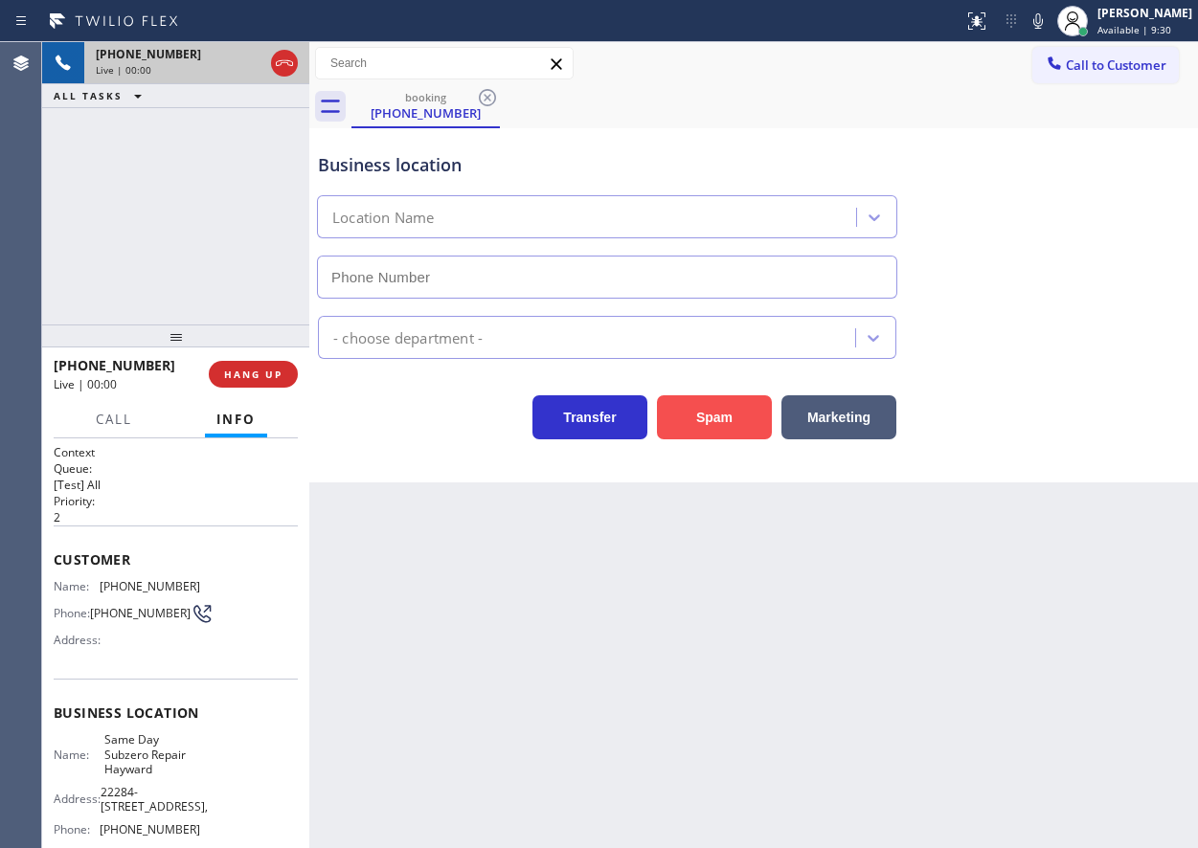
type input "[PHONE_NUMBER]"
click at [729, 418] on button "Spam" at bounding box center [714, 418] width 115 height 44
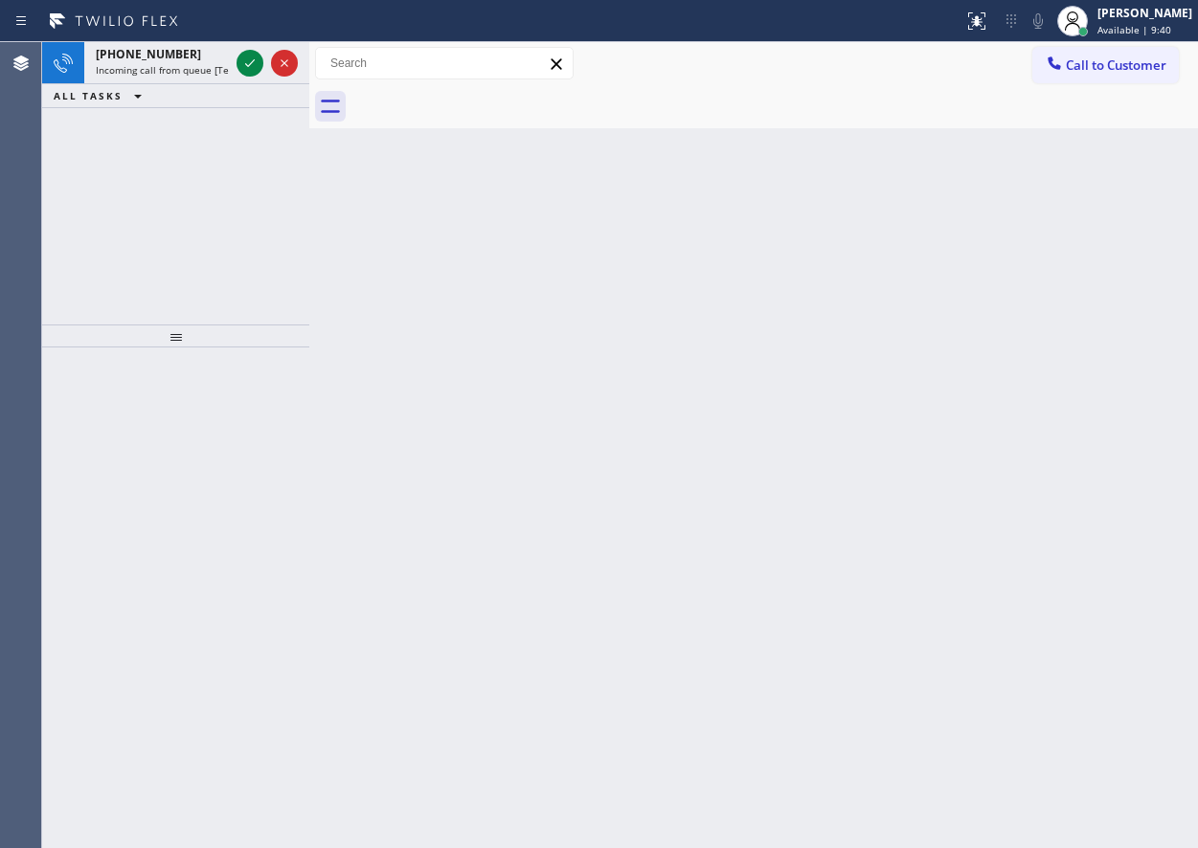
click at [1014, 469] on div "Back to Dashboard Change Sender ID Customers Technicians Select a contact Outbo…" at bounding box center [753, 445] width 889 height 806
click at [248, 59] on icon at bounding box center [249, 63] width 23 height 23
drag, startPoint x: 1100, startPoint y: 578, endPoint x: 895, endPoint y: 538, distance: 208.9
click at [1100, 578] on div "Back to Dashboard Change Sender ID Customers Technicians Select a contact Outbo…" at bounding box center [753, 445] width 889 height 806
click at [250, 67] on icon at bounding box center [249, 63] width 23 height 23
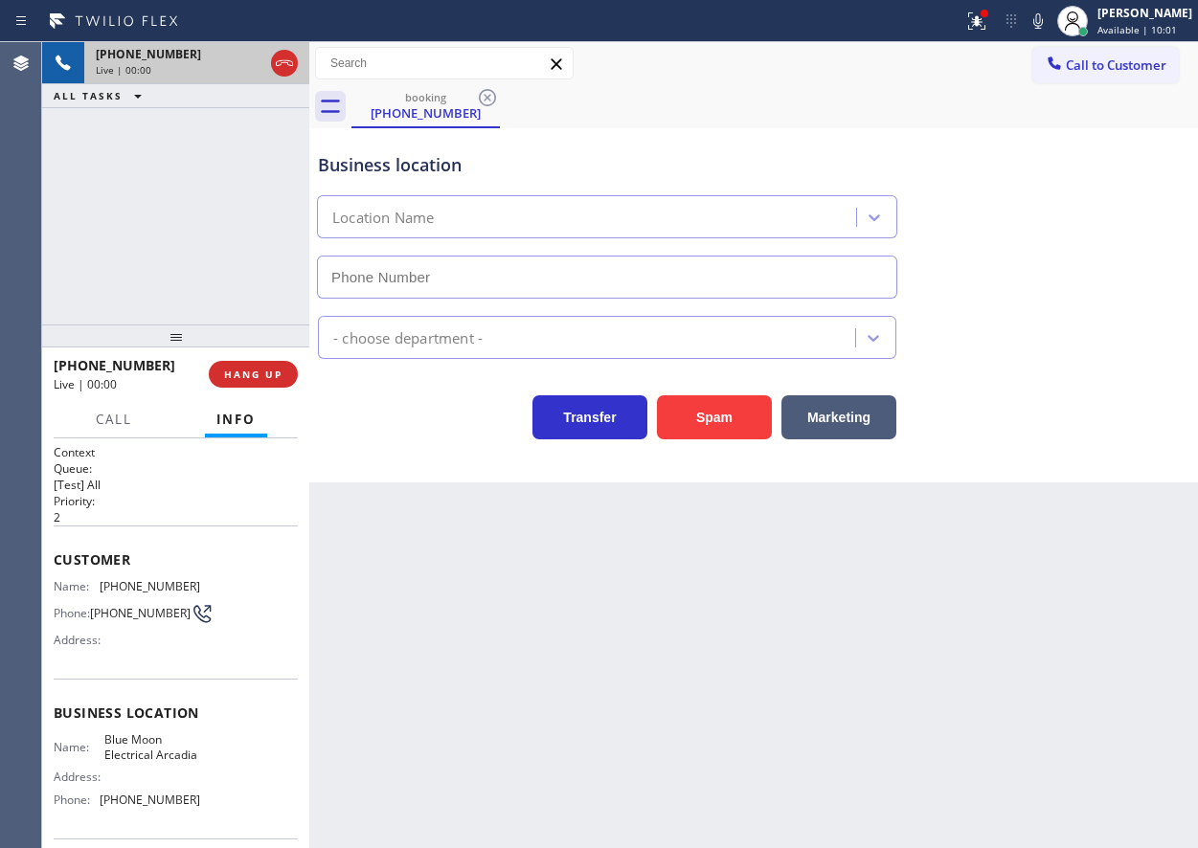
type input "[PHONE_NUMBER]"
click at [697, 403] on button "Spam" at bounding box center [714, 418] width 115 height 44
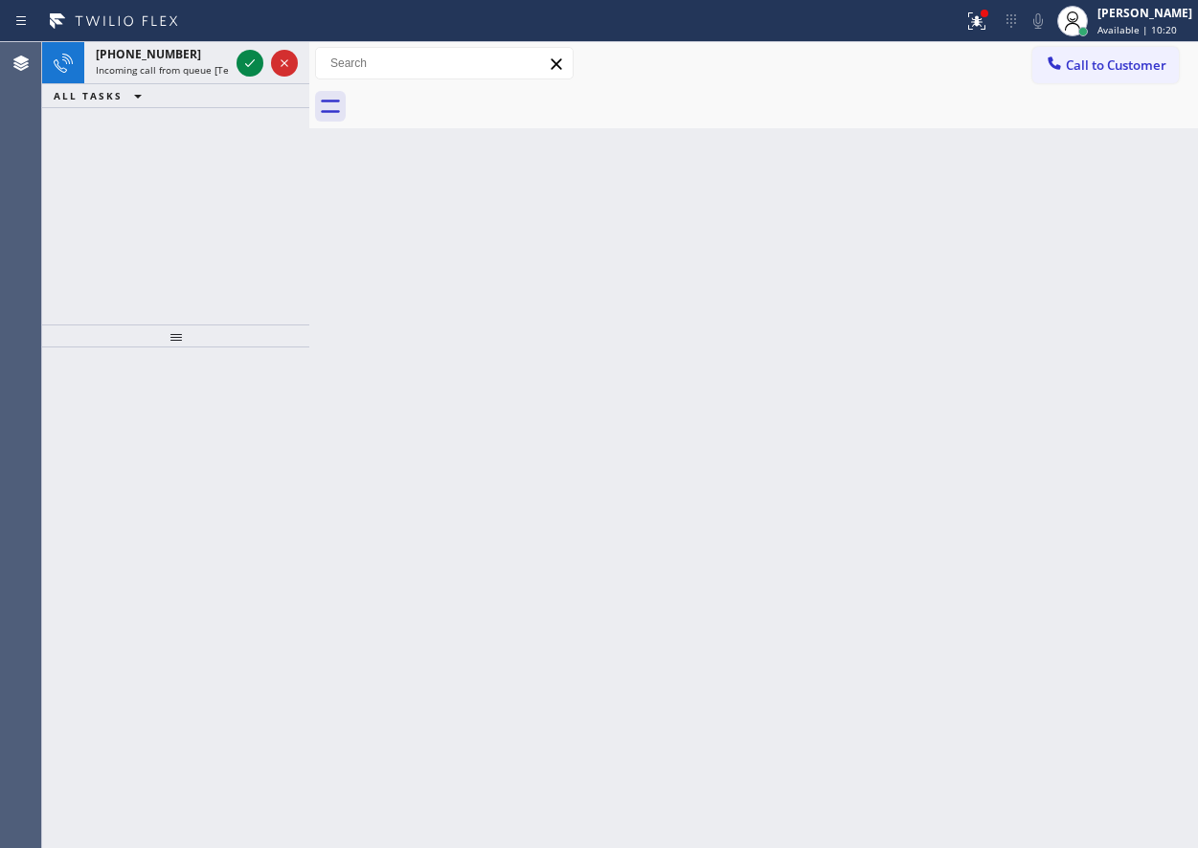
drag, startPoint x: 1129, startPoint y: 400, endPoint x: 790, endPoint y: 206, distance: 390.8
click at [1128, 400] on div "Back to Dashboard Change Sender ID Customers Technicians Select a contact Outbo…" at bounding box center [753, 445] width 889 height 806
click at [252, 65] on icon at bounding box center [249, 63] width 23 height 23
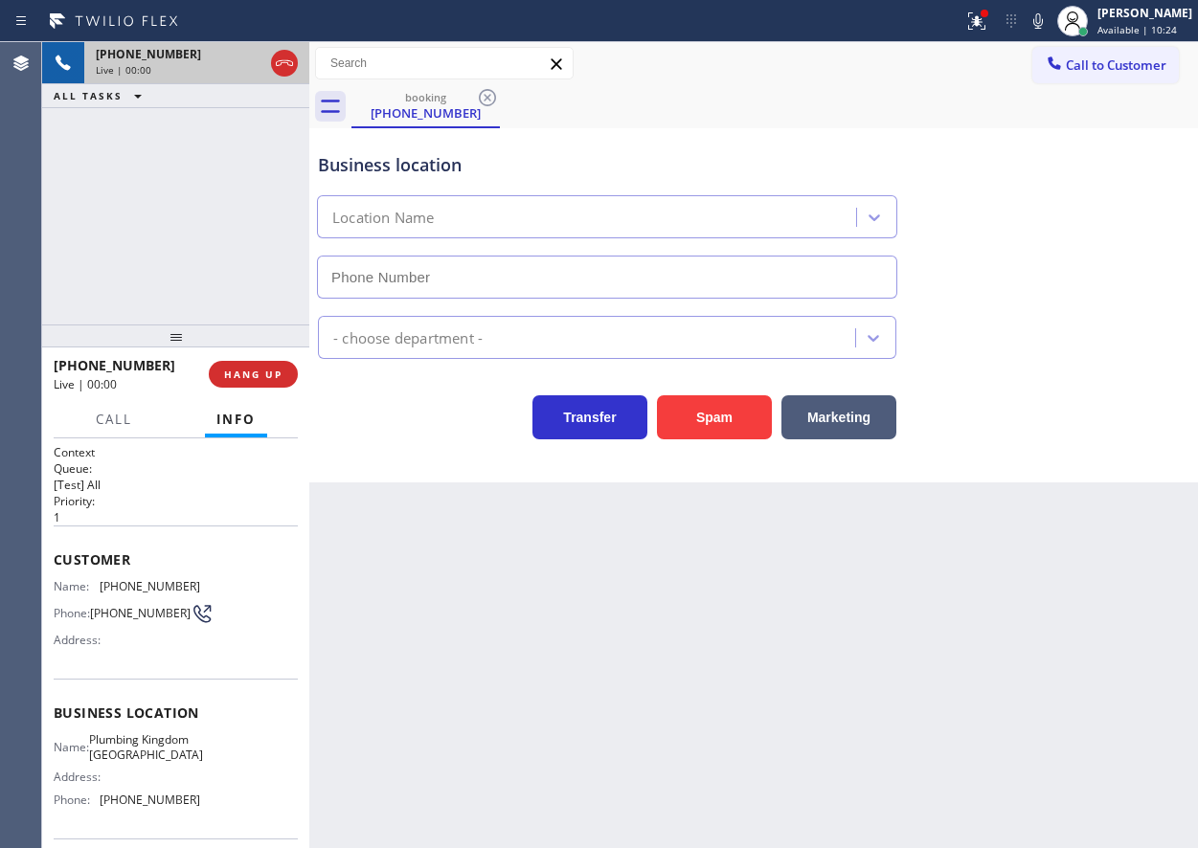
type input "[PHONE_NUMBER]"
click at [138, 762] on span "Plumbing Kingdom [GEOGRAPHIC_DATA]" at bounding box center [146, 748] width 114 height 30
copy span "Plumbing Kingdom [GEOGRAPHIC_DATA]"
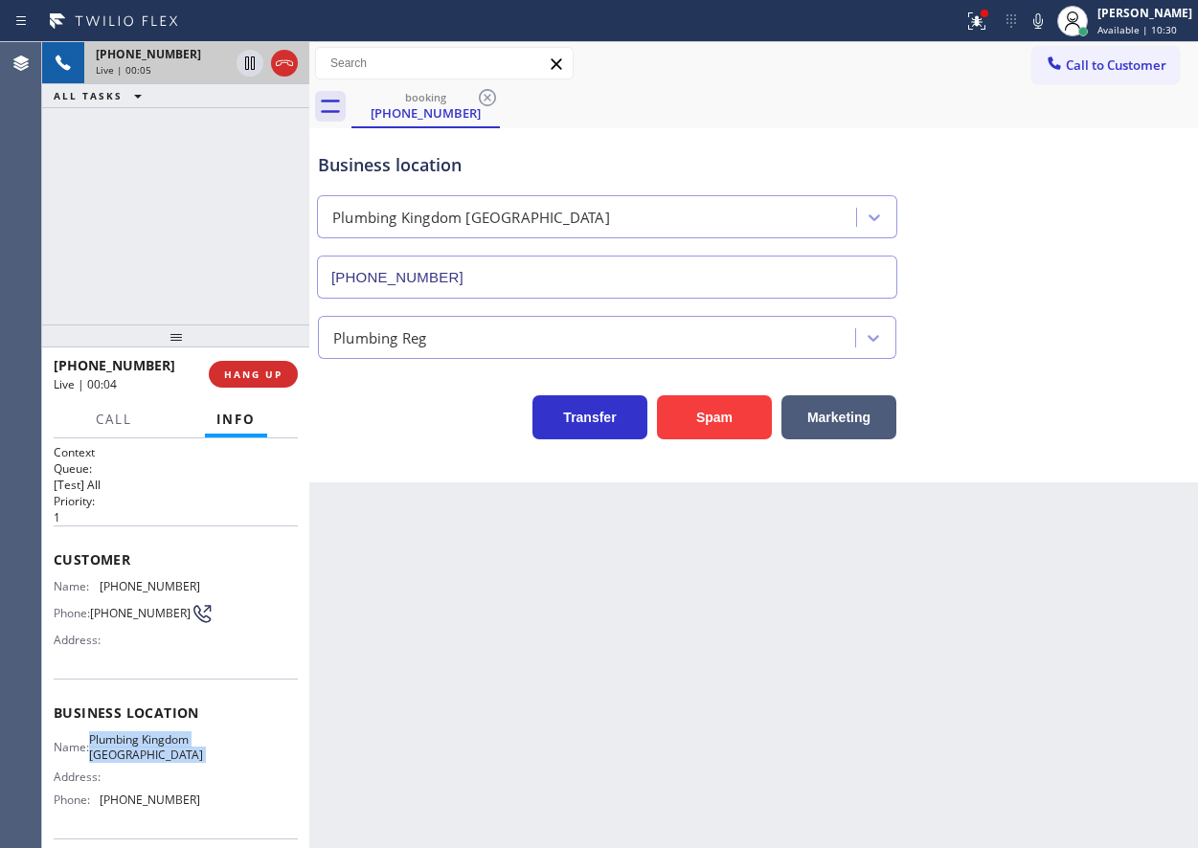
click at [502, 256] on input "[PHONE_NUMBER]" at bounding box center [607, 277] width 580 height 43
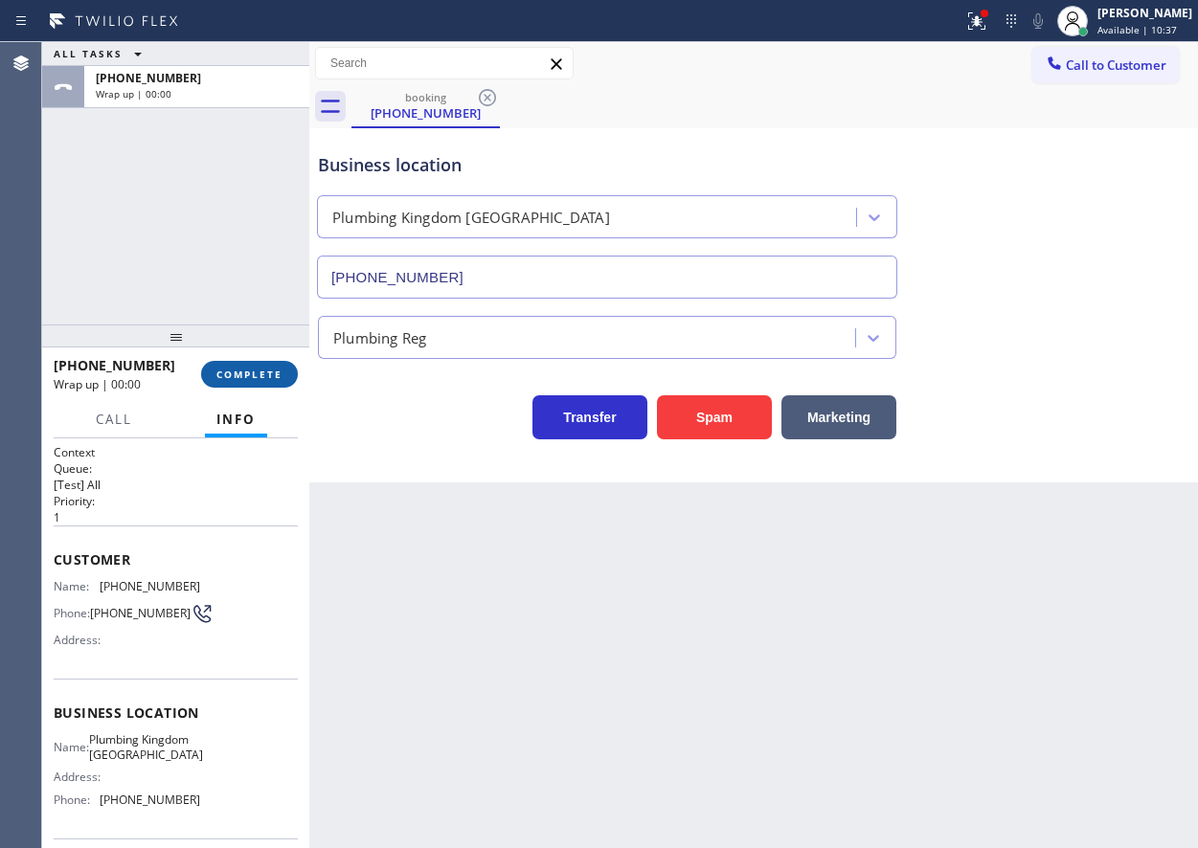
click at [278, 378] on span "COMPLETE" at bounding box center [249, 374] width 66 height 13
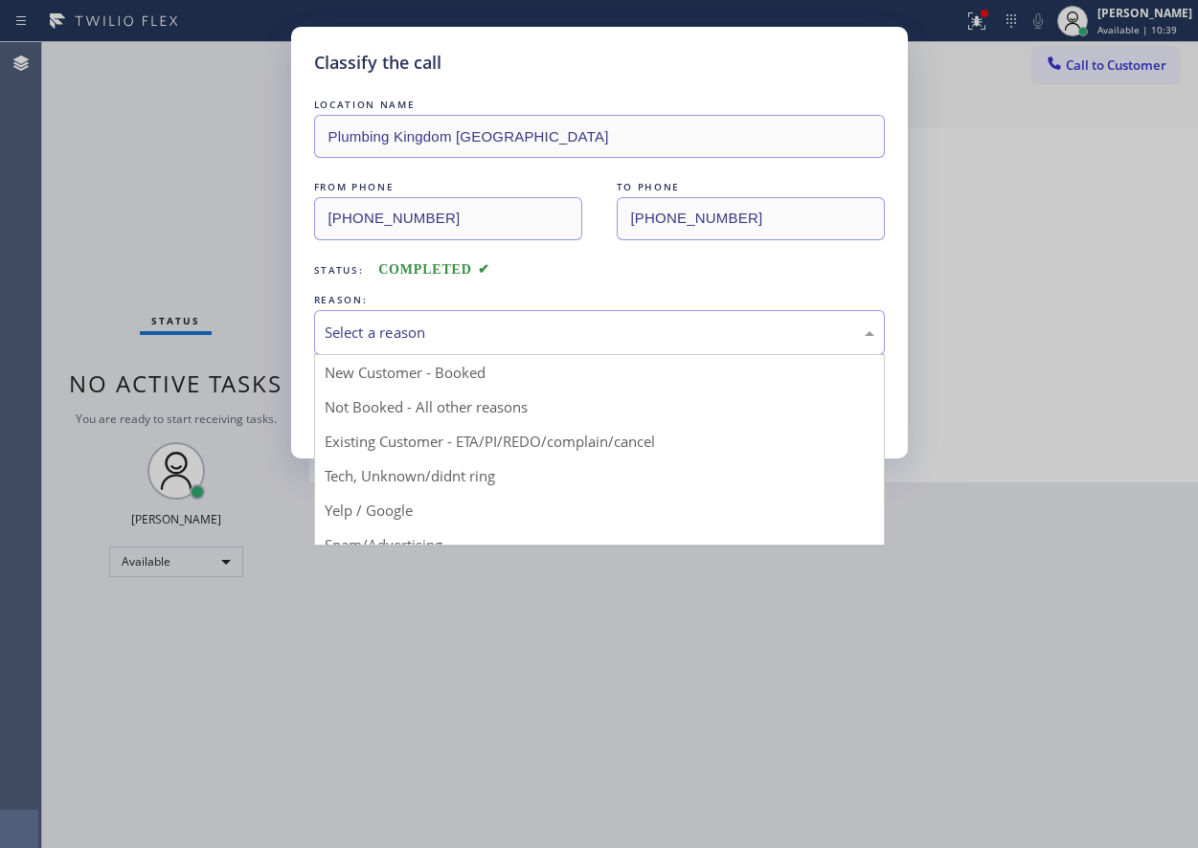
click at [443, 331] on div "Select a reason" at bounding box center [600, 333] width 550 height 22
drag, startPoint x: 446, startPoint y: 477, endPoint x: 348, endPoint y: 363, distance: 150.7
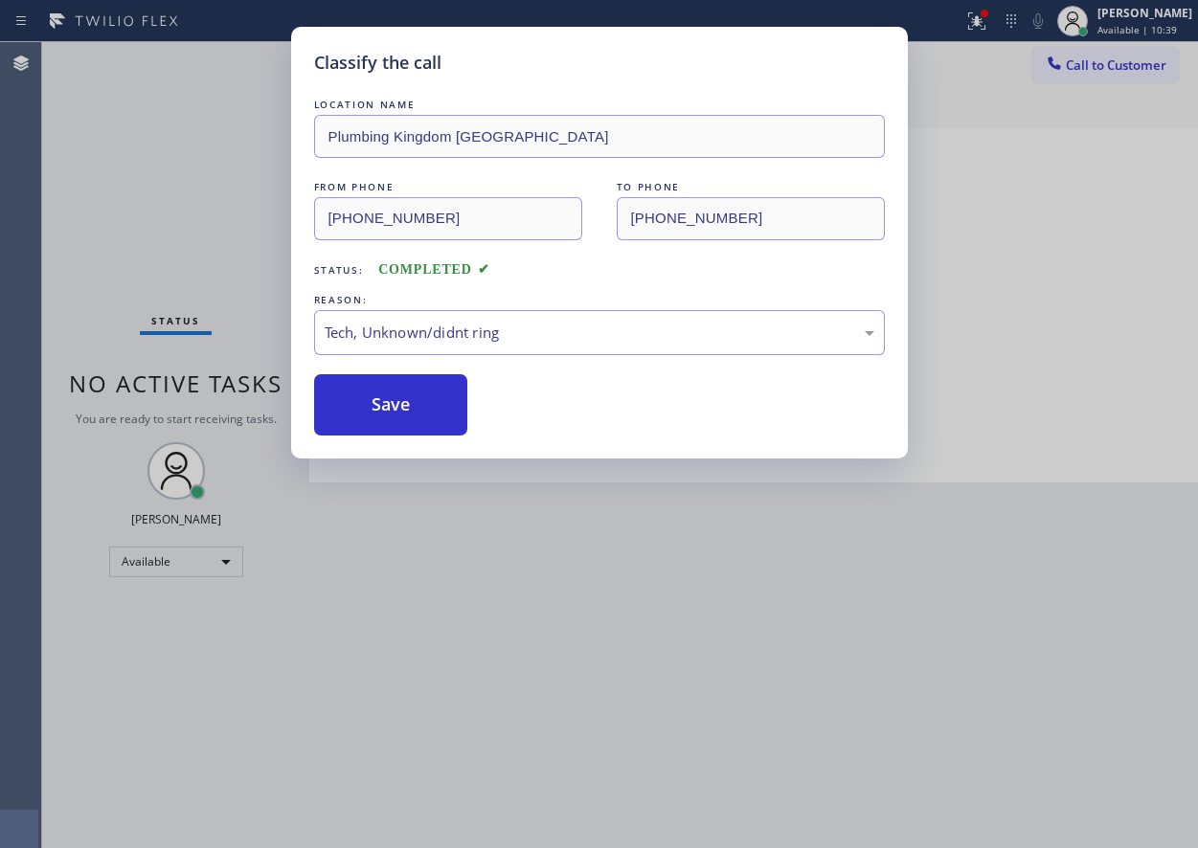
click at [348, 360] on div "LOCATION NAME [GEOGRAPHIC_DATA] Kingdom [GEOGRAPHIC_DATA] FROM PHONE [PHONE_NUM…" at bounding box center [599, 265] width 571 height 341
click at [414, 401] on button "Save" at bounding box center [391, 404] width 154 height 61
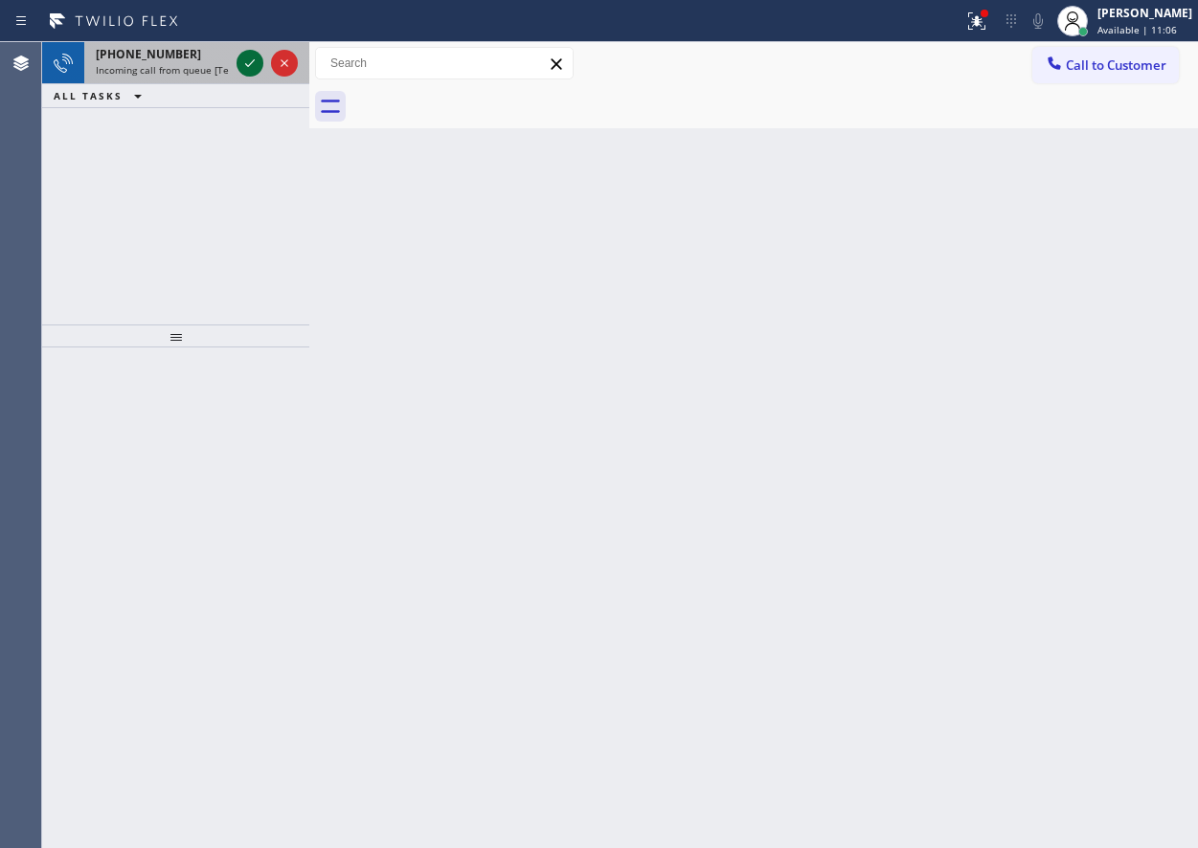
click at [246, 53] on icon at bounding box center [249, 63] width 23 height 23
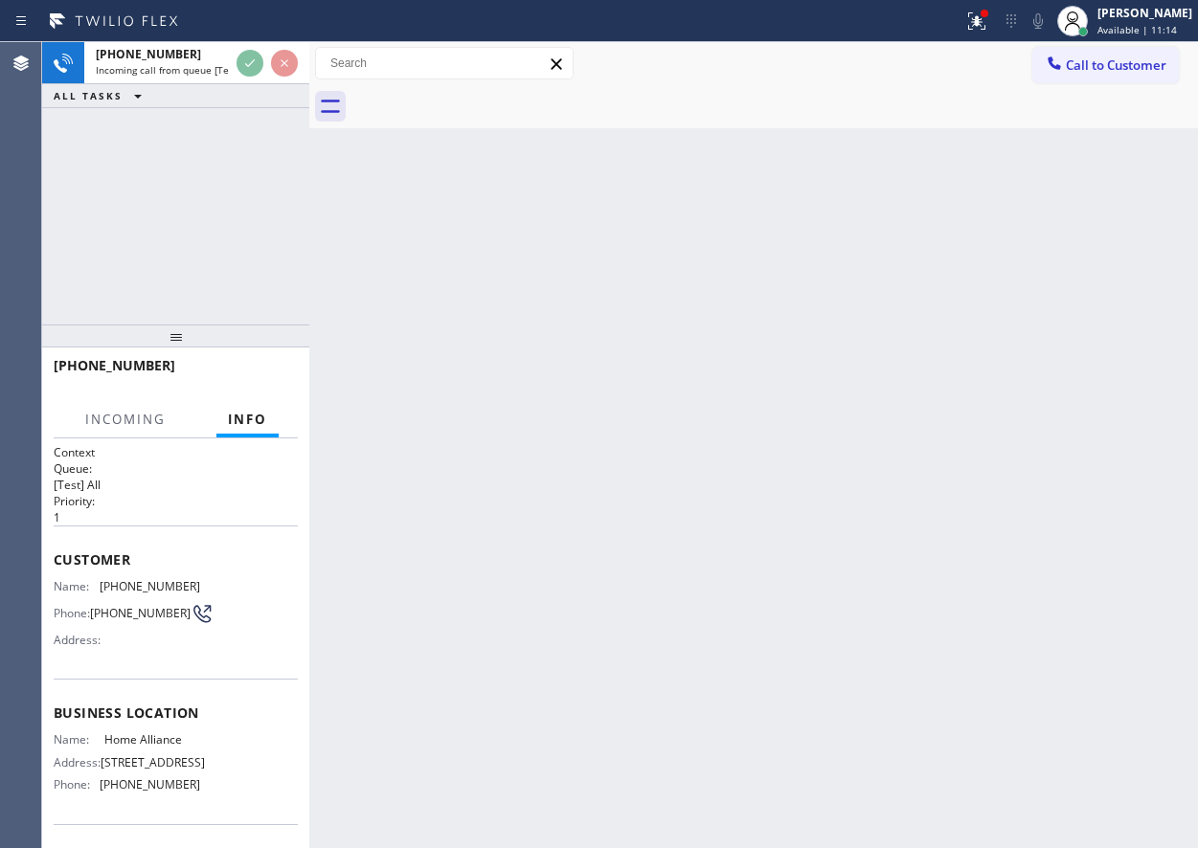
click at [961, 441] on div "Back to Dashboard Change Sender ID Customers Technicians Select a contact Outbo…" at bounding box center [753, 445] width 889 height 806
click at [601, 367] on div "Back to Dashboard Change Sender ID Customers Technicians Select a contact Outbo…" at bounding box center [753, 445] width 889 height 806
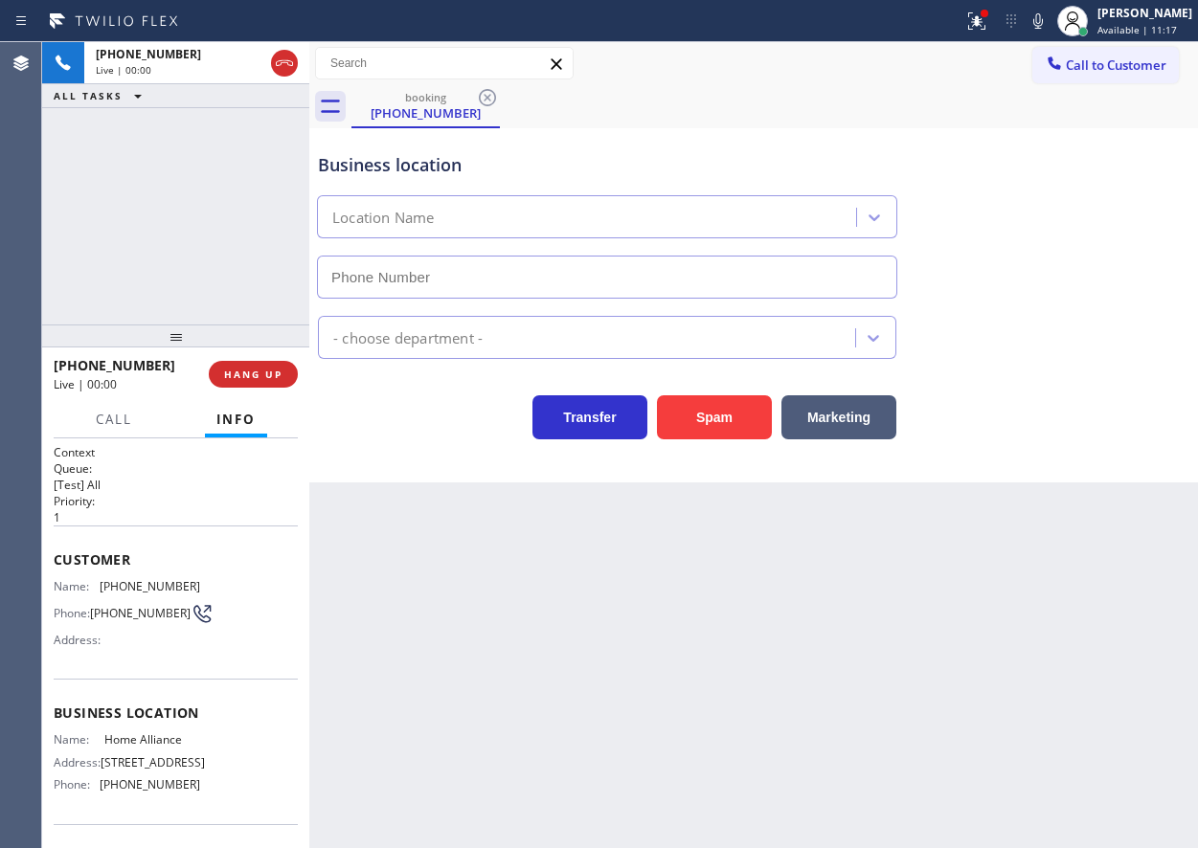
type input "[PHONE_NUMBER]"
click at [239, 379] on span "HANG UP" at bounding box center [253, 374] width 58 height 13
click at [252, 375] on span "HANG UP" at bounding box center [253, 374] width 58 height 13
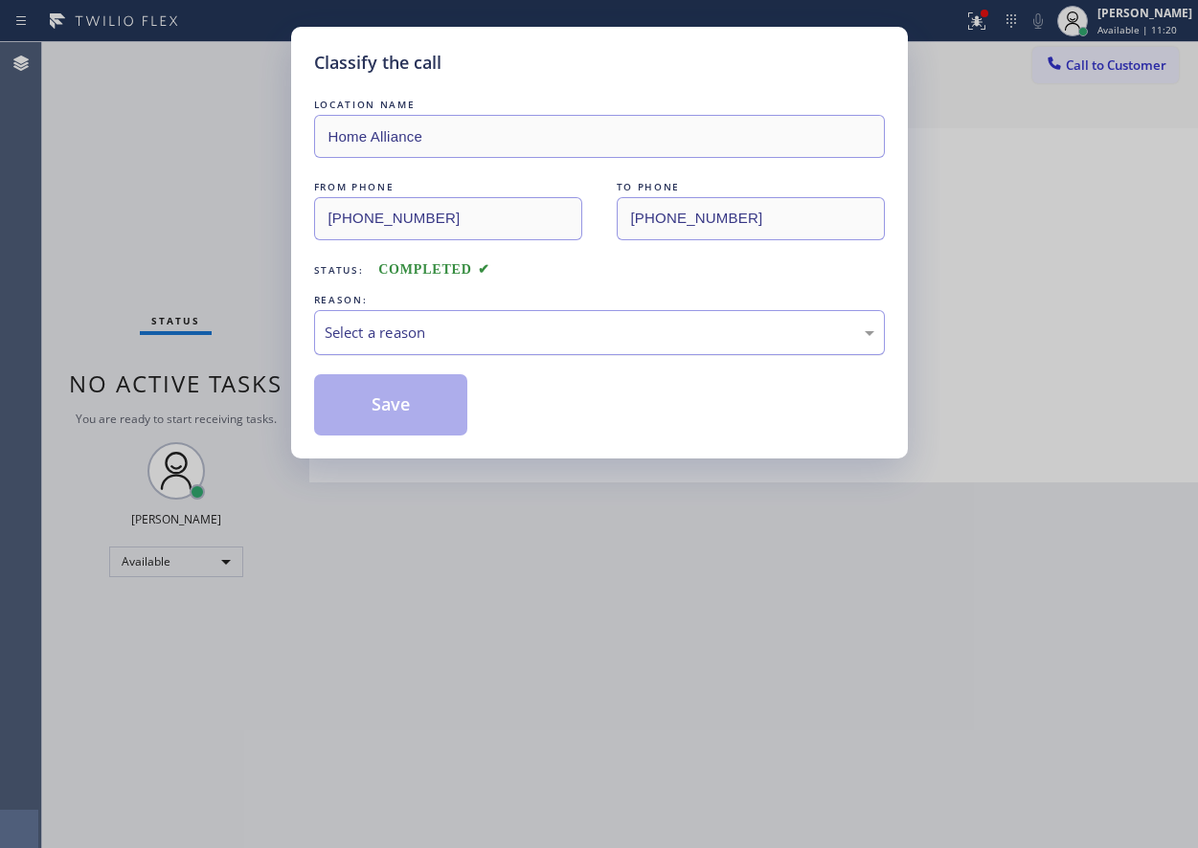
click at [469, 335] on div "Select a reason" at bounding box center [600, 333] width 550 height 22
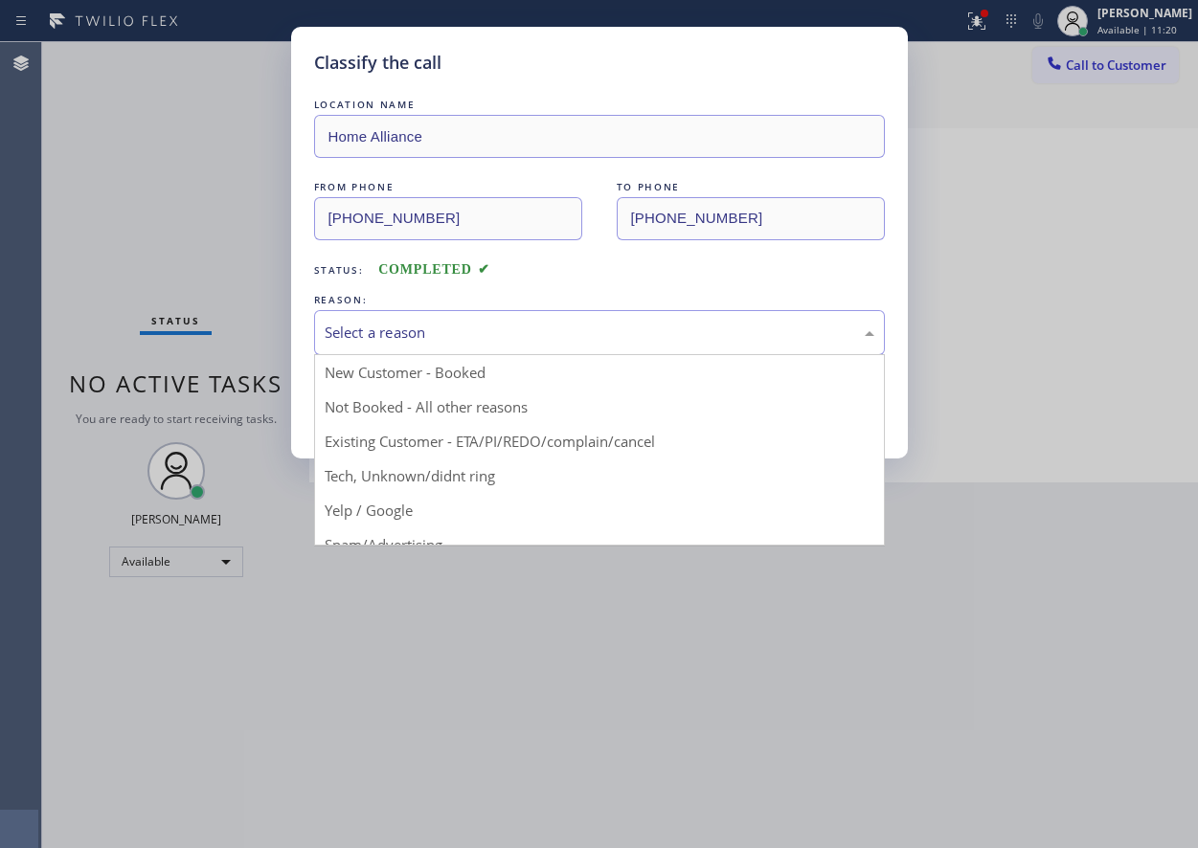
drag, startPoint x: 443, startPoint y: 472, endPoint x: 437, endPoint y: 421, distance: 51.2
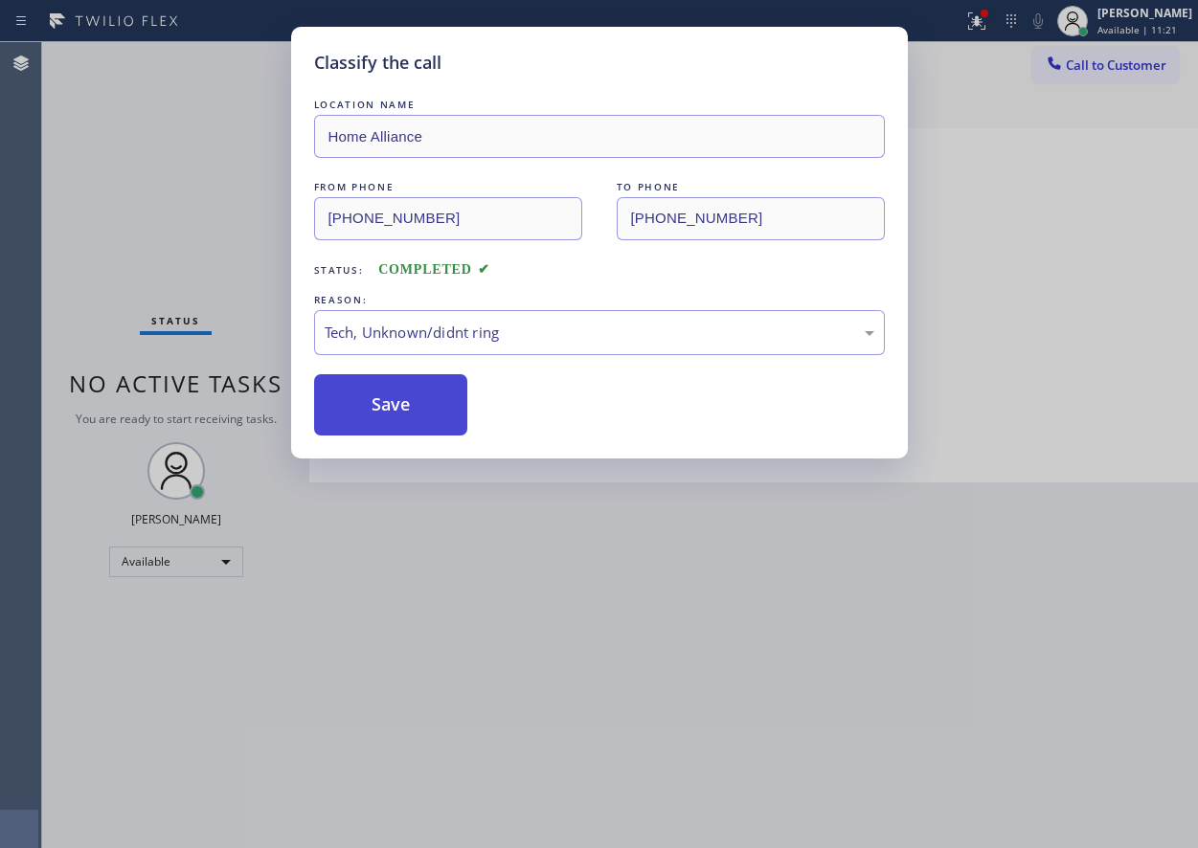
click at [437, 420] on button "Save" at bounding box center [391, 404] width 154 height 61
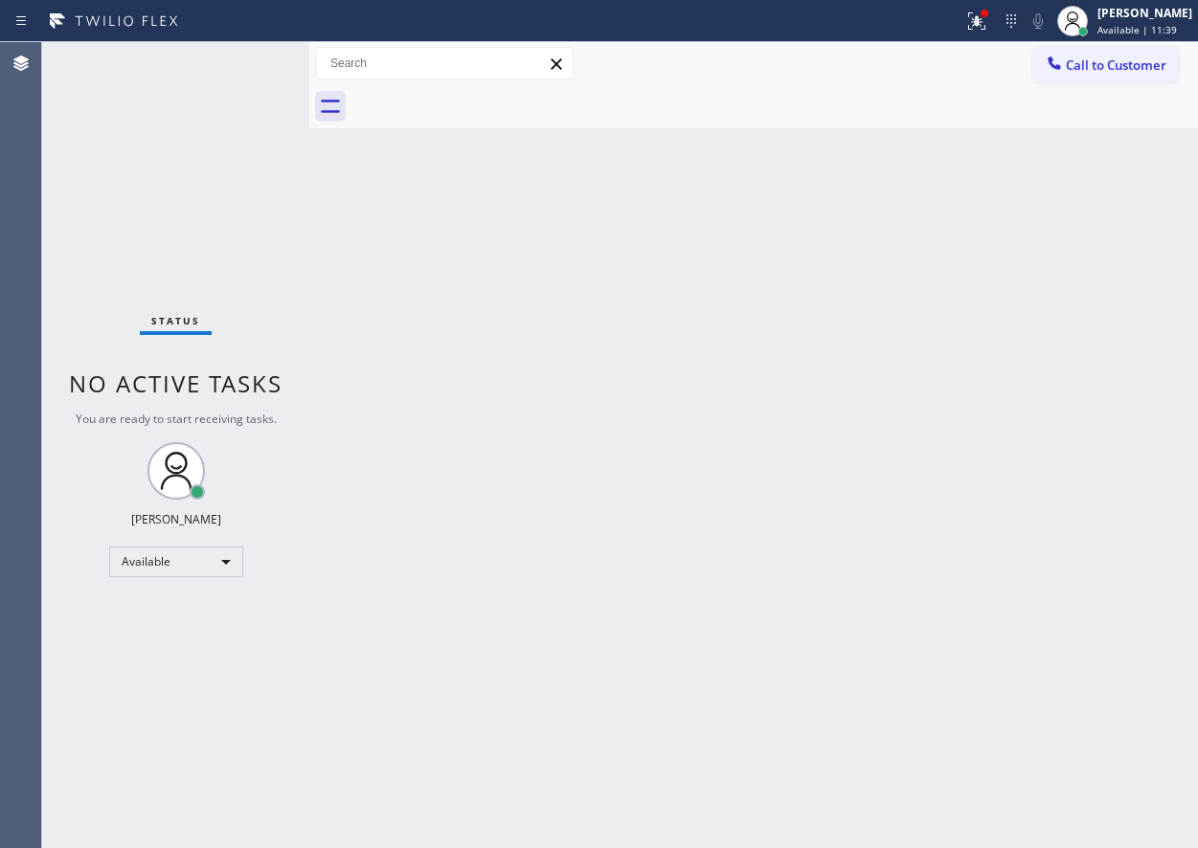
click at [1065, 440] on div "Back to Dashboard Change Sender ID Customers Technicians Select a contact Outbo…" at bounding box center [753, 445] width 889 height 806
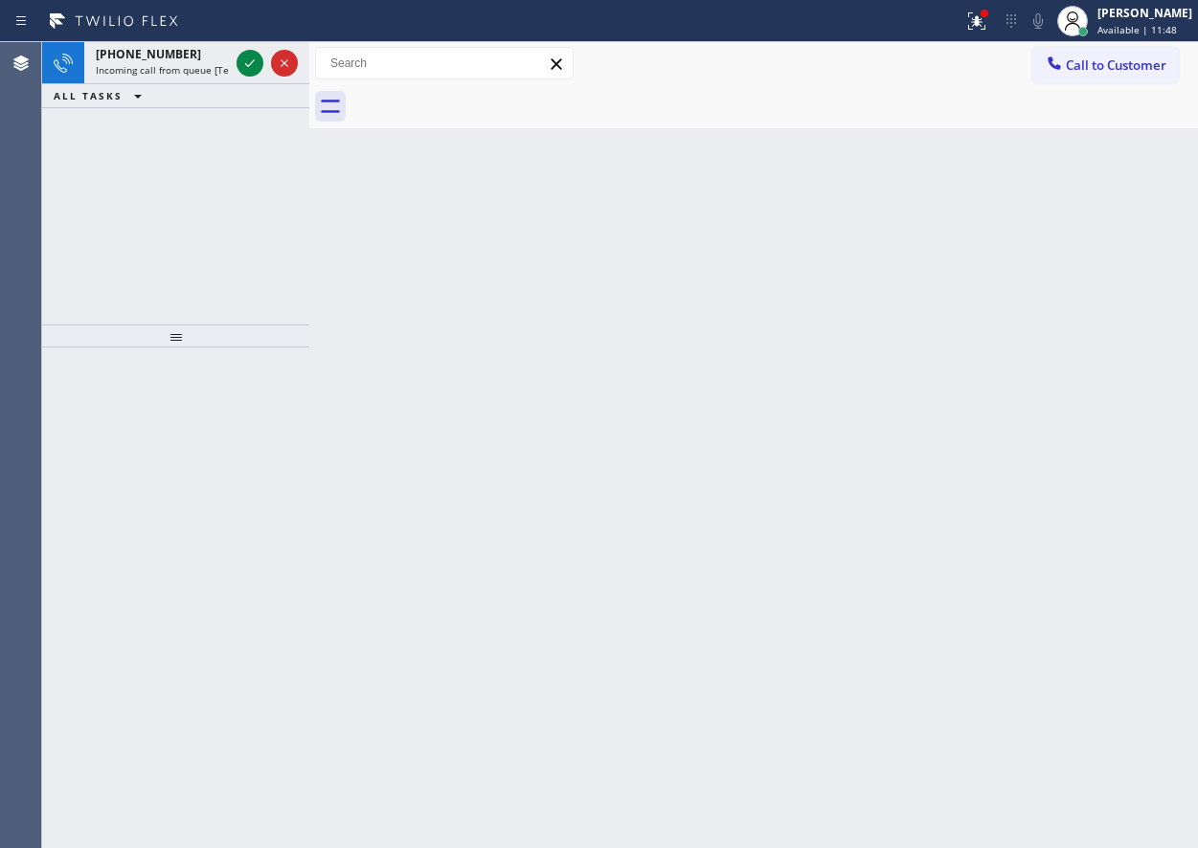
click at [1079, 531] on div "Back to Dashboard Change Sender ID Customers Technicians Select a contact Outbo…" at bounding box center [753, 445] width 889 height 806
click at [250, 57] on icon at bounding box center [249, 63] width 23 height 23
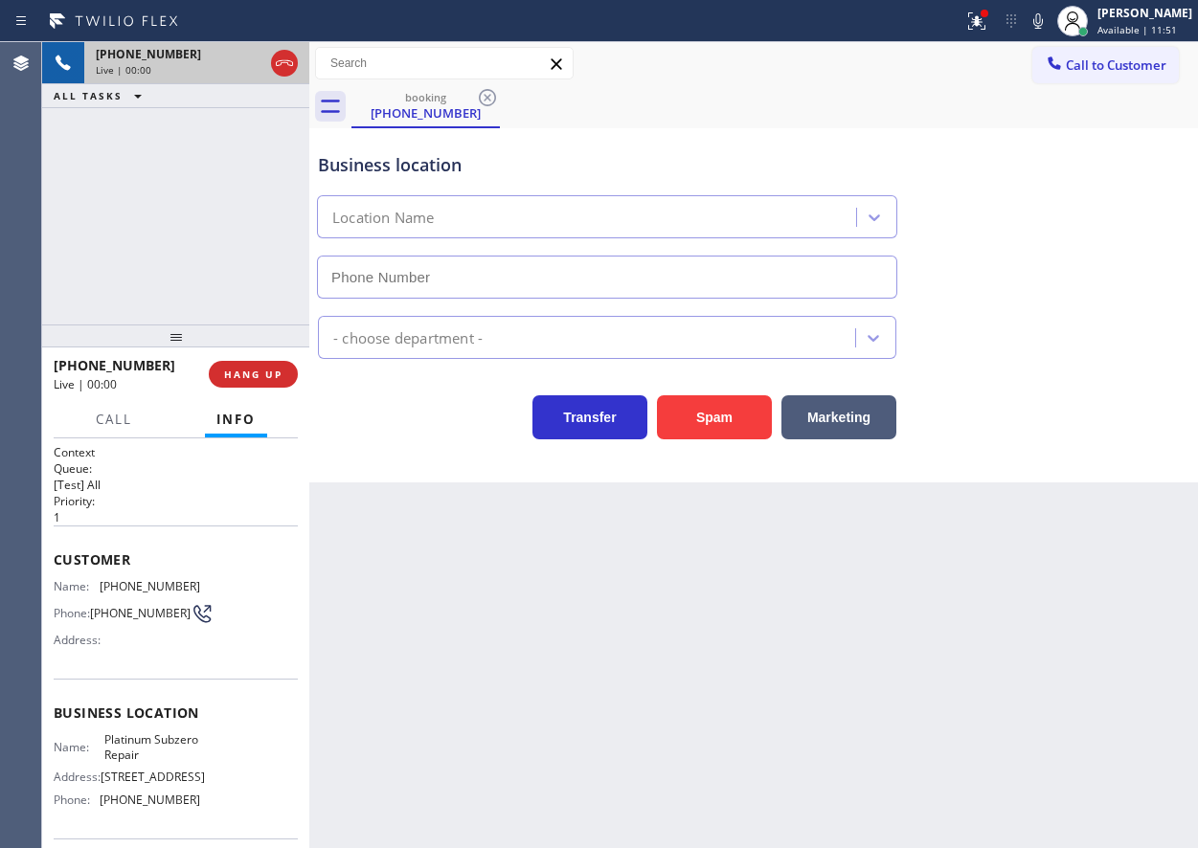
type input "[PHONE_NUMBER]"
click at [138, 758] on span "Platinum Subzero Repair" at bounding box center [152, 748] width 96 height 30
copy span "Platinum Subzero Repair"
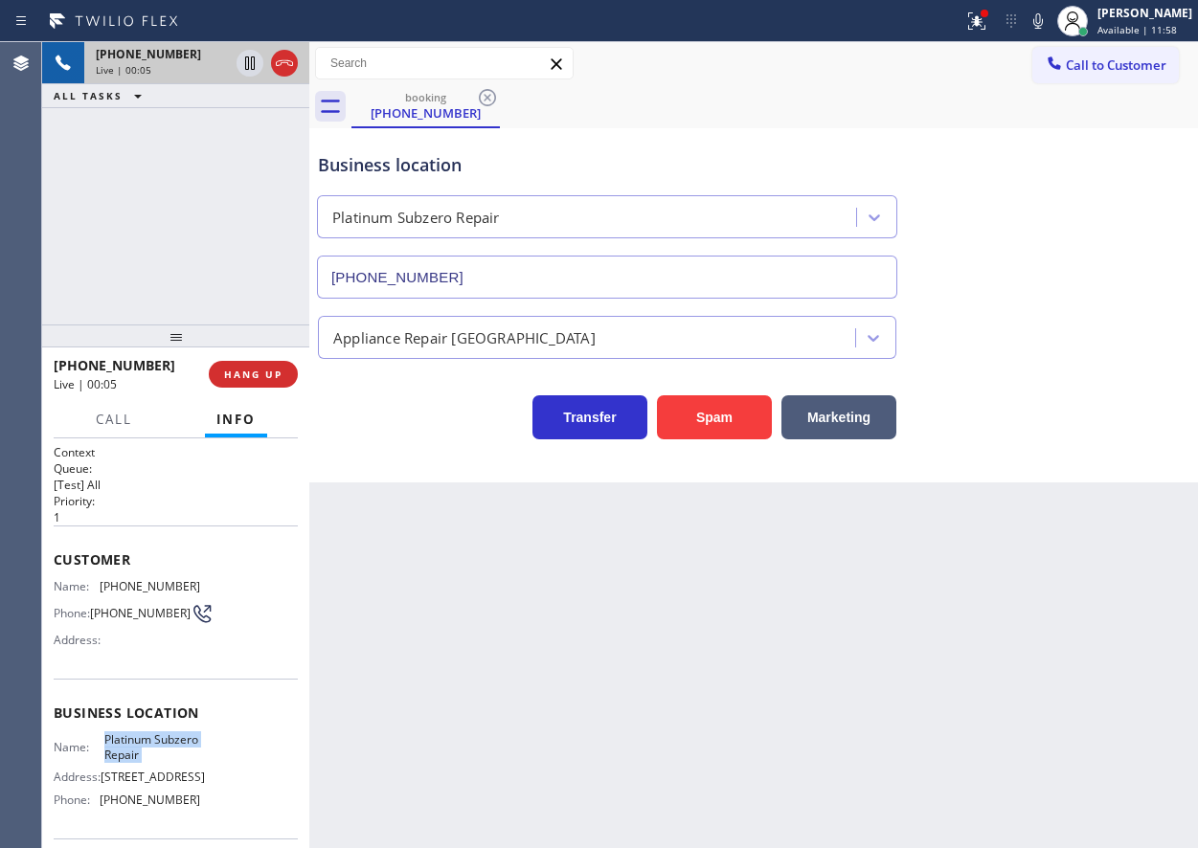
click at [512, 283] on input "[PHONE_NUMBER]" at bounding box center [607, 277] width 580 height 43
click at [1019, 421] on div "Transfer Spam Marketing" at bounding box center [753, 408] width 879 height 61
click at [147, 576] on div "Customer Name: [PHONE_NUMBER] Phone: [PHONE_NUMBER] Address:" at bounding box center [176, 602] width 244 height 153
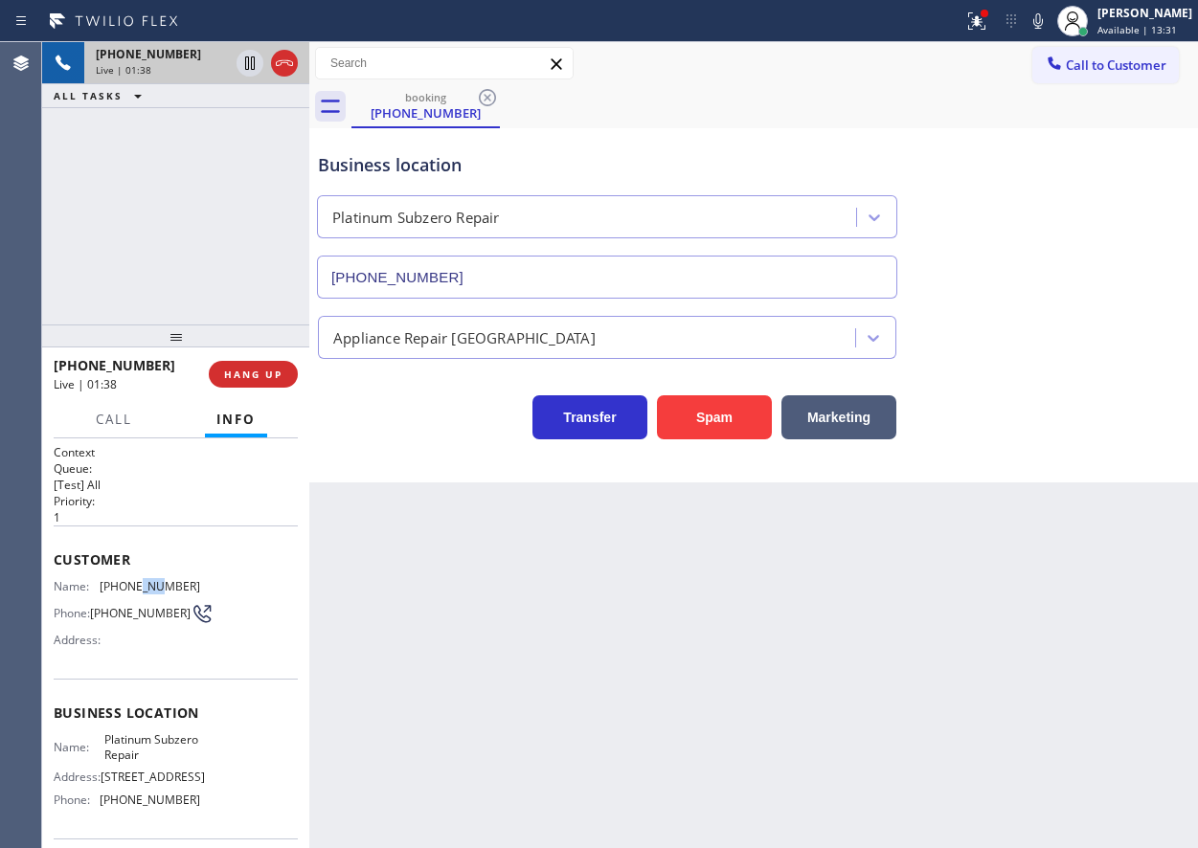
click at [147, 576] on div "Customer Name: [PHONE_NUMBER] Phone: [PHONE_NUMBER] Address:" at bounding box center [176, 602] width 244 height 153
click at [1050, 27] on icon at bounding box center [1038, 21] width 23 height 23
click at [985, 23] on icon at bounding box center [976, 21] width 23 height 23
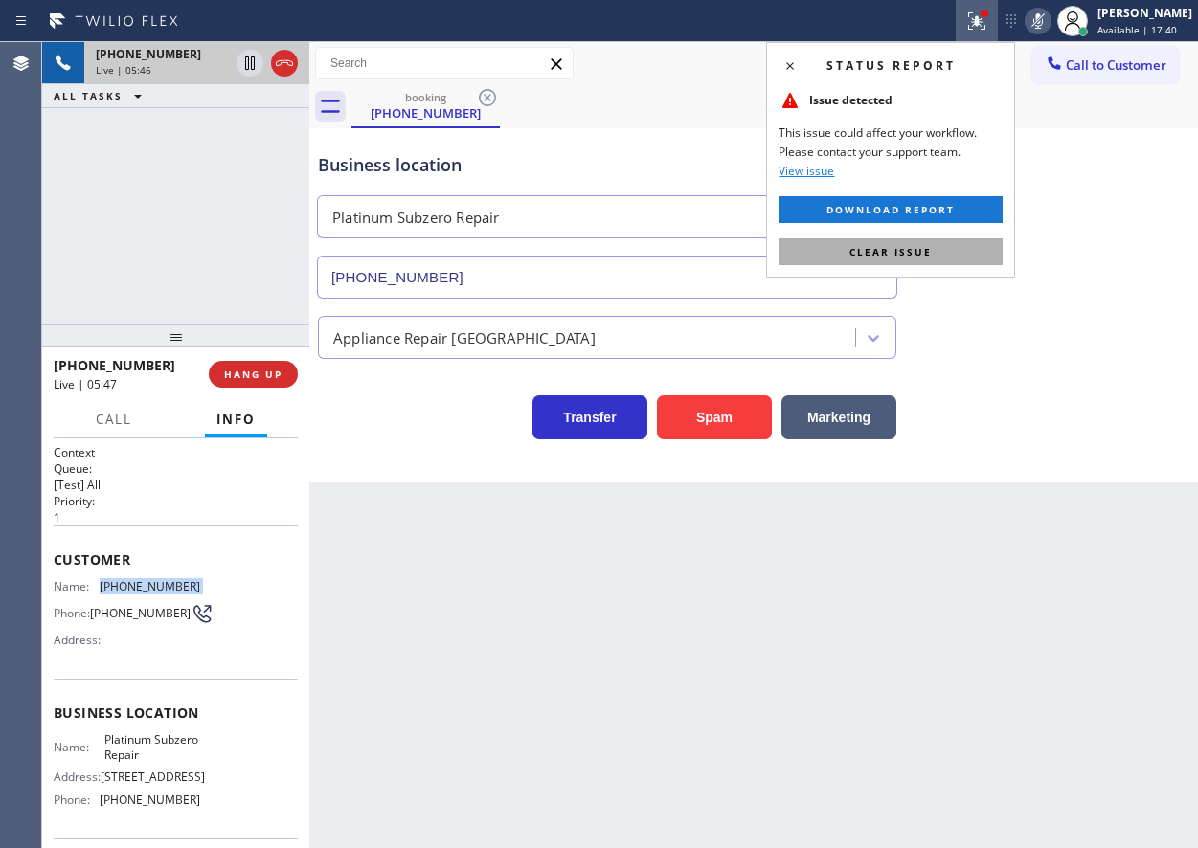
click at [971, 246] on button "Clear issue" at bounding box center [891, 251] width 224 height 27
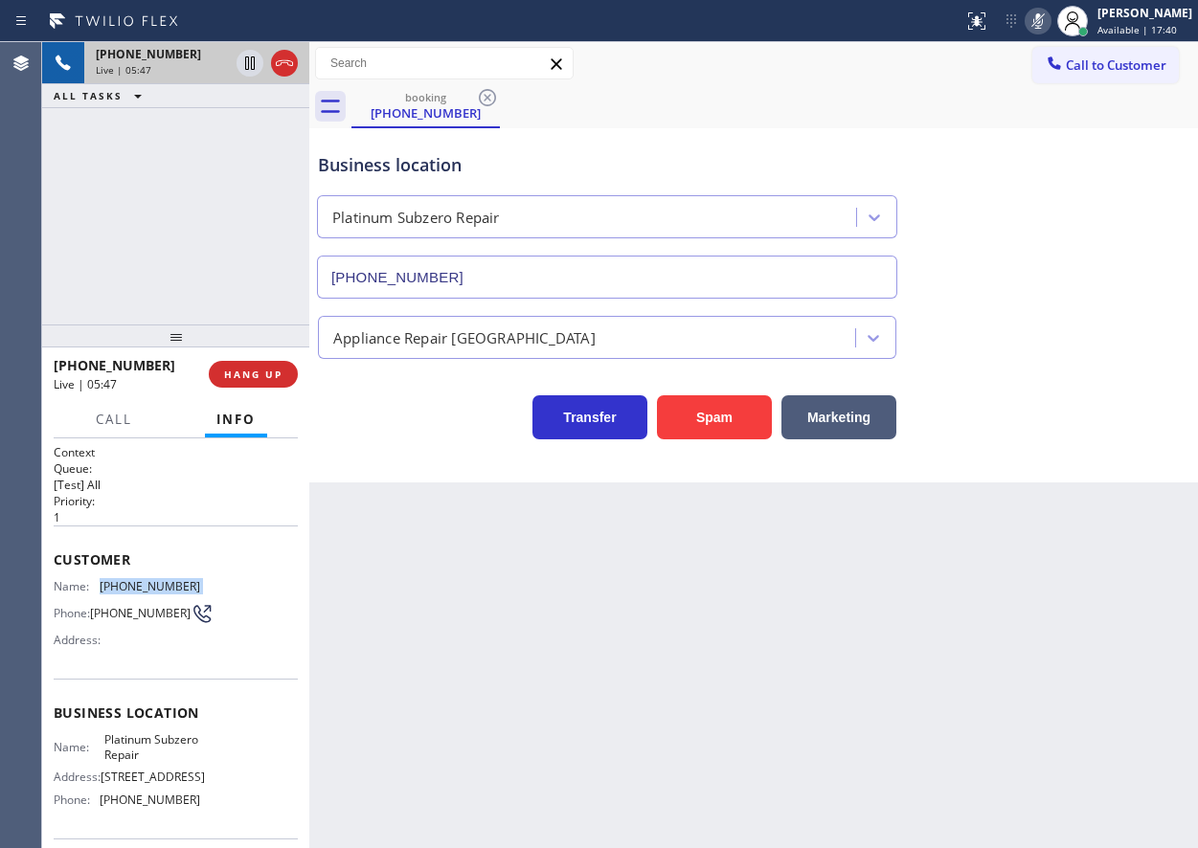
click at [1050, 25] on icon at bounding box center [1038, 21] width 23 height 23
click at [1045, 15] on icon at bounding box center [1038, 21] width 23 height 23
click at [1050, 12] on icon at bounding box center [1038, 21] width 23 height 23
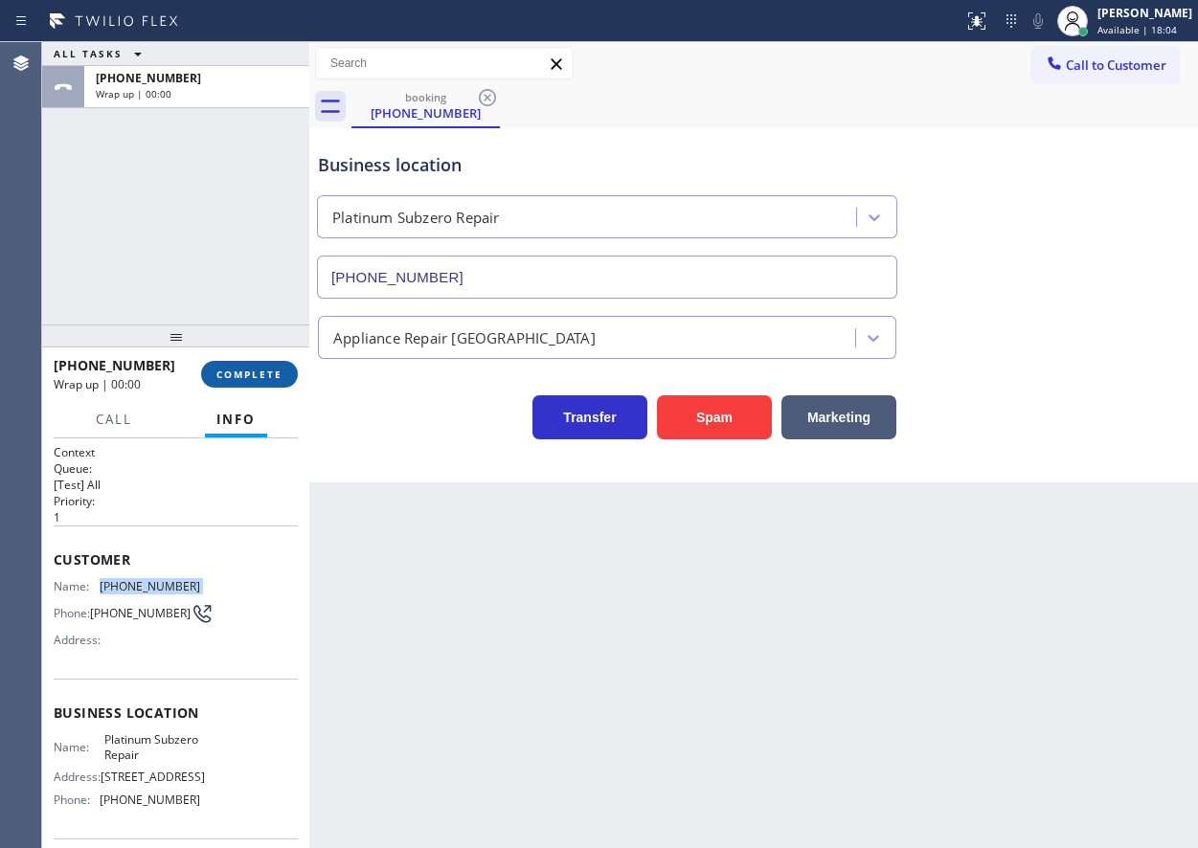
drag, startPoint x: 268, startPoint y: 380, endPoint x: 304, endPoint y: 379, distance: 35.4
click at [268, 379] on span "COMPLETE" at bounding box center [249, 374] width 66 height 13
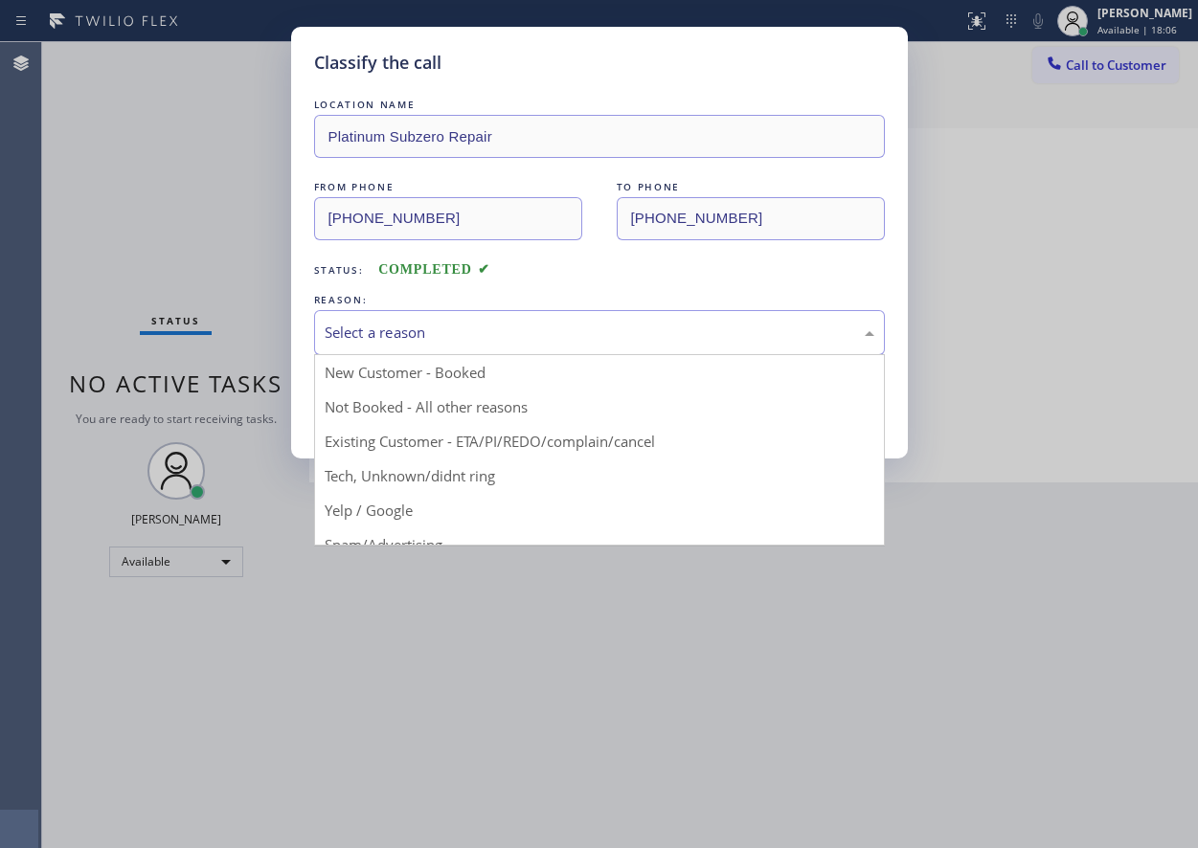
click at [411, 336] on div "Select a reason" at bounding box center [600, 333] width 550 height 22
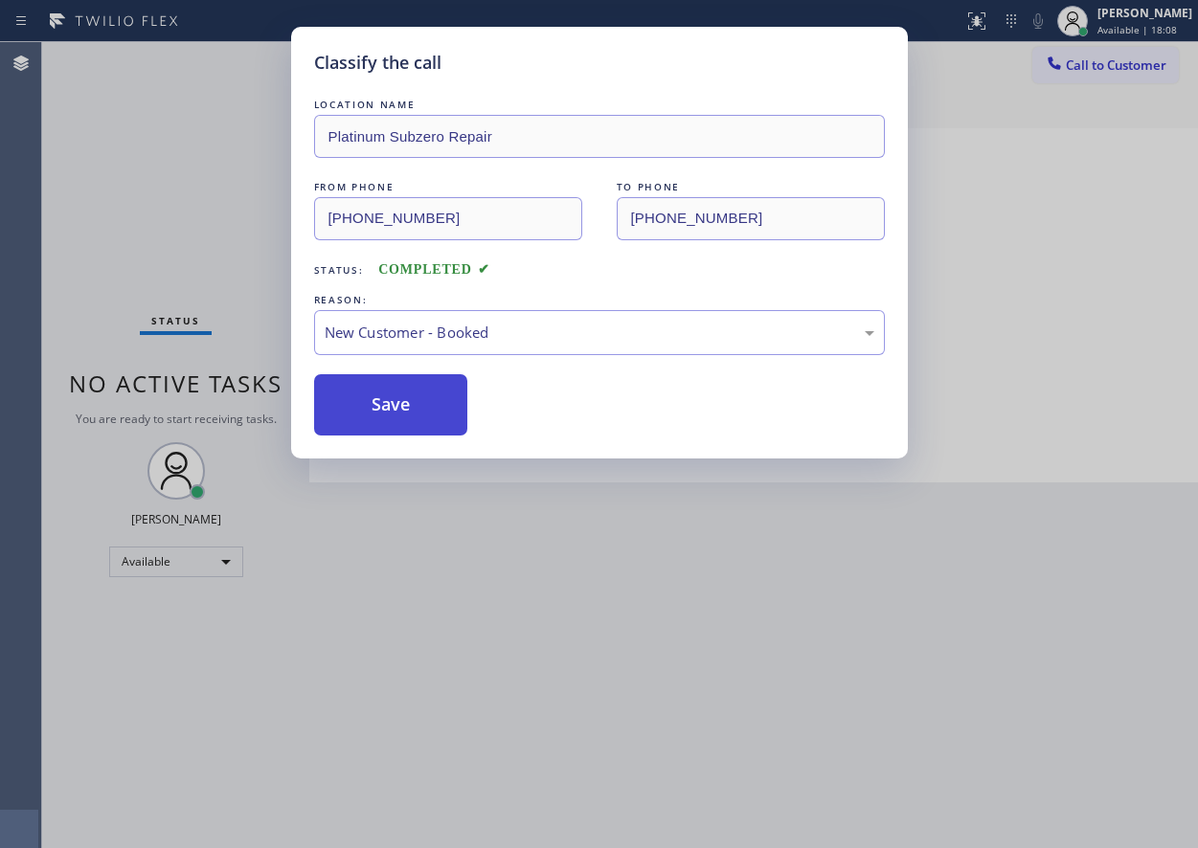
click at [370, 414] on button "Save" at bounding box center [391, 404] width 154 height 61
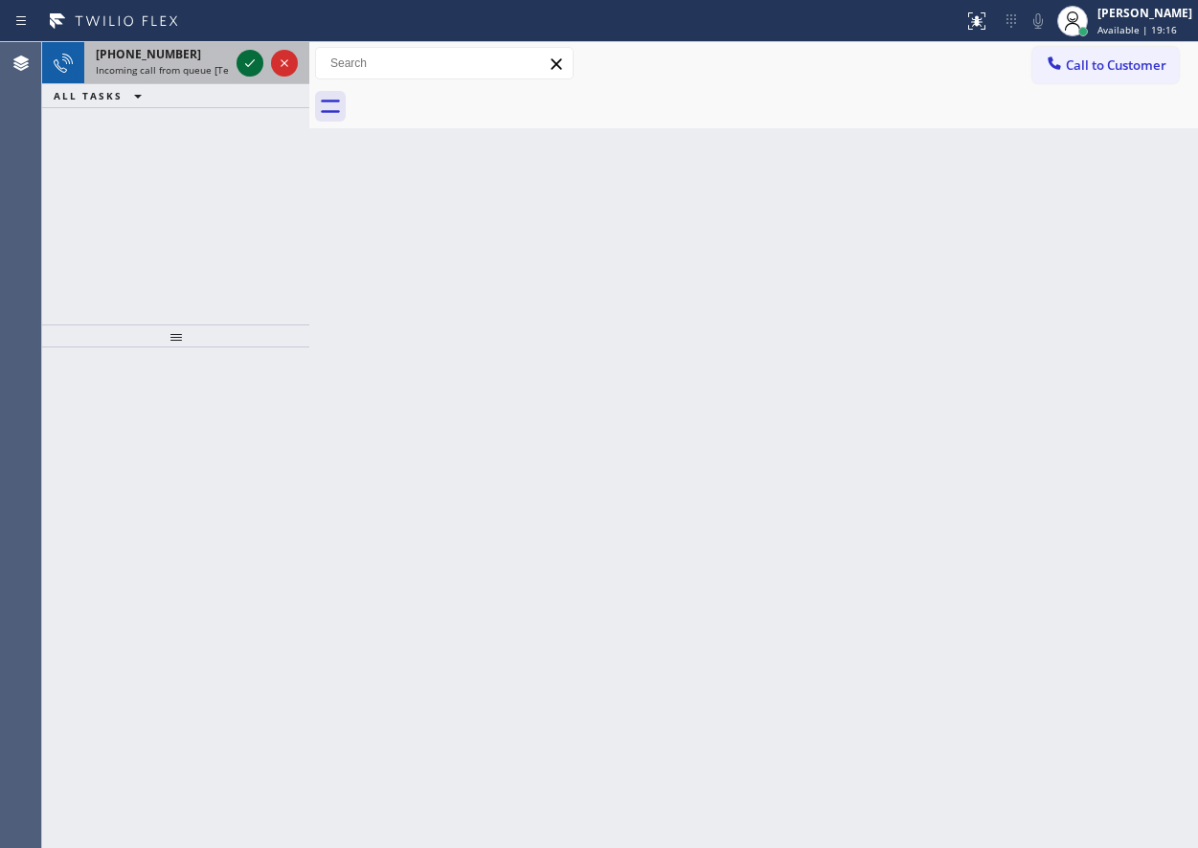
click at [242, 58] on icon at bounding box center [249, 63] width 23 height 23
drag, startPoint x: 1051, startPoint y: 198, endPoint x: 745, endPoint y: 207, distance: 305.6
click at [1047, 203] on div "Back to Dashboard Change Sender ID Customers Technicians Select a contact Outbo…" at bounding box center [753, 445] width 889 height 806
click at [256, 72] on icon at bounding box center [249, 63] width 23 height 23
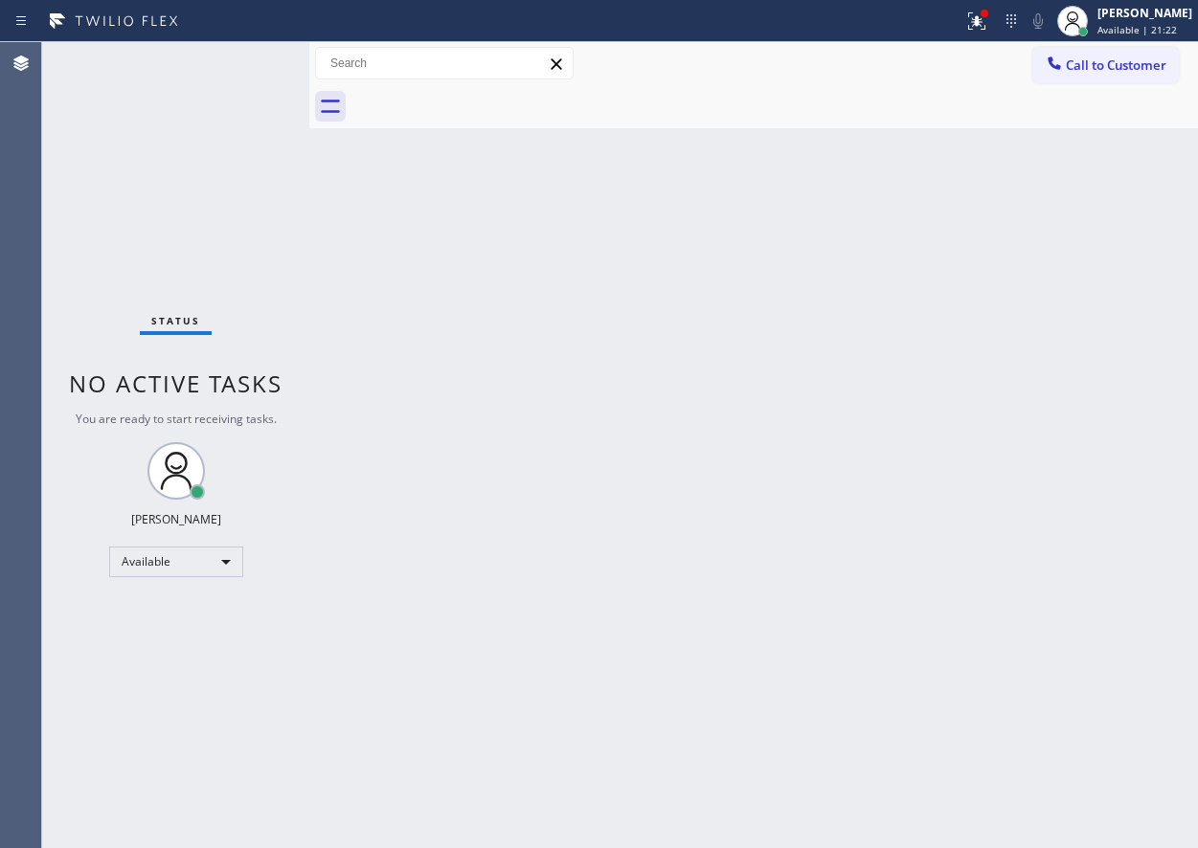
click at [1114, 308] on div "Back to Dashboard Change Sender ID Customers Technicians Select a contact Outbo…" at bounding box center [753, 445] width 889 height 806
click at [1082, 246] on div "Back to Dashboard Change Sender ID Customers Technicians Select a contact Outbo…" at bounding box center [753, 445] width 889 height 806
drag, startPoint x: 1066, startPoint y: 67, endPoint x: 1134, endPoint y: 138, distance: 98.2
click at [1067, 67] on span "Call to Customer" at bounding box center [1116, 65] width 101 height 17
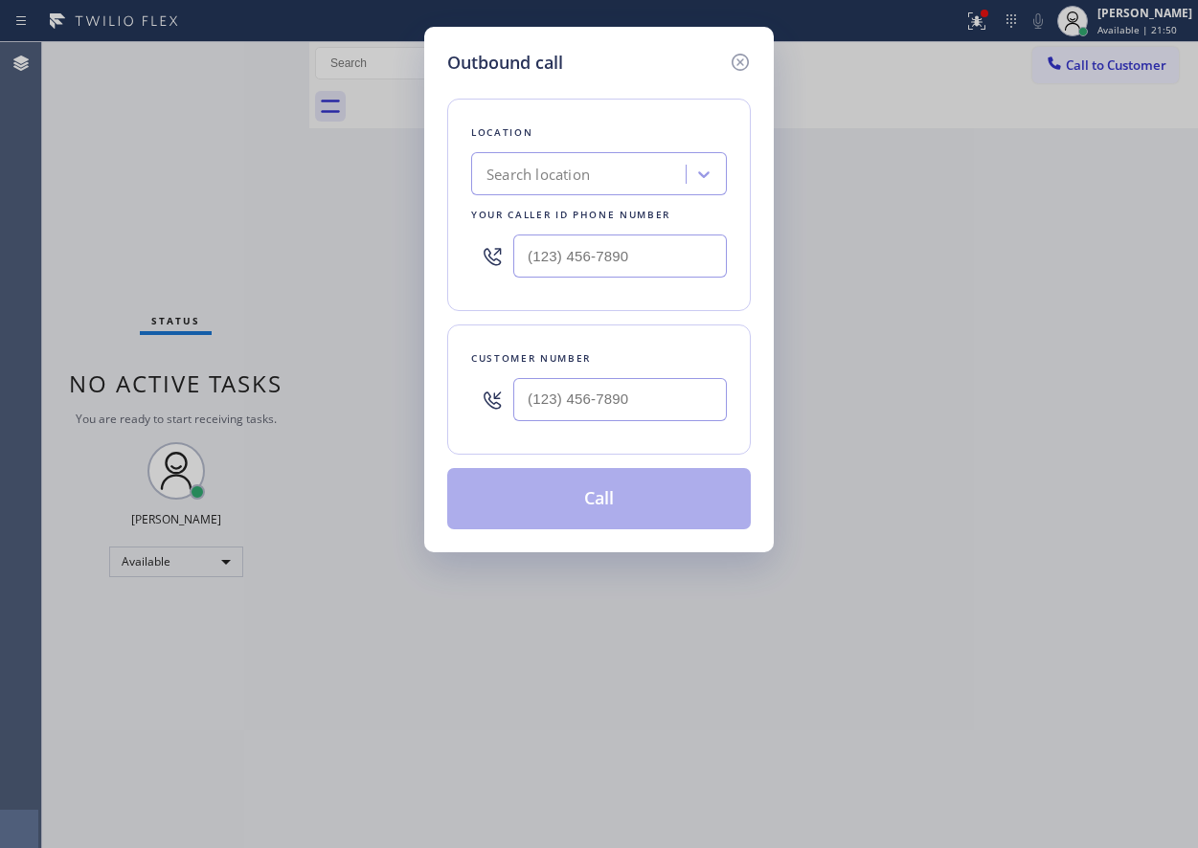
click at [643, 234] on div at bounding box center [599, 256] width 256 height 62
click at [648, 240] on input "(___) ___-____" at bounding box center [620, 256] width 214 height 43
paste input "833) 361-5819"
type input "[PHONE_NUMBER]"
click at [631, 394] on input "(___) ___-____" at bounding box center [620, 399] width 214 height 43
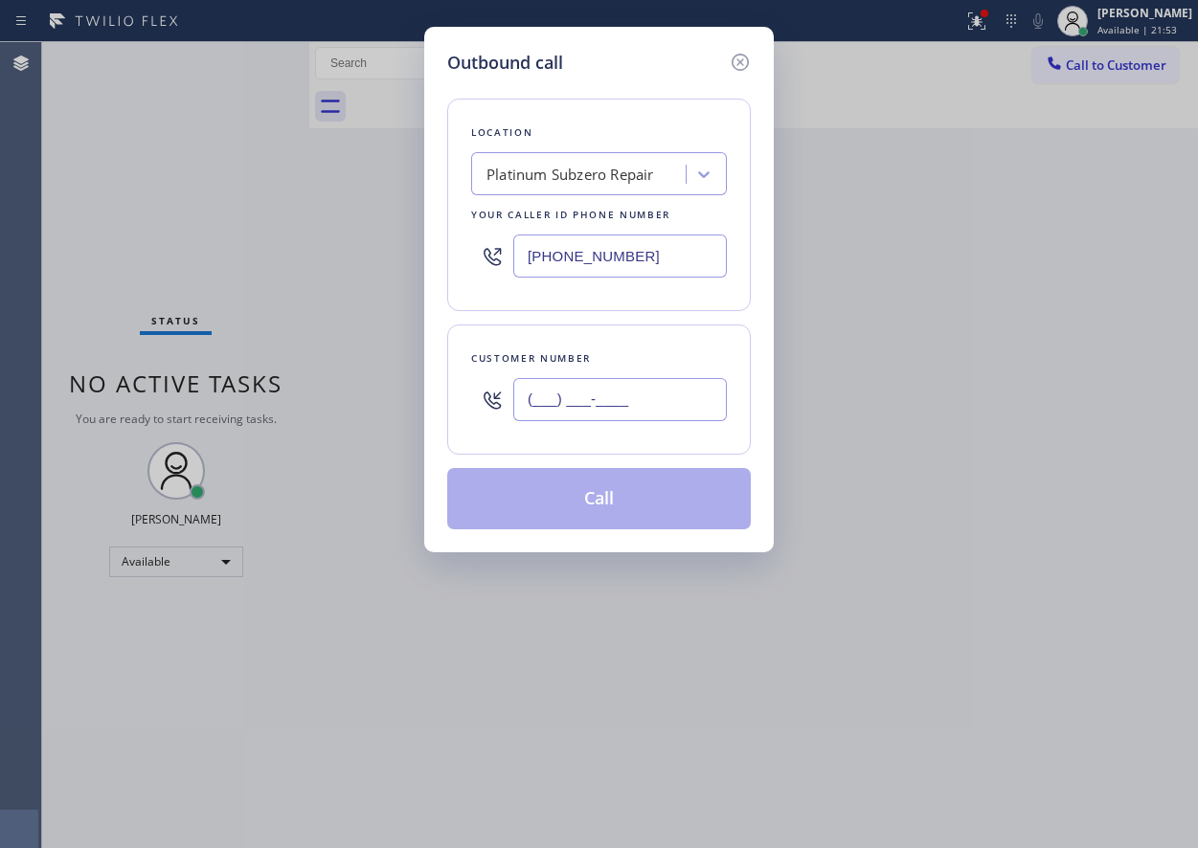
paste input "323) 943-8016"
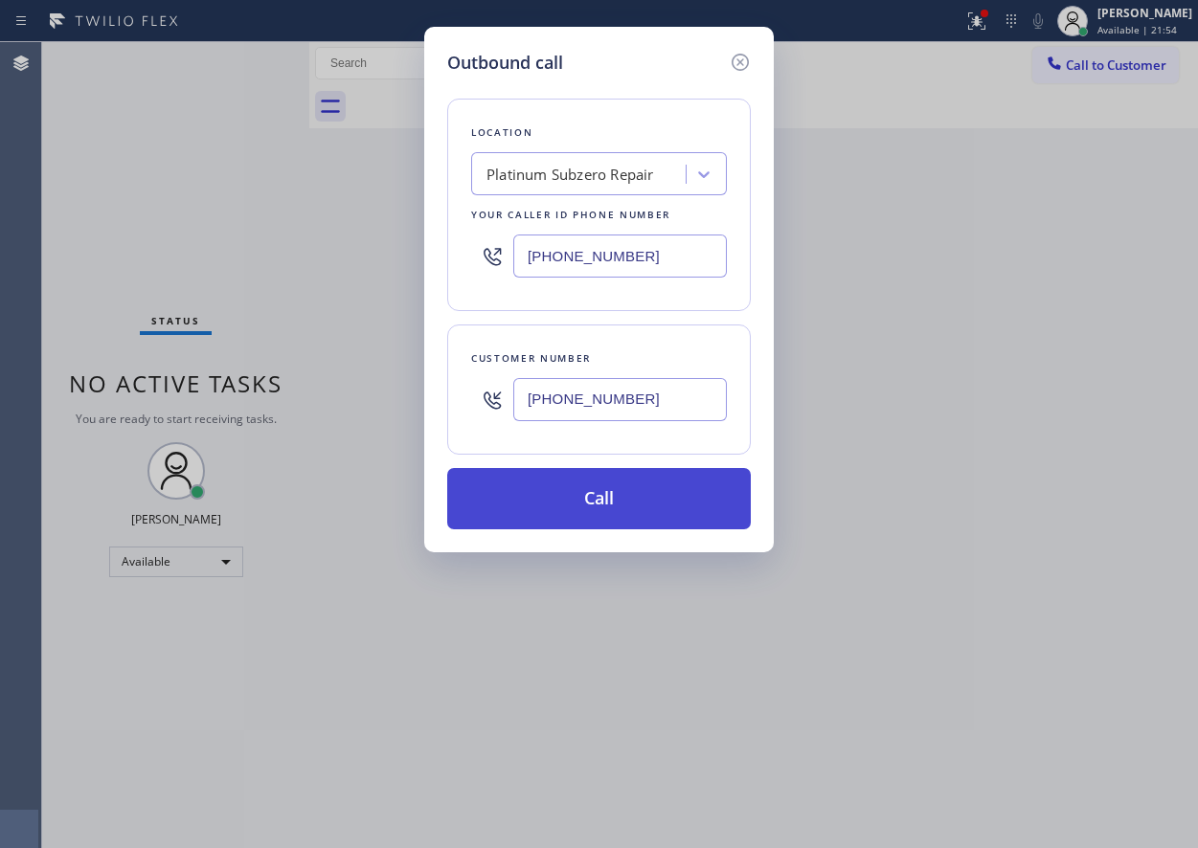
type input "[PHONE_NUMBER]"
click at [610, 494] on button "Call" at bounding box center [599, 498] width 304 height 61
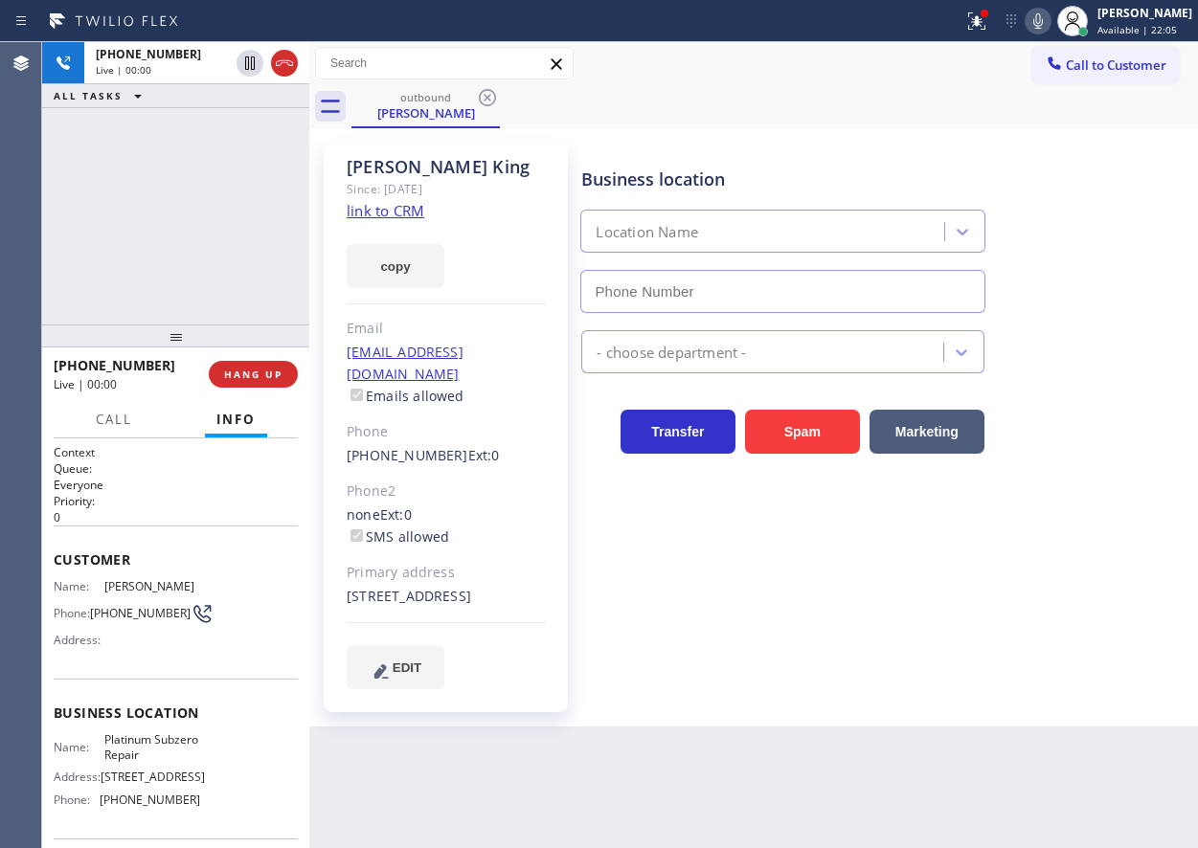
type input "[PHONE_NUMBER]"
click at [1045, 487] on div "Business location Platinum Subzero Repair [PHONE_NUMBER] Appliance Repair High …" at bounding box center [885, 415] width 616 height 536
click at [268, 368] on span "HANG UP" at bounding box center [253, 374] width 58 height 13
click at [266, 369] on span "HANG UP" at bounding box center [253, 374] width 58 height 13
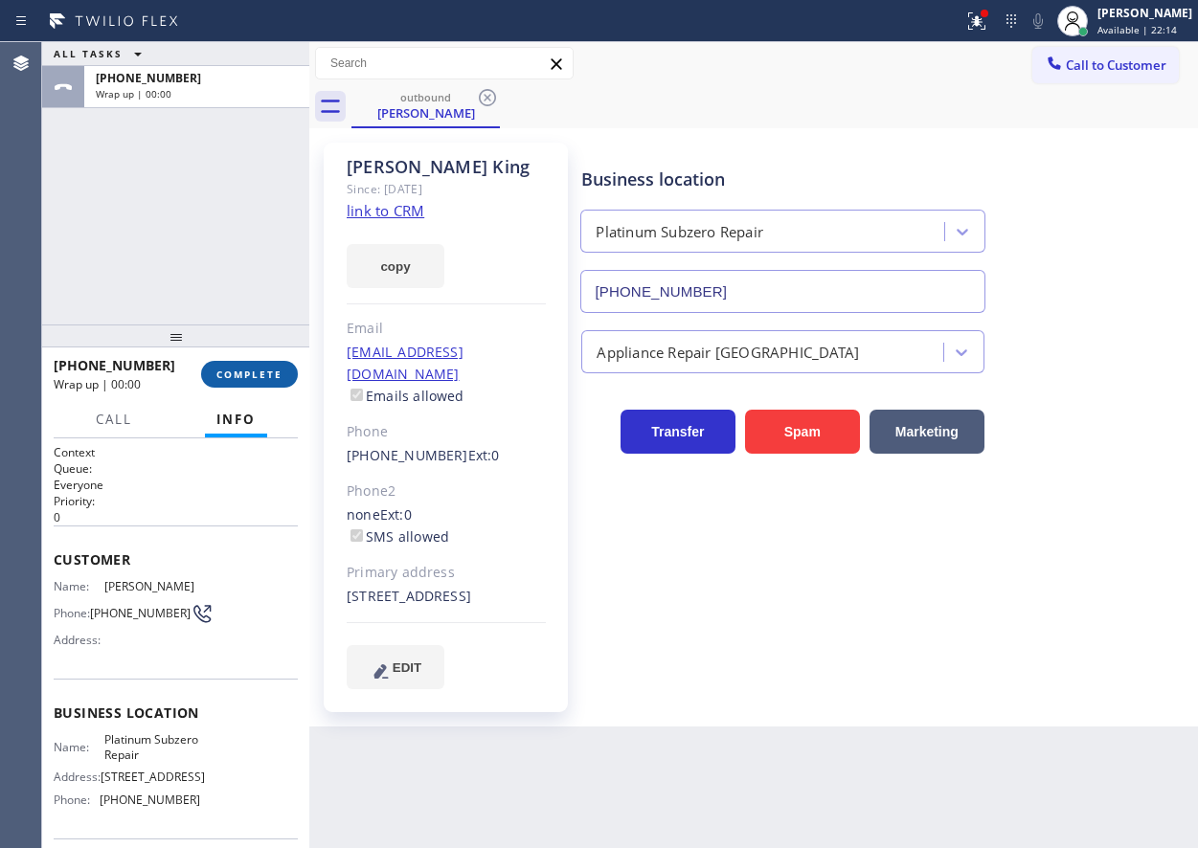
click at [266, 372] on span "COMPLETE" at bounding box center [249, 374] width 66 height 13
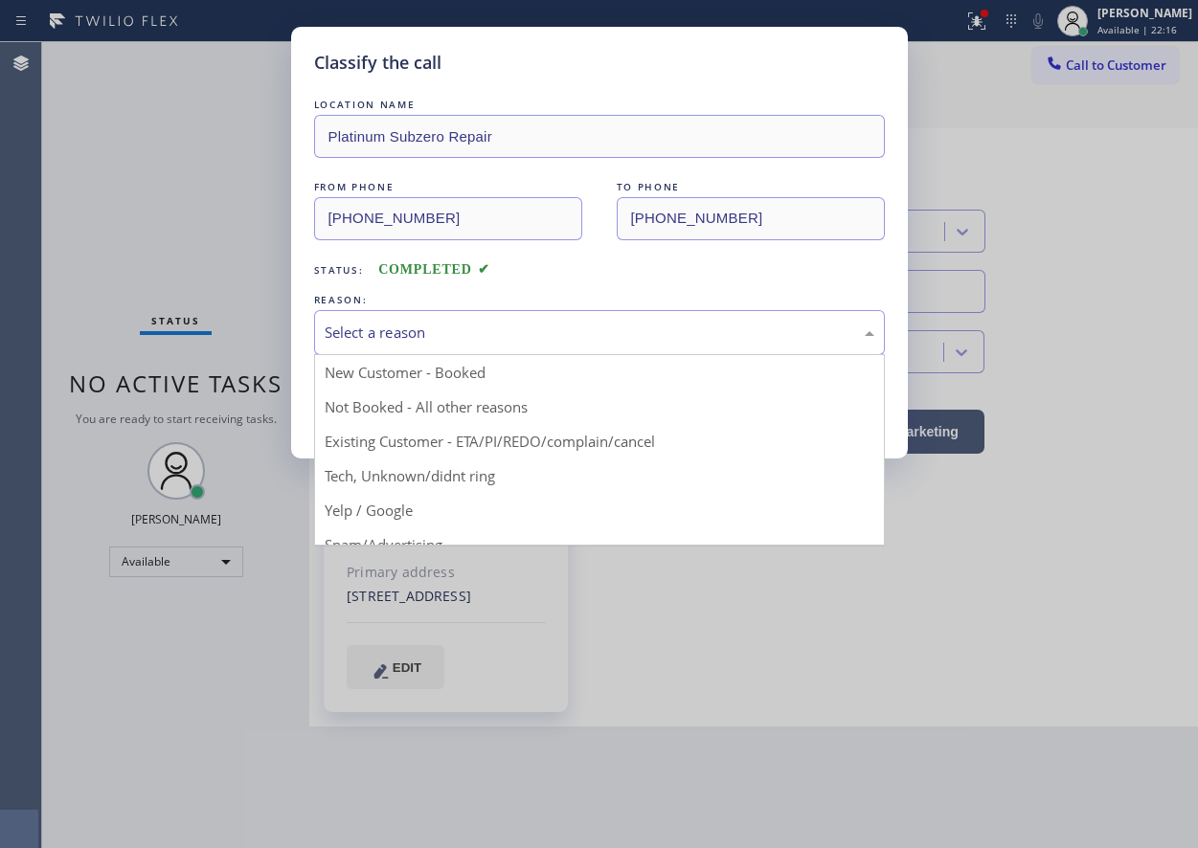
click at [446, 342] on div "Select a reason" at bounding box center [600, 333] width 550 height 22
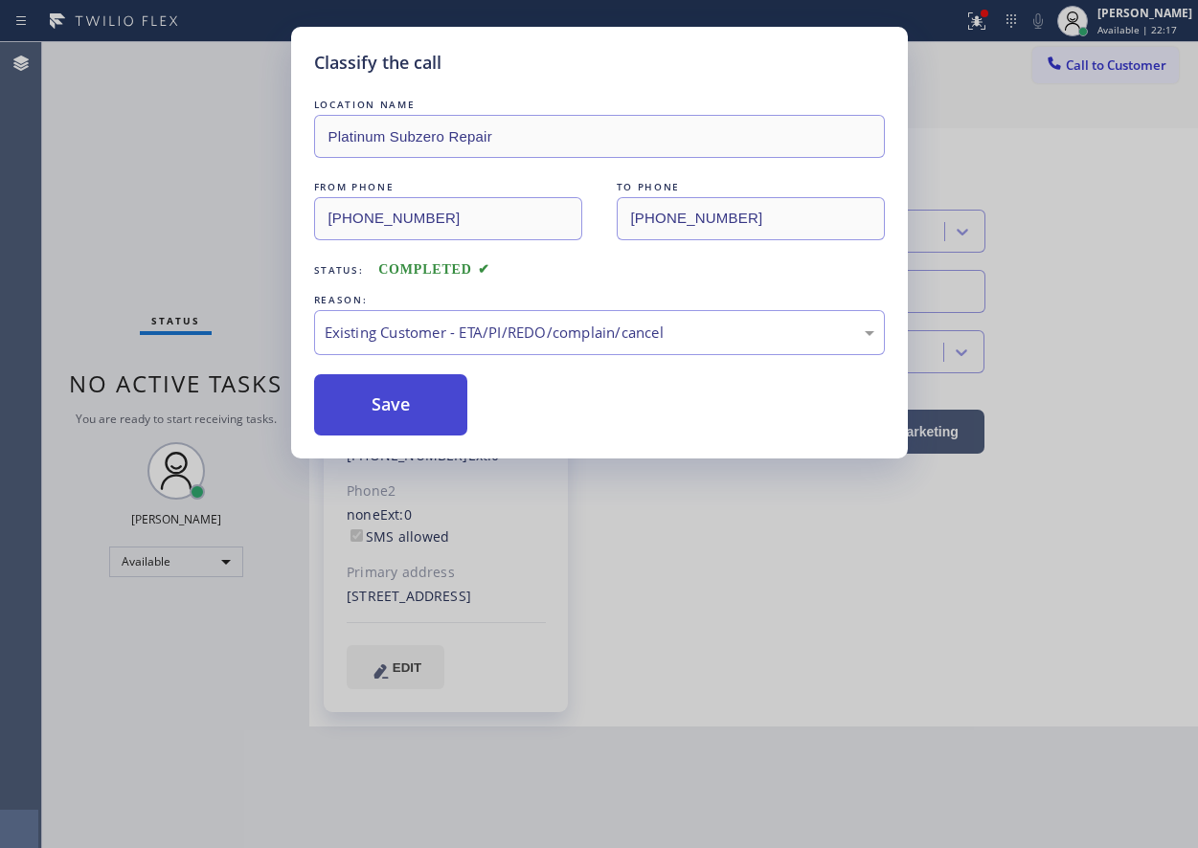
click at [396, 404] on button "Save" at bounding box center [391, 404] width 154 height 61
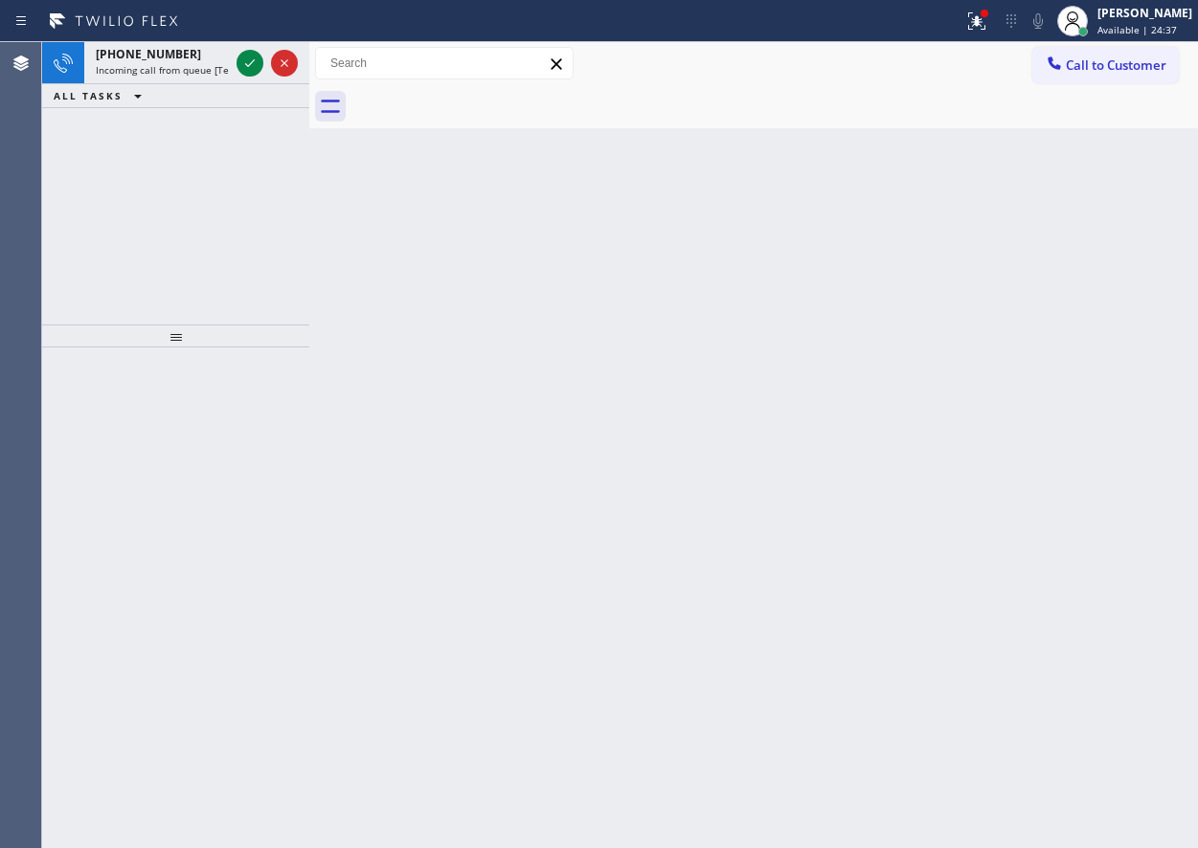
click at [1060, 486] on div "Back to Dashboard Change Sender ID Customers Technicians Select a contact Outbo…" at bounding box center [753, 445] width 889 height 806
click at [247, 57] on icon at bounding box center [249, 63] width 23 height 23
click at [105, 75] on span "Incoming call from queue [Test] All" at bounding box center [175, 69] width 159 height 13
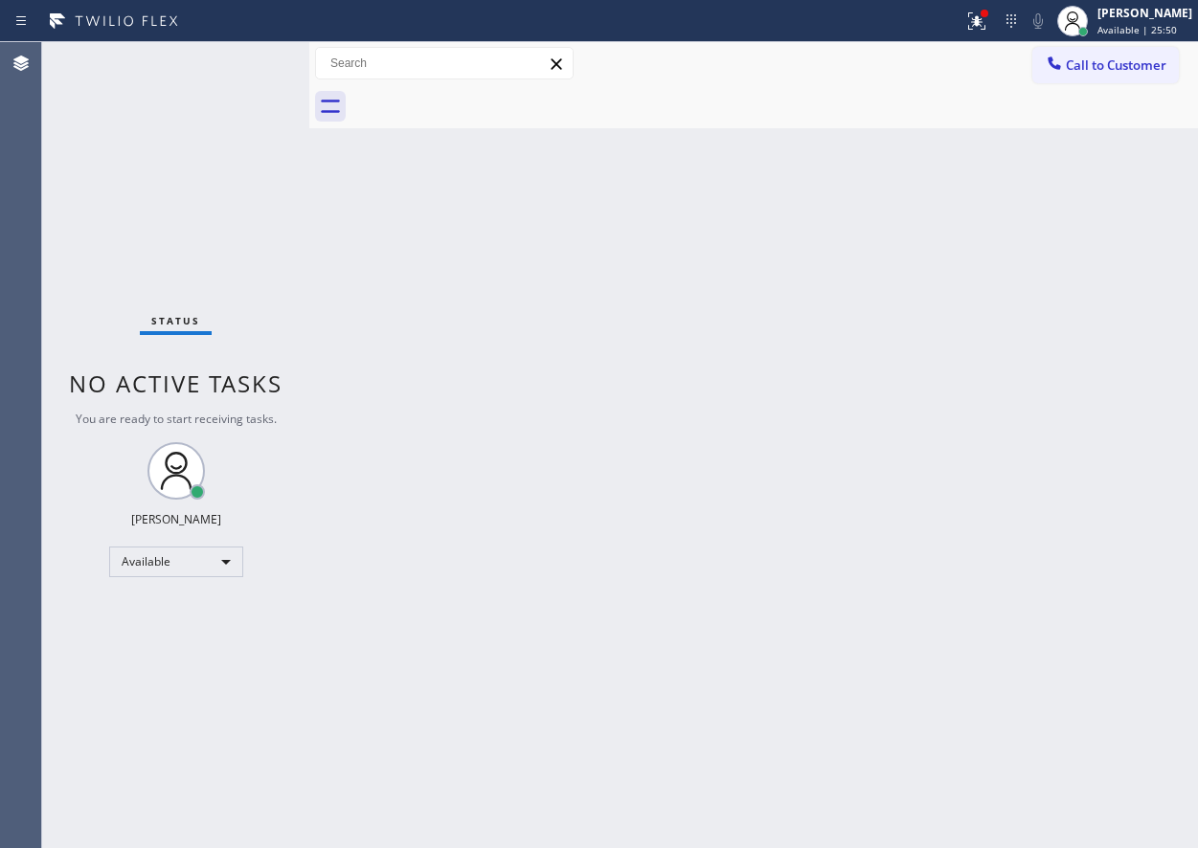
click at [1041, 414] on div "Back to Dashboard Change Sender ID Customers Technicians Select a contact Outbo…" at bounding box center [753, 445] width 889 height 806
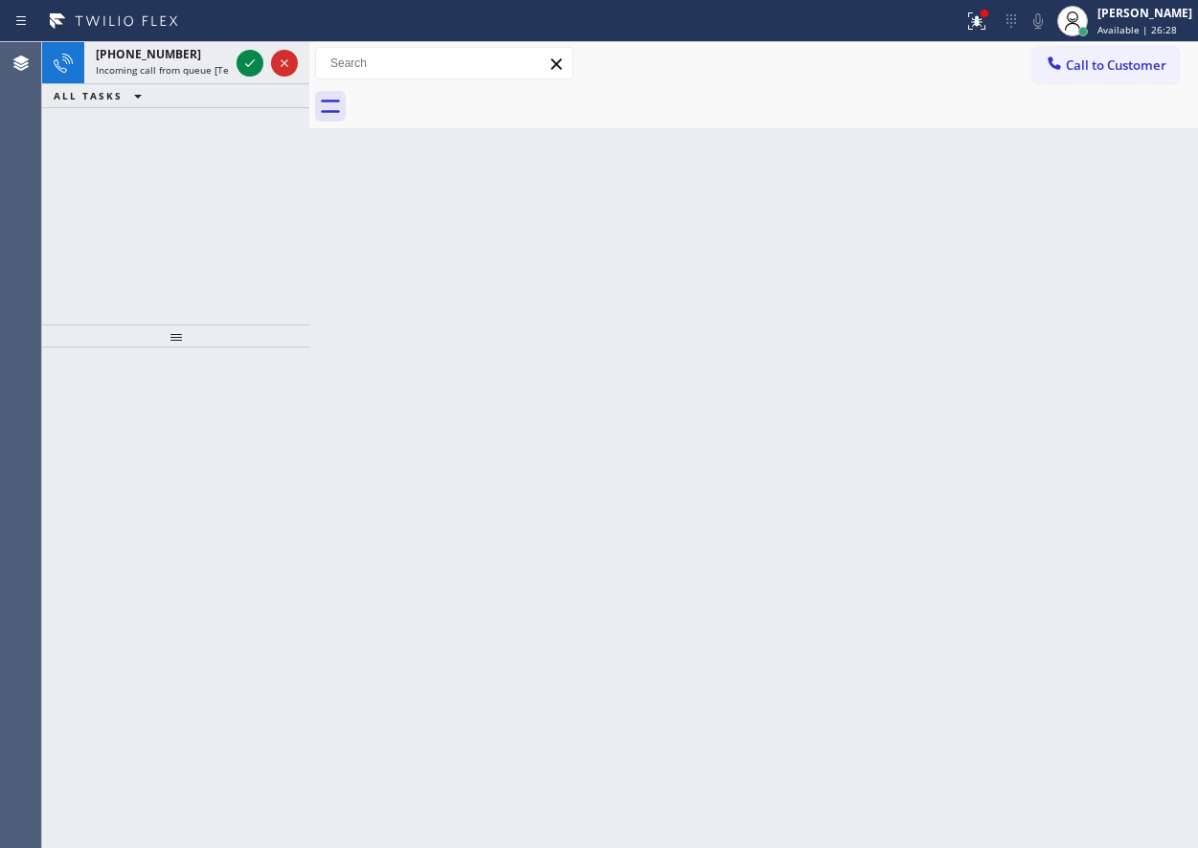
drag, startPoint x: 1073, startPoint y: 302, endPoint x: 823, endPoint y: 283, distance: 250.7
click at [1073, 302] on div "Back to Dashboard Change Sender ID Customers Technicians Select a contact Outbo…" at bounding box center [753, 445] width 889 height 806
click at [244, 65] on icon at bounding box center [249, 63] width 23 height 23
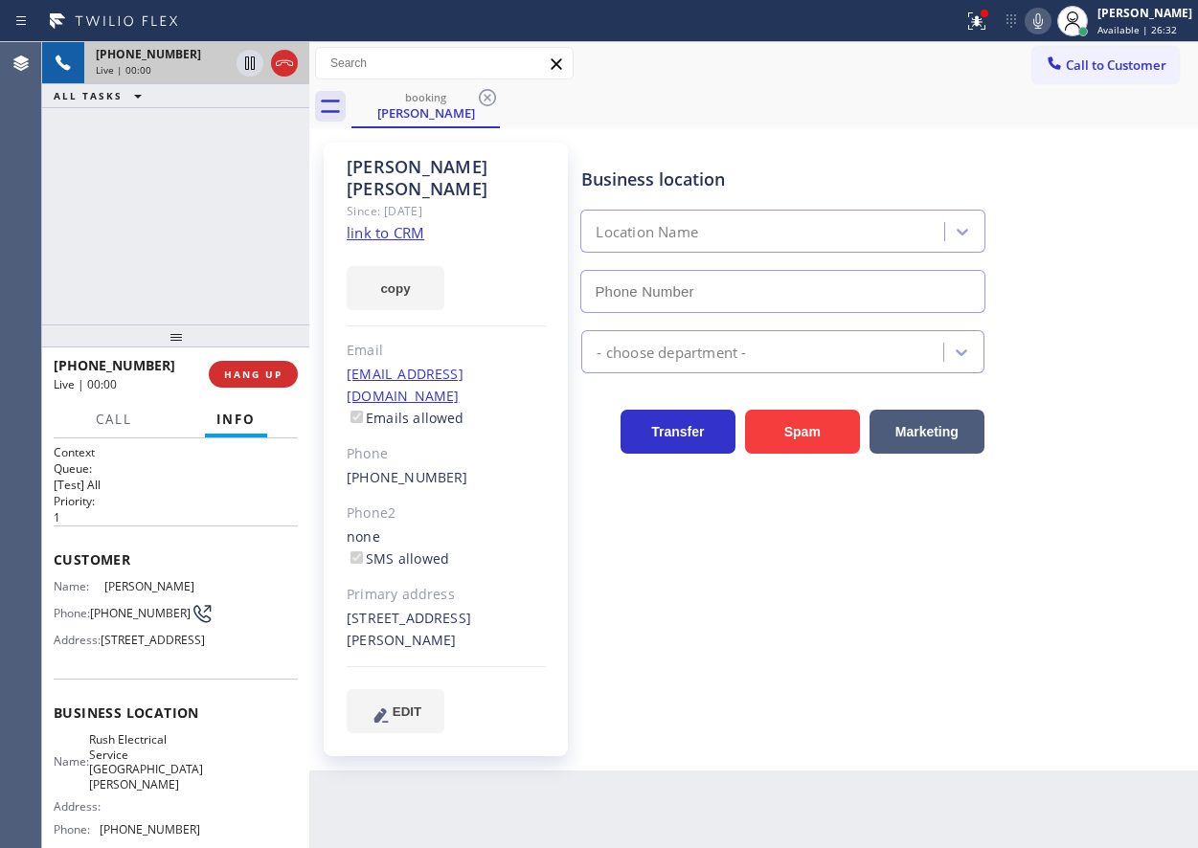
type input "[PHONE_NUMBER]"
click at [382, 223] on link "link to CRM" at bounding box center [386, 232] width 78 height 19
click at [177, 792] on span "Rush Electrical Service [GEOGRAPHIC_DATA][PERSON_NAME]" at bounding box center [146, 762] width 114 height 59
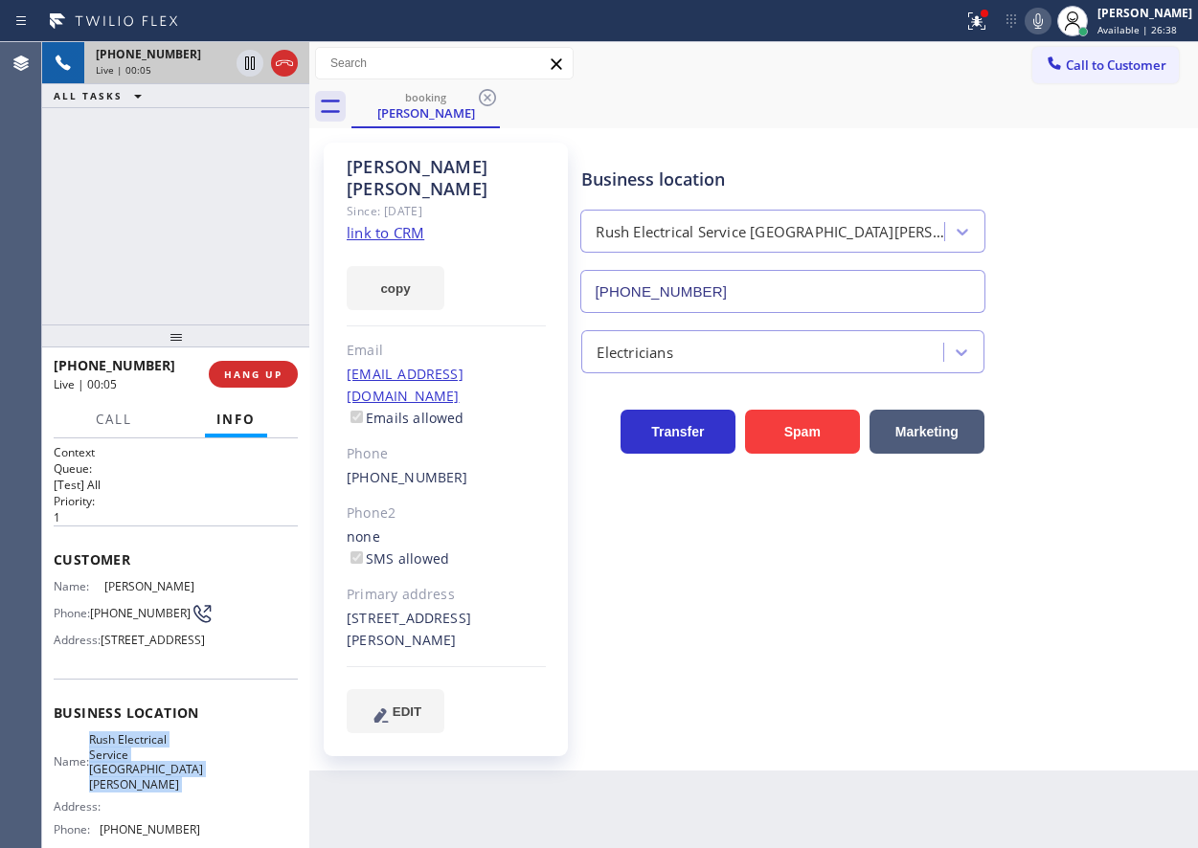
click at [177, 792] on span "Rush Electrical Service [GEOGRAPHIC_DATA][PERSON_NAME]" at bounding box center [146, 762] width 114 height 59
click at [850, 304] on input "[PHONE_NUMBER]" at bounding box center [782, 291] width 404 height 43
click at [1047, 22] on icon at bounding box center [1038, 21] width 23 height 23
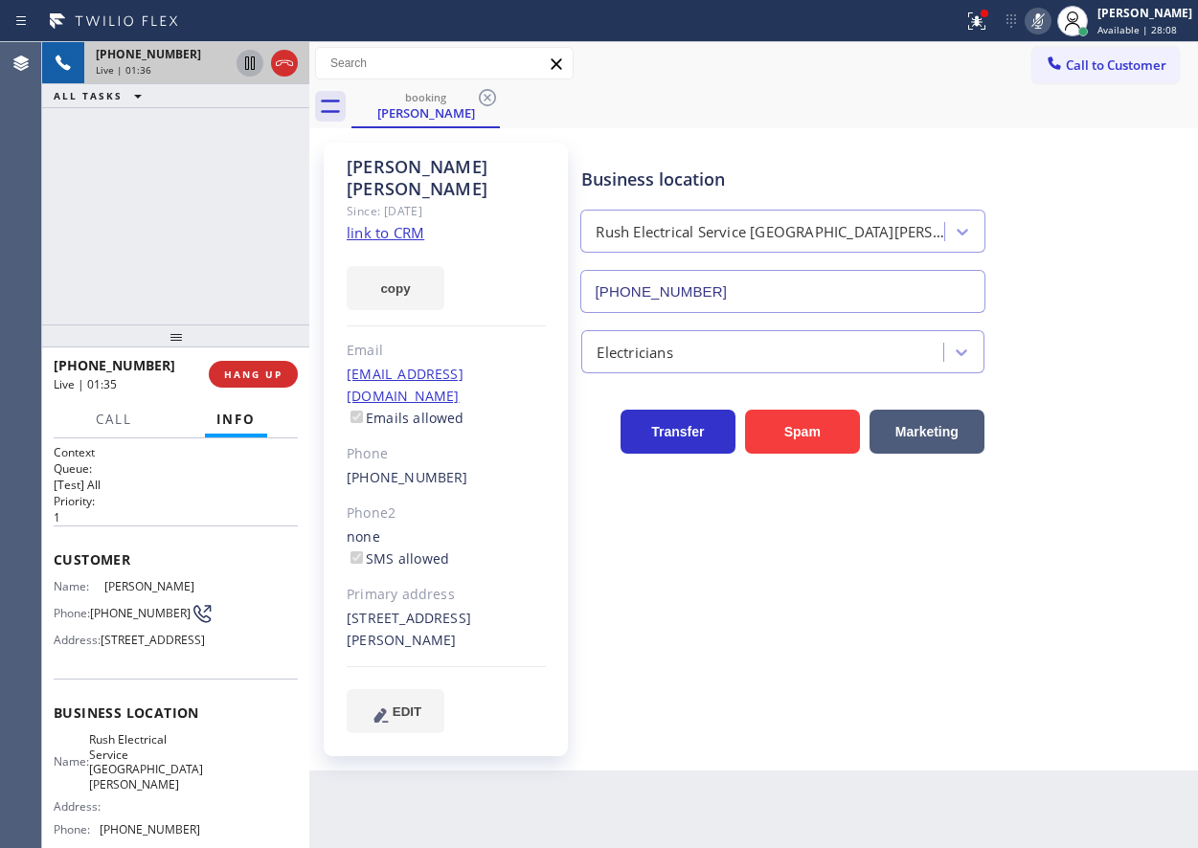
click at [250, 52] on icon at bounding box center [249, 63] width 23 height 23
click at [1055, 659] on div "Business location Rush Electrical Service [GEOGRAPHIC_DATA][PERSON_NAME] [PHONE…" at bounding box center [885, 437] width 616 height 580
click at [1084, 364] on div "Electricians" at bounding box center [885, 348] width 616 height 51
click at [1050, 27] on icon at bounding box center [1038, 21] width 23 height 23
click at [246, 60] on icon at bounding box center [249, 63] width 13 height 13
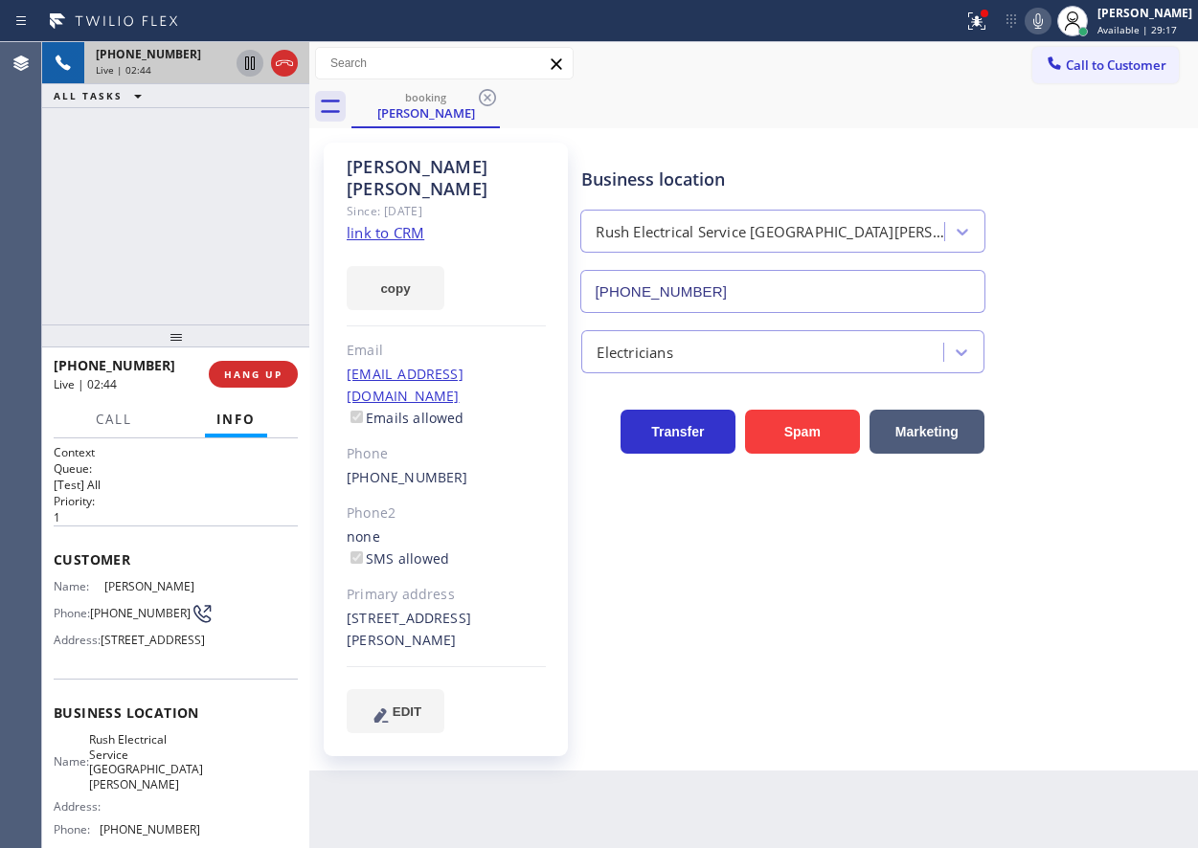
click at [1142, 475] on div "Business location Rush Electrical Service [GEOGRAPHIC_DATA][PERSON_NAME] [PHONE…" at bounding box center [885, 437] width 616 height 580
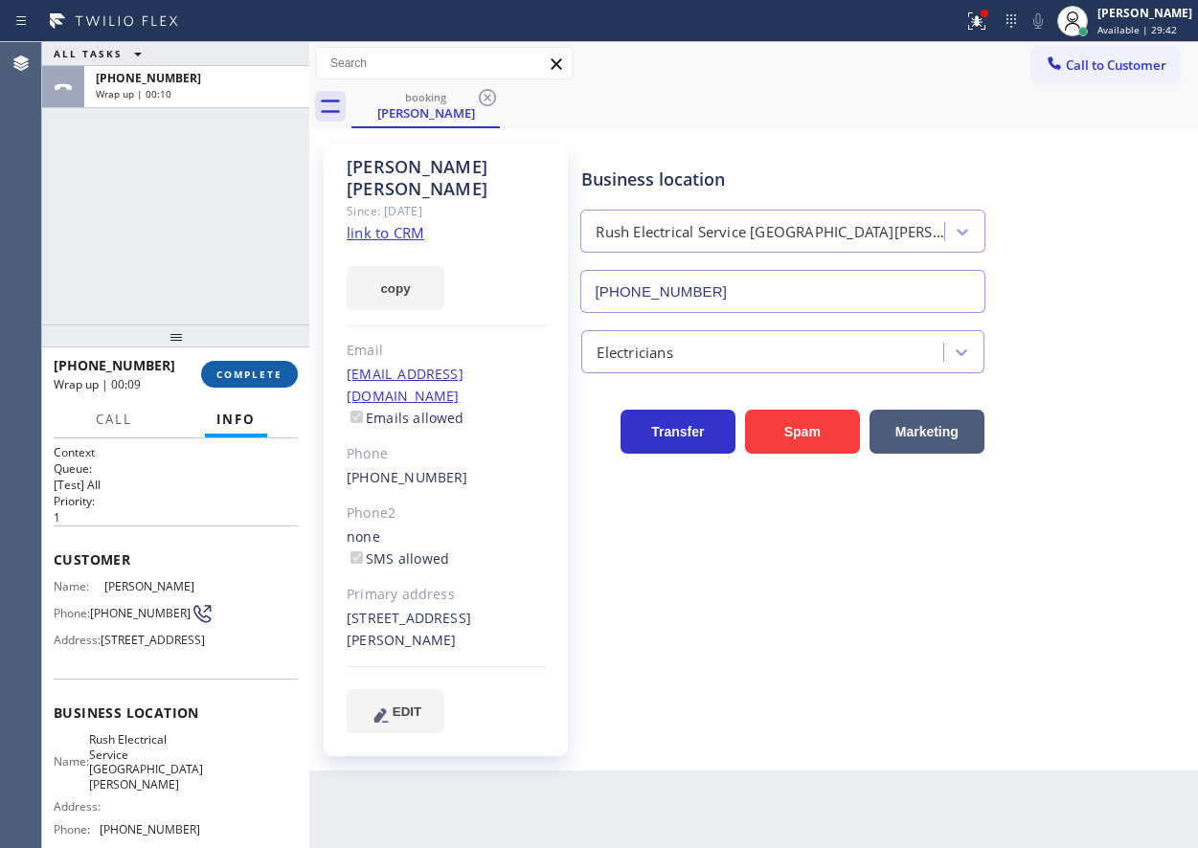
click at [248, 379] on span "COMPLETE" at bounding box center [249, 374] width 66 height 13
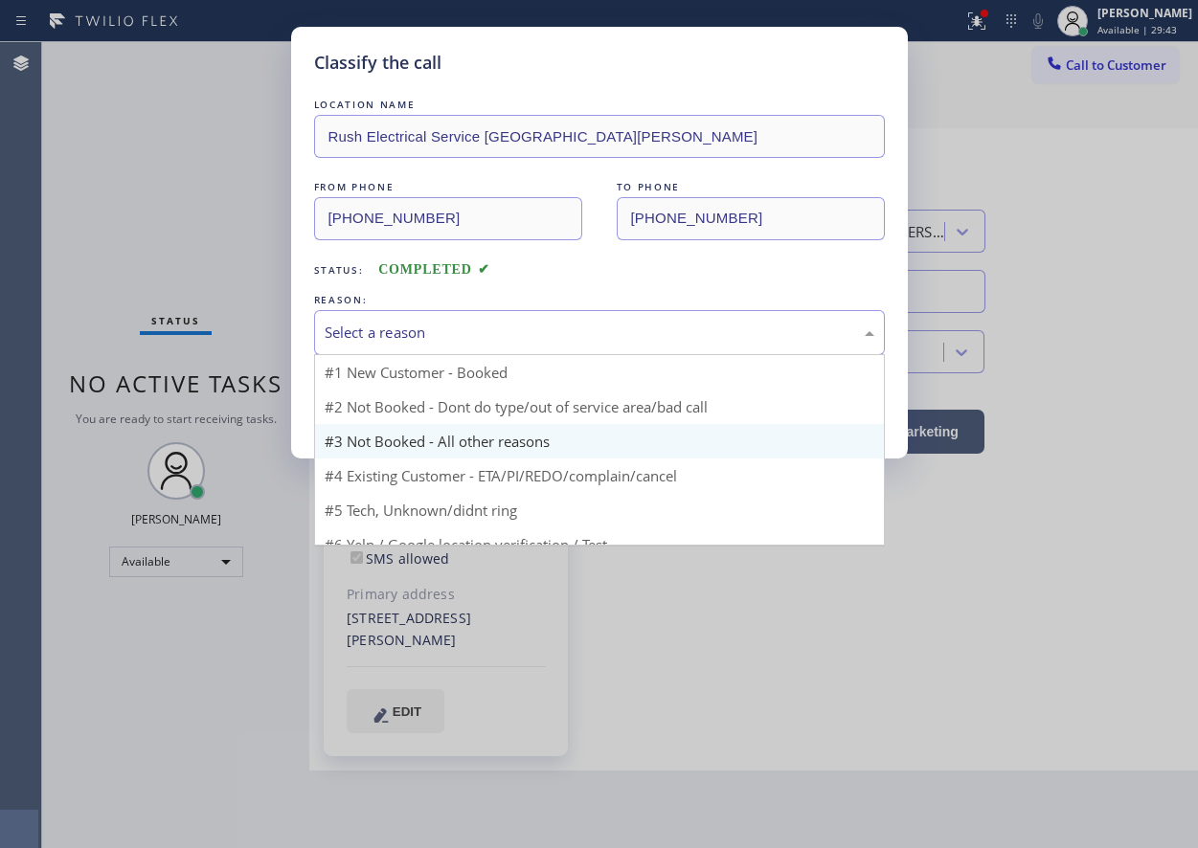
drag, startPoint x: 416, startPoint y: 347, endPoint x: 401, endPoint y: 405, distance: 60.2
click at [416, 347] on div "Select a reason" at bounding box center [599, 332] width 571 height 45
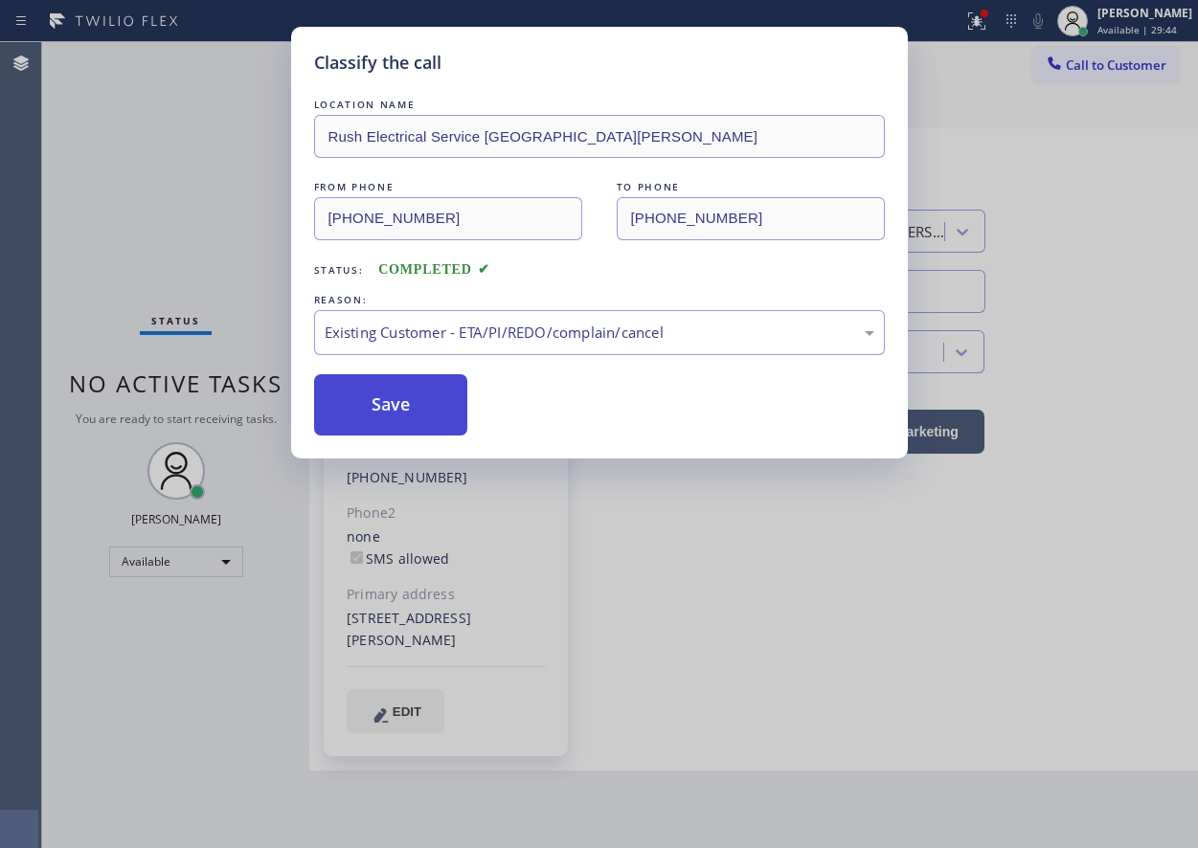
click at [390, 410] on button "Save" at bounding box center [391, 404] width 154 height 61
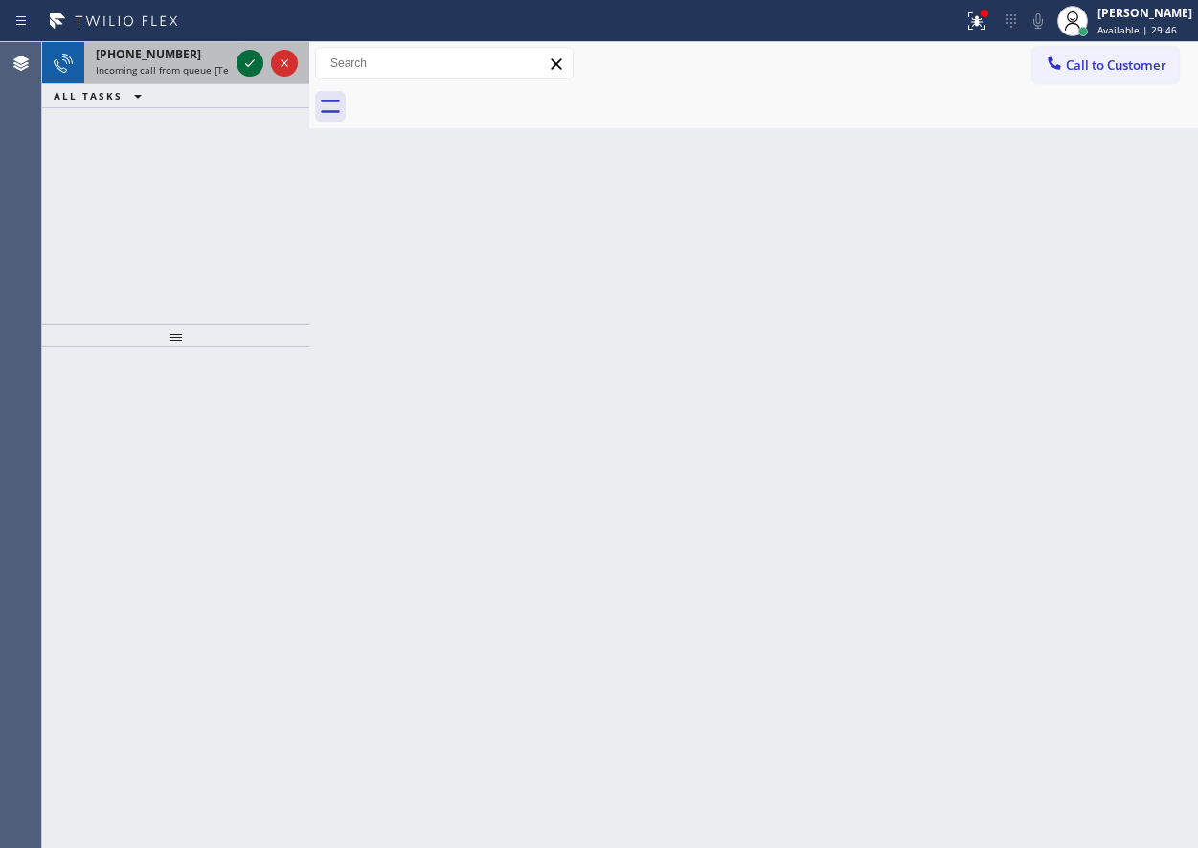
click at [244, 65] on icon at bounding box center [249, 63] width 23 height 23
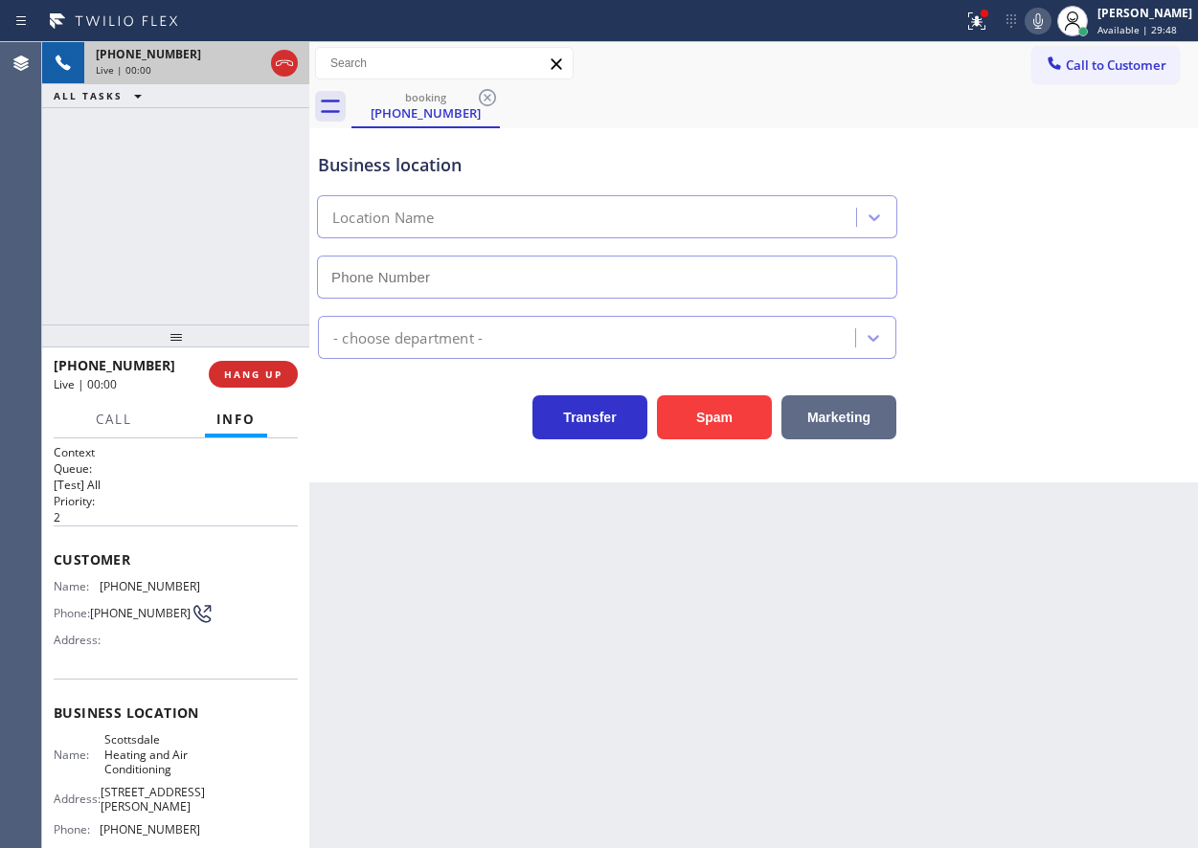
type input "[PHONE_NUMBER]"
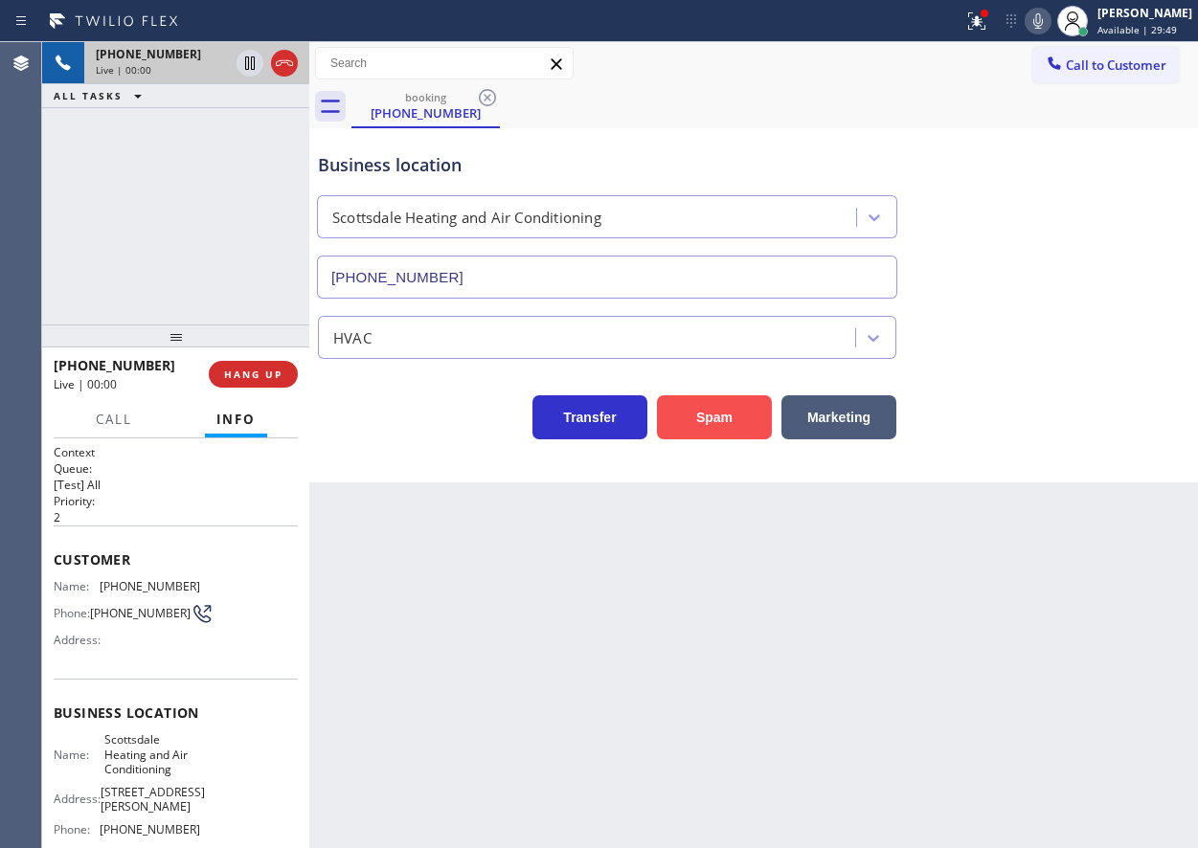
click at [706, 398] on button "Spam" at bounding box center [714, 418] width 115 height 44
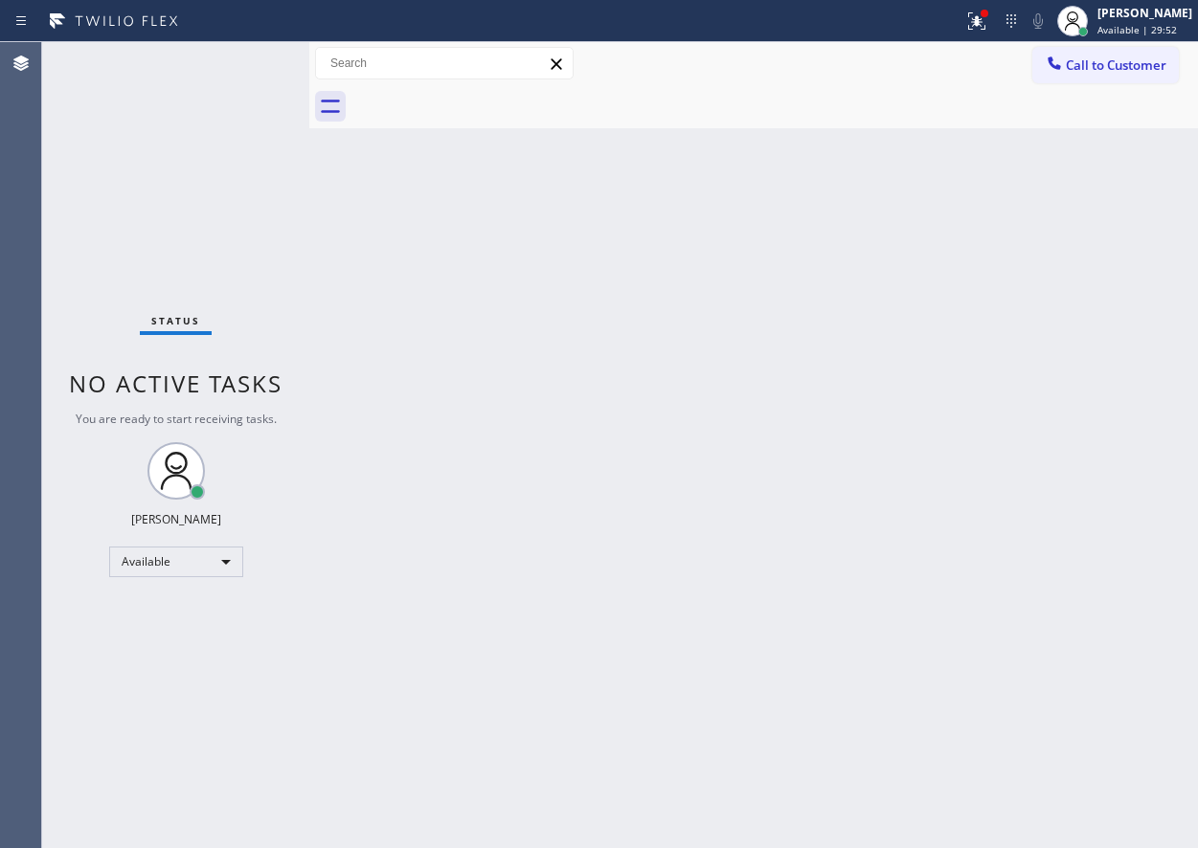
click at [1043, 300] on div "Back to Dashboard Change Sender ID Customers Technicians Select a contact Outbo…" at bounding box center [753, 445] width 889 height 806
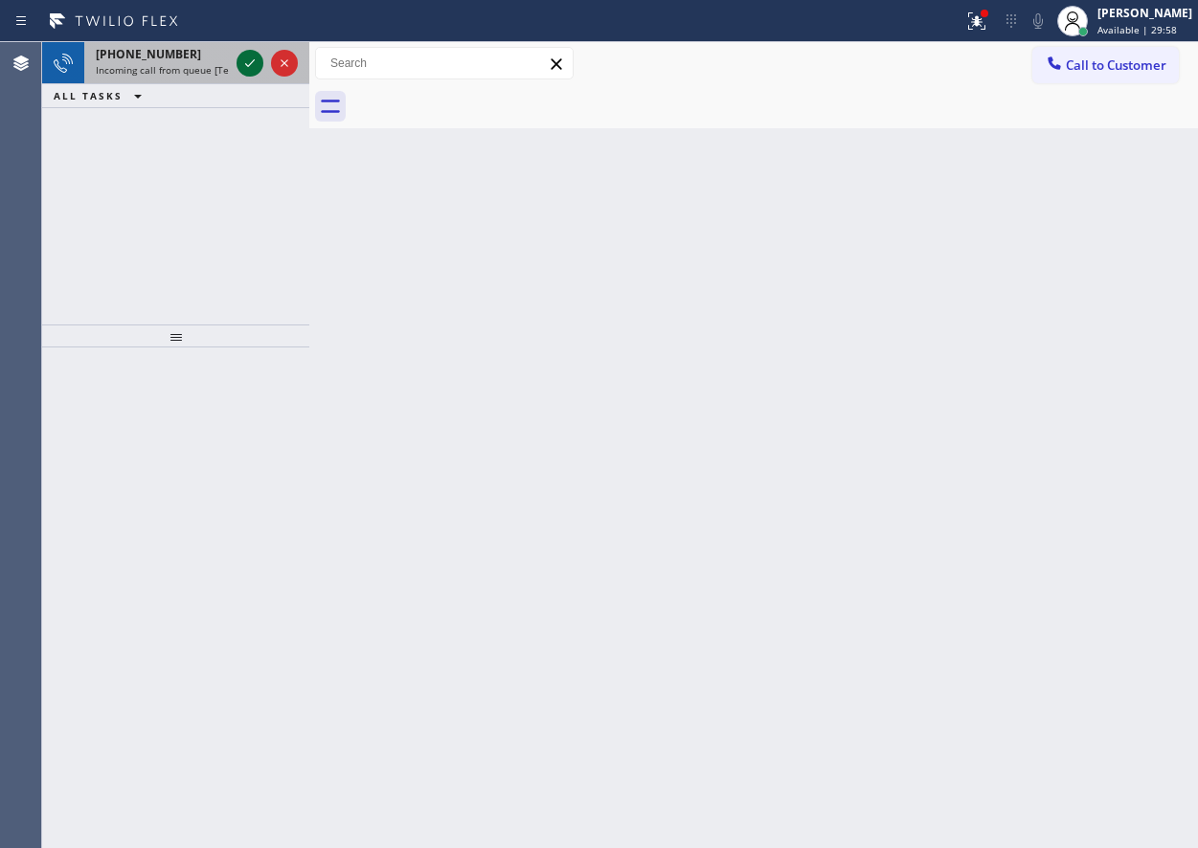
click at [242, 66] on icon at bounding box center [249, 63] width 23 height 23
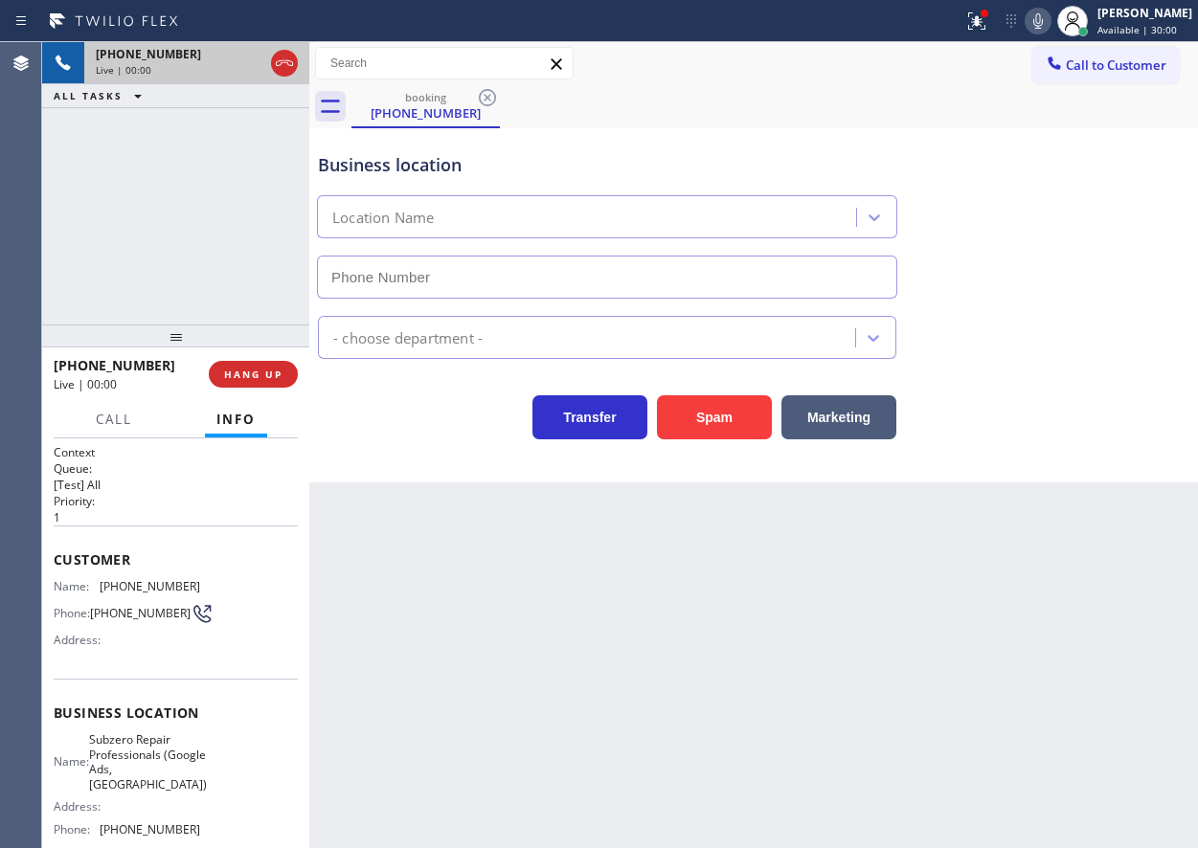
type input "[PHONE_NUMBER]"
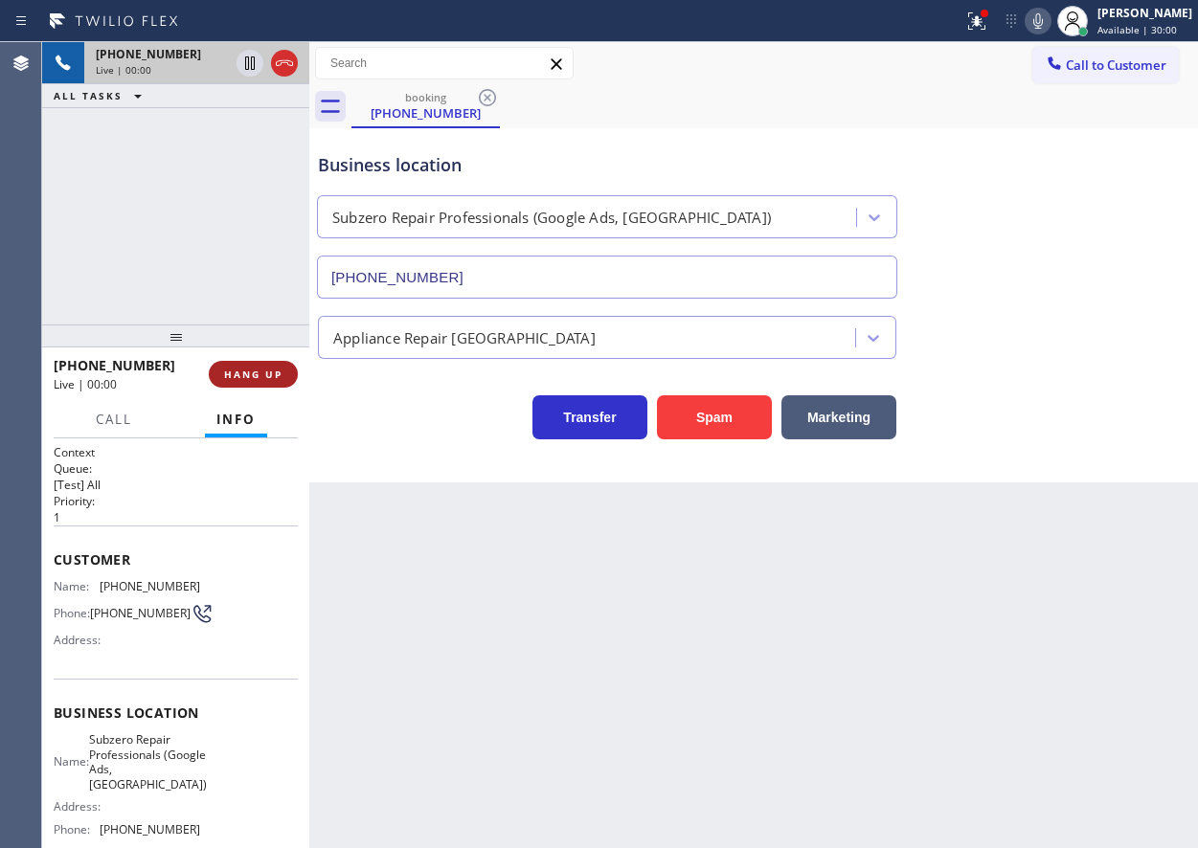
click at [250, 365] on button "HANG UP" at bounding box center [253, 374] width 89 height 27
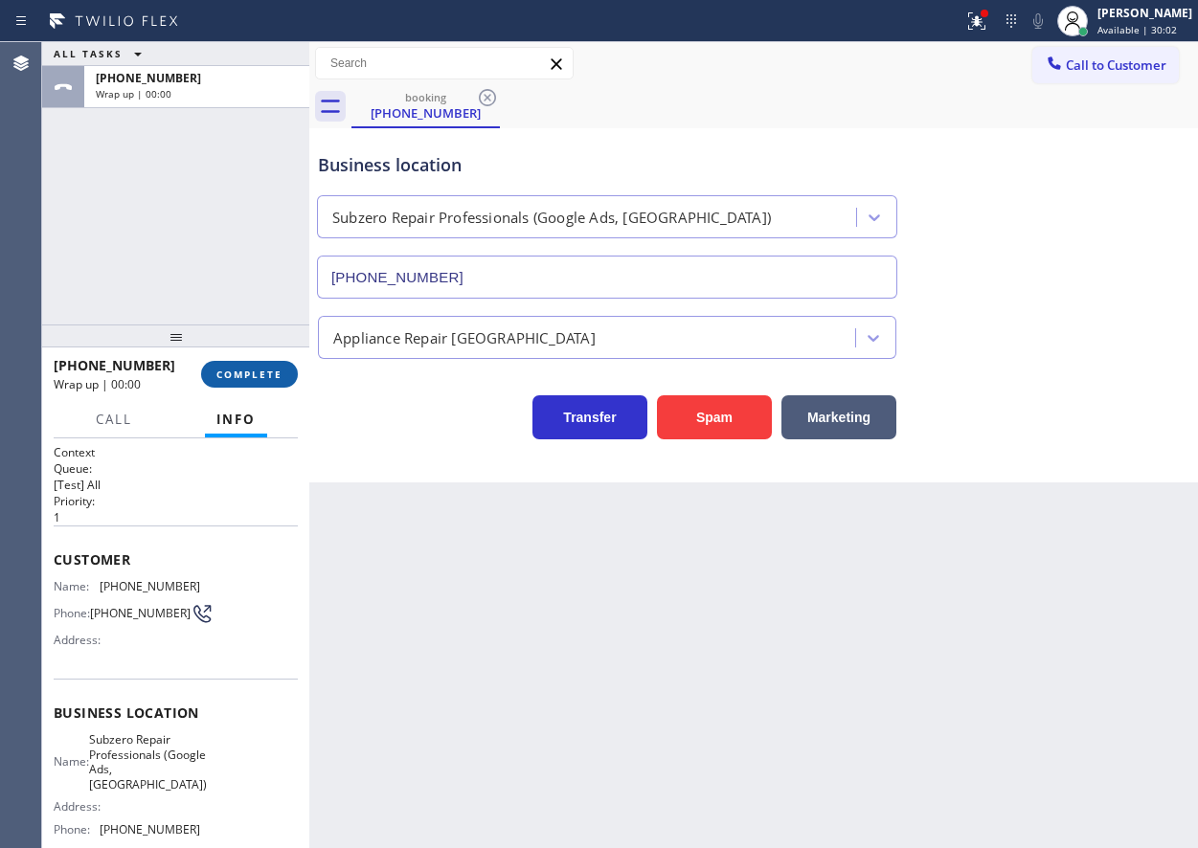
click at [250, 365] on button "COMPLETE" at bounding box center [249, 374] width 97 height 27
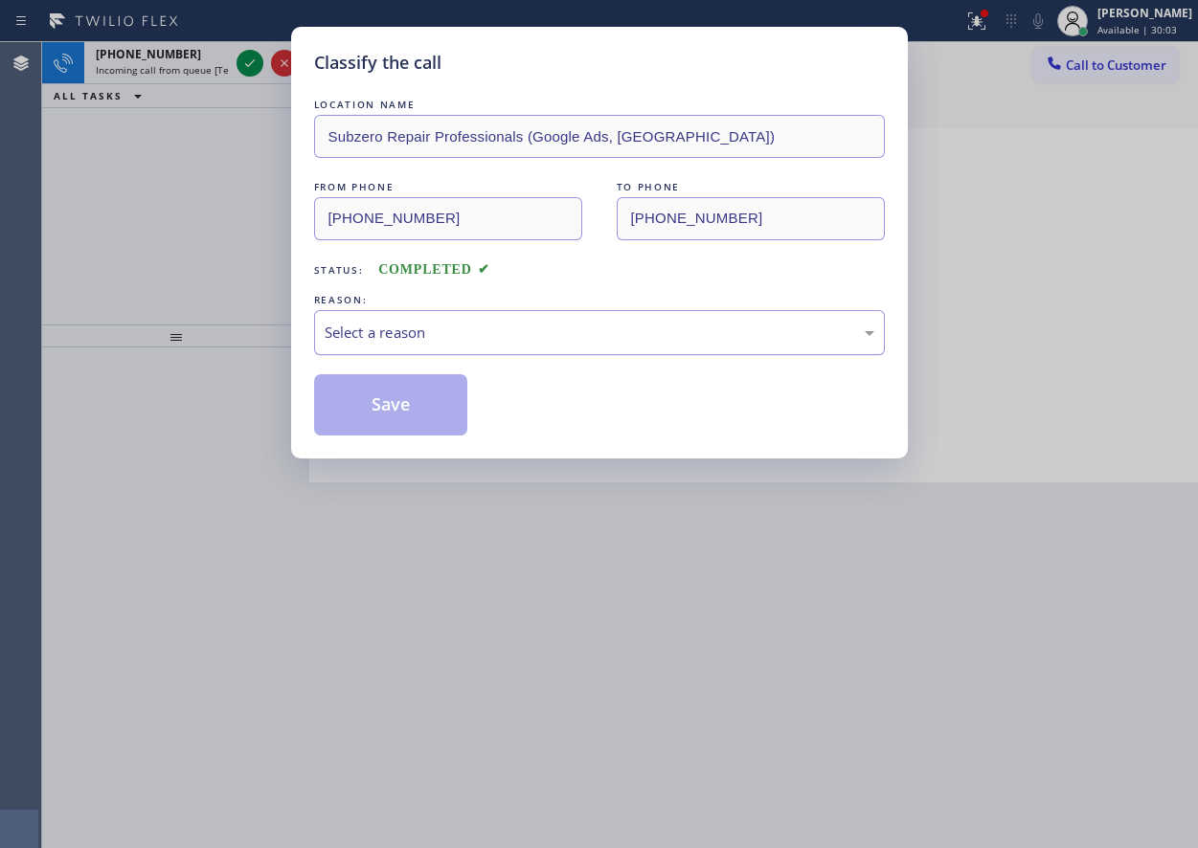
click at [518, 334] on div "Select a reason" at bounding box center [600, 333] width 550 height 22
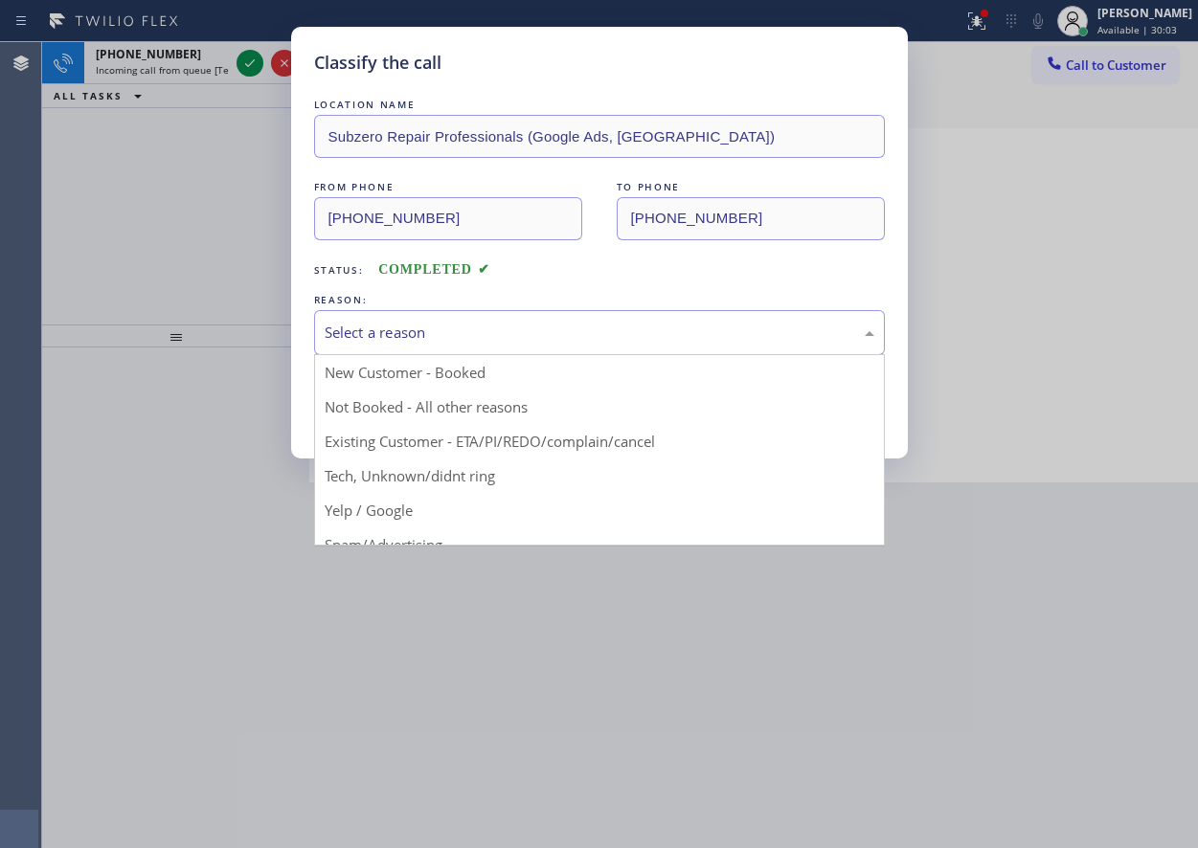
drag, startPoint x: 414, startPoint y: 479, endPoint x: 406, endPoint y: 449, distance: 30.7
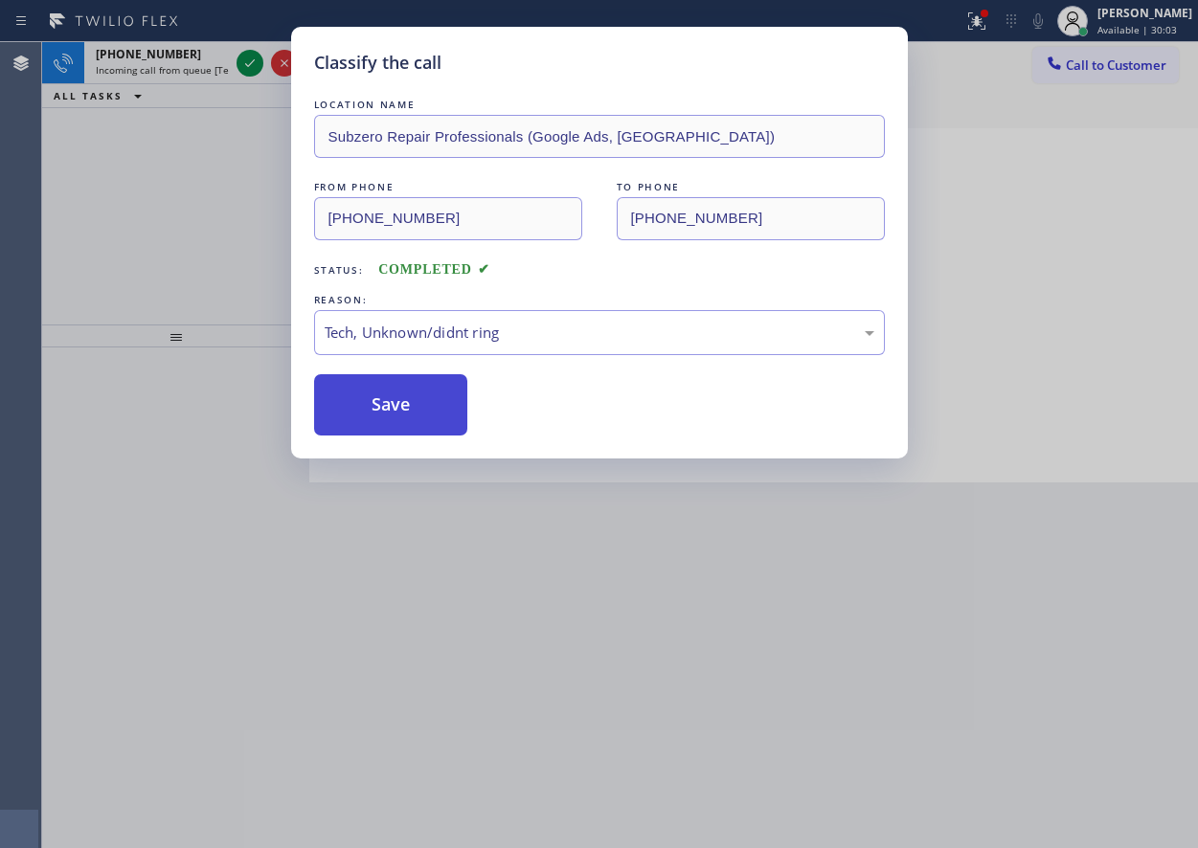
click at [401, 419] on button "Save" at bounding box center [391, 404] width 154 height 61
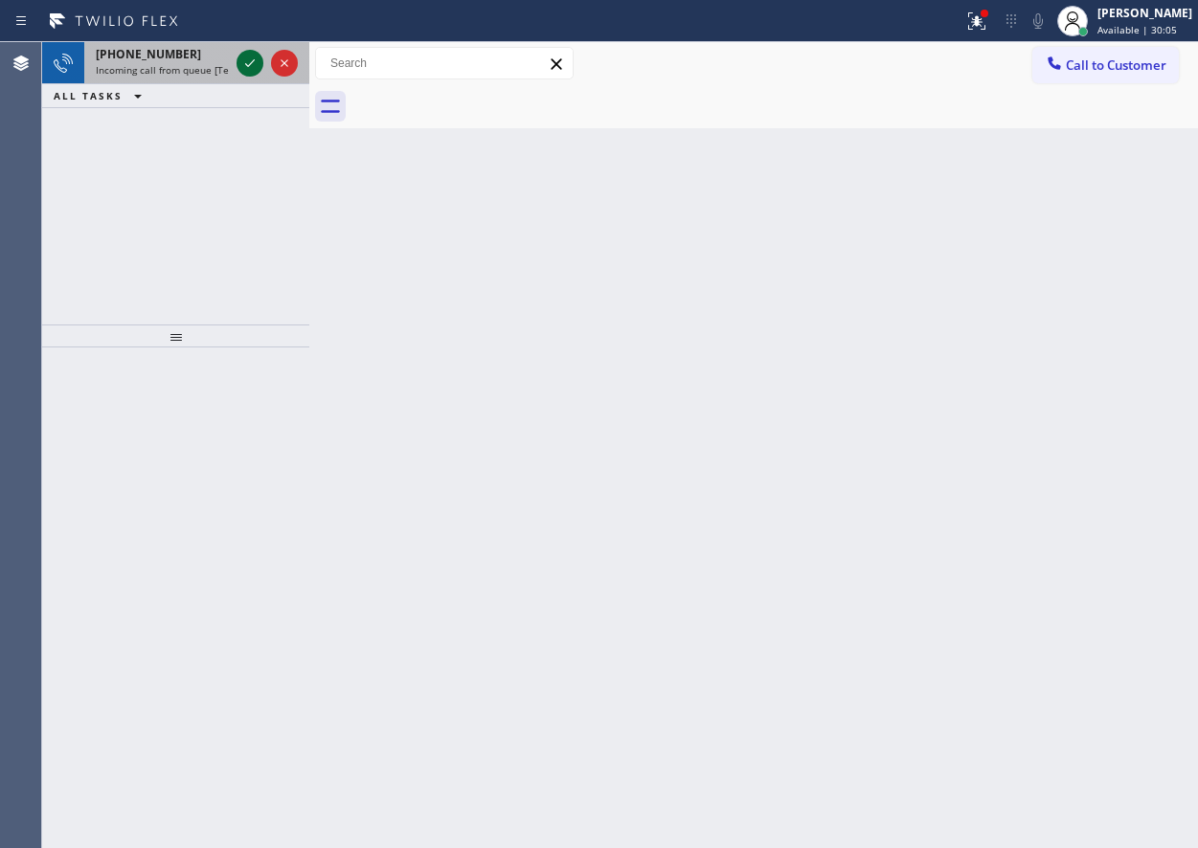
click at [250, 61] on icon at bounding box center [249, 63] width 23 height 23
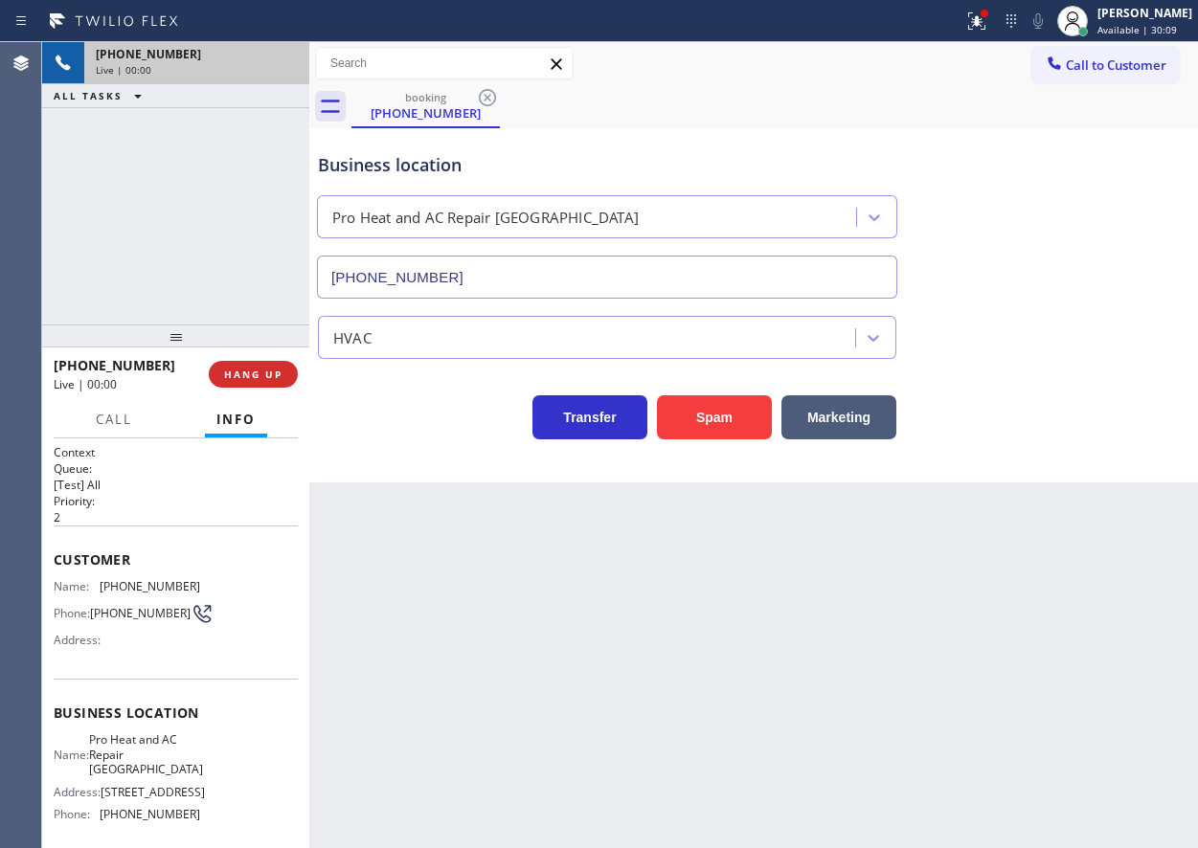
type input "[PHONE_NUMBER]"
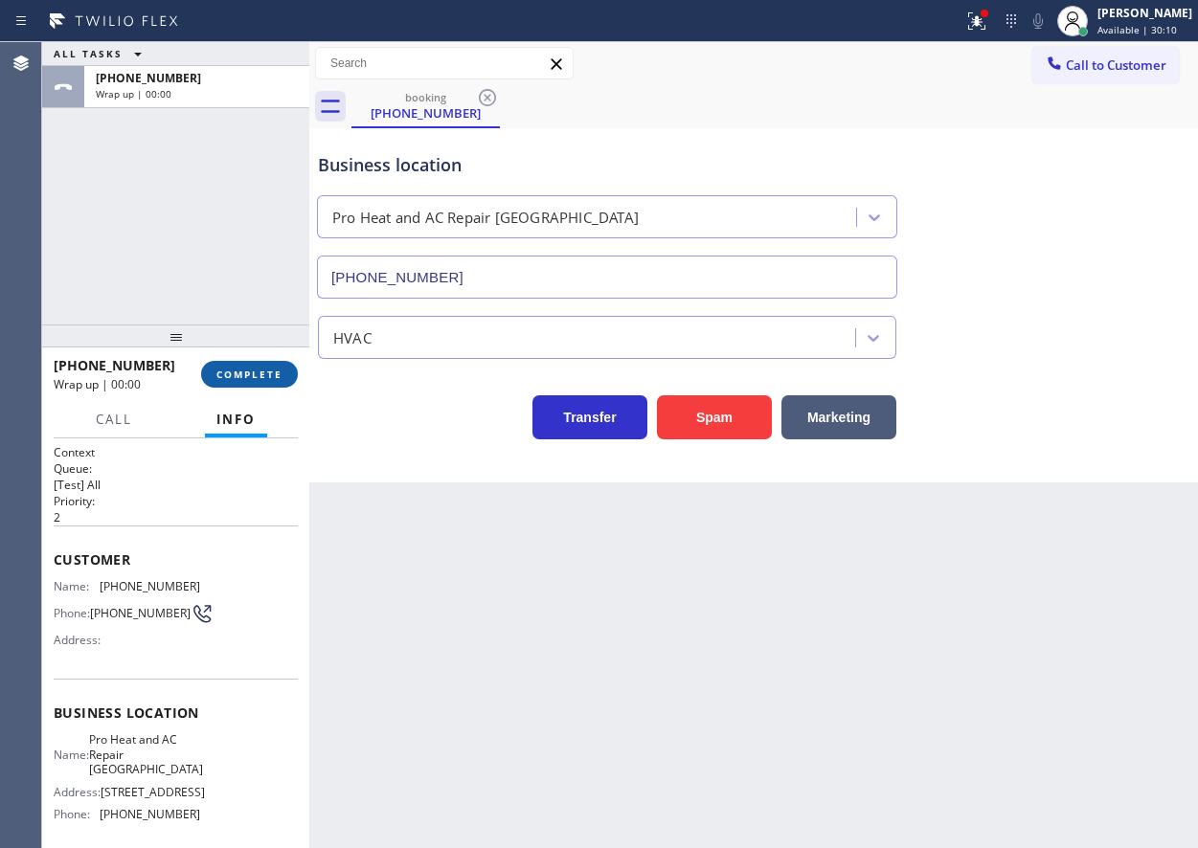
click at [249, 368] on span "COMPLETE" at bounding box center [249, 374] width 66 height 13
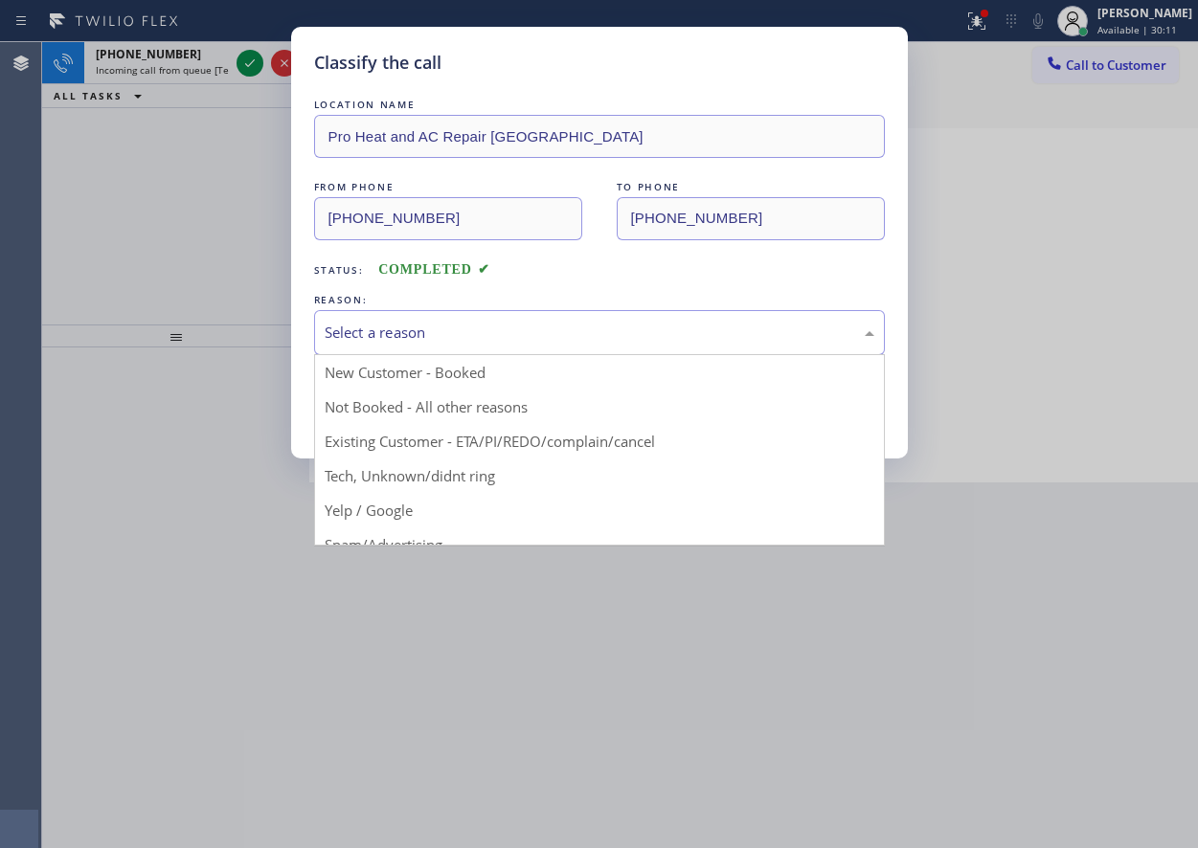
drag, startPoint x: 549, startPoint y: 337, endPoint x: 472, endPoint y: 423, distance: 115.3
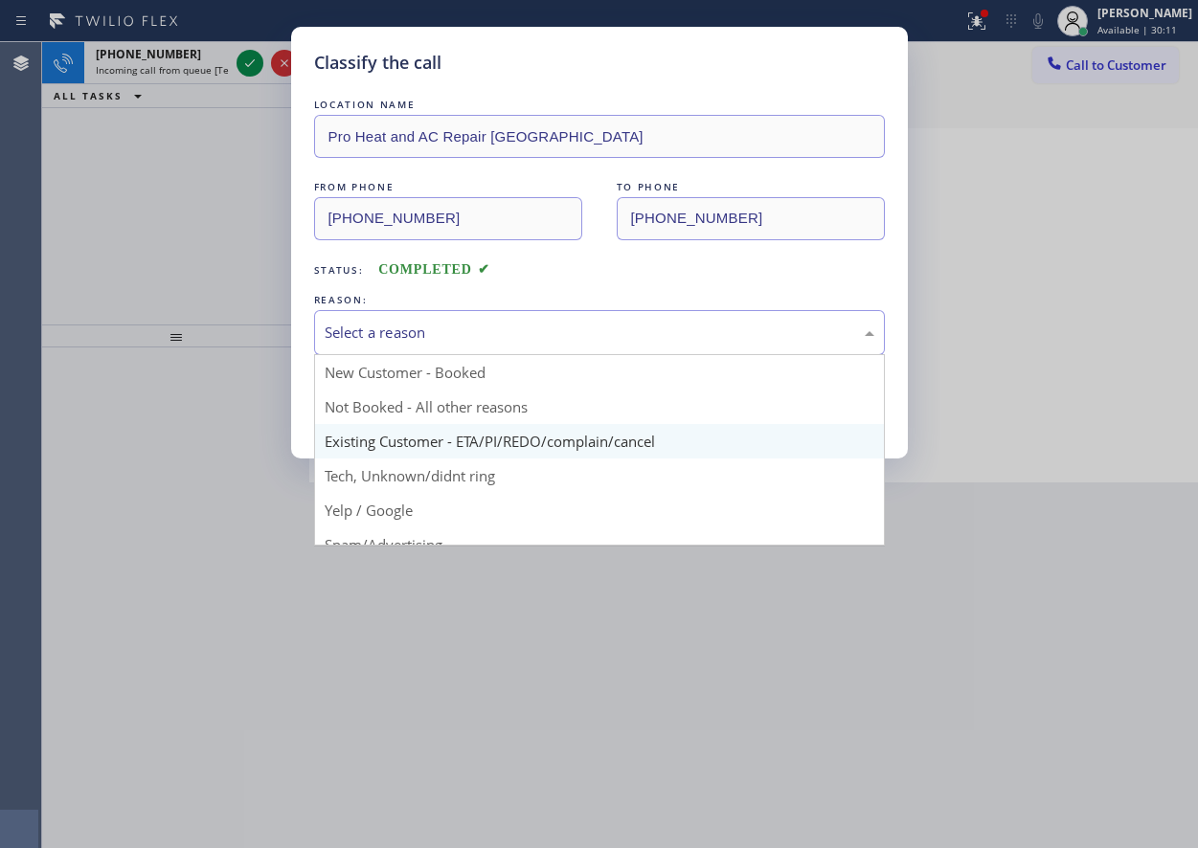
click at [548, 340] on div "Select a reason" at bounding box center [600, 333] width 550 height 22
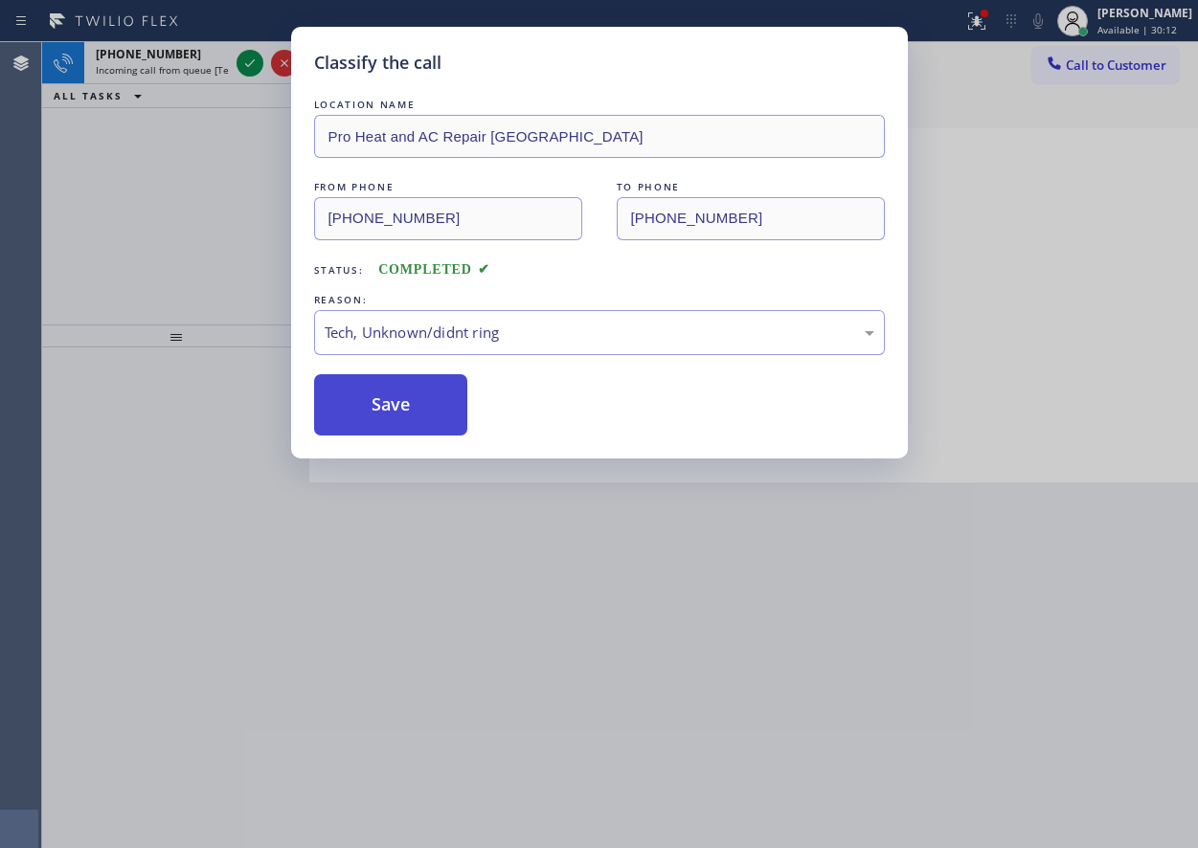
click at [412, 394] on button "Save" at bounding box center [391, 404] width 154 height 61
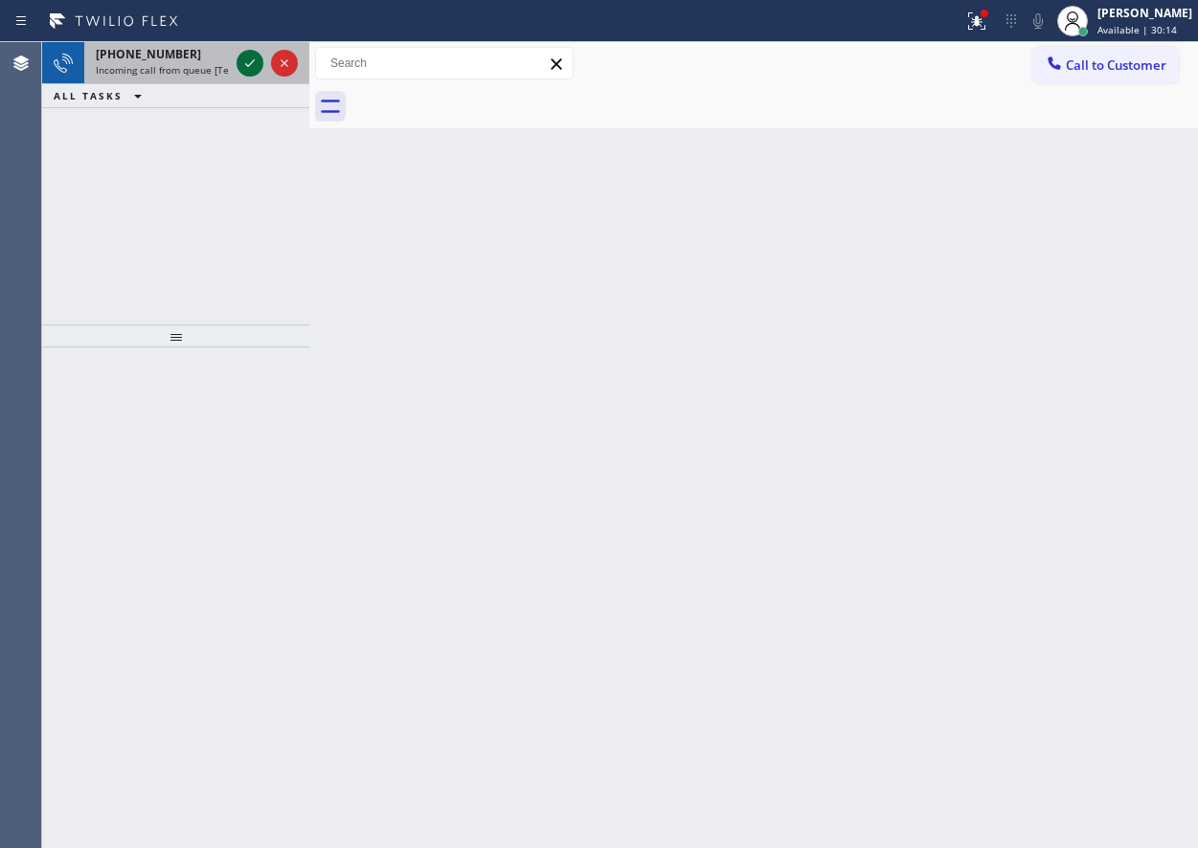
click at [250, 67] on icon at bounding box center [249, 63] width 23 height 23
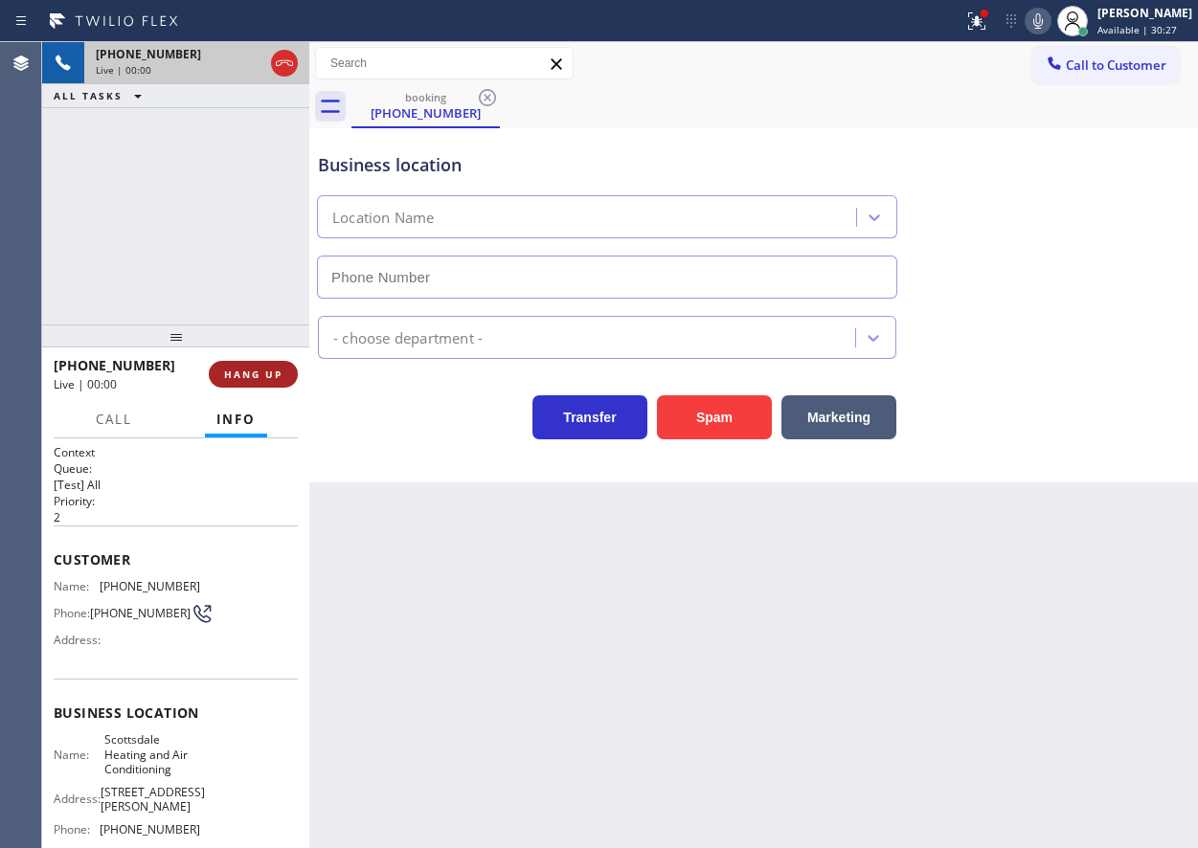
type input "[PHONE_NUMBER]"
click at [235, 379] on span "HANG UP" at bounding box center [253, 374] width 58 height 13
click at [245, 375] on span "HANG UP" at bounding box center [253, 374] width 58 height 13
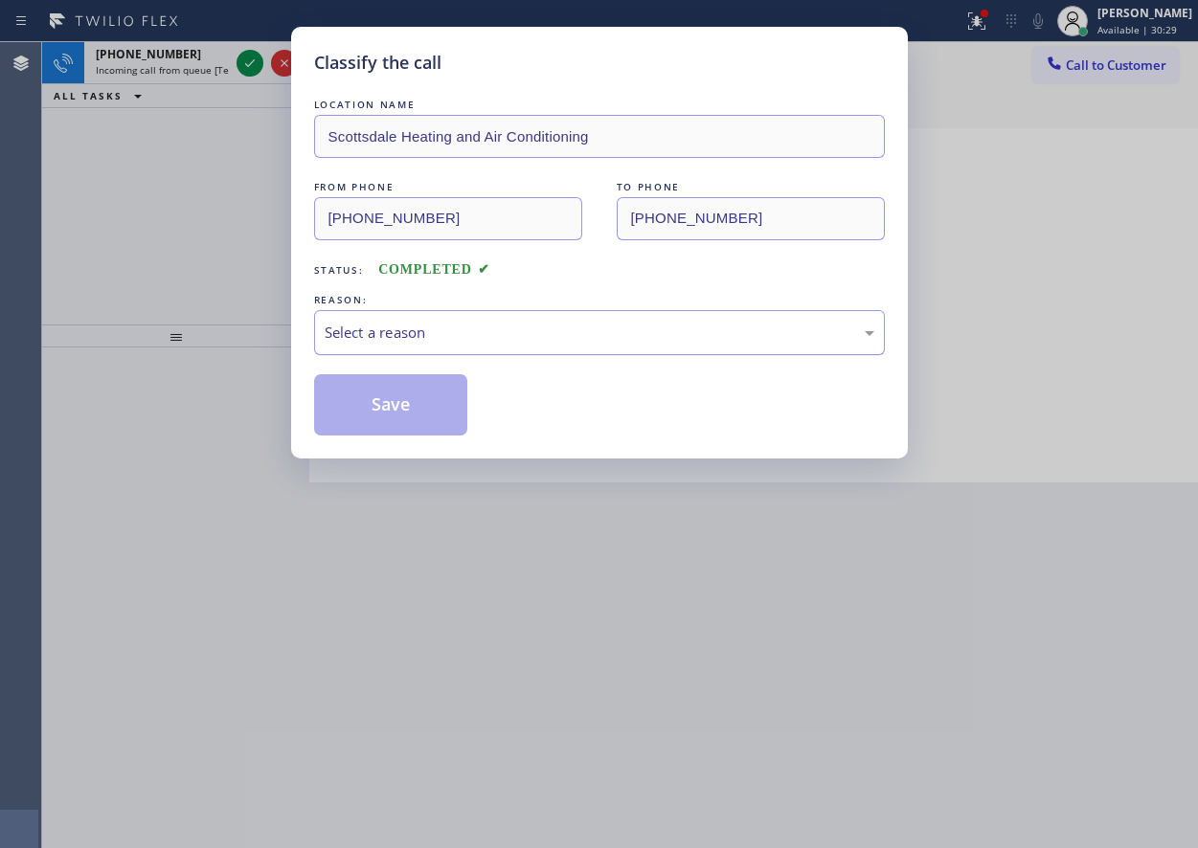
drag, startPoint x: 417, startPoint y: 334, endPoint x: 417, endPoint y: 345, distance: 10.5
click at [417, 335] on div "Select a reason" at bounding box center [600, 333] width 550 height 22
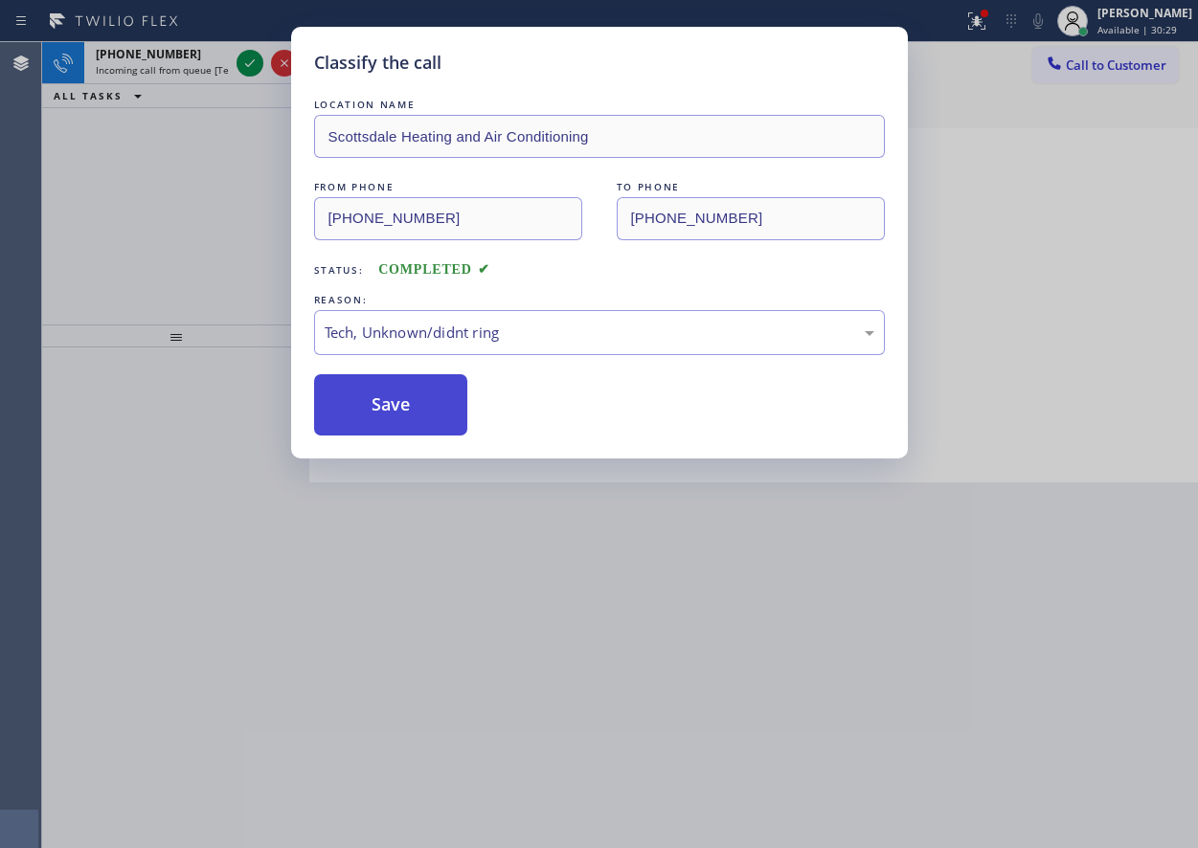
click at [391, 419] on button "Save" at bounding box center [391, 404] width 154 height 61
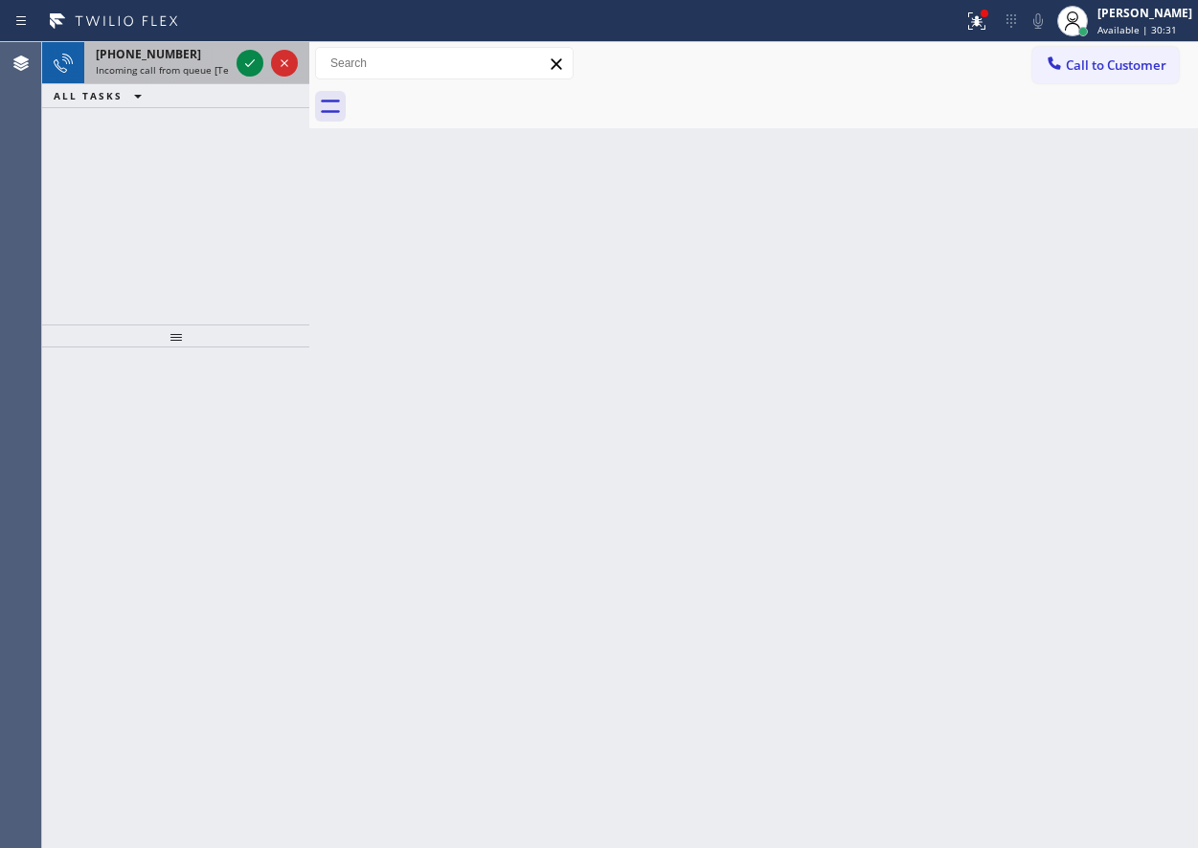
click at [174, 72] on span "Incoming call from queue [Test] All" at bounding box center [175, 69] width 159 height 13
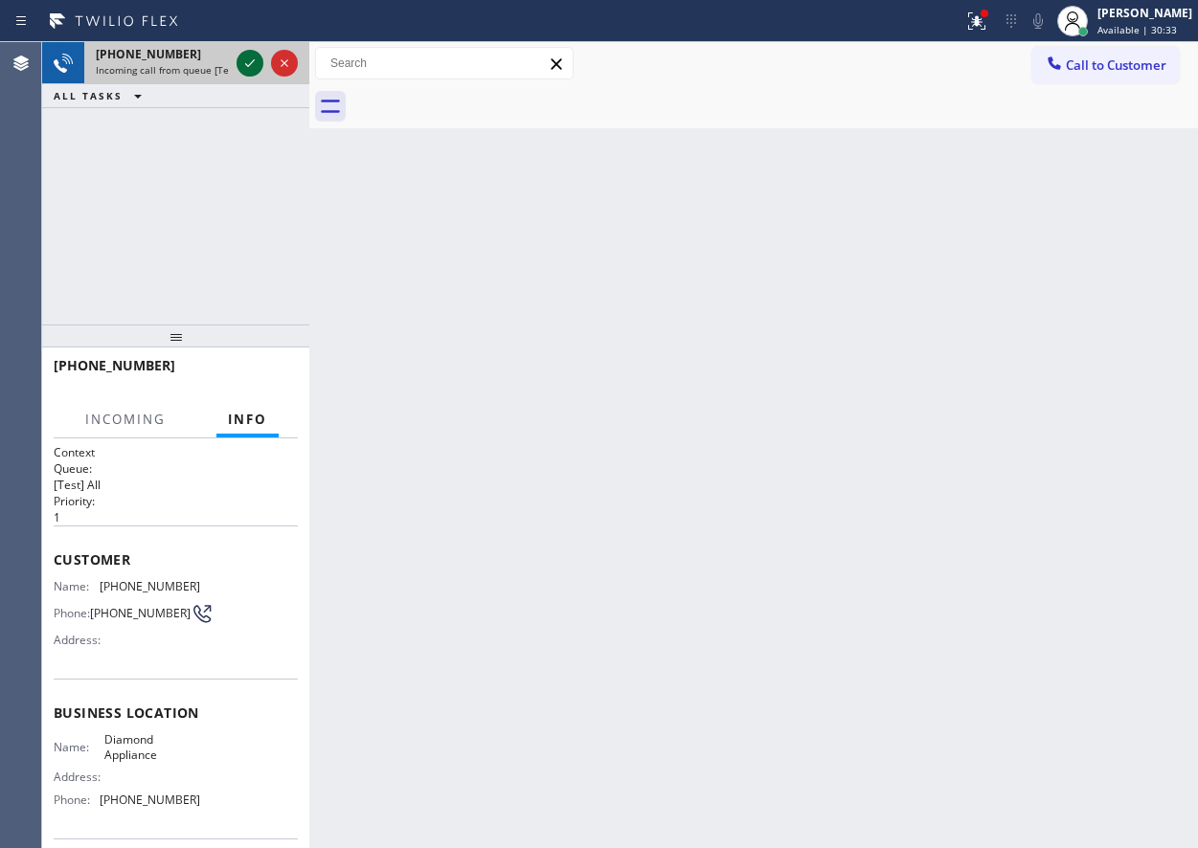
click at [248, 62] on icon at bounding box center [249, 63] width 23 height 23
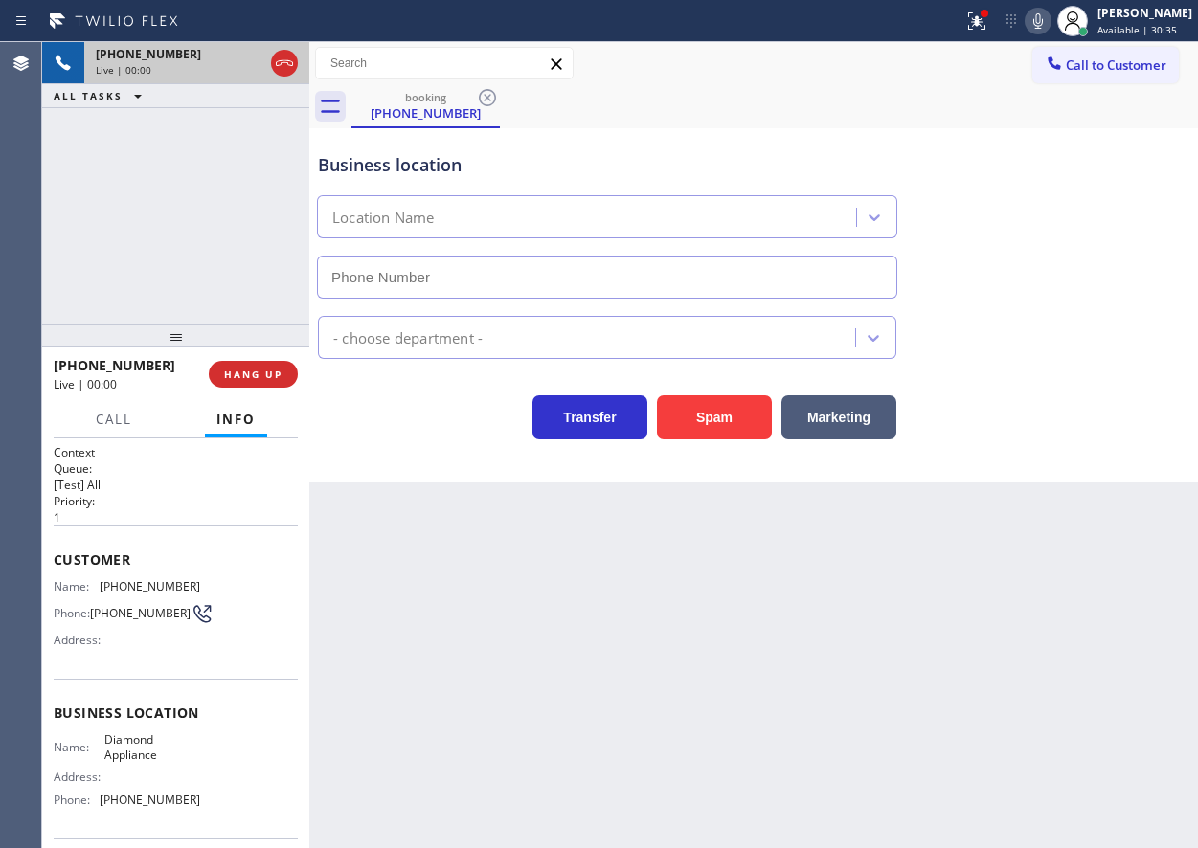
type input "[PHONE_NUMBER]"
click at [699, 415] on button "Spam" at bounding box center [714, 418] width 115 height 44
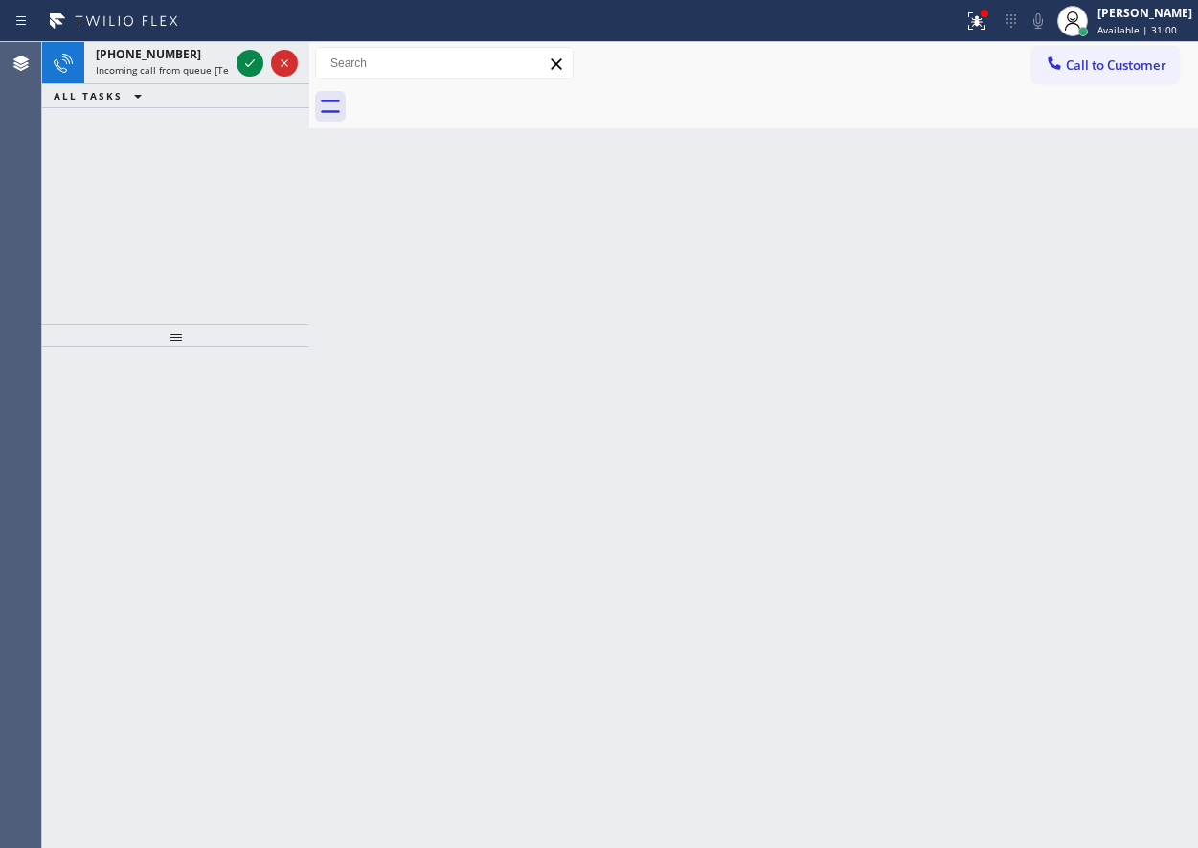
click at [1036, 335] on div "Back to Dashboard Change Sender ID Customers Technicians Select a contact Outbo…" at bounding box center [753, 445] width 889 height 806
click at [238, 59] on icon at bounding box center [249, 63] width 23 height 23
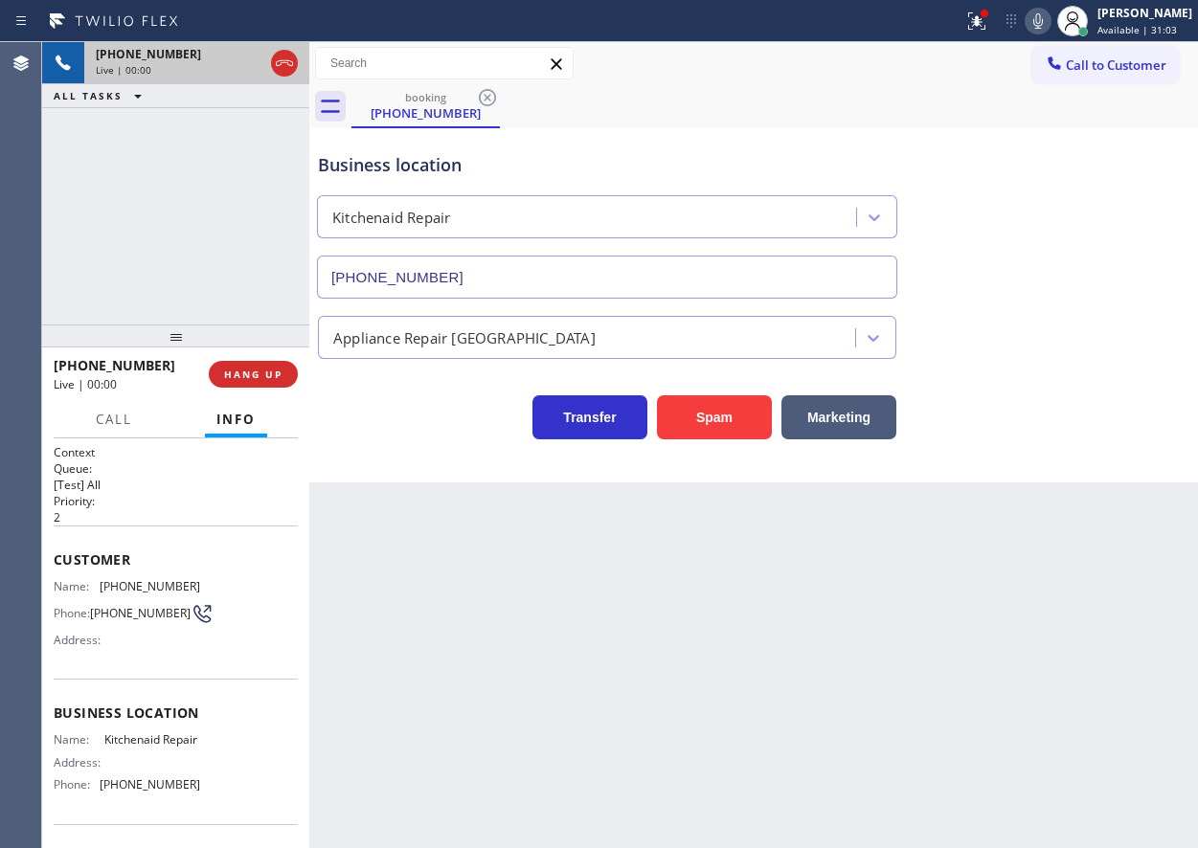
type input "[PHONE_NUMBER]"
click at [698, 425] on button "Spam" at bounding box center [714, 418] width 115 height 44
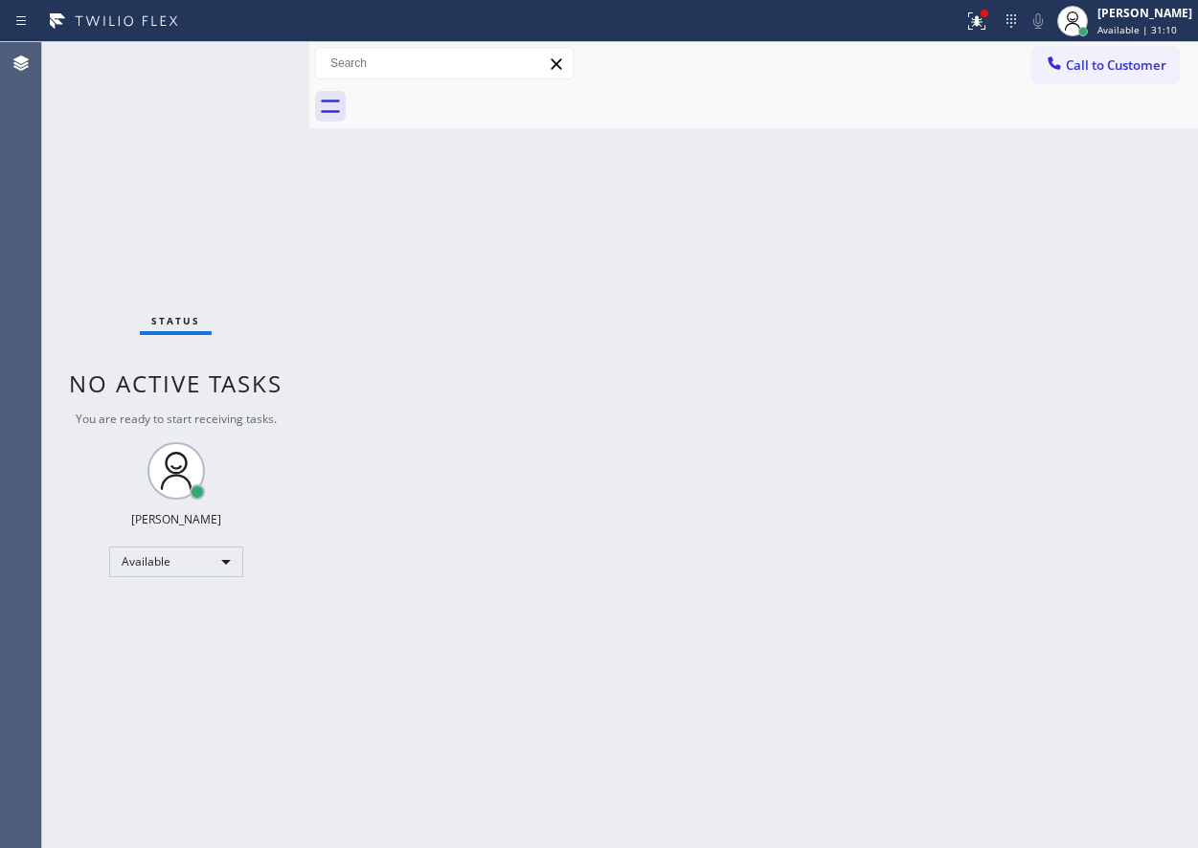
click at [1073, 495] on div "Back to Dashboard Change Sender ID Customers Technicians Select a contact Outbo…" at bounding box center [753, 445] width 889 height 806
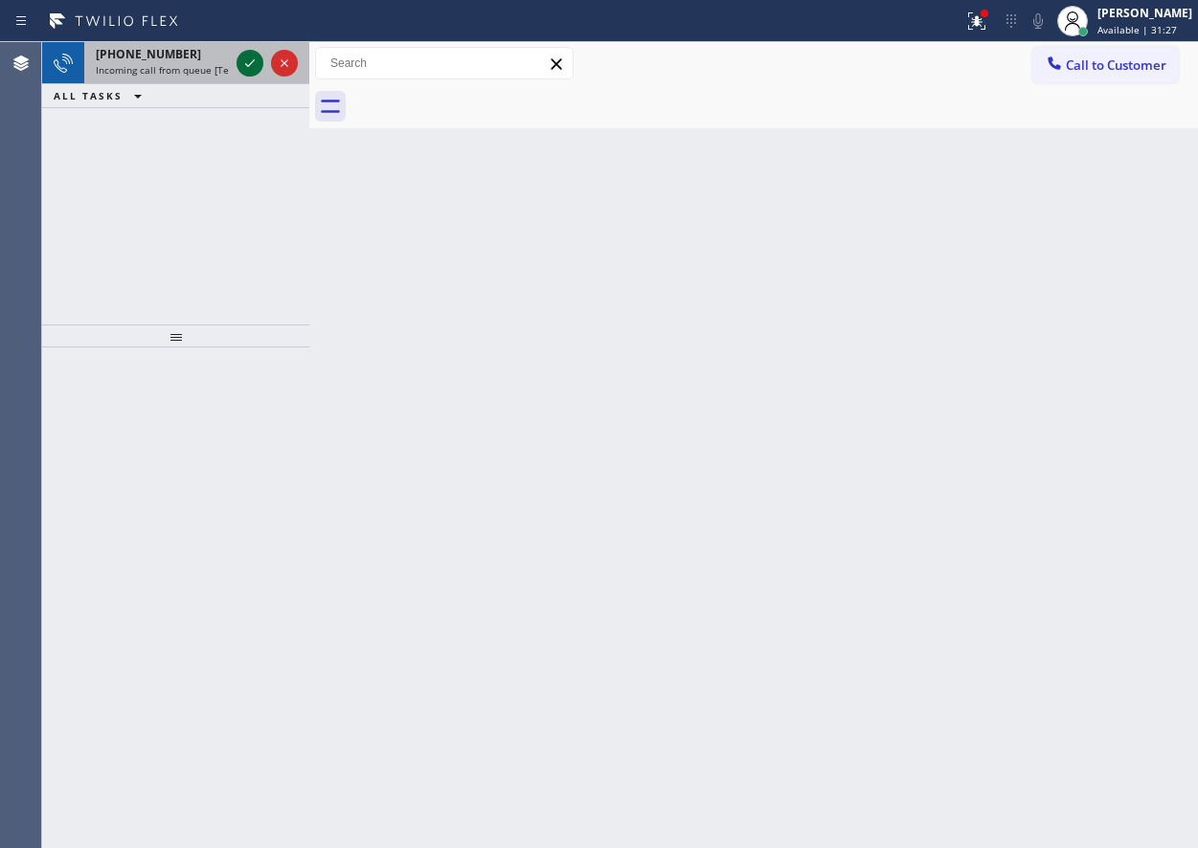
click at [241, 71] on icon at bounding box center [249, 63] width 23 height 23
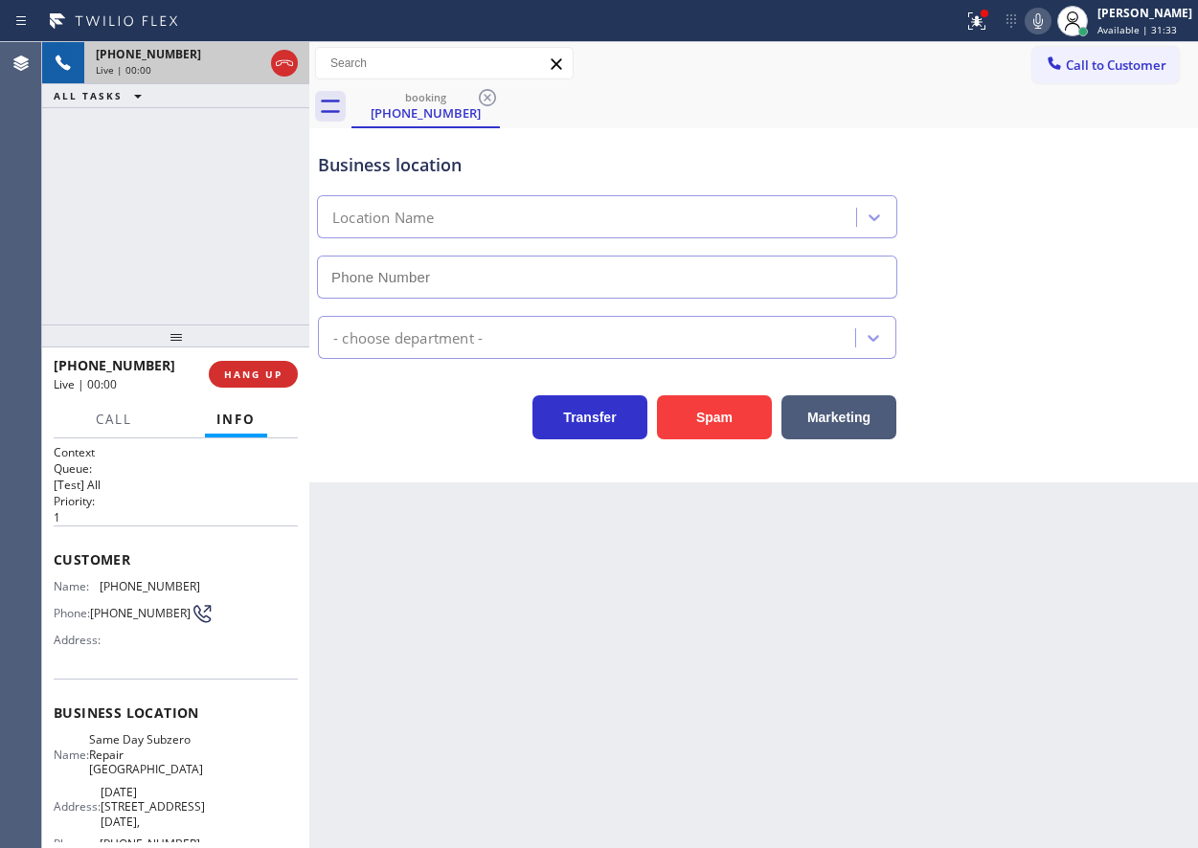
type input "[PHONE_NUMBER]"
click at [132, 756] on span "Same Day Subzero Repair [GEOGRAPHIC_DATA]" at bounding box center [146, 755] width 114 height 44
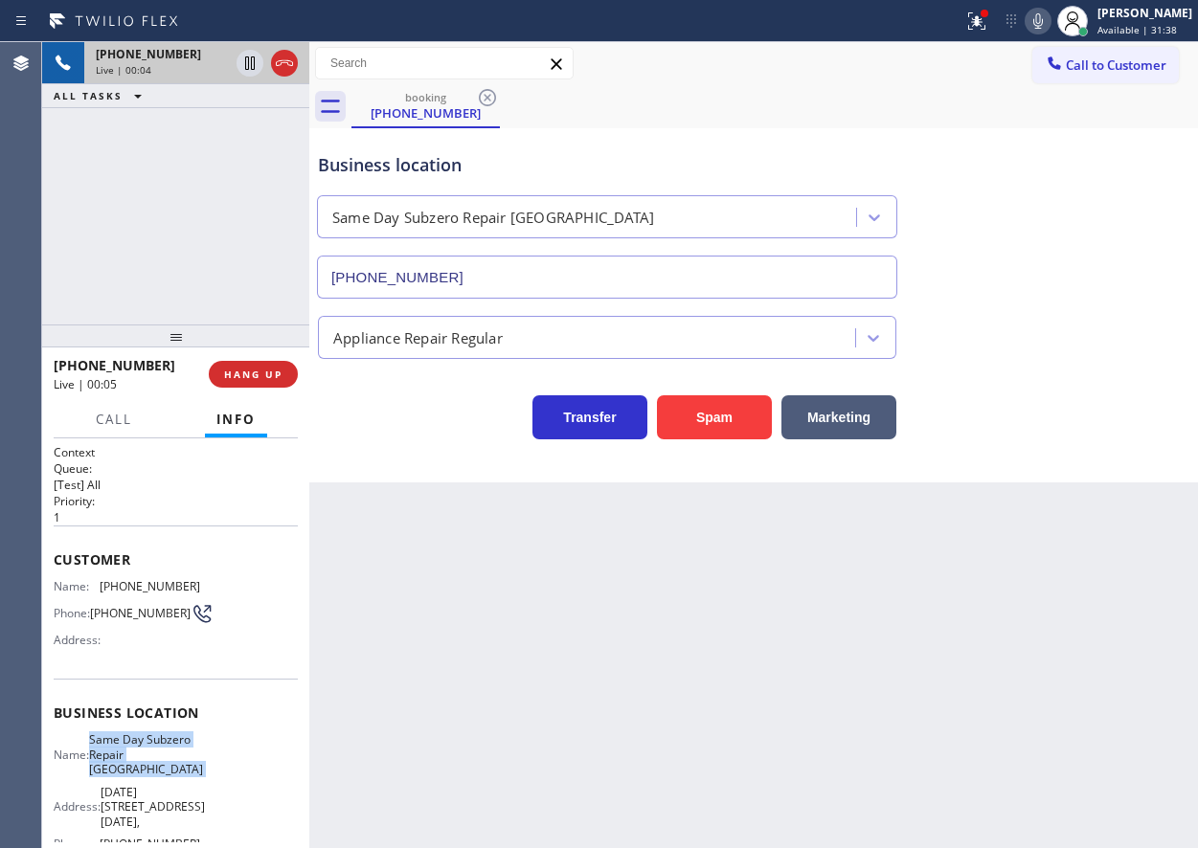
click at [132, 756] on span "Same Day Subzero Repair [GEOGRAPHIC_DATA]" at bounding box center [146, 755] width 114 height 44
click at [727, 413] on button "Spam" at bounding box center [714, 418] width 115 height 44
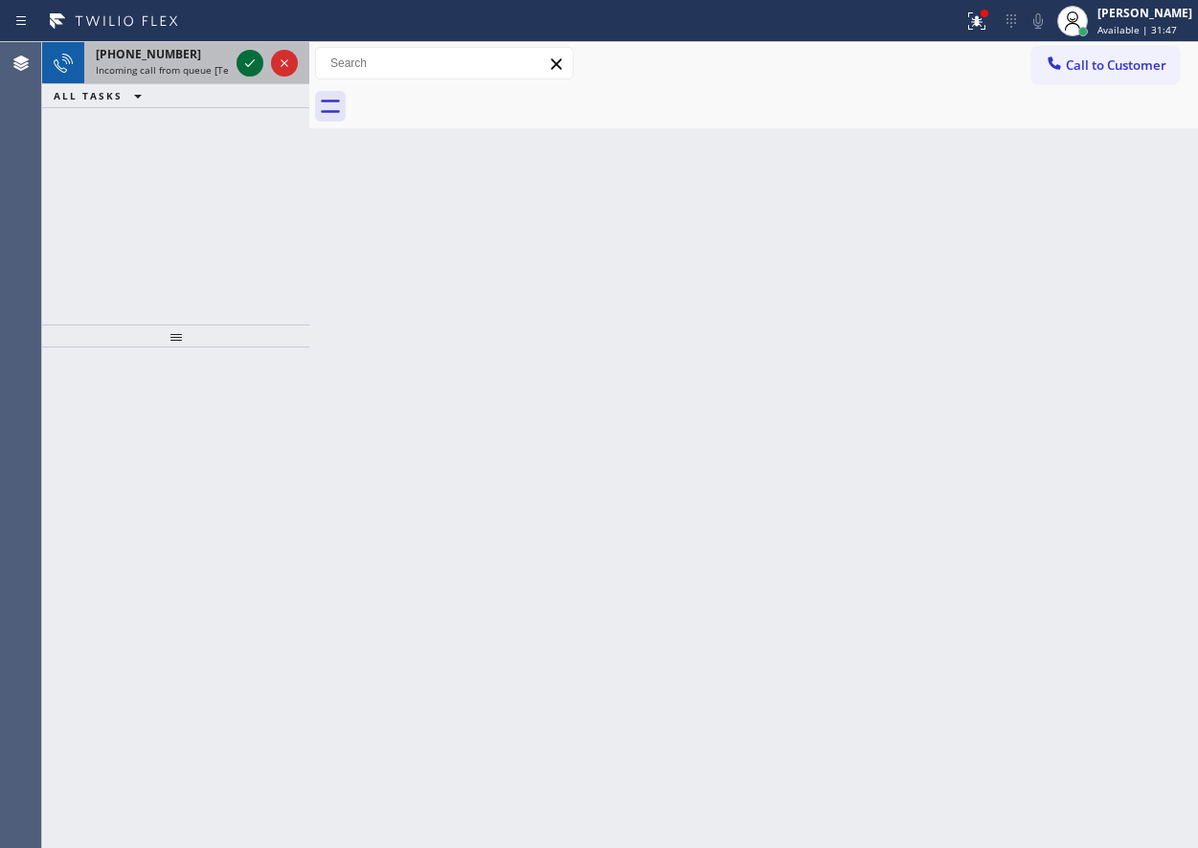
click at [245, 62] on icon at bounding box center [249, 63] width 23 height 23
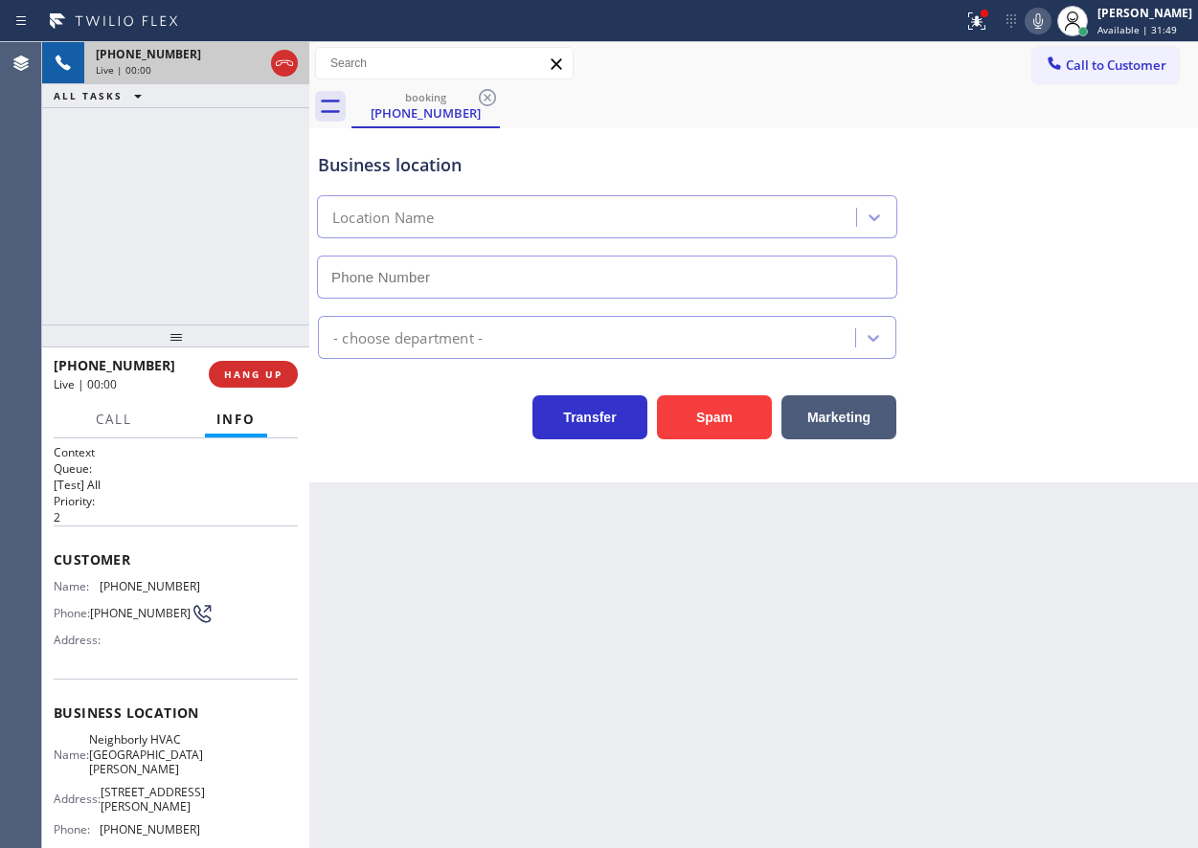
type input "[PHONE_NUMBER]"
click at [719, 413] on button "Spam" at bounding box center [714, 418] width 115 height 44
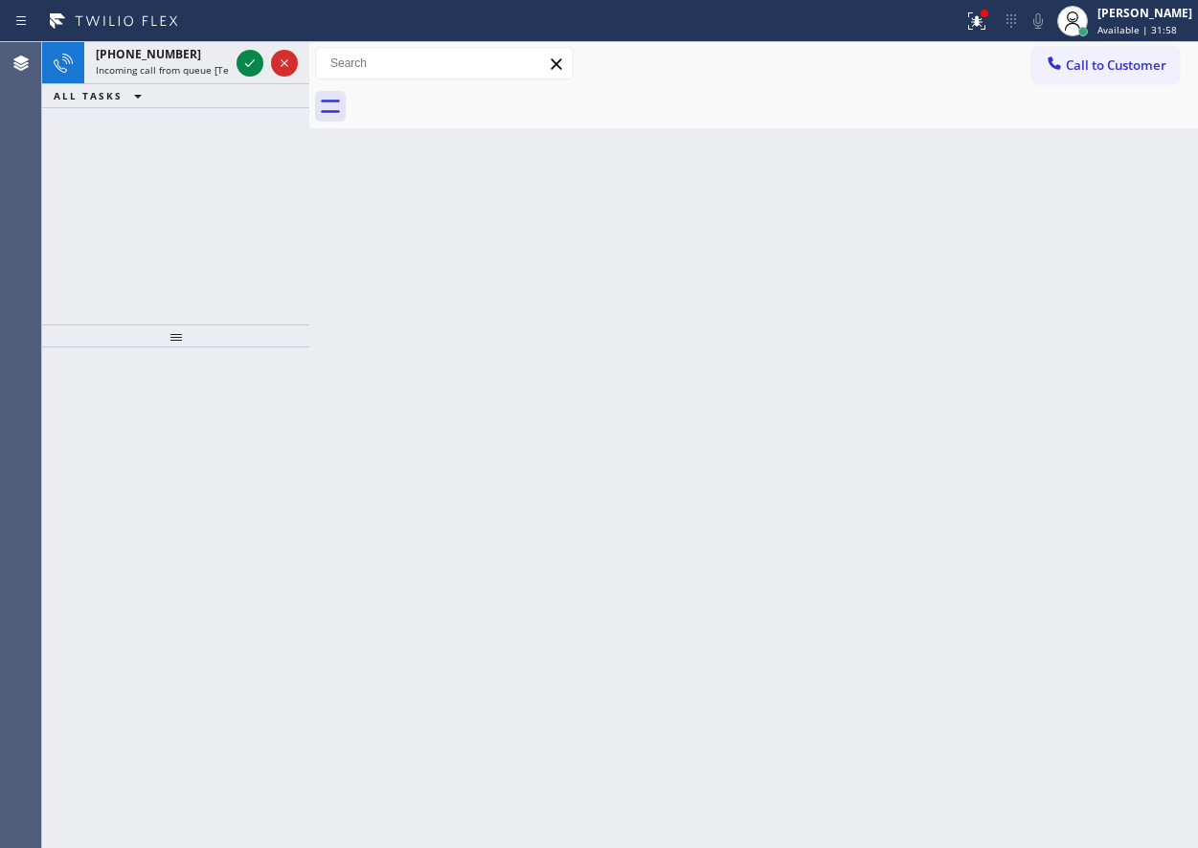
click at [990, 434] on div "Back to Dashboard Change Sender ID Customers Technicians Select a contact Outbo…" at bounding box center [753, 445] width 889 height 806
drag, startPoint x: 255, startPoint y: 58, endPoint x: 334, endPoint y: 355, distance: 307.3
click at [255, 59] on icon at bounding box center [249, 63] width 23 height 23
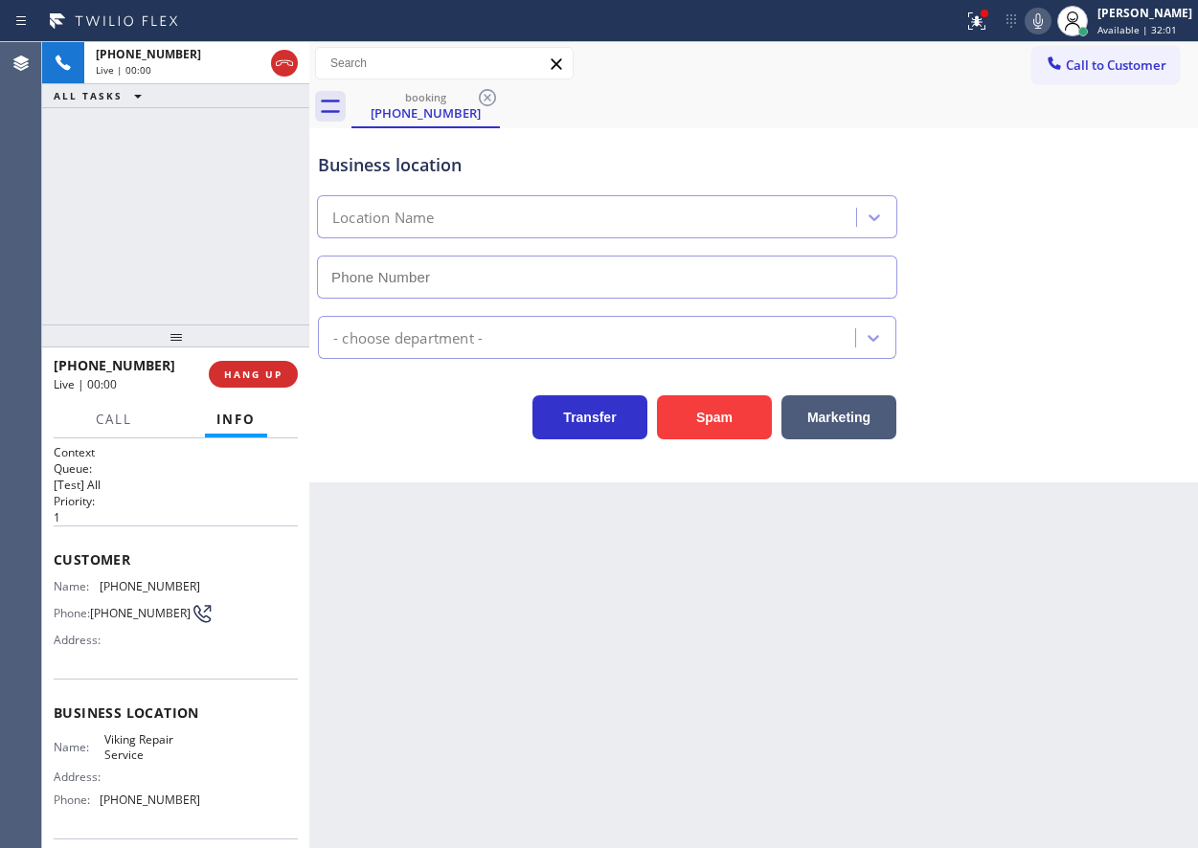
type input "[PHONE_NUMBER]"
click at [148, 751] on span "Viking Repair Service" at bounding box center [152, 748] width 96 height 30
click at [149, 748] on span "Viking Repair Service" at bounding box center [152, 748] width 96 height 30
click at [150, 747] on span "Viking Repair Service" at bounding box center [152, 748] width 96 height 30
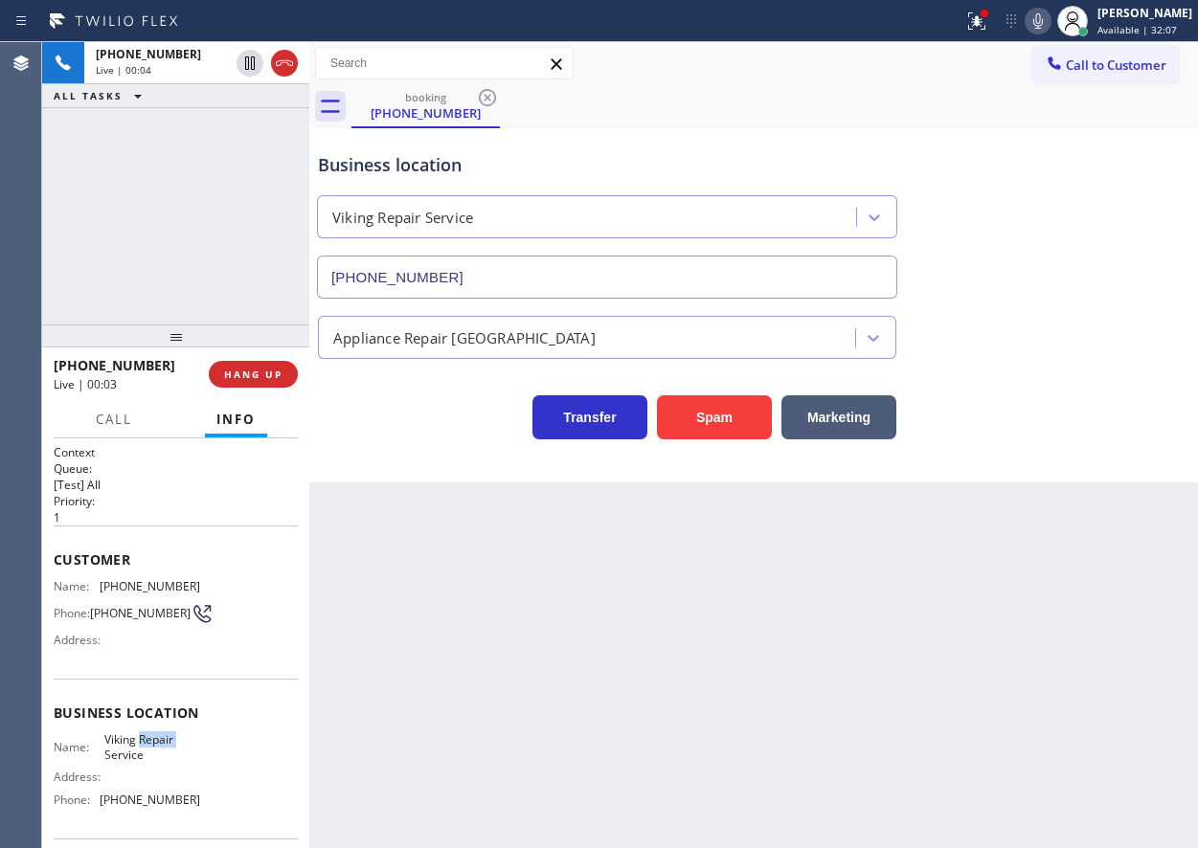
click at [150, 747] on span "Viking Repair Service" at bounding box center [152, 748] width 96 height 30
click at [476, 270] on input "[PHONE_NUMBER]" at bounding box center [607, 277] width 580 height 43
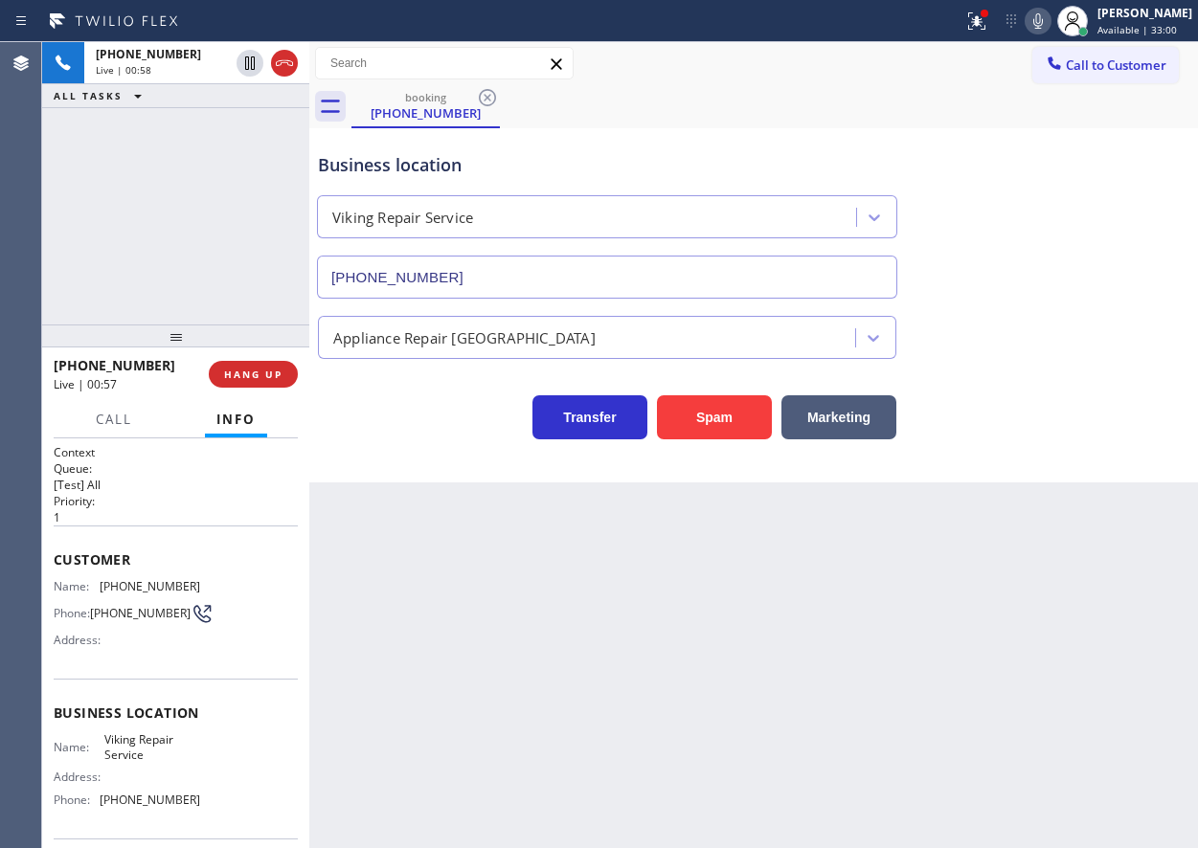
click at [146, 583] on span "[PHONE_NUMBER]" at bounding box center [150, 586] width 101 height 14
click at [251, 368] on span "HANG UP" at bounding box center [253, 374] width 58 height 13
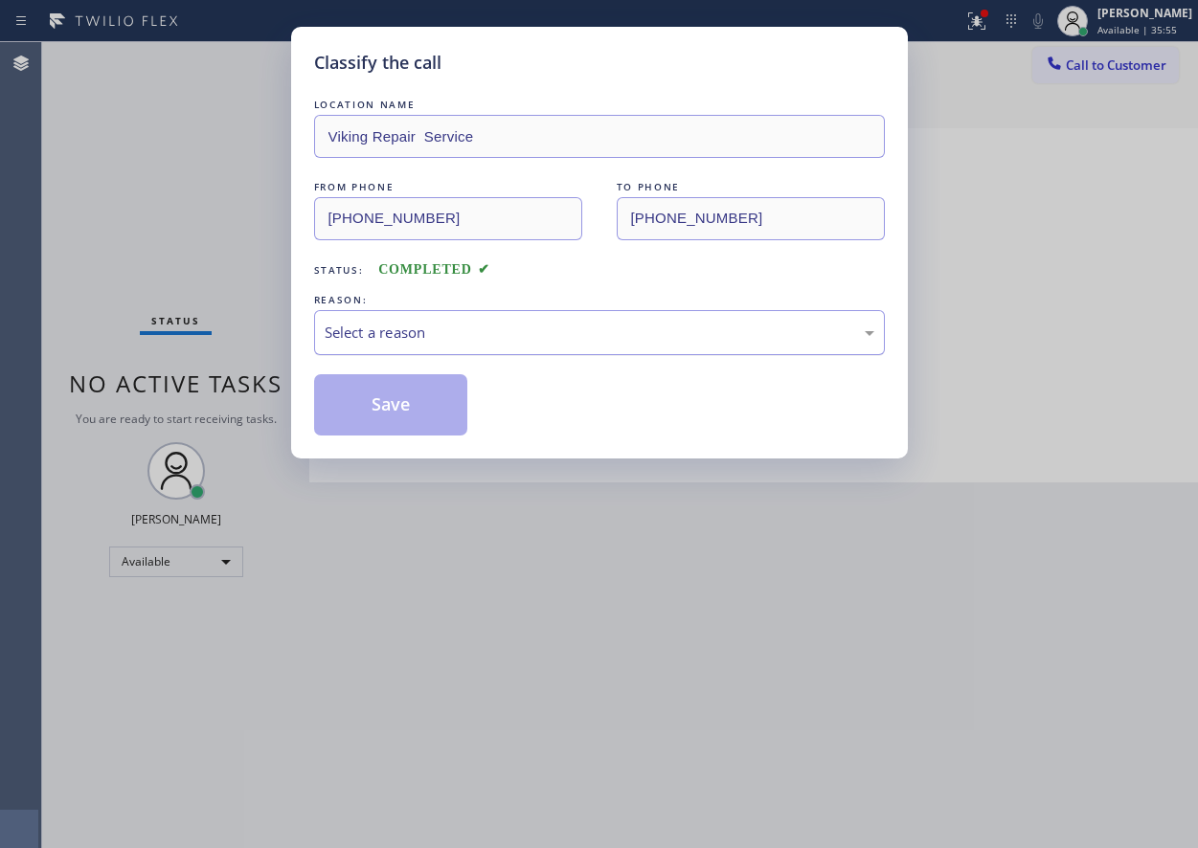
click at [375, 347] on div "Select a reason" at bounding box center [599, 332] width 571 height 45
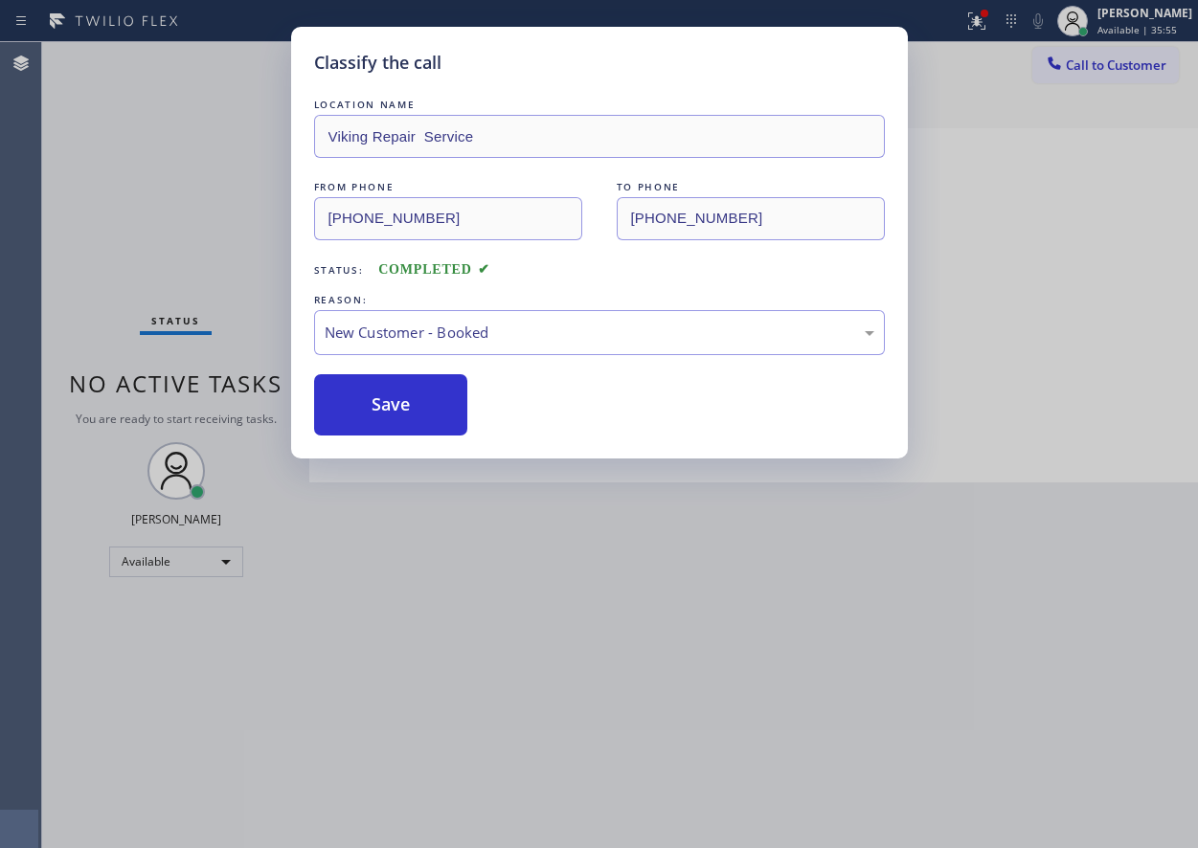
click at [373, 394] on button "Save" at bounding box center [391, 404] width 154 height 61
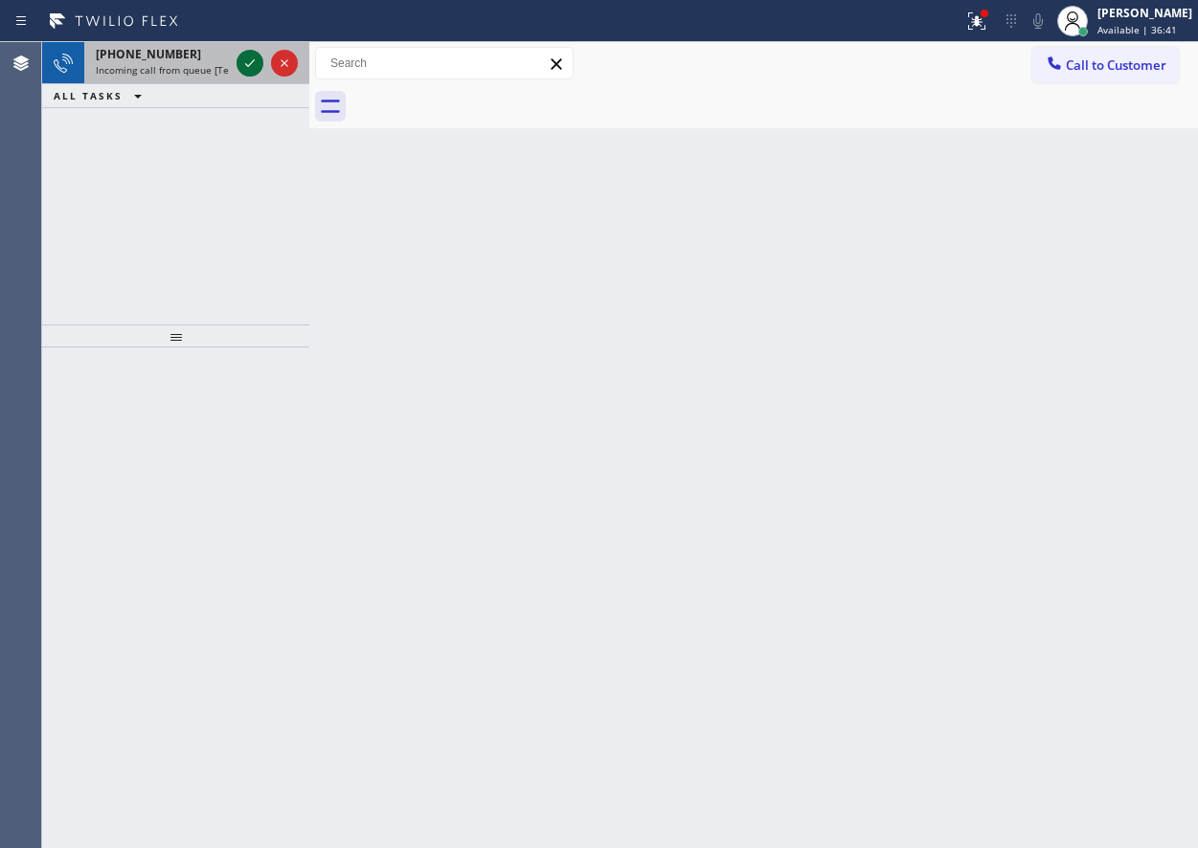
click at [247, 65] on icon at bounding box center [250, 63] width 10 height 8
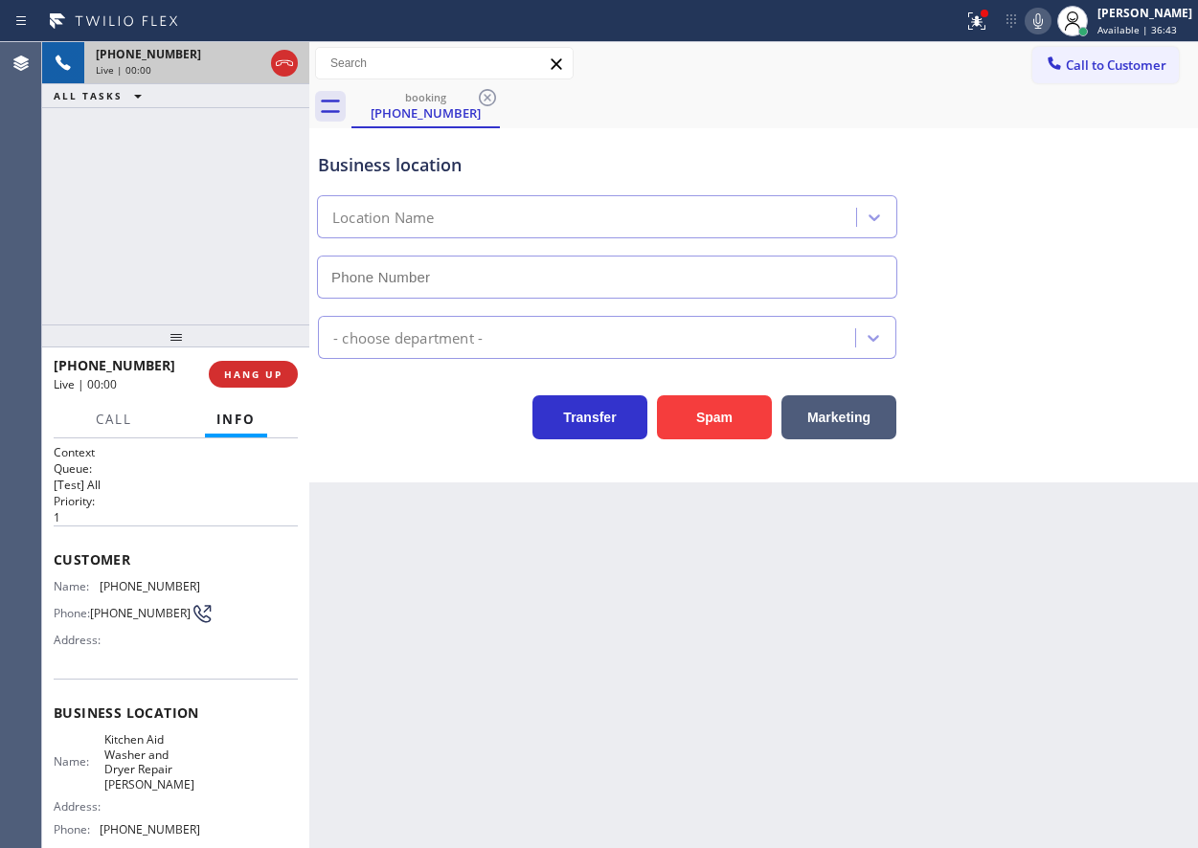
type input "[PHONE_NUMBER]"
click at [270, 377] on span "HANG UP" at bounding box center [253, 374] width 58 height 13
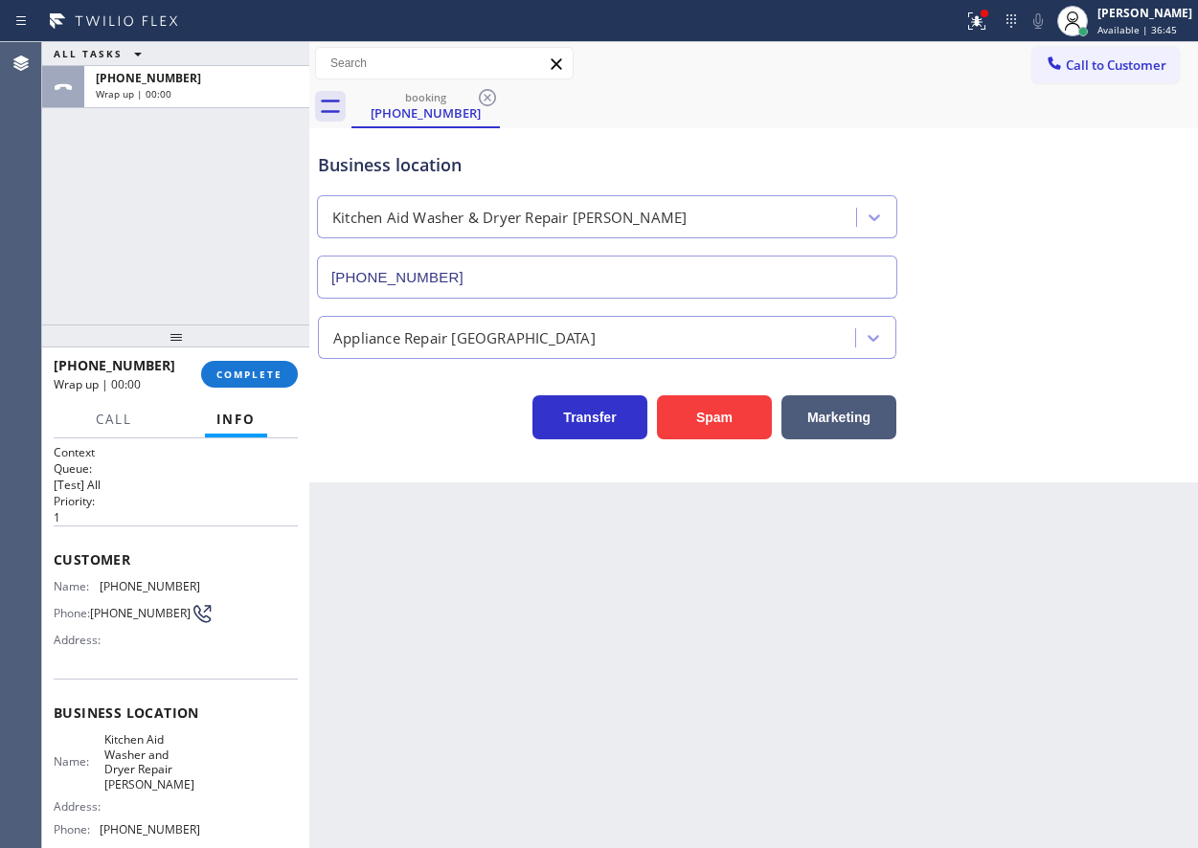
drag, startPoint x: 265, startPoint y: 375, endPoint x: 512, endPoint y: 291, distance: 261.1
click at [265, 375] on span "COMPLETE" at bounding box center [249, 374] width 66 height 13
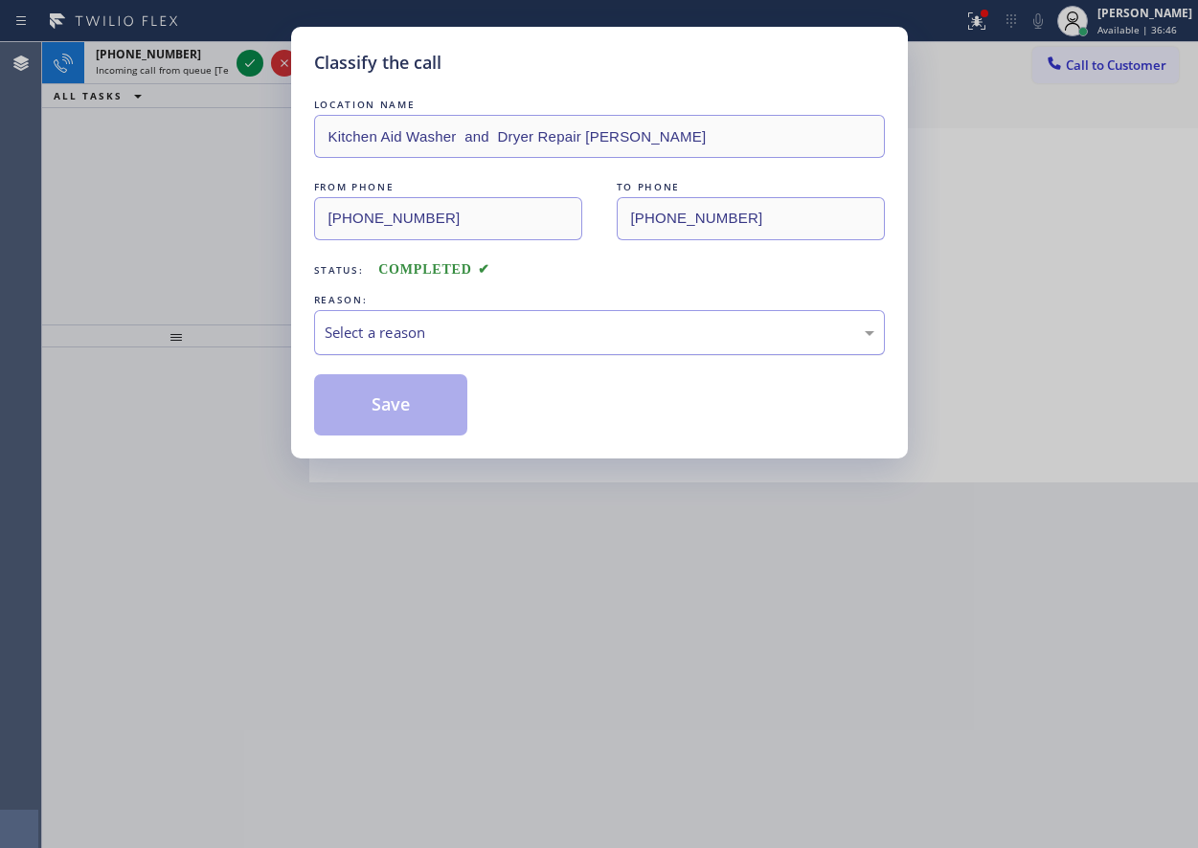
click at [453, 328] on div "Select a reason" at bounding box center [600, 333] width 550 height 22
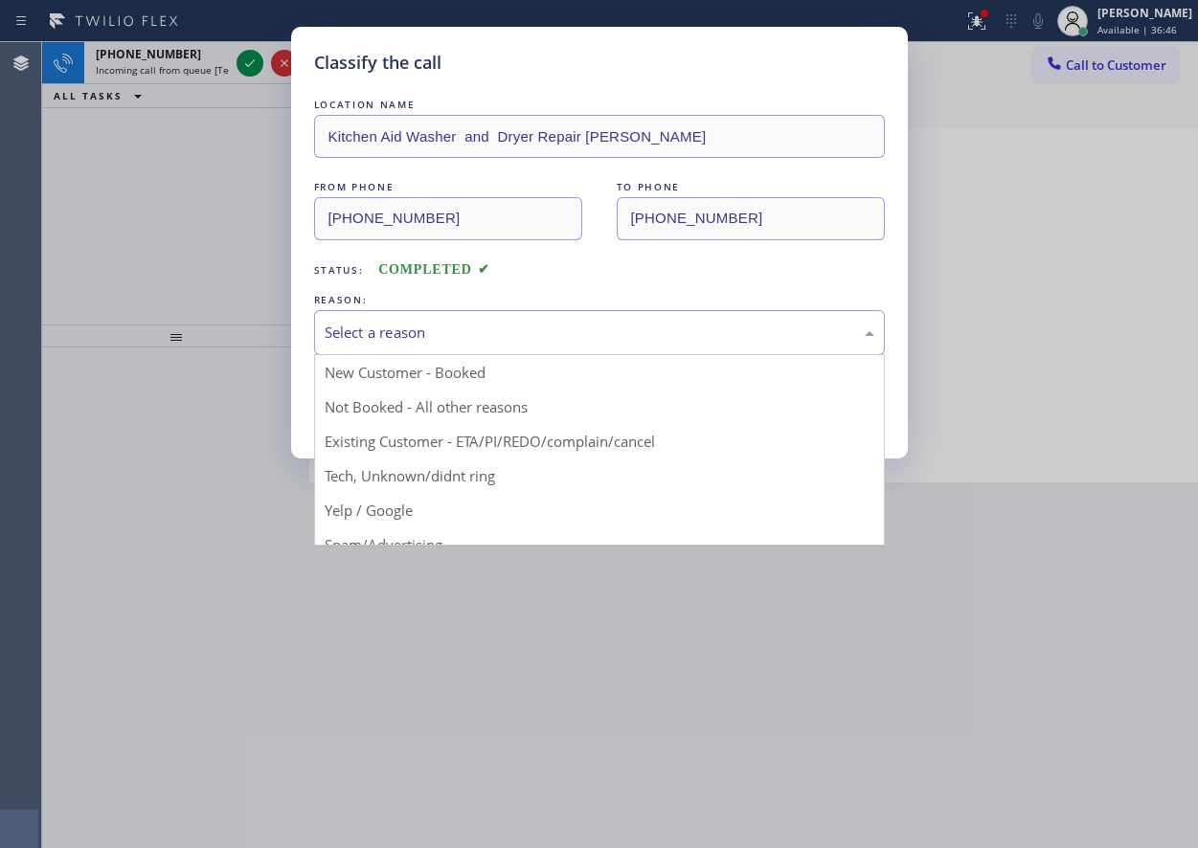
drag, startPoint x: 423, startPoint y: 476, endPoint x: 400, endPoint y: 448, distance: 36.0
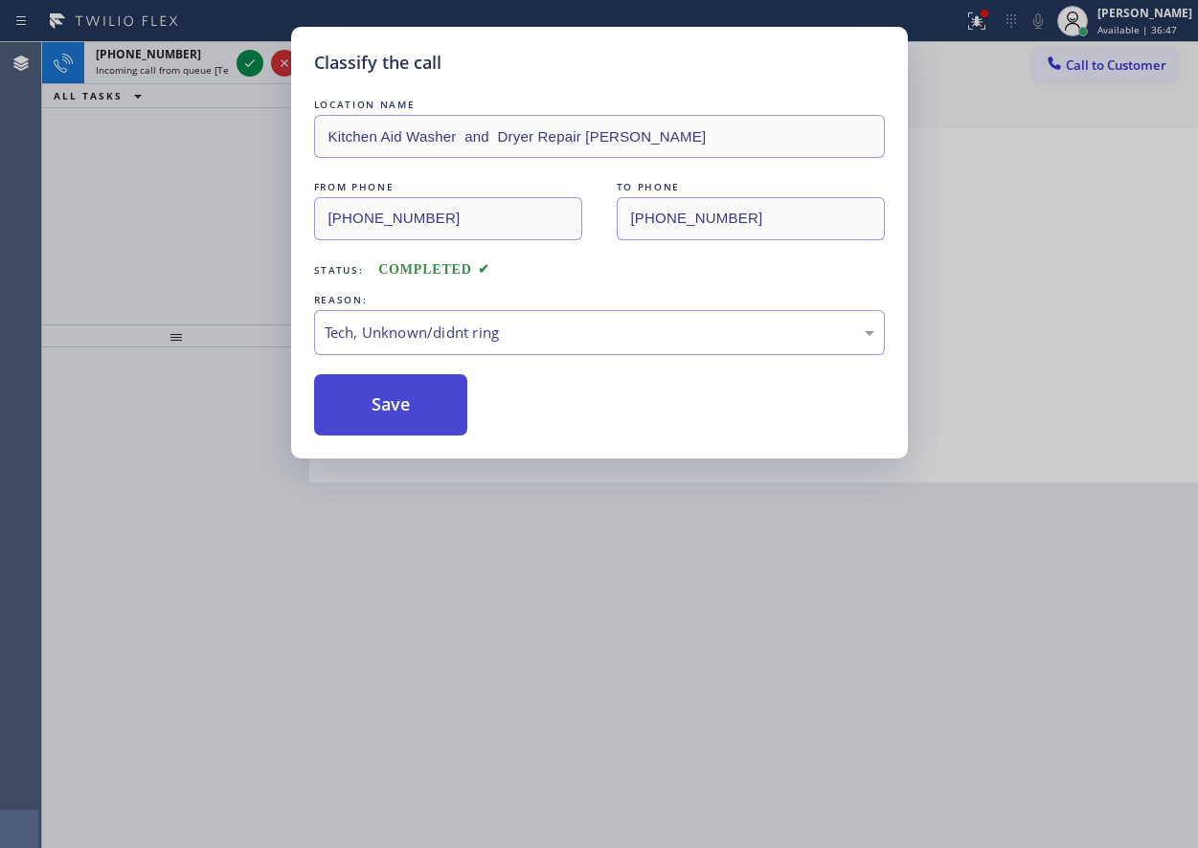
click at [376, 403] on button "Save" at bounding box center [391, 404] width 154 height 61
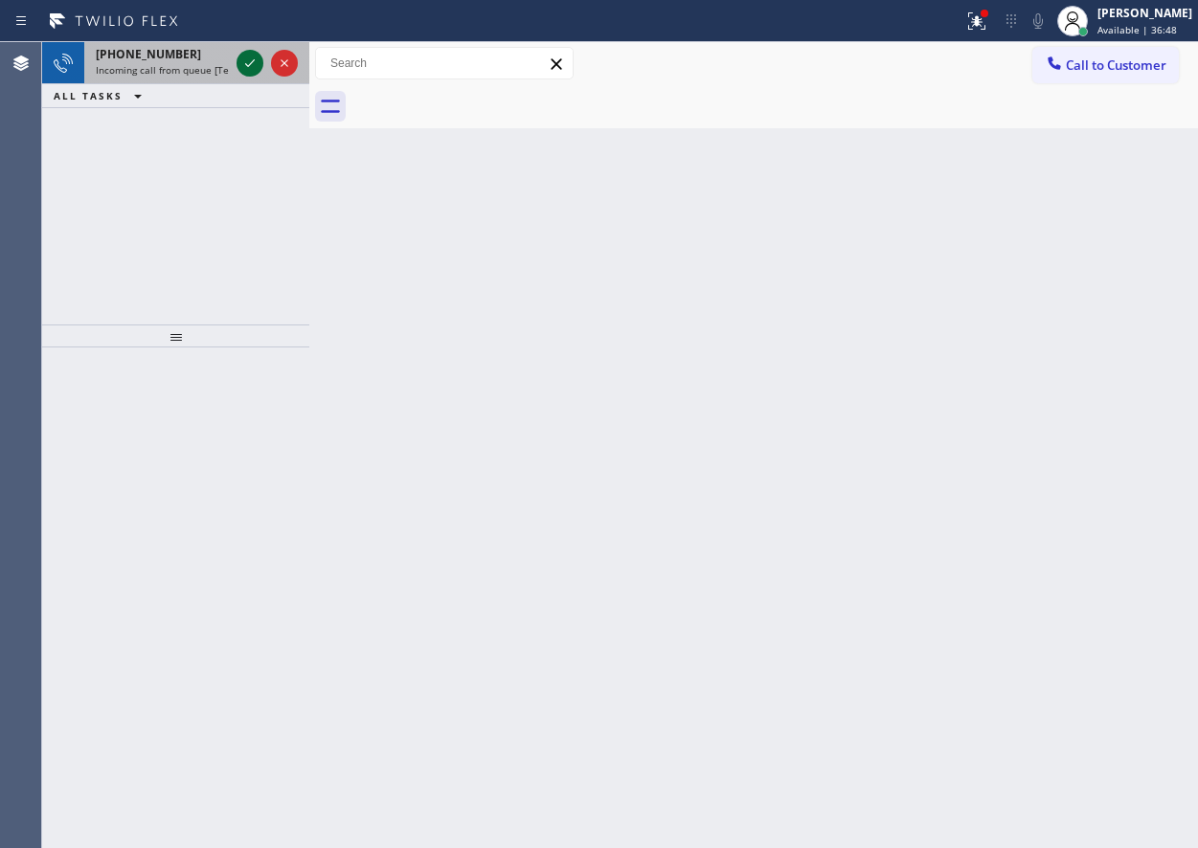
click at [250, 57] on icon at bounding box center [249, 63] width 23 height 23
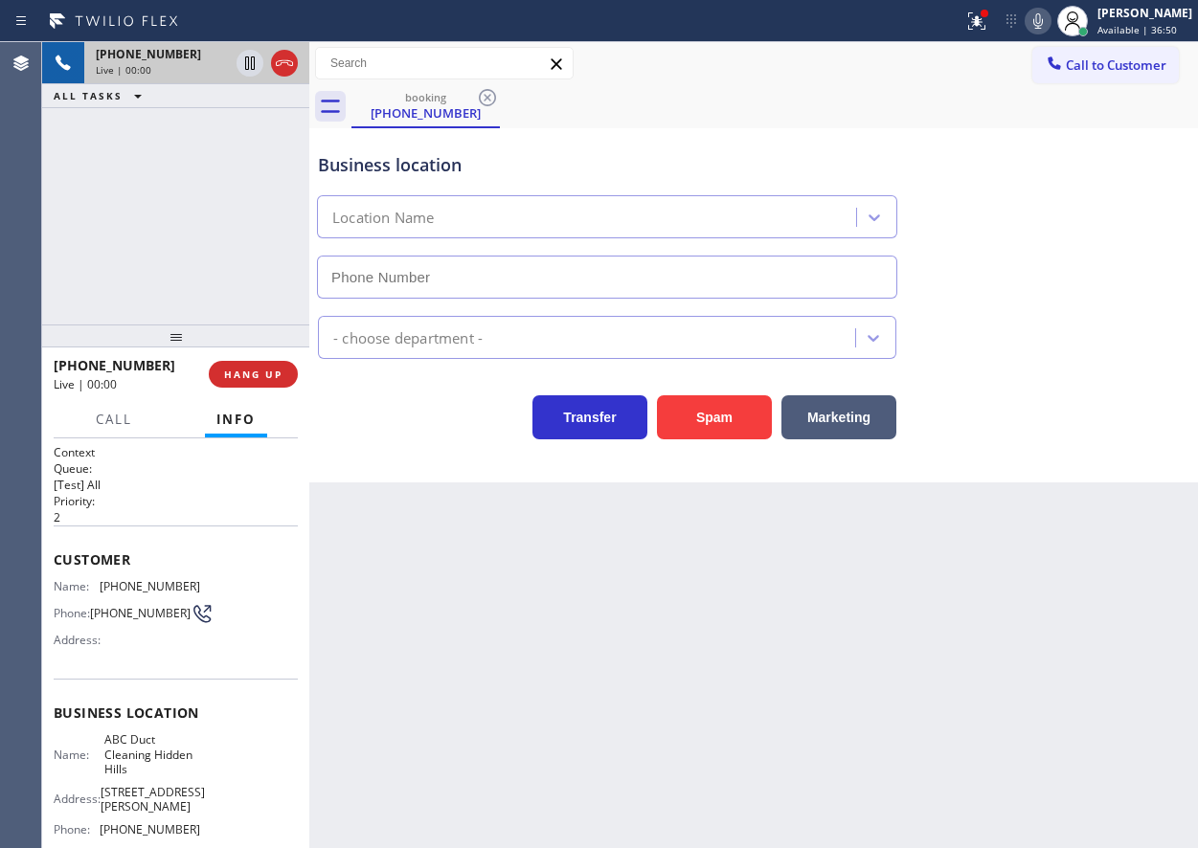
type input "[PHONE_NUMBER]"
click at [716, 435] on button "Spam" at bounding box center [714, 418] width 115 height 44
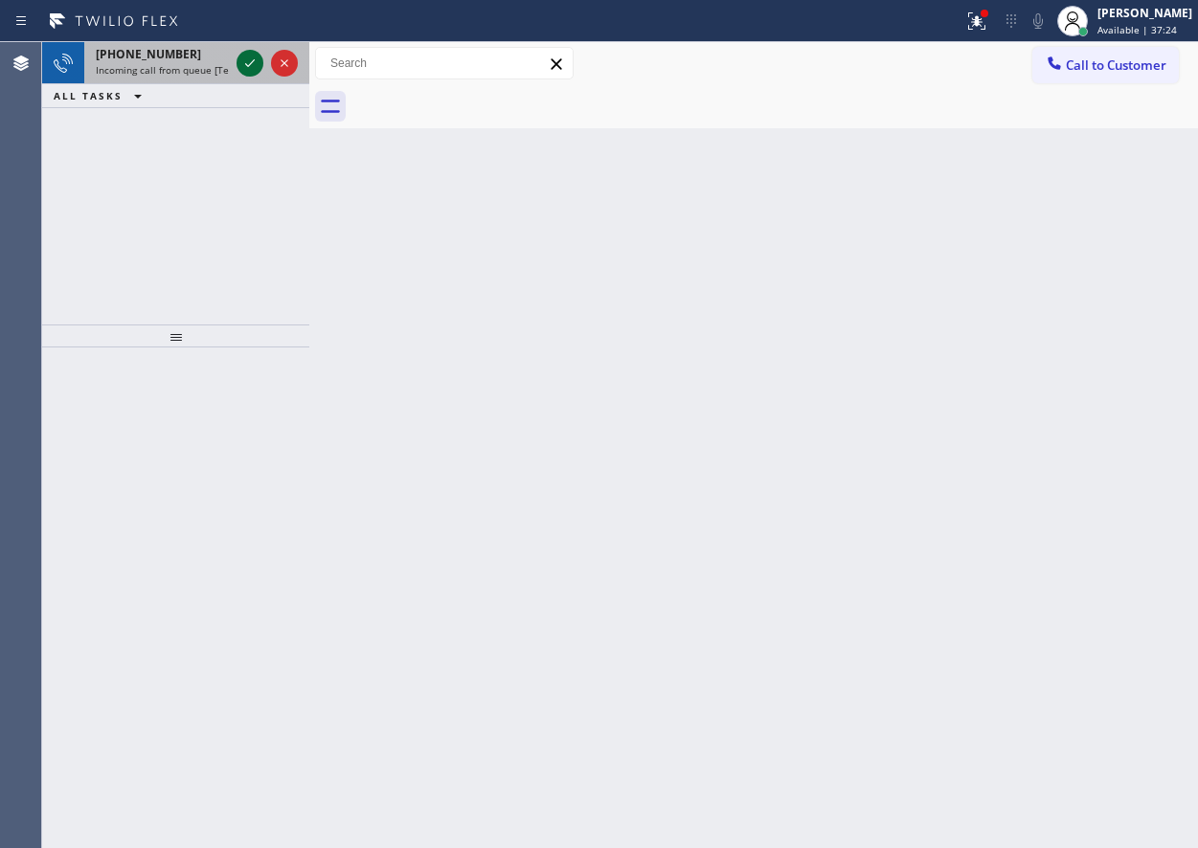
click at [257, 63] on icon at bounding box center [249, 63] width 23 height 23
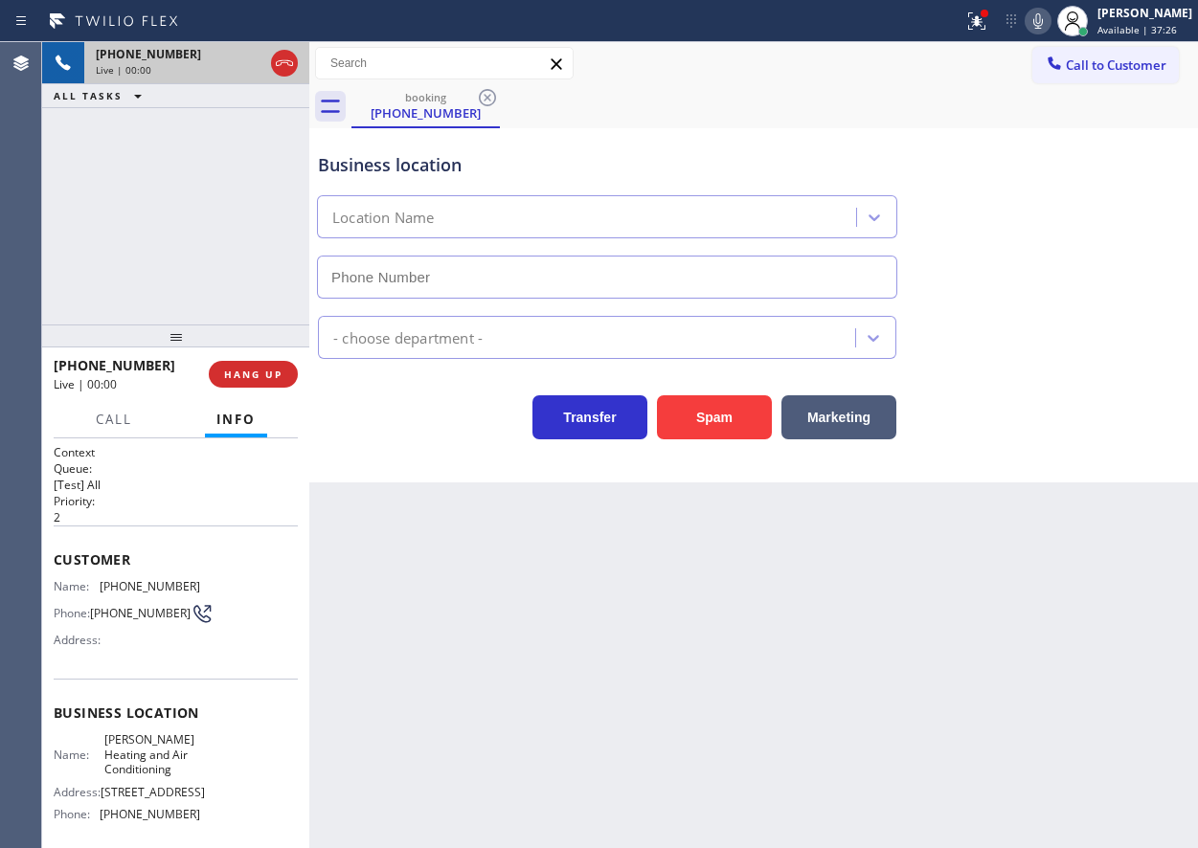
type input "[PHONE_NUMBER]"
click at [707, 398] on button "Spam" at bounding box center [714, 418] width 115 height 44
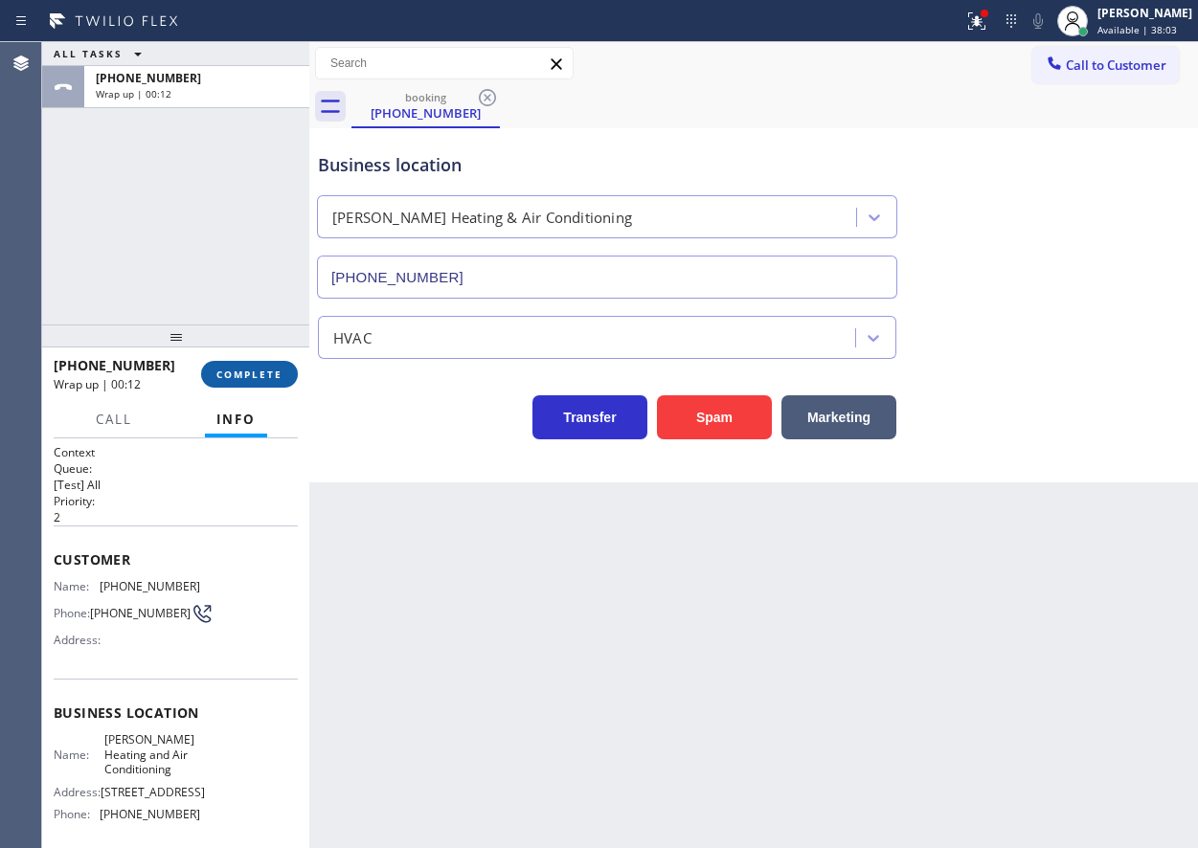
click at [240, 374] on span "COMPLETE" at bounding box center [249, 374] width 66 height 13
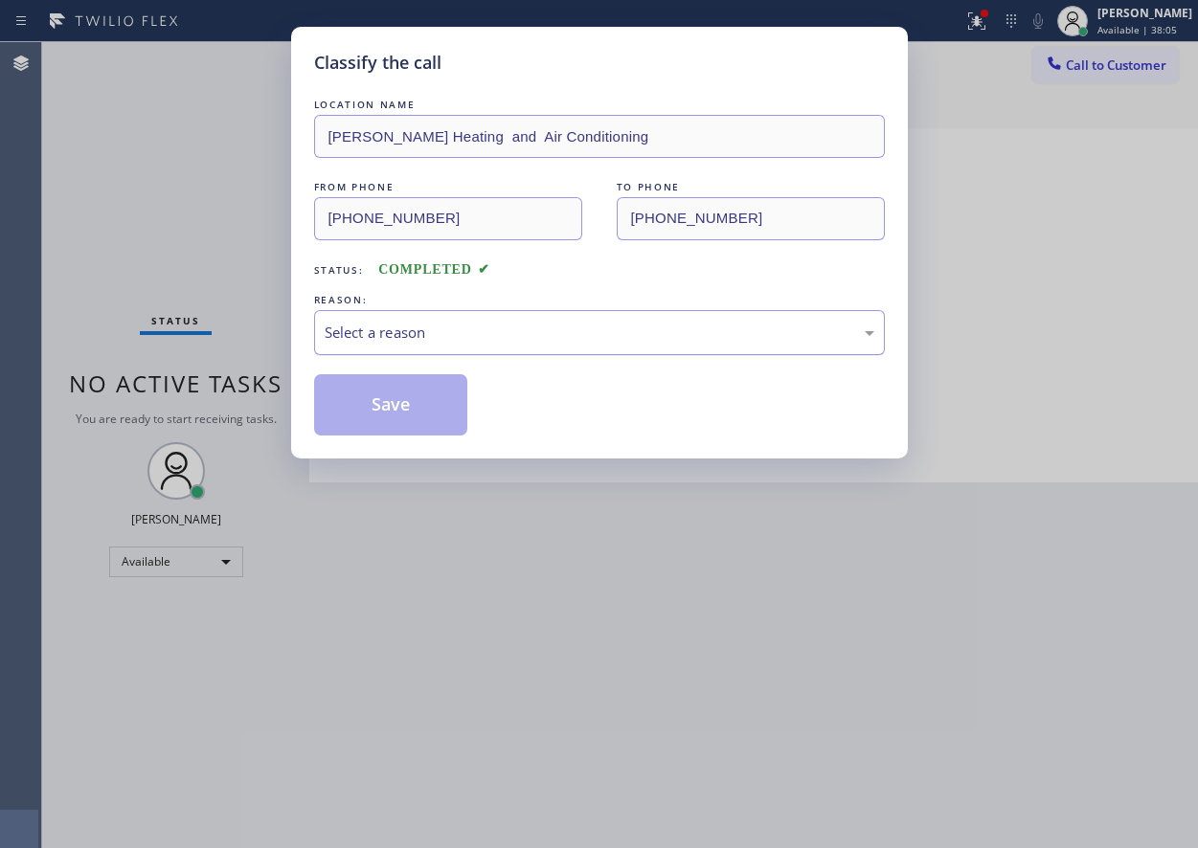
click at [411, 340] on div "Select a reason" at bounding box center [600, 333] width 550 height 22
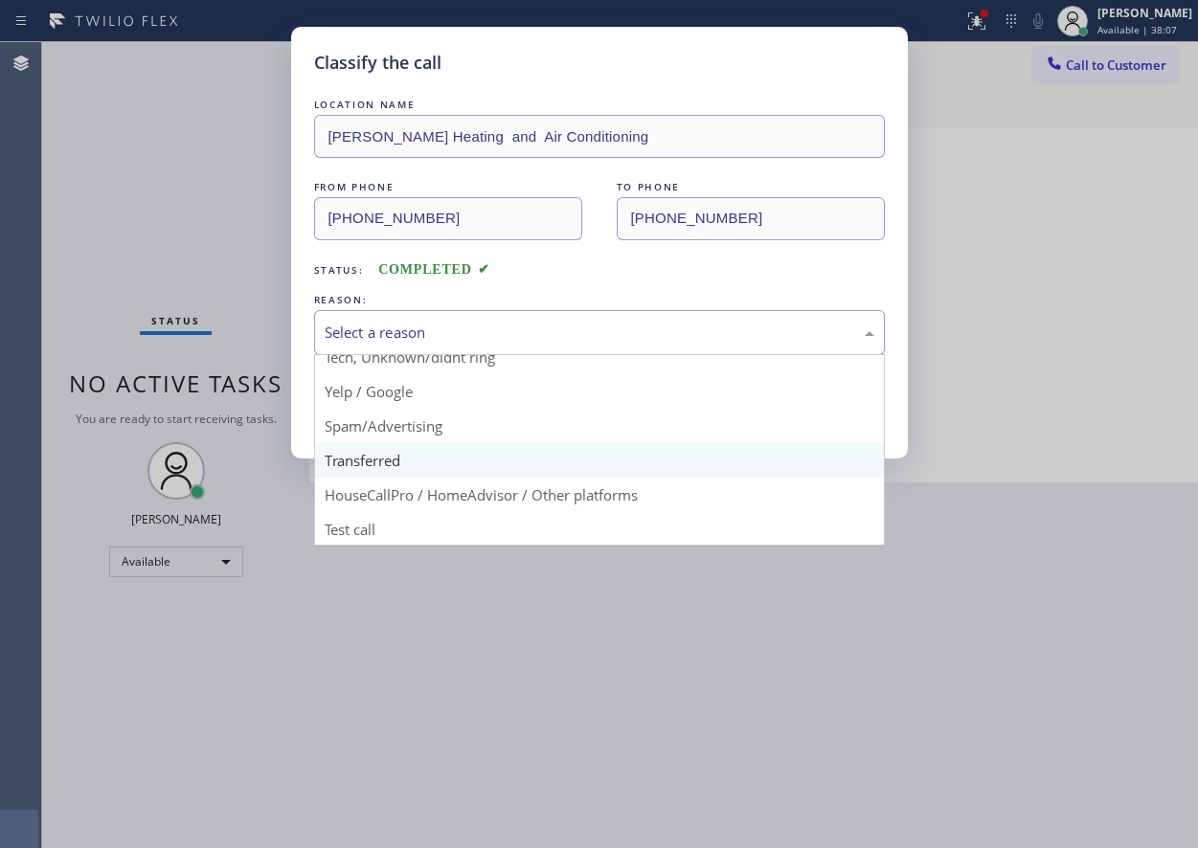
scroll to position [121, 0]
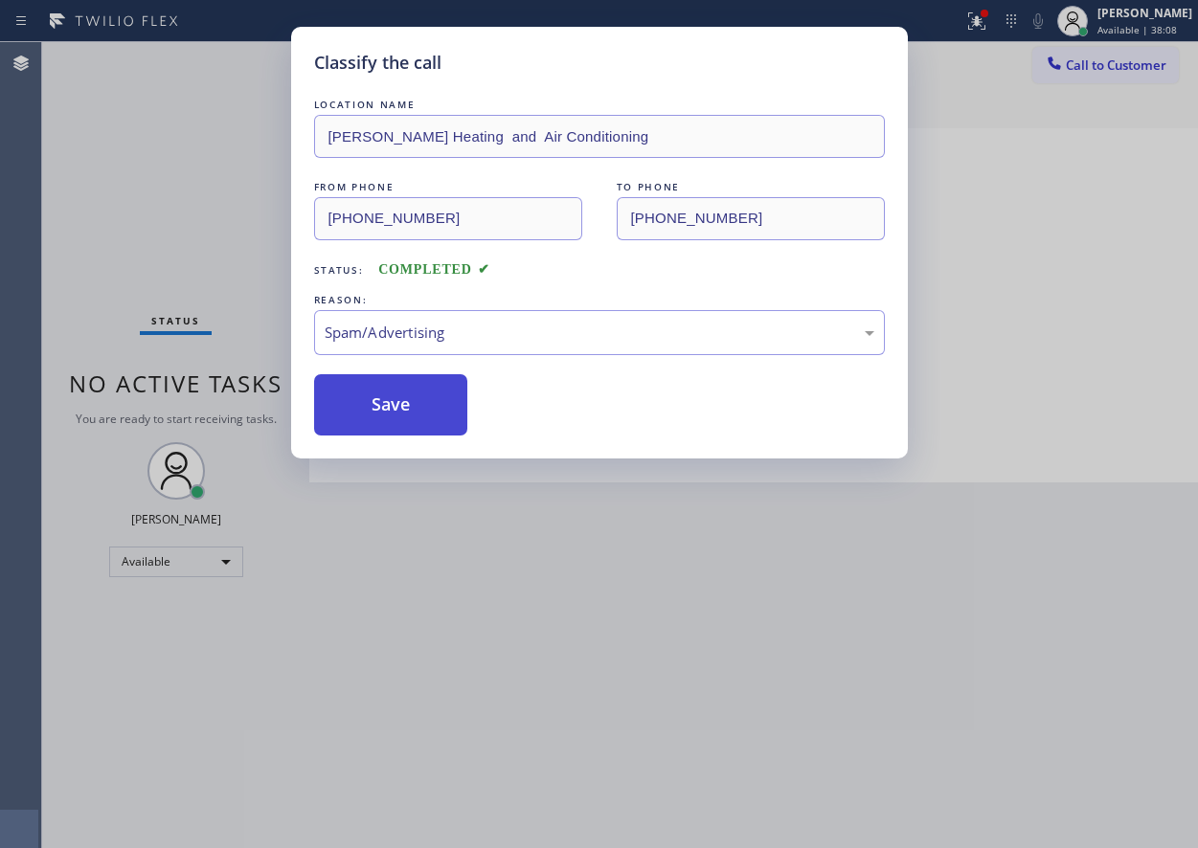
click at [389, 398] on button "Save" at bounding box center [391, 404] width 154 height 61
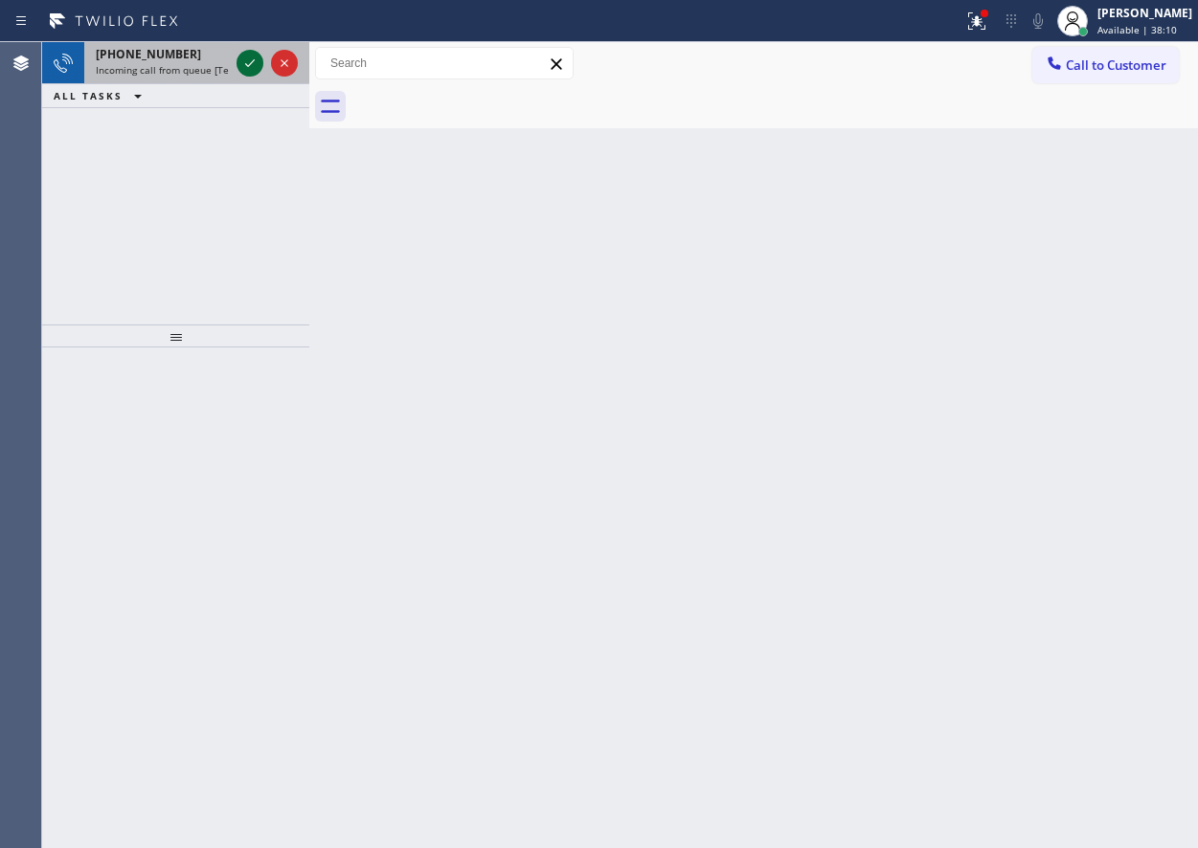
click at [248, 58] on icon at bounding box center [249, 63] width 23 height 23
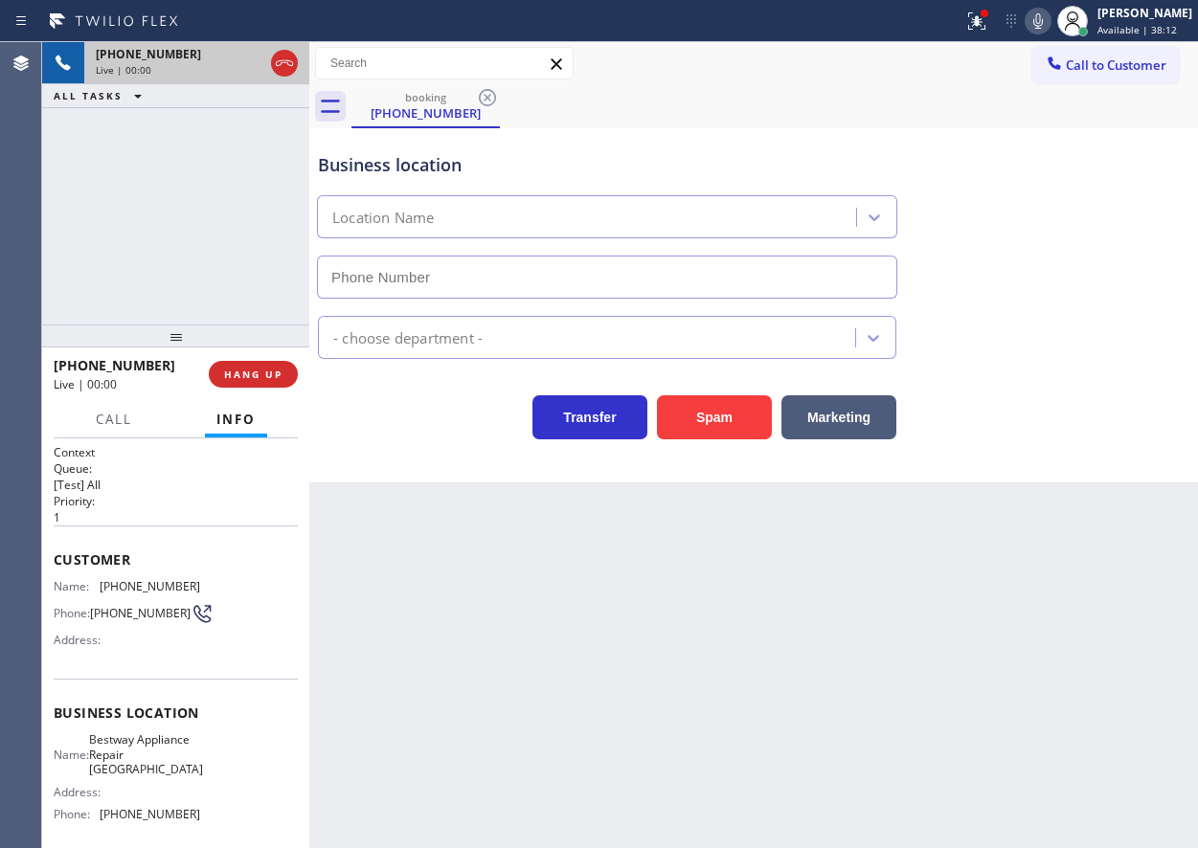
type input "[PHONE_NUMBER]"
click at [250, 373] on span "HANG UP" at bounding box center [253, 374] width 58 height 13
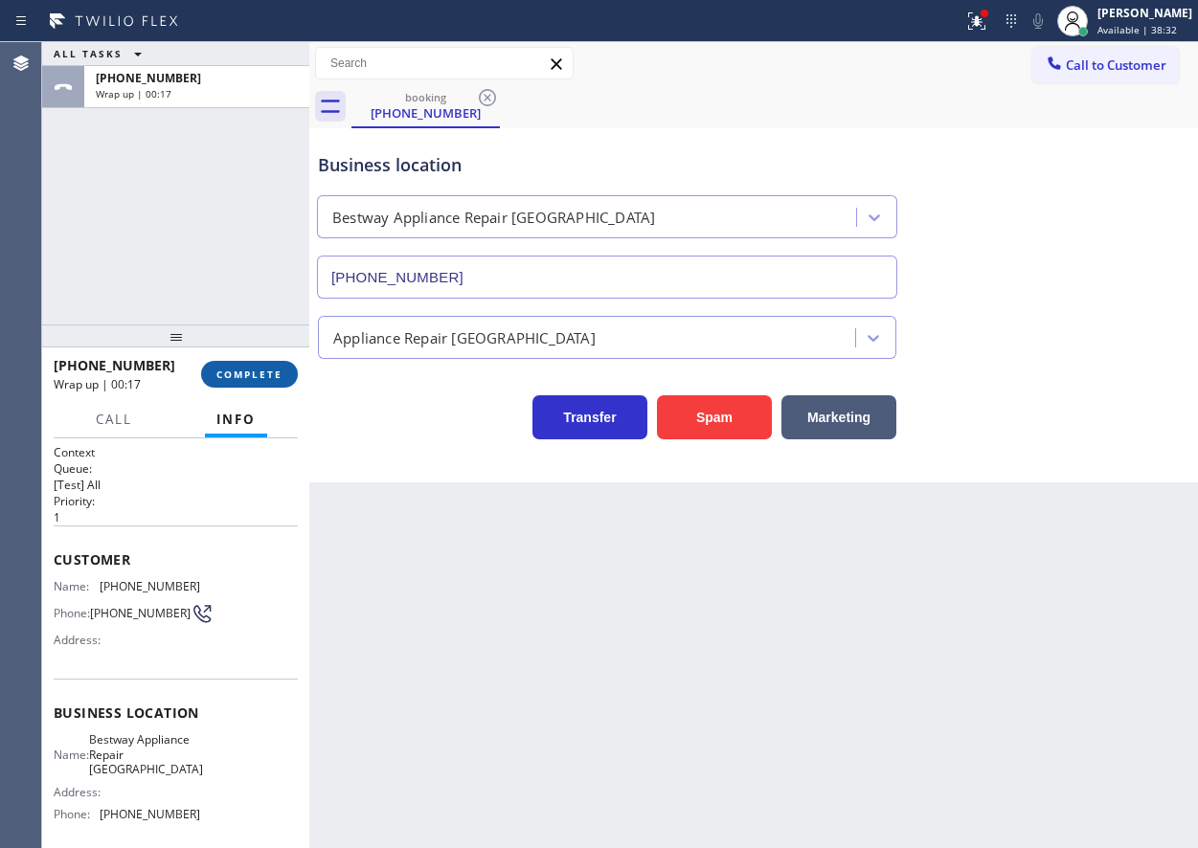
click at [268, 376] on span "COMPLETE" at bounding box center [249, 374] width 66 height 13
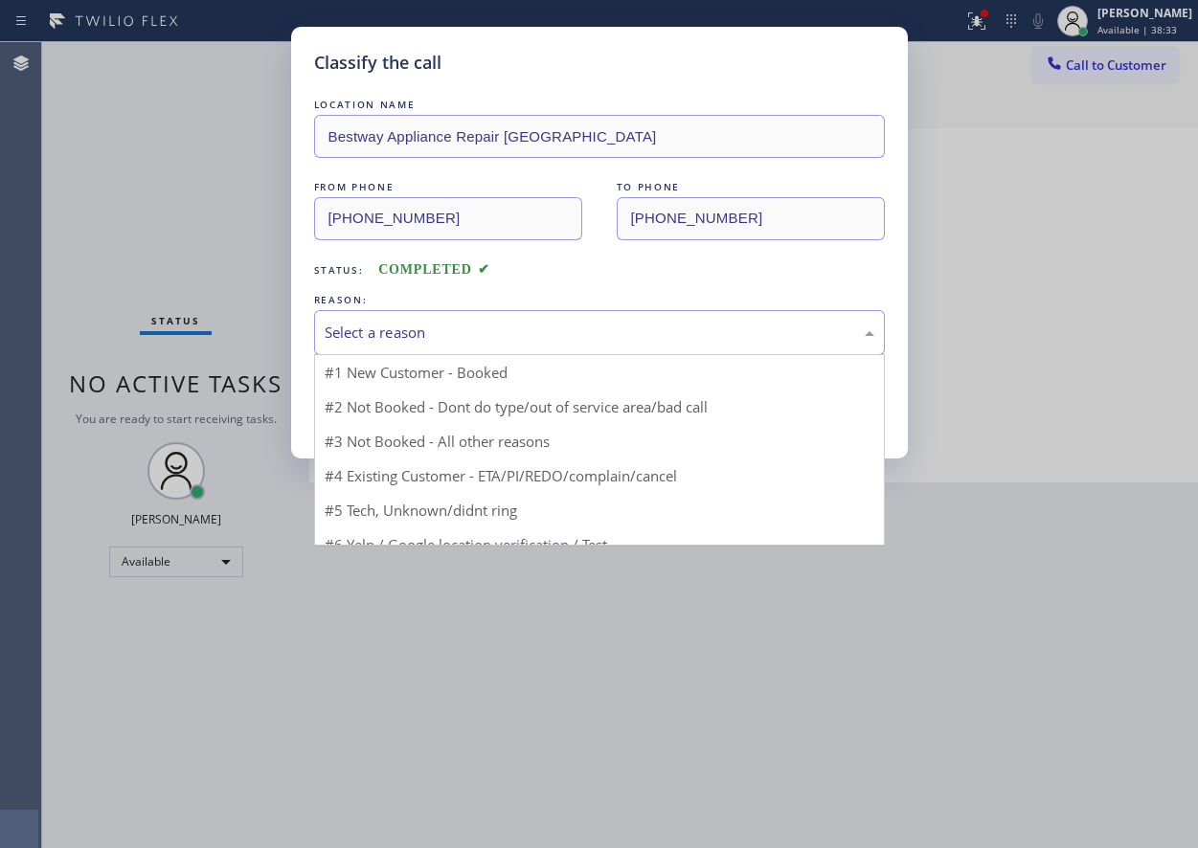
click at [491, 323] on div "Select a reason" at bounding box center [600, 333] width 550 height 22
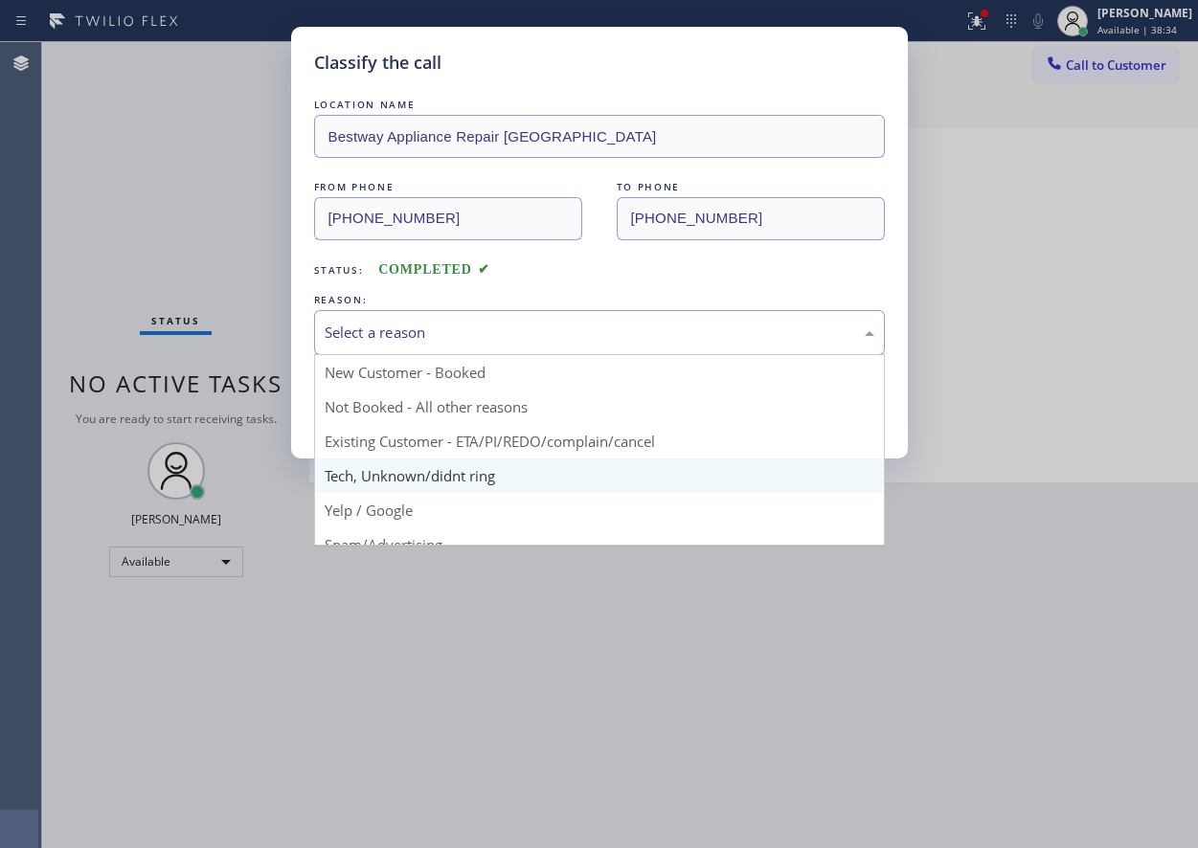
drag, startPoint x: 413, startPoint y: 486, endPoint x: 397, endPoint y: 414, distance: 73.4
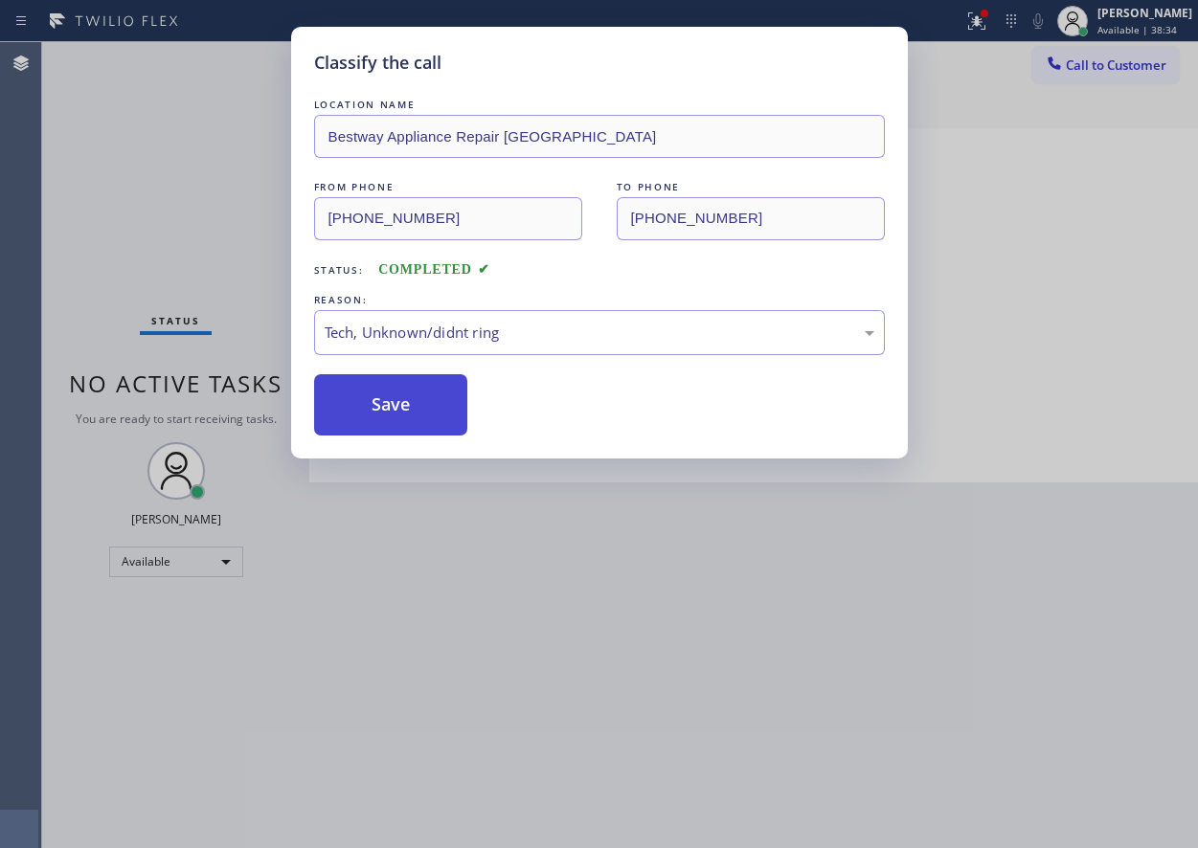
click at [397, 412] on button "Save" at bounding box center [391, 404] width 154 height 61
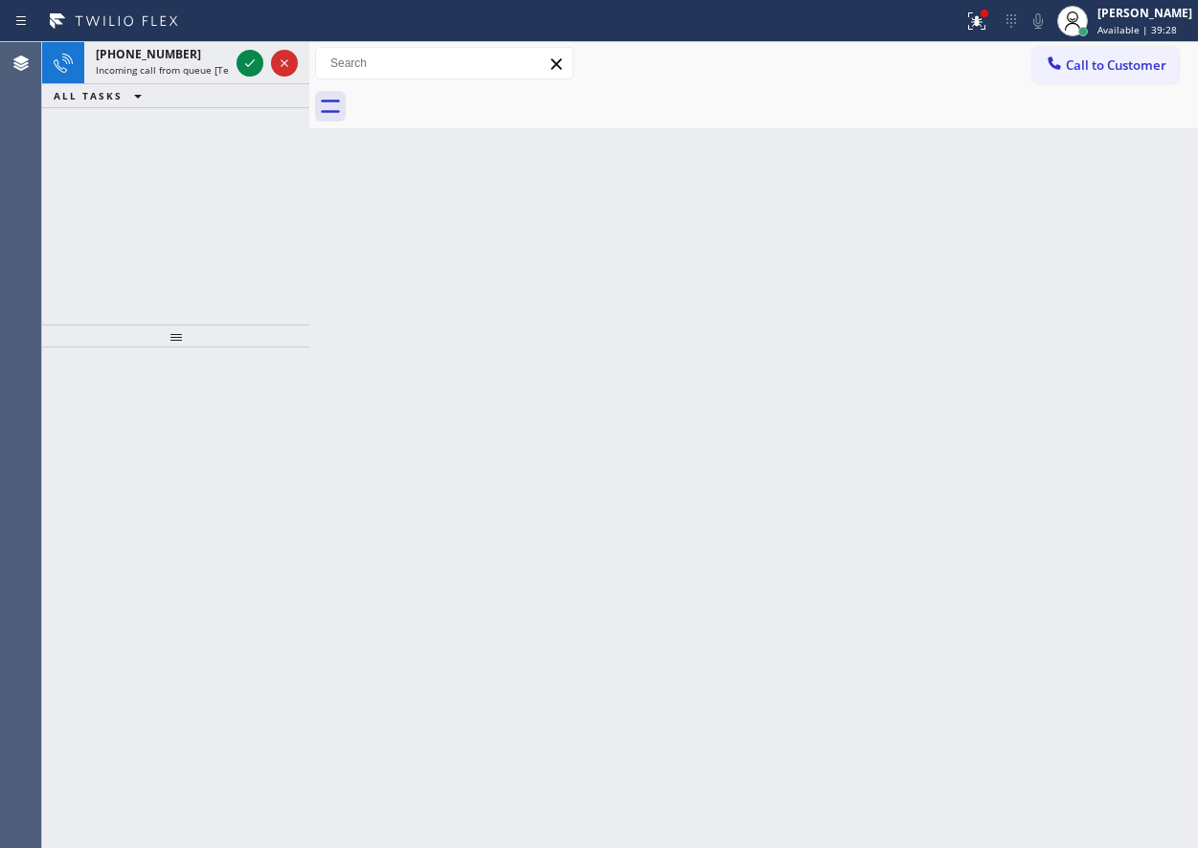
drag, startPoint x: 1109, startPoint y: 340, endPoint x: 577, endPoint y: 131, distance: 571.0
click at [1109, 340] on div "Back to Dashboard Change Sender ID Customers Technicians Select a contact Outbo…" at bounding box center [753, 445] width 889 height 806
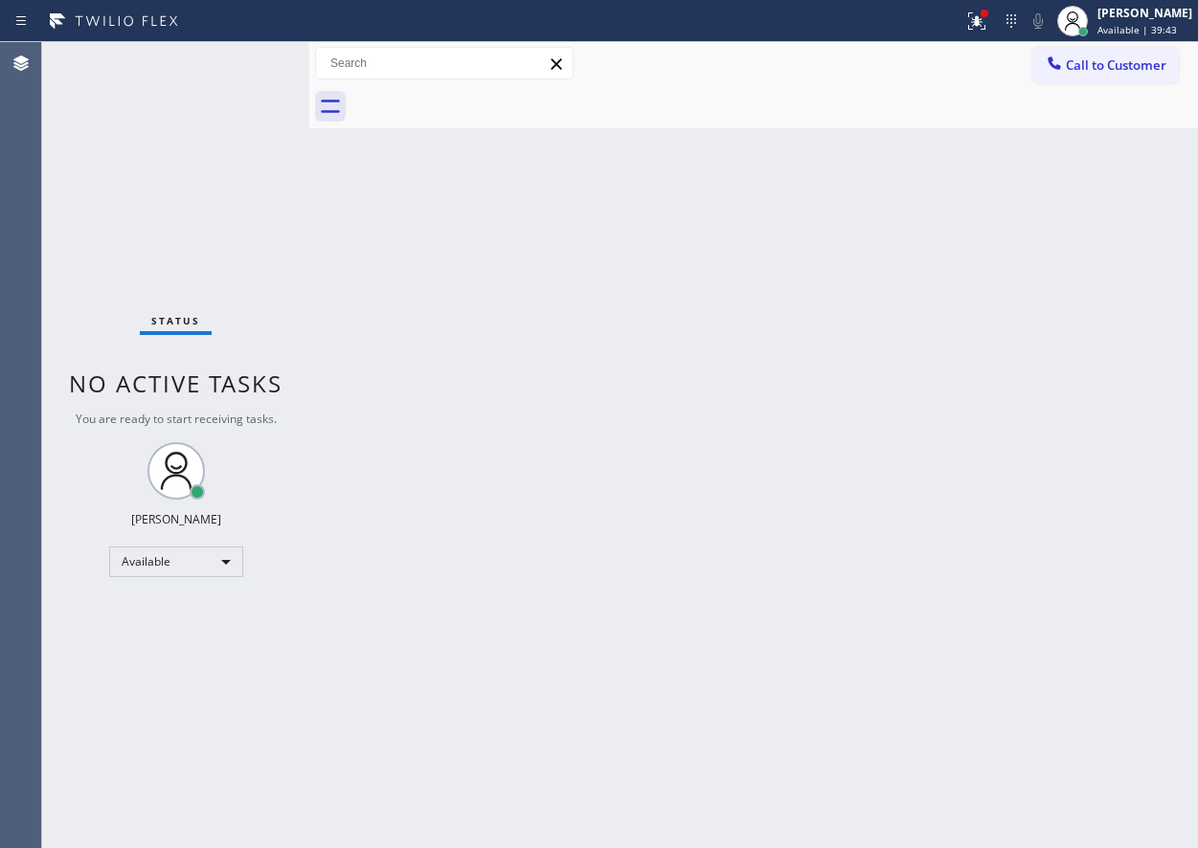
click at [1116, 743] on div "Back to Dashboard Change Sender ID Customers Technicians Select a contact Outbo…" at bounding box center [753, 445] width 889 height 806
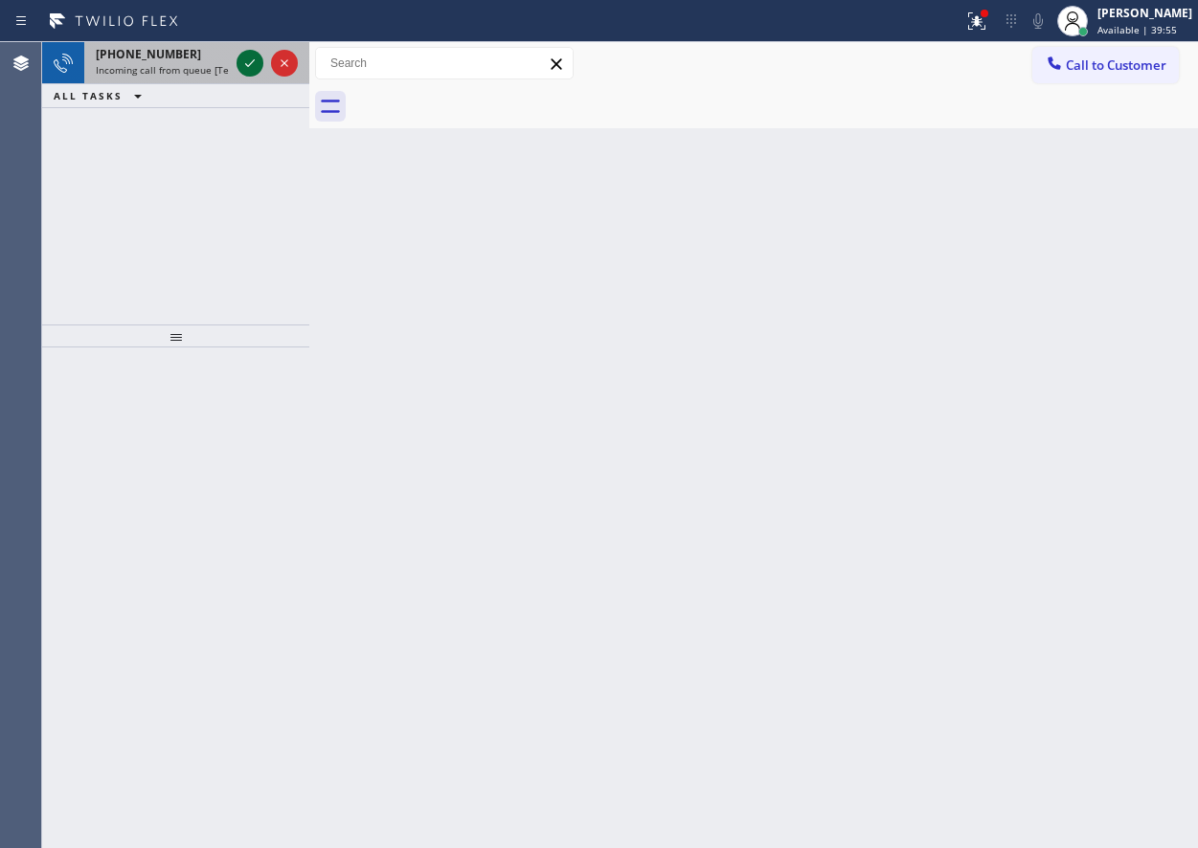
click at [239, 60] on icon at bounding box center [249, 63] width 23 height 23
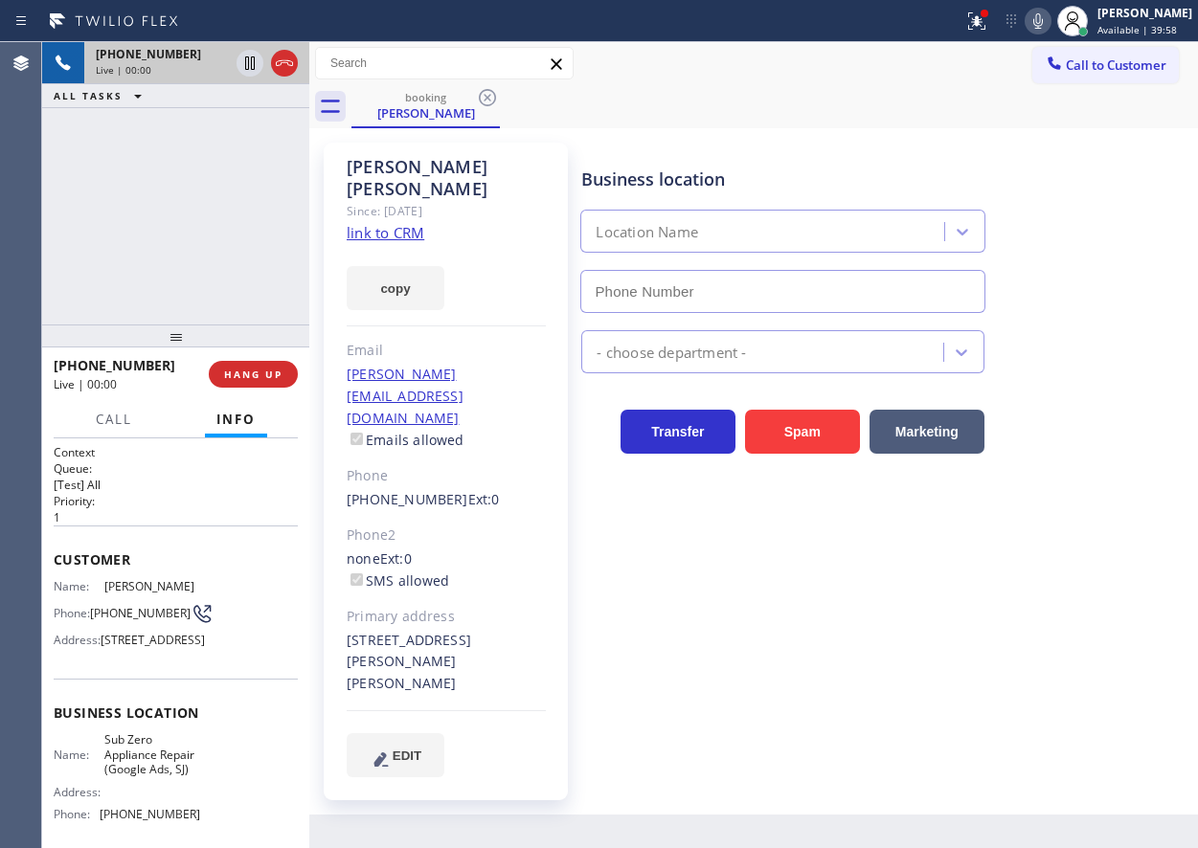
type input "[PHONE_NUMBER]"
click at [160, 777] on span "Sub Zero Appliance Repair (Google Ads, SJ)" at bounding box center [152, 755] width 96 height 44
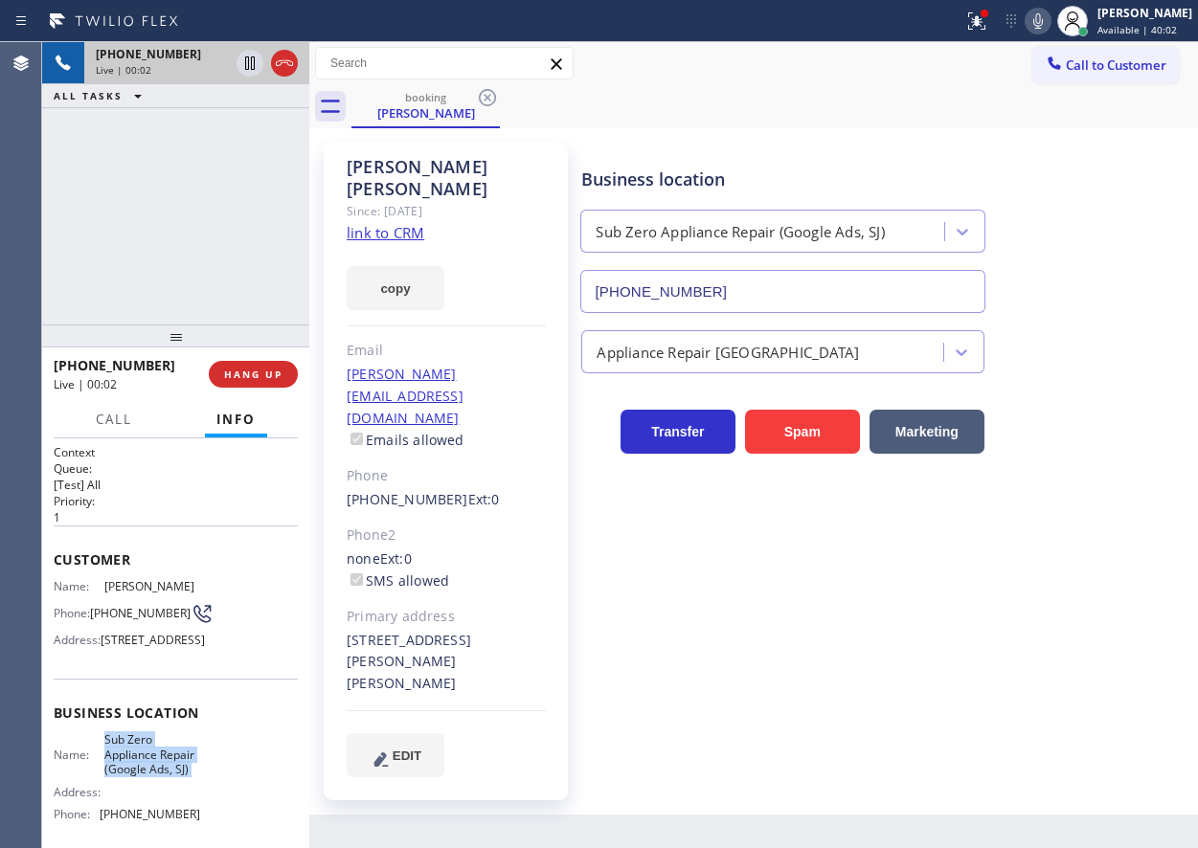
click at [160, 777] on span "Sub Zero Appliance Repair (Google Ads, SJ)" at bounding box center [152, 755] width 96 height 44
click at [811, 296] on input "[PHONE_NUMBER]" at bounding box center [782, 291] width 404 height 43
click at [373, 223] on link "link to CRM" at bounding box center [386, 232] width 78 height 19
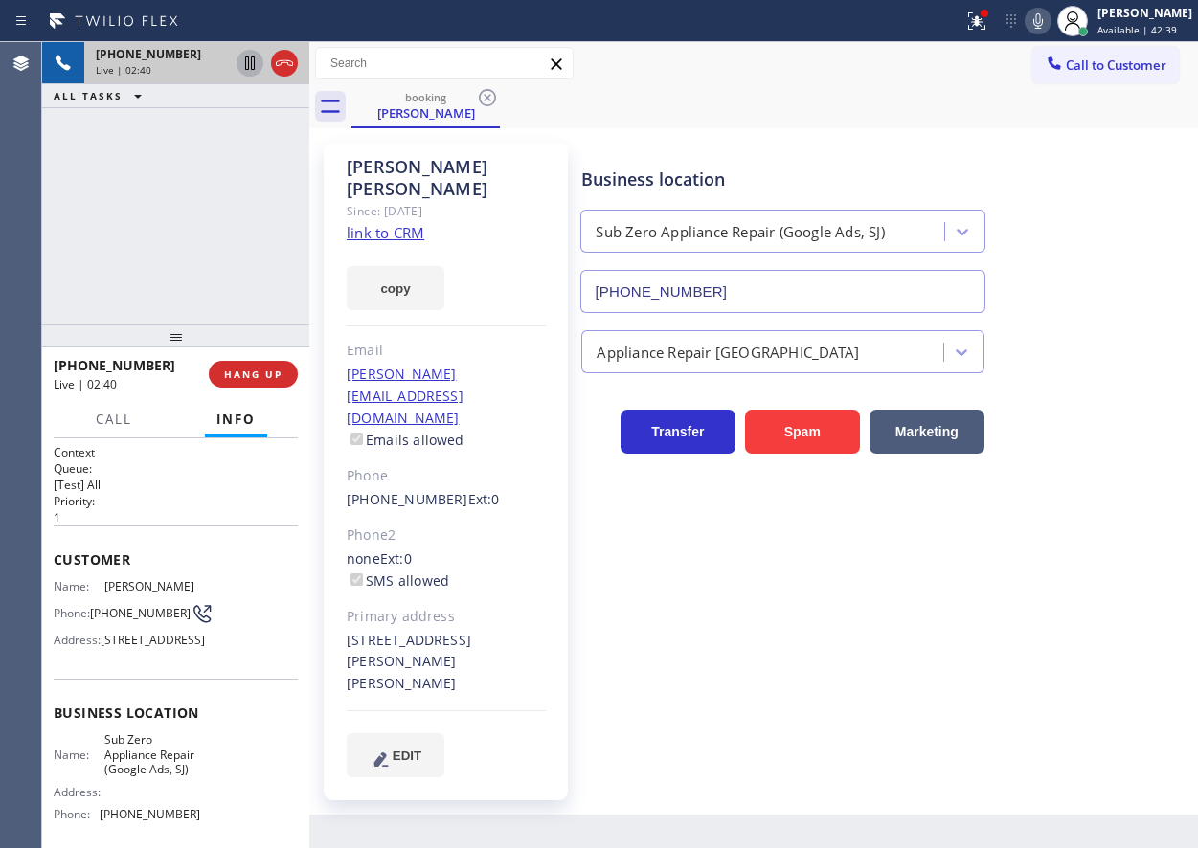
click at [242, 70] on icon at bounding box center [249, 63] width 23 height 23
click at [1048, 24] on icon at bounding box center [1038, 21] width 23 height 23
click at [243, 52] on icon at bounding box center [249, 63] width 23 height 23
click at [1050, 23] on icon at bounding box center [1038, 21] width 23 height 23
click at [1089, 284] on div "Business location Sub Zero Appliance Repair (Google Ads, SJ) [PHONE_NUMBER]" at bounding box center [885, 226] width 616 height 173
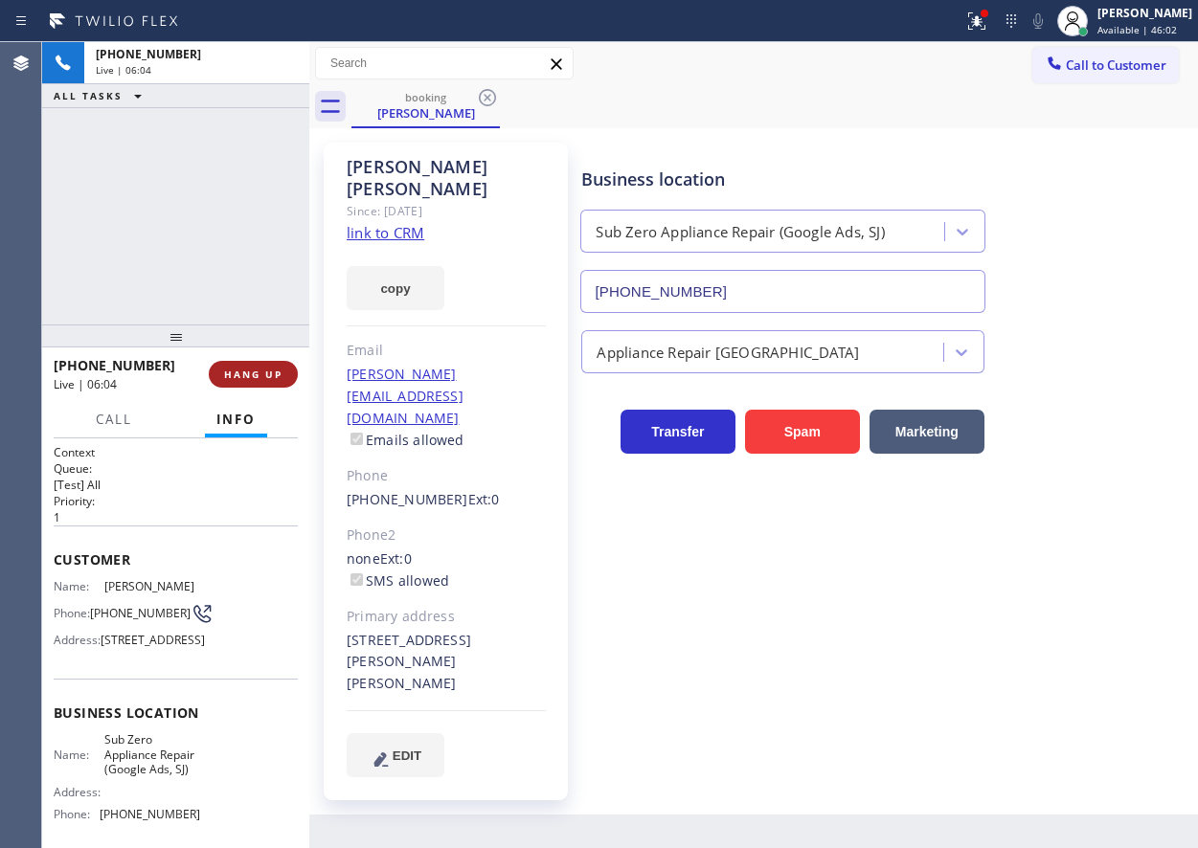
click at [254, 374] on span "HANG UP" at bounding box center [253, 374] width 58 height 13
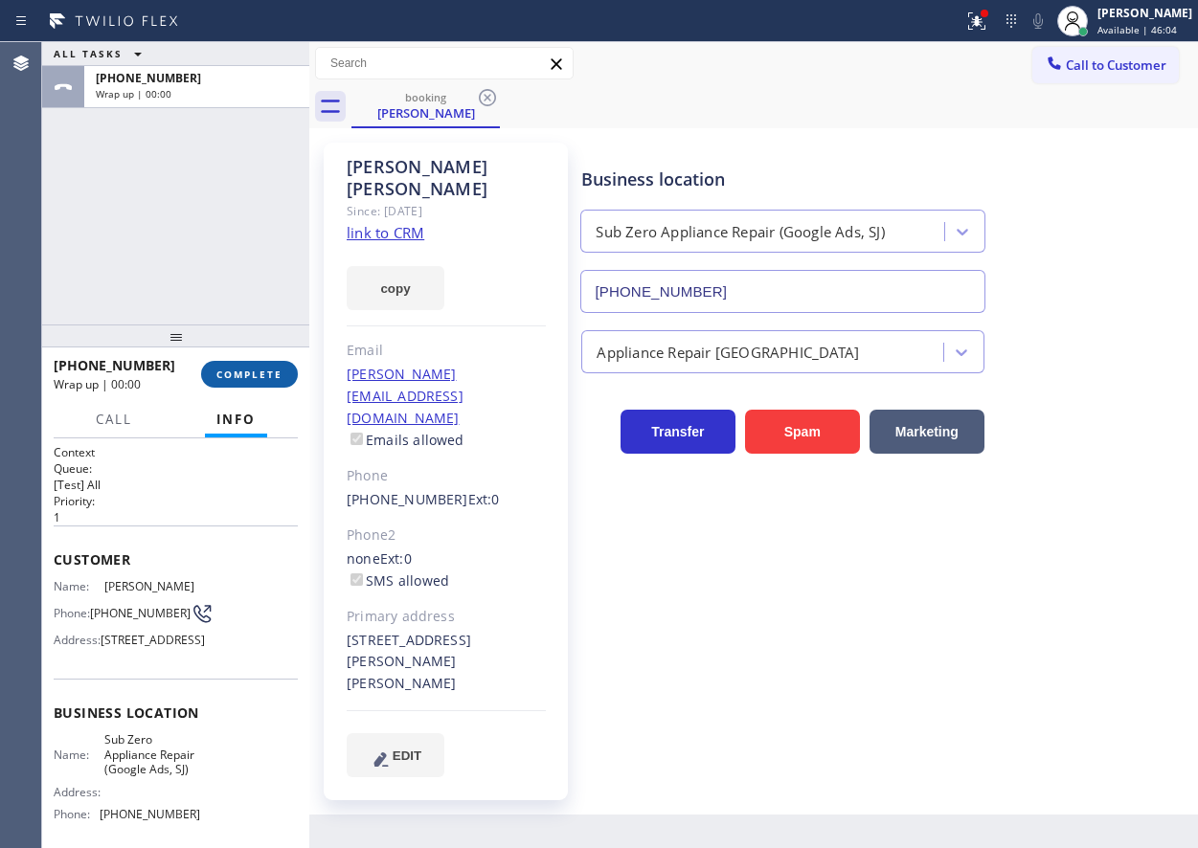
click at [254, 374] on span "COMPLETE" at bounding box center [249, 374] width 66 height 13
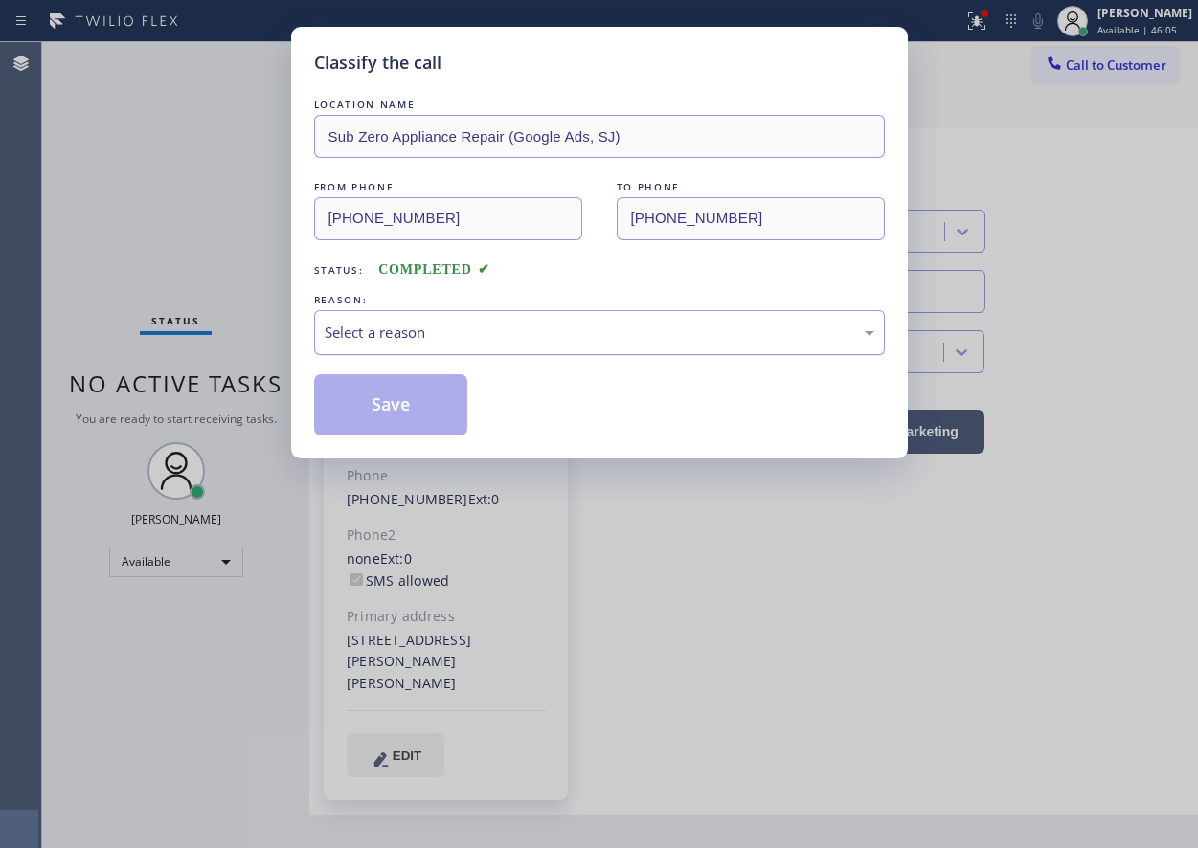
click at [471, 329] on div "Select a reason" at bounding box center [600, 333] width 550 height 22
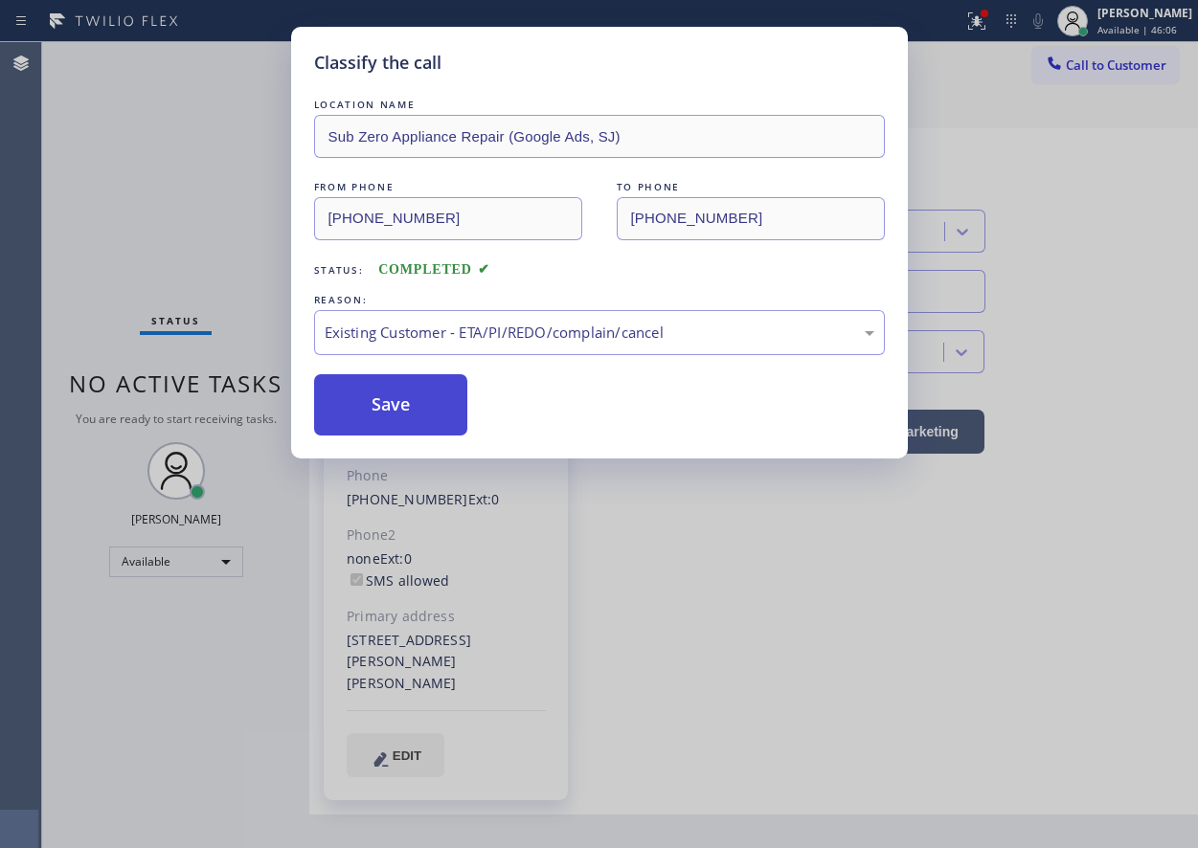
click at [425, 401] on button "Save" at bounding box center [391, 404] width 154 height 61
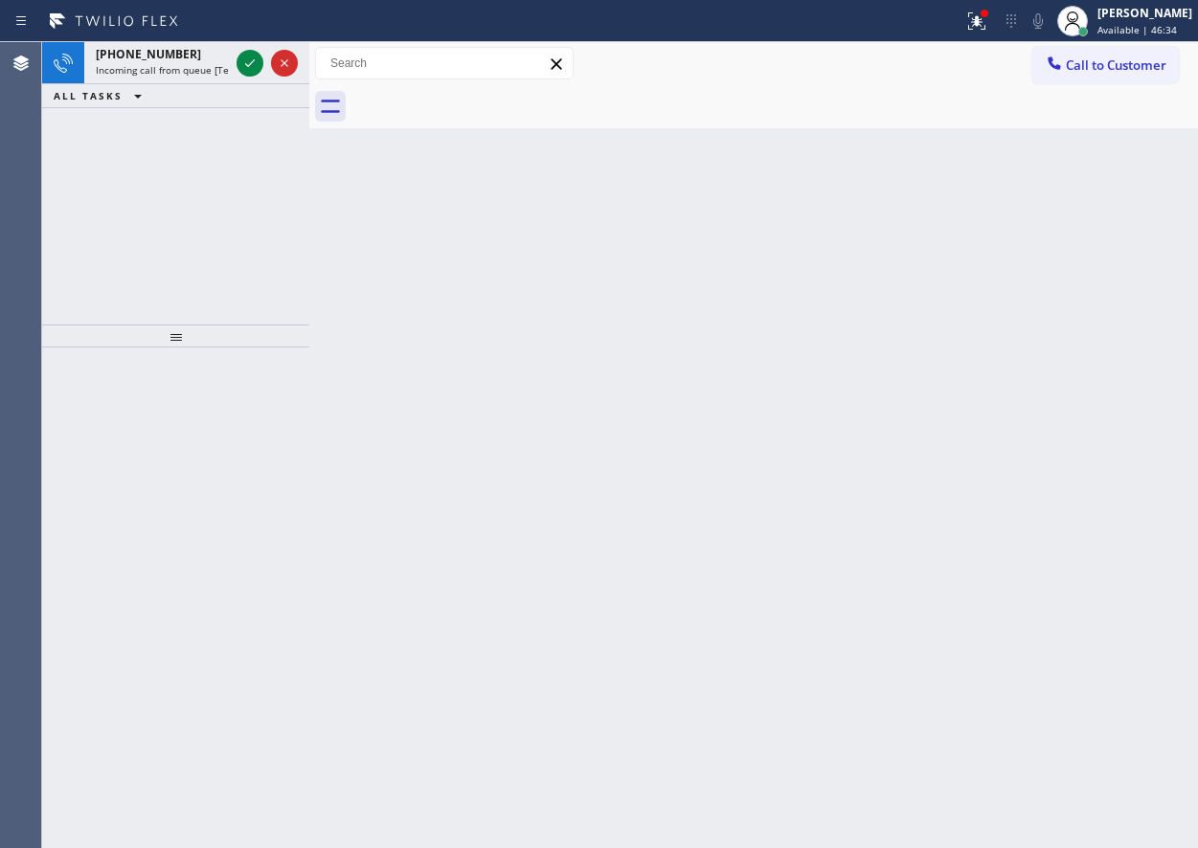
drag, startPoint x: 1055, startPoint y: 312, endPoint x: 408, endPoint y: 225, distance: 653.2
click at [1052, 313] on div "Back to Dashboard Change Sender ID Customers Technicians Select a contact Outbo…" at bounding box center [753, 445] width 889 height 806
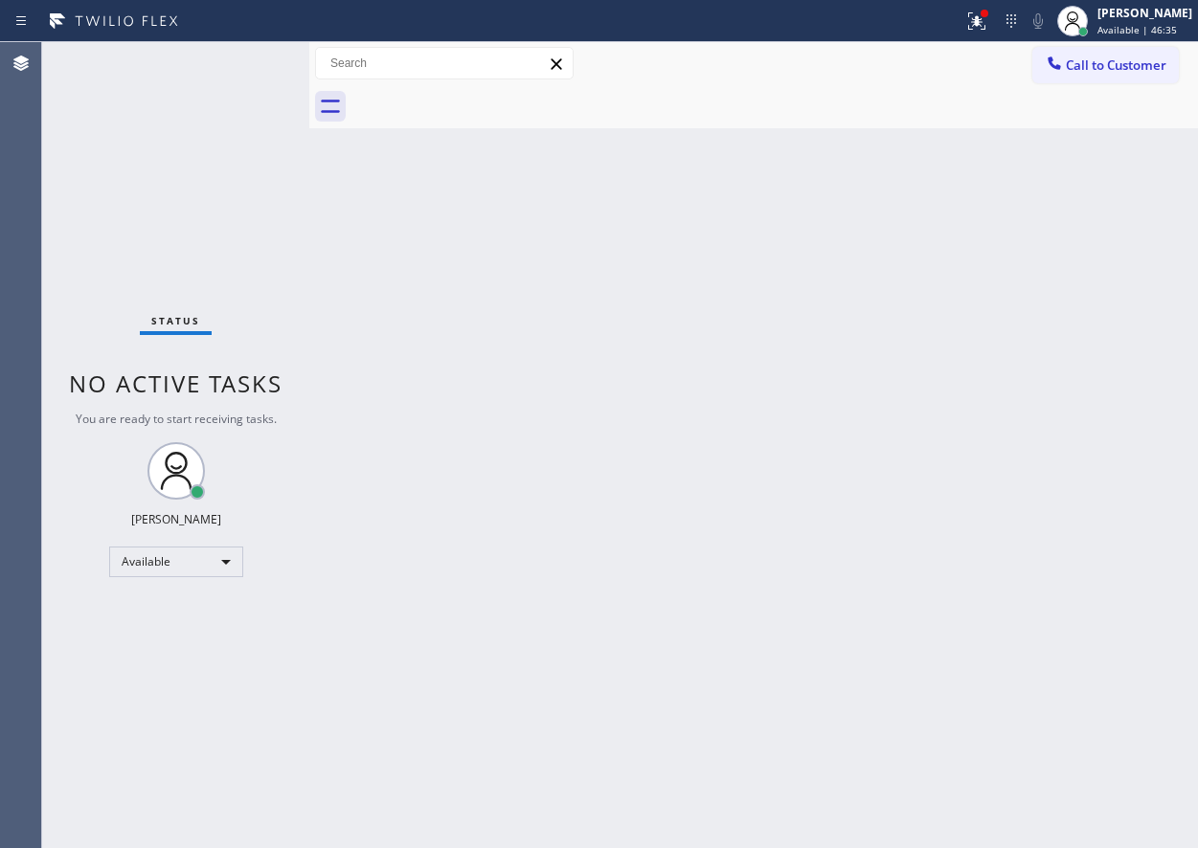
click at [242, 66] on div "Status No active tasks You are ready to start receiving tasks. [PERSON_NAME] Av…" at bounding box center [175, 445] width 267 height 806
click at [1032, 598] on div "Back to Dashboard Change Sender ID Customers Technicians Select a contact Outbo…" at bounding box center [753, 445] width 889 height 806
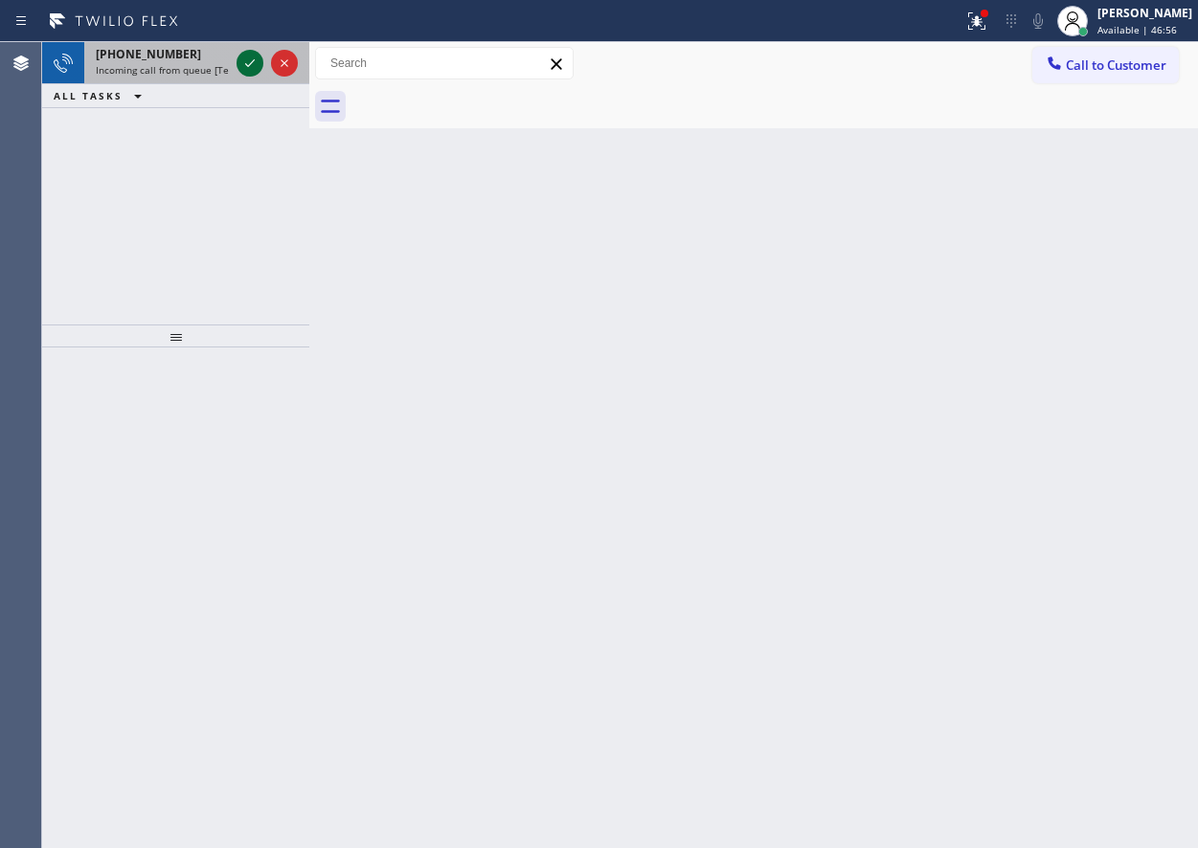
click at [255, 57] on icon at bounding box center [249, 63] width 23 height 23
drag, startPoint x: 1049, startPoint y: 475, endPoint x: 647, endPoint y: 323, distance: 429.2
click at [1049, 475] on div "Back to Dashboard Change Sender ID Customers Technicians Select a contact Outbo…" at bounding box center [753, 445] width 889 height 806
click at [243, 73] on icon at bounding box center [249, 63] width 23 height 23
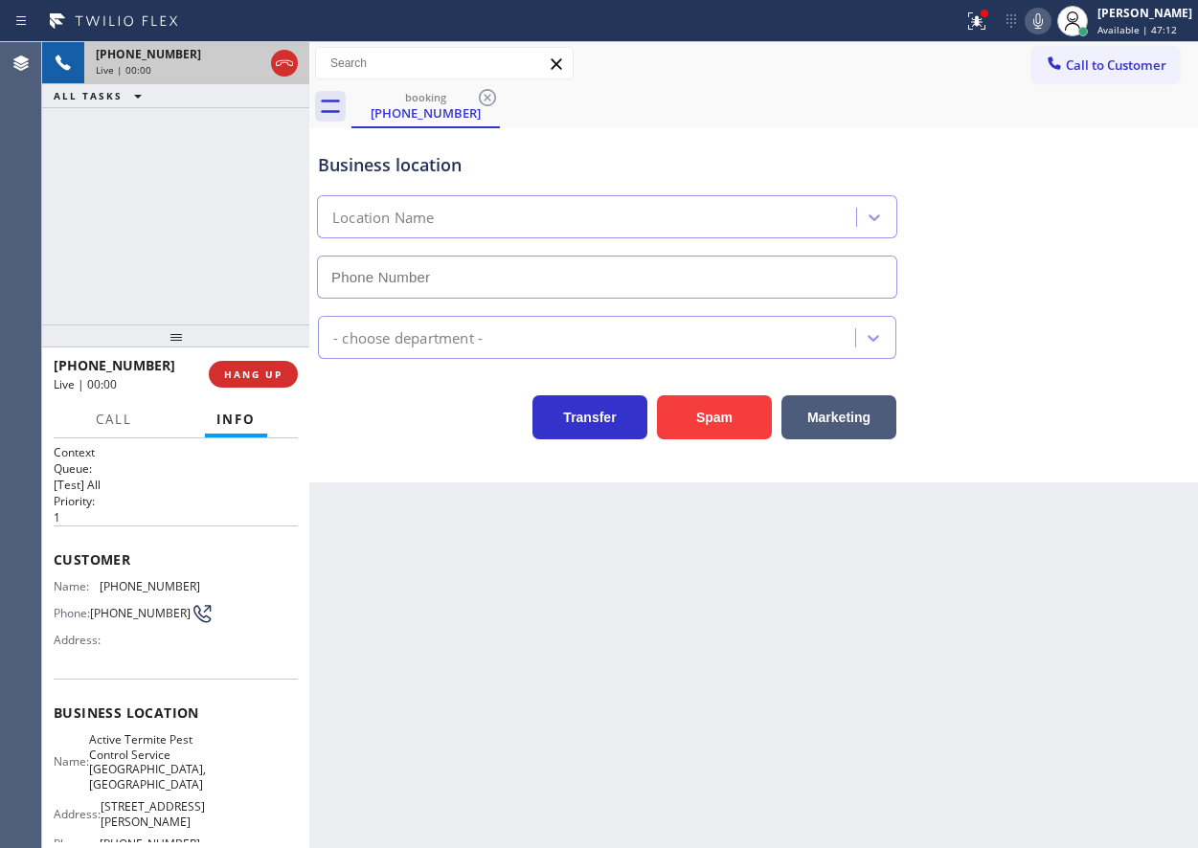
type input "[PHONE_NUMBER]"
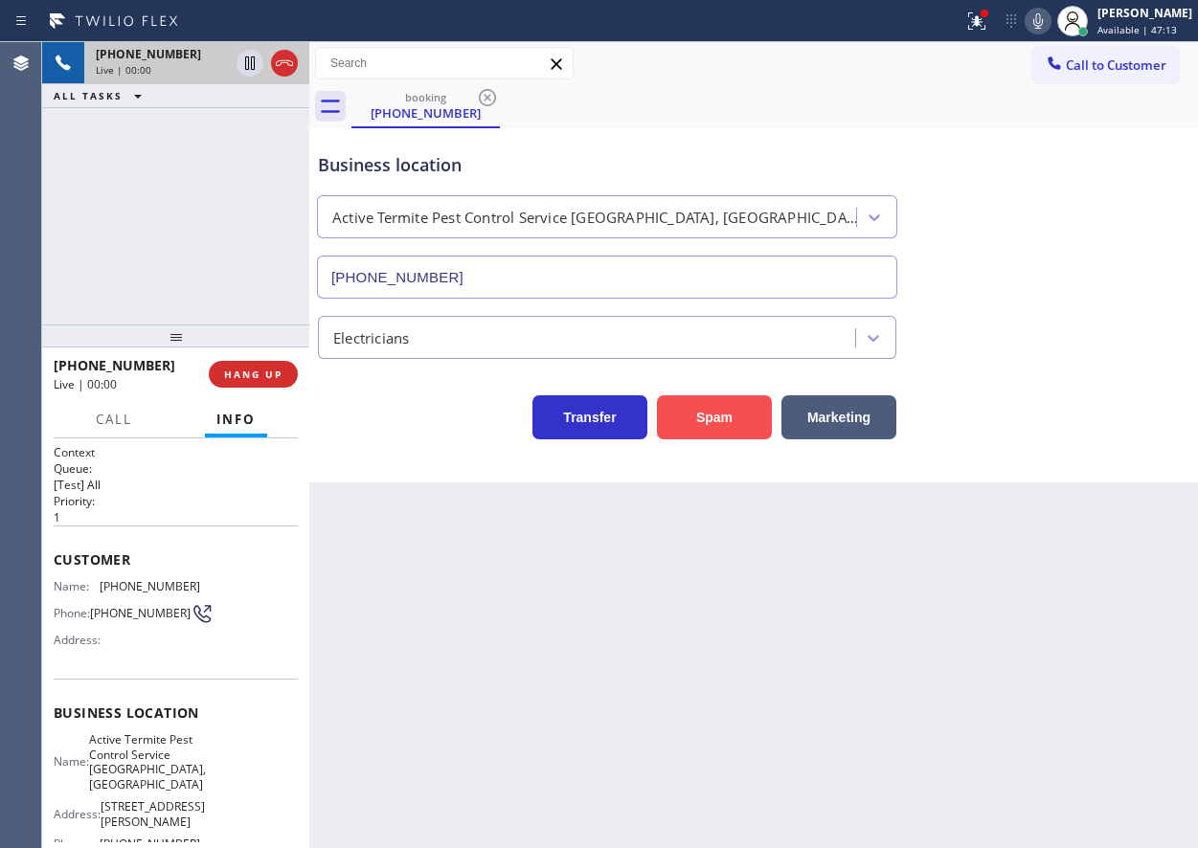
click at [699, 409] on button "Spam" at bounding box center [714, 418] width 115 height 44
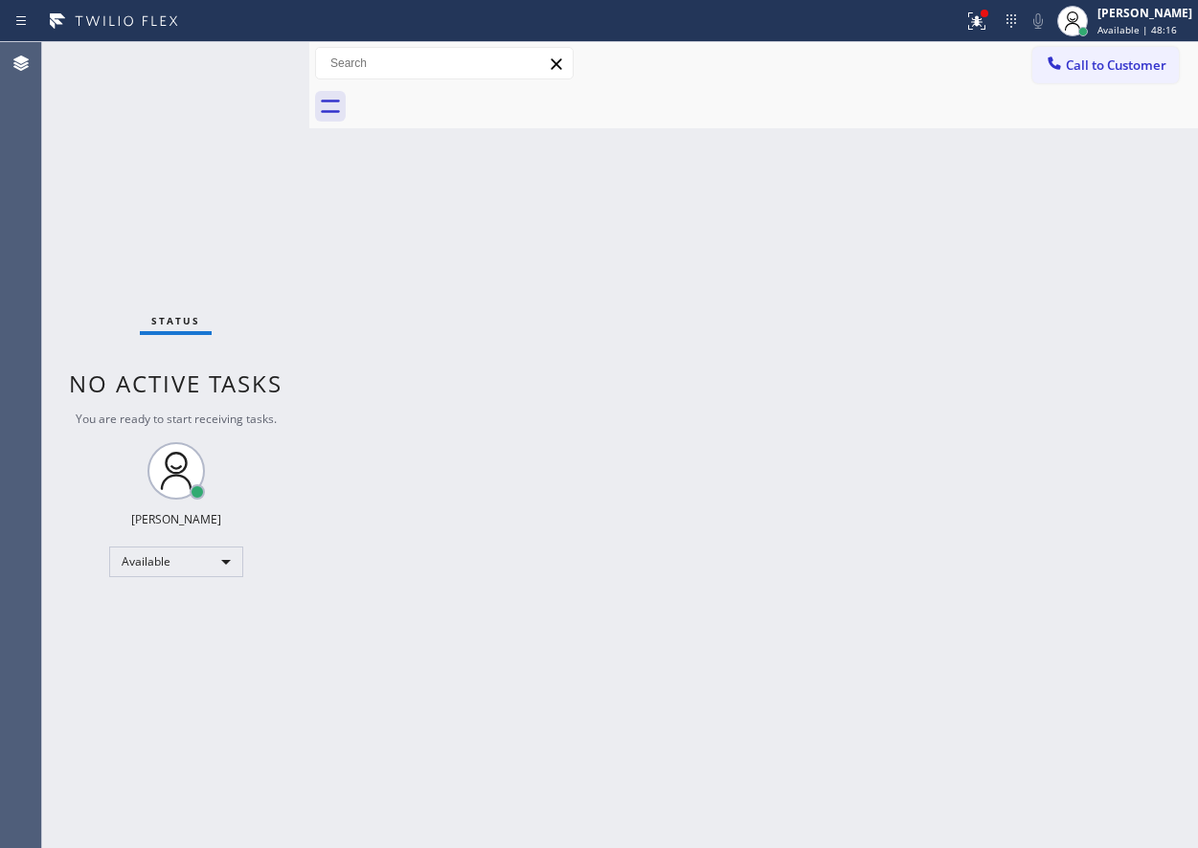
click at [1122, 548] on div "Back to Dashboard Change Sender ID Customers Technicians Select a contact Outbo…" at bounding box center [753, 445] width 889 height 806
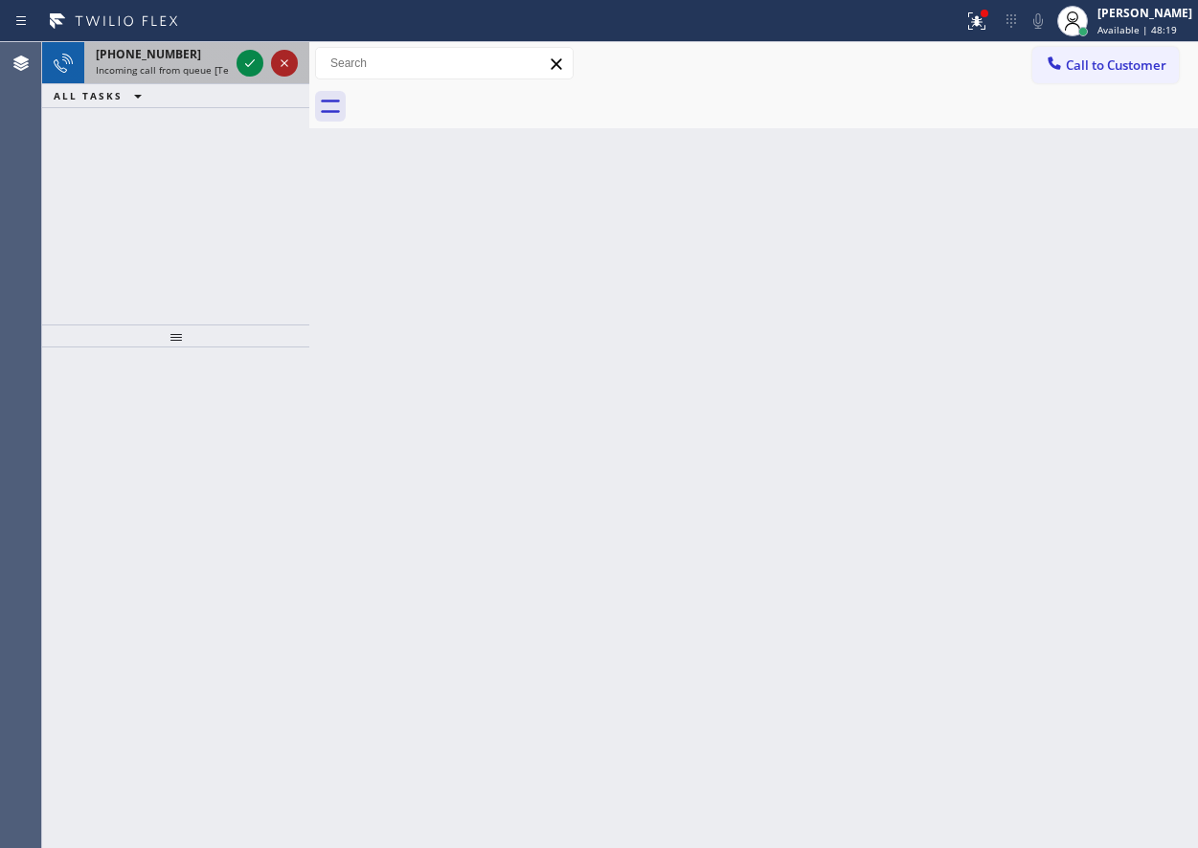
click at [245, 62] on icon at bounding box center [249, 63] width 23 height 23
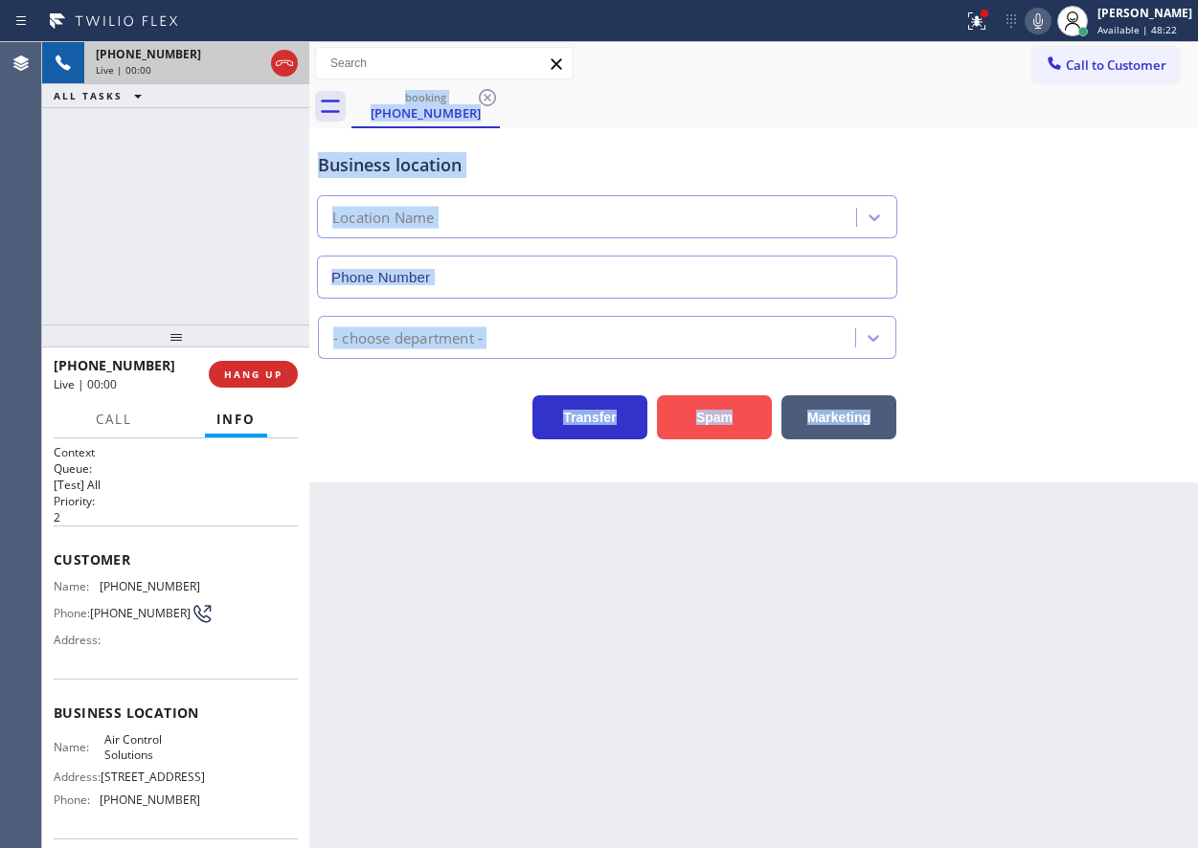
type input "[PHONE_NUMBER]"
click at [738, 422] on button "Spam" at bounding box center [714, 418] width 115 height 44
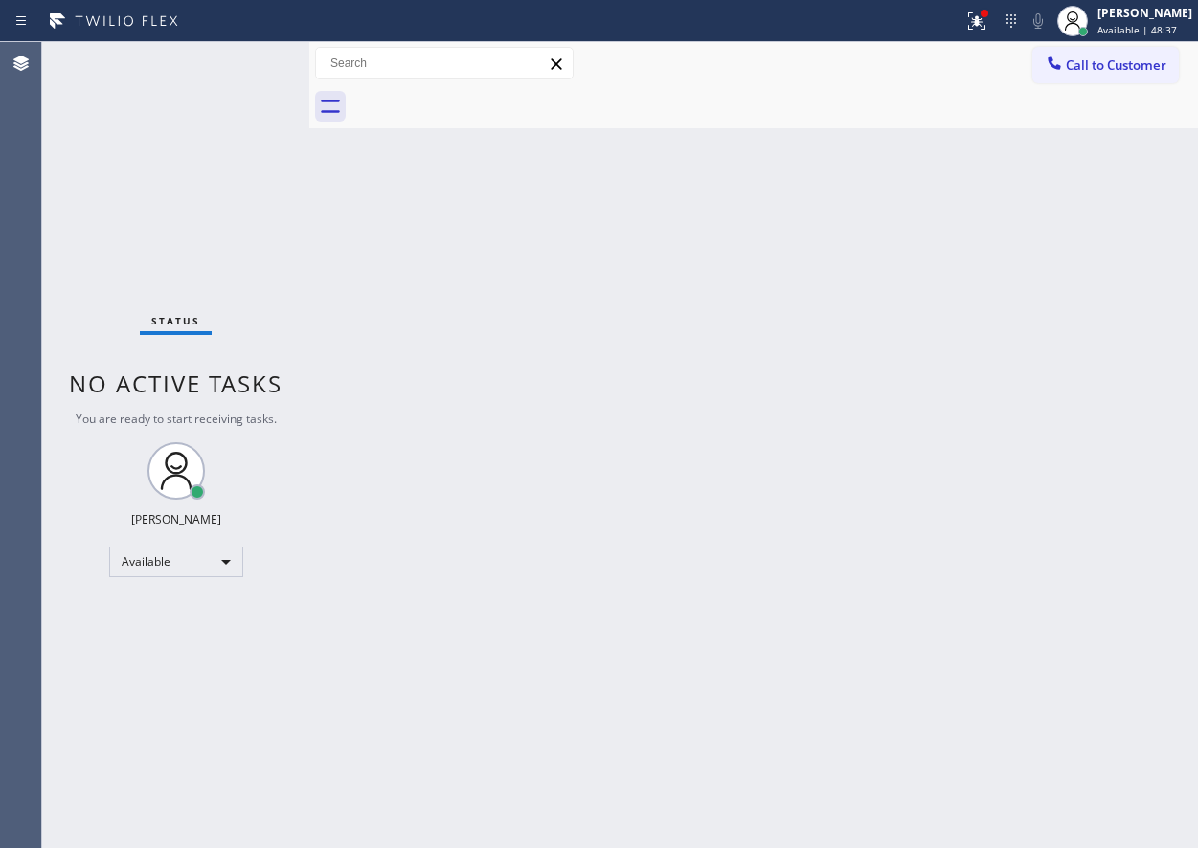
click at [1090, 458] on div "Back to Dashboard Change Sender ID Customers Technicians Select a contact Outbo…" at bounding box center [753, 445] width 889 height 806
click at [988, 28] on icon at bounding box center [976, 21] width 23 height 23
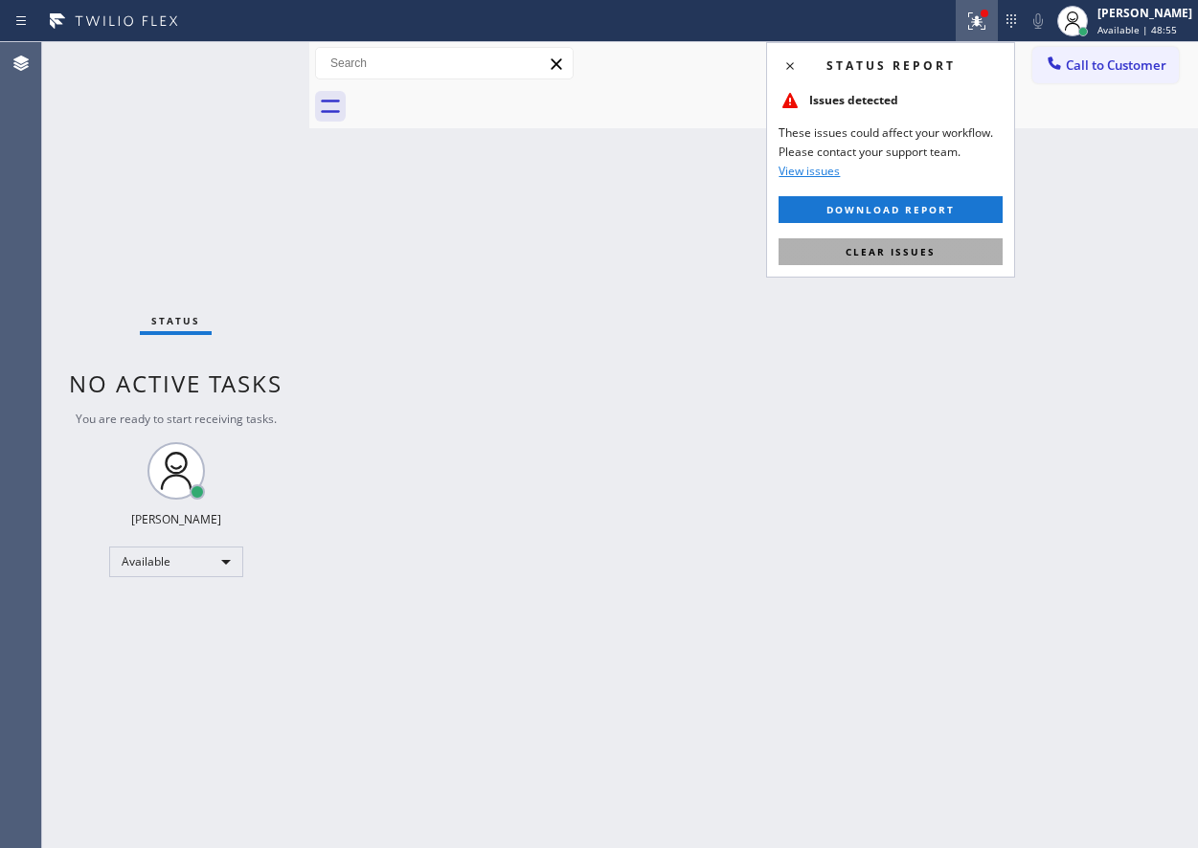
click at [941, 246] on button "Clear issues" at bounding box center [891, 251] width 224 height 27
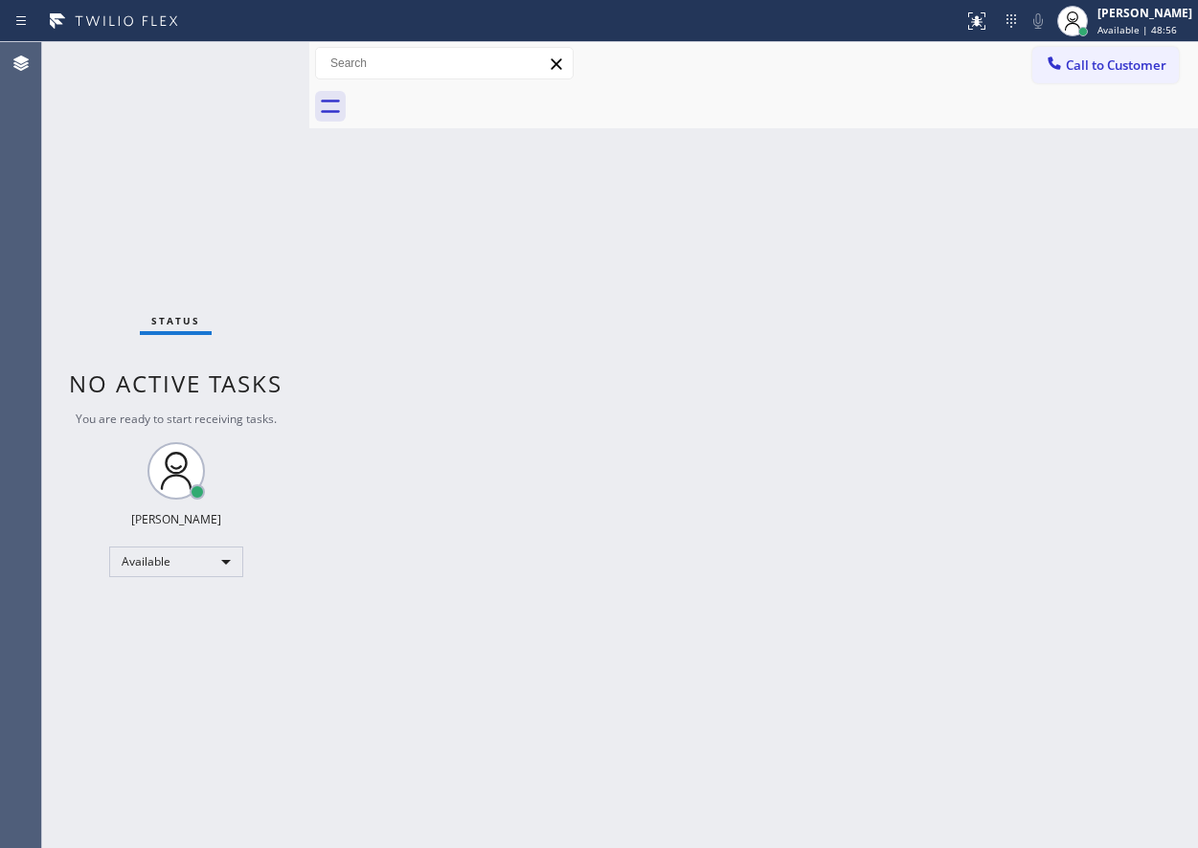
click at [819, 612] on div "Back to Dashboard Change Sender ID Customers Technicians Select a contact Outbo…" at bounding box center [753, 445] width 889 height 806
click at [245, 64] on div "Status No active tasks You are ready to start receiving tasks. [PERSON_NAME] Av…" at bounding box center [175, 445] width 267 height 806
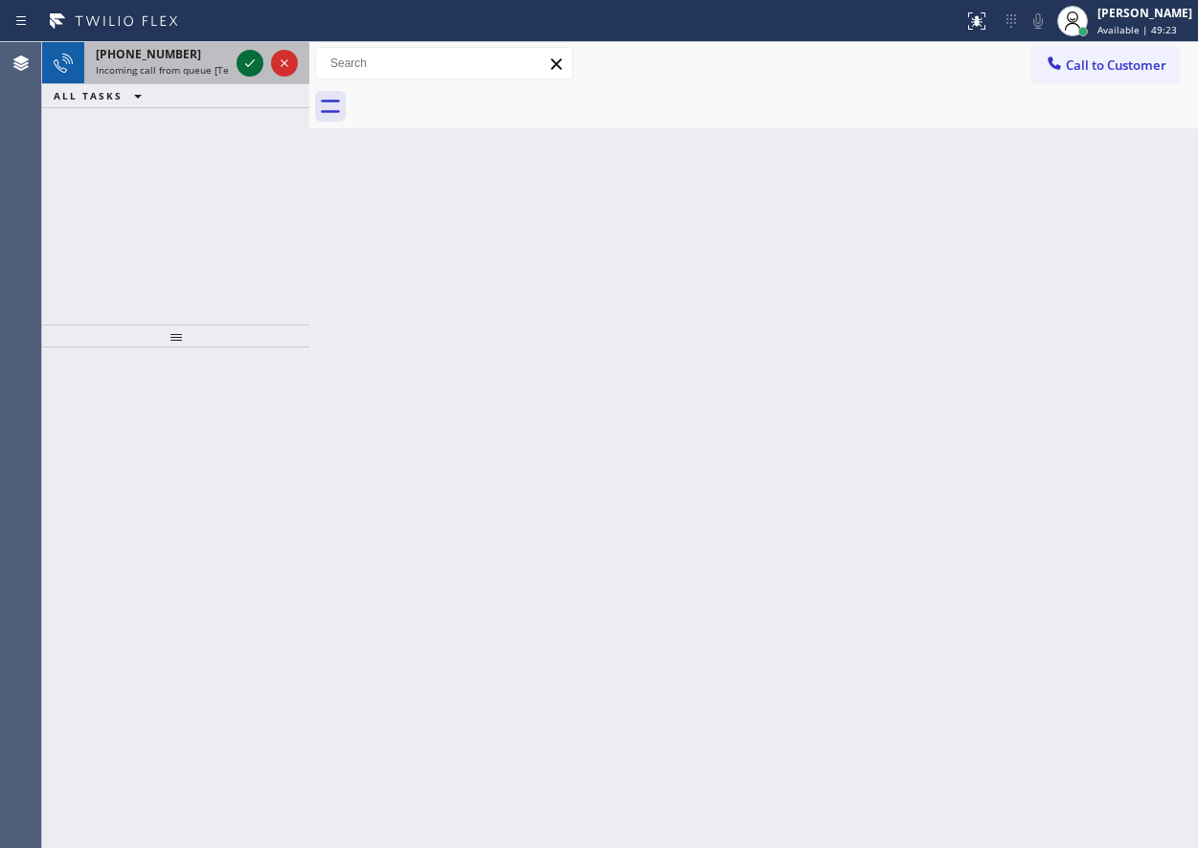
click at [245, 60] on icon at bounding box center [249, 63] width 23 height 23
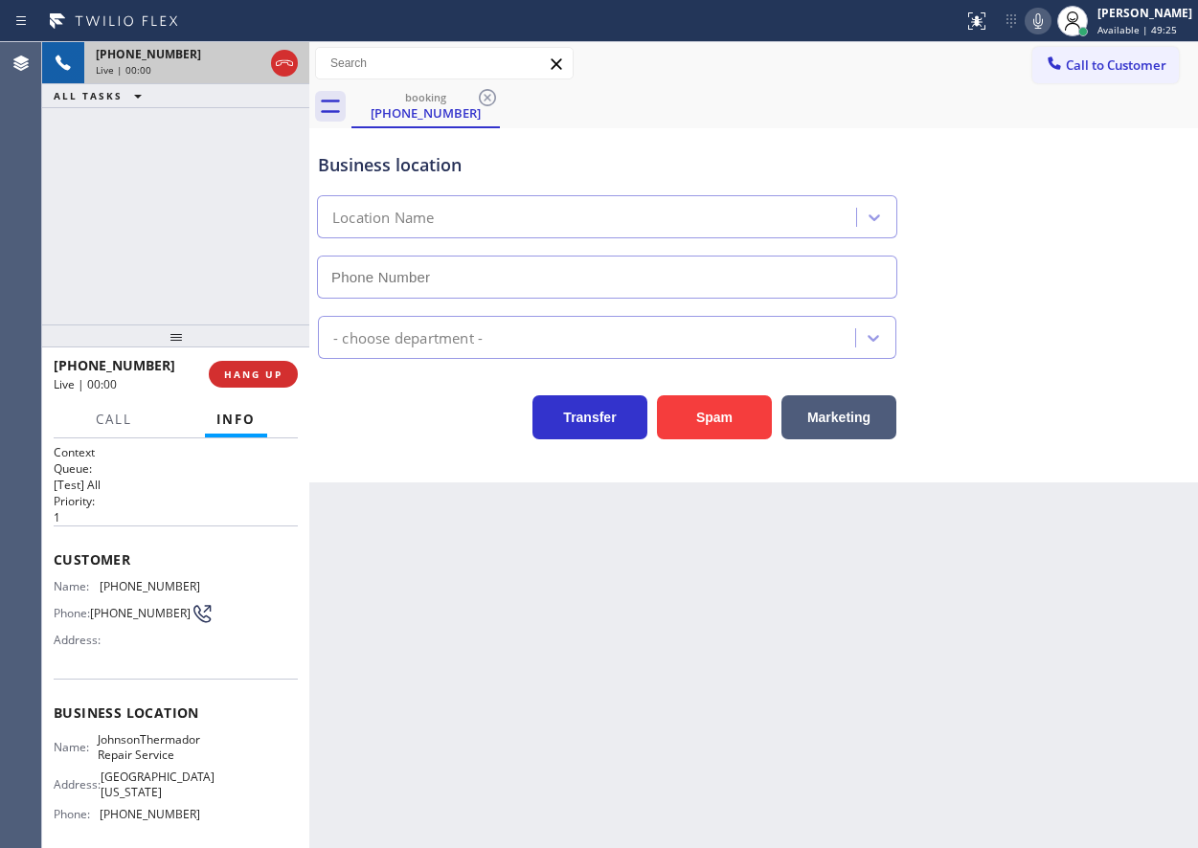
type input "[PHONE_NUMBER]"
drag, startPoint x: 694, startPoint y: 415, endPoint x: 750, endPoint y: 398, distance: 57.9
click at [695, 415] on button "Spam" at bounding box center [714, 418] width 115 height 44
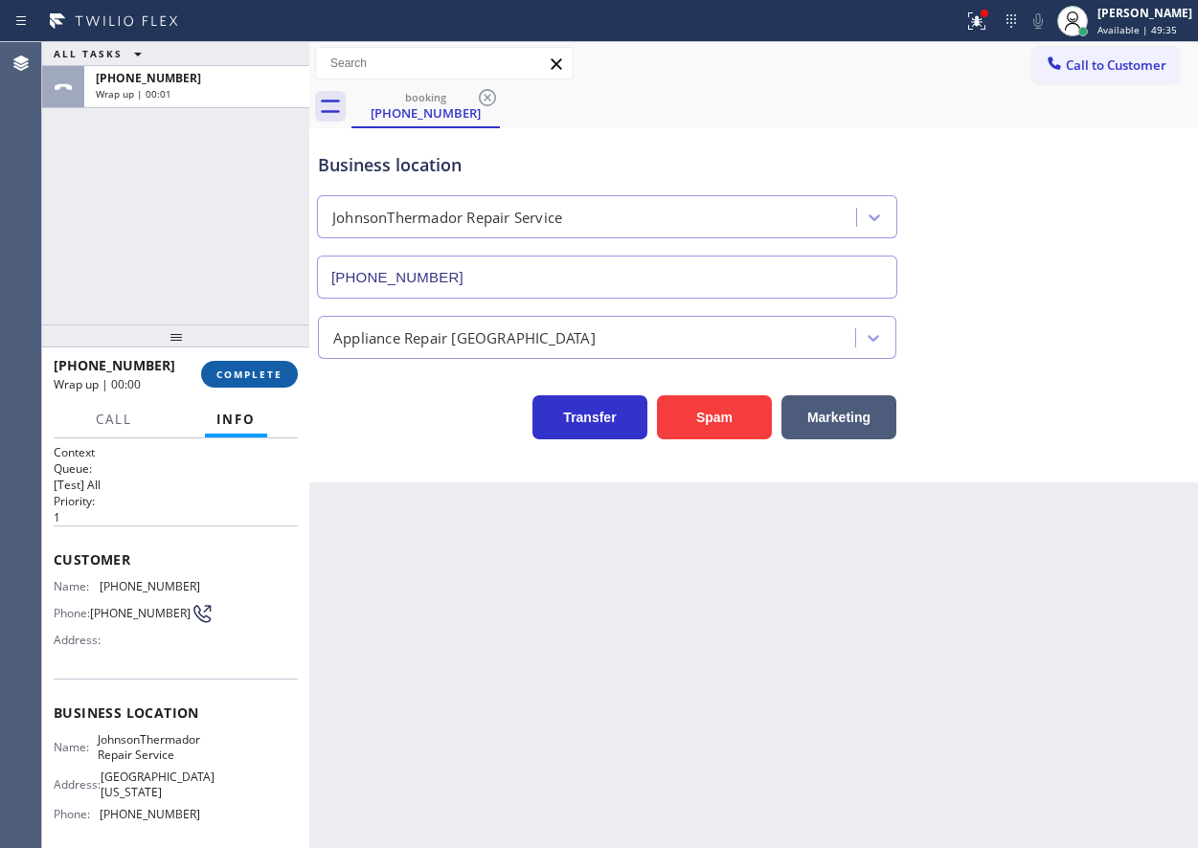
click at [252, 370] on span "COMPLETE" at bounding box center [249, 374] width 66 height 13
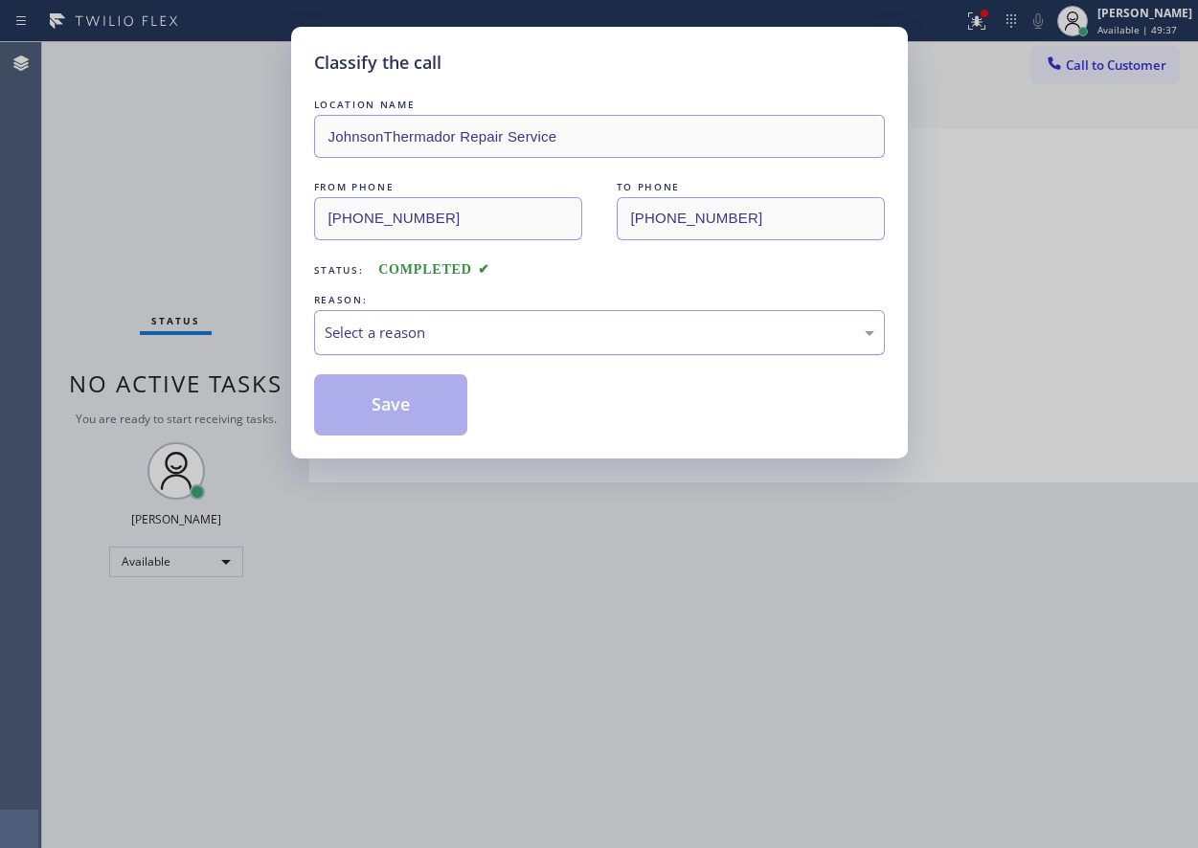
click at [461, 331] on div "Select a reason" at bounding box center [600, 333] width 550 height 22
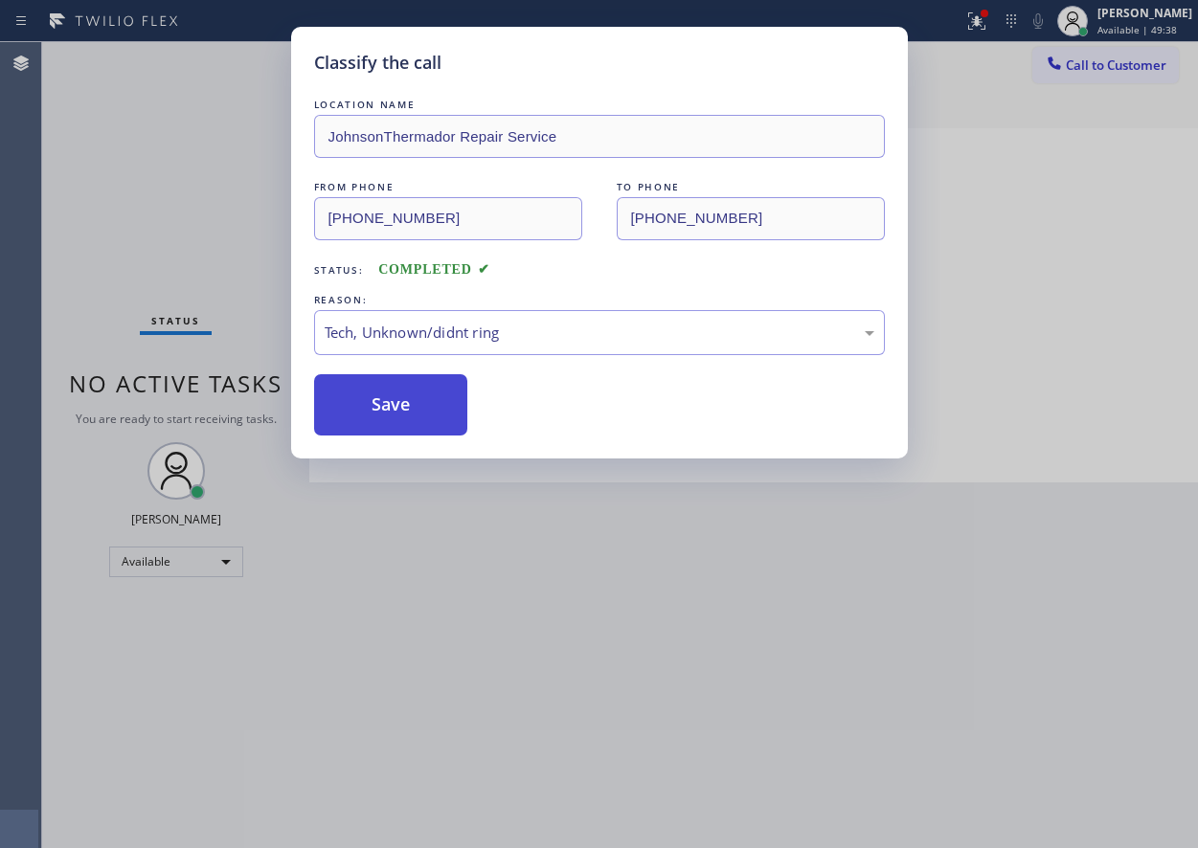
click at [370, 393] on button "Save" at bounding box center [391, 404] width 154 height 61
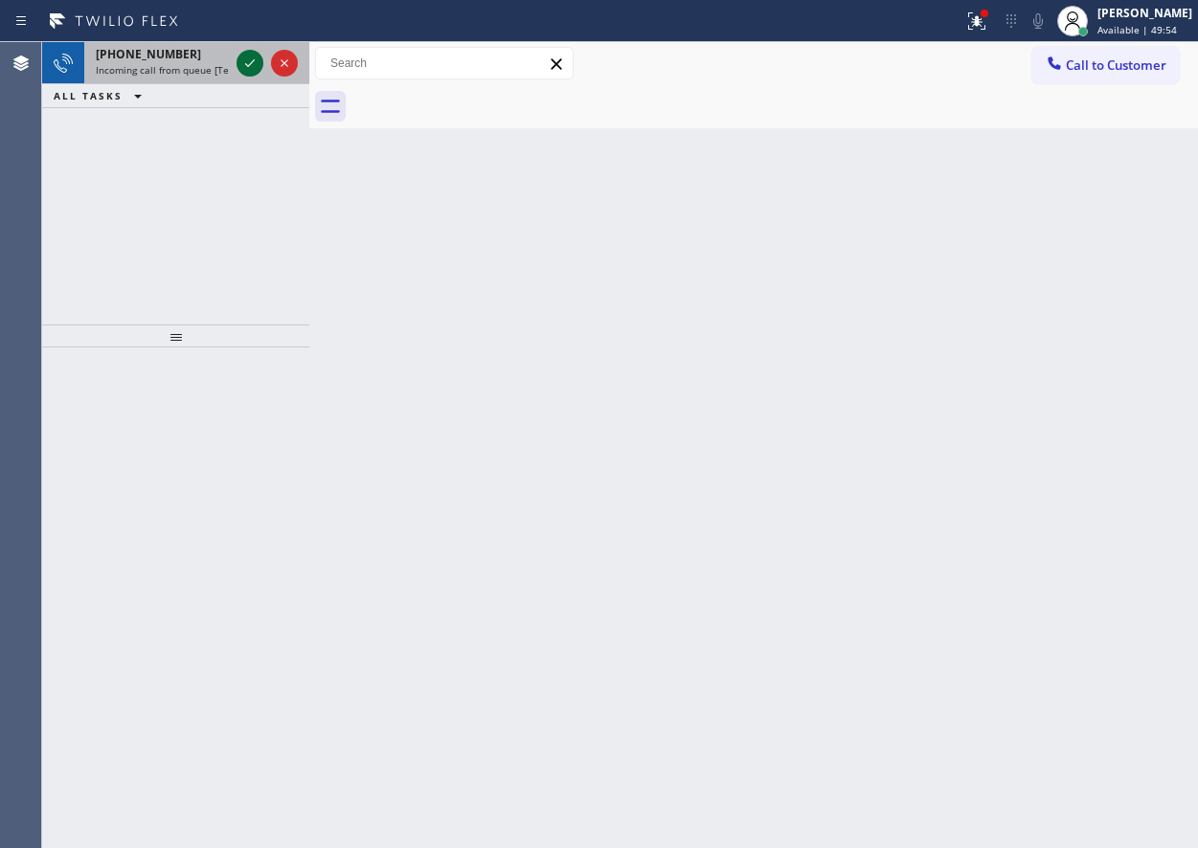
click at [252, 68] on icon at bounding box center [249, 63] width 23 height 23
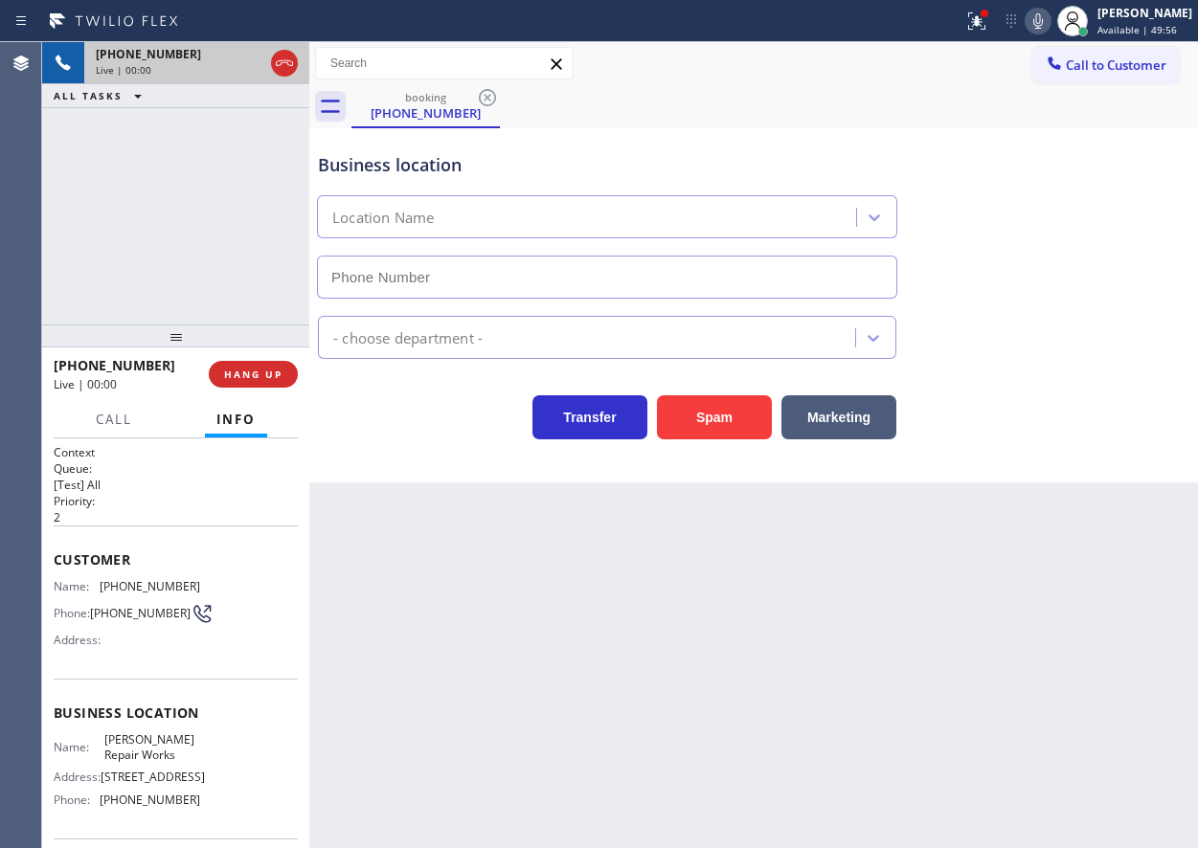
type input "[PHONE_NUMBER]"
click at [281, 369] on span "HANG UP" at bounding box center [253, 374] width 58 height 13
click at [279, 371] on span "HANG UP" at bounding box center [253, 374] width 58 height 13
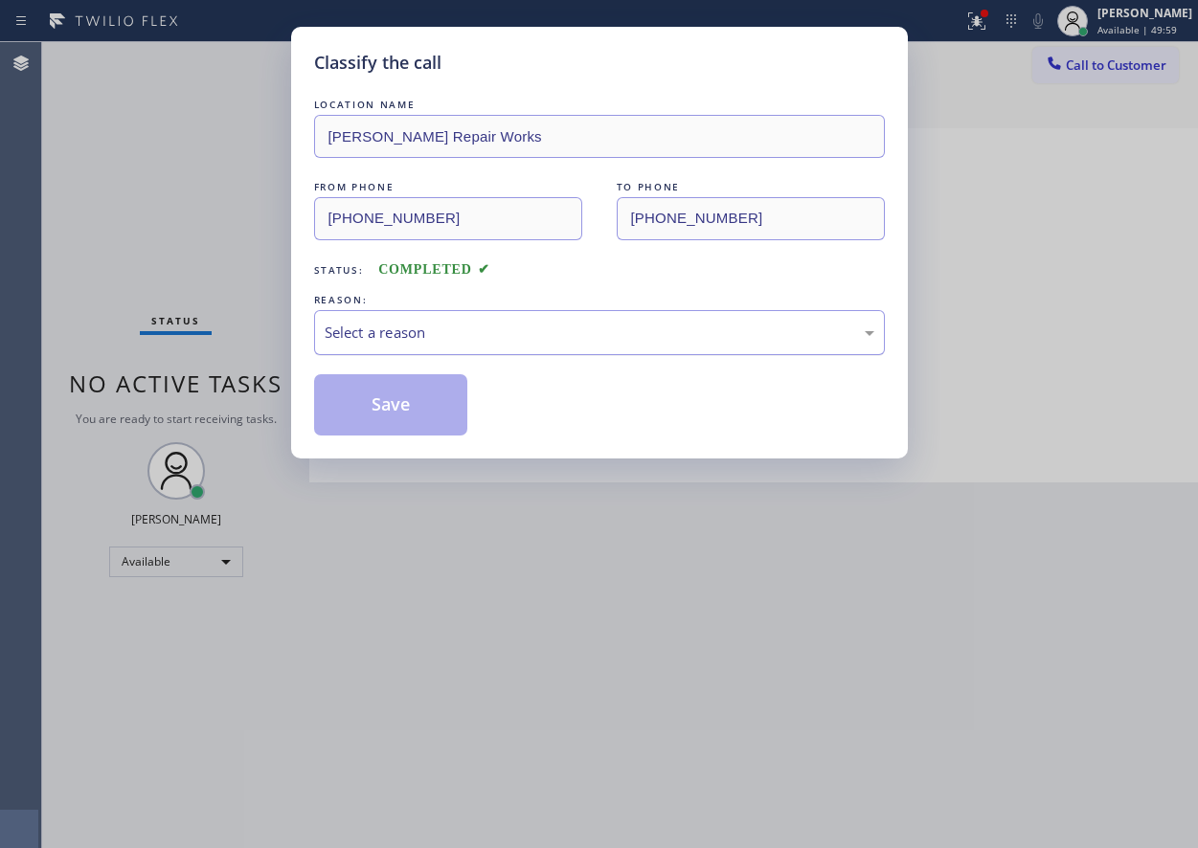
click at [462, 328] on div "Select a reason" at bounding box center [600, 333] width 550 height 22
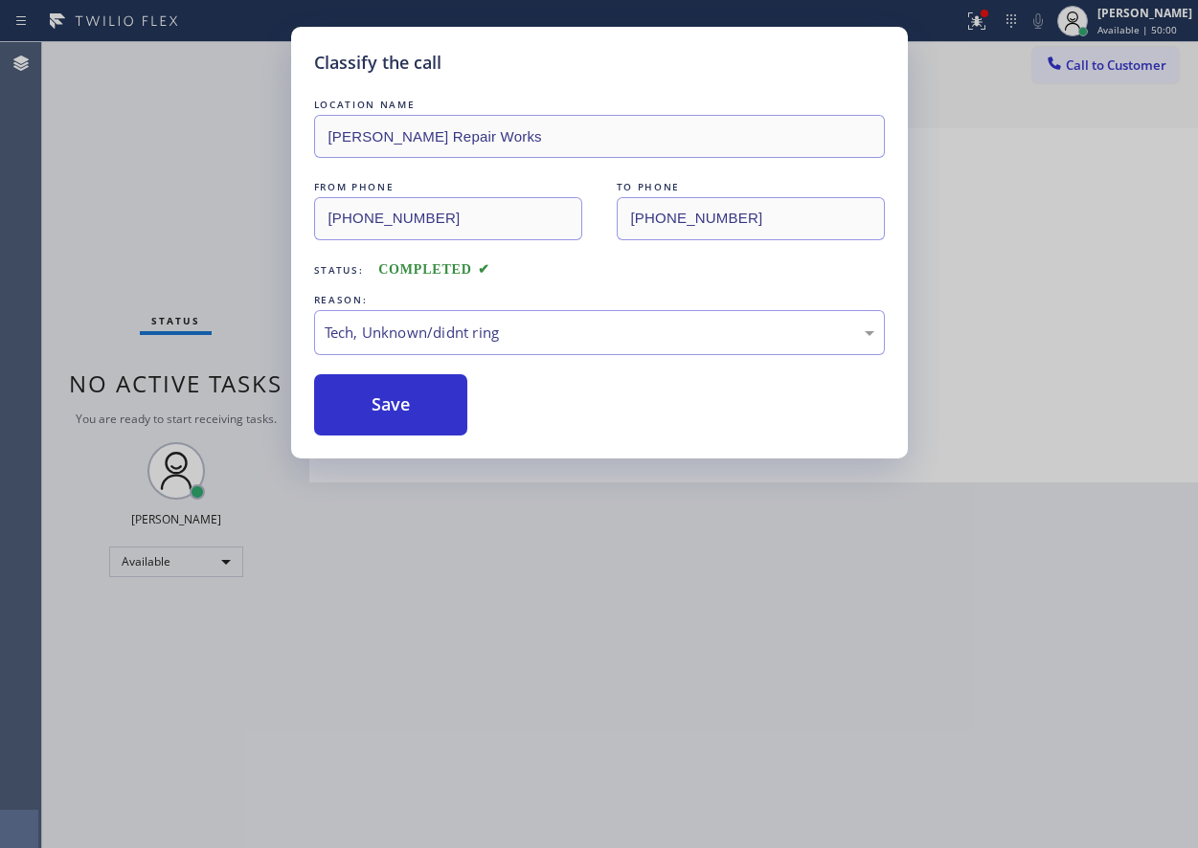
click at [388, 436] on div "Classify the call LOCATION NAME [PERSON_NAME] Repair Works FROM PHONE [PHONE_NU…" at bounding box center [599, 243] width 617 height 432
click at [402, 412] on button "Save" at bounding box center [391, 404] width 154 height 61
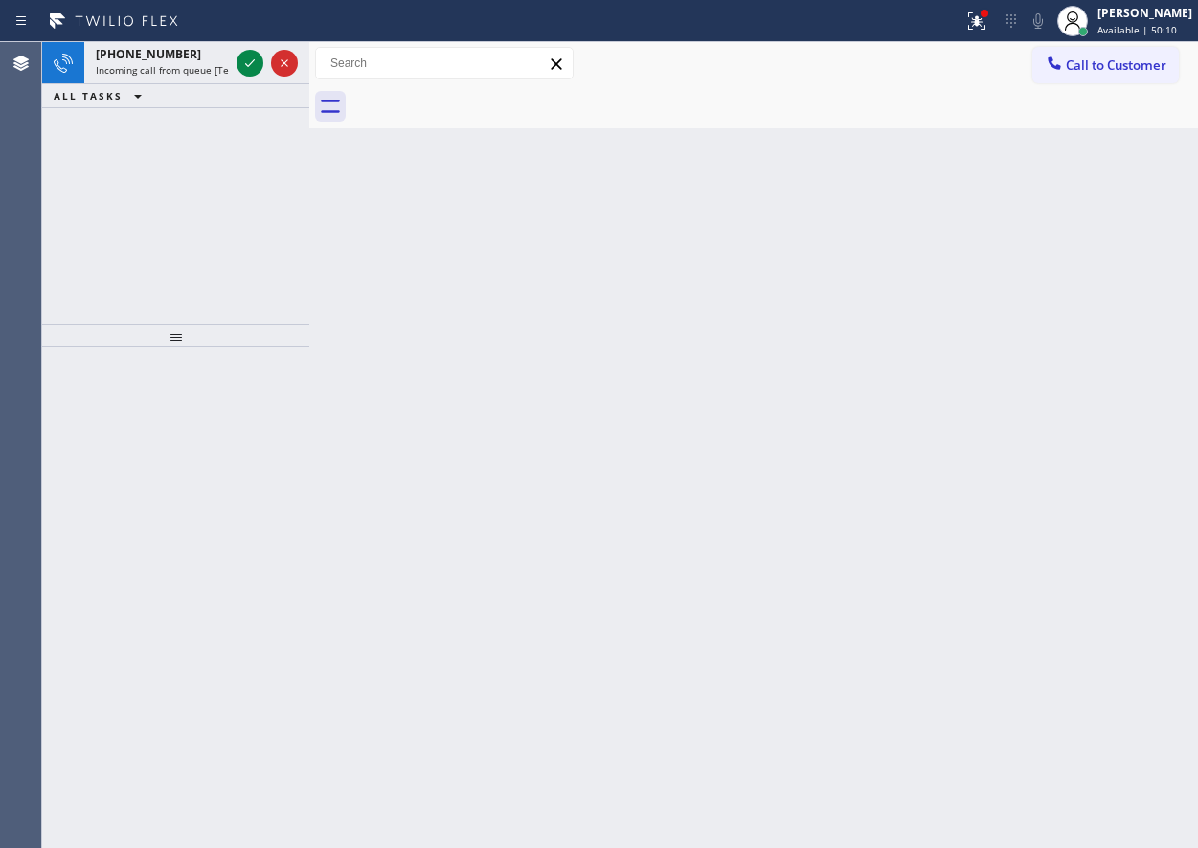
click at [1084, 475] on div "Back to Dashboard Change Sender ID Customers Technicians Select a contact Outbo…" at bounding box center [753, 445] width 889 height 806
click at [243, 58] on icon at bounding box center [249, 63] width 23 height 23
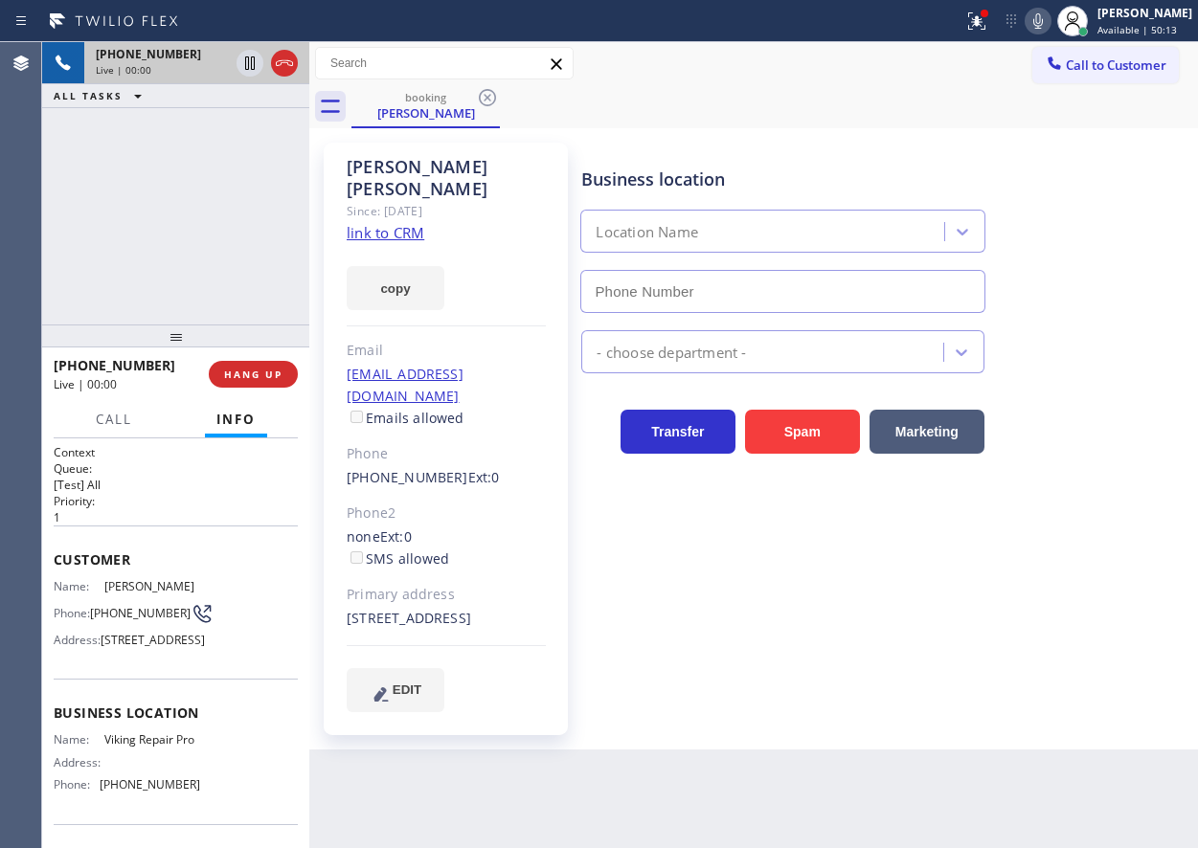
type input "[PHONE_NUMBER]"
click at [428, 212] on div "[PERSON_NAME] Since: [DATE] link to CRM copy Email [EMAIL_ADDRESS][DOMAIN_NAME]…" at bounding box center [446, 439] width 244 height 593
click at [387, 244] on div "copy" at bounding box center [446, 277] width 199 height 66
click at [388, 223] on link "link to CRM" at bounding box center [386, 232] width 78 height 19
click at [115, 747] on span "Viking Repair Pro" at bounding box center [152, 740] width 96 height 14
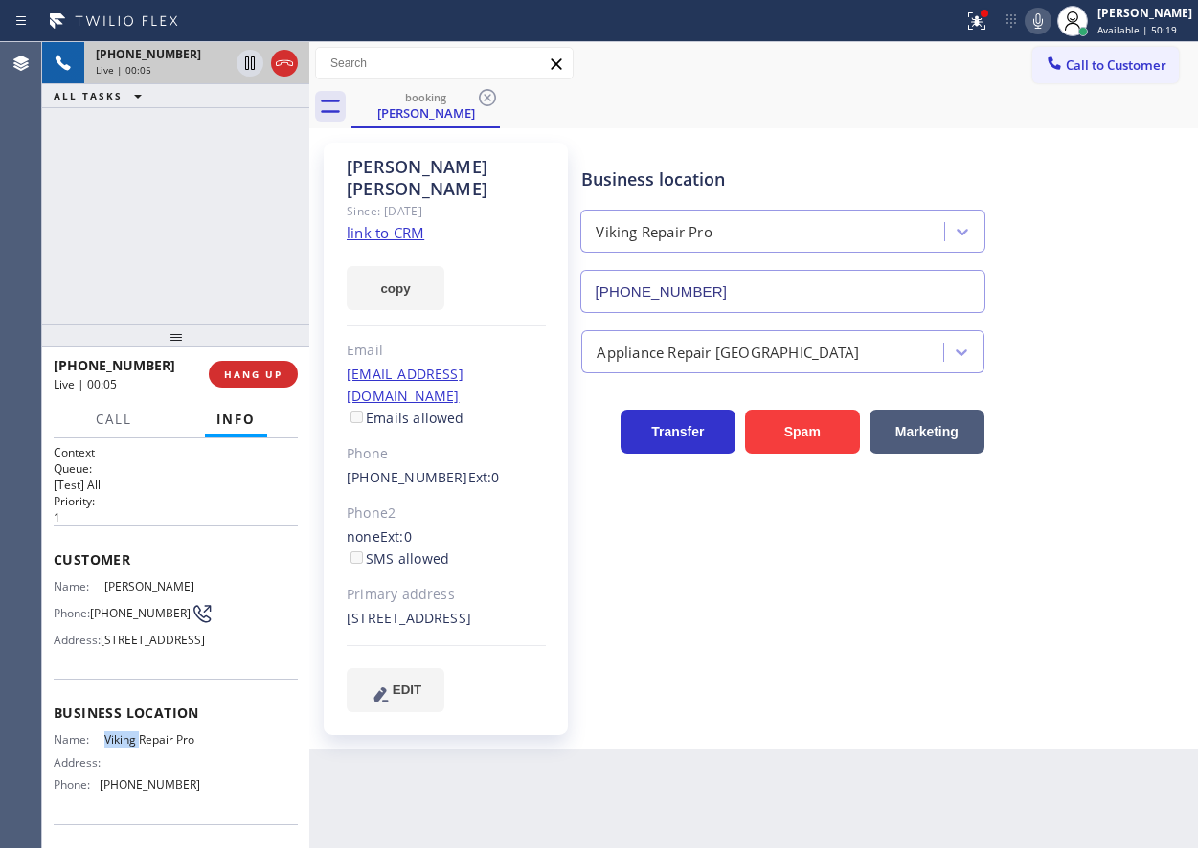
click at [115, 747] on span "Viking Repair Pro" at bounding box center [152, 740] width 96 height 14
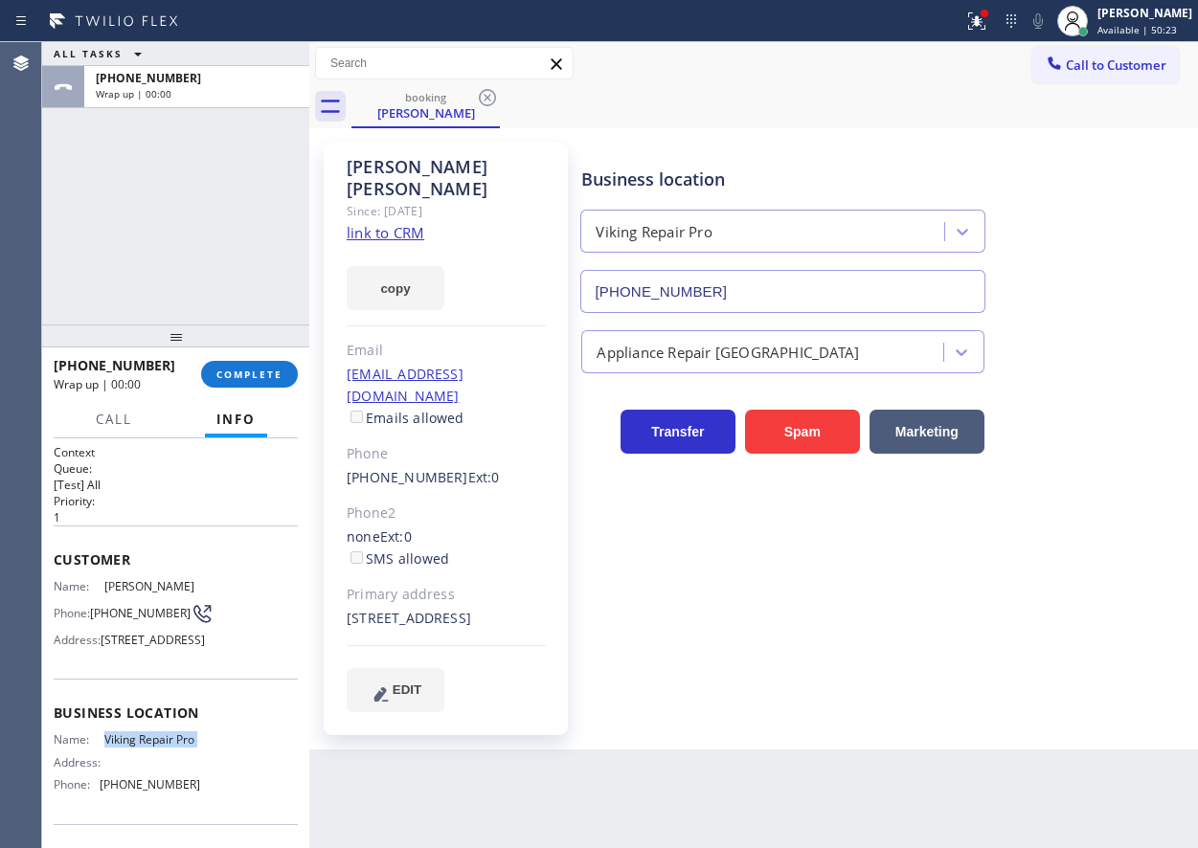
click at [283, 353] on div "[PHONE_NUMBER] Wrap up | 00:00 COMPLETE" at bounding box center [176, 375] width 244 height 50
click at [283, 373] on button "COMPLETE" at bounding box center [249, 374] width 97 height 27
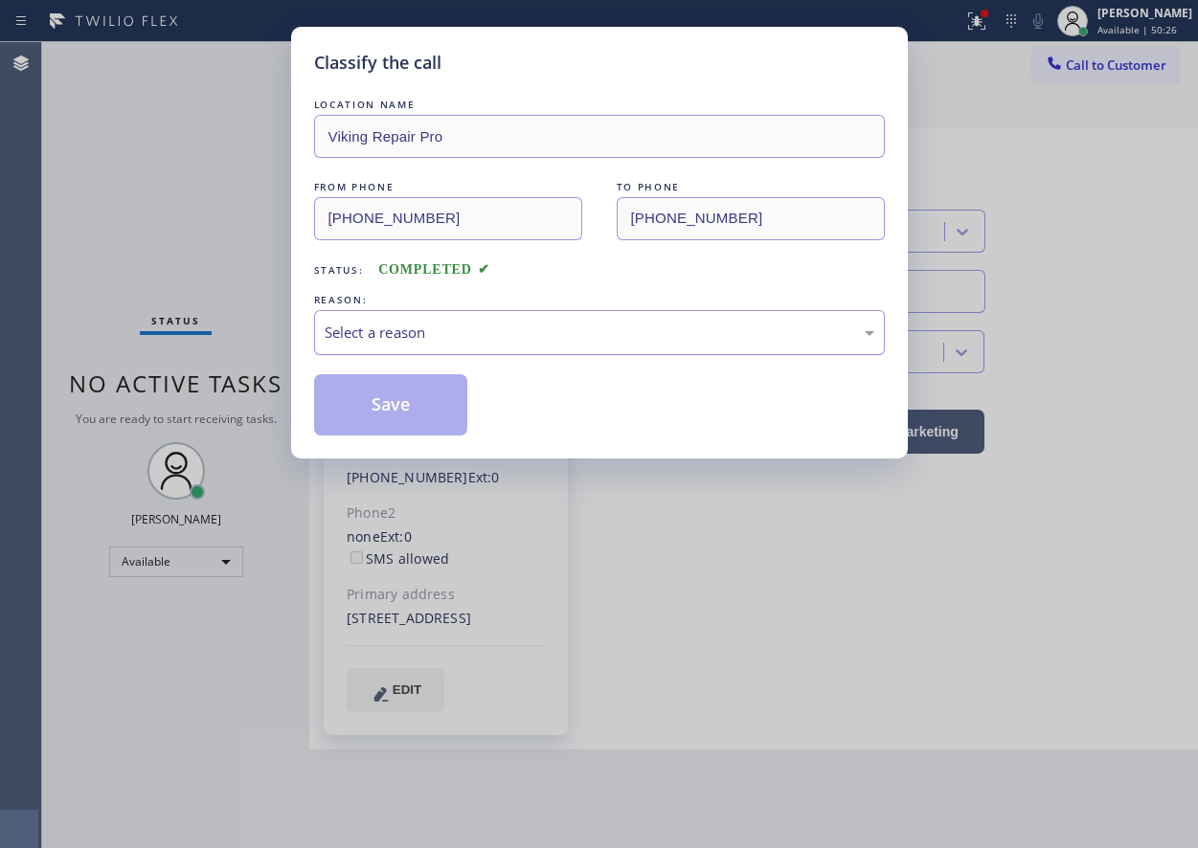
click at [479, 327] on div "Select a reason" at bounding box center [600, 333] width 550 height 22
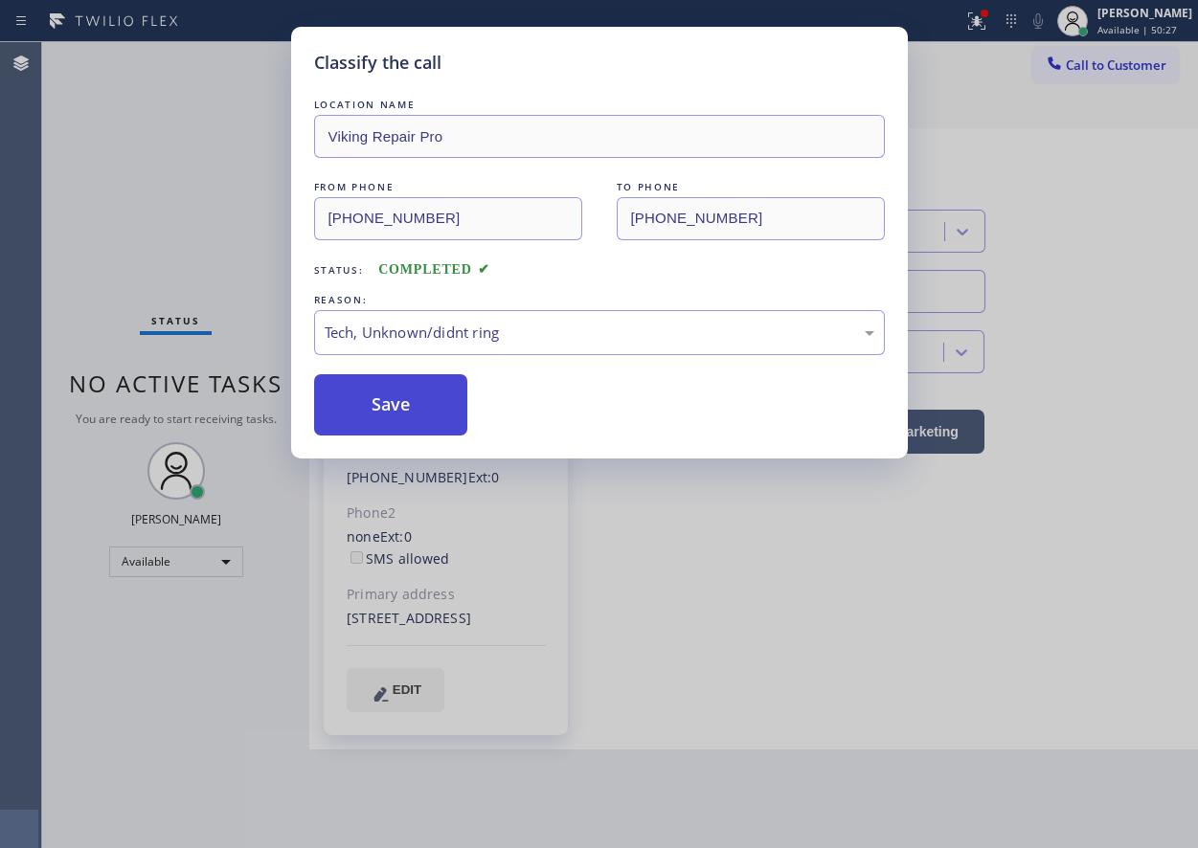
drag, startPoint x: 393, startPoint y: 403, endPoint x: 399, endPoint y: 25, distance: 378.3
click at [394, 400] on button "Save" at bounding box center [391, 404] width 154 height 61
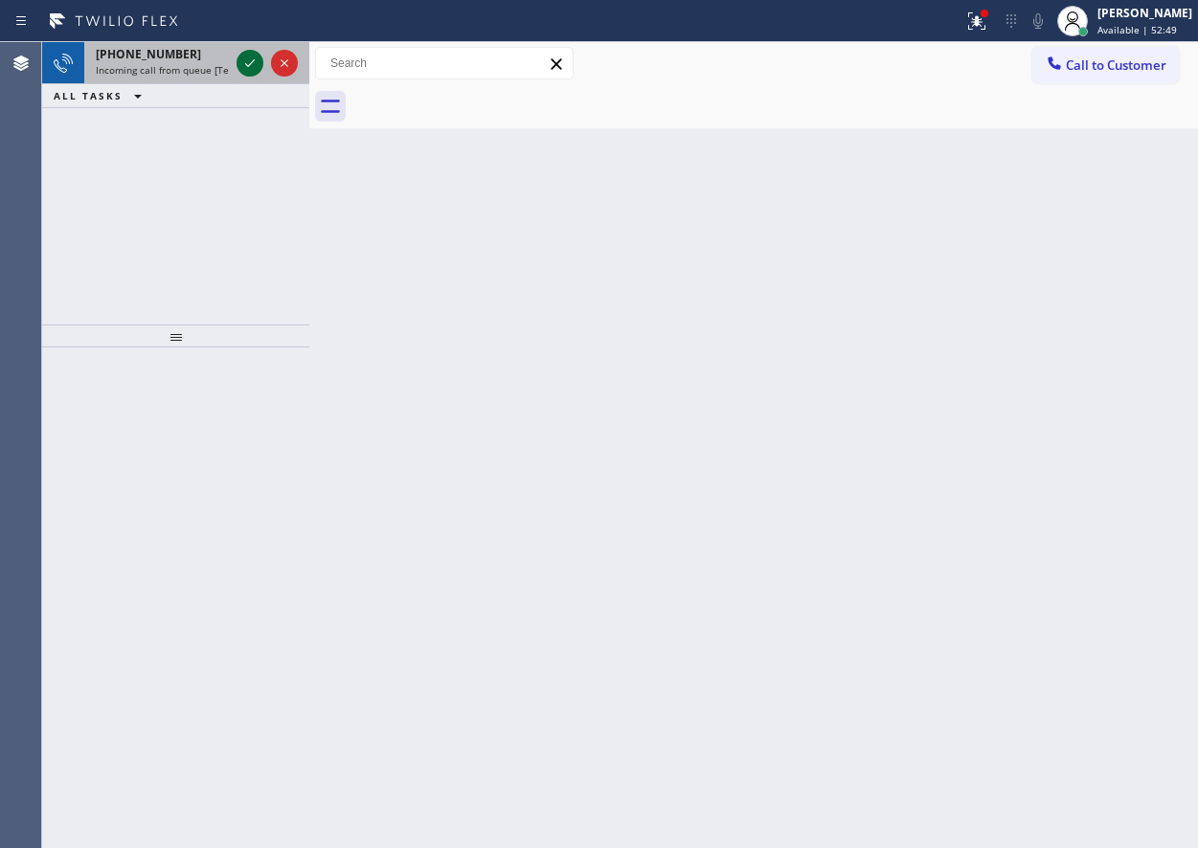
click at [243, 57] on icon at bounding box center [249, 63] width 23 height 23
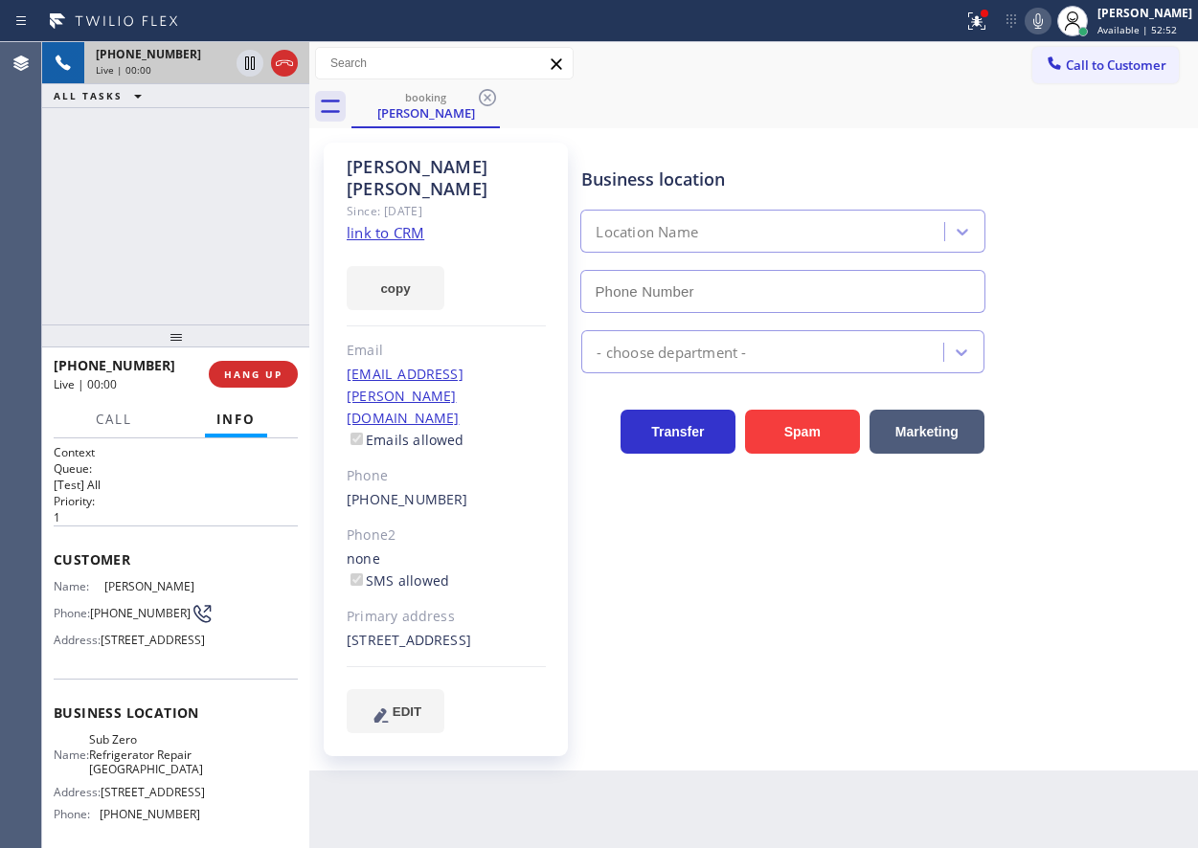
type input "[PHONE_NUMBER]"
click at [161, 777] on span "Sub Zero Refrigerator Repair [GEOGRAPHIC_DATA]" at bounding box center [146, 755] width 114 height 44
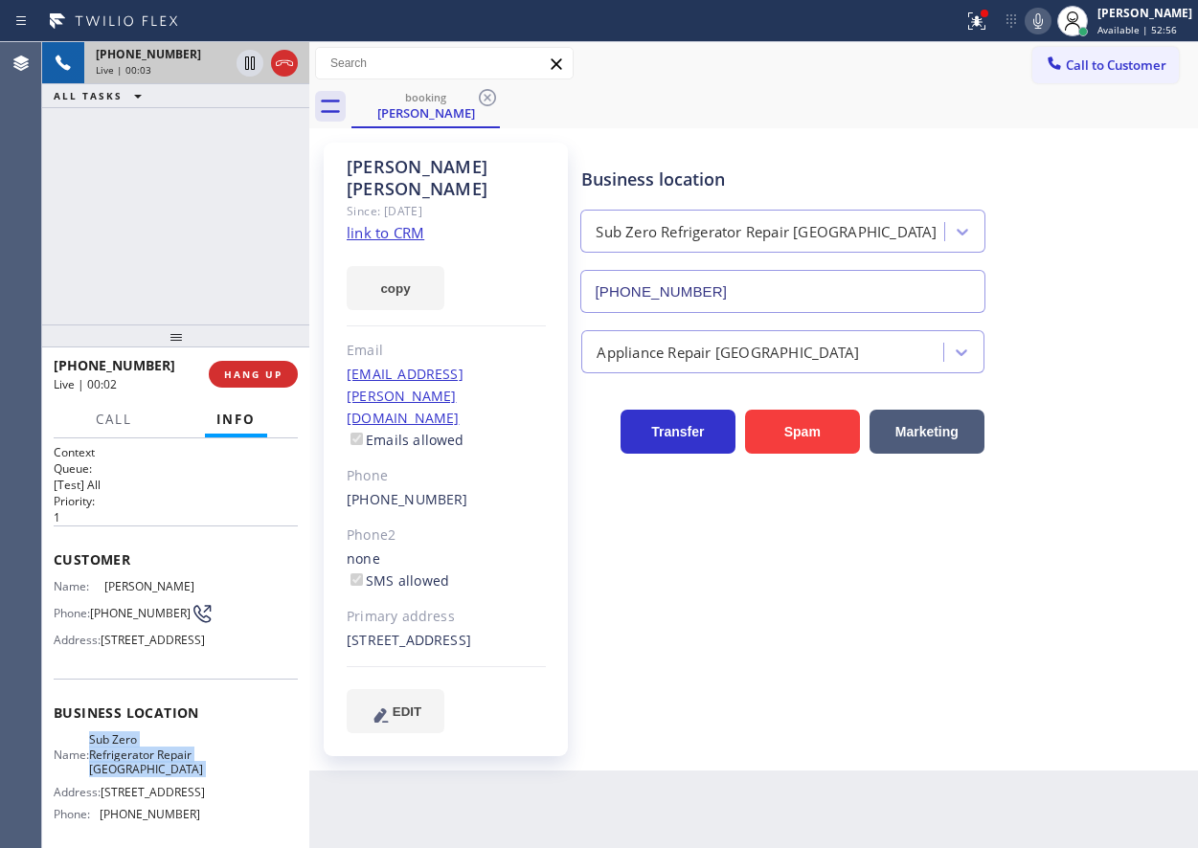
click at [161, 777] on span "Sub Zero Refrigerator Repair [GEOGRAPHIC_DATA]" at bounding box center [146, 755] width 114 height 44
click at [692, 300] on input "[PHONE_NUMBER]" at bounding box center [782, 291] width 404 height 43
click at [413, 223] on link "link to CRM" at bounding box center [386, 232] width 78 height 19
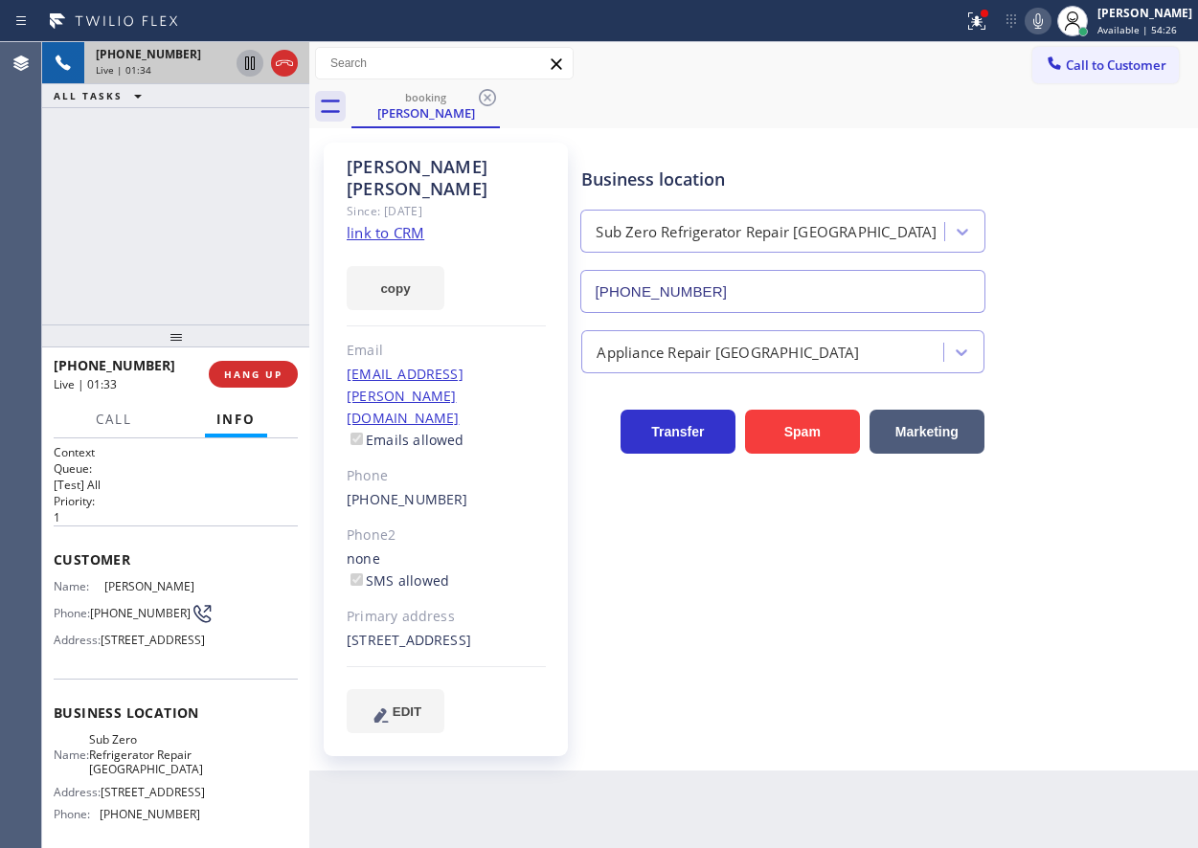
click at [241, 64] on icon at bounding box center [249, 63] width 23 height 23
click at [1050, 24] on icon at bounding box center [1038, 21] width 23 height 23
click at [1066, 373] on div "Transfer Spam Marketing" at bounding box center [885, 413] width 616 height 80
click at [1049, 14] on icon at bounding box center [1038, 21] width 23 height 23
click at [240, 64] on icon at bounding box center [249, 63] width 23 height 23
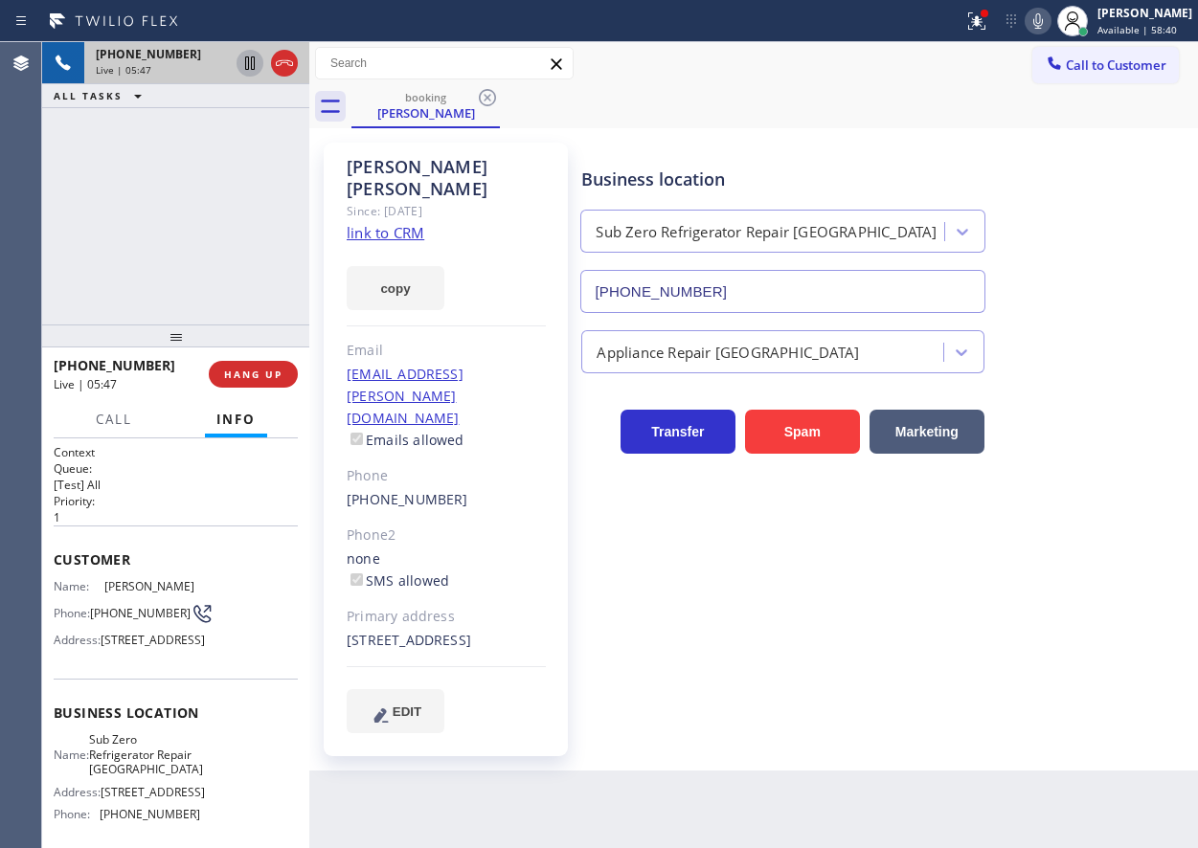
click at [1050, 20] on icon at bounding box center [1038, 21] width 23 height 23
click at [988, 29] on icon at bounding box center [976, 21] width 23 height 23
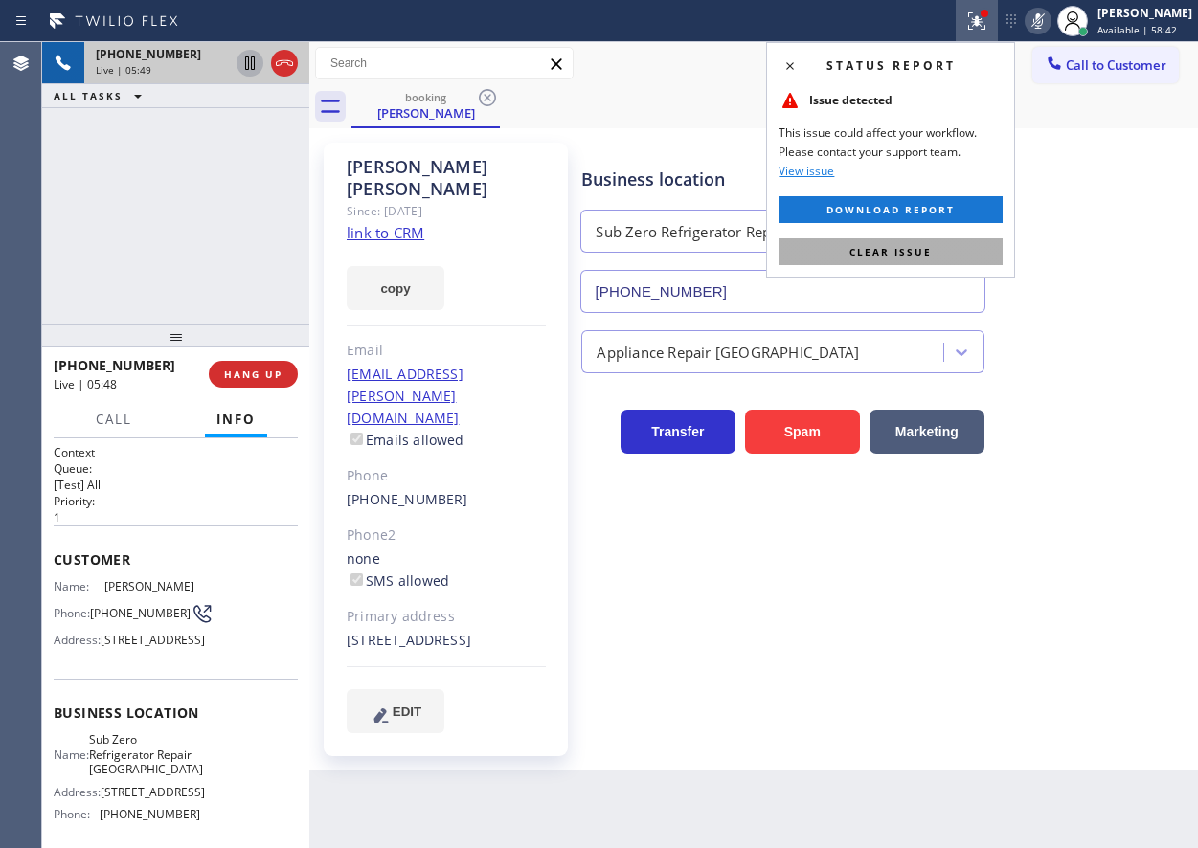
click at [948, 248] on button "Clear issue" at bounding box center [891, 251] width 224 height 27
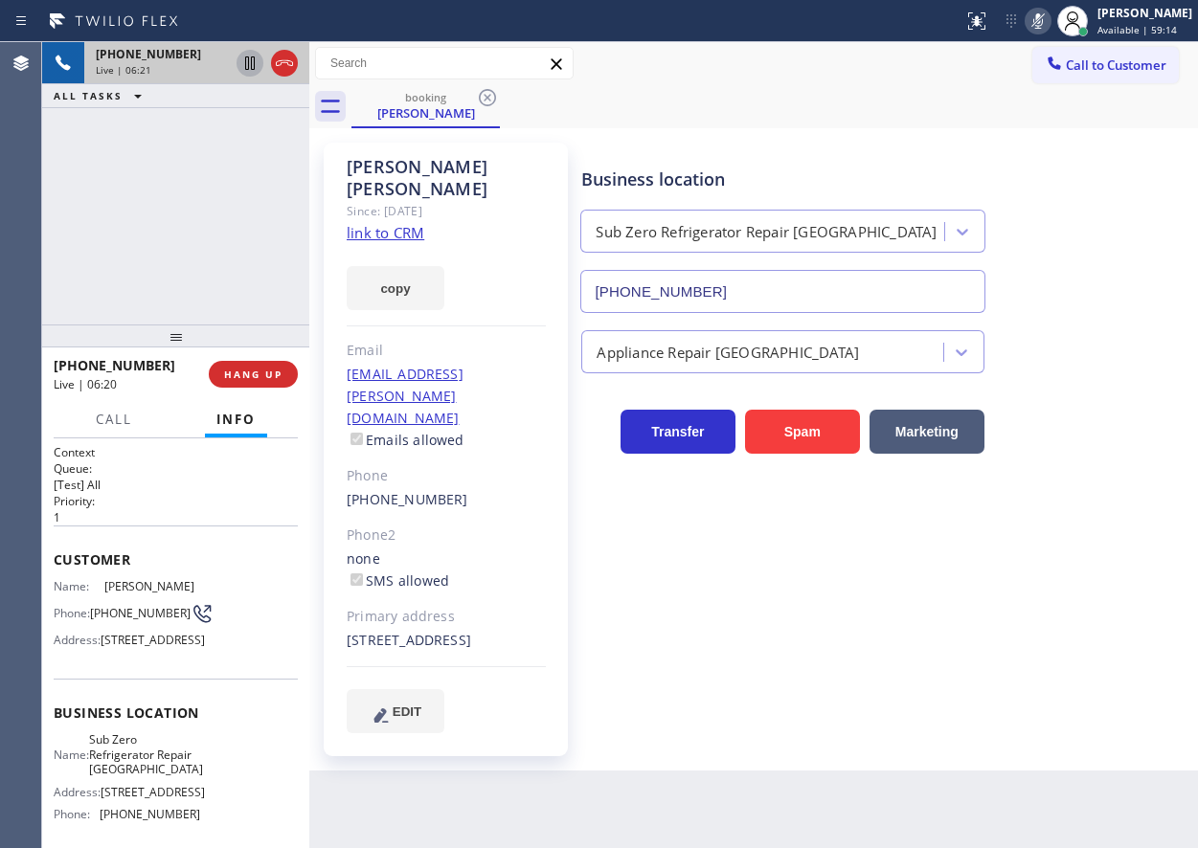
click at [1091, 166] on div "Business location Sub Zero Refrigerator Repair [GEOGRAPHIC_DATA] [PHONE_NUMBER]" at bounding box center [885, 226] width 616 height 173
click at [1043, 22] on icon at bounding box center [1038, 20] width 10 height 15
click at [1079, 265] on div "Business location Sub Zero Refrigerator Repair [GEOGRAPHIC_DATA] [PHONE_NUMBER]" at bounding box center [885, 226] width 616 height 173
click at [272, 371] on span "HANG UP" at bounding box center [253, 374] width 58 height 13
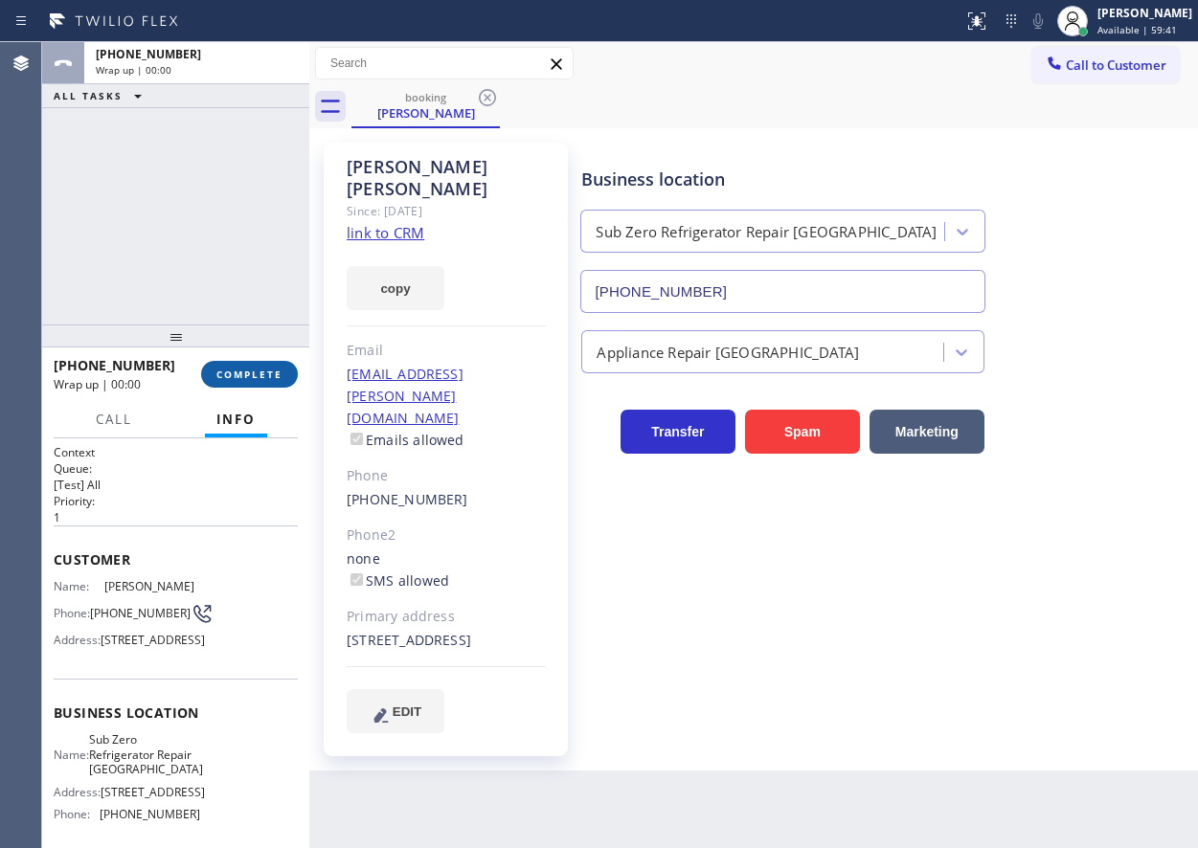
click at [272, 371] on span "COMPLETE" at bounding box center [249, 374] width 66 height 13
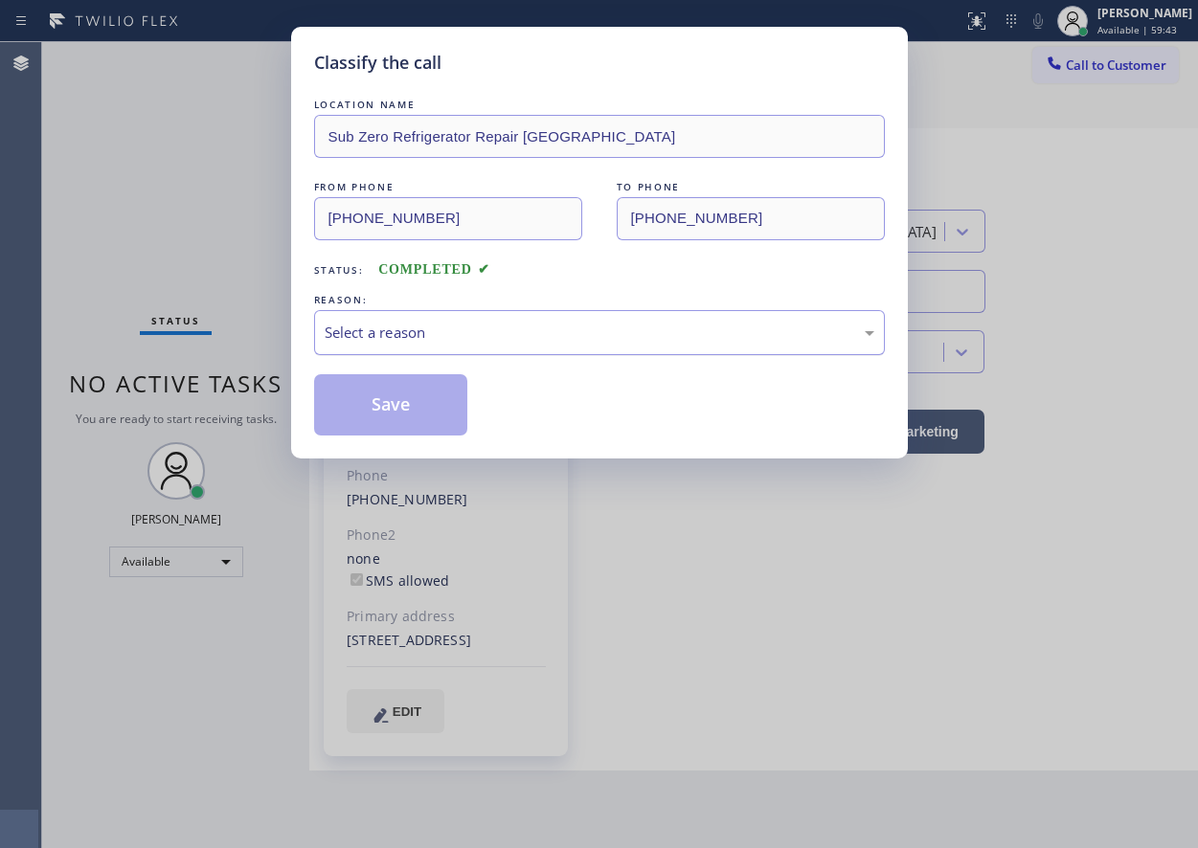
click at [547, 330] on div "Select a reason" at bounding box center [600, 333] width 550 height 22
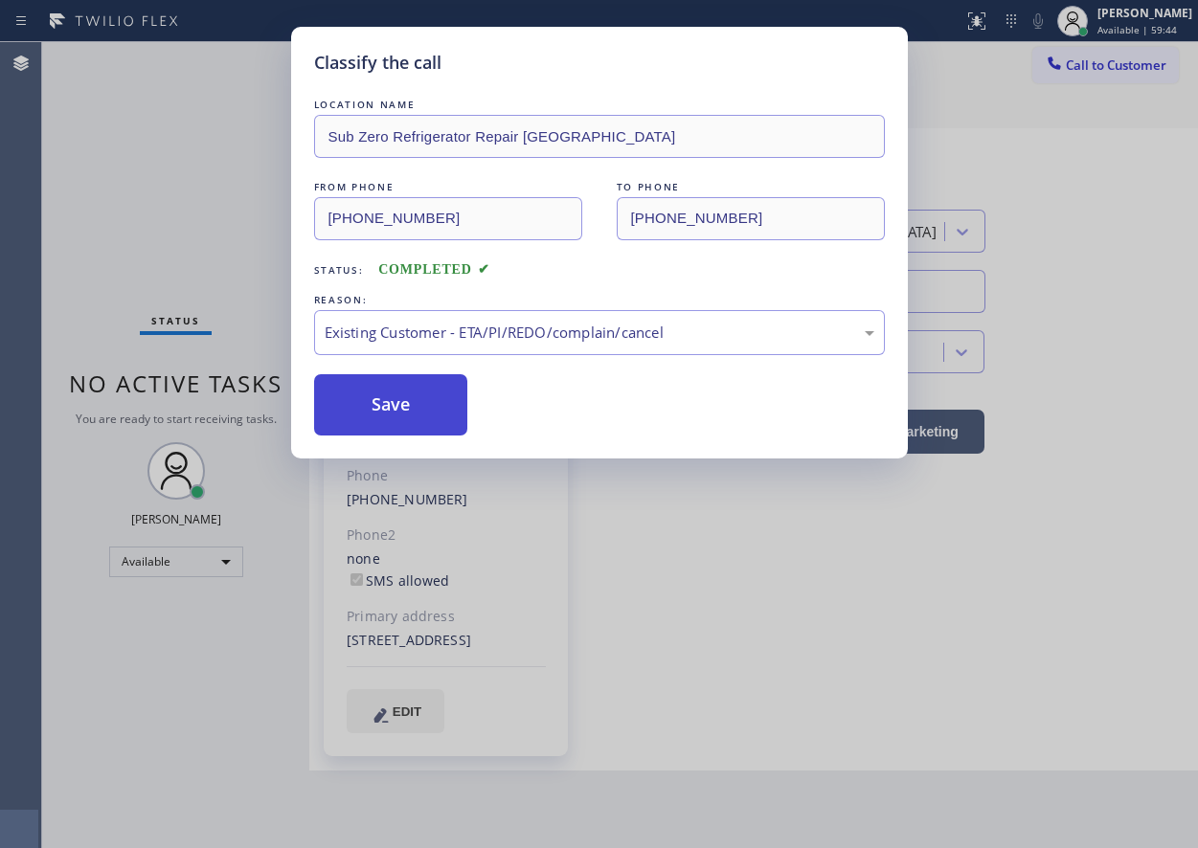
click at [432, 430] on button "Save" at bounding box center [391, 404] width 154 height 61
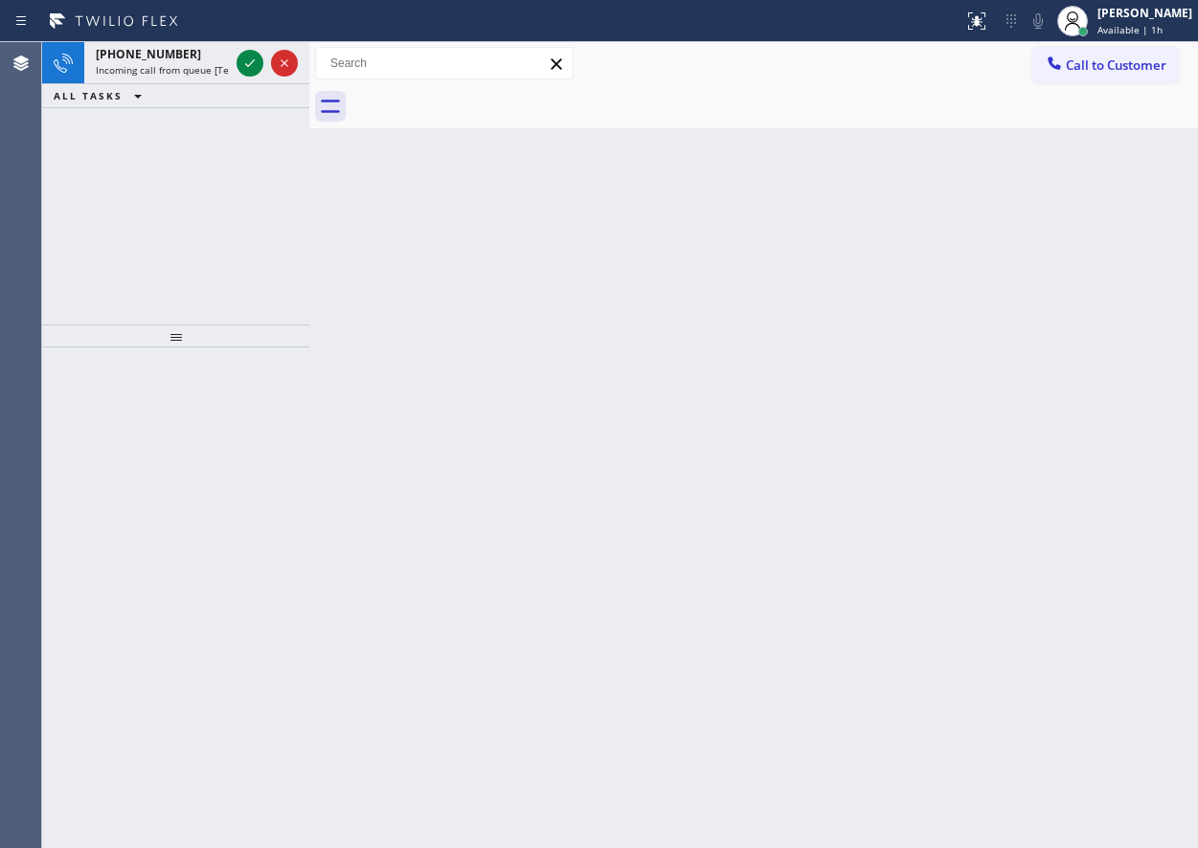
click at [1048, 581] on div "Back to Dashboard Change Sender ID Customers Technicians Select a contact Outbo…" at bounding box center [753, 445] width 889 height 806
click at [247, 54] on icon at bounding box center [249, 63] width 23 height 23
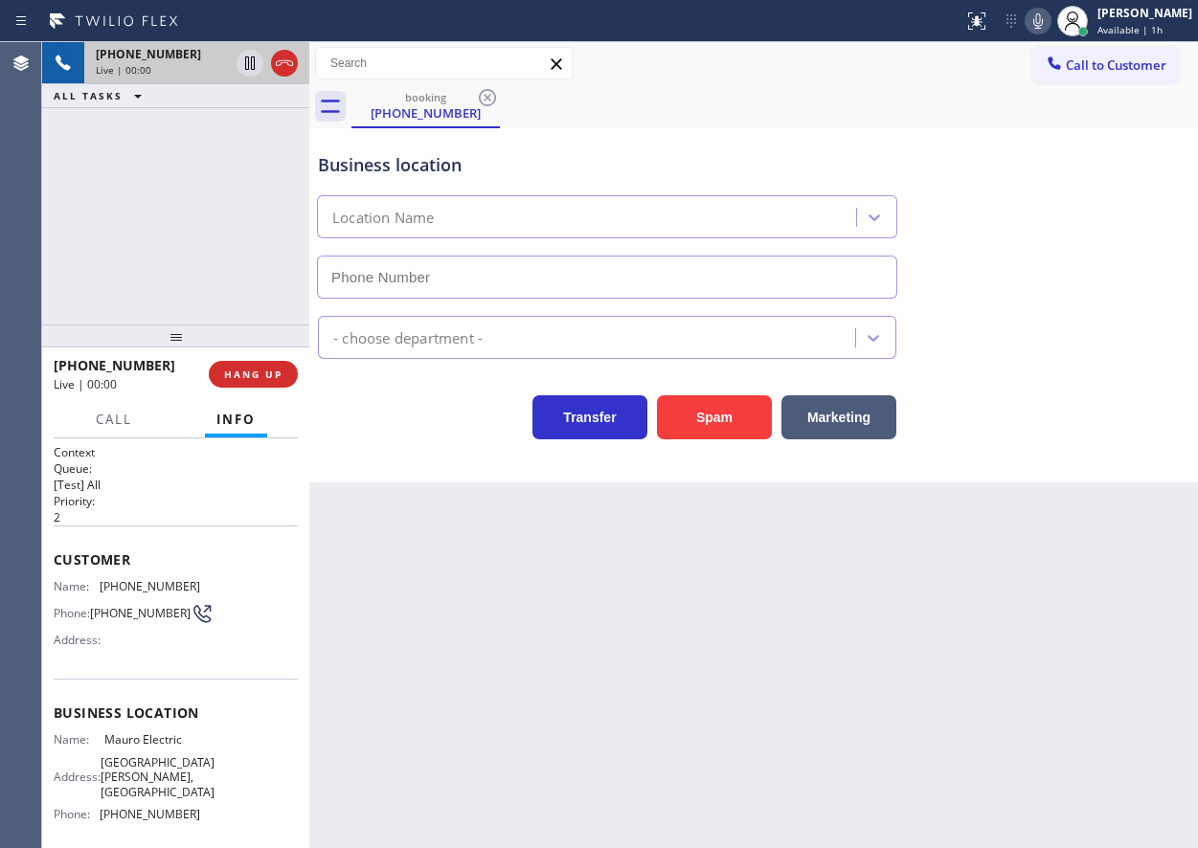
type input "[PHONE_NUMBER]"
click at [269, 369] on span "HANG UP" at bounding box center [253, 374] width 58 height 13
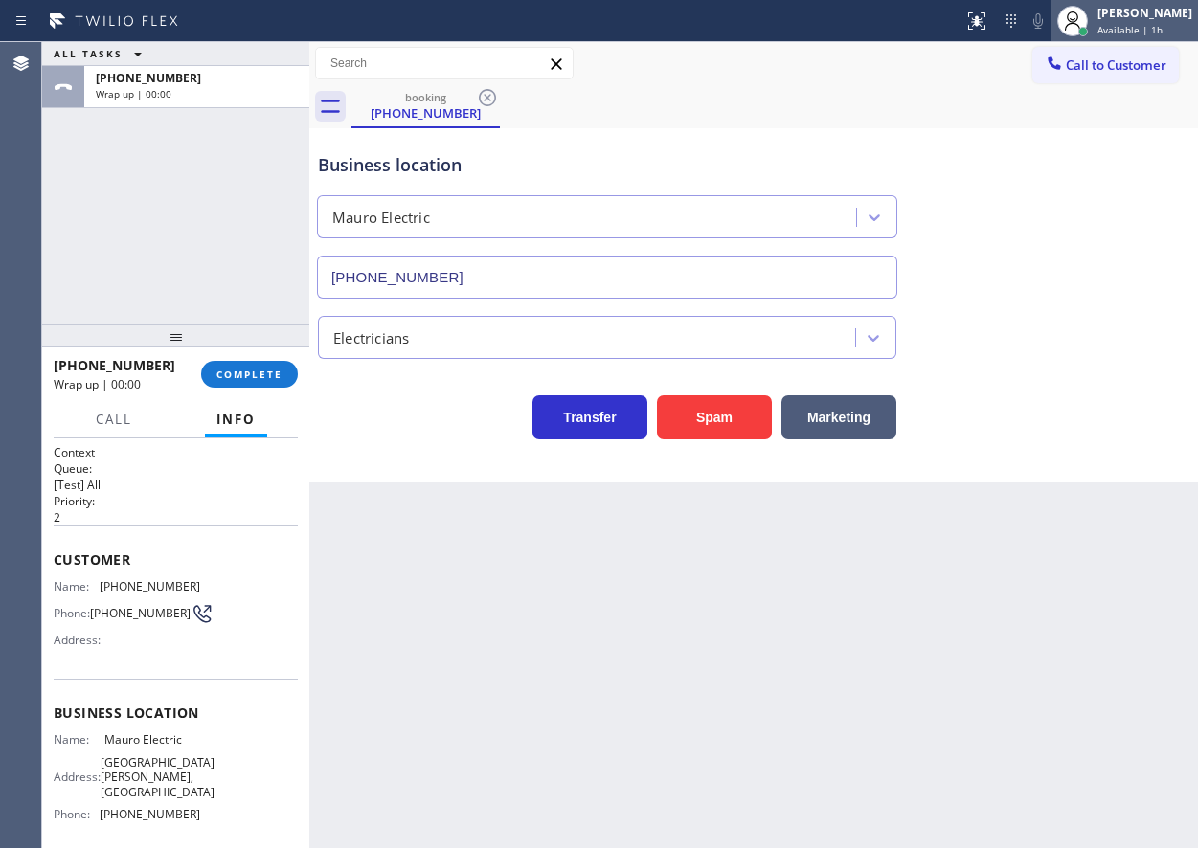
click at [1094, 19] on div at bounding box center [1073, 21] width 42 height 42
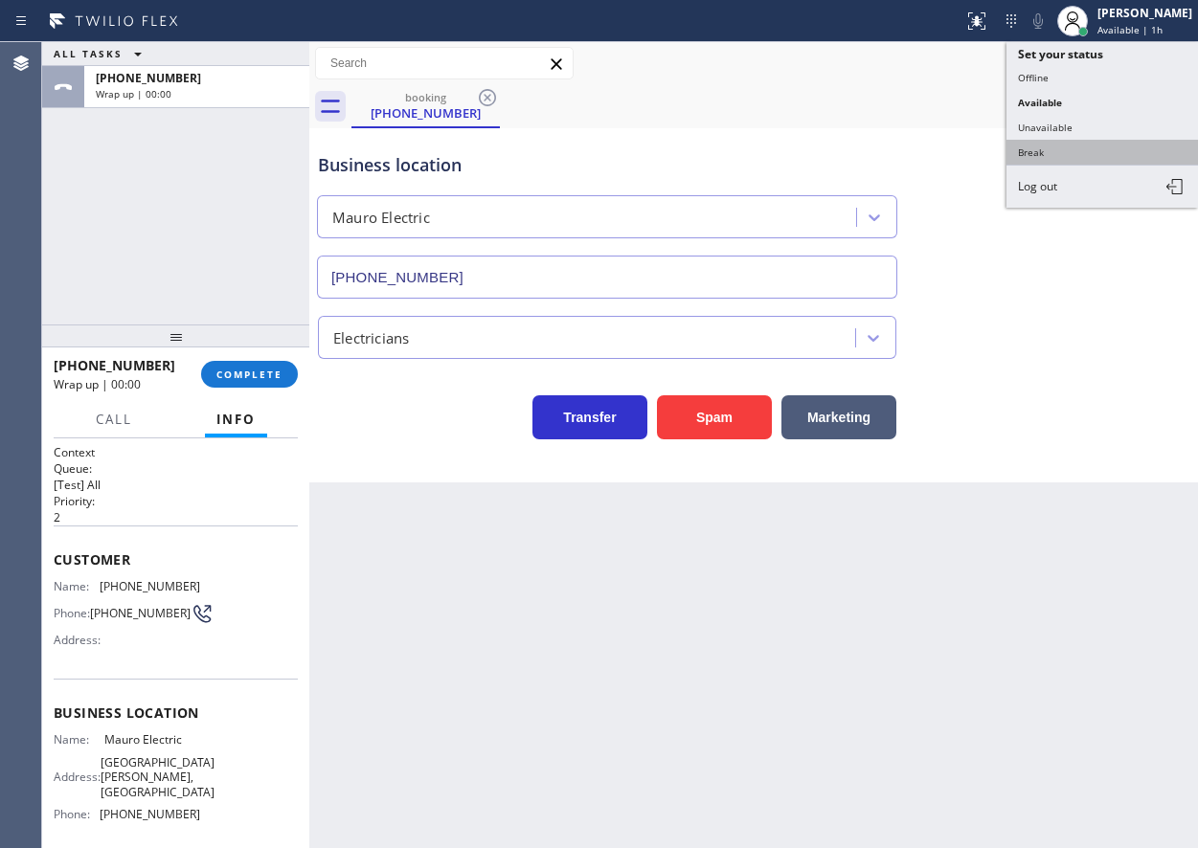
click at [1008, 147] on button "Break" at bounding box center [1103, 152] width 192 height 25
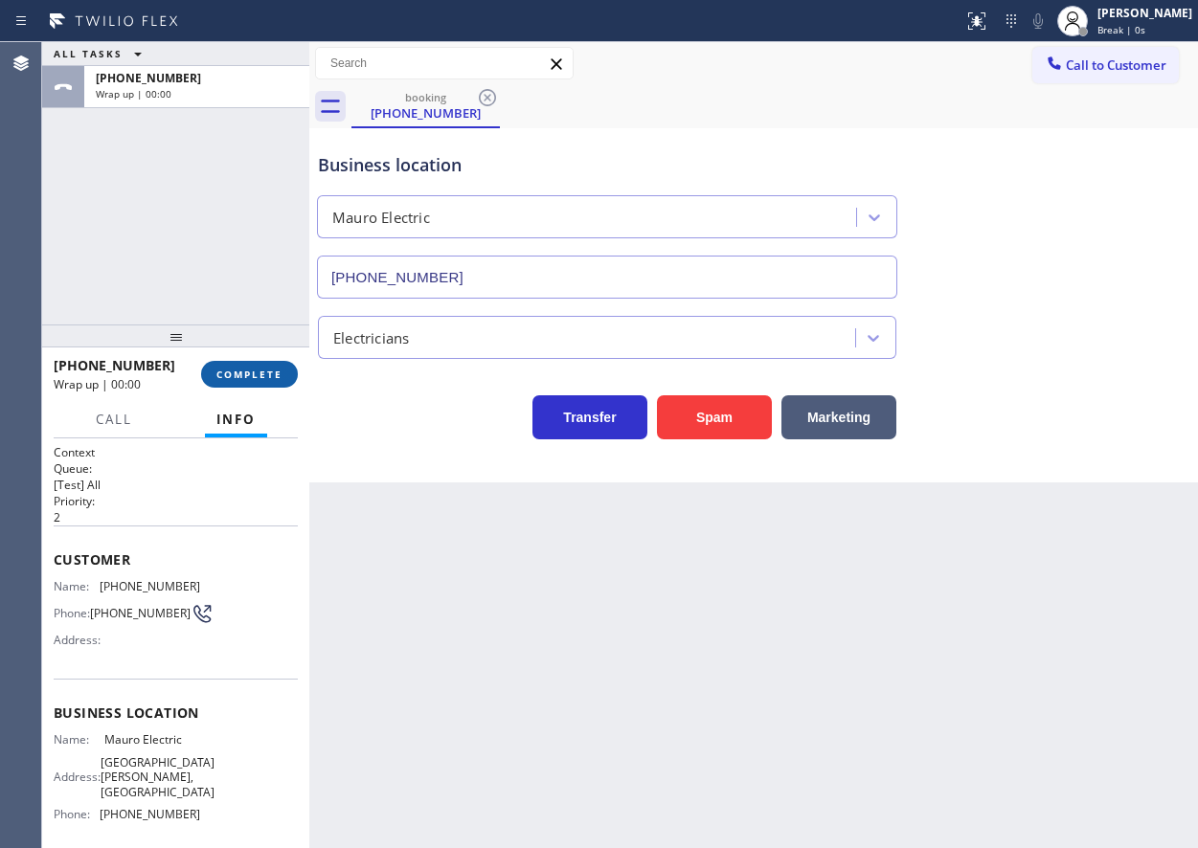
click at [255, 380] on span "COMPLETE" at bounding box center [249, 374] width 66 height 13
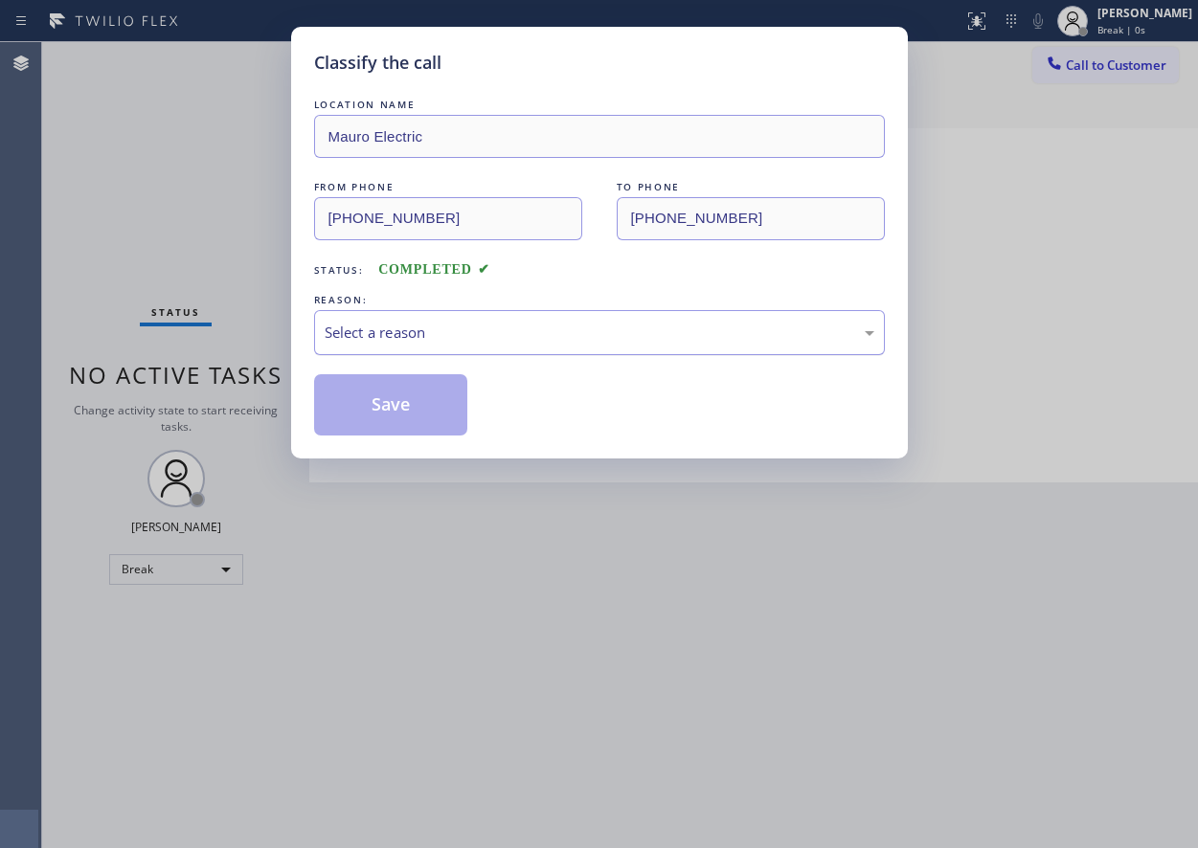
click at [533, 317] on div "Select a reason" at bounding box center [599, 332] width 571 height 45
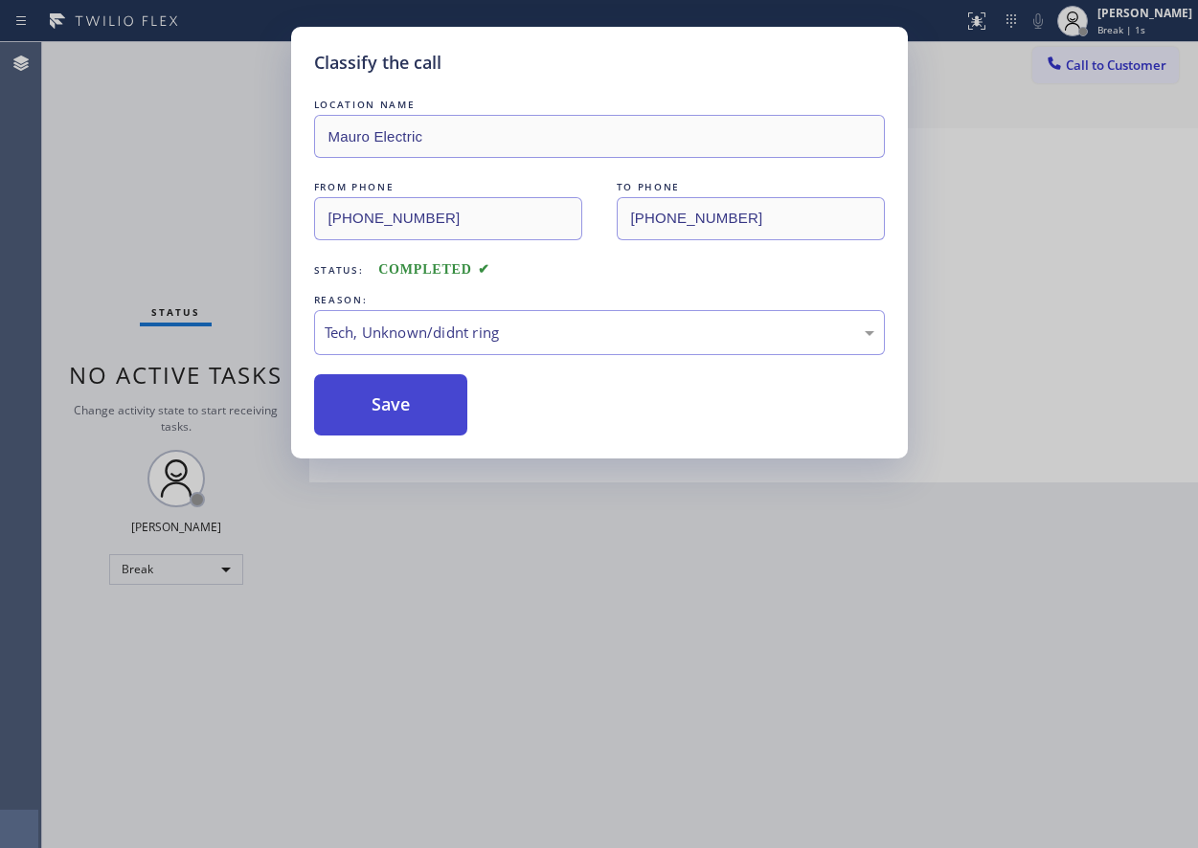
click at [376, 400] on button "Save" at bounding box center [391, 404] width 154 height 61
